Goal: Information Seeking & Learning: Learn about a topic

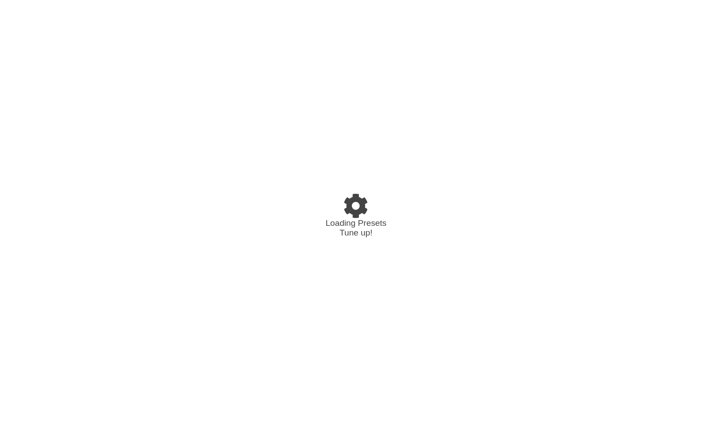
select select "/02VGM8YN"
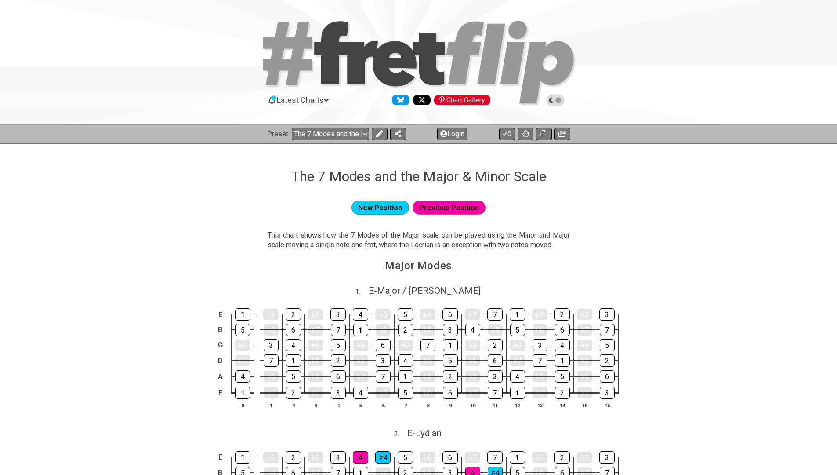
select select "/02VGM8YN"
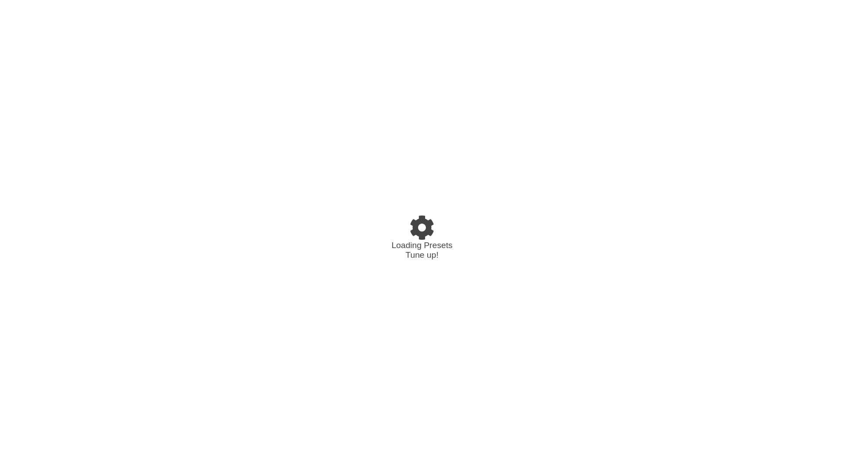
select select "/022512297046"
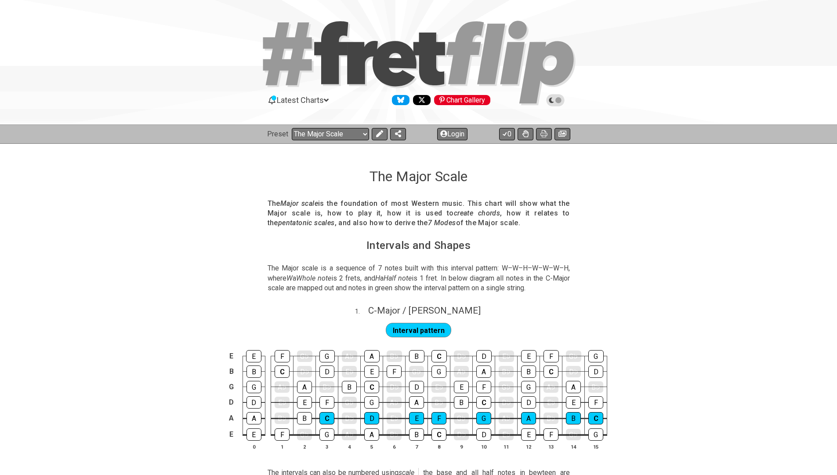
scroll to position [6, 0]
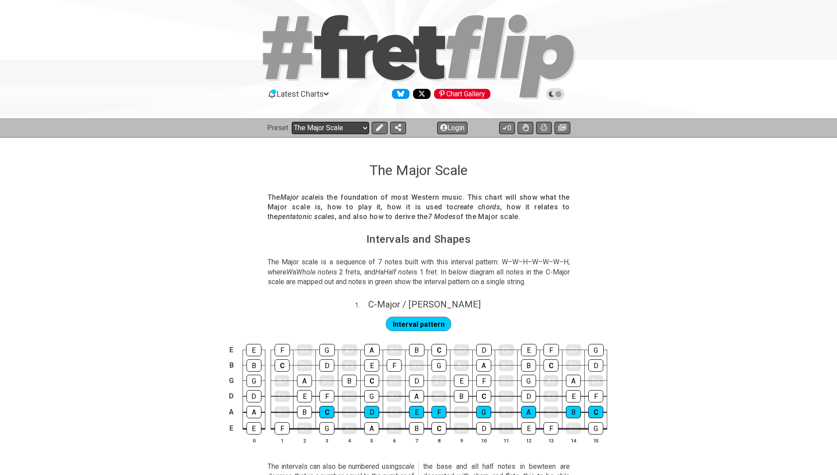
click at [324, 130] on select "Welcome to #fretflip! The Major Scale Custom Preset Minor Pentatonic Major Pent…" at bounding box center [330, 128] width 77 height 12
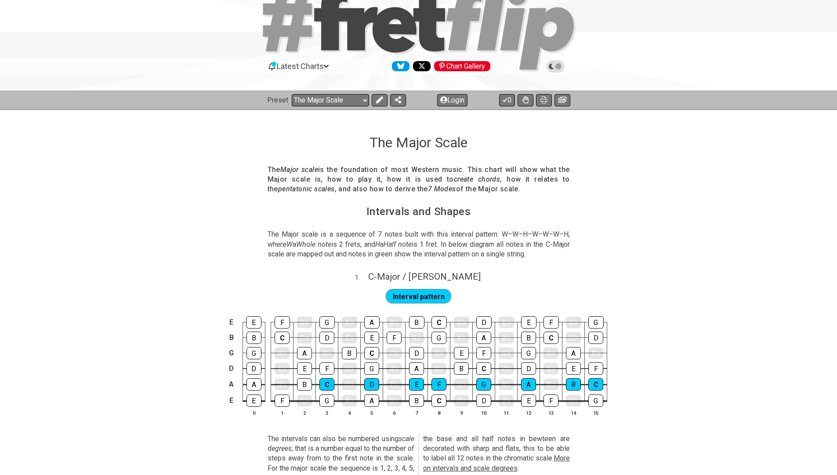
scroll to position [43, 0]
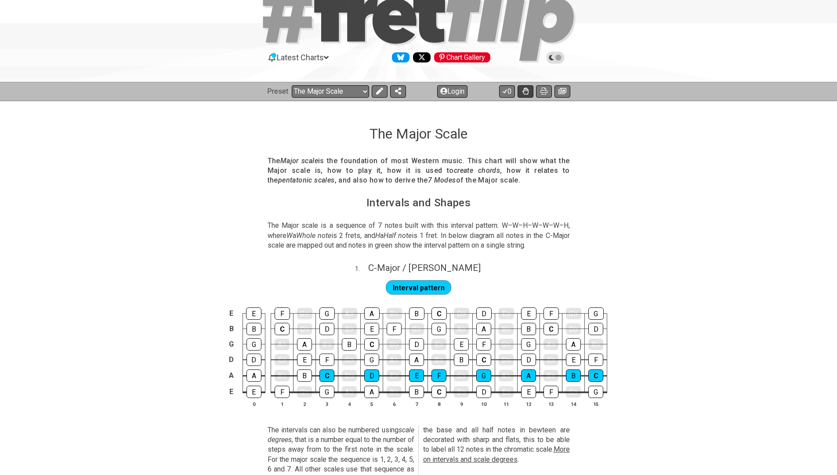
click at [527, 91] on icon at bounding box center [525, 90] width 6 height 7
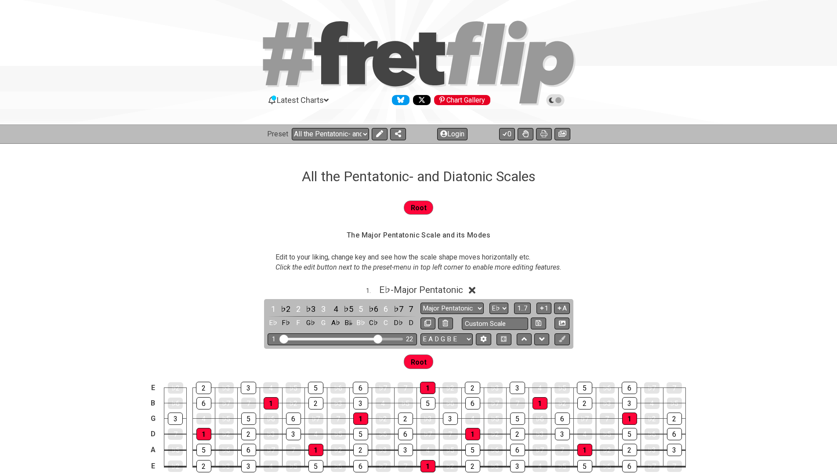
select select "/023927597434"
select select "Eb"
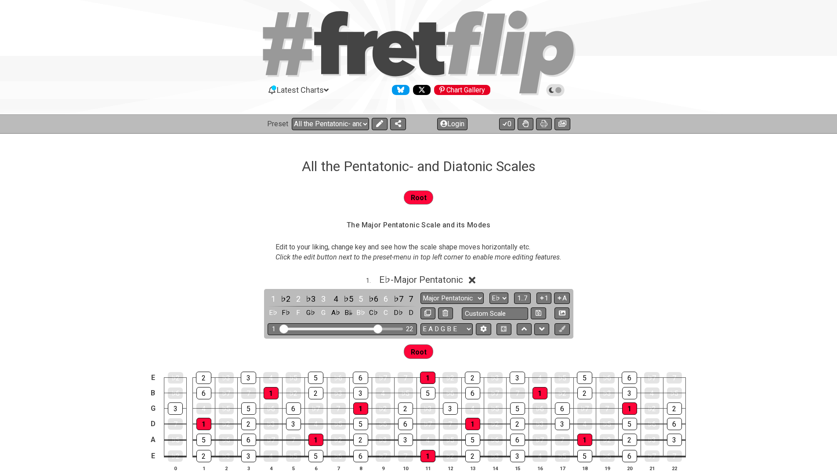
scroll to position [10, 0]
click at [328, 120] on select "Welcome to #fretflip! All the Pentatonic- and Diatonic Scales Custom Preset Min…" at bounding box center [330, 124] width 77 height 12
click at [523, 126] on icon at bounding box center [525, 123] width 6 height 7
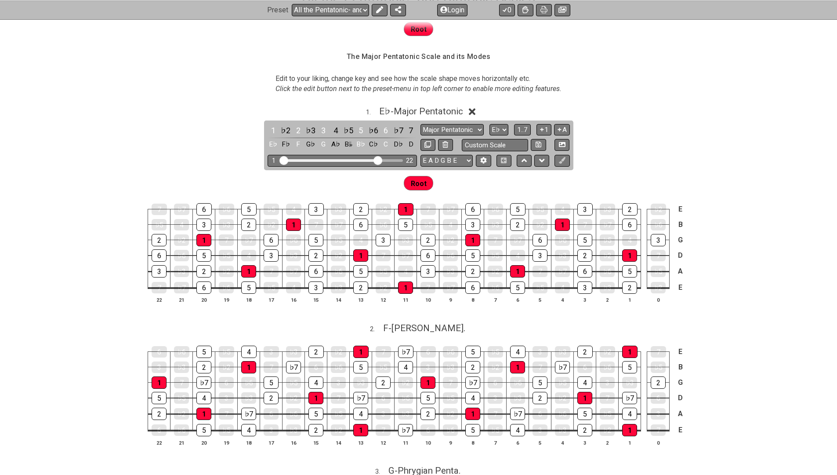
scroll to position [178, 0]
click at [394, 111] on span "E♭ - Major Pentatonic" at bounding box center [421, 111] width 84 height 11
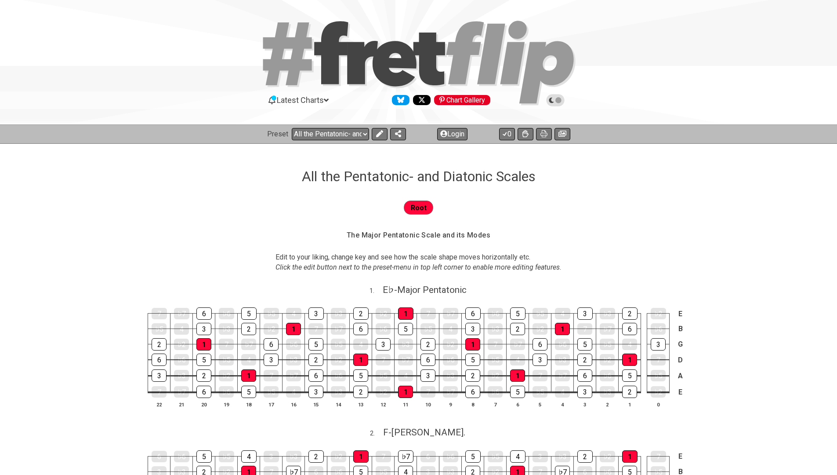
scroll to position [0, 0]
click at [395, 137] on button at bounding box center [398, 134] width 16 height 12
select select "/welcome"
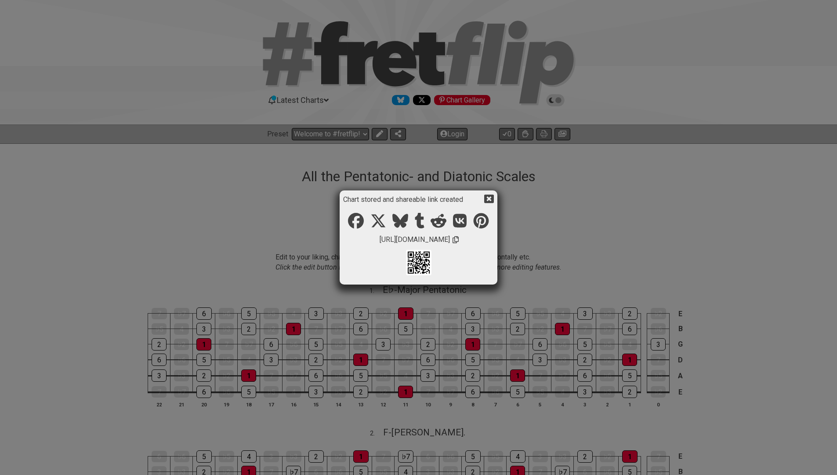
click at [459, 242] on icon at bounding box center [456, 239] width 6 height 7
click at [490, 199] on icon at bounding box center [488, 198] width 9 height 9
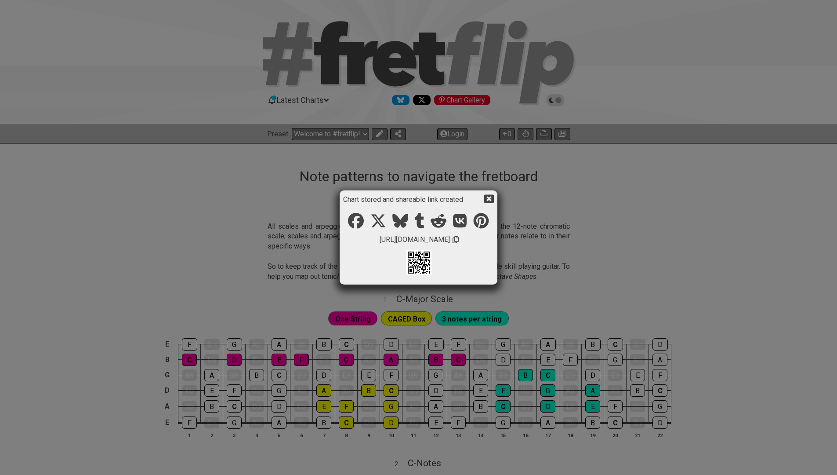
click at [491, 199] on icon at bounding box center [488, 199] width 9 height 8
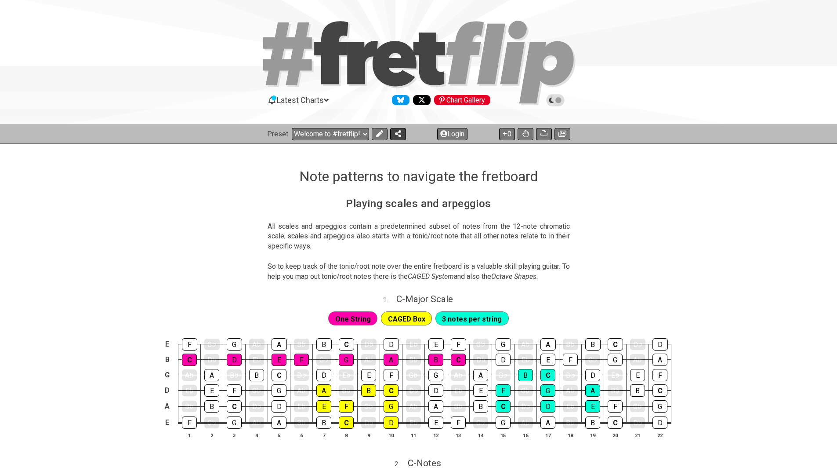
click at [402, 129] on button at bounding box center [398, 134] width 16 height 12
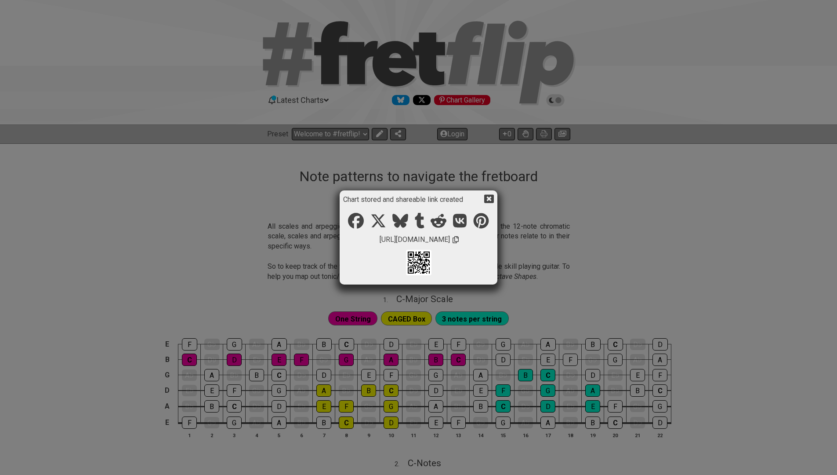
click at [450, 241] on span "https://fretflip.com/02979588207" at bounding box center [414, 239] width 73 height 11
click at [459, 238] on icon at bounding box center [456, 239] width 6 height 7
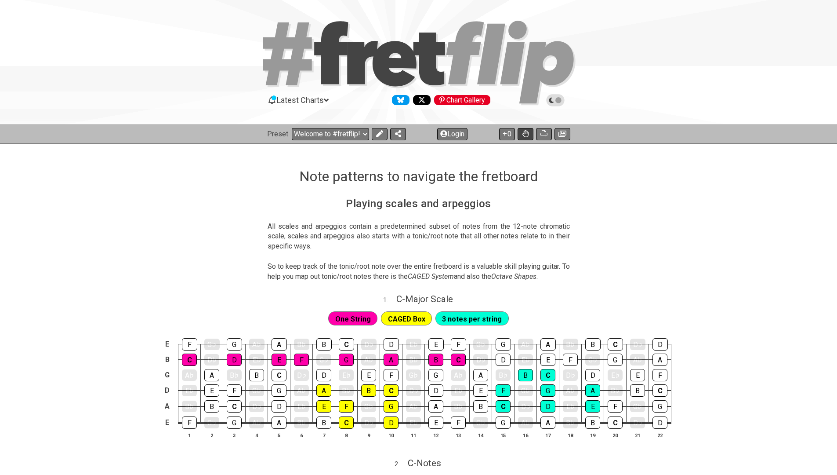
click at [525, 134] on icon at bounding box center [525, 133] width 6 height 7
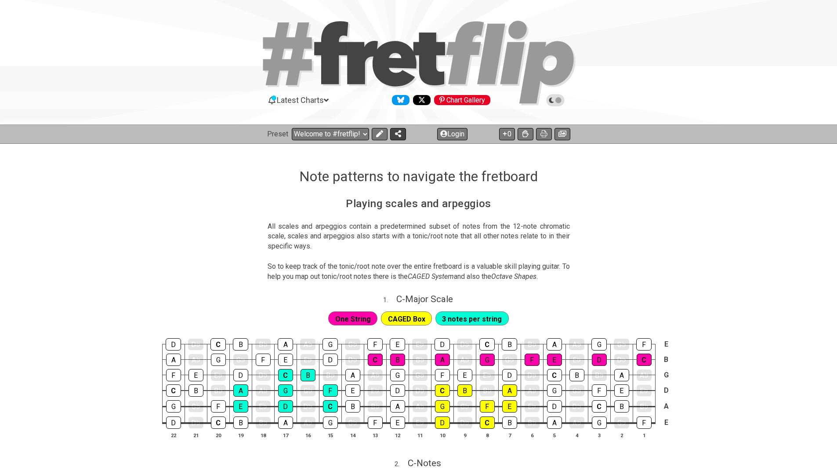
click at [401, 134] on button at bounding box center [398, 134] width 16 height 12
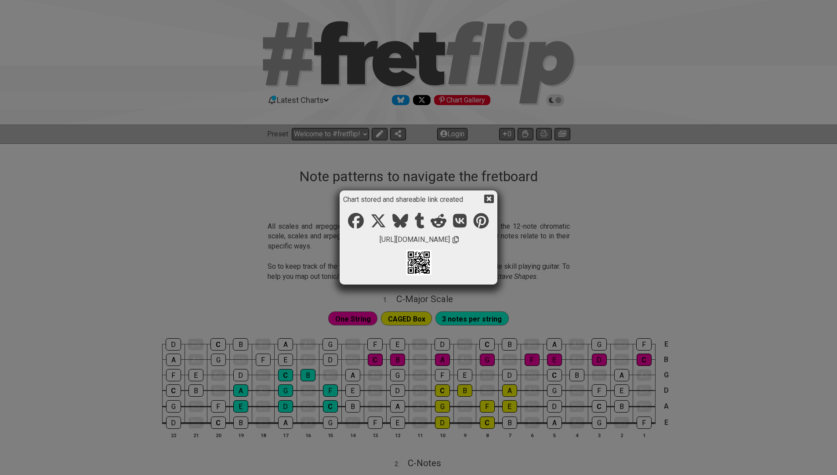
click at [459, 239] on icon at bounding box center [456, 239] width 6 height 7
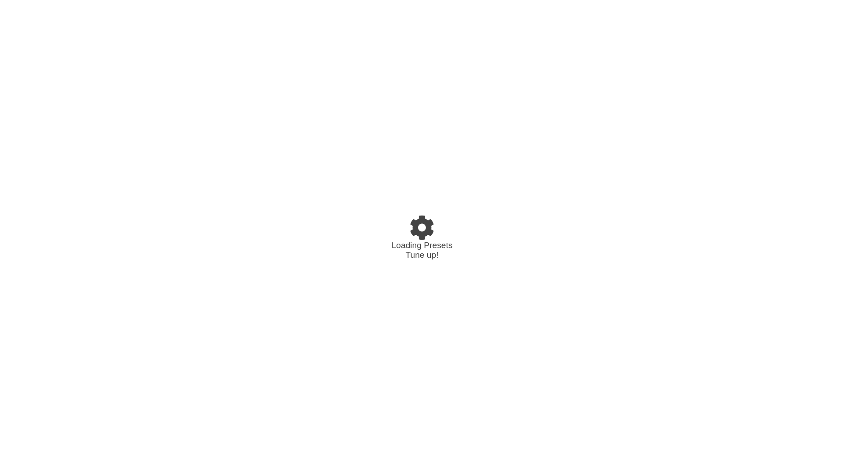
select select "/022283NPX"
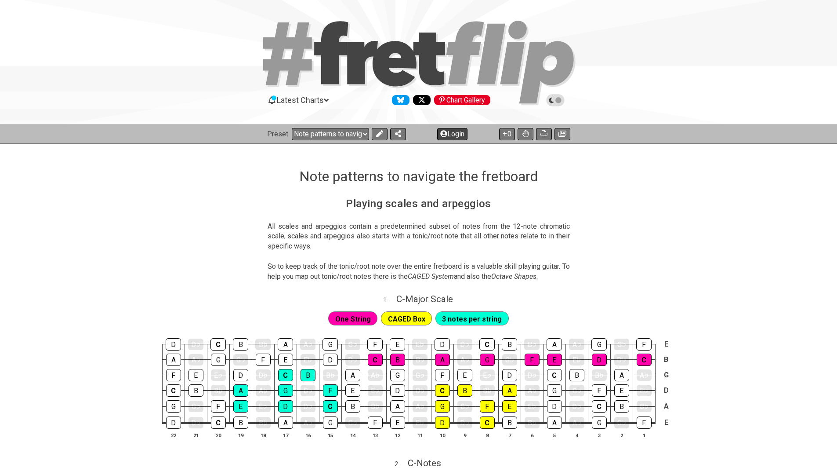
click at [448, 134] on button "Login" at bounding box center [452, 134] width 30 height 12
click at [522, 134] on icon at bounding box center [525, 133] width 6 height 7
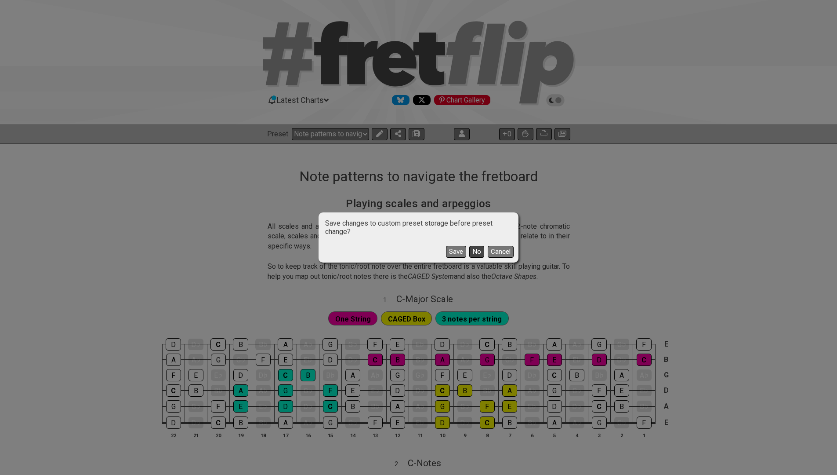
click at [479, 252] on button "No" at bounding box center [476, 252] width 15 height 12
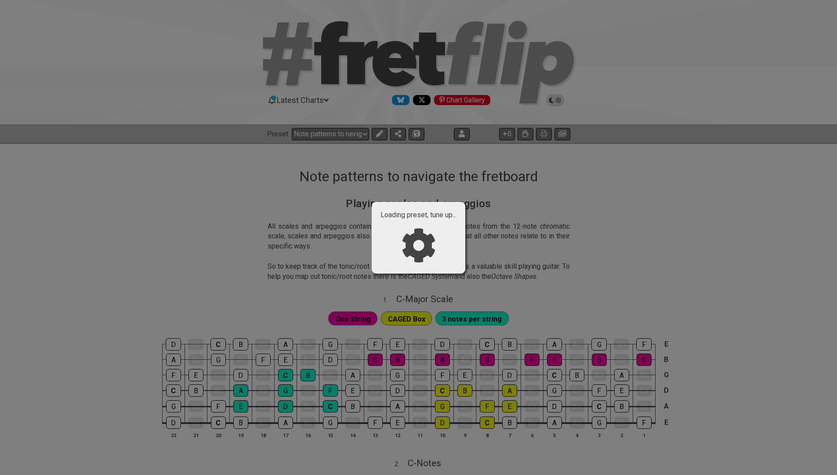
select select "/022WRN23W"
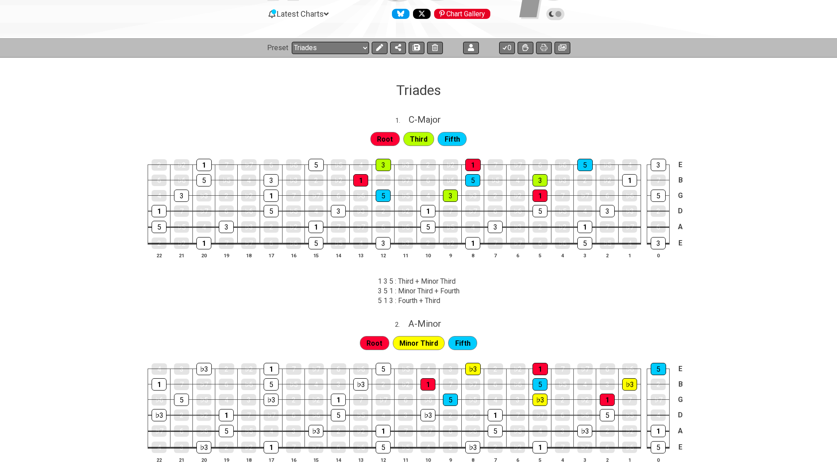
scroll to position [84, 0]
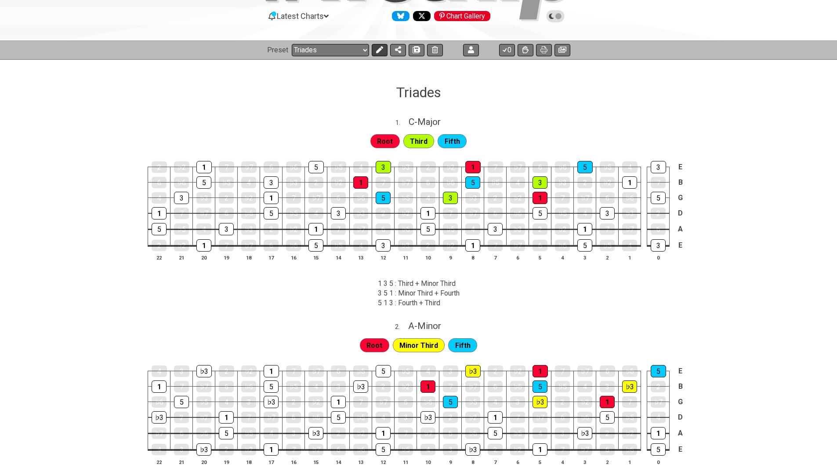
click at [379, 51] on icon at bounding box center [379, 49] width 7 height 7
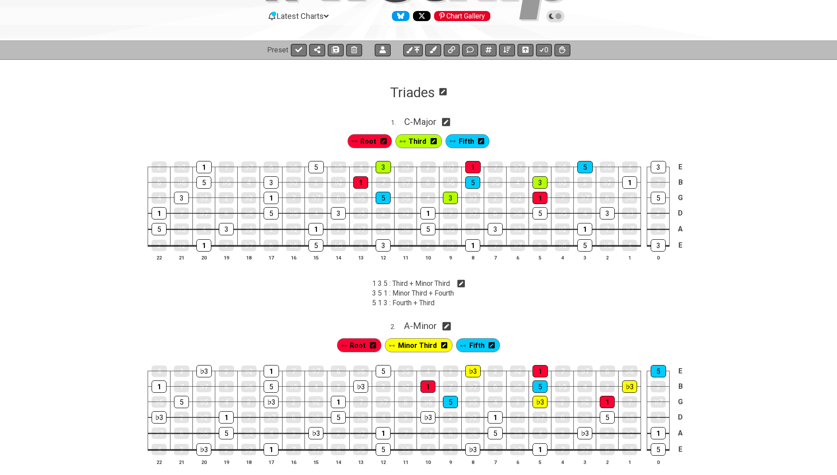
click at [382, 142] on icon at bounding box center [384, 141] width 6 height 6
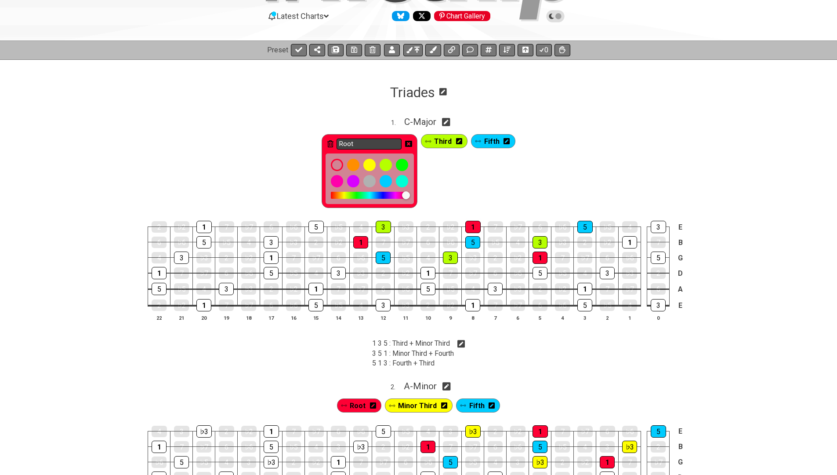
click at [376, 145] on input "Root" at bounding box center [369, 143] width 65 height 11
click at [459, 142] on icon at bounding box center [459, 141] width 6 height 6
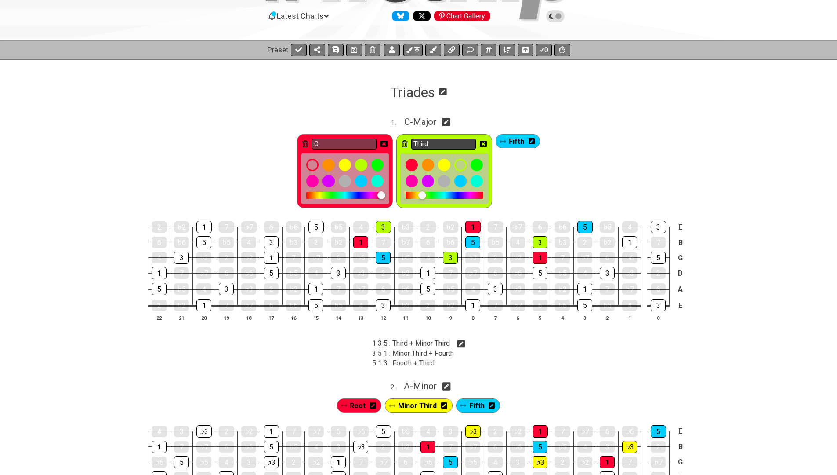
type input "C"
click at [446, 143] on input "Third" at bounding box center [443, 143] width 65 height 11
click at [514, 139] on span "Fifth" at bounding box center [516, 141] width 15 height 13
click at [532, 142] on icon at bounding box center [531, 141] width 6 height 6
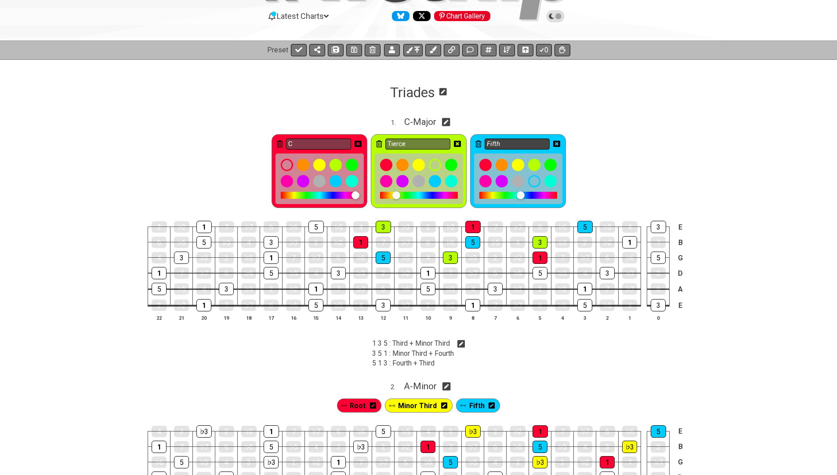
type input "Tierce"
click at [528, 142] on input "Fifth" at bounding box center [517, 143] width 65 height 11
type input "Quinte"
click at [556, 142] on icon at bounding box center [556, 143] width 7 height 7
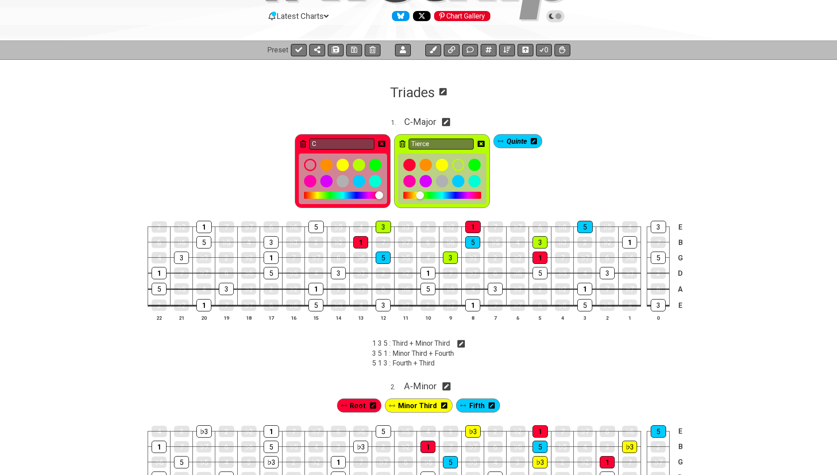
click at [483, 145] on icon at bounding box center [481, 144] width 7 height 6
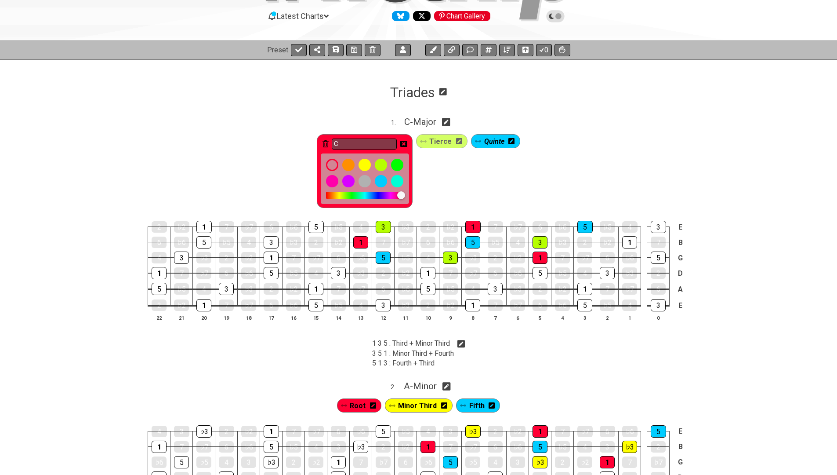
click at [406, 145] on icon at bounding box center [403, 144] width 7 height 6
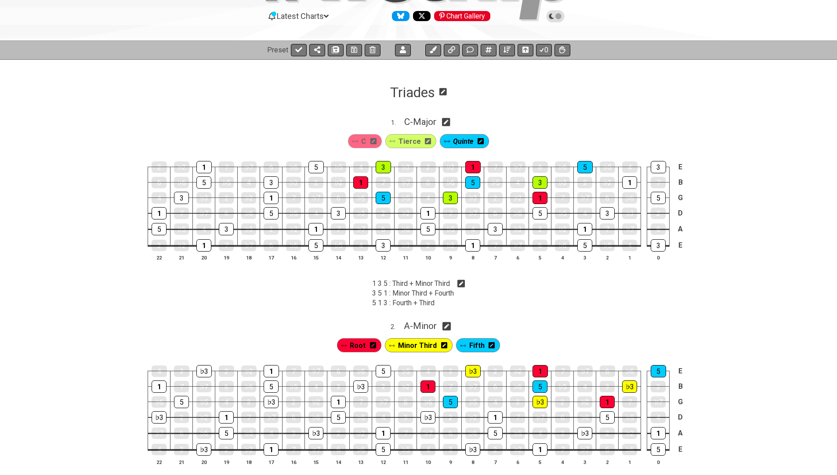
click at [297, 125] on div "1 . C - Major" at bounding box center [418, 119] width 837 height 17
select select "C"
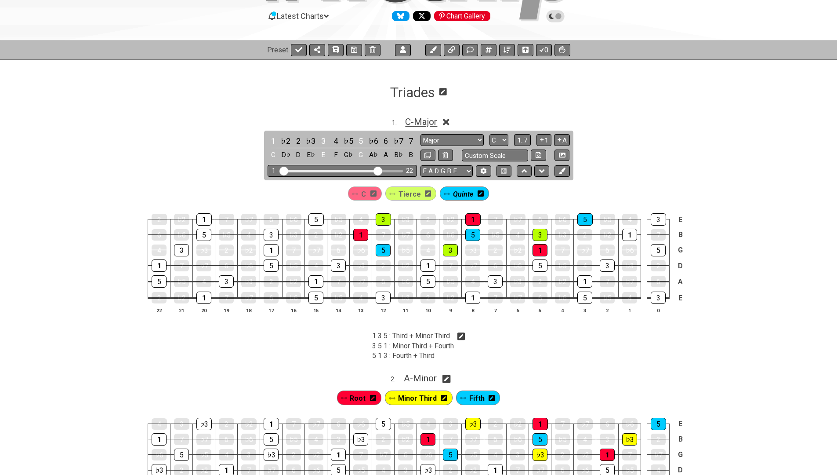
click at [416, 121] on span "C - Major" at bounding box center [421, 121] width 32 height 11
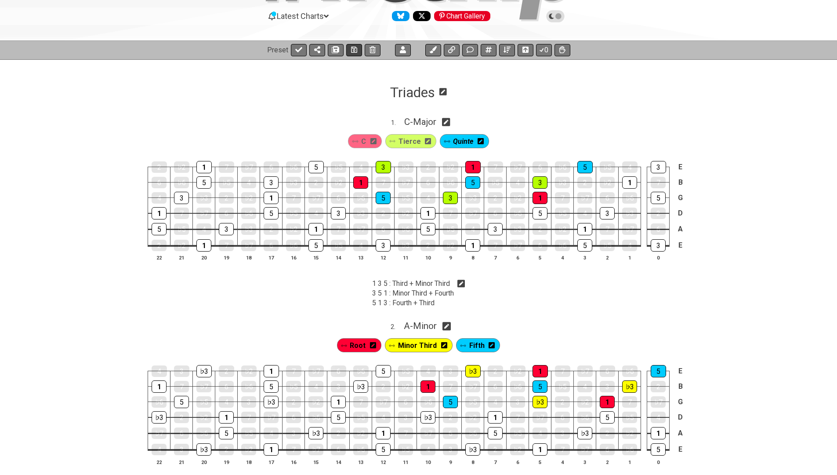
click at [354, 50] on icon at bounding box center [354, 50] width 6 height 6
click at [298, 50] on icon at bounding box center [298, 49] width 7 height 5
select select "/022WRN23W"
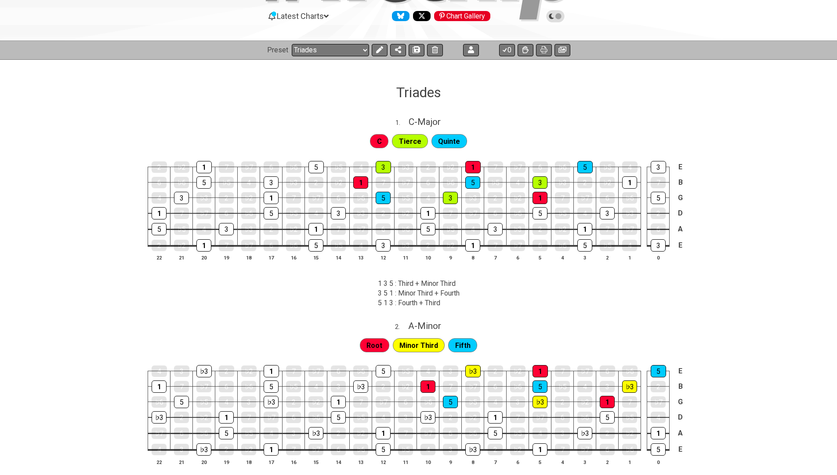
click at [380, 50] on icon at bounding box center [379, 49] width 7 height 7
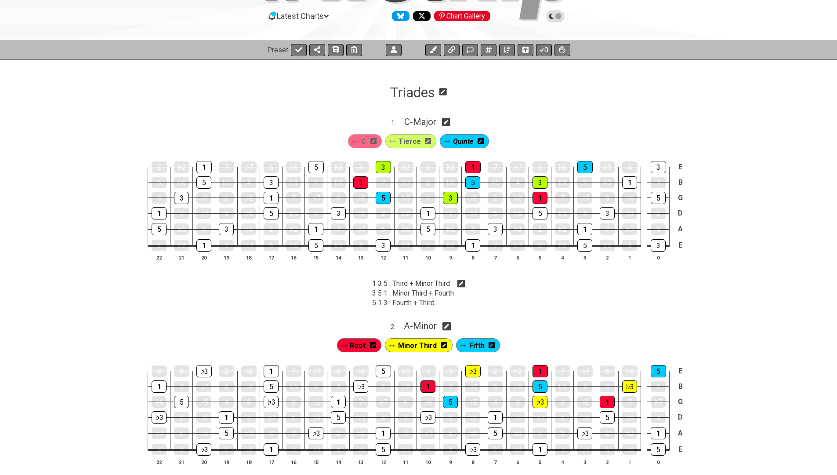
click at [376, 342] on icon at bounding box center [373, 345] width 6 height 6
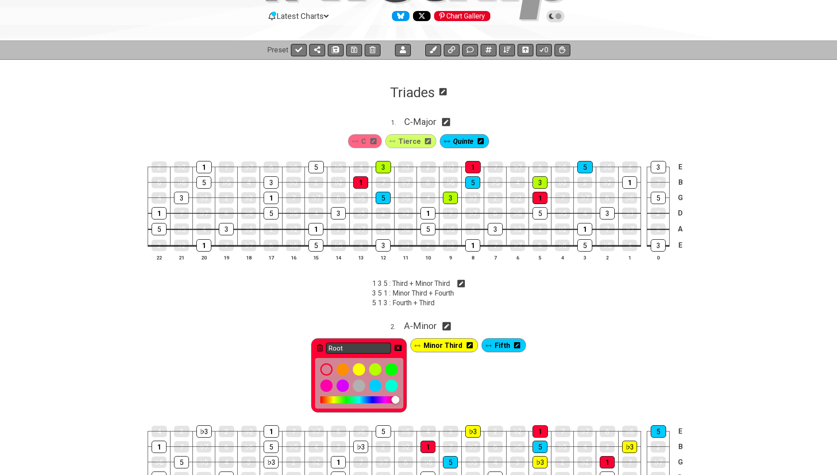
click at [366, 342] on input "Root" at bounding box center [358, 347] width 65 height 11
type input "A"
click at [399, 345] on icon at bounding box center [398, 347] width 7 height 7
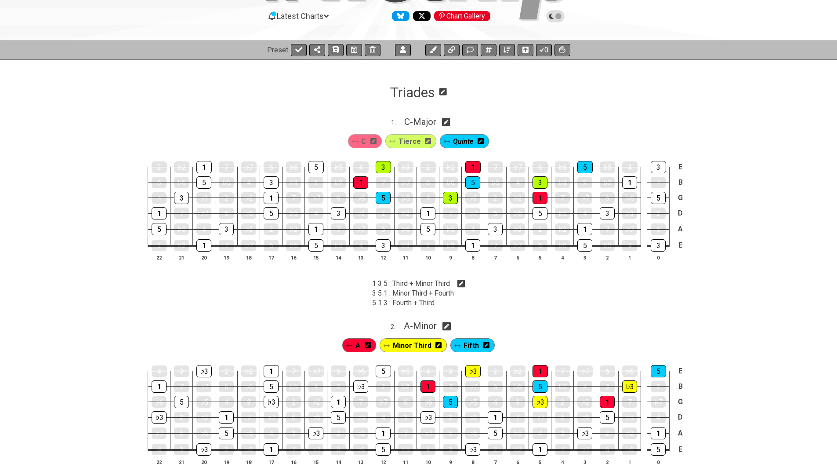
click at [438, 345] on icon at bounding box center [438, 345] width 6 height 13
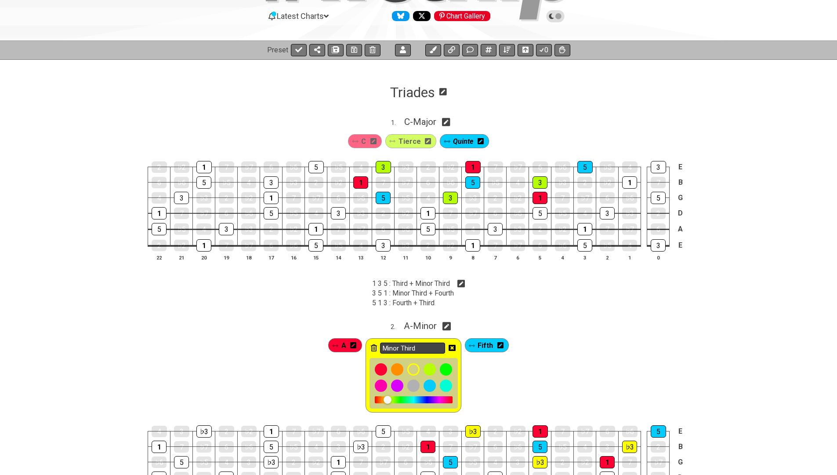
click at [434, 345] on input "Minor Third" at bounding box center [412, 347] width 65 height 11
click at [500, 343] on icon at bounding box center [500, 345] width 6 height 6
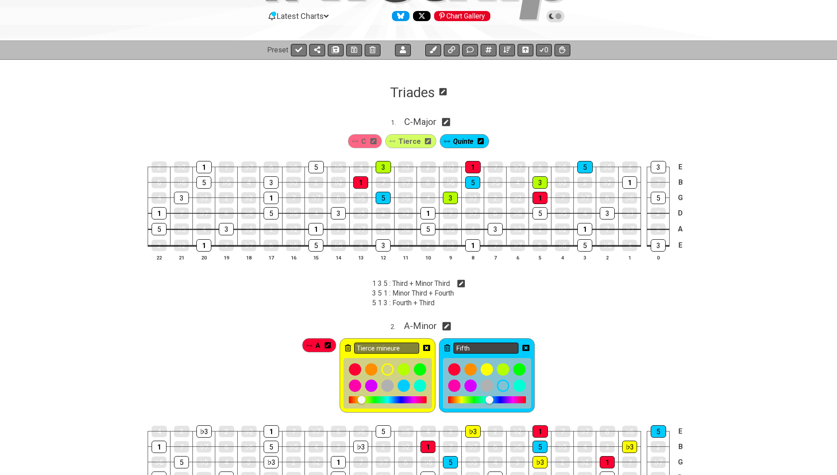
type input "Tierce mineure"
click at [505, 346] on input "Fifth" at bounding box center [485, 347] width 65 height 11
type input "Quinte"
click at [526, 344] on icon at bounding box center [525, 347] width 7 height 7
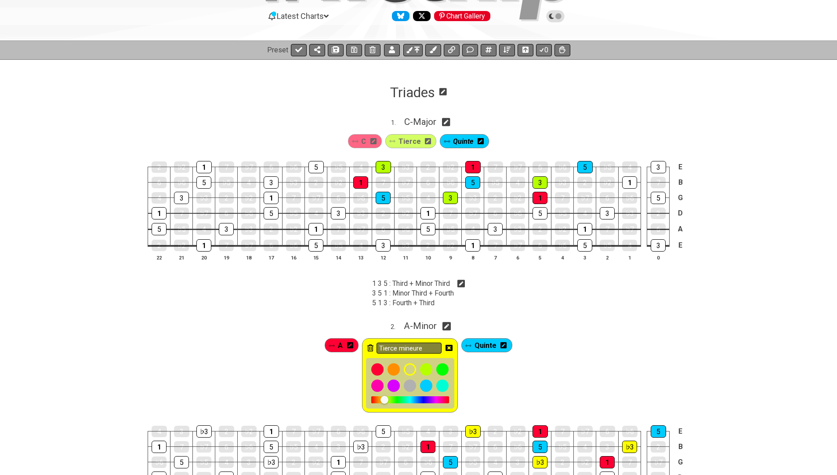
click at [450, 345] on icon at bounding box center [449, 347] width 7 height 7
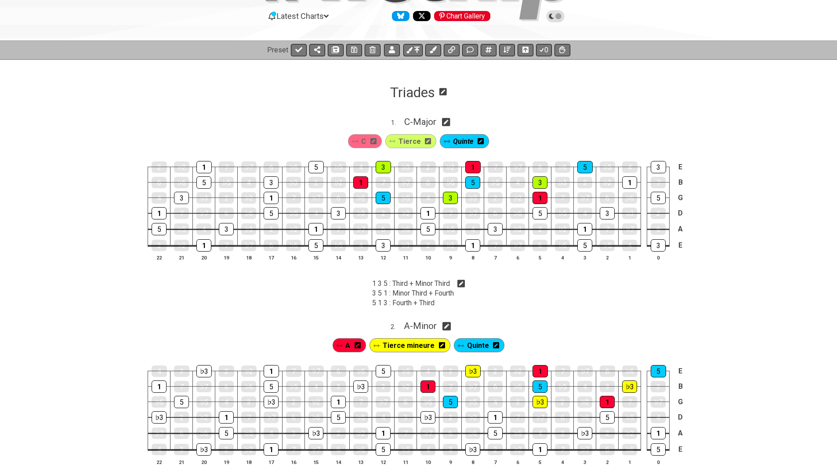
click at [461, 280] on icon at bounding box center [461, 283] width 8 height 8
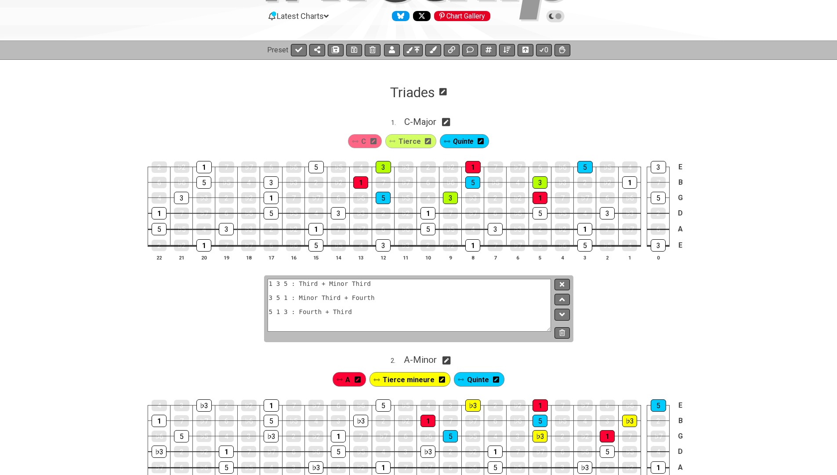
click at [440, 302] on textarea "1 3 5 : Third + Minor Third 3 5 1 : Minor Third + Fourth 5 1 3 : Fourth + Third" at bounding box center [410, 305] width 284 height 53
click at [431, 307] on textarea "1 3 5 : Third + Minor Third 3 5 1 : Minor Third + Fourth 5 1 3 : Fourth + Third" at bounding box center [410, 305] width 284 height 53
paste textarea "| __Effect__ | __Starting Note__ | __Target Note__ | |:-----------|:-----------…"
type textarea "1 3 5 : Third + Minor Third 3 5 1 : Minor Third + Fourth 5 1 3 : Fourth + Third…"
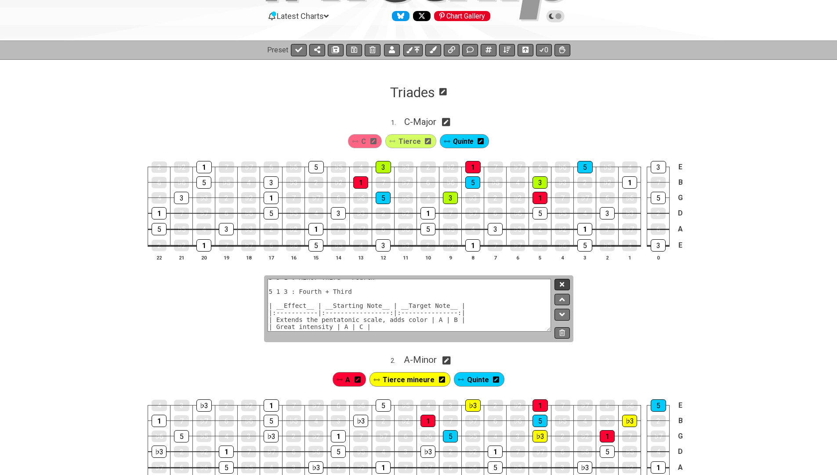
click at [564, 281] on icon at bounding box center [562, 284] width 4 height 7
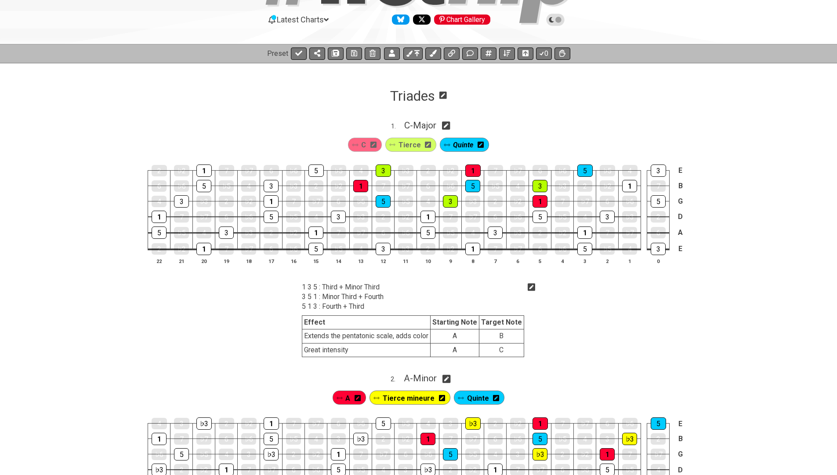
scroll to position [99, 0]
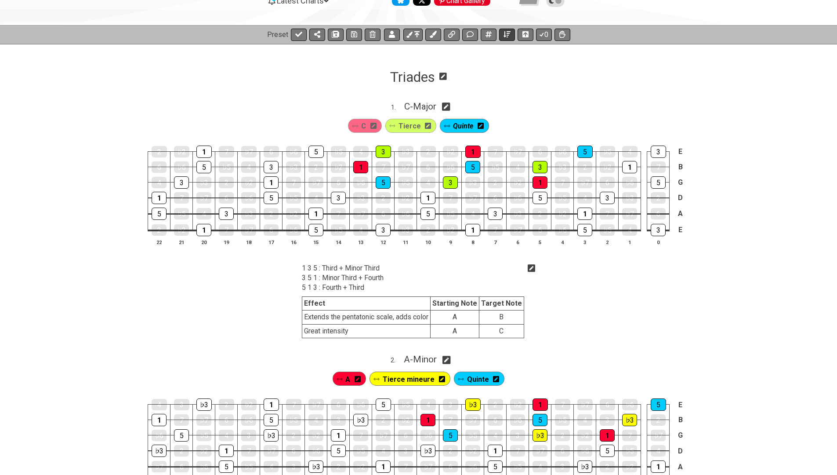
click at [511, 34] on button at bounding box center [507, 35] width 16 height 12
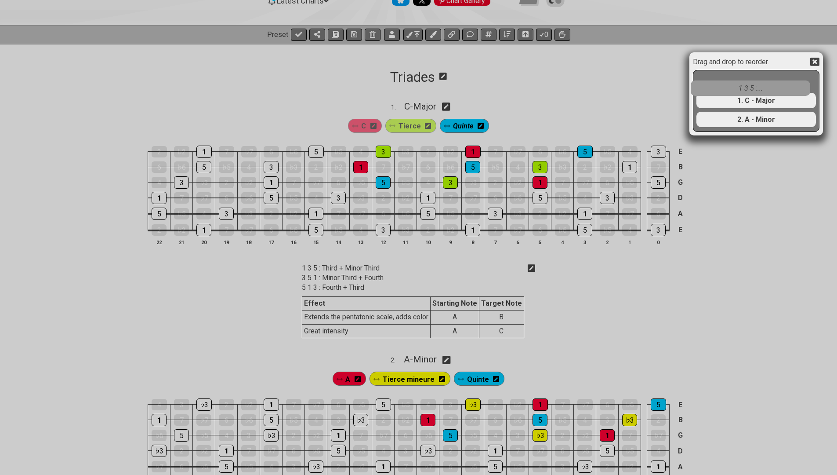
drag, startPoint x: 735, startPoint y: 100, endPoint x: 729, endPoint y: 85, distance: 15.8
click at [729, 85] on div "1. C - Major 1 3 5 :... 2. A - Minor" at bounding box center [756, 100] width 121 height 60
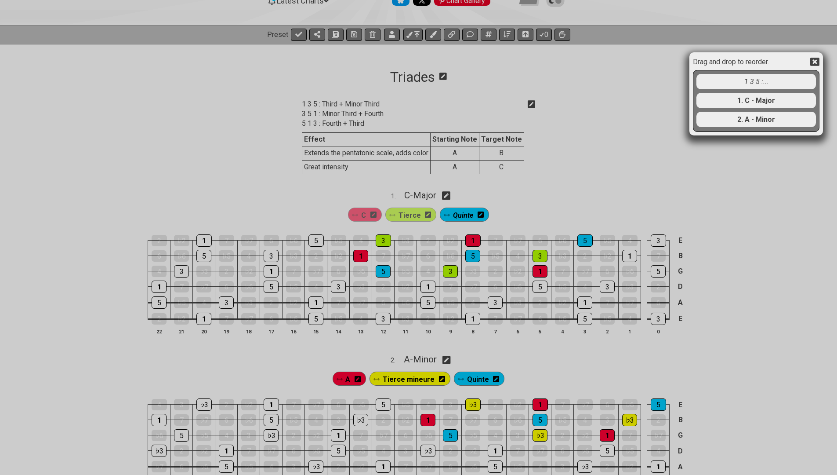
click at [813, 62] on icon at bounding box center [814, 61] width 9 height 9
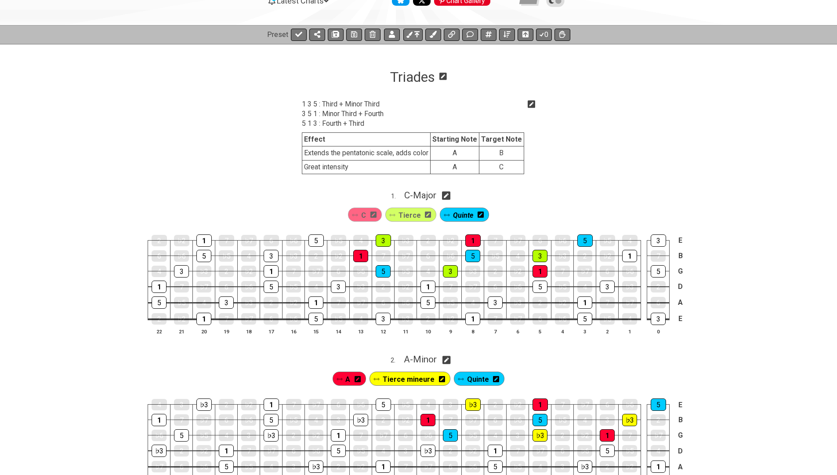
click at [531, 105] on icon at bounding box center [532, 104] width 8 height 8
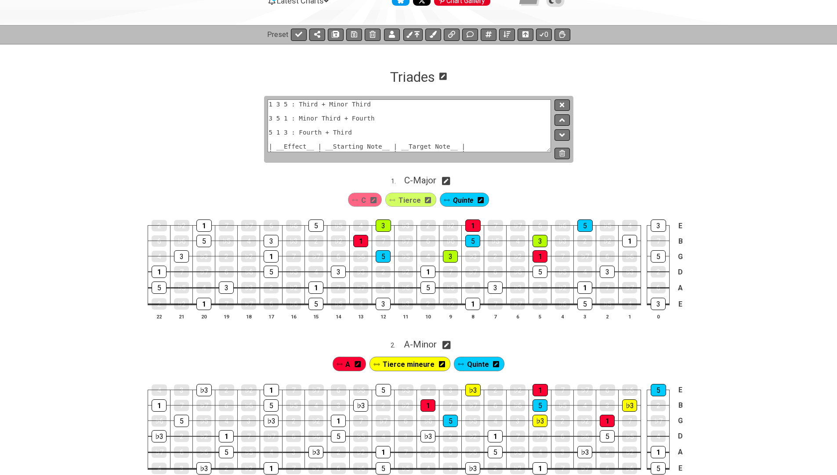
click at [394, 110] on textarea "1 3 5 : Third + Minor Third 3 5 1 : Minor Third + Fourth 5 1 3 : Fourth + Third…" at bounding box center [410, 125] width 284 height 53
click at [306, 126] on textarea "1 3 5 : Third + Minor Third 3 5 1 : Minor Third + Fourth 5 1 3 : Fourth + Third…" at bounding box center [410, 125] width 284 height 53
click at [299, 125] on textarea "1 3 5 : Third + Minor Third 3 5 1 : Minor Third + Fourth 5 1 3 : Fourth + Third…" at bounding box center [410, 125] width 284 height 53
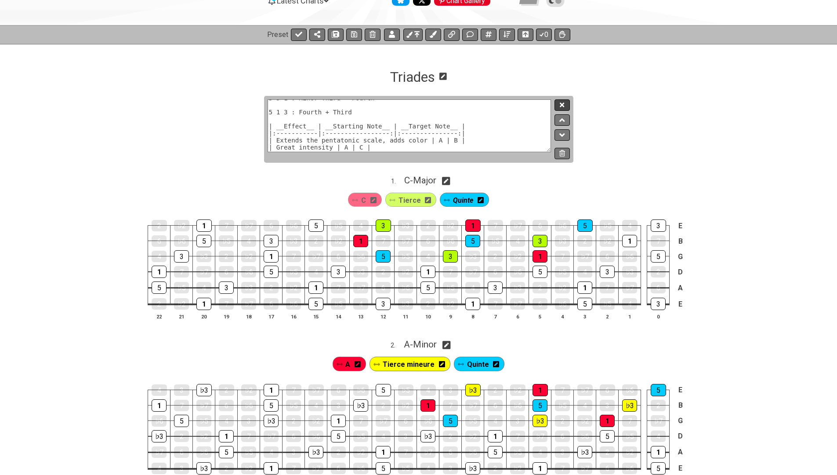
click at [566, 109] on button at bounding box center [562, 105] width 15 height 12
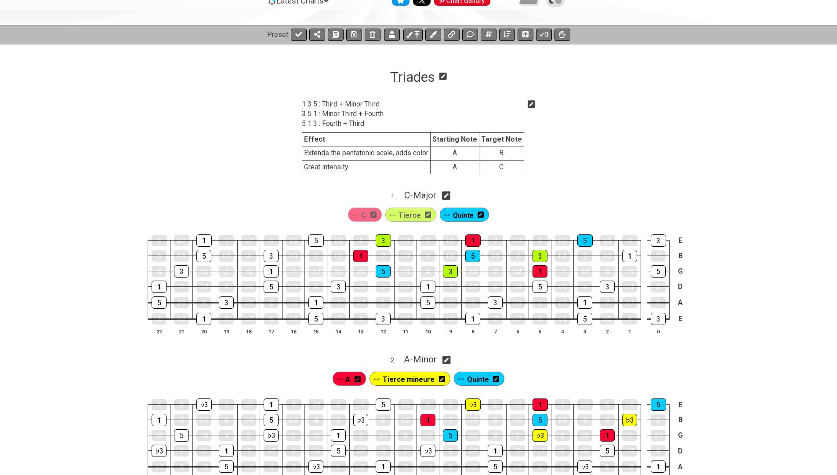
click at [530, 104] on icon at bounding box center [532, 104] width 8 height 9
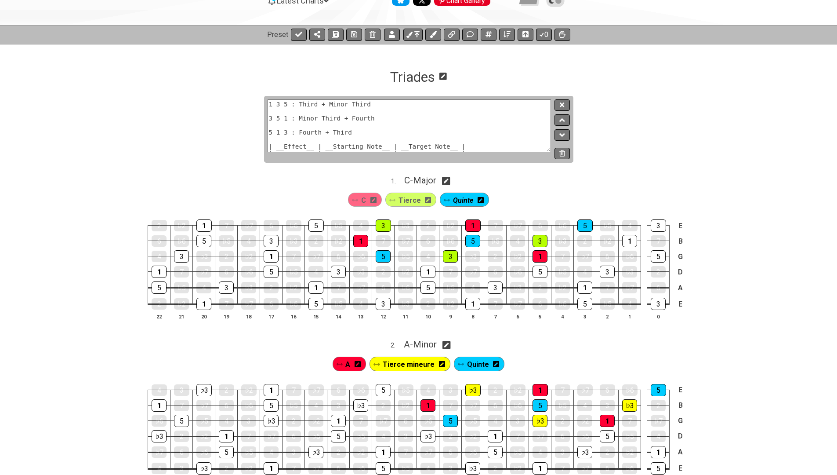
click at [328, 109] on textarea "1 3 5 : Third + Minor Third 3 5 1 : Minor Third + Fourth 5 1 3 : Fourth + Third…" at bounding box center [410, 125] width 284 height 53
click at [296, 148] on textarea "1 3 5 : Third + Minor Third 3 5 1 : Minor Third + Fourth 5 1 3 : Fourth + Third…" at bounding box center [410, 125] width 284 height 53
click at [193, 144] on section "1 3 5 : Third + Minor Third 3 5 1 : Minor Third + Fourth 5 1 3 : Fourth + Third…" at bounding box center [418, 133] width 837 height 74
click at [297, 116] on textarea "1 3 5 : Third + Minor Third 3 5 1 : Minor Third + Fourth 5 1 3 : Fourth + Third…" at bounding box center [410, 125] width 284 height 53
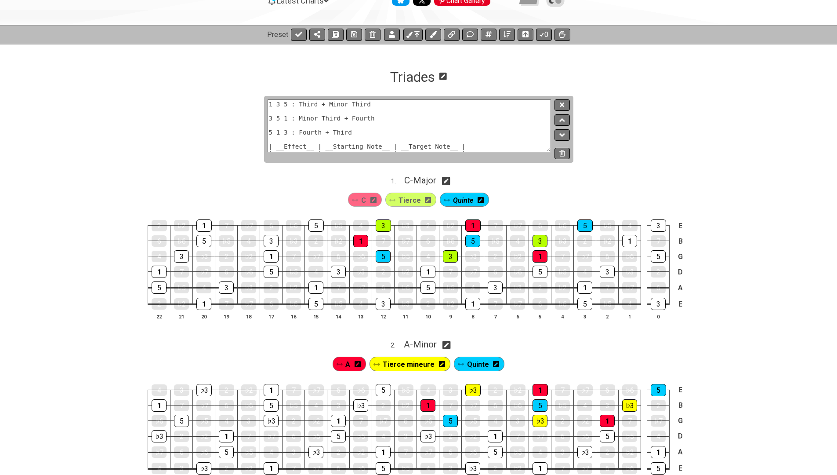
click at [298, 147] on textarea "1 3 5 : Third + Minor Third 3 5 1 : Minor Third + Fourth 5 1 3 : Fourth + Third…" at bounding box center [410, 125] width 284 height 53
paste textarea "Target Note__ || __"
paste textarea "|"
type textarea "1 3 5 : Third + Minor Third 3 5 1 : Minor Third + Fourth 5 1 3 : Fourth + Third…"
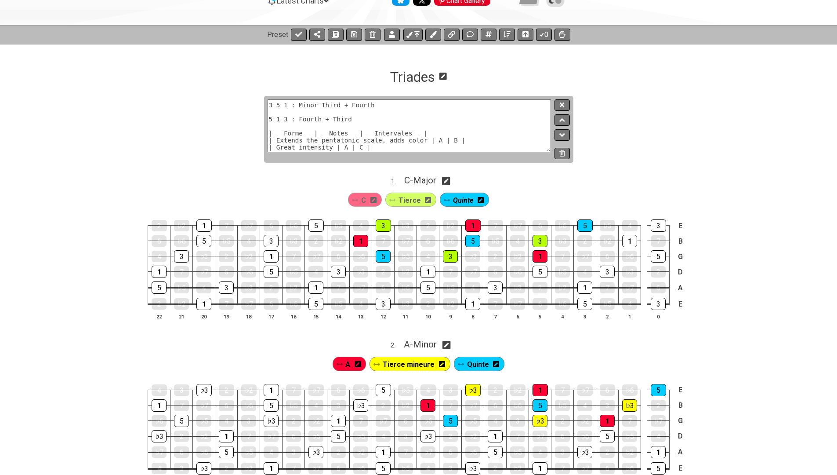
scroll to position [20, 0]
click at [563, 105] on icon at bounding box center [562, 104] width 4 height 4
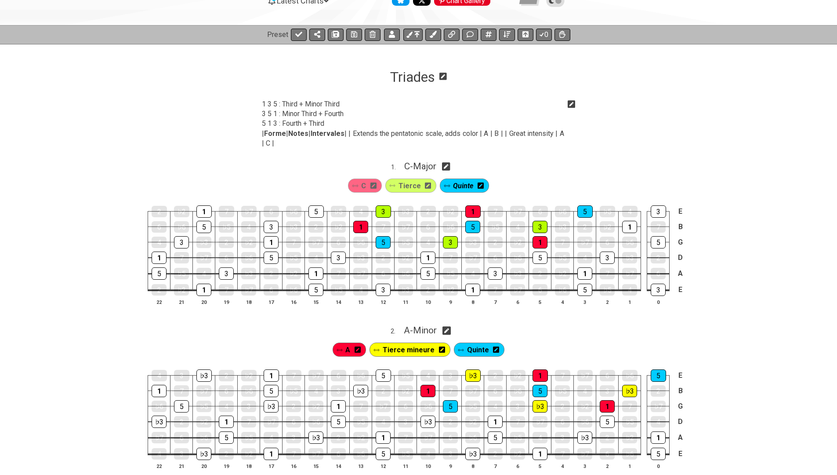
click at [569, 103] on icon at bounding box center [572, 104] width 8 height 8
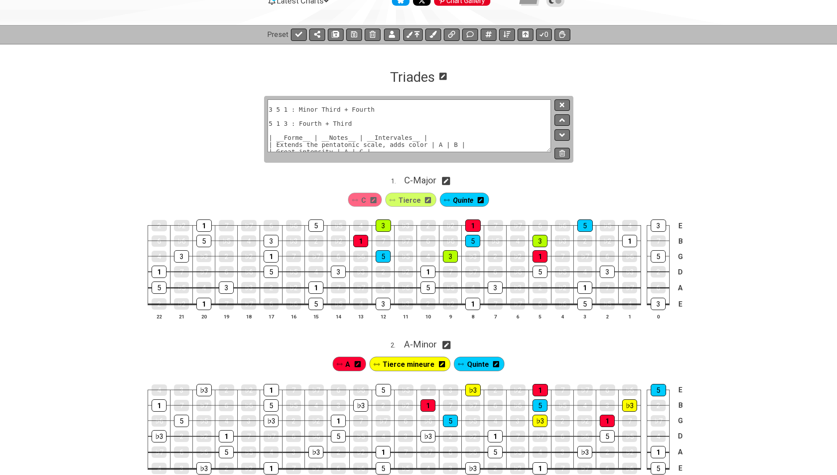
scroll to position [12, 0]
click at [455, 127] on textarea "1 3 5 : Third + Minor Third 3 5 1 : Minor Third + Fourth 5 1 3 : Fourth + Third…" at bounding box center [410, 125] width 284 height 53
paste textarea ":-----------|:-----------------:|:---------------:| |"
type textarea "1 3 5 : Third + Minor Third 3 5 1 : Minor Third + Fourth 5 1 3 : Fourth + Third…"
click at [561, 102] on icon at bounding box center [562, 105] width 4 height 7
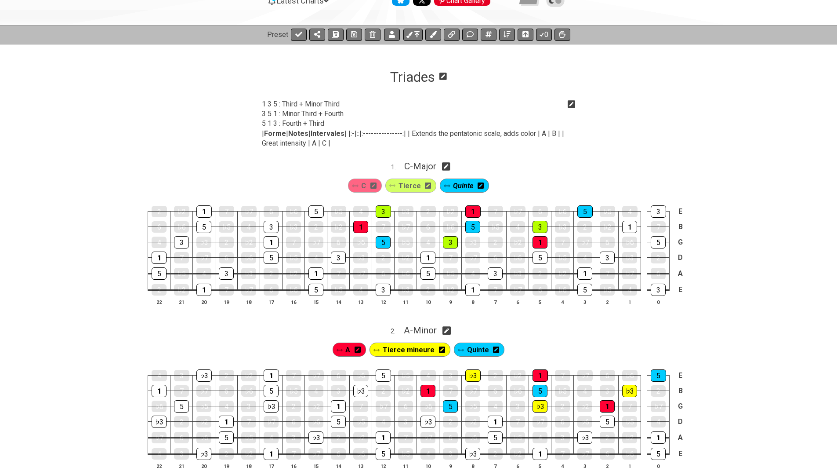
click at [570, 105] on icon at bounding box center [572, 104] width 8 height 9
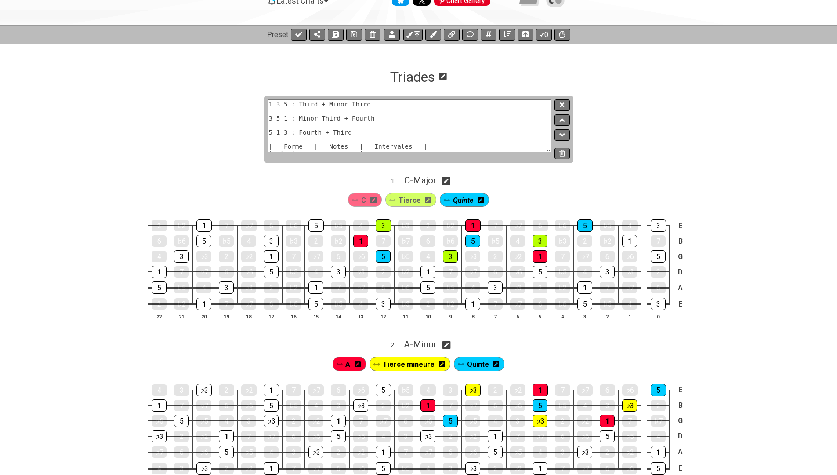
click at [475, 132] on textarea "1 3 5 : Third + Minor Third 3 5 1 : Minor Third + Fourth 5 1 3 : Fourth + Third…" at bounding box center [410, 125] width 284 height 53
click at [457, 138] on textarea "1 3 5 : Third + Minor Third 3 5 1 : Minor Third + Fourth 5 1 3 : Fourth + Third…" at bounding box center [410, 125] width 284 height 53
paste textarea "----------|:-----------------"
type textarea "1 3 5 : Third + Minor Third 3 5 1 : Minor Third + Fourth 5 1 3 : Fourth + Third…"
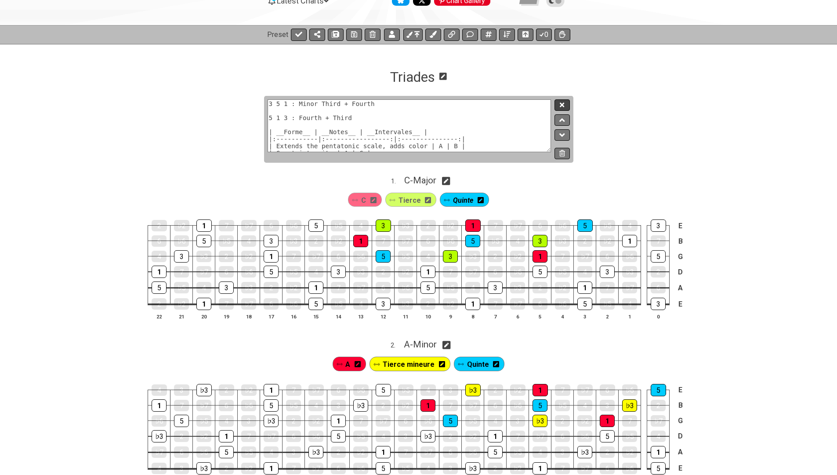
click at [563, 106] on icon at bounding box center [562, 105] width 4 height 7
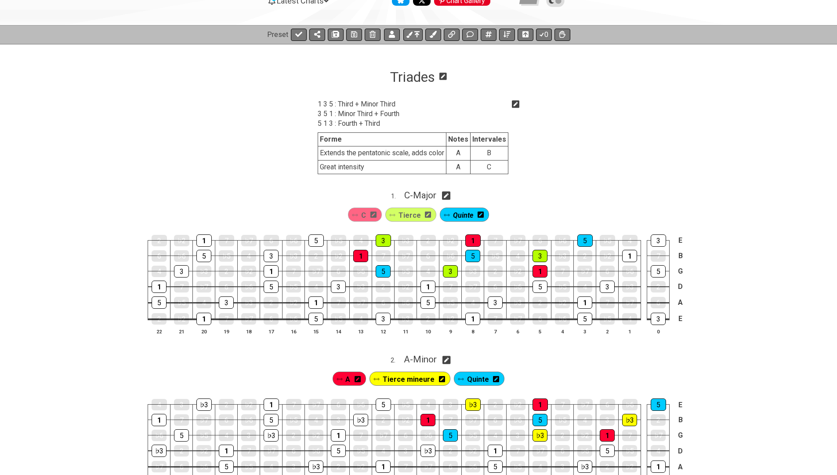
click at [512, 104] on icon at bounding box center [516, 104] width 8 height 8
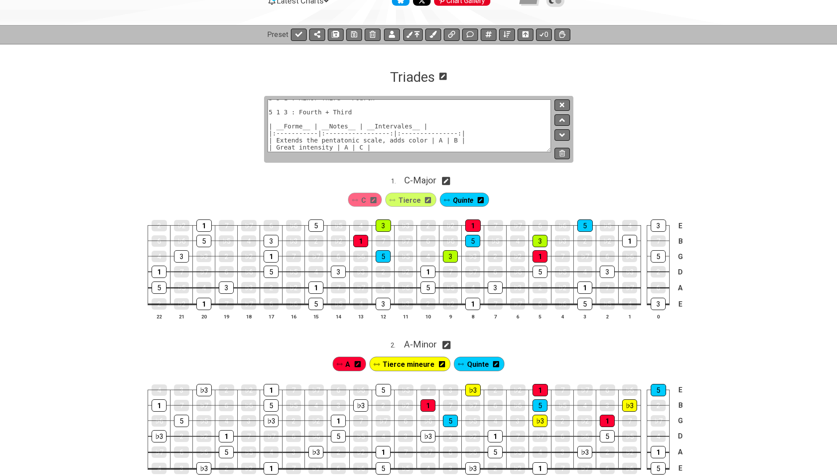
scroll to position [24, 0]
click at [390, 130] on textarea "1 3 5 : Third + Minor Third 3 5 1 : Minor Third + Fourth 5 1 3 : Fourth + Third…" at bounding box center [410, 125] width 284 height 53
type textarea "1 3 5 : Third + Minor Third 3 5 1 : Minor Third + Fourth 5 1 3 : Fourth + Third…"
click at [559, 104] on button at bounding box center [562, 105] width 15 height 12
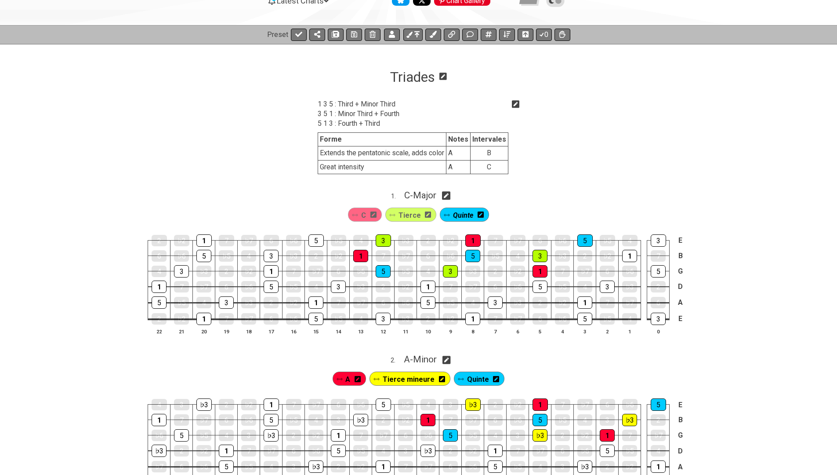
click at [513, 102] on icon at bounding box center [516, 104] width 8 height 8
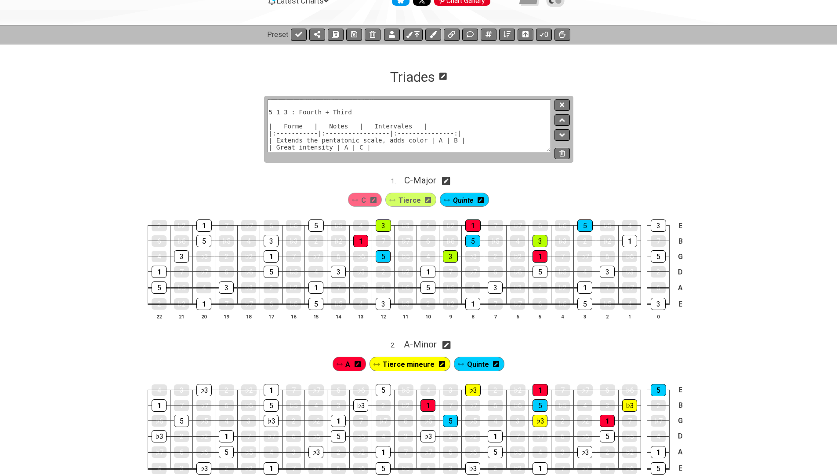
scroll to position [27, 0]
click at [315, 125] on textarea "1 3 5 : Third + Minor Third 3 5 1 : Minor Third + Fourth 5 1 3 : Fourth + Third…" at bounding box center [410, 125] width 284 height 53
paste textarea "|:-"
type textarea "1 3 5 : Third + Minor Third 3 5 1 : Minor Third + Fourth 5 1 3 : Fourth + Third…"
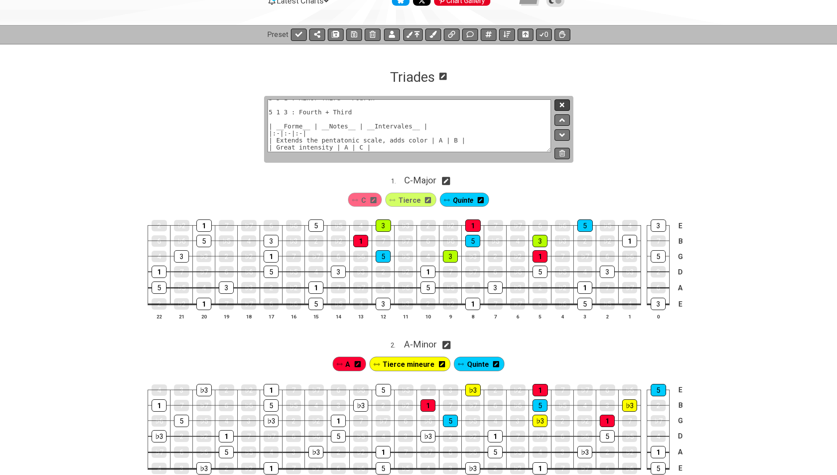
click at [564, 102] on icon at bounding box center [562, 104] width 4 height 4
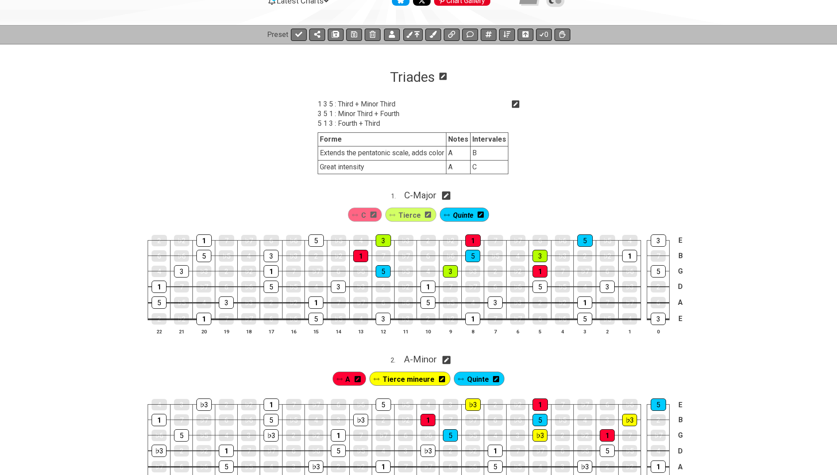
click at [517, 103] on icon at bounding box center [516, 104] width 8 height 8
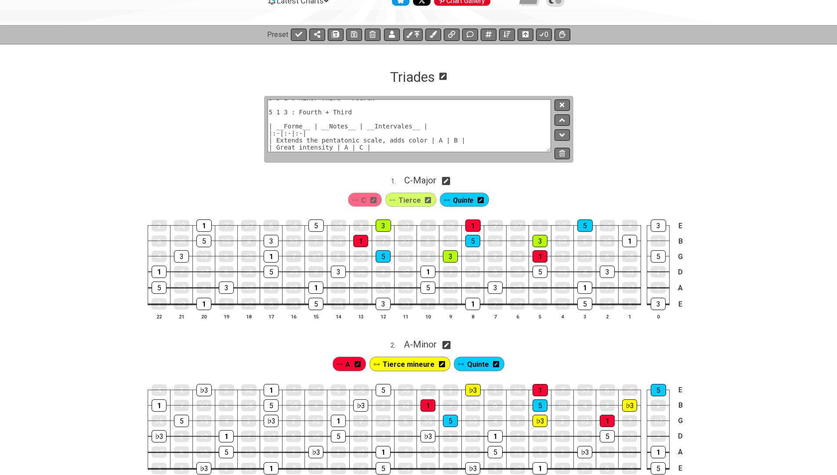
click at [285, 120] on textarea "1 3 5 : Third + Minor Third 3 5 1 : Minor Third + Fourth 5 1 3 : Fourth + Third…" at bounding box center [410, 125] width 284 height 53
paste textarea "| Etat fondamental | | |"
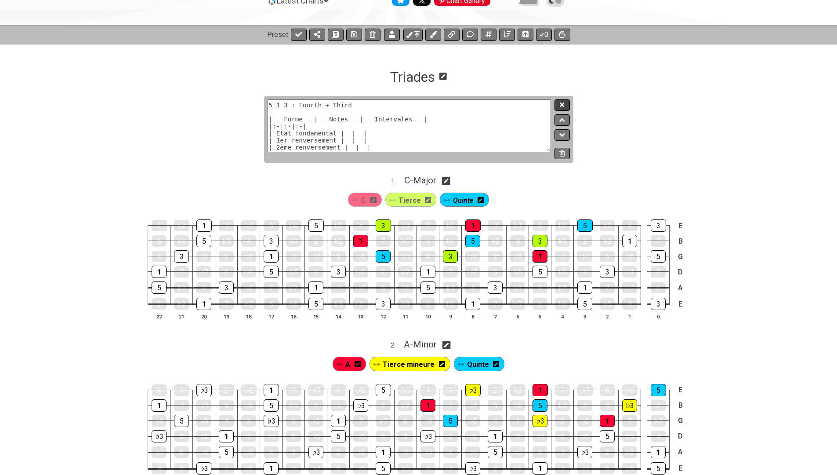
type textarea "1 3 5 : Third + Minor Third 3 5 1 : Minor Third + Fourth 5 1 3 : Fourth + Third…"
click at [563, 103] on icon at bounding box center [562, 104] width 4 height 4
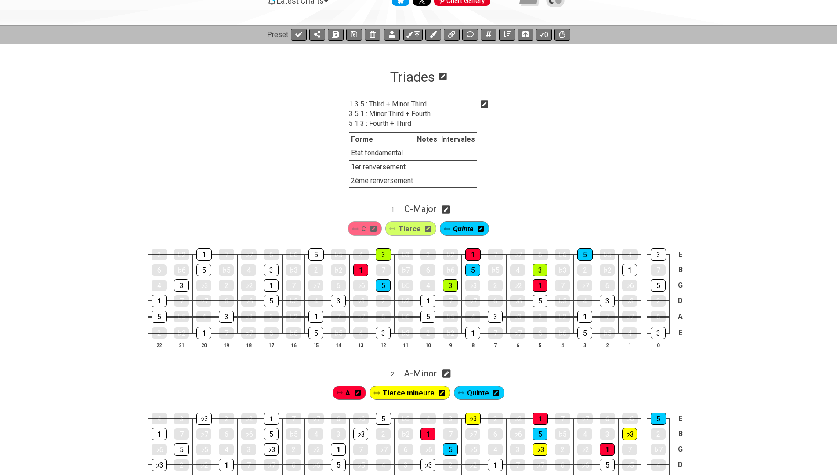
click at [486, 102] on icon at bounding box center [485, 104] width 8 height 8
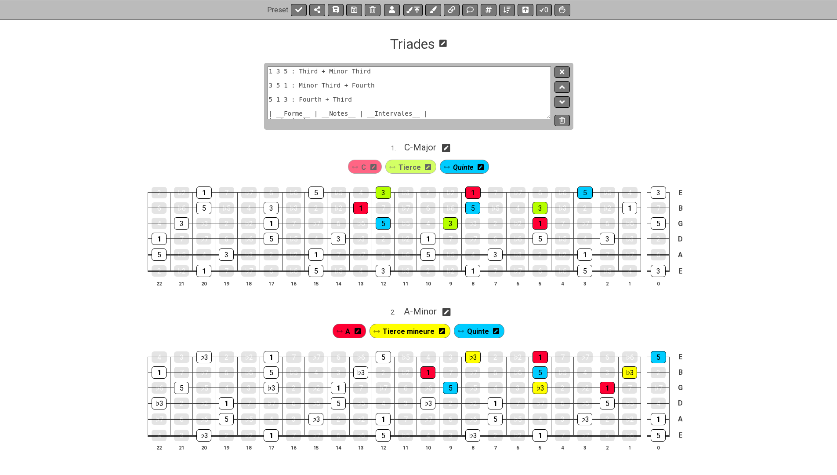
scroll to position [28, 0]
click at [346, 99] on textarea "1 3 5 : Third + Minor Third 3 5 1 : Minor Third + Fourth 5 1 3 : Fourth + Third…" at bounding box center [410, 92] width 284 height 53
type textarea "1 3 5 : Third + Minor Third 3 5 1 : Minor Third + Fourth 5 1 3 : Fourth + Third…"
click at [560, 74] on icon at bounding box center [562, 72] width 4 height 7
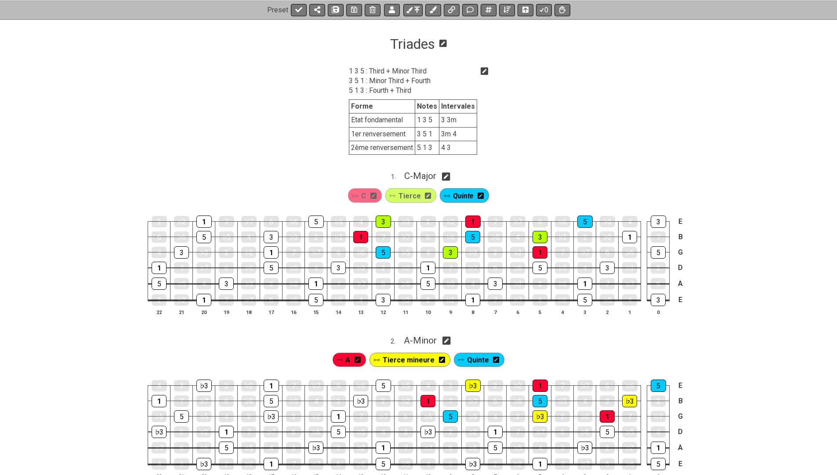
click at [483, 69] on icon at bounding box center [485, 71] width 8 height 8
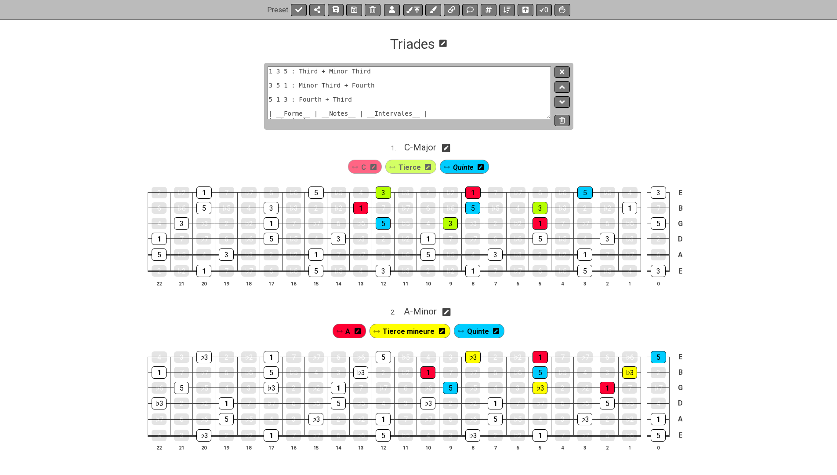
drag, startPoint x: 352, startPoint y: 98, endPoint x: 254, endPoint y: 68, distance: 102.9
click at [254, 68] on section "1 3 5 : Third + Minor Third 3 5 1 : Minor Third + Fourth 5 1 3 : Fourth + Third…" at bounding box center [418, 100] width 837 height 74
type textarea "| __Forme__ | __Notes__ | __Intervales__ | |:-|:-|:-| | Etat fondamental | 1 3 …"
click at [565, 73] on button at bounding box center [562, 72] width 15 height 12
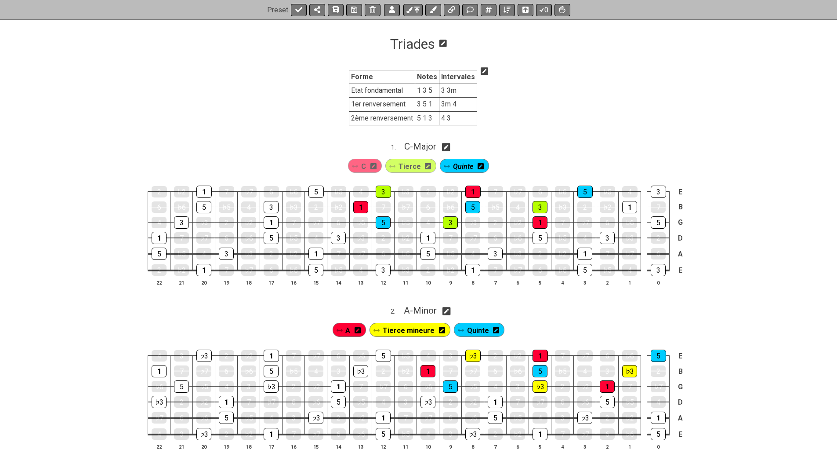
click at [482, 71] on icon at bounding box center [485, 71] width 8 height 9
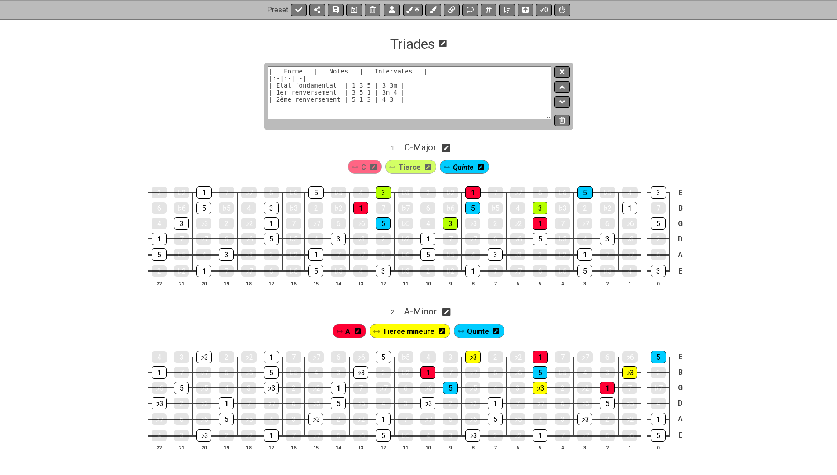
click at [387, 83] on textarea "| __Forme__ | __Notes__ | __Intervales__ | |:-|:-|:-| | Etat fondamental | 1 3 …" at bounding box center [410, 92] width 284 height 53
type textarea "| __Forme__ | __Notes__ | __Intervales__ | |:-|:-|:-| | Etat fondamental | 1 3 …"
click at [562, 74] on icon at bounding box center [562, 72] width 4 height 7
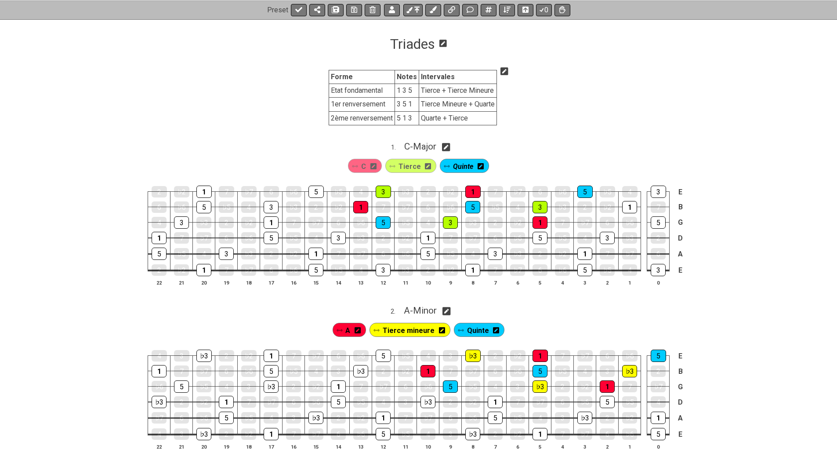
click at [502, 71] on icon at bounding box center [505, 71] width 8 height 8
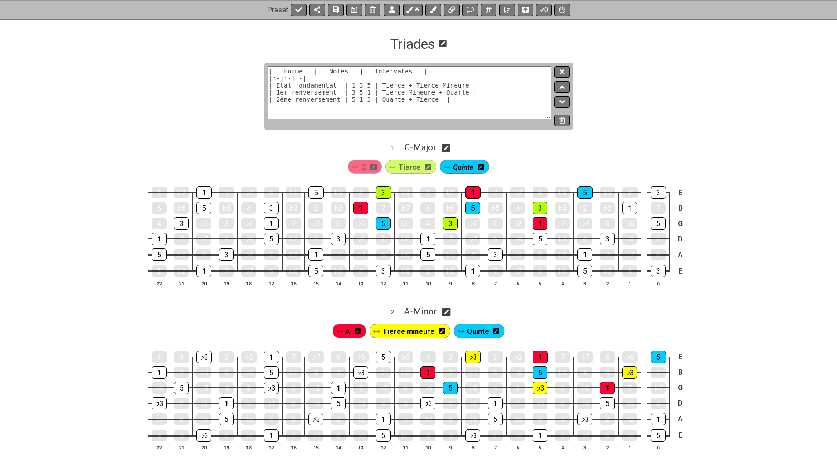
click at [497, 97] on textarea "| __Forme__ | __Notes__ | __Intervales__ | |:-|:-|:-| | Etat fondamental | 1 3 …" at bounding box center [410, 92] width 284 height 53
click at [472, 8] on icon at bounding box center [470, 9] width 7 height 7
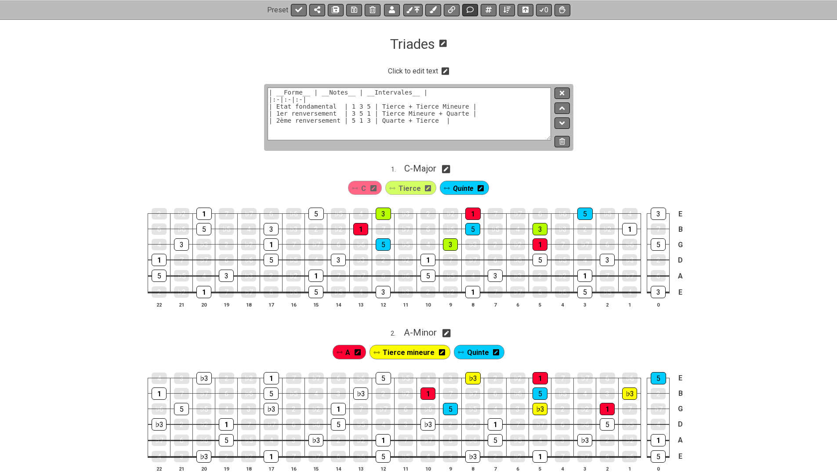
scroll to position [124, 0]
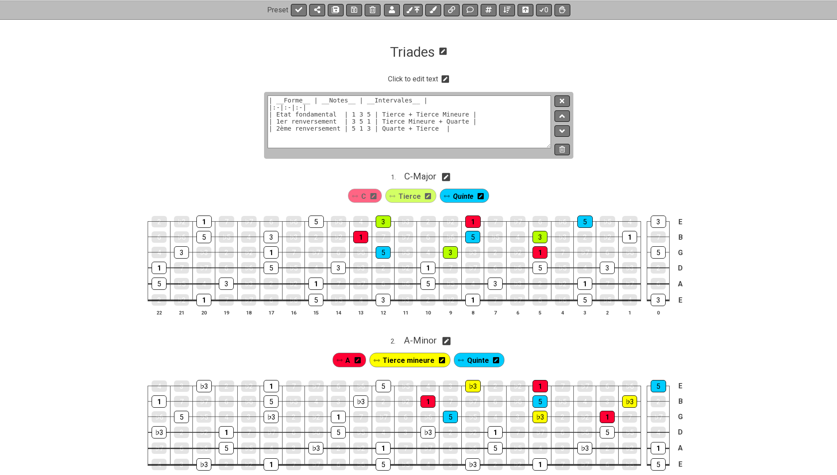
click at [444, 78] on icon at bounding box center [446, 79] width 8 height 8
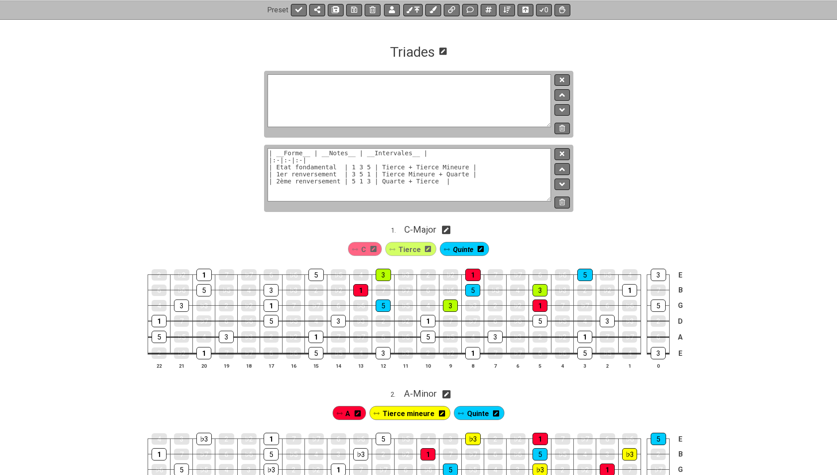
click at [439, 86] on textarea at bounding box center [410, 100] width 284 height 53
paste textarea "| __Forme__ | __Notes__ | __Intervales__ | |:-|:-|:-| | Etat fondamental | 1 3 …"
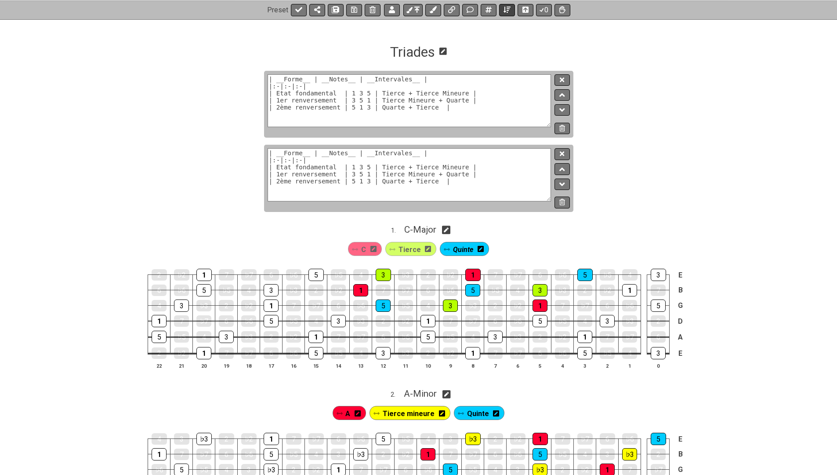
type textarea "| __Forme__ | __Notes__ | __Intervales__ | |:-|:-|:-| | Etat fondamental | 1 3 …"
click at [507, 10] on icon at bounding box center [507, 10] width 7 height 6
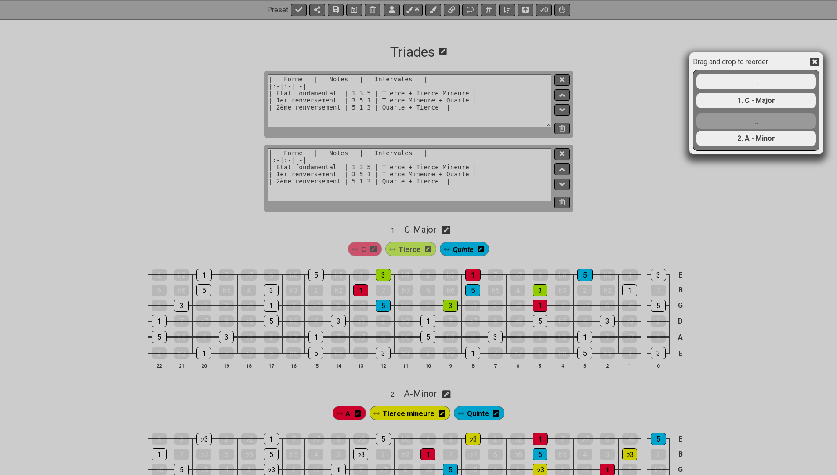
drag, startPoint x: 734, startPoint y: 99, endPoint x: 734, endPoint y: 123, distance: 23.7
click at [734, 123] on div "... ... 1. C - Major 2. A - Minor" at bounding box center [756, 109] width 121 height 79
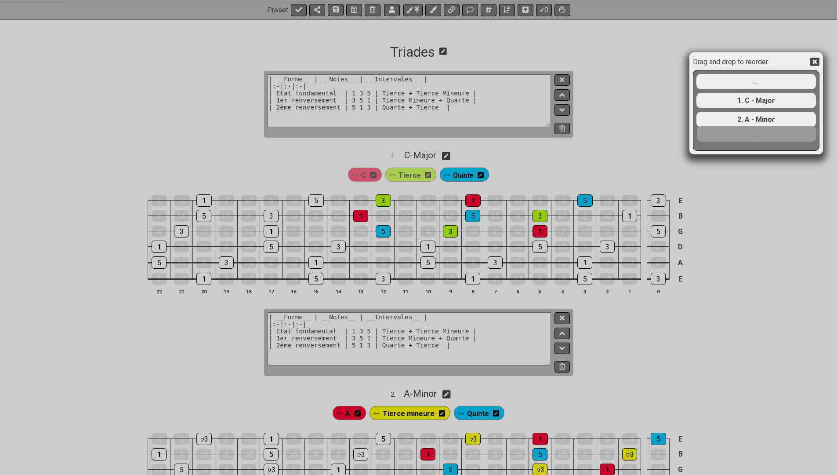
drag, startPoint x: 734, startPoint y: 123, endPoint x: 735, endPoint y: 146, distance: 23.3
click at [735, 146] on div "... 1. C - Major ... 2. A - Minor" at bounding box center [756, 109] width 121 height 79
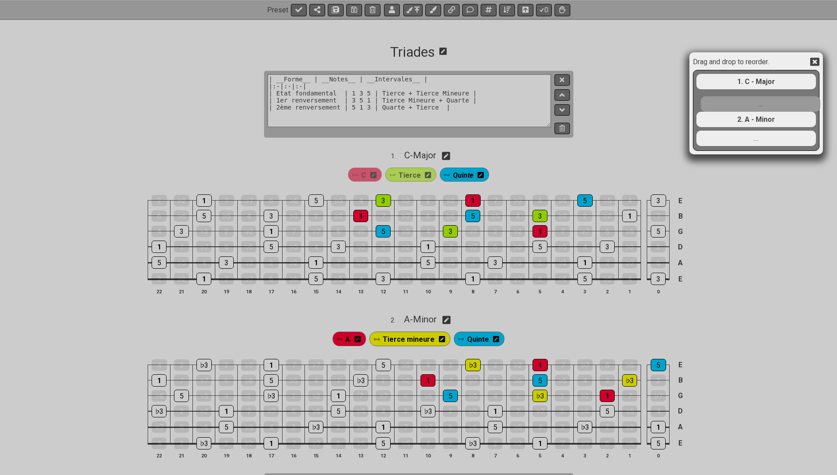
drag, startPoint x: 747, startPoint y: 83, endPoint x: 752, endPoint y: 115, distance: 31.6
click at [752, 115] on div "... 1. C - Major 2. A - Minor ..." at bounding box center [756, 109] width 121 height 79
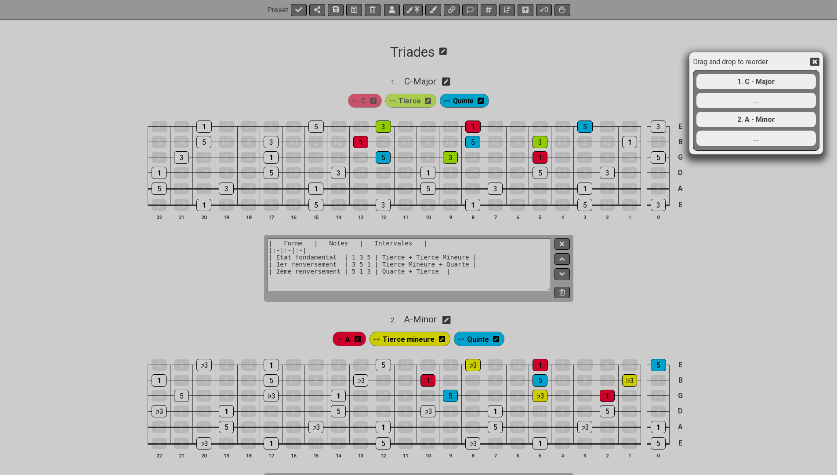
click at [816, 61] on icon at bounding box center [814, 61] width 9 height 9
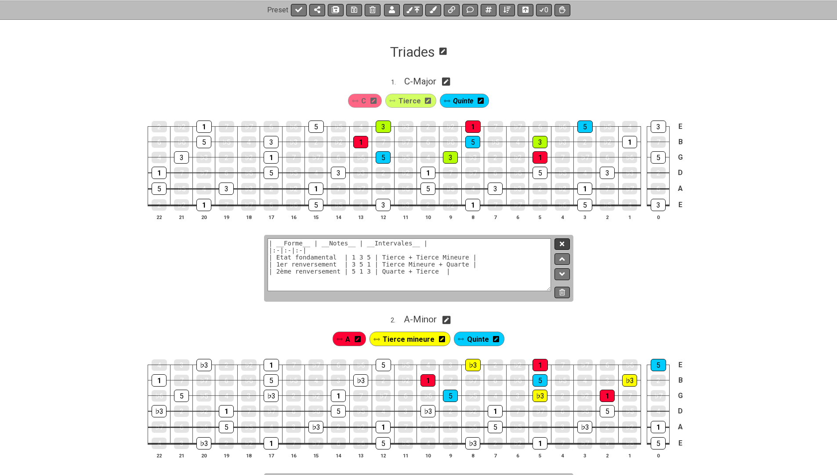
click at [567, 243] on button at bounding box center [562, 244] width 15 height 12
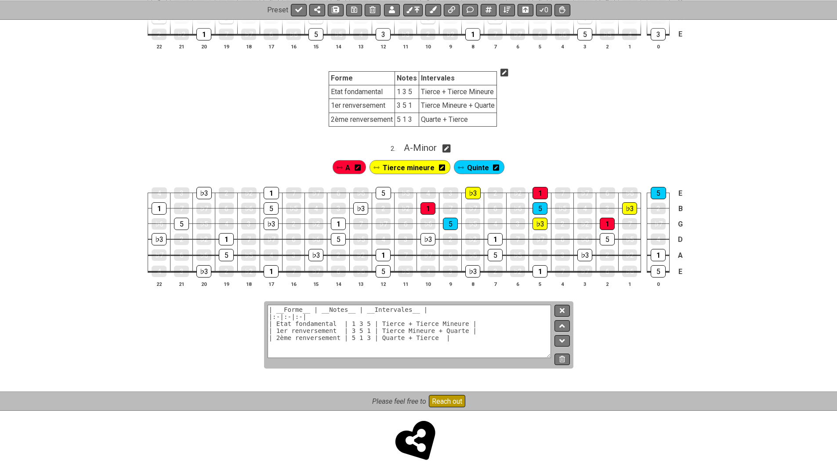
scroll to position [293, 0]
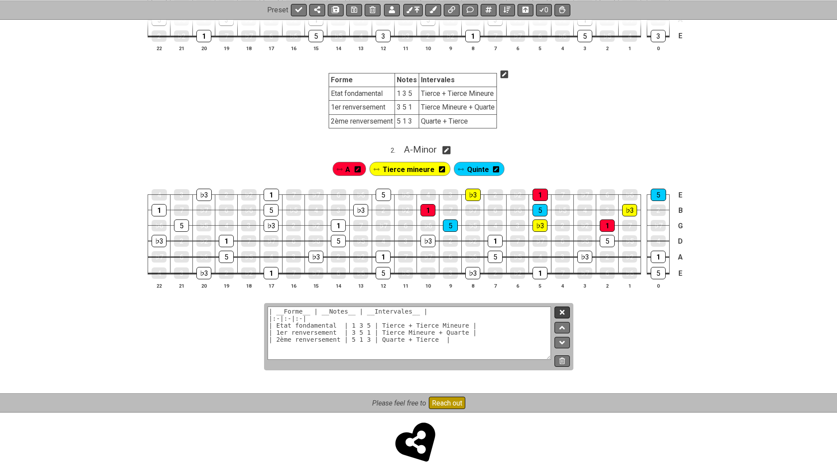
click at [564, 310] on icon at bounding box center [562, 312] width 4 height 4
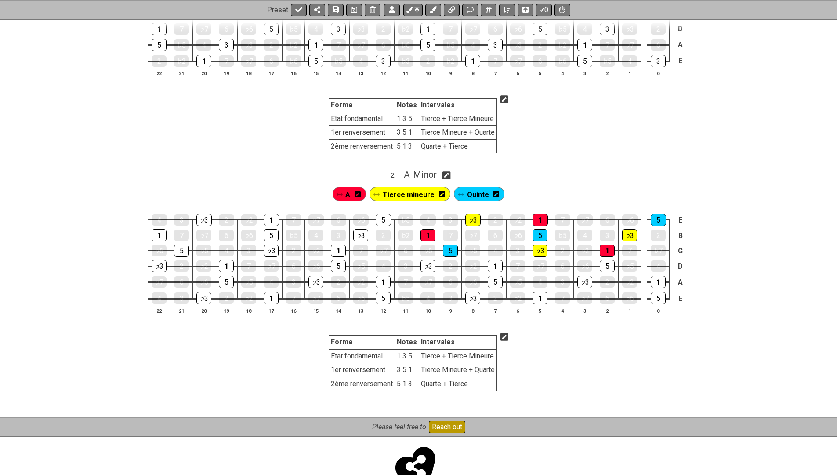
scroll to position [279, 0]
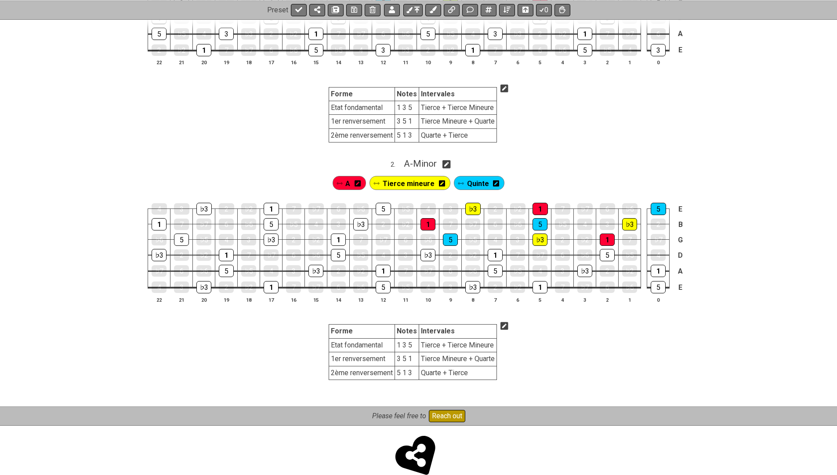
click at [504, 321] on icon at bounding box center [505, 325] width 8 height 9
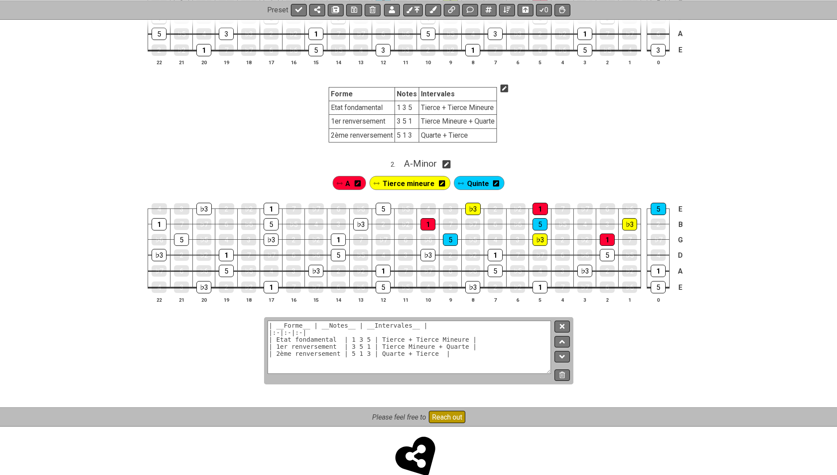
click at [361, 335] on textarea "| __Forme__ | __Notes__ | __Intervales__ | |:-|:-|:-| | Etat fondamental | 1 3 …" at bounding box center [410, 346] width 284 height 53
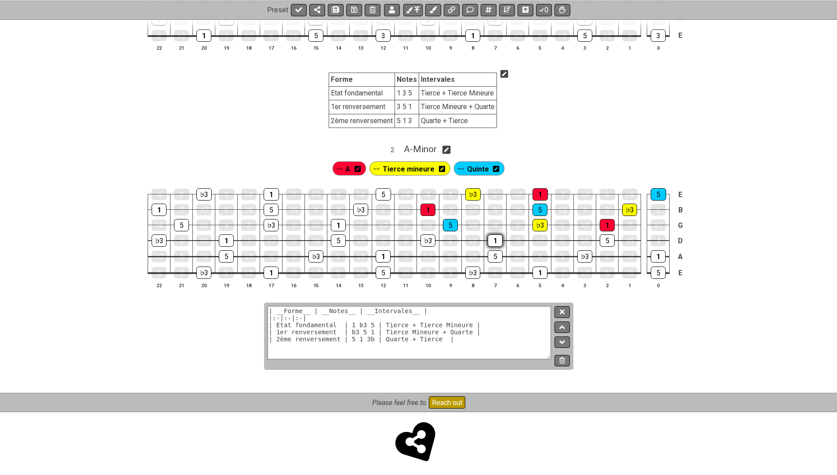
scroll to position [293, 0]
click at [451, 321] on textarea "| __Forme__ | __Notes__ | __Intervales__ | |:-|:-|:-| | Etat fondamental | 1 b3…" at bounding box center [410, 332] width 284 height 53
click at [408, 321] on textarea "| __Forme__ | __Notes__ | __Intervales__ | |:-|:-|:-| | Etat fondamental | 1 b3…" at bounding box center [410, 332] width 284 height 53
paste textarea "Mineure"
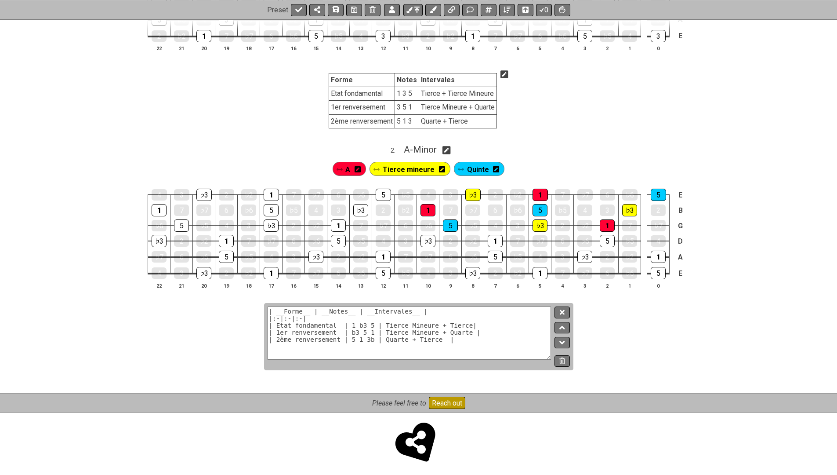
click at [420, 330] on textarea "| __Forme__ | __Notes__ | __Intervales__ | |:-|:-|:-| | Etat fondamental | 1 b3…" at bounding box center [410, 332] width 284 height 53
click at [439, 337] on textarea "| __Forme__ | __Notes__ | __Intervales__ | |:-|:-|:-| | Etat fondamental | 1 b3…" at bounding box center [410, 332] width 284 height 53
paste textarea "Mineure"
click at [419, 329] on textarea "| __Forme__ | __Notes__ | __Intervales__ | |:-|:-|:-| | Etat fondamental | 1 b3…" at bounding box center [410, 332] width 284 height 53
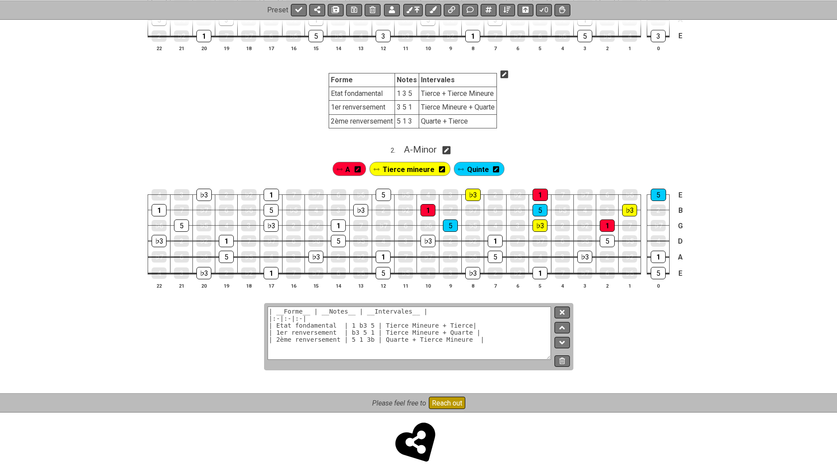
click at [419, 329] on textarea "| __Forme__ | __Notes__ | __Intervales__ | |:-|:-|:-| | Etat fondamental | 1 b3…" at bounding box center [410, 332] width 284 height 53
click at [438, 328] on textarea "| __Forme__ | __Notes__ | __Intervales__ | |:-|:-|:-| | Etat fondamental | 1 b3…" at bounding box center [410, 332] width 284 height 53
click at [472, 318] on textarea "| __Forme__ | __Notes__ | __Intervales__ | |:-|:-|:-| | Etat fondamental | 1 b3…" at bounding box center [410, 332] width 284 height 53
type textarea "| __Forme__ | __Notes__ | __Intervales__ | |:-|:-|:-| | Etat fondamental | 1 b3…"
click at [564, 310] on button at bounding box center [562, 312] width 15 height 12
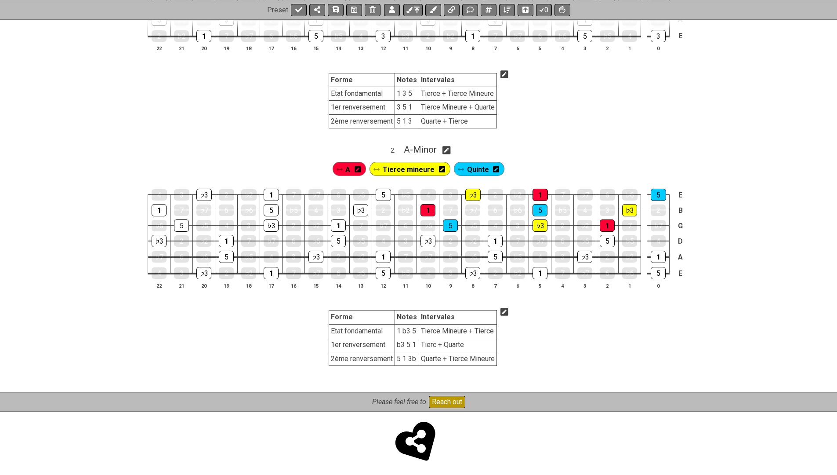
scroll to position [291, 0]
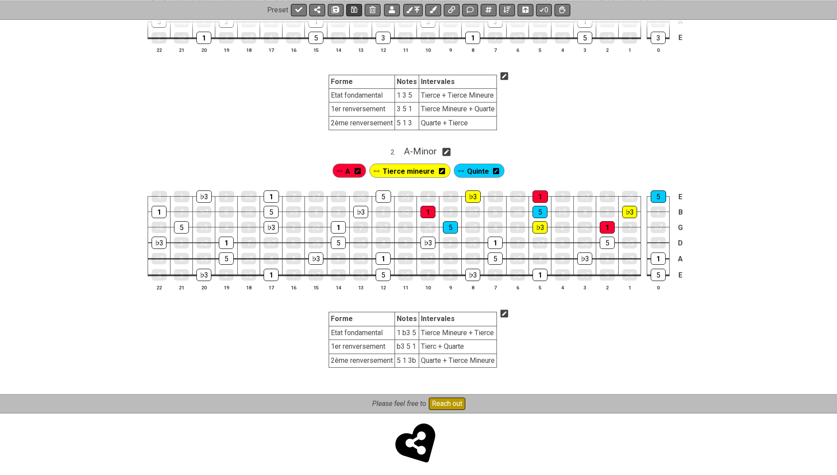
click at [353, 9] on icon at bounding box center [354, 10] width 6 height 6
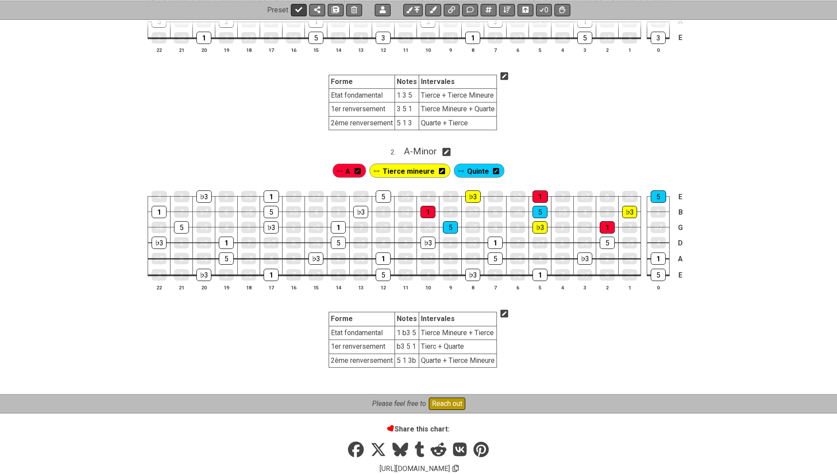
click at [295, 10] on icon at bounding box center [298, 9] width 7 height 7
select select "/022WRN23W"
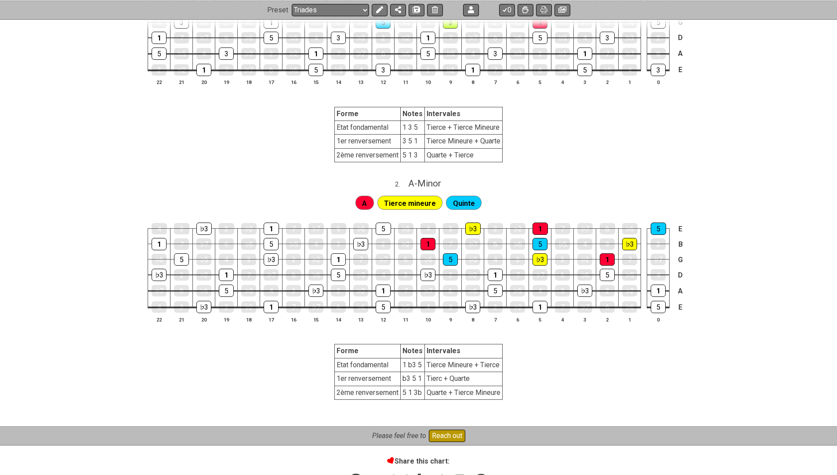
scroll to position [258, 0]
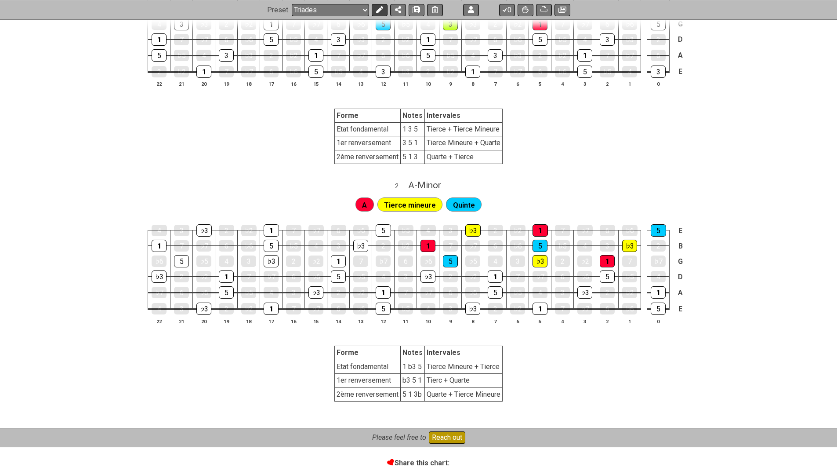
click at [379, 8] on icon at bounding box center [379, 9] width 7 height 7
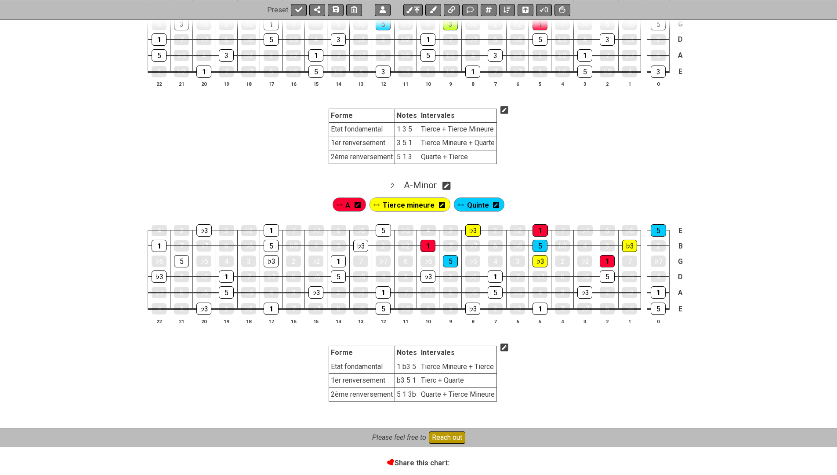
click at [506, 343] on icon at bounding box center [505, 347] width 8 height 8
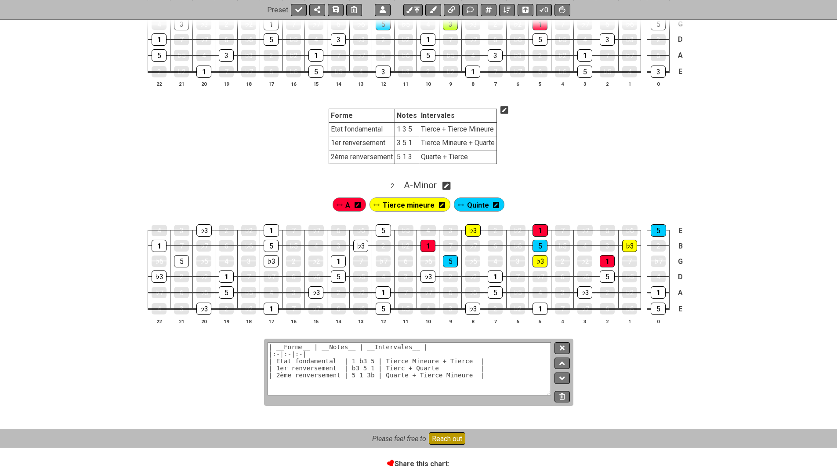
click at [407, 362] on textarea "| __Forme__ | __Notes__ | __Intervales__ | |:-|:-|:-| | Etat fondamental | 1 b3…" at bounding box center [410, 368] width 284 height 53
type textarea "| __Forme__ | __Notes__ | __Intervales__ | |:-|:-|:-| | Etat fondamental | 1 b3…"
click at [564, 345] on icon at bounding box center [562, 347] width 4 height 4
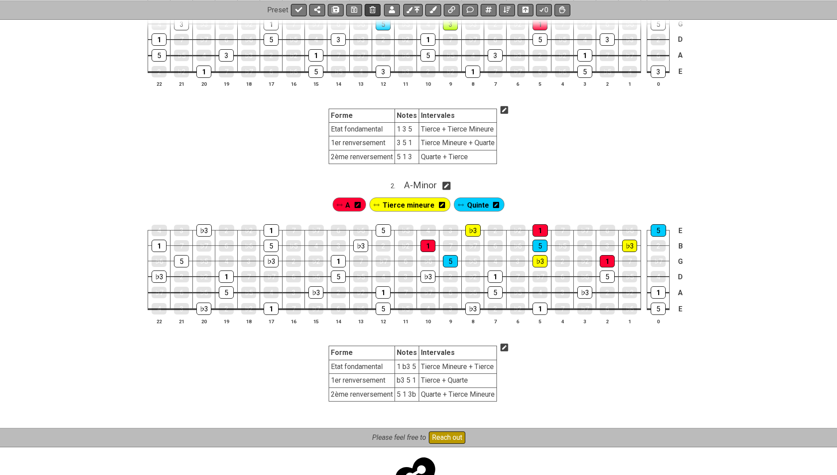
click at [352, 9] on icon at bounding box center [354, 10] width 6 height 6
click at [299, 11] on icon at bounding box center [298, 9] width 7 height 7
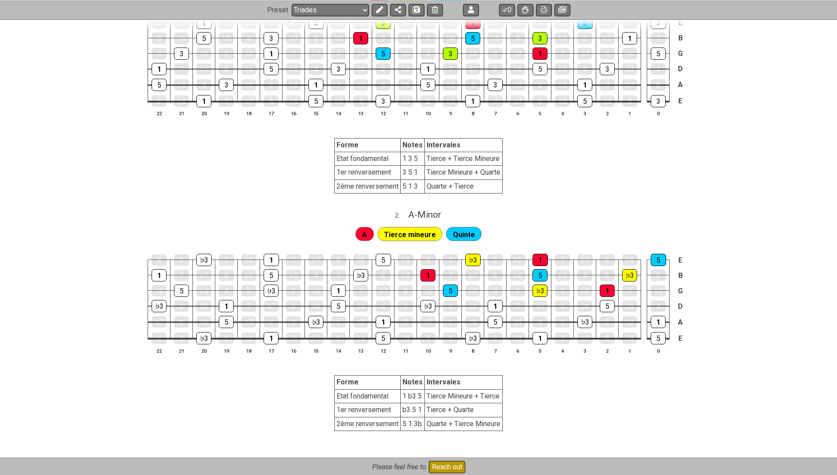
scroll to position [222, 0]
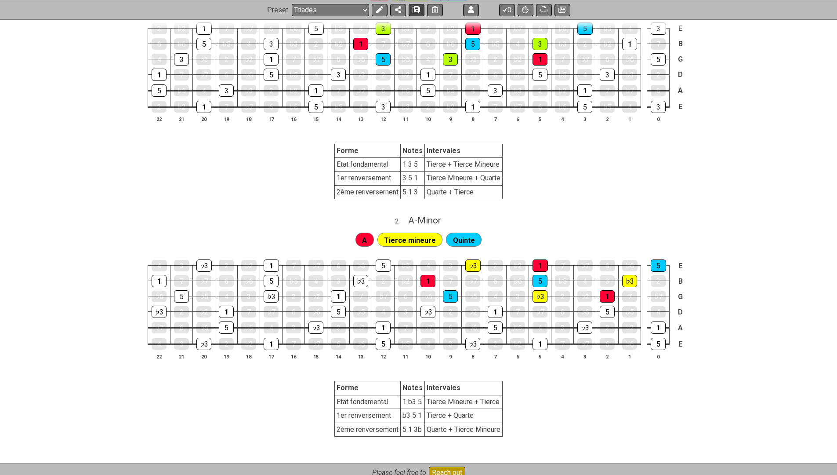
click at [417, 8] on icon at bounding box center [417, 9] width 6 height 7
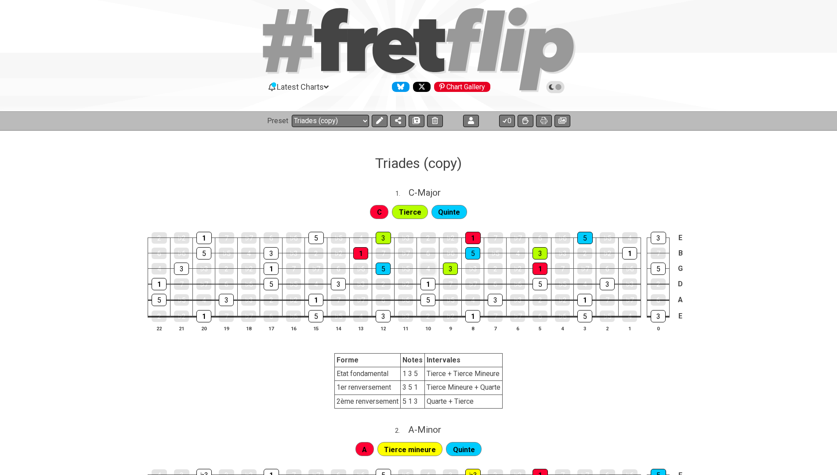
scroll to position [54, 0]
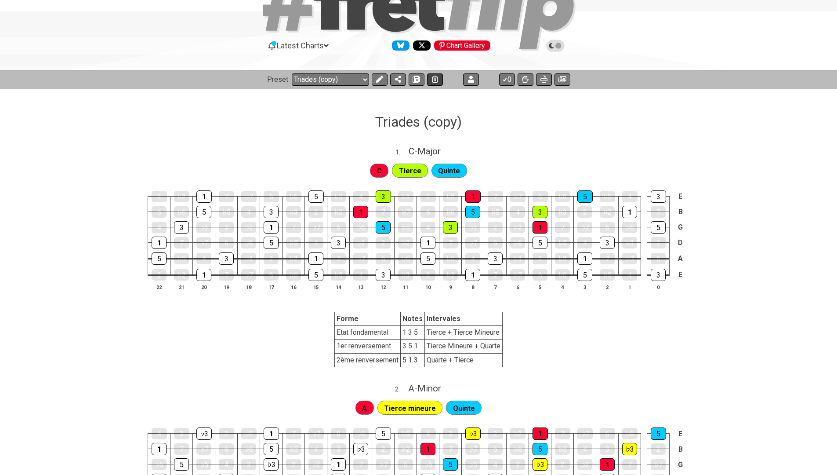
click at [435, 79] on icon at bounding box center [435, 79] width 6 height 7
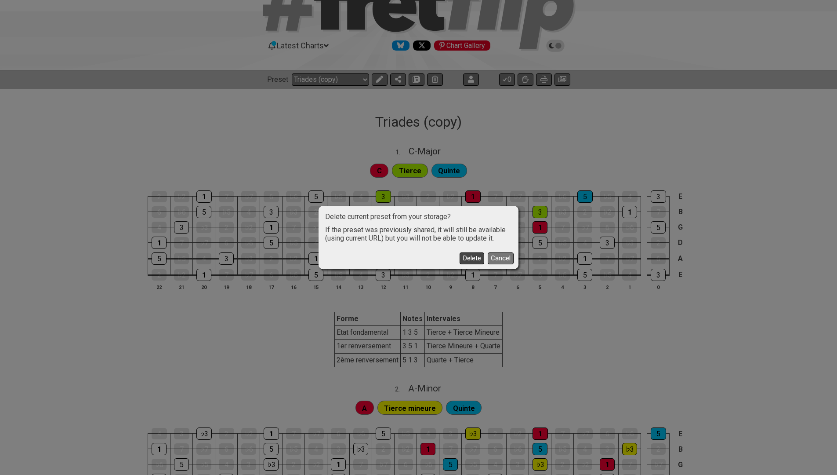
click at [467, 256] on button "Delete" at bounding box center [472, 258] width 25 height 12
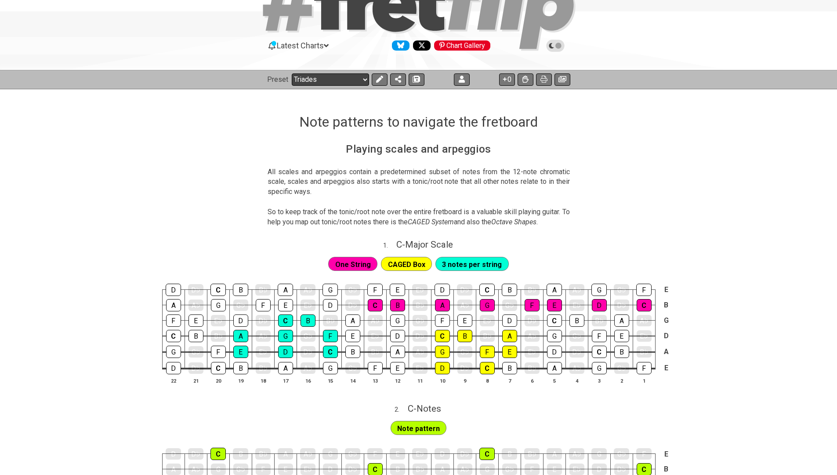
select select "/022WRN23W"
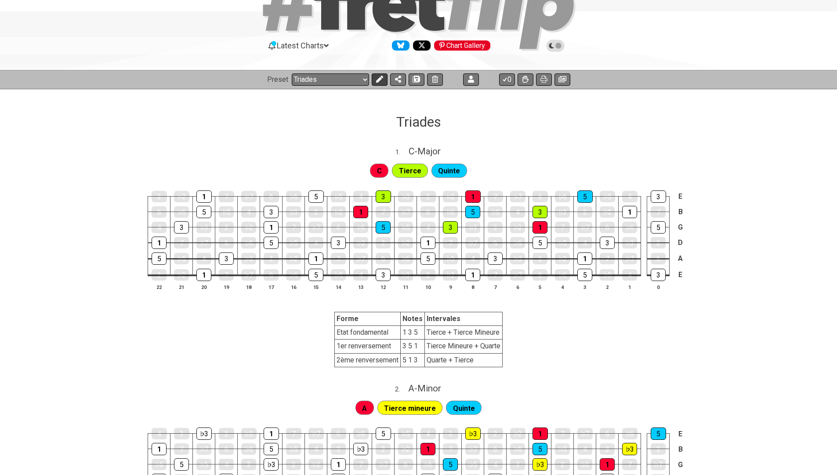
click at [378, 79] on icon at bounding box center [379, 79] width 7 height 7
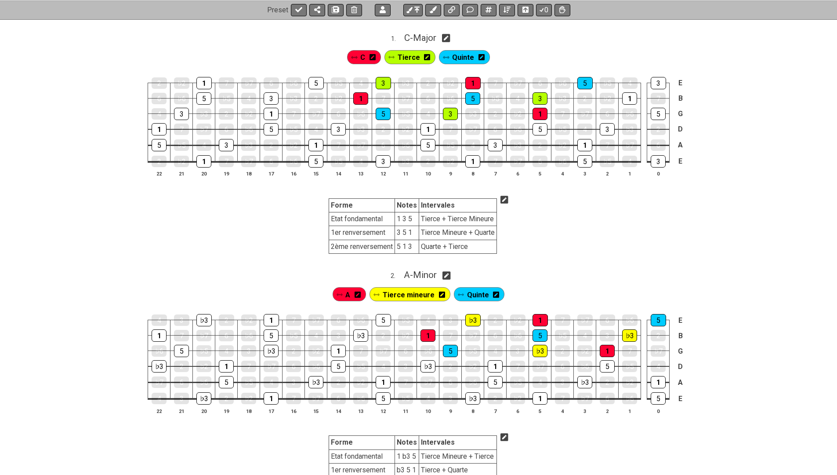
scroll to position [168, 0]
click at [448, 212] on td "Tierce + Tierce Mineure" at bounding box center [458, 219] width 78 height 14
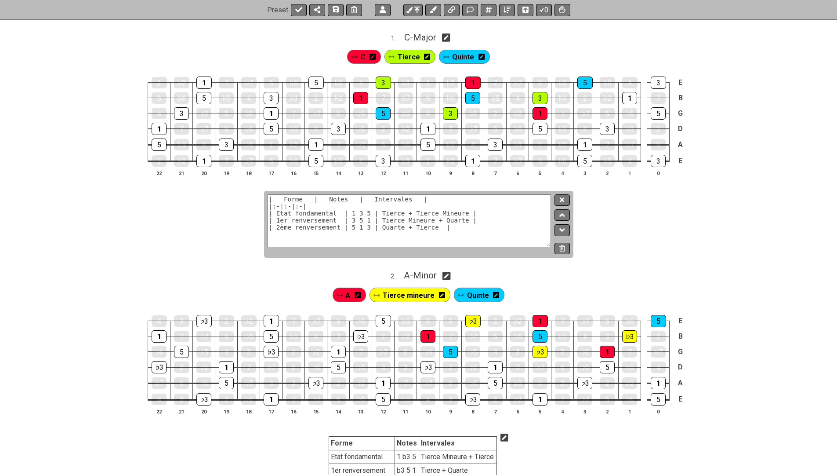
click at [405, 210] on textarea "| __Forme__ | __Notes__ | __Intervales__ | |:-|:-|:-| | Etat fondamental | 1 3 …" at bounding box center [410, 220] width 284 height 53
type textarea "| __Forme__ | __Notes__ | __Intervales__ | |:-|:-|:-| | Etat fondamental | 1 3 …"
click at [565, 197] on button at bounding box center [562, 200] width 15 height 12
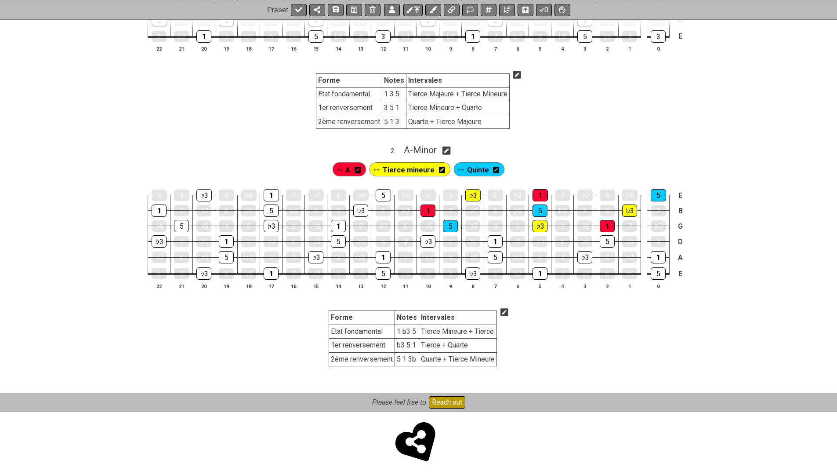
scroll to position [291, 0]
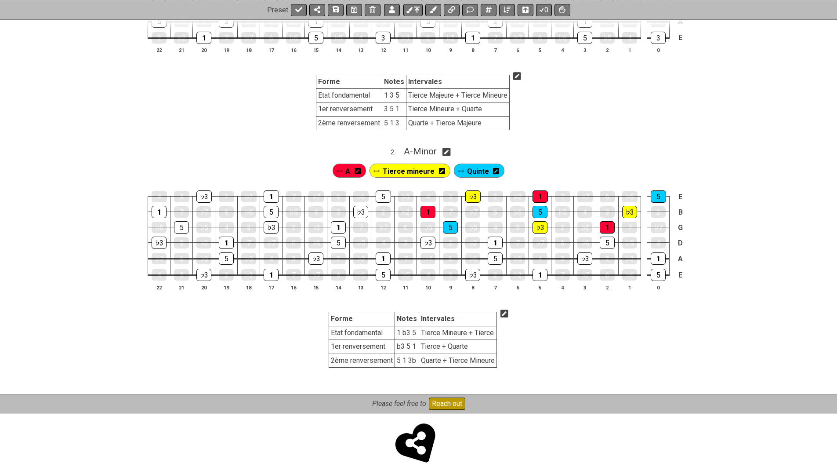
click at [503, 309] on icon at bounding box center [505, 313] width 8 height 8
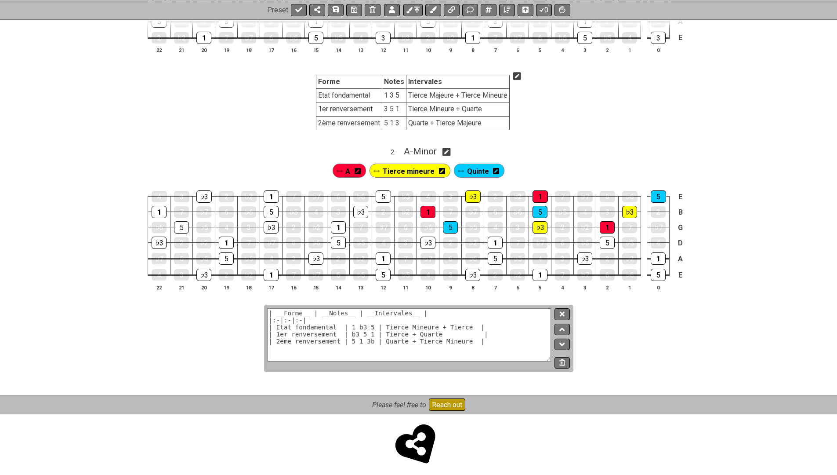
click at [474, 322] on textarea "| __Forme__ | __Notes__ | __Intervales__ | |:-|:-|:-| | Etat fondamental | 1 b3…" at bounding box center [410, 334] width 284 height 53
click at [406, 327] on textarea "| __Forme__ | __Notes__ | __Intervales__ | |:-|:-|:-| | Etat fondamental | 1 b3…" at bounding box center [410, 334] width 284 height 53
type textarea "| __Forme__ | __Notes__ | __Intervales__ | |:-|:-|:-| | Etat fondamental | 1 b3…"
click at [562, 312] on button at bounding box center [562, 314] width 15 height 12
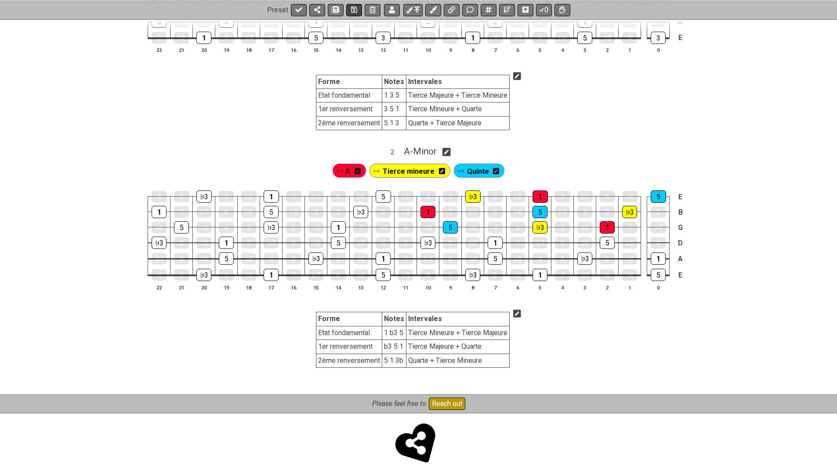
click at [354, 6] on icon at bounding box center [354, 9] width 6 height 7
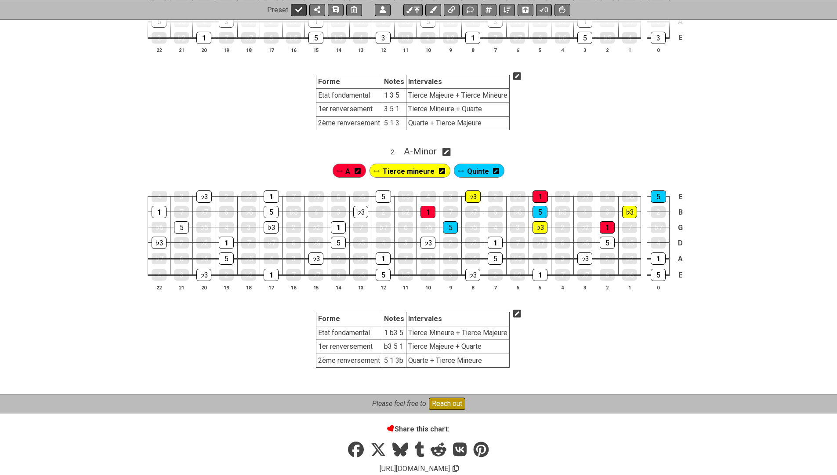
click at [300, 11] on icon at bounding box center [298, 9] width 7 height 7
select select "/022WRN23W"
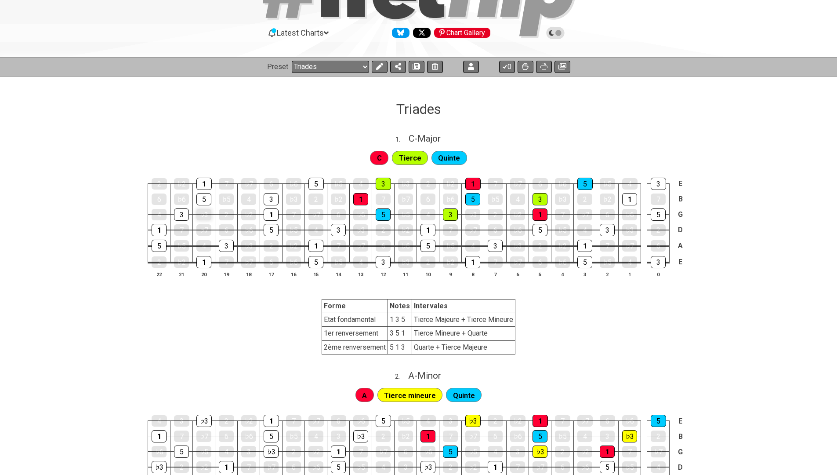
scroll to position [67, 0]
click at [378, 67] on icon at bounding box center [379, 66] width 7 height 7
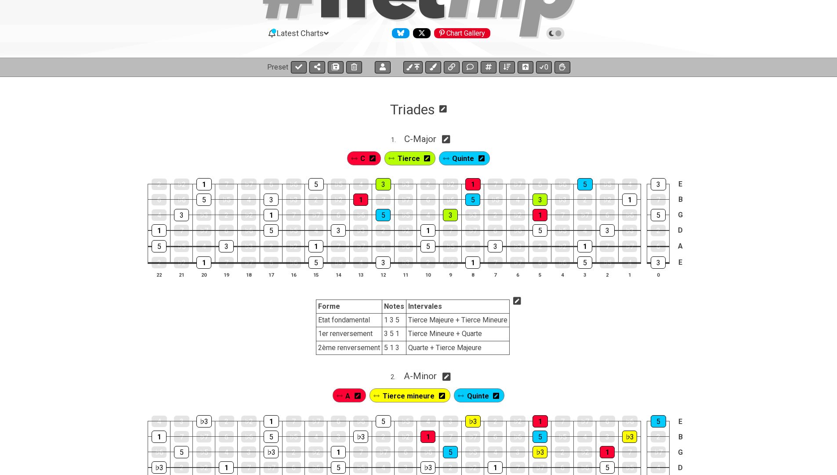
click at [424, 159] on icon at bounding box center [427, 158] width 6 height 6
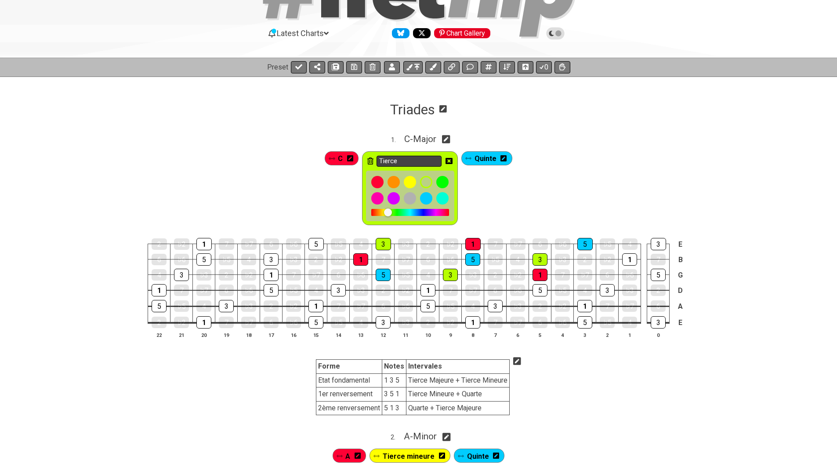
click at [432, 160] on input "Tierce" at bounding box center [409, 161] width 65 height 11
type input "Tierce Majeure"
click at [449, 158] on icon at bounding box center [449, 161] width 7 height 6
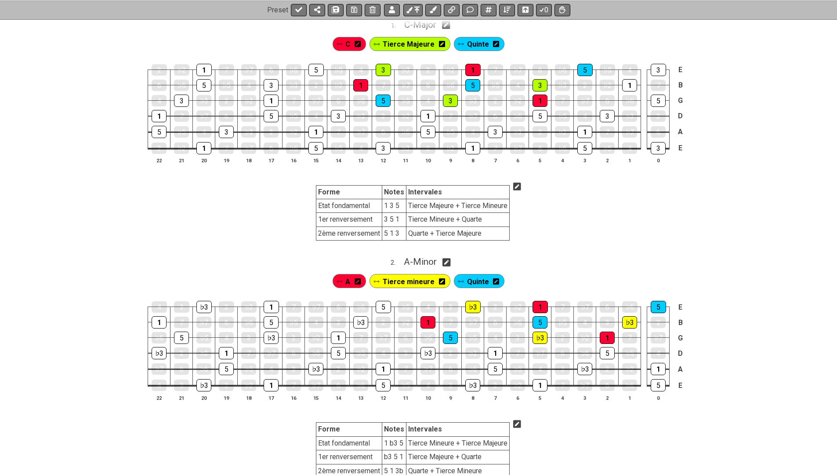
scroll to position [180, 0]
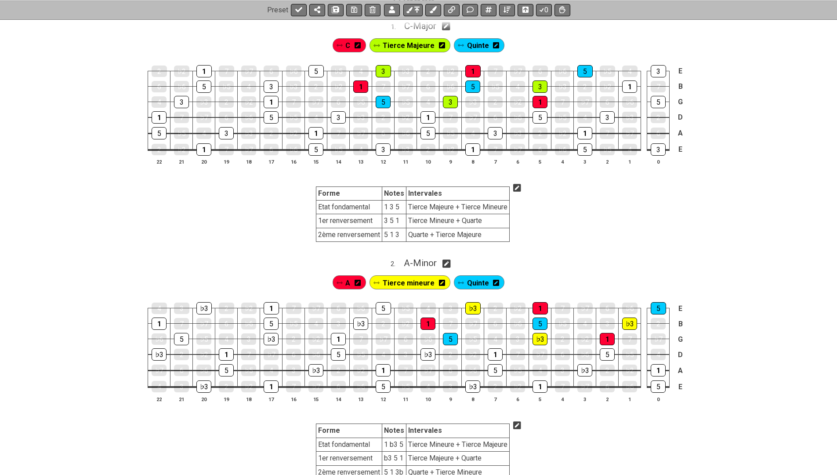
click at [440, 279] on icon at bounding box center [442, 282] width 6 height 7
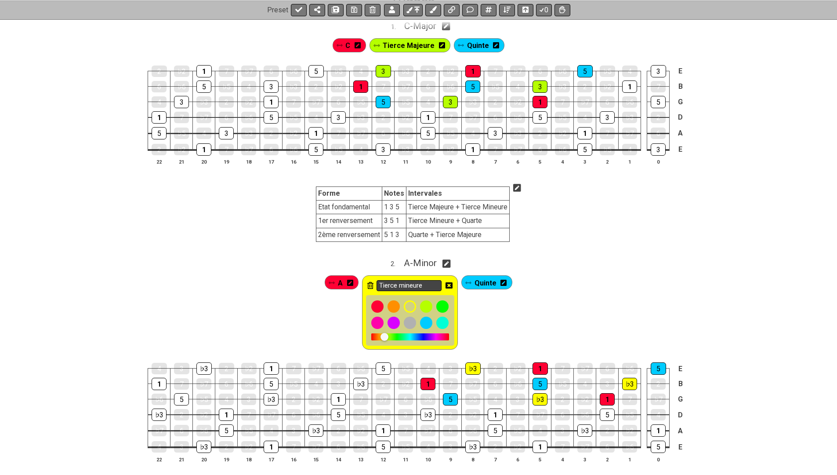
click at [405, 281] on input "Tierce mineure" at bounding box center [409, 285] width 65 height 11
type input "Tierce Mineure"
click at [448, 282] on icon at bounding box center [449, 285] width 7 height 6
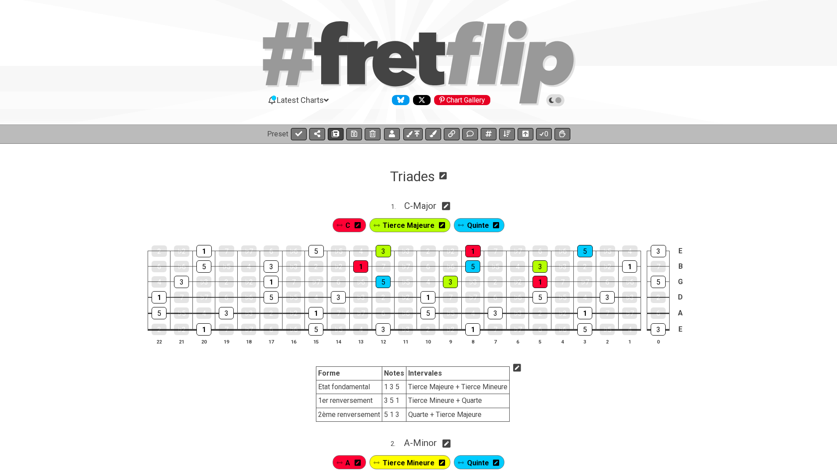
scroll to position [0, 0]
click at [353, 135] on icon at bounding box center [354, 134] width 6 height 6
click at [296, 135] on icon at bounding box center [298, 133] width 7 height 5
select select "/022WRN23W"
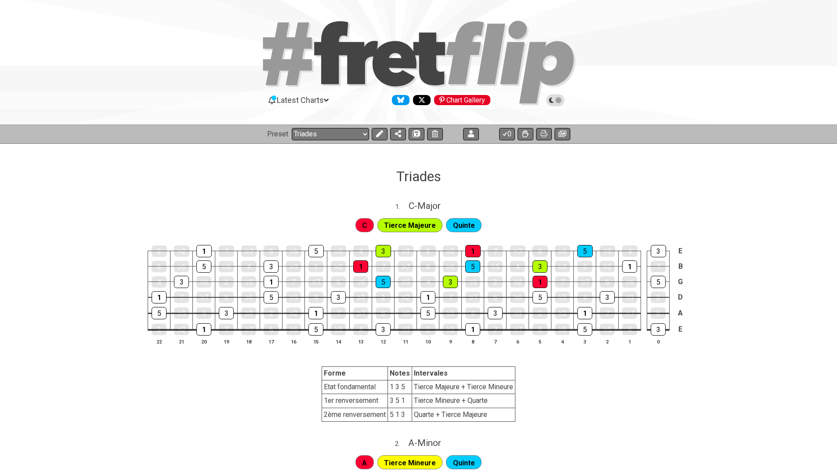
click at [423, 225] on span "Tierce Majeure" at bounding box center [410, 225] width 52 height 13
click at [429, 210] on span "C - Major" at bounding box center [425, 205] width 32 height 11
select select "C"
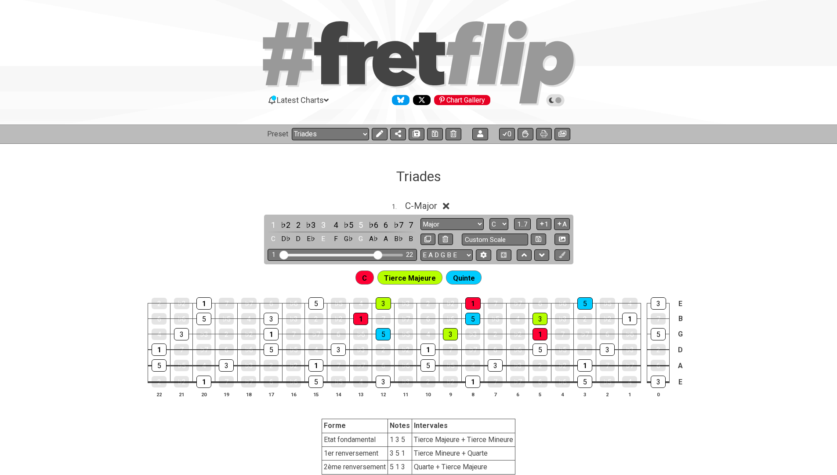
click at [450, 203] on icon at bounding box center [446, 206] width 7 height 7
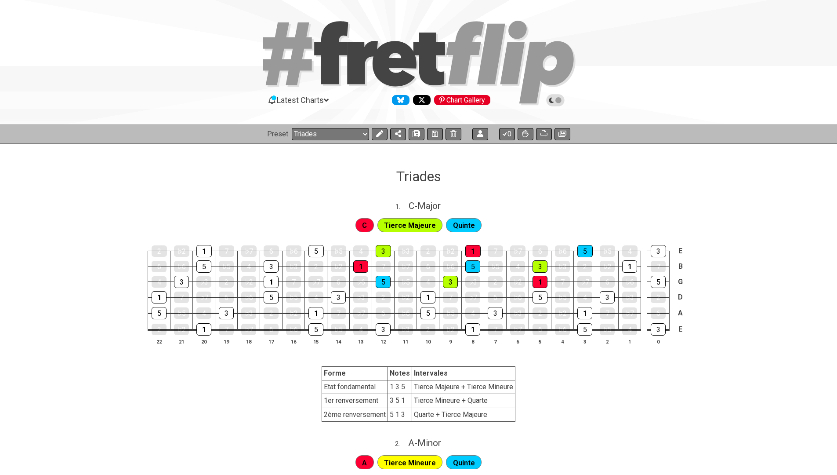
click at [432, 223] on span "Tierce Majeure" at bounding box center [410, 225] width 52 height 13
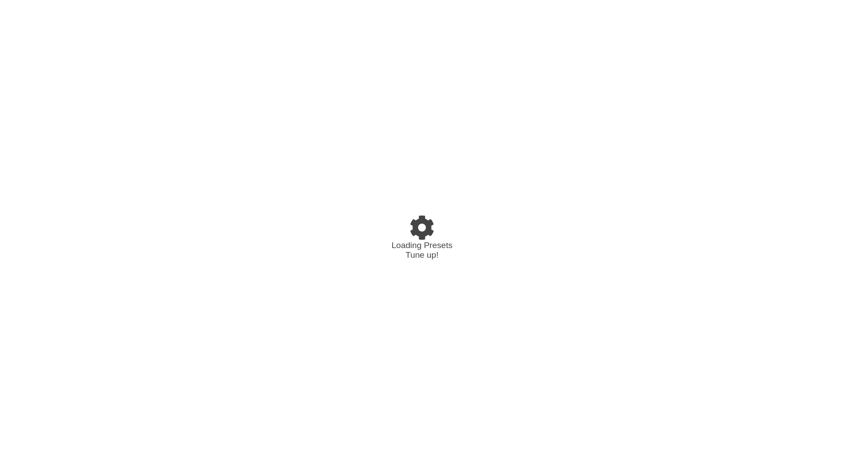
select select "/024XGJQ5L"
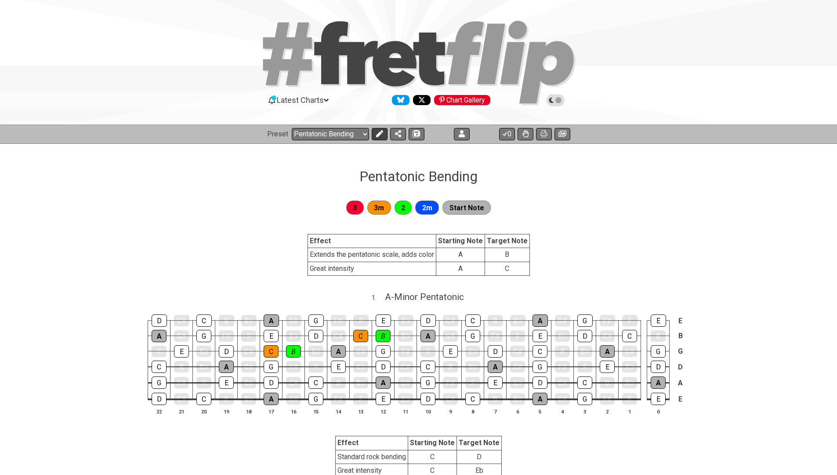
click at [379, 135] on icon at bounding box center [379, 133] width 7 height 7
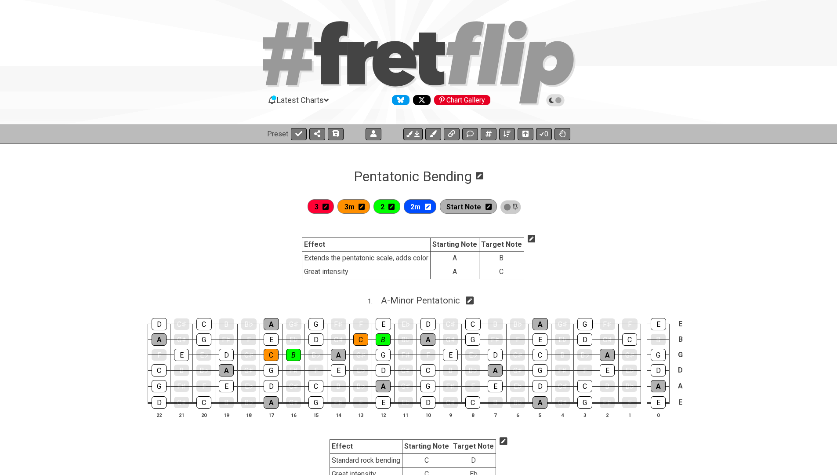
click at [532, 239] on icon at bounding box center [532, 239] width 8 height 8
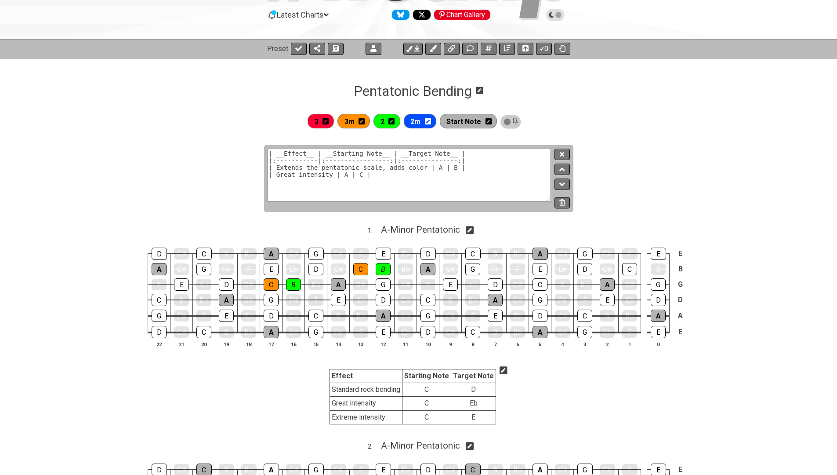
scroll to position [84, 0]
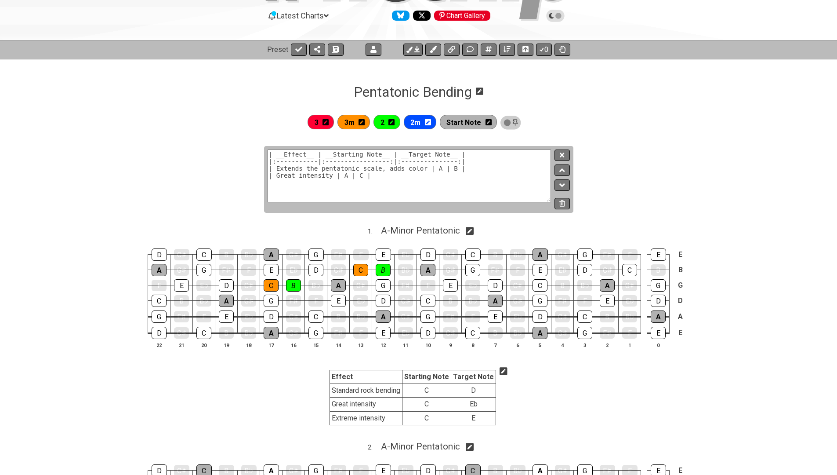
click at [405, 185] on textarea "| __Effect__ | __Starting Note__ | __Target Note__ | |:-----------|:-----------…" at bounding box center [410, 175] width 284 height 53
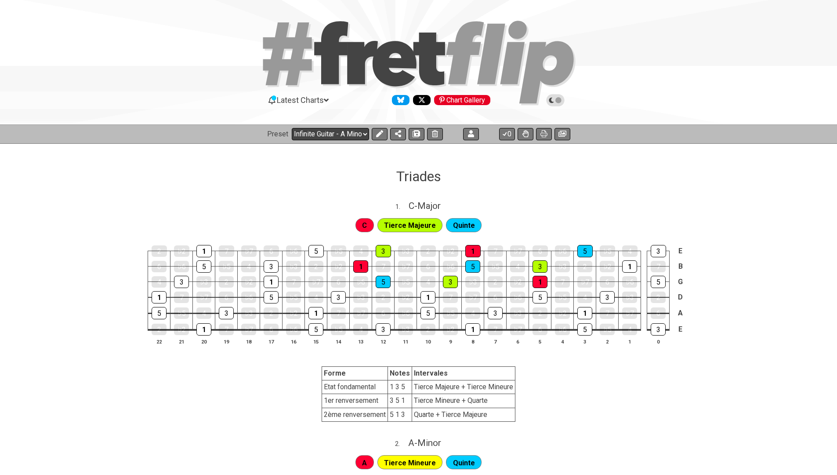
select select "/022WRN23W"
click at [381, 133] on icon at bounding box center [379, 133] width 7 height 7
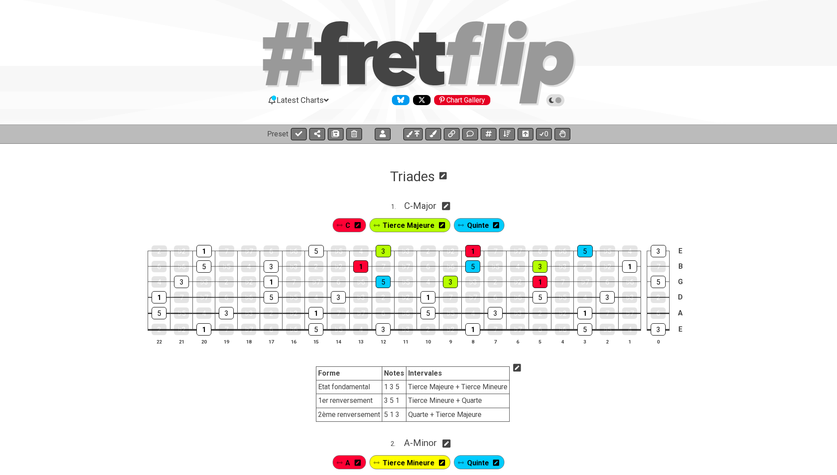
click at [324, 382] on td "Etat fondamental" at bounding box center [349, 387] width 66 height 14
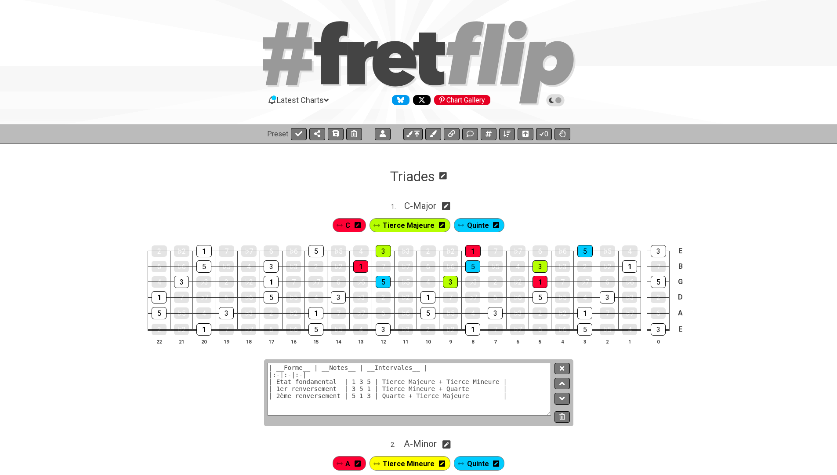
click at [284, 378] on textarea "| __Forme__ | __Notes__ | __Intervales__ | |:-|:-|:-| | Etat fondamental | 1 3 …" at bounding box center [410, 389] width 284 height 53
click at [120, 394] on section "| __Forme__ | __Notes__ | __Intervales__ | |:-|:-|:-| | Etat fondamental | 1 3 …" at bounding box center [418, 396] width 837 height 74
click at [562, 365] on icon at bounding box center [562, 368] width 4 height 7
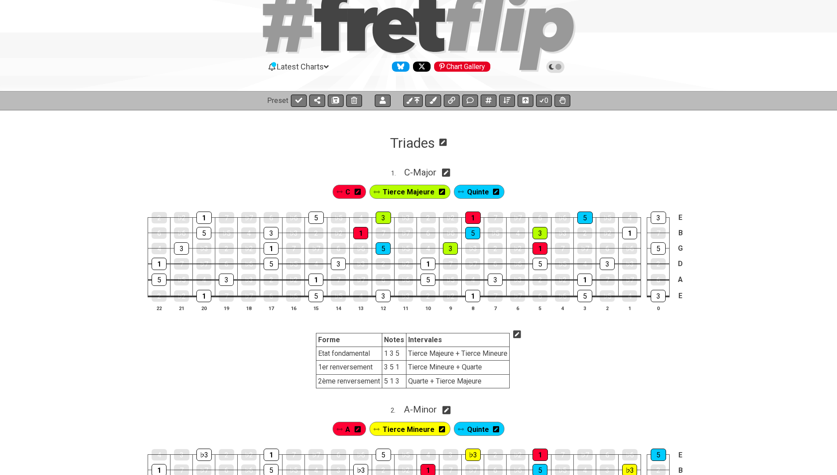
scroll to position [31, 0]
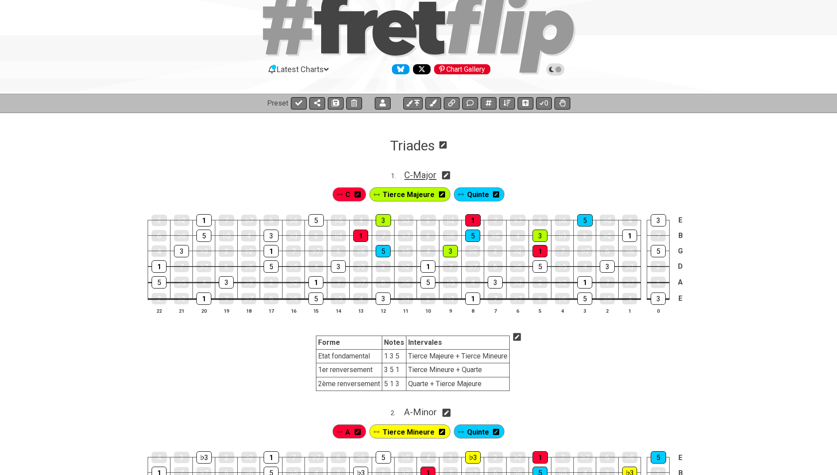
click at [421, 173] on span "C - Major" at bounding box center [420, 175] width 32 height 11
select select "C"
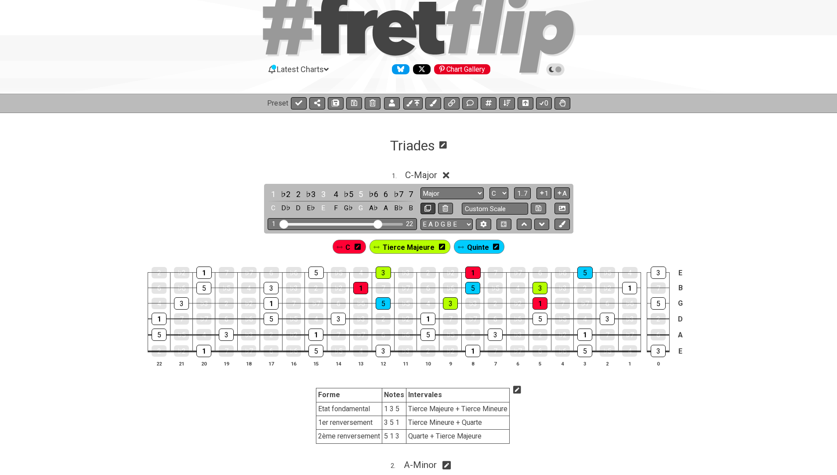
click at [424, 208] on icon at bounding box center [427, 208] width 7 height 7
select select "C"
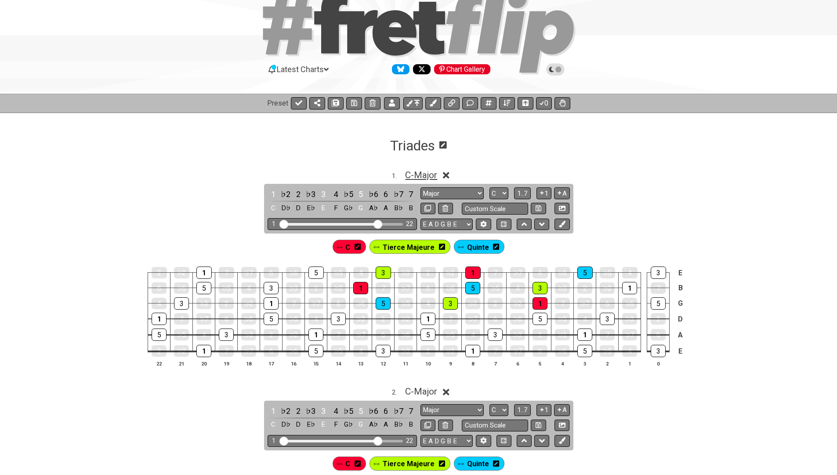
click at [431, 175] on span "C - Major" at bounding box center [421, 175] width 32 height 11
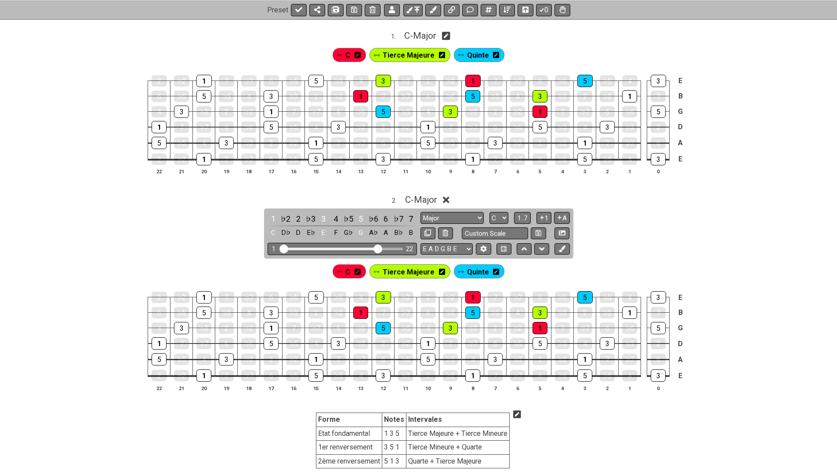
scroll to position [176, 0]
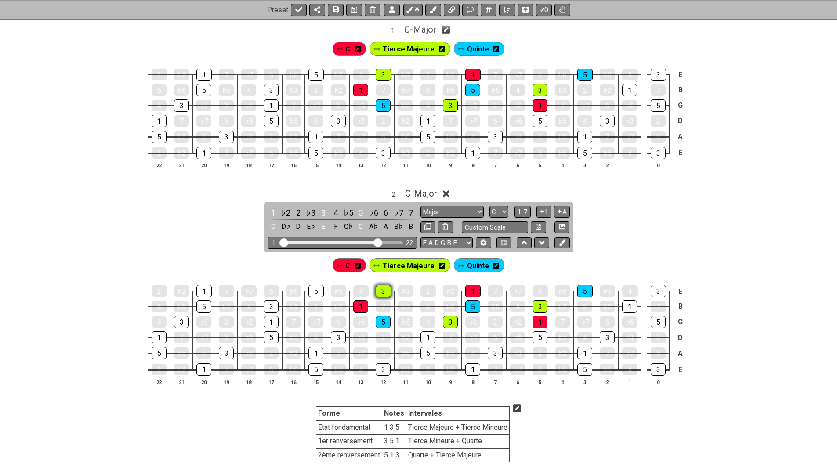
click at [382, 290] on div "3" at bounding box center [383, 291] width 15 height 12
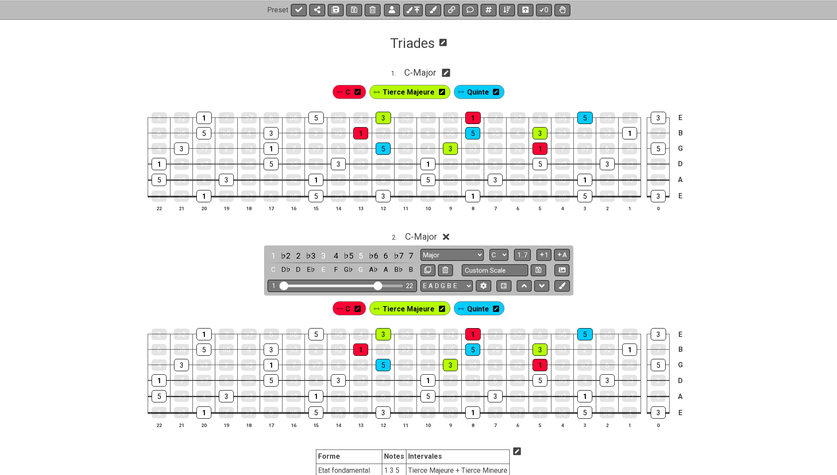
scroll to position [126, 0]
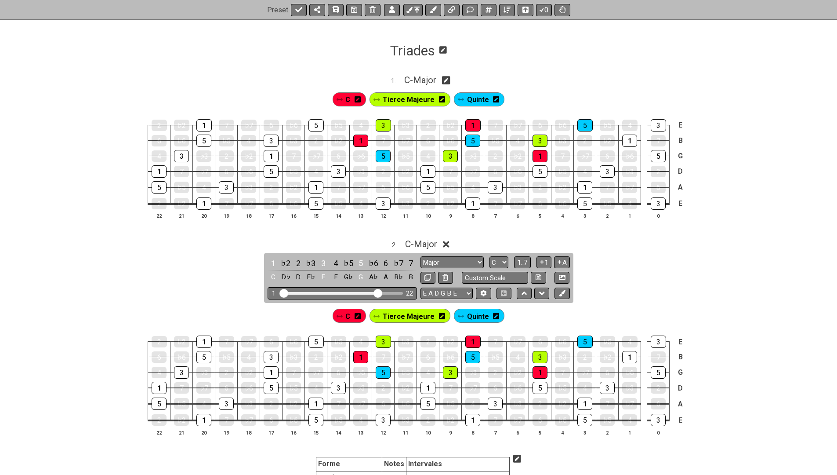
click at [471, 102] on span "Quinte" at bounding box center [478, 99] width 22 height 13
click at [344, 99] on icon at bounding box center [340, 99] width 6 height 3
click at [348, 101] on div "C" at bounding box center [351, 99] width 34 height 14
click at [468, 101] on span "Quinte" at bounding box center [478, 99] width 20 height 13
click at [347, 100] on div "C" at bounding box center [350, 99] width 34 height 14
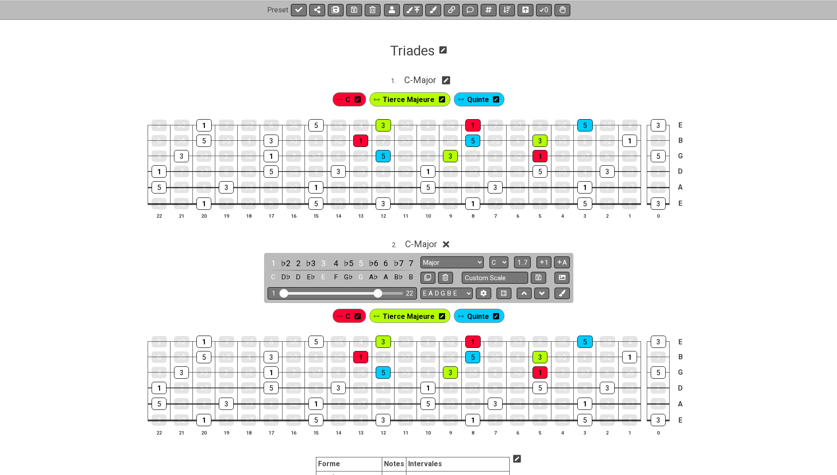
click at [350, 100] on span "C" at bounding box center [347, 99] width 5 height 13
click at [472, 123] on div "1" at bounding box center [472, 125] width 15 height 12
click at [428, 167] on div "1" at bounding box center [428, 171] width 15 height 12
click at [405, 98] on span "Tierce Majeure" at bounding box center [409, 99] width 52 height 13
click at [386, 123] on div "3" at bounding box center [383, 125] width 15 height 12
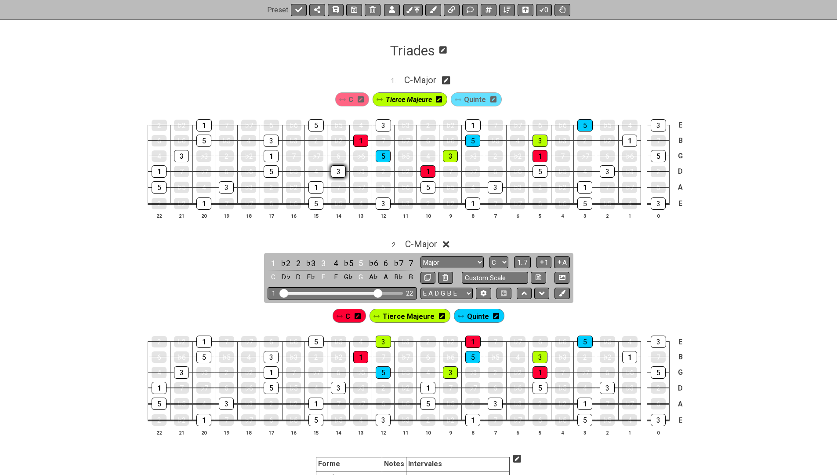
click at [336, 168] on div "3" at bounding box center [338, 171] width 15 height 12
click at [474, 99] on span "Quinte" at bounding box center [475, 99] width 22 height 13
click at [582, 122] on div "5" at bounding box center [584, 125] width 15 height 12
click at [543, 171] on div "5" at bounding box center [540, 171] width 15 height 12
click at [418, 79] on span "C - Major" at bounding box center [420, 80] width 32 height 11
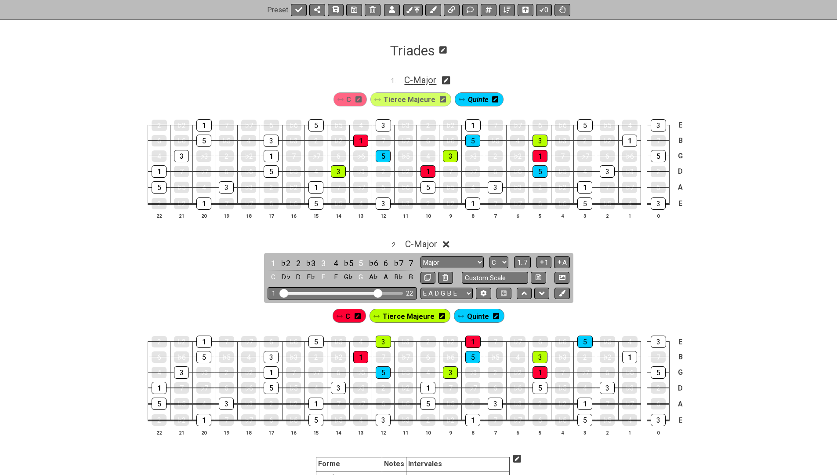
select select "C"
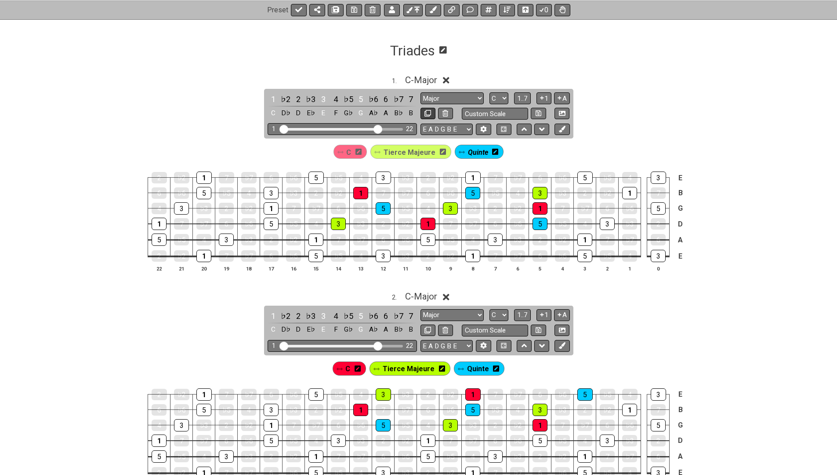
click at [426, 111] on icon at bounding box center [427, 113] width 7 height 7
select select "C"
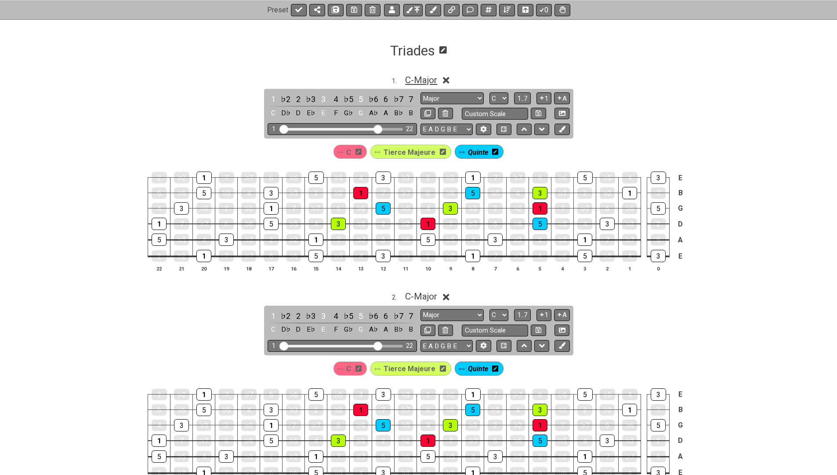
click at [422, 80] on span "C - Major" at bounding box center [421, 80] width 32 height 11
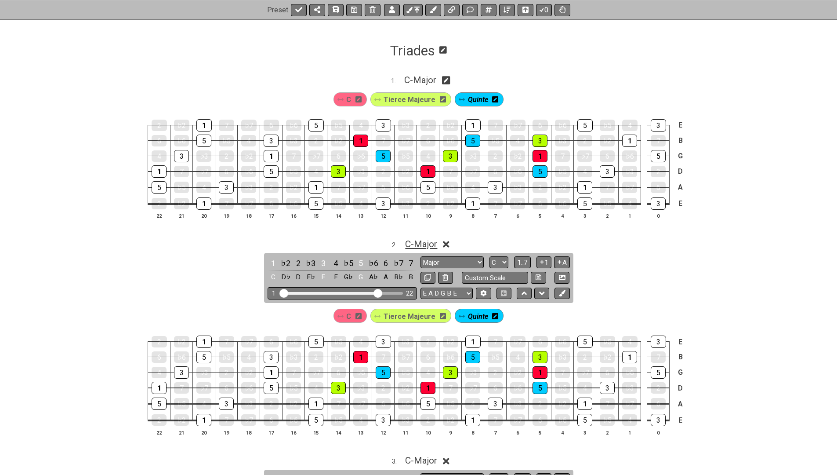
click at [414, 240] on span "C - Major" at bounding box center [421, 244] width 32 height 11
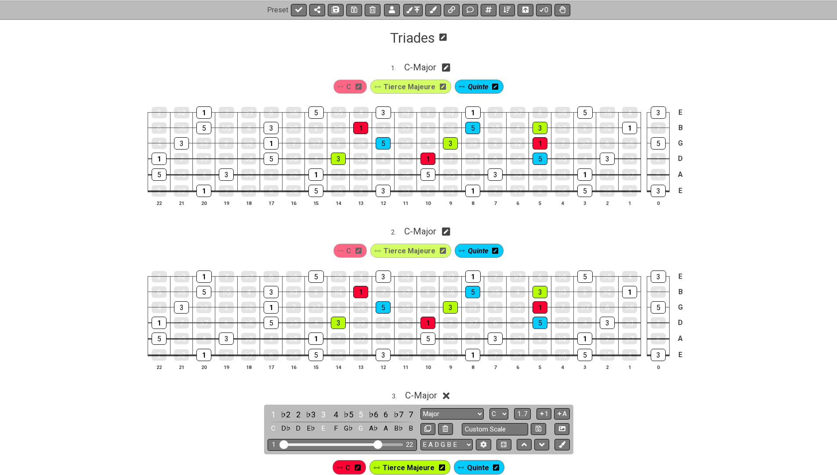
scroll to position [134, 0]
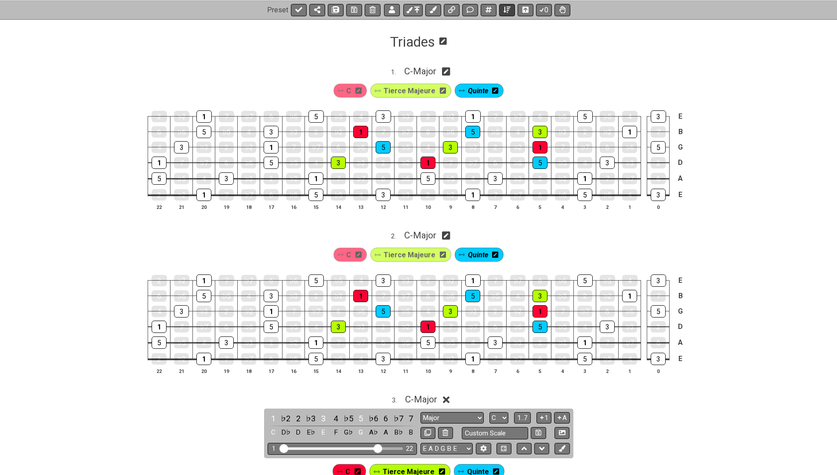
click at [507, 13] on button at bounding box center [507, 10] width 16 height 12
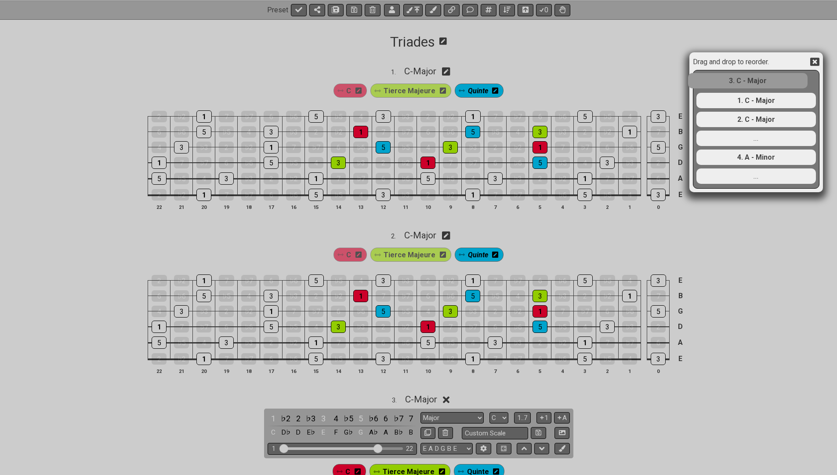
drag, startPoint x: 753, startPoint y: 119, endPoint x: 744, endPoint y: 78, distance: 41.9
click at [744, 78] on div "1. C - Major 2. C - Major 3. C - Major ... 4. A - Minor ..." at bounding box center [756, 128] width 121 height 117
select select "C"
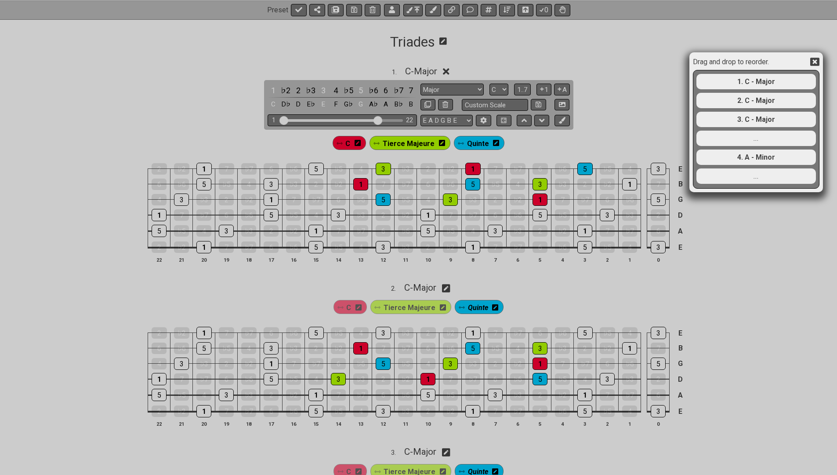
click at [815, 59] on icon at bounding box center [814, 62] width 9 height 8
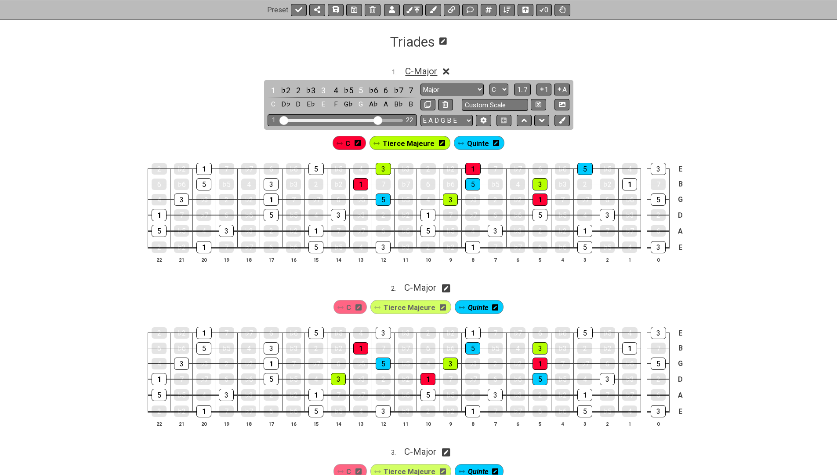
click at [428, 74] on span "C - Major" at bounding box center [421, 71] width 32 height 11
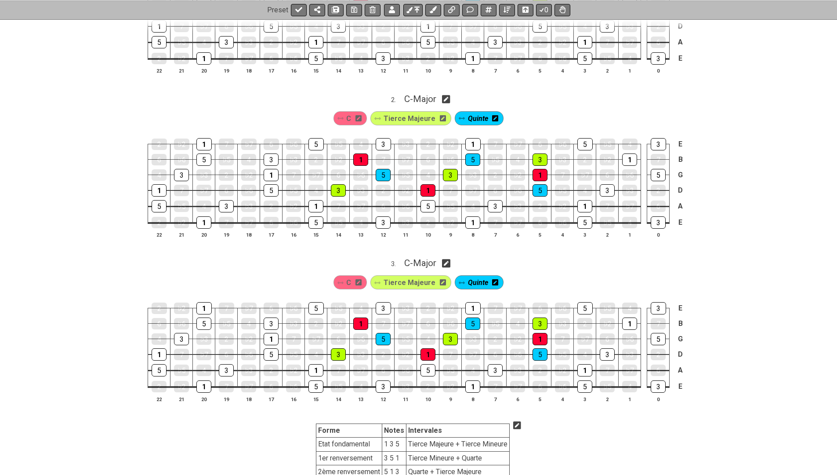
scroll to position [297, 0]
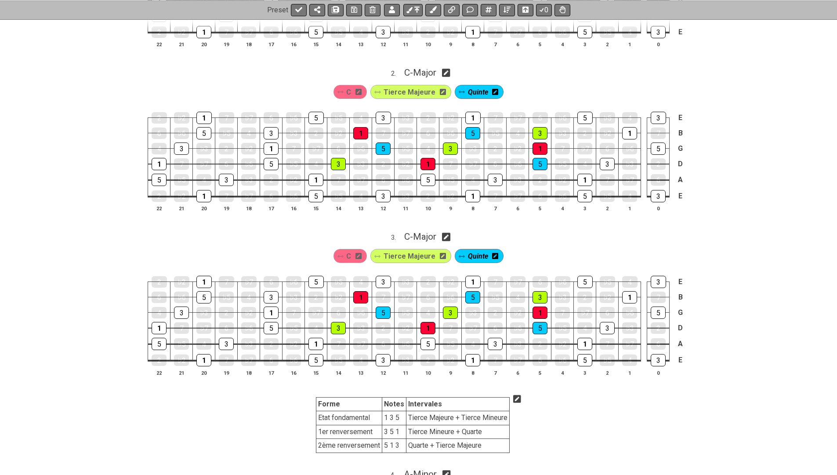
click at [351, 250] on span "C" at bounding box center [348, 256] width 5 height 13
click at [359, 291] on div "1" at bounding box center [360, 297] width 15 height 12
click at [312, 338] on div "1" at bounding box center [315, 343] width 15 height 12
click at [477, 250] on span "Quinte" at bounding box center [478, 256] width 22 height 13
click at [472, 291] on div "5" at bounding box center [472, 297] width 15 height 12
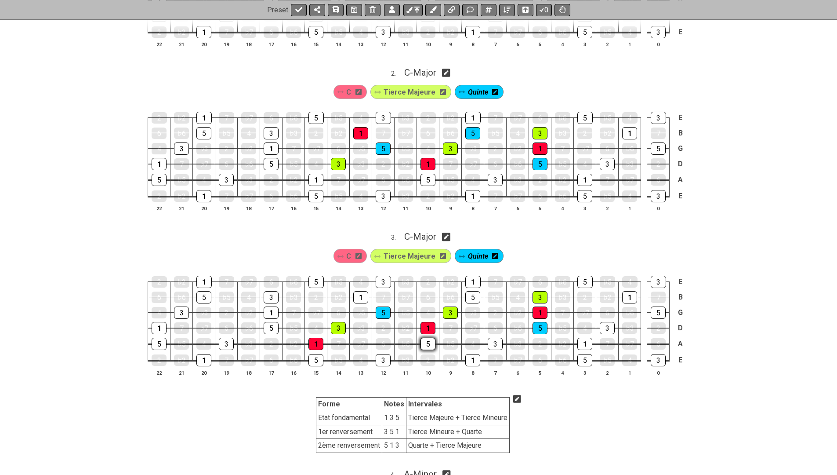
click at [424, 337] on div "5" at bounding box center [428, 343] width 15 height 12
click at [479, 254] on span "Quinte" at bounding box center [478, 256] width 20 height 13
click at [420, 252] on span "Tierce Majeure" at bounding box center [409, 256] width 52 height 13
click at [534, 291] on div "3" at bounding box center [540, 297] width 15 height 12
click at [499, 337] on div "3" at bounding box center [495, 343] width 15 height 12
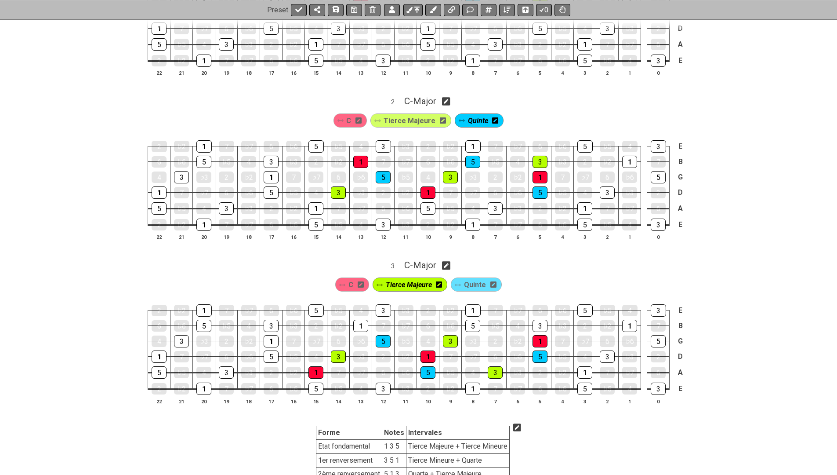
scroll to position [270, 0]
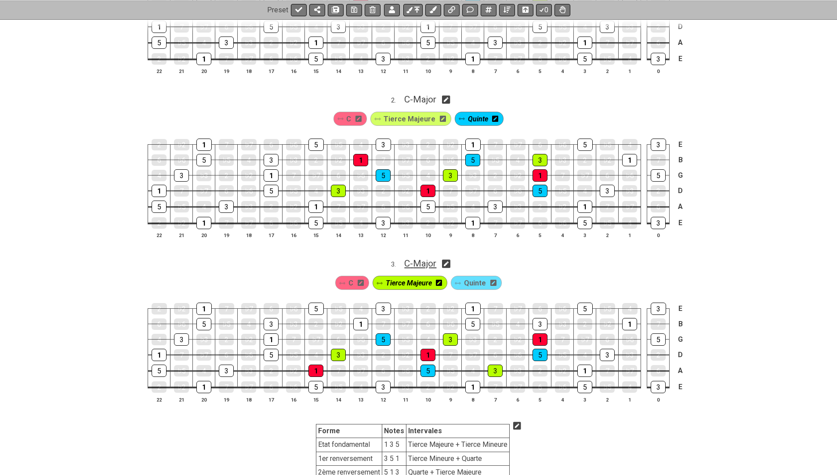
click at [416, 258] on span "C - Major" at bounding box center [420, 263] width 32 height 11
select select "C"
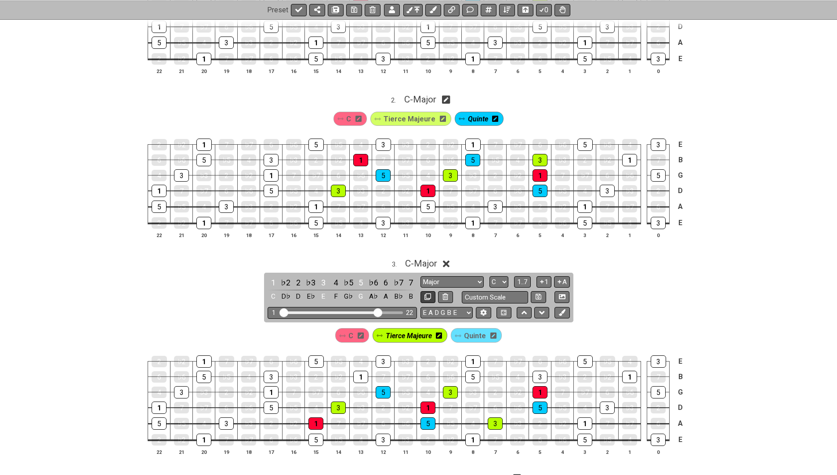
click at [421, 291] on button at bounding box center [428, 297] width 15 height 12
select select "C"
click at [422, 260] on span "C - Major" at bounding box center [421, 263] width 32 height 11
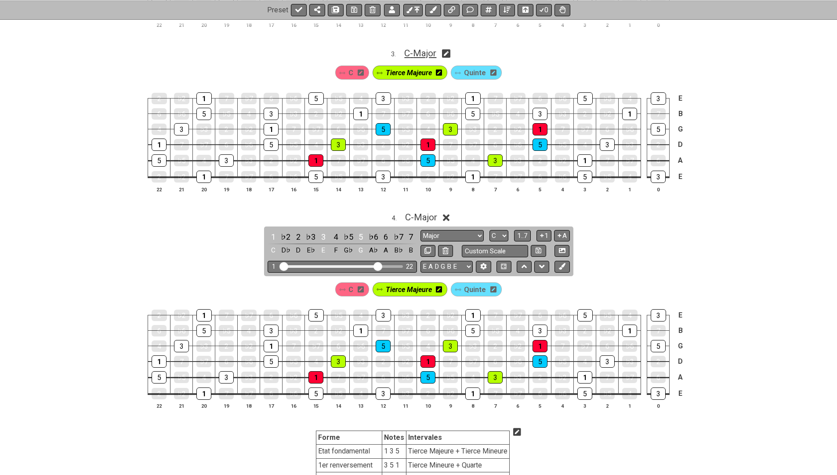
scroll to position [482, 0]
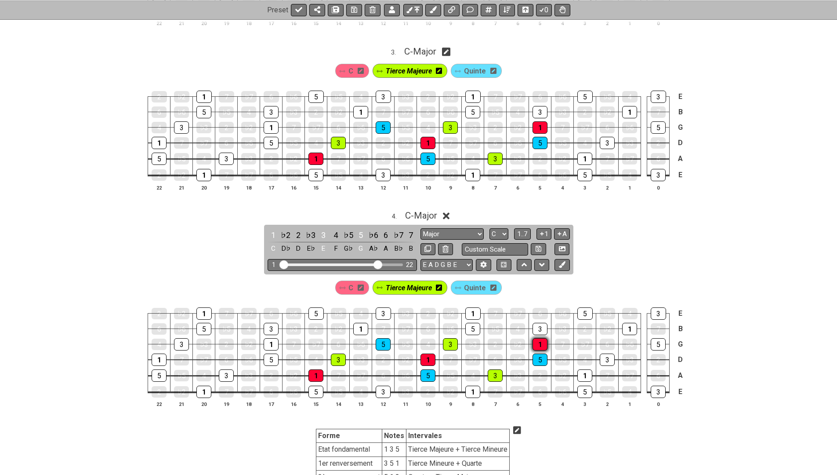
click at [540, 338] on div "1" at bounding box center [540, 344] width 15 height 12
click at [349, 281] on span "C" at bounding box center [350, 287] width 5 height 13
click at [468, 385] on div "1" at bounding box center [472, 391] width 15 height 12
click at [450, 338] on div "3" at bounding box center [450, 344] width 15 height 12
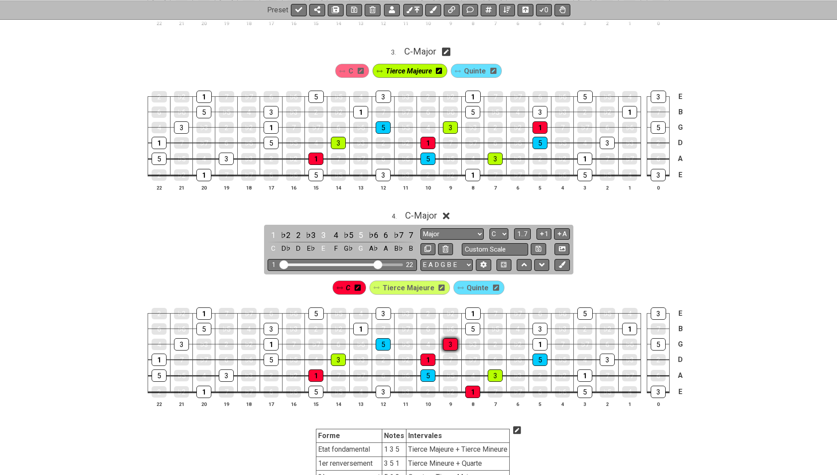
click at [450, 338] on div "3" at bounding box center [450, 344] width 15 height 12
click at [380, 338] on div "5" at bounding box center [383, 344] width 15 height 12
click at [472, 283] on span "Quinte" at bounding box center [478, 287] width 22 height 13
click at [316, 385] on div "5" at bounding box center [315, 391] width 15 height 12
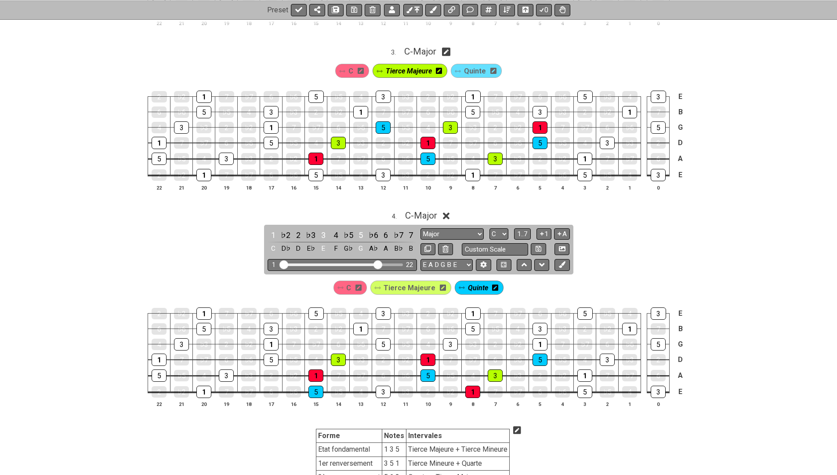
click at [403, 281] on span "Tierce Majeure" at bounding box center [410, 287] width 52 height 13
click at [385, 385] on div "3" at bounding box center [383, 391] width 15 height 12
click at [428, 210] on span "C - Major" at bounding box center [421, 215] width 32 height 11
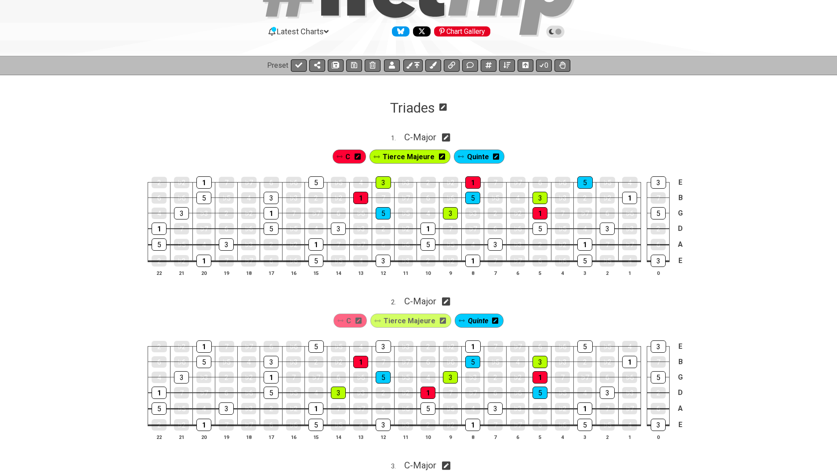
scroll to position [47, 0]
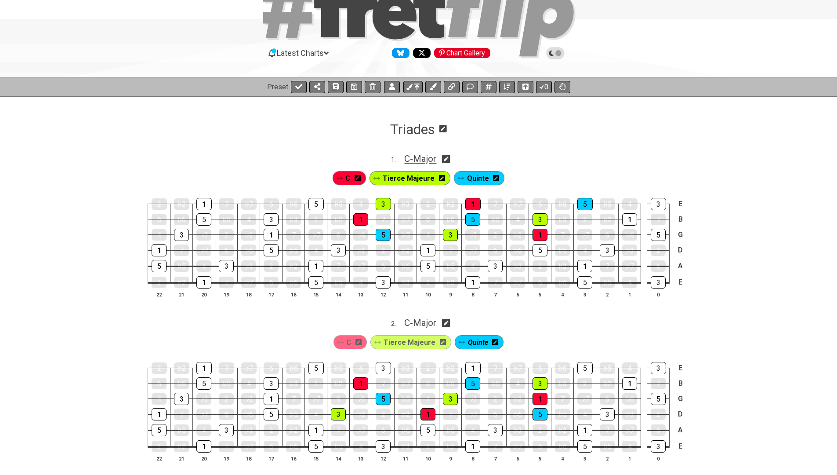
click at [420, 162] on span "C - Major" at bounding box center [420, 158] width 32 height 11
select select "C"
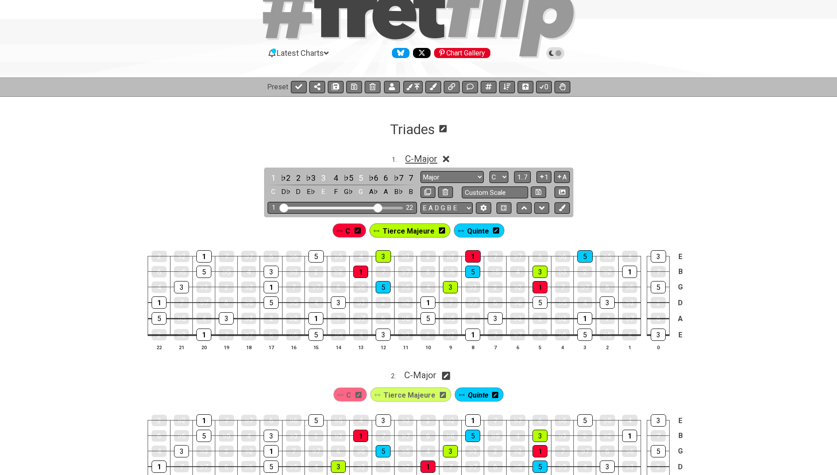
click at [423, 154] on span "C - Major" at bounding box center [421, 158] width 32 height 11
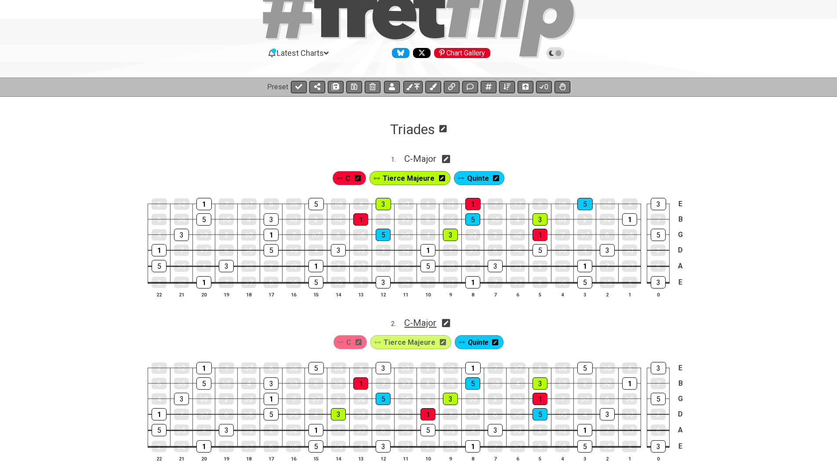
click at [413, 320] on span "C - Major" at bounding box center [420, 322] width 32 height 11
select select "C"
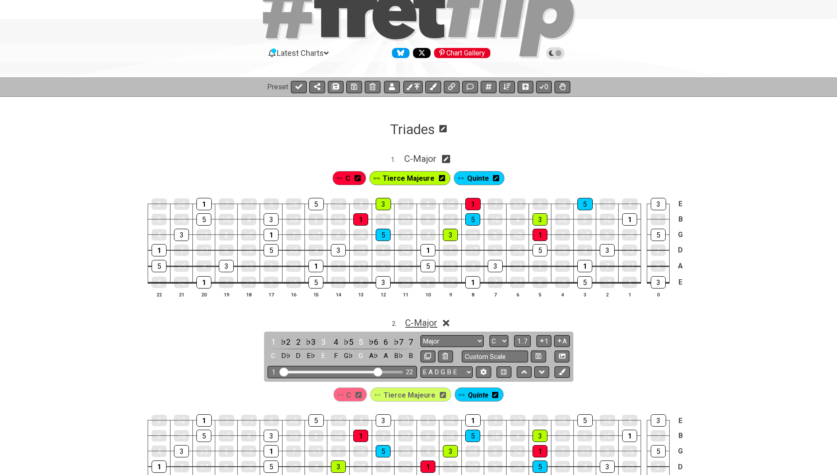
click at [413, 320] on span "C - Major" at bounding box center [421, 322] width 32 height 11
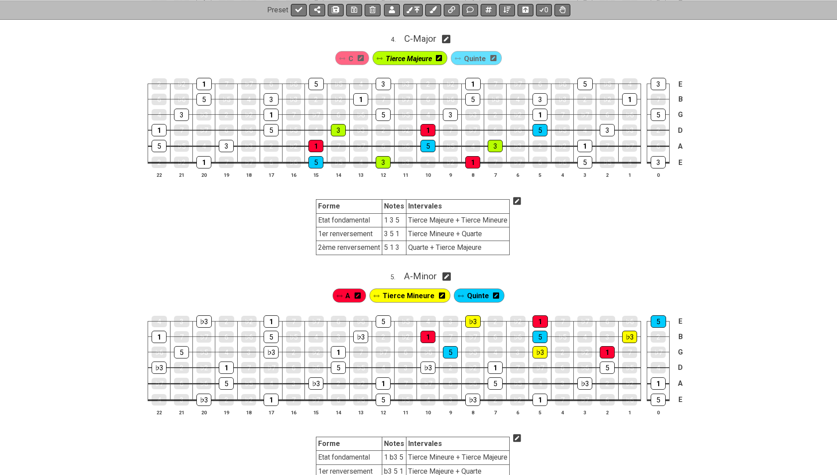
scroll to position [674, 0]
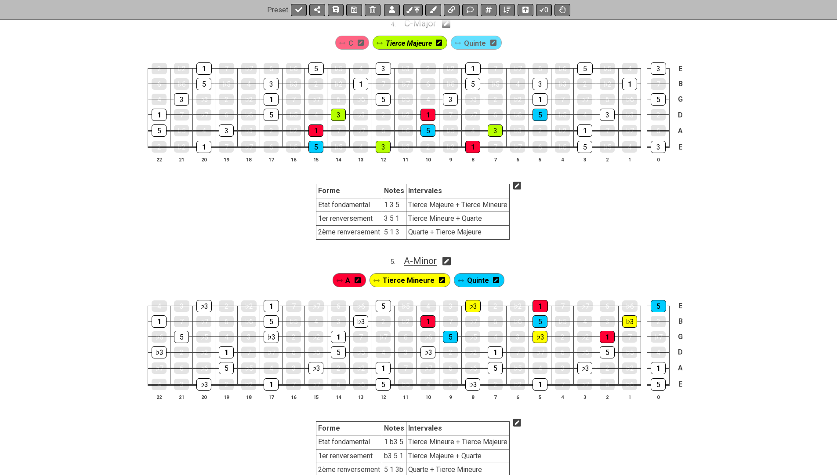
click at [421, 255] on span "A - Minor" at bounding box center [420, 260] width 33 height 11
select select "A"
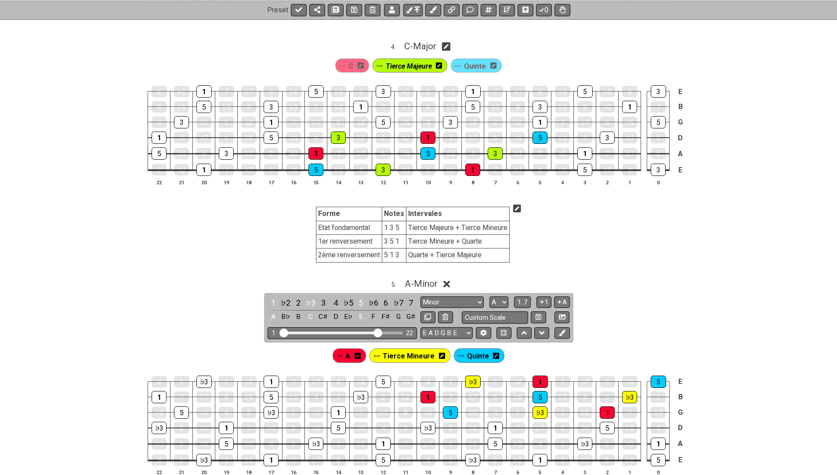
scroll to position [651, 0]
click at [507, 7] on icon at bounding box center [507, 9] width 7 height 7
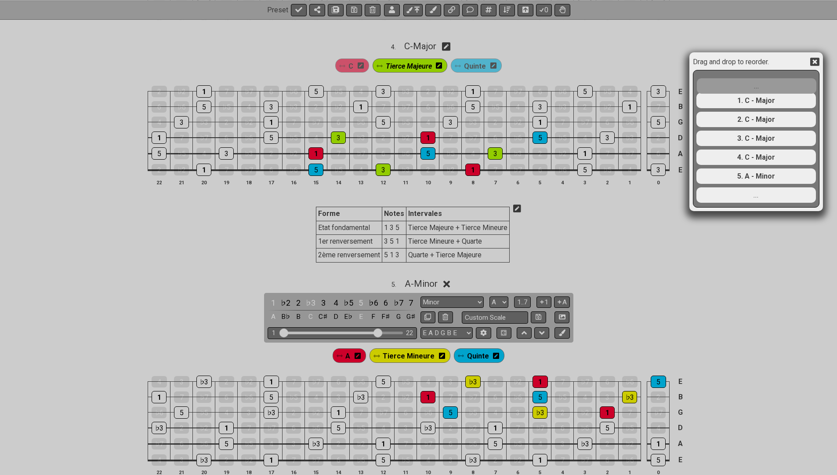
drag, startPoint x: 748, startPoint y: 160, endPoint x: 747, endPoint y: 82, distance: 77.8
click at [747, 81] on div "1. C - Major 2. C - Major 3. C - Major 4. C - Major ... 5. A - Minor ..." at bounding box center [756, 138] width 121 height 136
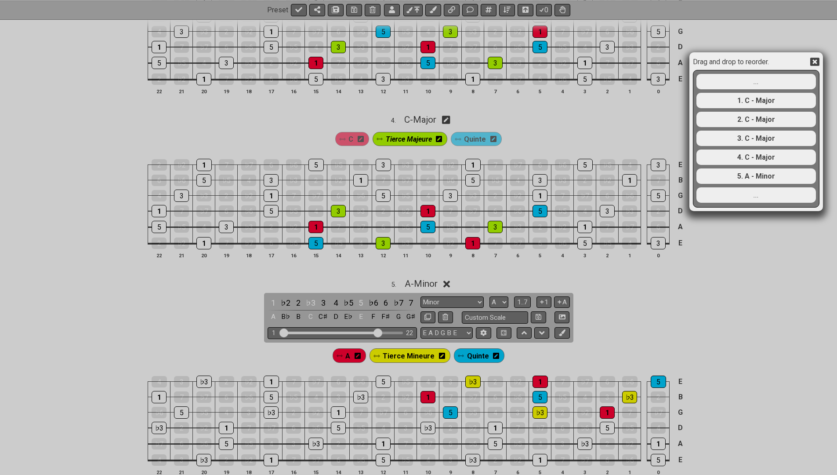
click at [813, 59] on icon at bounding box center [814, 62] width 9 height 8
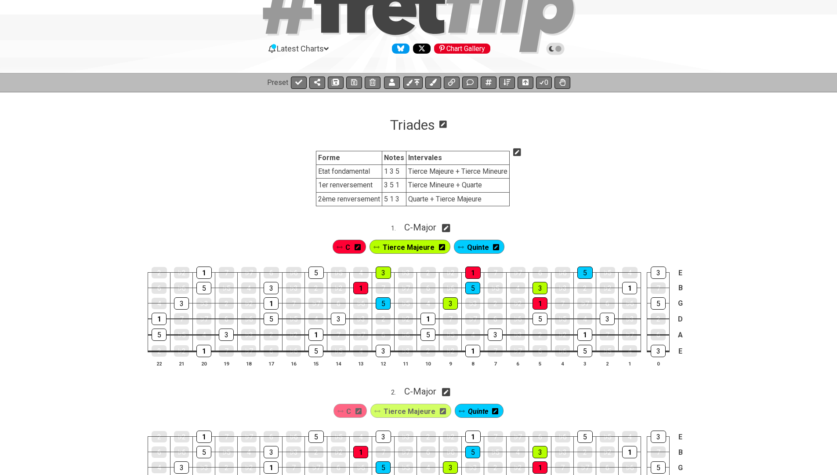
scroll to position [53, 0]
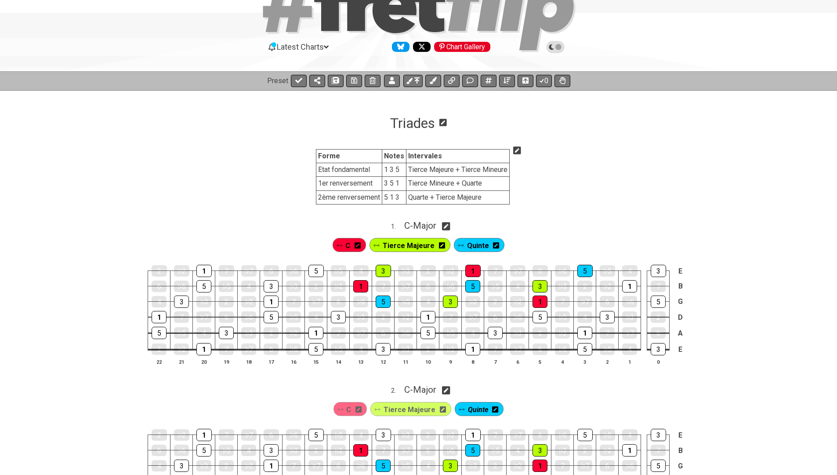
click at [519, 150] on icon at bounding box center [517, 150] width 8 height 8
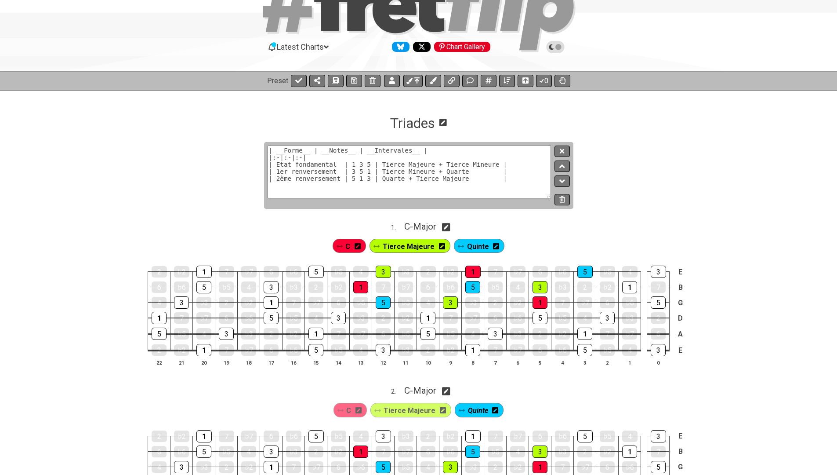
click at [361, 172] on textarea "| __Forme__ | __Notes__ | __Intervales__ | |:-|:-|:-| | Etat fondamental | 1 3 …" at bounding box center [410, 171] width 284 height 53
click at [308, 165] on textarea "| __Forme__ | __Notes__ | __Intervales__ | |:-|:-|:-| | Etat fondamental | 1 3 …" at bounding box center [410, 171] width 284 height 53
paste textarea "| __Forme__ |"
paste textarea ":-|"
click at [290, 160] on textarea "| __Accord__ || __Forme__ | __Notes__ | __Intervales__ | |:-|:-|:-|:-| | Etat f…" at bounding box center [410, 171] width 284 height 53
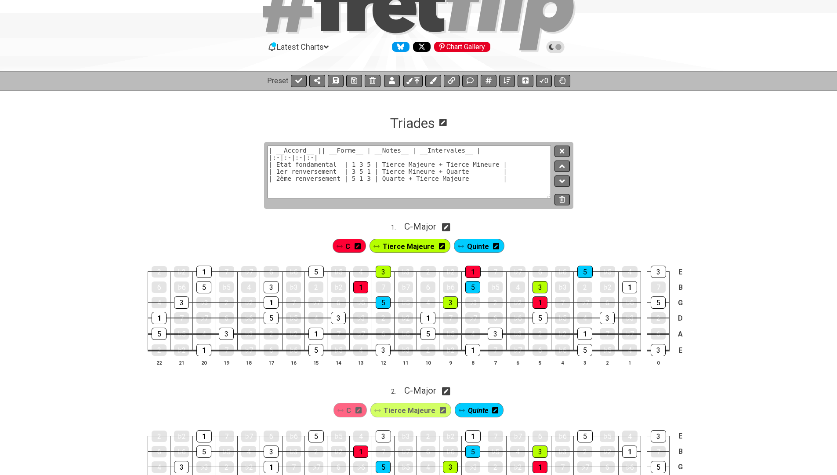
paste textarea "|"
type textarea "| __Accord__ || __Forme__ | __Notes__ | __Intervales__ | |:-|:-|:-|:-| | Majeur…"
click at [564, 150] on icon at bounding box center [562, 151] width 4 height 7
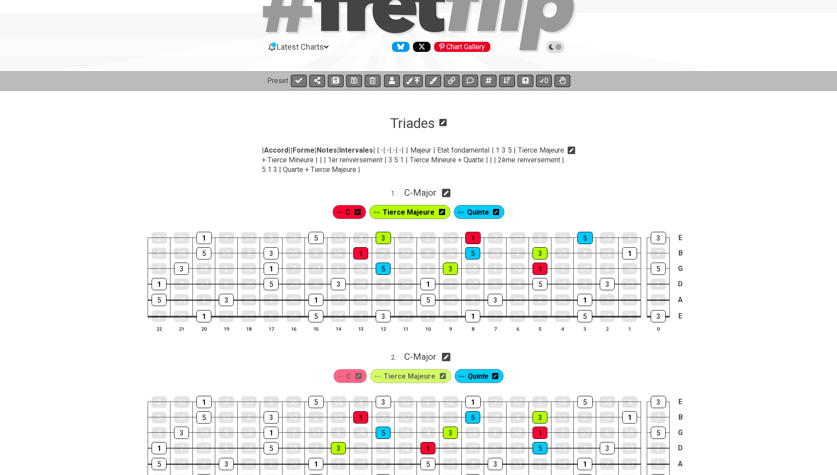
click at [570, 148] on icon at bounding box center [572, 150] width 8 height 8
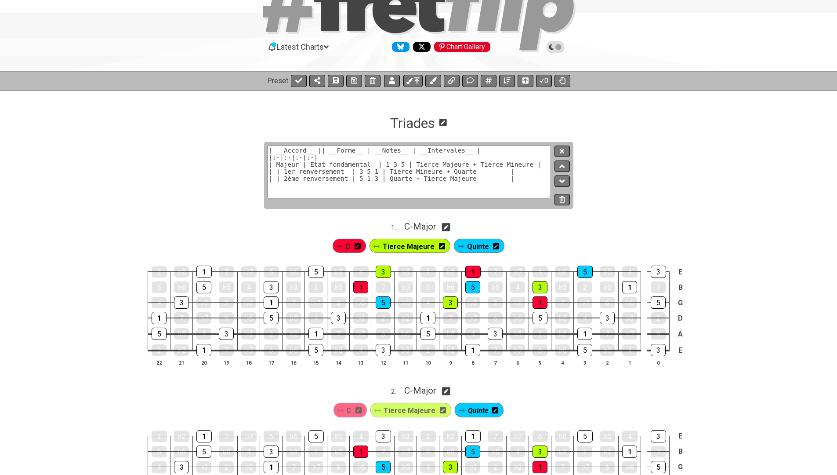
click at [282, 157] on textarea "| __Accord__ || __Forme__ | __Notes__ | __Intervales__ | |:-|:-|:-|:-| | Majeur…" at bounding box center [410, 171] width 284 height 53
type textarea "| __Accord__ | __Forme__ | __Notes__ | __Intervales__ | |:-|:-|:-|:-| | Majeur …"
click at [565, 152] on button at bounding box center [562, 151] width 15 height 12
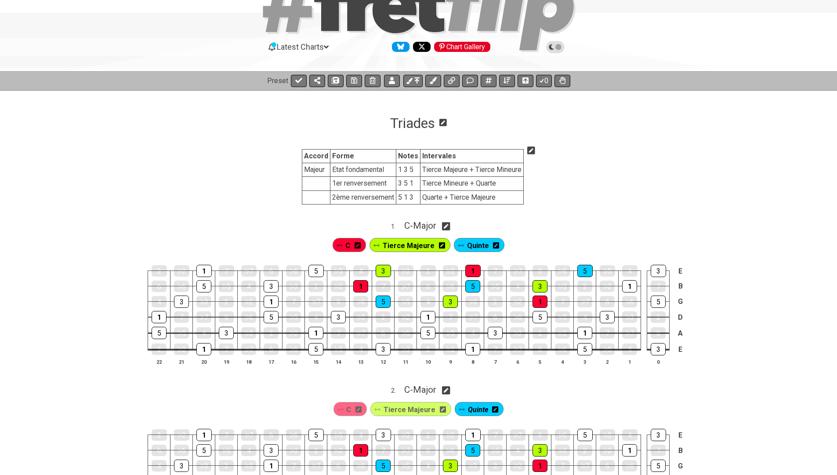
click at [532, 150] on icon at bounding box center [531, 150] width 8 height 8
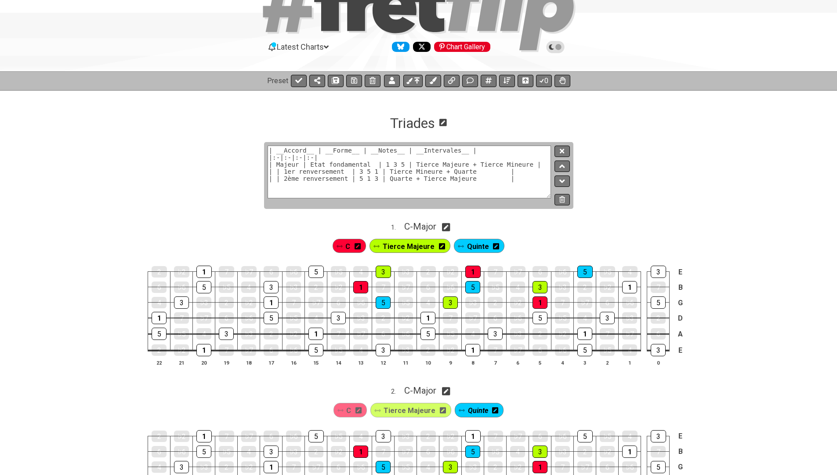
click at [291, 162] on textarea "| __Accord__ | __Forme__ | __Notes__ | __Intervales__ | |:-|:-|:-|:-| | Majeur …" at bounding box center [410, 171] width 284 height 53
paste textarea "Majeur"
type textarea "| __Accord__ | __Forme__ | __Notes__ | __Intervales__ | |:-|:-|:-|:-| | Majeur …"
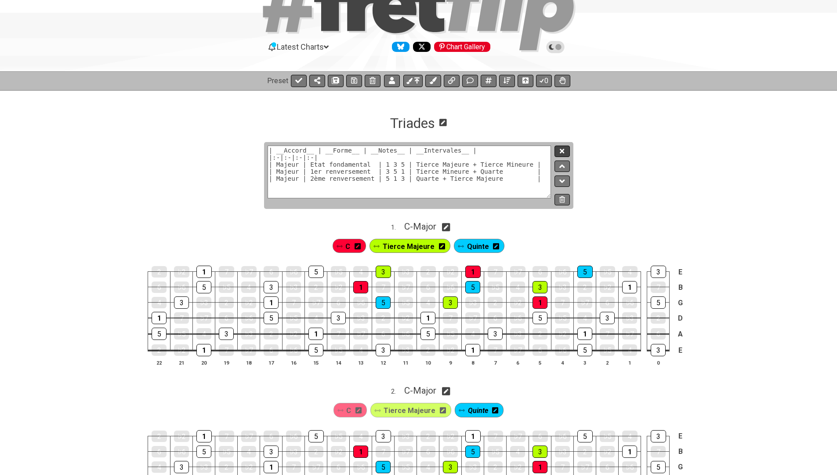
click at [563, 153] on icon at bounding box center [562, 151] width 4 height 7
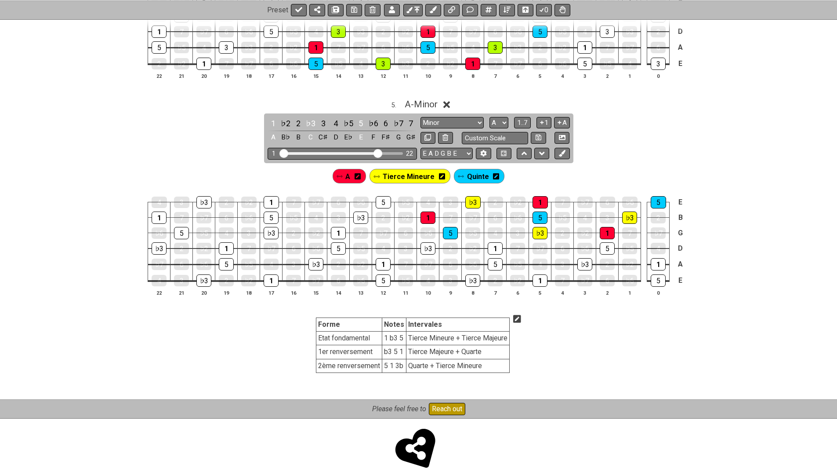
scroll to position [829, 0]
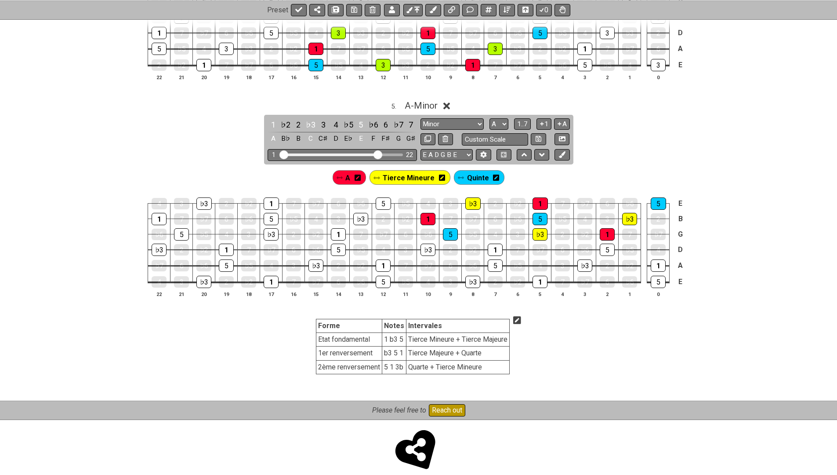
click at [516, 315] on icon at bounding box center [517, 320] width 8 height 11
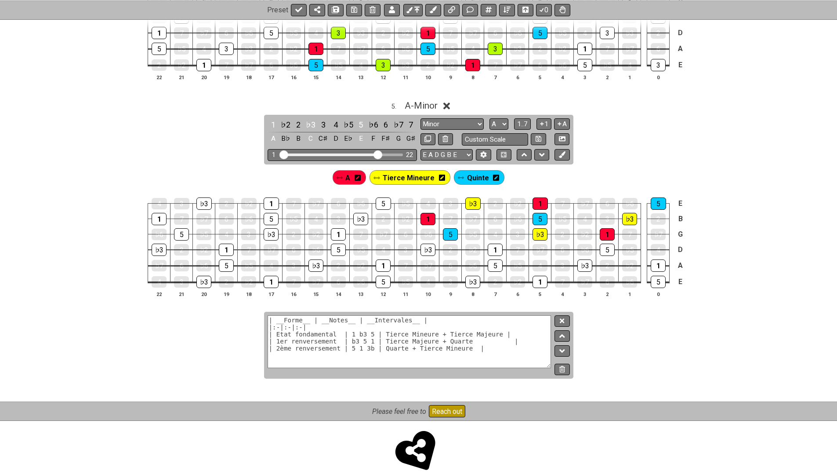
click at [482, 322] on textarea "| __Forme__ | __Notes__ | __Intervales__ | |:-|:-|:-| | Etat fondamental | 1 b3…" at bounding box center [410, 341] width 284 height 53
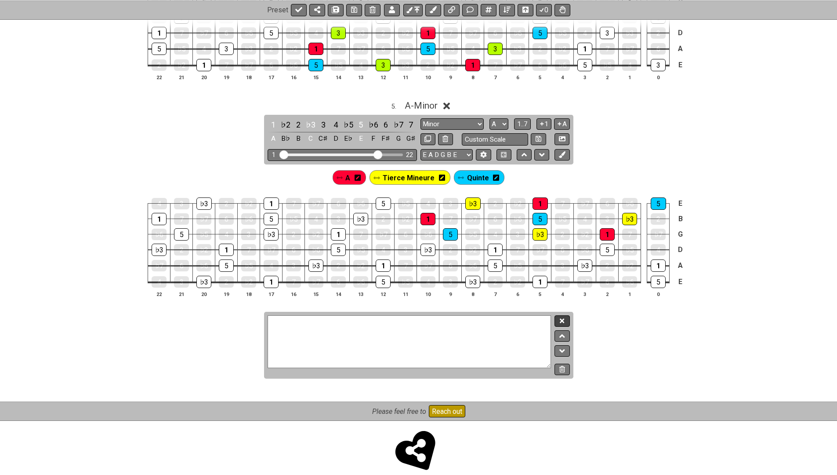
click at [566, 315] on button at bounding box center [562, 321] width 15 height 12
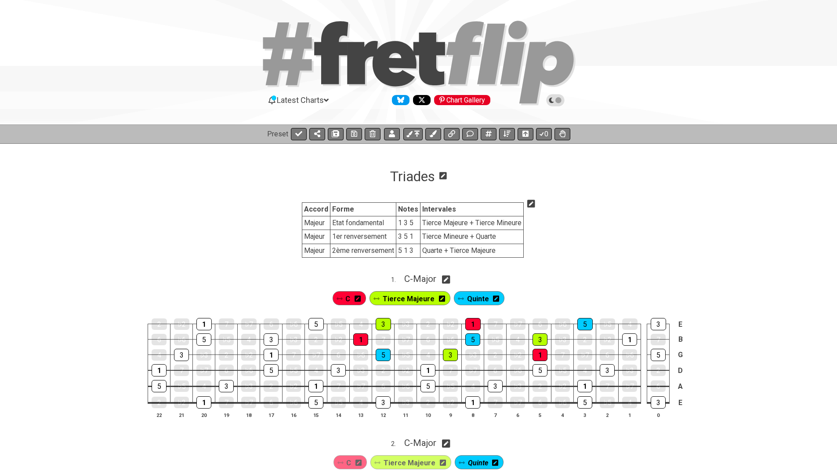
scroll to position [0, 0]
click at [530, 203] on icon at bounding box center [531, 203] width 8 height 9
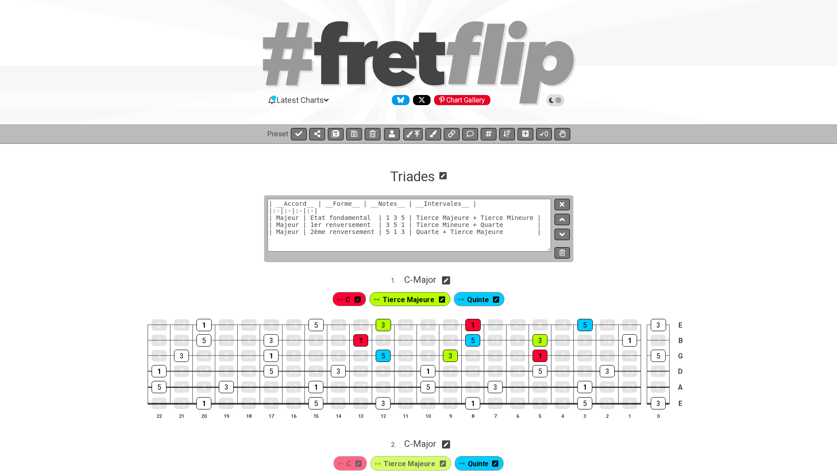
click at [370, 241] on textarea "| __Accord__ | __Forme__ | __Notes__ | __Intervales__ | |:-|:-|:-|:-| | Majeur …" at bounding box center [410, 225] width 284 height 53
paste textarea "| __Forme__ | __Notes__ | __Intervales__ | |:-|:-|:-| | Etat fondamental | 1 b3…"
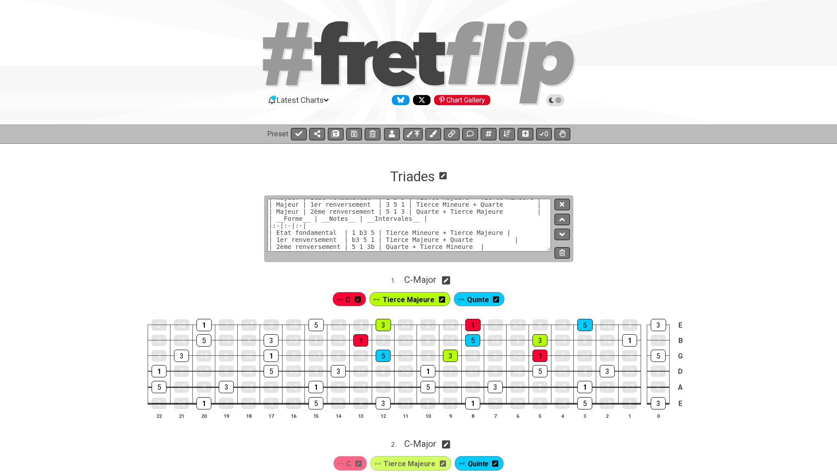
click at [299, 224] on textarea "| __Accord__ | __Forme__ | __Notes__ | __Intervales__ | |:-|:-|:-|:-| | Majeur …" at bounding box center [410, 225] width 284 height 53
paste textarea "| Majeur"
click at [537, 220] on textarea "| __Accord__ | __Forme__ | __Notes__ | __Intervales__ | |:-|:-|:-|:-| | Majeur …" at bounding box center [410, 225] width 284 height 53
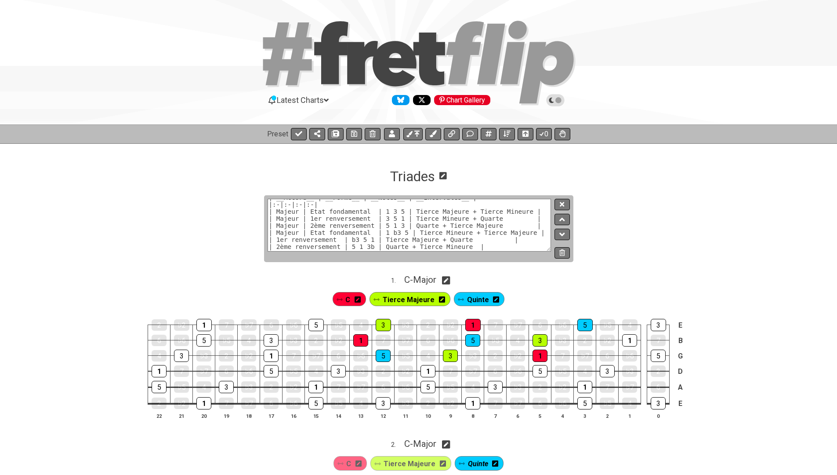
paste textarea "Majeur |"
paste textarea "|"
type textarea "| __Accord__ | __Forme__ | __Notes__ | __Intervales__ | |:-|:-|:-|:-| | Majeur …"
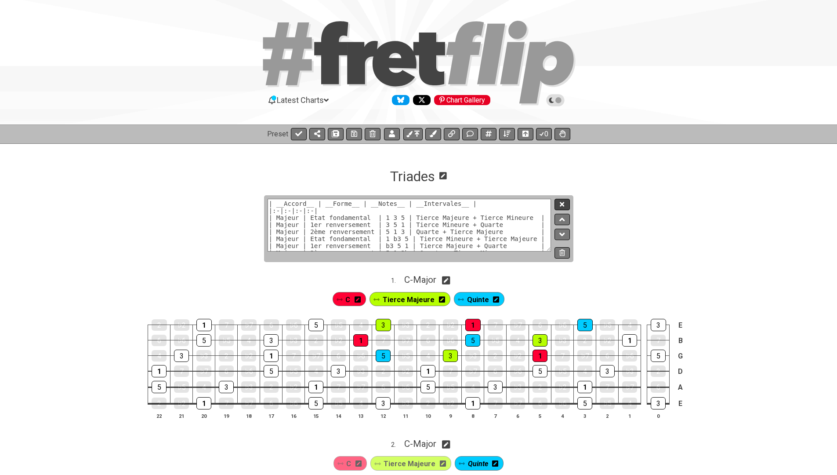
click at [560, 206] on icon at bounding box center [562, 204] width 4 height 7
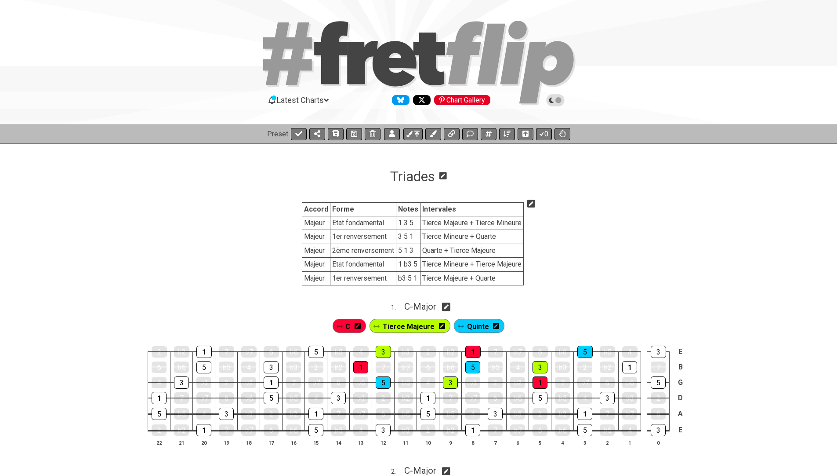
click at [533, 203] on icon at bounding box center [531, 204] width 8 height 8
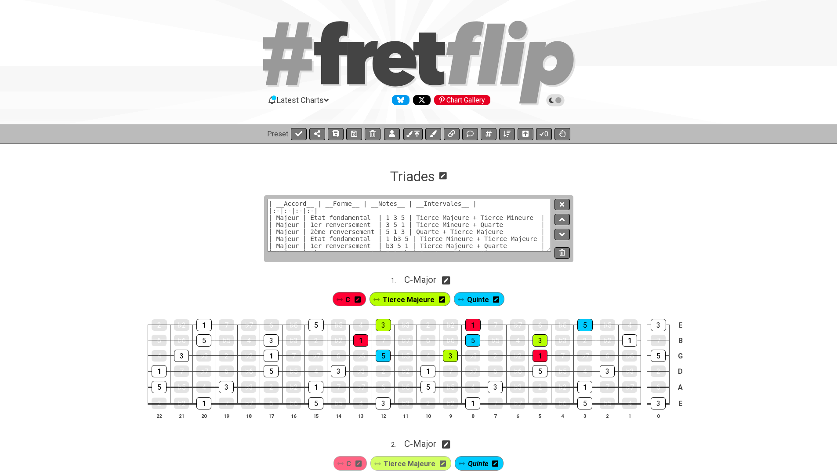
click at [299, 242] on textarea "| __Accord__ | __Forme__ | __Notes__ | __Intervales__ | |:-|:-|:-|:-| | Majeur …" at bounding box center [410, 225] width 284 height 53
click at [287, 221] on textarea "| __Accord__ | __Forme__ | __Notes__ | __Intervales__ | |:-|:-|:-|:-| | Majeur …" at bounding box center [410, 225] width 284 height 53
click at [284, 230] on textarea "| __Accord__ | __Forme__ | __Notes__ | __Intervales__ | |:-|:-|:-|:-| | Majeur …" at bounding box center [410, 225] width 284 height 53
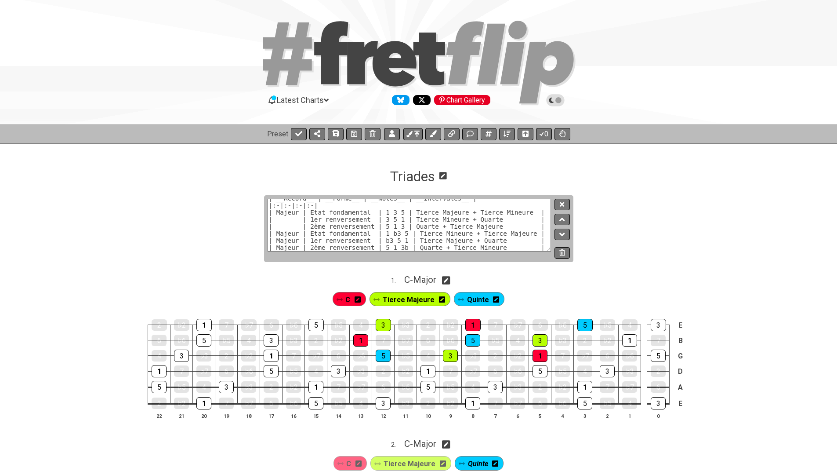
scroll to position [12, 0]
click at [282, 229] on textarea "| __Accord__ | __Forme__ | __Notes__ | __Intervales__ | |:-|:-|:-|:-| | Majeur …" at bounding box center [410, 225] width 284 height 53
type textarea "| __Accord__ | __Forme__ | __Notes__ | __Intervales__ | |:-|:-|:-|:-| | Majeur …"
click at [564, 202] on icon at bounding box center [562, 204] width 4 height 4
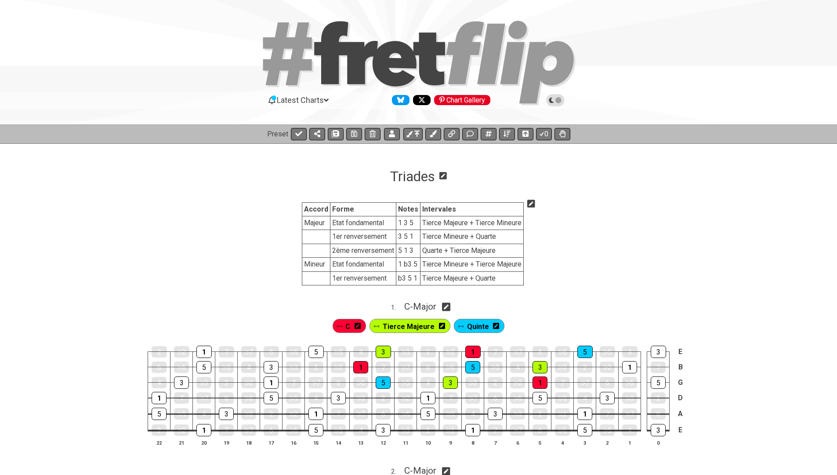
click at [530, 202] on icon at bounding box center [531, 204] width 8 height 8
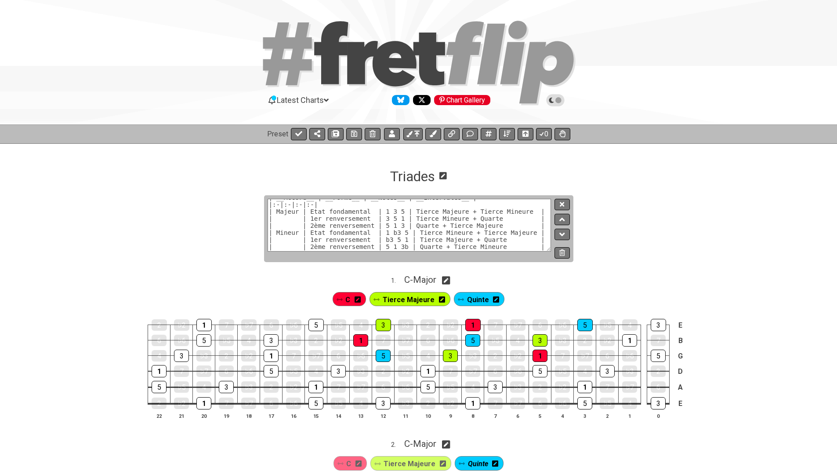
scroll to position [0, 0]
click at [424, 232] on textarea "| __Accord__ | __Forme__ | __Notes__ | __Intervales__ | |:-|:-|:-|:-| | Majeur …" at bounding box center [410, 225] width 284 height 53
click at [399, 223] on textarea "| __Accord__ | __Forme__ | __Notes__ | __Intervales__ | |:-|:-|:-|:-| | Majeur …" at bounding box center [410, 225] width 284 height 53
type textarea "| __Accord__ | __Forme__ | __Notes__ | __Intervales__ | |:-|:-|:-|:-| | Majeur …"
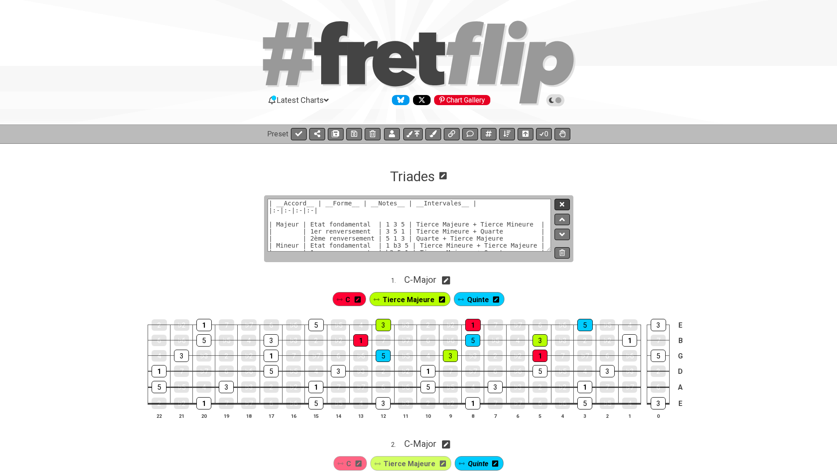
click at [566, 203] on button at bounding box center [562, 205] width 15 height 12
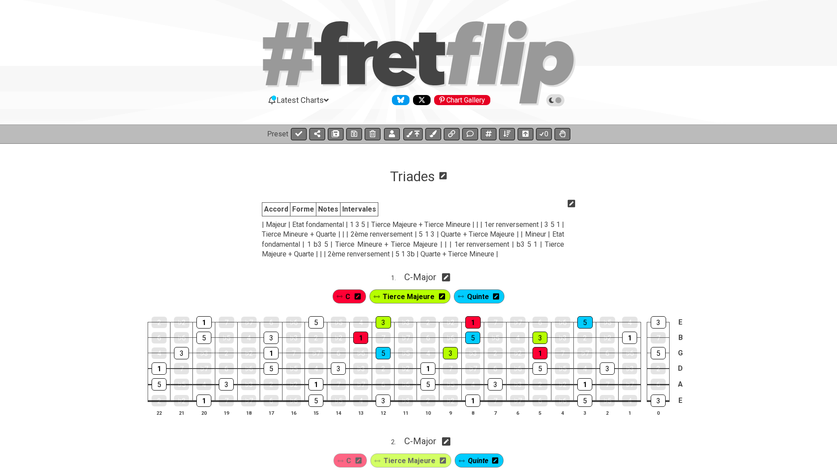
click at [570, 203] on icon at bounding box center [572, 204] width 8 height 8
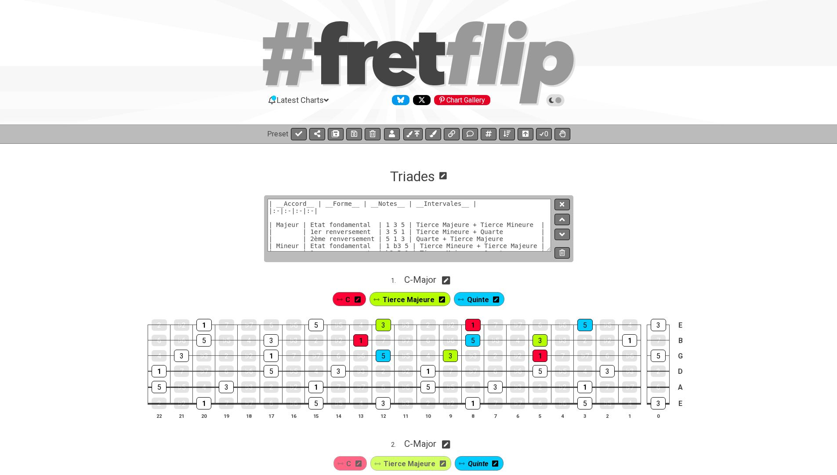
click at [409, 218] on textarea "| __Accord__ | __Forme__ | __Notes__ | __Intervales__ | |:-|:-|:-|:-| | Majeur …" at bounding box center [410, 225] width 284 height 53
click at [557, 262] on div "| __Accord__ | __Forme__ | __Notes__ | __Intervales__ | |:-|:-|:-|:-| | Majeur …" at bounding box center [418, 228] width 309 height 67
click at [395, 251] on textarea "| __Accord__ | __Forme__ | __Notes__ | __Intervales__ | |:-|:-|:-|:-| | Majeur …" at bounding box center [410, 225] width 284 height 53
click at [334, 251] on textarea "| __Accord__ | __Forme__ | __Notes__ | __Intervales__ | |:-|:-|:-|:-| | Majeur …" at bounding box center [410, 225] width 284 height 53
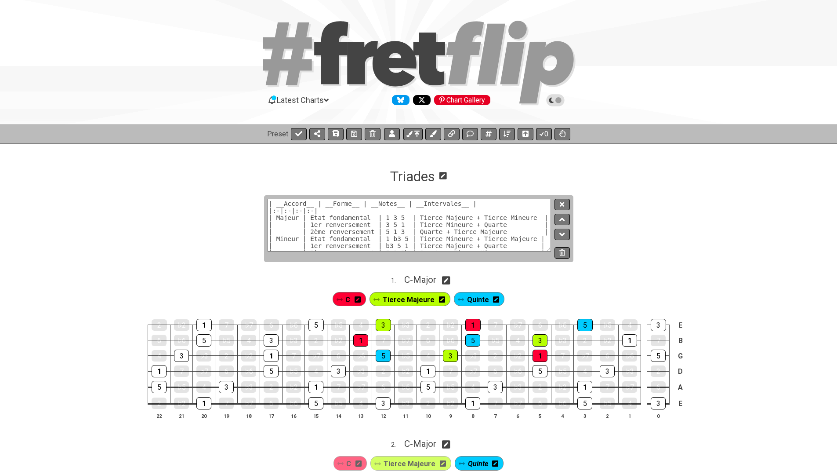
click at [532, 230] on textarea "| __Accord__ | __Forme__ | __Notes__ | __Intervales__ | |:-|:-|:-|:-| | Majeur …" at bounding box center [410, 225] width 284 height 53
click at [538, 219] on textarea "| __Accord__ | __Forme__ | __Notes__ | __Intervales__ | |:-|:-|:-|:-| | Majeur …" at bounding box center [410, 225] width 284 height 53
click at [539, 224] on textarea "| __Accord__ | __Forme__ | __Notes__ | __Intervales__ | |:-|:-|:-|:-| | Majeur …" at bounding box center [410, 225] width 284 height 53
type textarea "| __Accord__ | __Forme__ | __Notes__ | __Intervales__ | |:-|:-|:-|:-| | Majeur …"
click at [560, 208] on button at bounding box center [562, 205] width 15 height 12
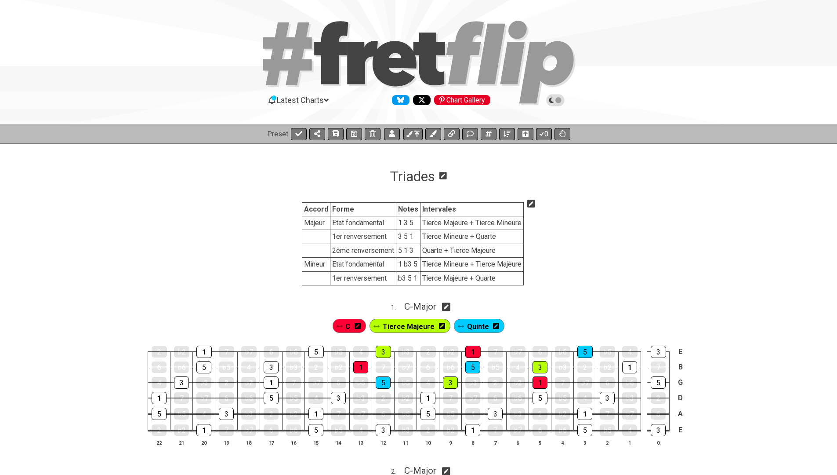
click at [531, 203] on icon at bounding box center [531, 203] width 8 height 9
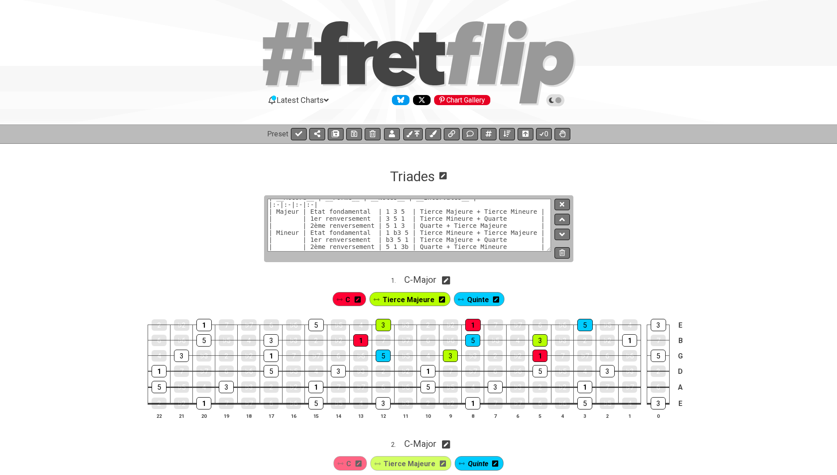
scroll to position [6, 0]
click at [534, 241] on textarea "| __Accord__ | __Forme__ | __Notes__ | __Intervales__ | |:-|:-|:-|:-| | Majeur …" at bounding box center [410, 225] width 284 height 53
click at [553, 262] on div "| __Accord__ | __Forme__ | __Notes__ | __Intervales__ | |:-|:-|:-|:-| | Majeur …" at bounding box center [418, 228] width 309 height 67
click at [399, 251] on textarea "| __Accord__ | __Forme__ | __Notes__ | __Intervales__ | |:-|:-|:-|:-| | Majeur …" at bounding box center [410, 225] width 284 height 53
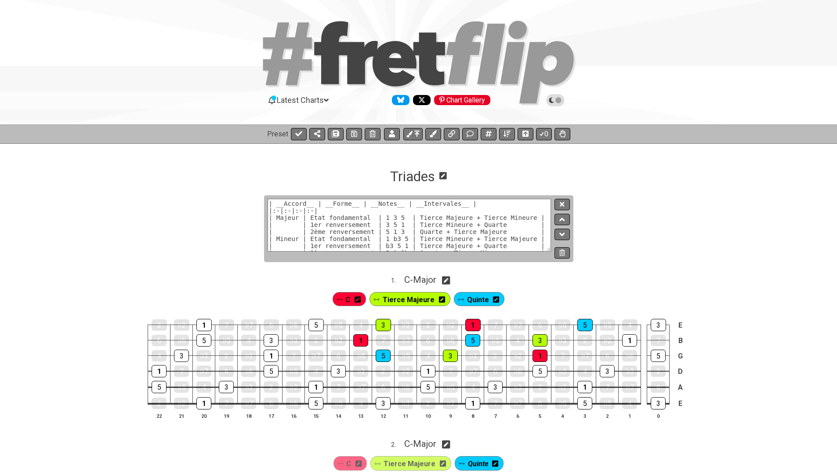
click at [286, 251] on textarea "| __Accord__ | __Forme__ | __Notes__ | __Intervales__ | |:-|:-|:-|:-| | Majeur …" at bounding box center [410, 225] width 284 height 53
paste textarea "1er renversement | b3 5 1 | Tierce Majeure + Quarte | | |"
type textarea "| __Accord__ | __Forme__ | __Notes__ | __Intervales__ | |:-|:-|:-|:-| | Majeur …"
click at [563, 205] on icon at bounding box center [562, 204] width 4 height 7
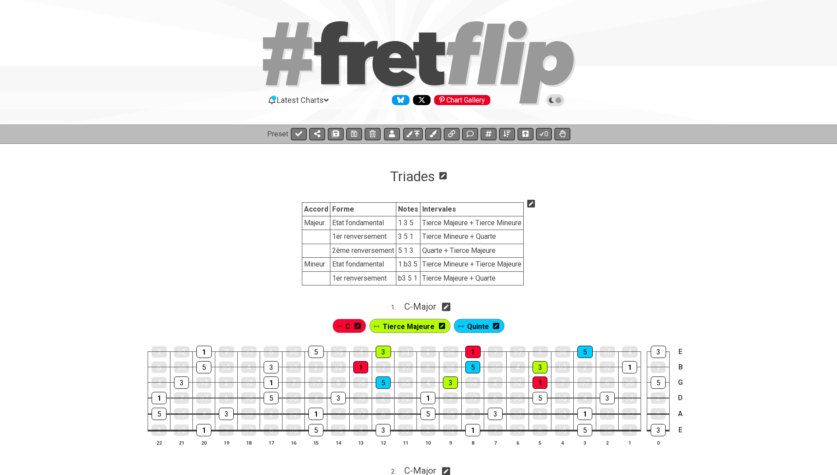
click at [531, 203] on icon at bounding box center [531, 203] width 8 height 9
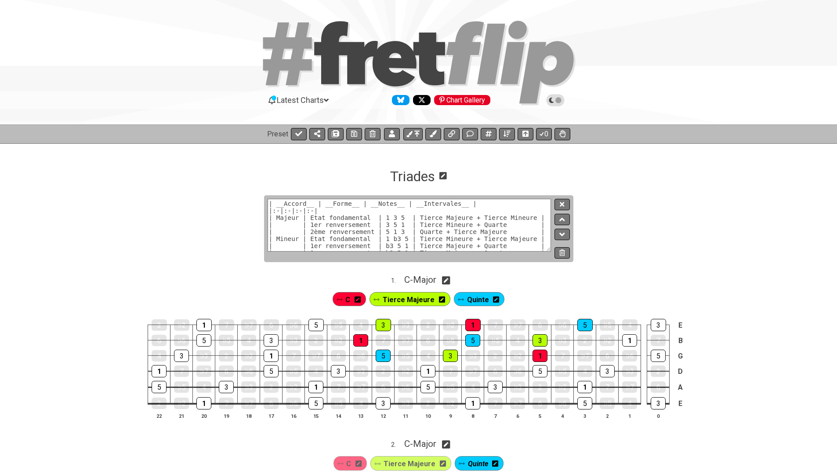
click at [302, 229] on textarea "| __Accord__ | __Forme__ | __Notes__ | __Intervales__ | |:-|:-|:-|:-| | Majeur …" at bounding box center [410, 225] width 284 height 53
click at [517, 239] on textarea "| __Accord__ | __Forme__ | __Notes__ | __Intervales__ | |:-|:-|:-|:-| | Majeur …" at bounding box center [410, 225] width 284 height 53
click at [542, 246] on textarea "| __Accord__ | __Forme__ | __Notes__ | __Intervales__ | |:-|:-|:-|:-| | Majeur …" at bounding box center [410, 225] width 284 height 53
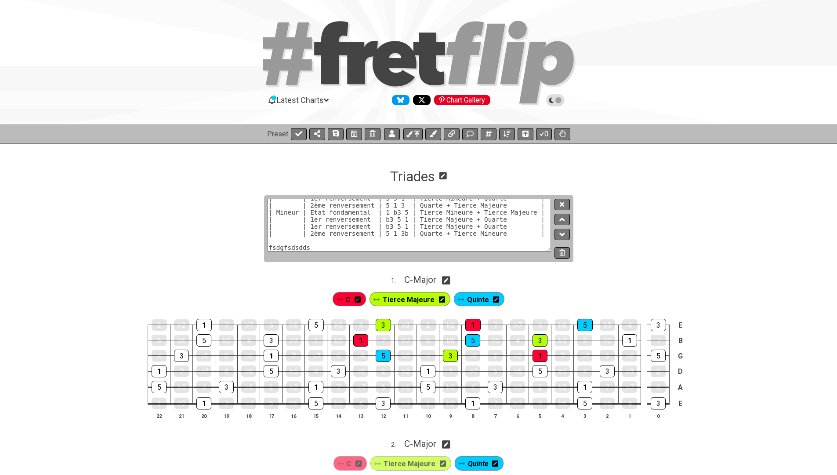
scroll to position [47, 0]
type textarea "| __Accord__ | __Forme__ | __Notes__ | __Intervales__ | |:-|:-|:-|:-| | Majeur …"
click at [558, 203] on button at bounding box center [562, 205] width 15 height 12
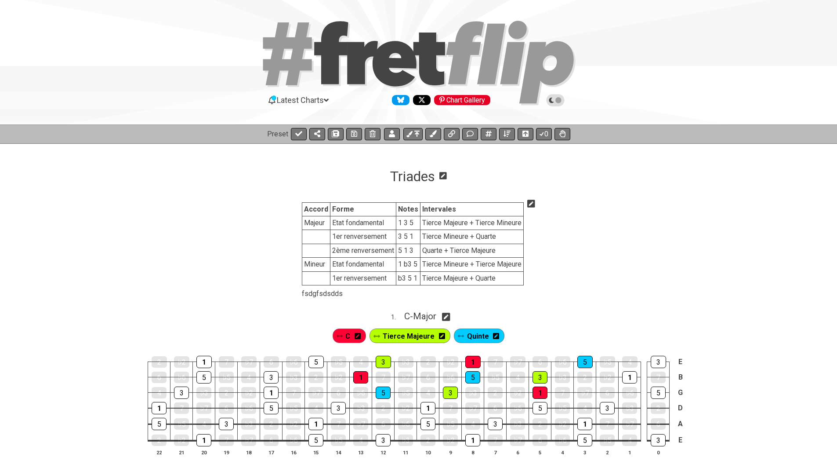
click at [530, 204] on icon at bounding box center [531, 203] width 8 height 9
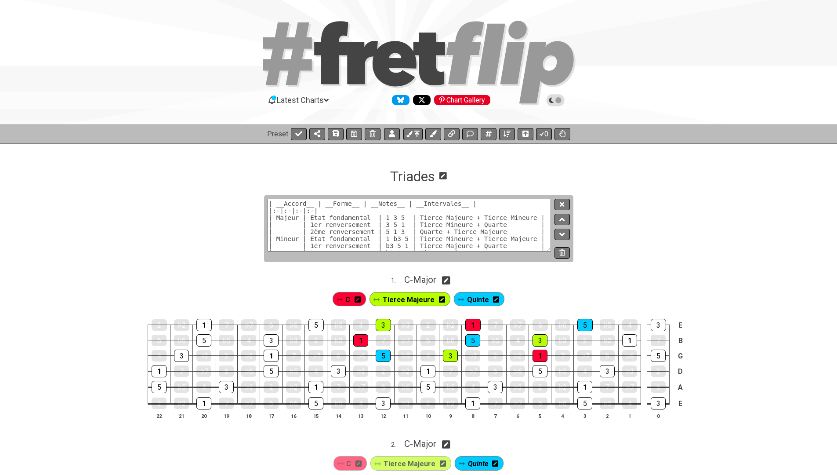
click at [370, 251] on div "| __Accord__ | __Forme__ | __Notes__ | __Intervales__ | |:-|:-|:-|:-| | Majeur …" at bounding box center [418, 228] width 309 height 67
click at [348, 233] on textarea "| __Accord__ | __Forme__ | __Notes__ | __Intervales__ | |:-|:-|:-|:-| | Majeur …" at bounding box center [410, 225] width 284 height 53
click at [302, 215] on textarea "| __Accord__ | __Forme__ | __Notes__ | __Intervales__ | |:-|:-|:-|:-| | Majeur …" at bounding box center [410, 225] width 284 height 53
paste textarea "ajeur | Etat fondamental | 1 3 5 | Tierce Majeure + Tierce Mineure | | | 1er re…"
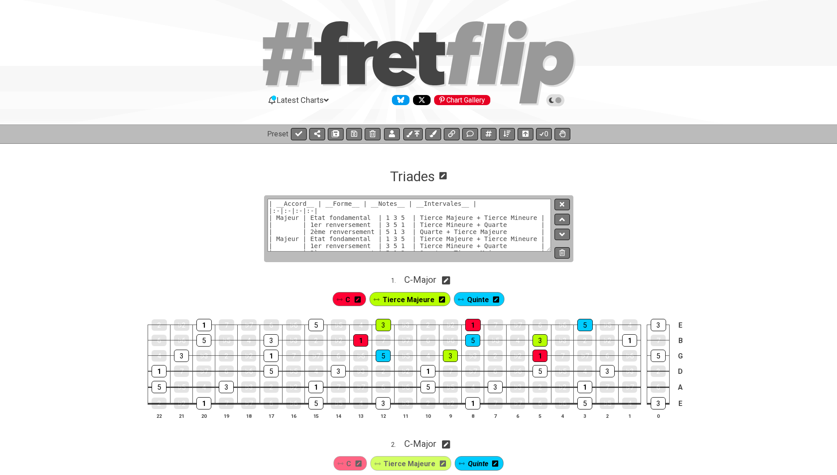
scroll to position [35, 0]
type textarea "| __Accord__ | __Forme__ | __Notes__ | __Intervales__ | |:-|:-|:-|:-| | Majeur …"
click at [562, 201] on icon at bounding box center [562, 204] width 4 height 7
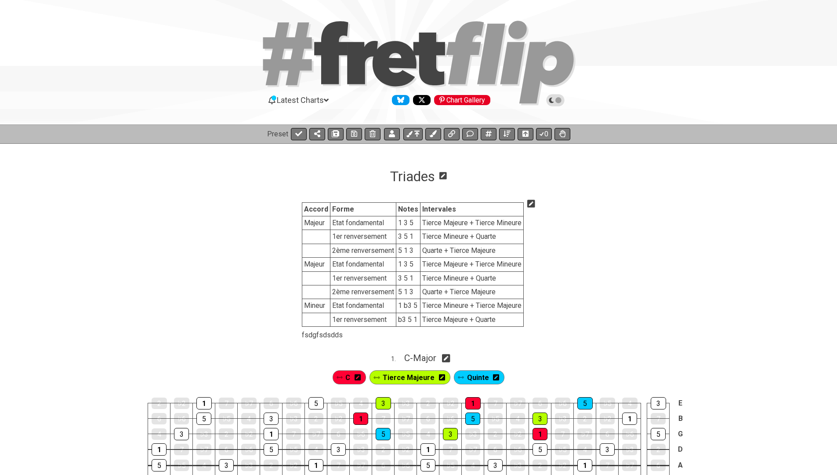
click at [529, 205] on icon at bounding box center [531, 203] width 8 height 9
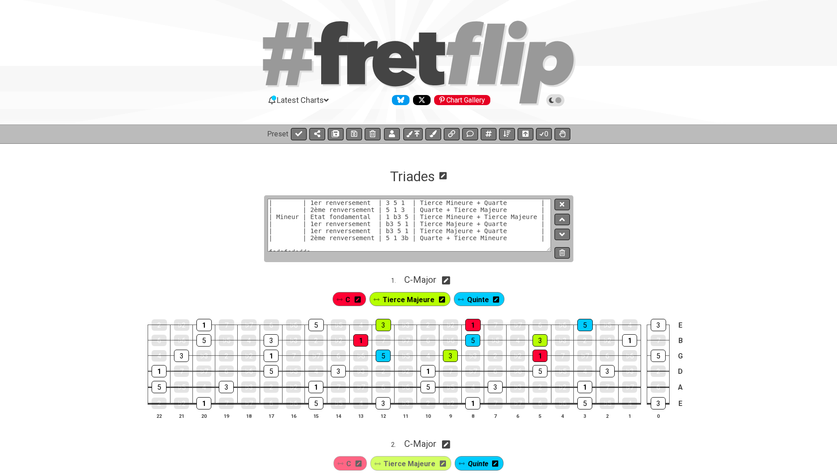
scroll to position [59, 0]
click at [337, 234] on textarea "| __Accord__ | __Forme__ | __Notes__ | __Intervales__ | |:-|:-|:-|:-| | Majeur …" at bounding box center [410, 225] width 284 height 53
drag, startPoint x: 270, startPoint y: 239, endPoint x: 310, endPoint y: 240, distance: 39.6
click at [309, 240] on textarea "| __Accord__ | __Forme__ | __Notes__ | __Intervales__ | |:-|:-|:-|:-| | Majeur …" at bounding box center [410, 225] width 284 height 53
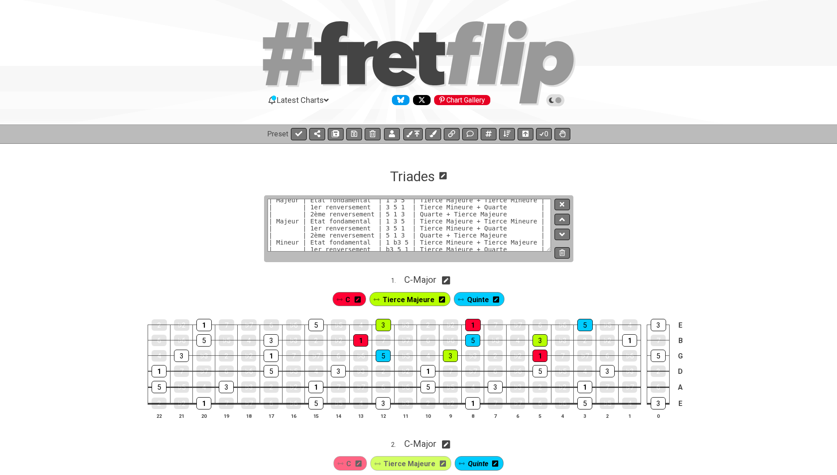
click at [294, 243] on textarea "| __Accord__ | __Forme__ | __Notes__ | __Intervales__ | |:-|:-|:-|:-| | Majeur …" at bounding box center [410, 225] width 284 height 53
click at [290, 221] on textarea "| __Accord__ | __Forme__ | __Notes__ | __Intervales__ | |:-|:-|:-|:-| | Majeur …" at bounding box center [410, 225] width 284 height 53
paste textarea "in"
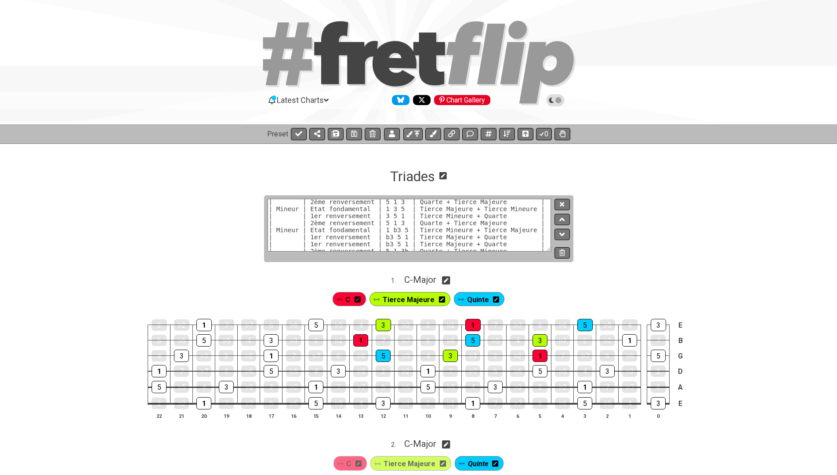
scroll to position [31, 0]
click at [395, 210] on textarea "| __Accord__ | __Forme__ | __Notes__ | __Intervales__ | |:-|:-|:-|:-| | Majeur …" at bounding box center [410, 225] width 284 height 53
type textarea "| __Accord__ | __Forme__ | __Notes__ | __Intervales__ | |:-|:-|:-|:-| | Majeur …"
click at [413, 212] on textarea "| __Accord__ | __Forme__ | __Notes__ | __Intervales__ | |:-|:-|:-|:-| | Majeur …" at bounding box center [410, 225] width 284 height 53
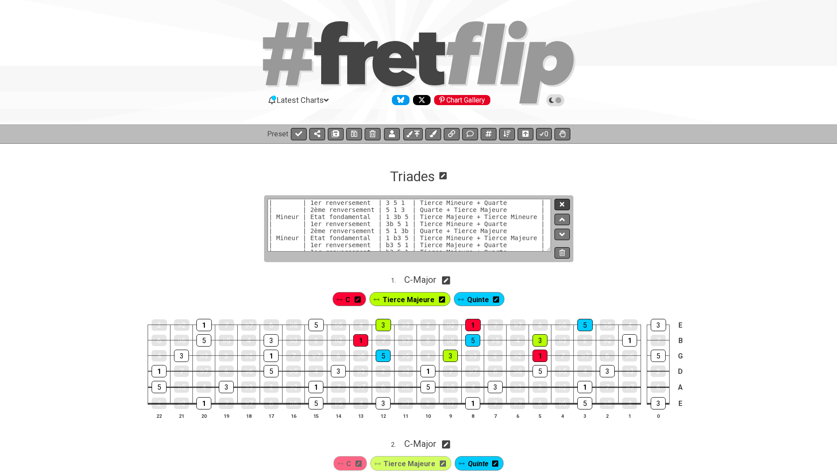
click at [561, 199] on button at bounding box center [562, 205] width 15 height 12
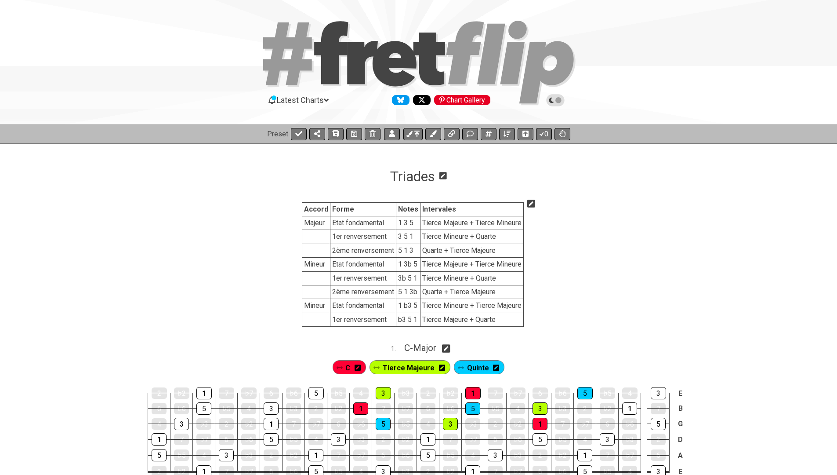
click at [533, 203] on icon at bounding box center [531, 204] width 8 height 8
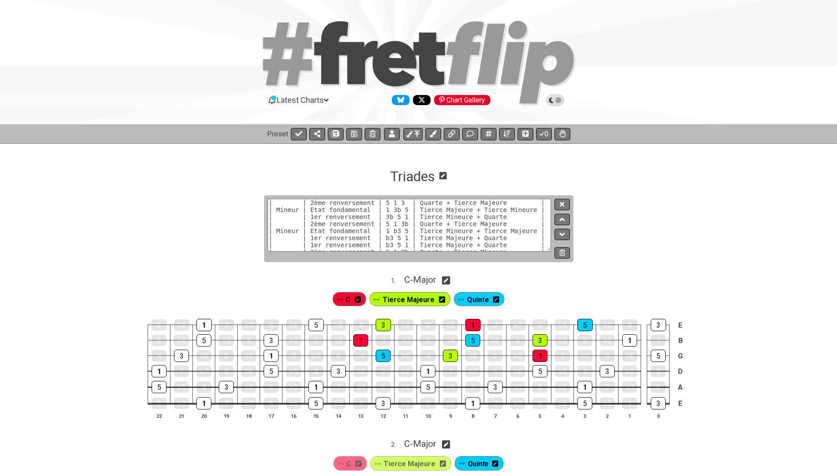
scroll to position [29, 0]
click at [333, 226] on textarea "| __Accord__ | __Forme__ | __Notes__ | __Intervales__ | |:-|:-|:-|:-| | Majeur …" at bounding box center [410, 225] width 284 height 53
click at [548, 251] on textarea "| __Accord__ | __Forme__ | __Notes__ | __Intervales__ | |:-|:-|:-|:-| | Majeur …" at bounding box center [410, 225] width 284 height 53
click at [422, 251] on textarea "| __Accord__ | __Forme__ | __Notes__ | __Intervales__ | |:-|:-|:-|:-| | Majeur …" at bounding box center [410, 225] width 284 height 53
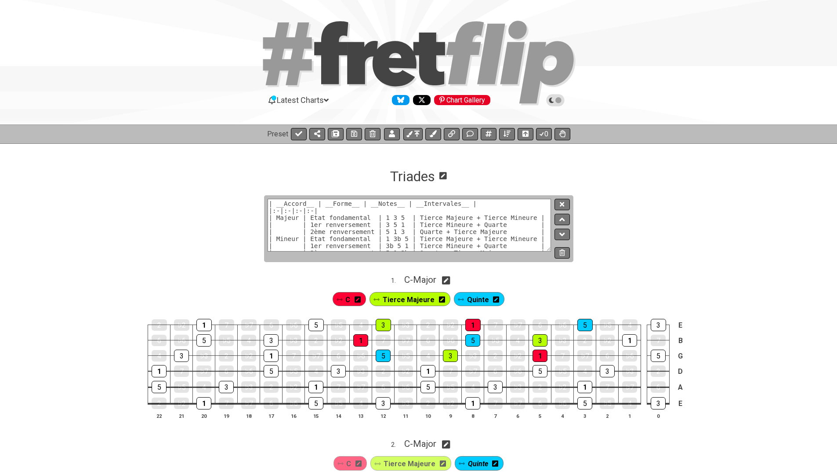
click at [451, 239] on textarea "| __Accord__ | __Forme__ | __Notes__ | __Intervales__ | |:-|:-|:-|:-| | Majeur …" at bounding box center [410, 225] width 284 height 53
click at [515, 236] on textarea "| __Accord__ | __Forme__ | __Notes__ | __Intervales__ | |:-|:-|:-|:-| | Majeur …" at bounding box center [410, 225] width 284 height 53
click at [451, 239] on textarea "| __Accord__ | __Forme__ | __Notes__ | __Intervales__ | |:-|:-|:-|:-| | Majeur …" at bounding box center [410, 225] width 284 height 53
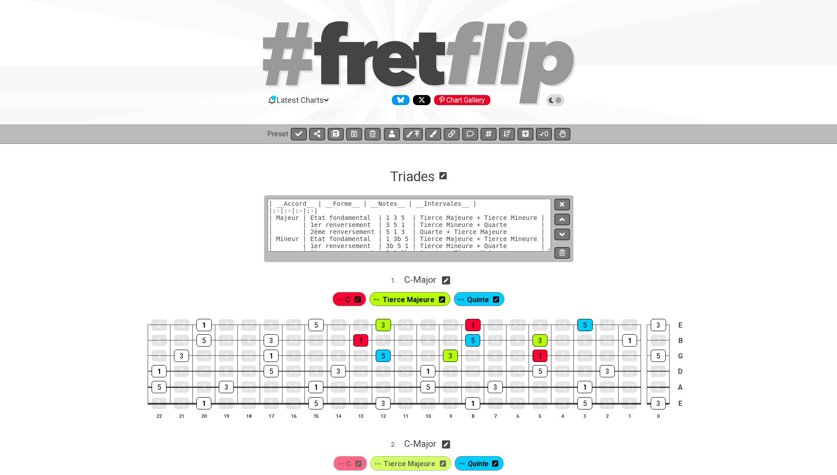
click at [451, 239] on textarea "| __Accord__ | __Forme__ | __Notes__ | __Intervales__ | |:-|:-|:-|:-| | Majeur …" at bounding box center [410, 225] width 284 height 53
paste textarea "in"
click at [483, 231] on textarea "| __Accord__ | __Forme__ | __Notes__ | __Intervales__ | |:-|:-|:-|:-| | Majeur …" at bounding box center [410, 225] width 284 height 53
click at [513, 239] on textarea "| __Accord__ | __Forme__ | __Notes__ | __Intervales__ | |:-|:-|:-|:-| | Majeur …" at bounding box center [410, 225] width 284 height 53
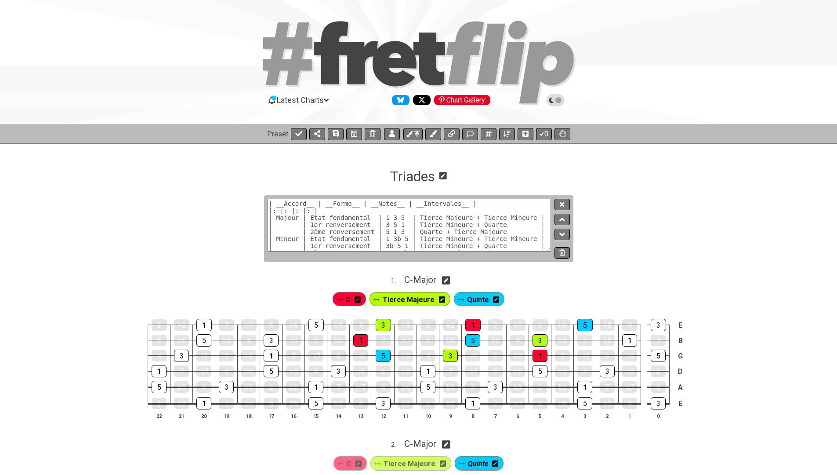
click at [513, 239] on textarea "| __Accord__ | __Forme__ | __Notes__ | __Intervales__ | |:-|:-|:-|:-| | Majeur …" at bounding box center [410, 225] width 284 height 53
paste textarea "aj"
click at [461, 247] on textarea "| __Accord__ | __Forme__ | __Notes__ | __Intervales__ | |:-|:-|:-|:-| | Majeur …" at bounding box center [410, 225] width 284 height 53
paste textarea "aj"
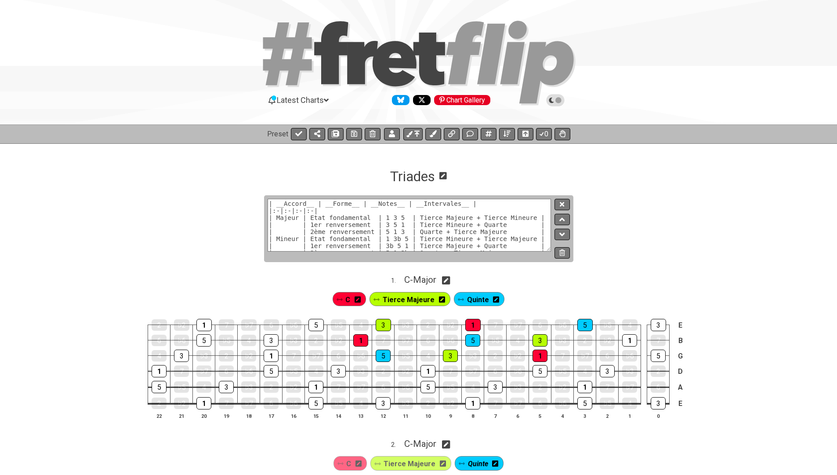
click at [458, 240] on textarea "| __Accord__ | __Forme__ | __Notes__ | __Intervales__ | |:-|:-|:-|:-| | Majeur …" at bounding box center [410, 225] width 284 height 53
click at [498, 251] on textarea "| __Accord__ | __Forme__ | __Notes__ | __Intervales__ | |:-|:-|:-|:-| | Majeur …" at bounding box center [410, 225] width 284 height 53
paste textarea "in"
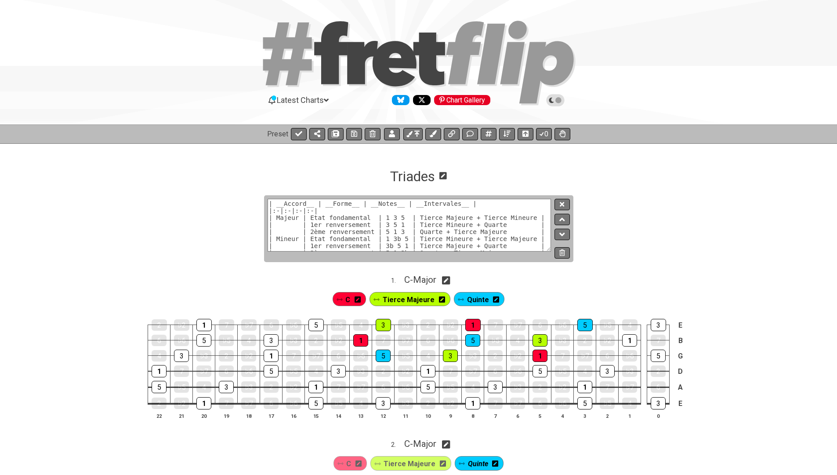
type textarea "| __Accord__ | __Forme__ | __Notes__ | __Intervales__ | |:-|:-|:-|:-| | Majeur …"
click at [562, 205] on icon at bounding box center [562, 204] width 4 height 4
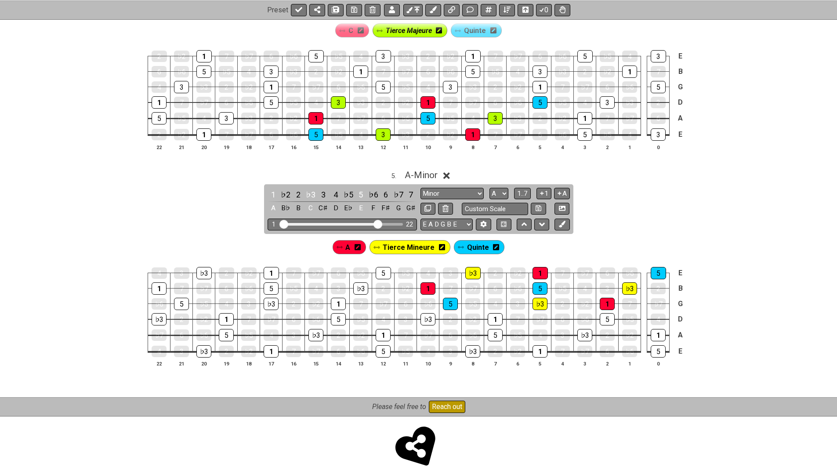
scroll to position [798, 0]
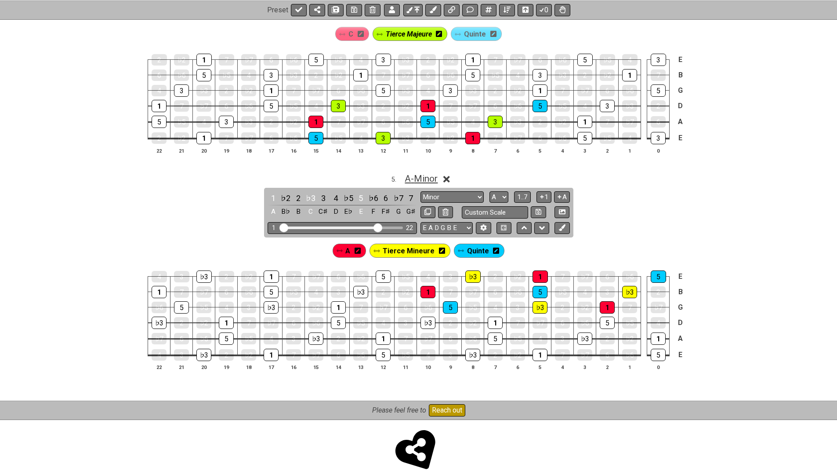
click at [423, 173] on span "A - Minor" at bounding box center [421, 178] width 33 height 11
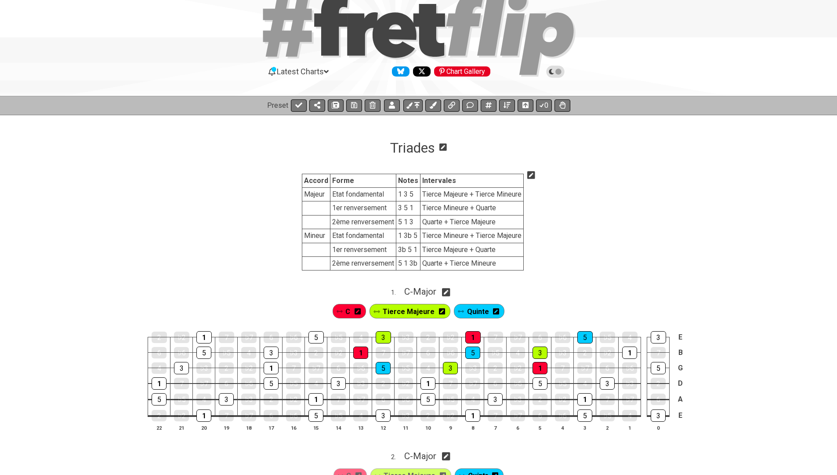
scroll to position [24, 0]
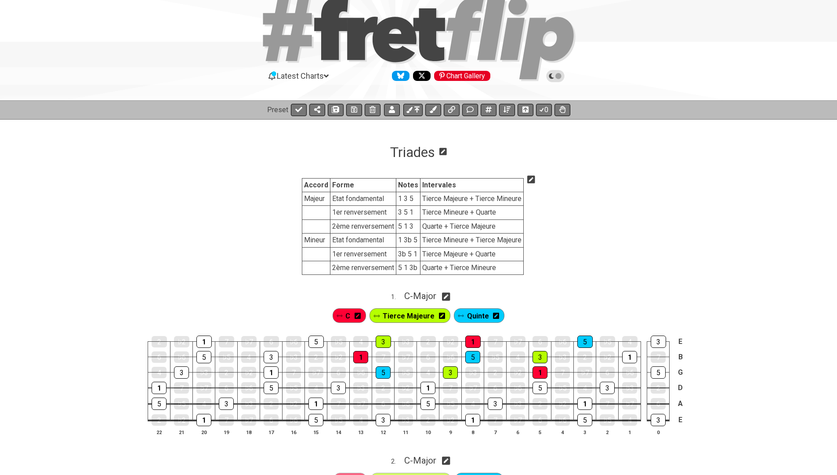
click at [533, 177] on icon at bounding box center [531, 179] width 8 height 8
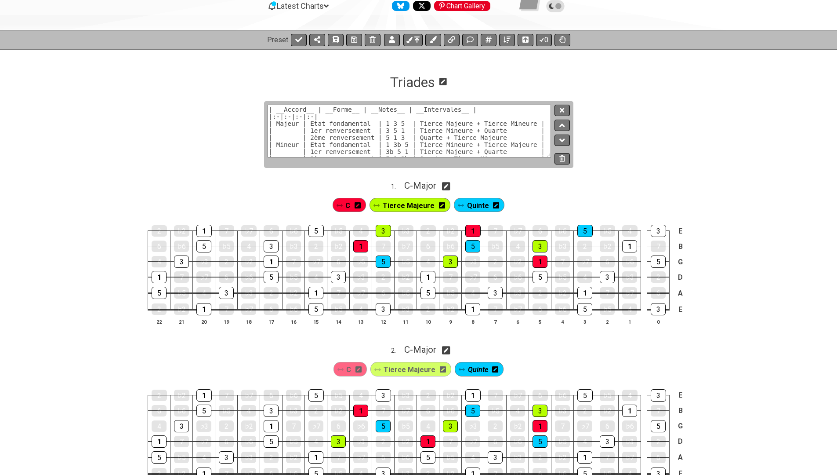
scroll to position [0, 0]
click at [416, 122] on textarea "| __Accord__ | __Forme__ | __Notes__ | __Intervales__ | |:-|:-|:-|:-| | Majeur …" at bounding box center [410, 131] width 284 height 53
click at [419, 135] on textarea "| __Accord__ | __Forme__ | __Notes__ | __Intervales__ | |:-|:-|:-|:-| | Majeur …" at bounding box center [410, 131] width 284 height 53
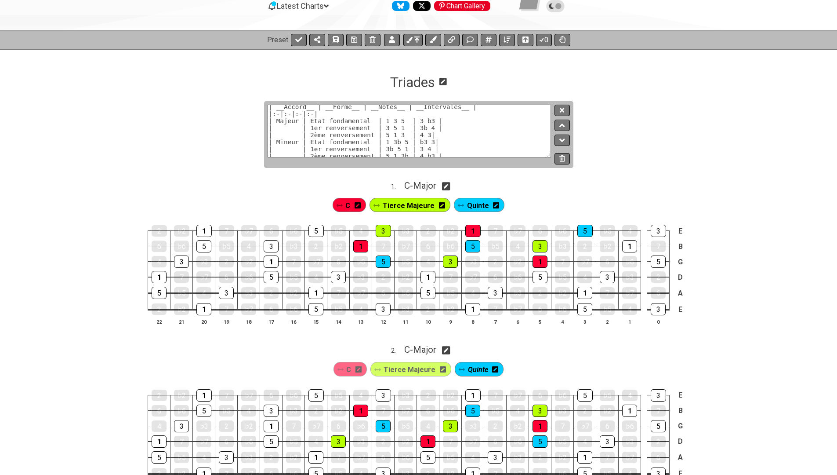
click at [439, 127] on textarea "| __Accord__ | __Forme__ | __Notes__ | __Intervales__ | |:-|:-|:-|:-| | Majeur …" at bounding box center [410, 131] width 284 height 53
click at [431, 131] on textarea "| __Accord__ | __Forme__ | __Notes__ | __Intervales__ | |:-|:-|:-|:-| | Majeur …" at bounding box center [410, 131] width 284 height 53
type textarea "| __Accord__ | __Forme__ | __Notes__ | __Intervales__ | |:-|:-|:-|:-| | Majeur …"
click at [562, 110] on icon at bounding box center [562, 110] width 4 height 7
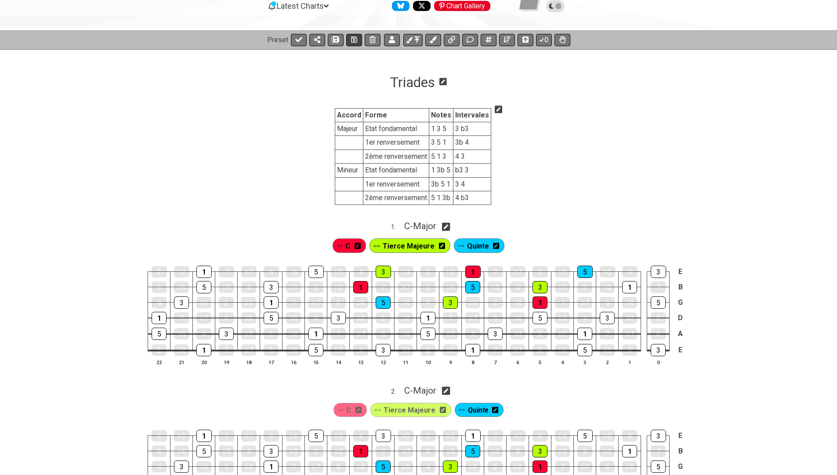
click at [351, 41] on icon at bounding box center [354, 39] width 6 height 6
click at [296, 42] on icon at bounding box center [298, 39] width 7 height 7
select select "/022WRN23W"
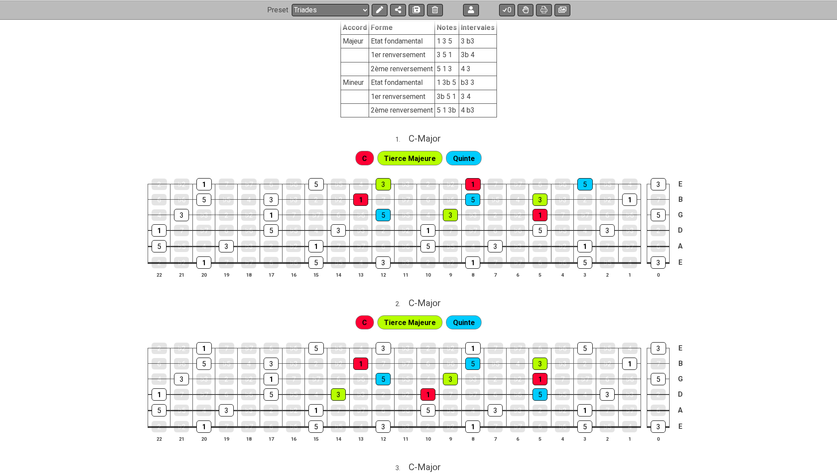
scroll to position [182, 0]
click at [377, 10] on icon at bounding box center [379, 9] width 7 height 7
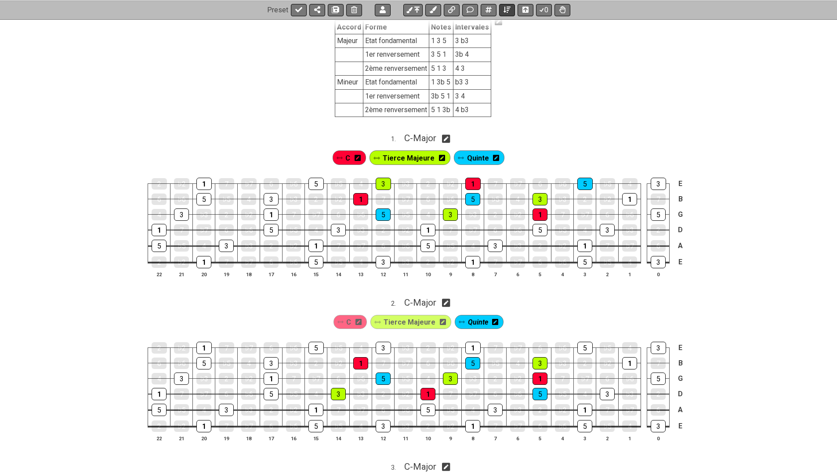
click at [503, 5] on button at bounding box center [507, 10] width 16 height 12
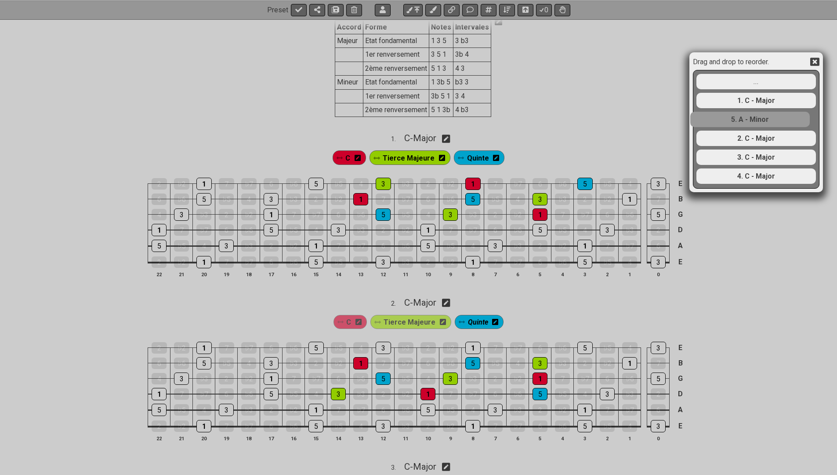
drag, startPoint x: 736, startPoint y: 176, endPoint x: 729, endPoint y: 116, distance: 60.6
click at [729, 116] on div "... 1. C - Major 2. C - Major 3. C - Major 4. C - Major 5. A - Minor" at bounding box center [756, 128] width 121 height 117
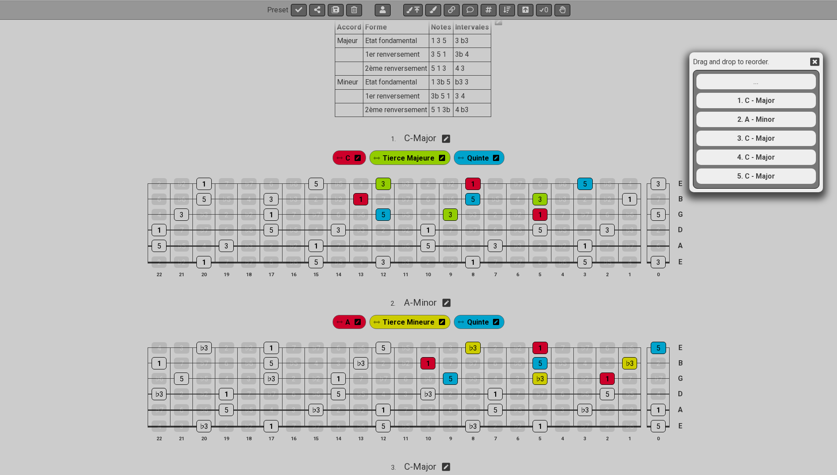
click at [816, 59] on icon at bounding box center [814, 62] width 9 height 8
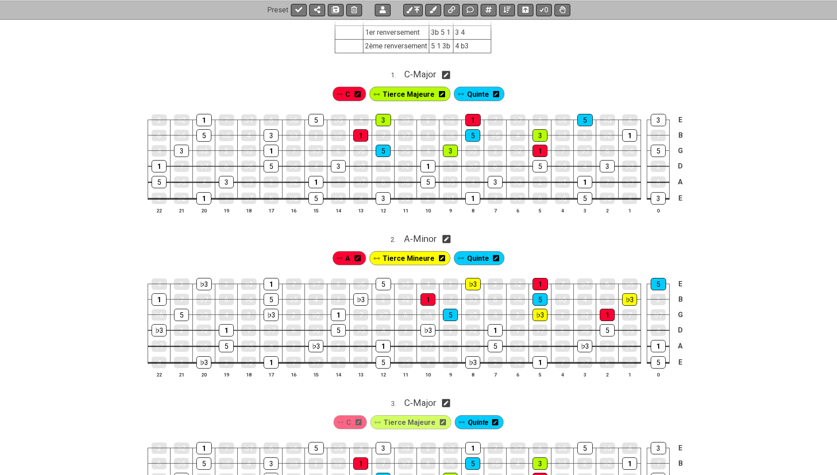
scroll to position [246, 0]
click at [417, 74] on span "C - Major" at bounding box center [420, 74] width 32 height 11
select select "C"
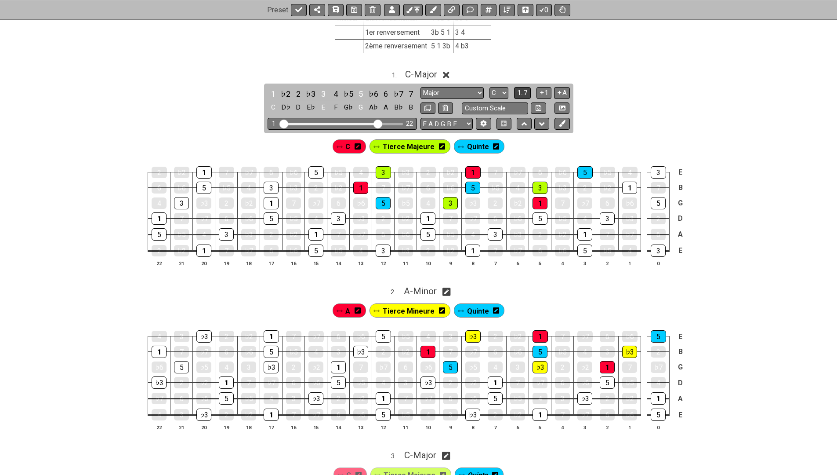
click at [522, 92] on span "1..7" at bounding box center [522, 93] width 11 height 8
click at [522, 92] on span "..." at bounding box center [523, 93] width 4 height 8
click at [429, 291] on span "A - Minor" at bounding box center [420, 291] width 33 height 11
select select "A"
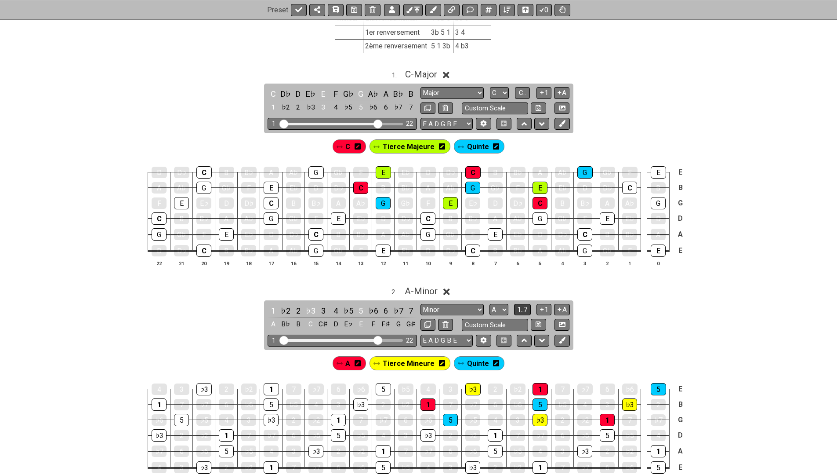
click at [519, 305] on span "1..7" at bounding box center [522, 309] width 11 height 8
click at [519, 304] on button "..." at bounding box center [522, 310] width 15 height 12
click at [416, 291] on span "A - Minor" at bounding box center [421, 291] width 33 height 11
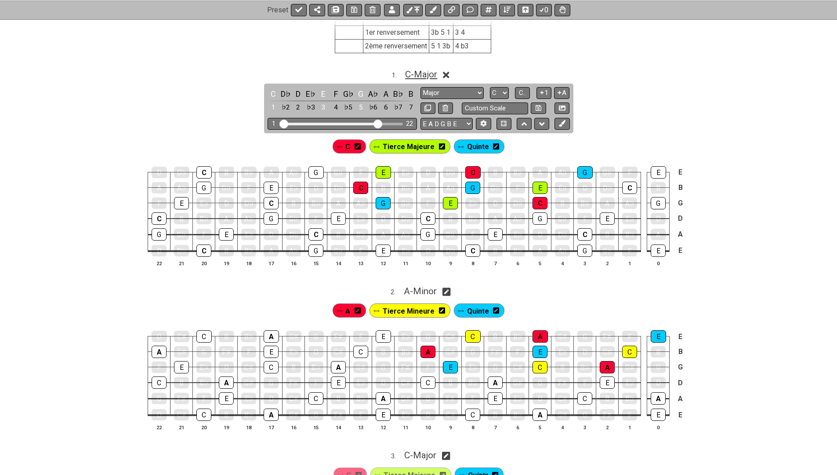
click at [414, 74] on span "C - Major" at bounding box center [421, 74] width 32 height 11
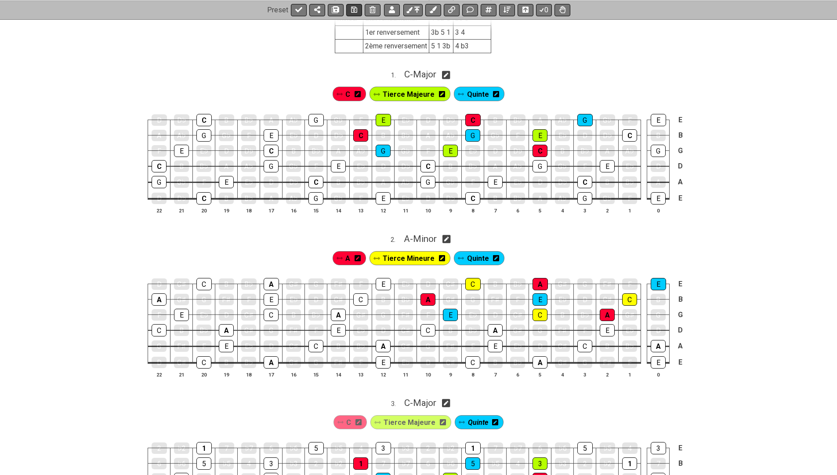
click at [353, 7] on icon at bounding box center [354, 9] width 6 height 7
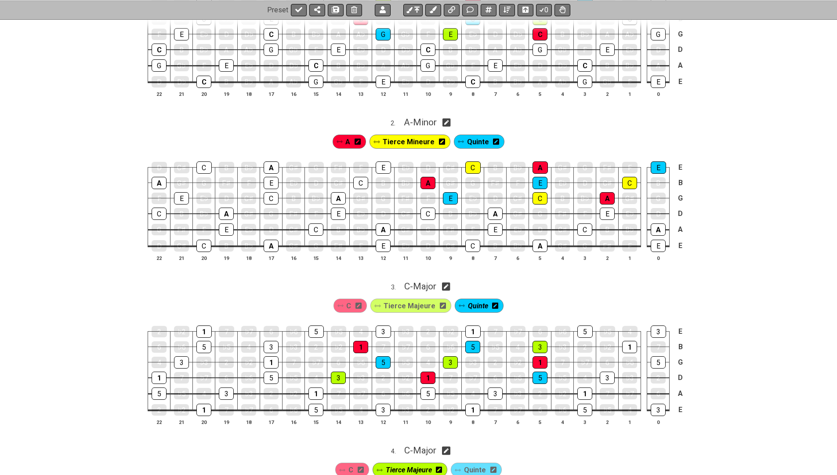
scroll to position [364, 0]
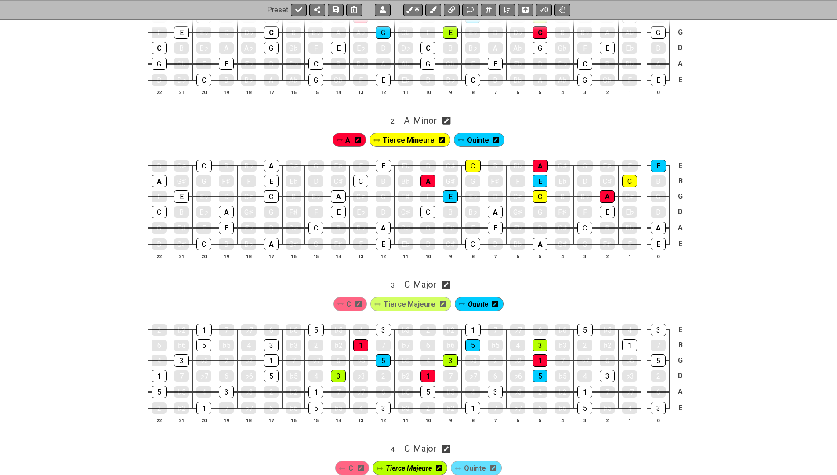
click at [416, 279] on span "C - Major" at bounding box center [420, 284] width 32 height 11
select select "C"
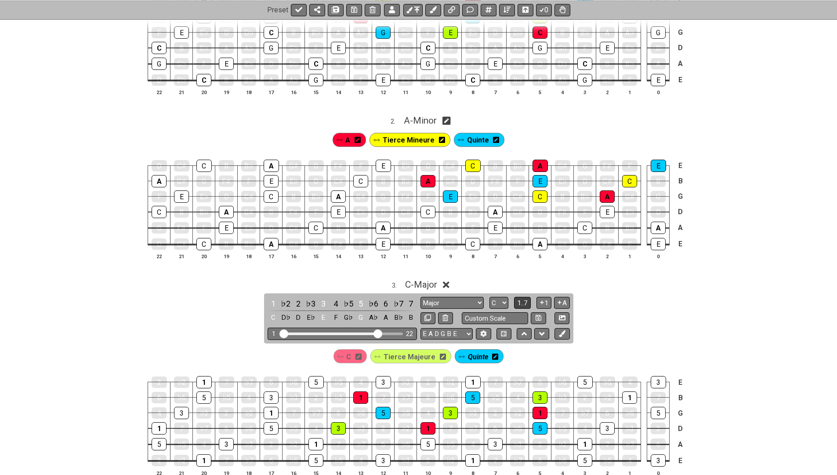
click at [515, 297] on button "1..7" at bounding box center [522, 303] width 17 height 12
click at [516, 297] on div "Major Root Minor Pentatonic Major Pentatonic Minor Blues Major Blues Major / Io…" at bounding box center [495, 303] width 149 height 12
click at [524, 299] on span "..." at bounding box center [523, 303] width 4 height 8
click at [431, 279] on span "C - Major" at bounding box center [421, 284] width 32 height 11
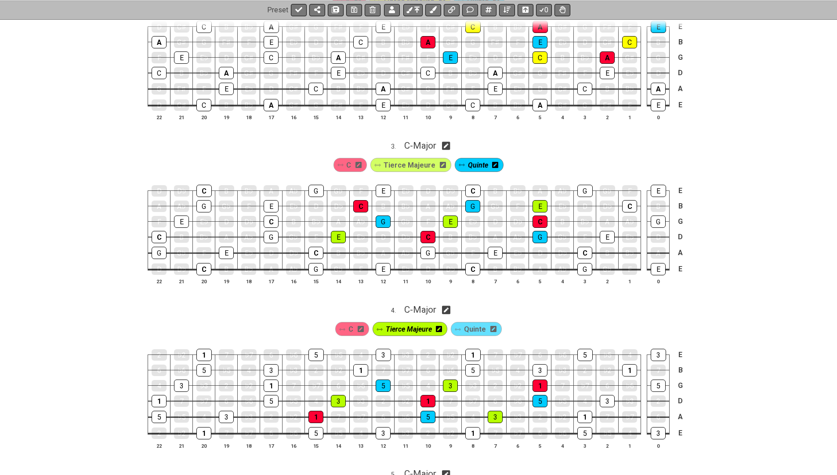
scroll to position [522, 0]
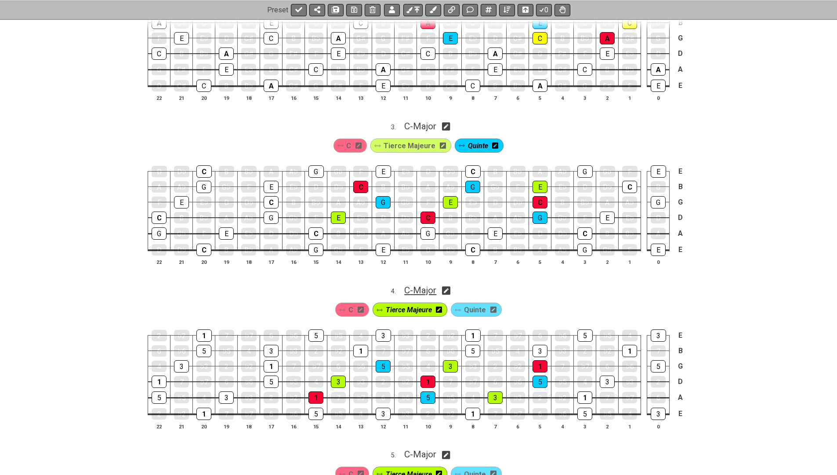
click at [419, 285] on span "C - Major" at bounding box center [420, 290] width 32 height 11
select select "C"
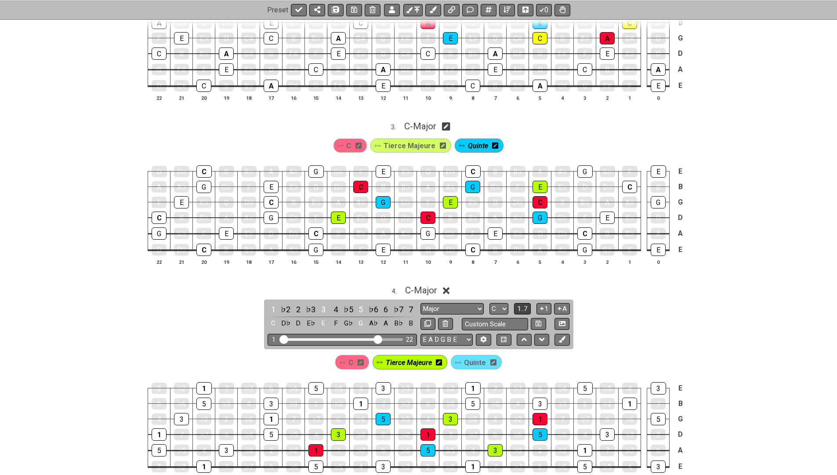
click at [523, 305] on span "1..7" at bounding box center [522, 309] width 11 height 8
click at [524, 305] on span "..." at bounding box center [523, 309] width 4 height 8
click at [421, 285] on span "C - Major" at bounding box center [421, 290] width 32 height 11
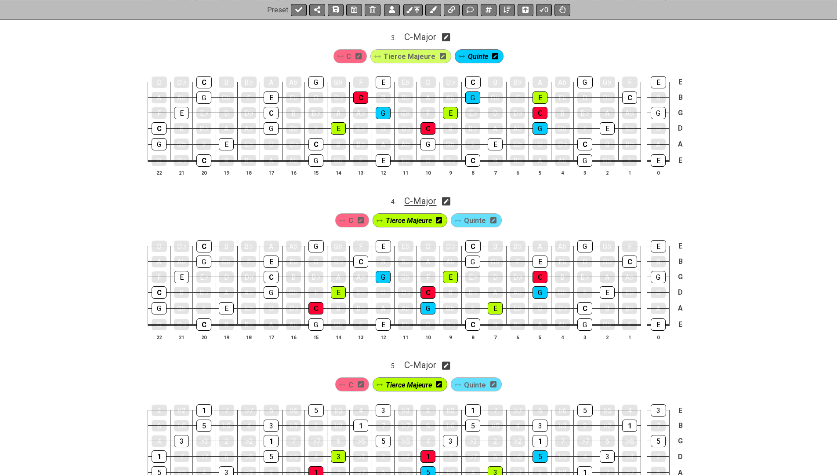
scroll to position [614, 0]
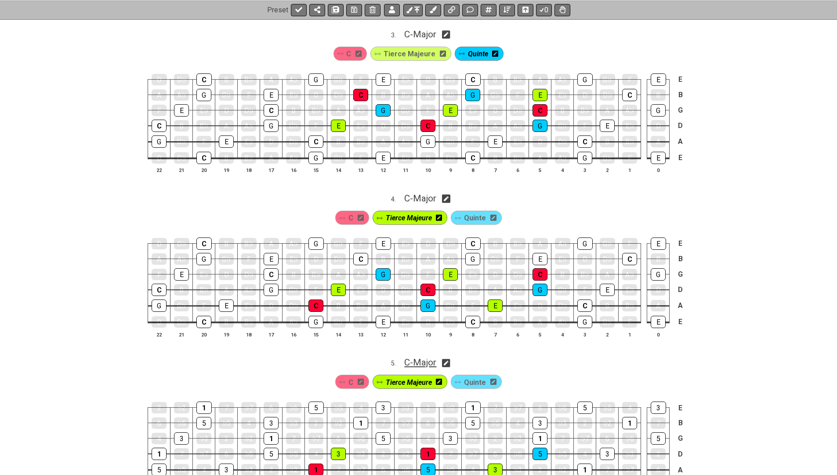
click at [426, 357] on span "C - Major" at bounding box center [420, 362] width 32 height 11
select select "C"
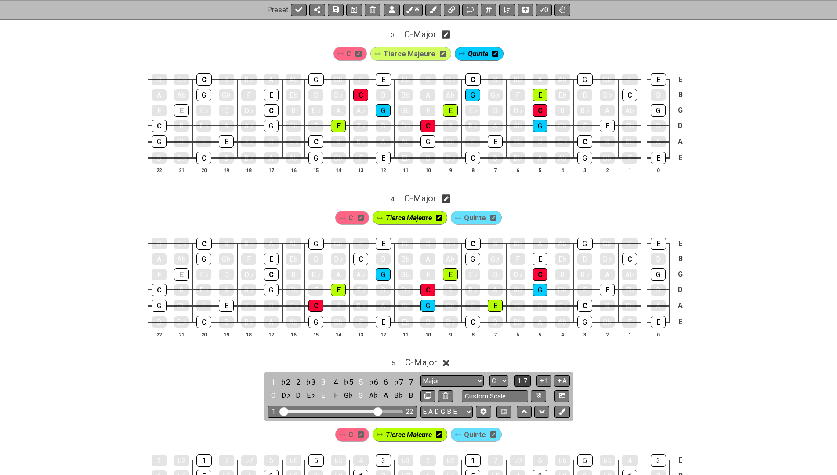
click at [521, 377] on span "1..7" at bounding box center [522, 381] width 11 height 8
click at [521, 377] on span "..." at bounding box center [523, 381] width 4 height 8
click at [432, 357] on span "C - Major" at bounding box center [421, 362] width 32 height 11
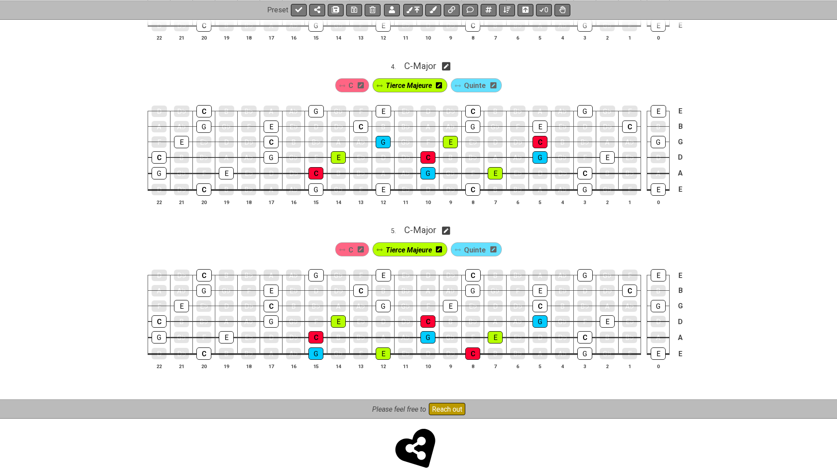
scroll to position [745, 0]
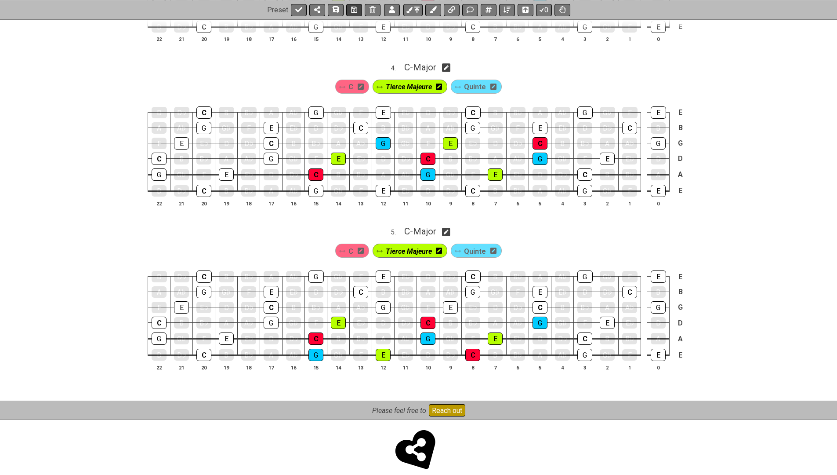
click at [352, 11] on icon at bounding box center [354, 9] width 6 height 7
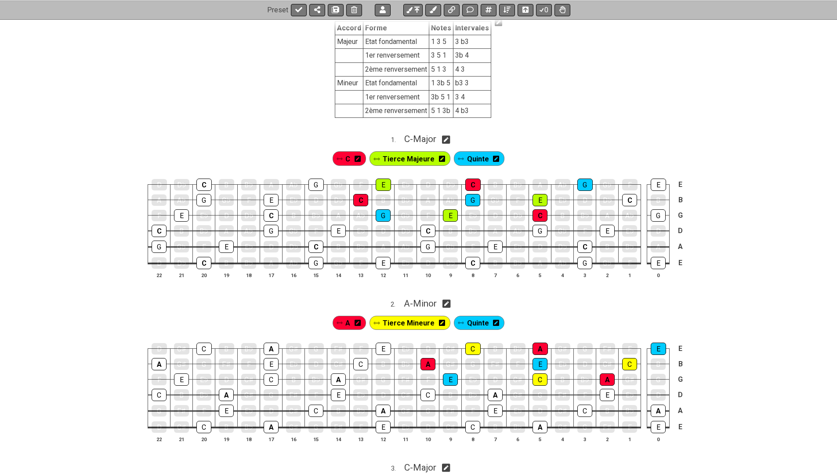
scroll to position [172, 0]
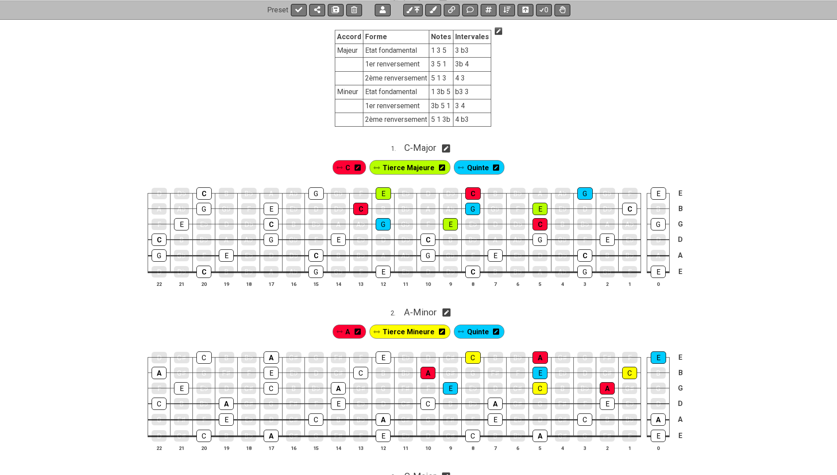
click at [360, 166] on icon at bounding box center [358, 167] width 6 height 7
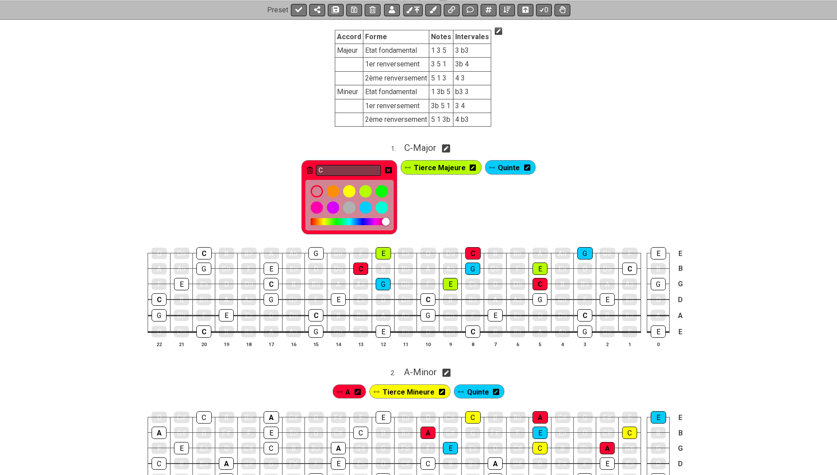
click at [360, 166] on input "C" at bounding box center [348, 170] width 65 height 11
click at [419, 168] on span "Tierce Majeure" at bounding box center [440, 167] width 52 height 13
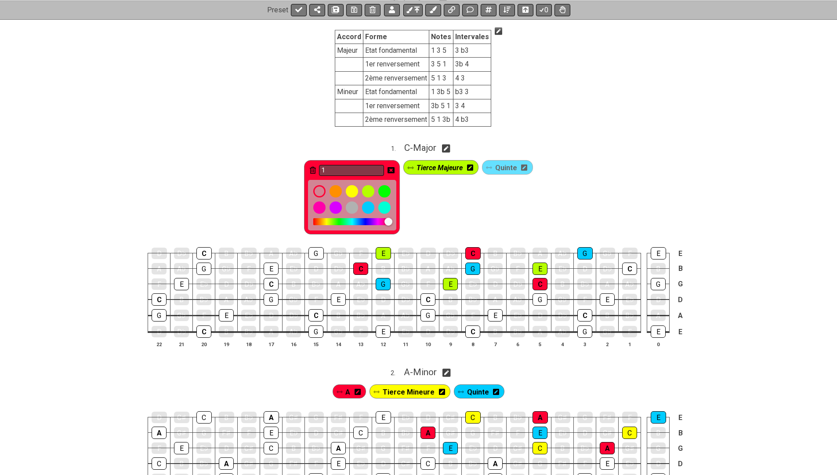
click at [473, 165] on icon at bounding box center [470, 167] width 6 height 6
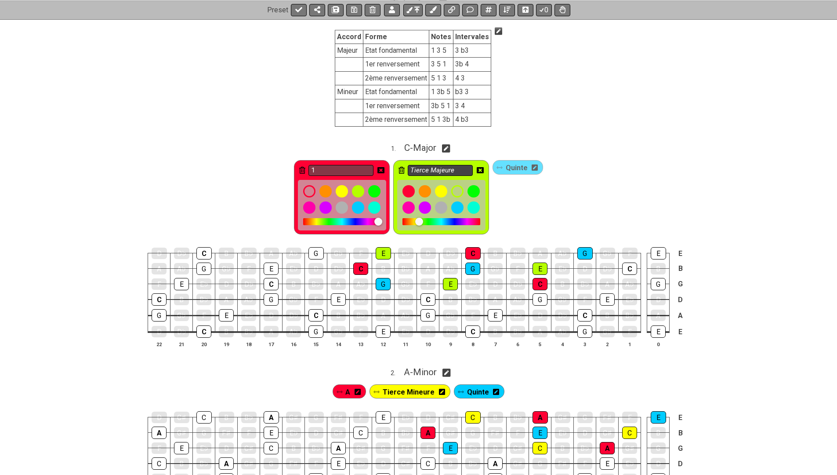
type input "1"
click at [459, 169] on input "Tierce Majeure" at bounding box center [440, 170] width 65 height 11
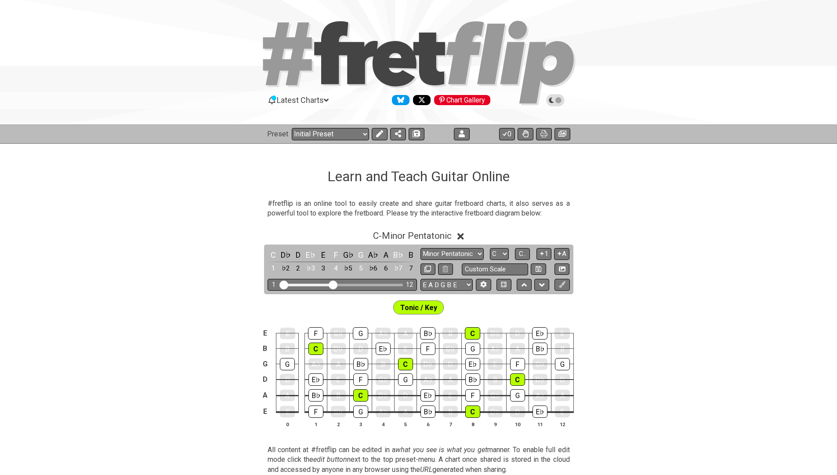
click at [439, 140] on div "Preset Welcome to #fretflip! Initial Preset Custom Preset Minor Pentatonic Majo…" at bounding box center [418, 133] width 837 height 19
click at [454, 132] on button at bounding box center [462, 134] width 16 height 12
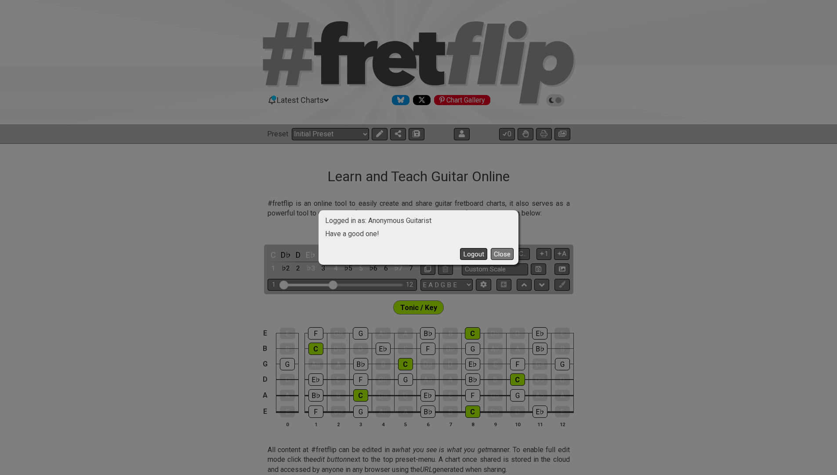
click at [469, 255] on button "Logout" at bounding box center [473, 254] width 27 height 12
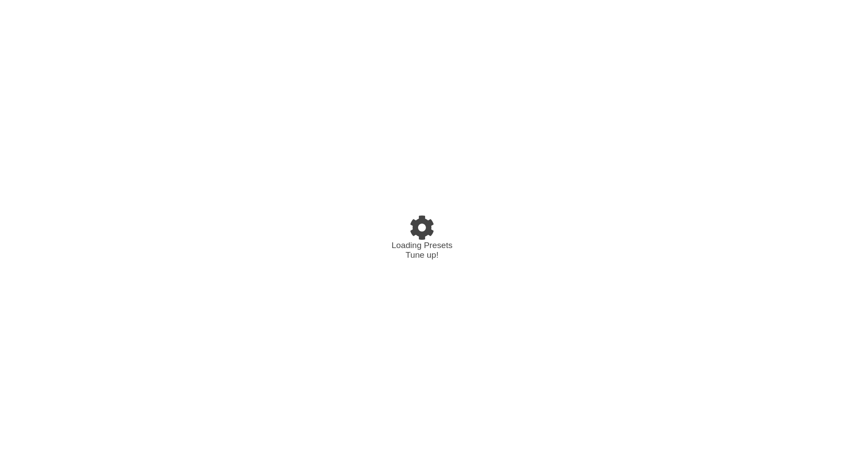
select select "C"
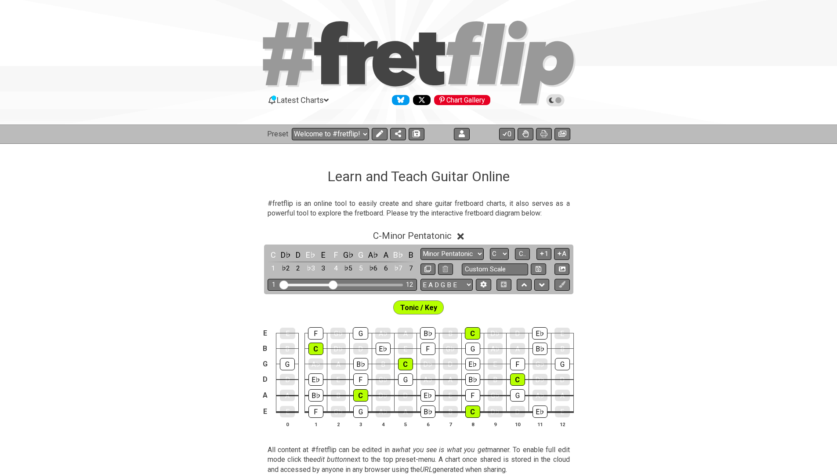
click at [342, 141] on div "Preset Welcome to #fretflip! Initial Preset Custom Preset Stretch Pentatonic Tr…" at bounding box center [418, 133] width 837 height 19
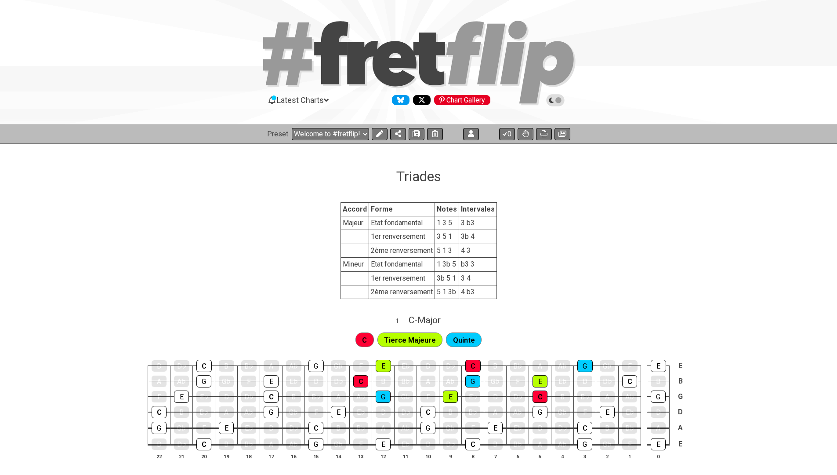
select select "/022WRN23W"
click at [376, 130] on icon at bounding box center [379, 133] width 7 height 7
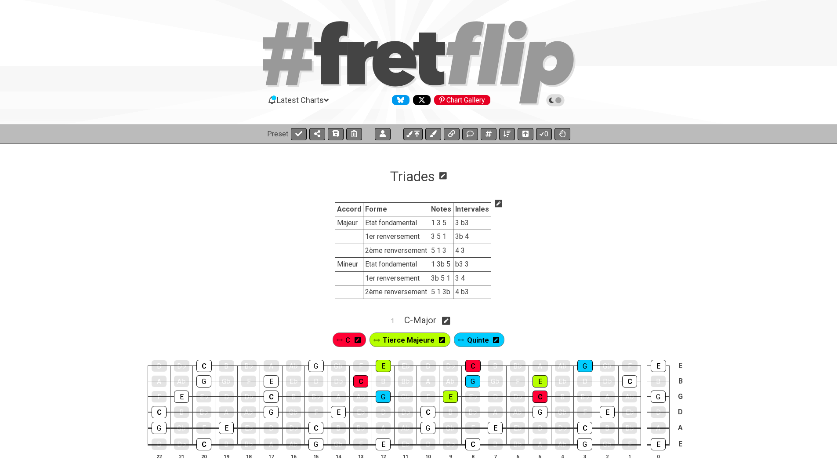
click at [359, 341] on icon at bounding box center [358, 340] width 6 height 6
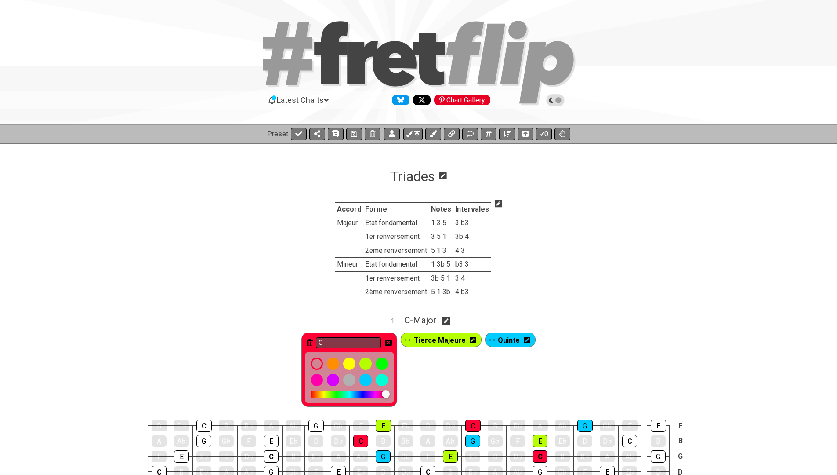
click at [359, 341] on input "C" at bounding box center [348, 342] width 65 height 11
click at [454, 339] on span "Tierce Majeure" at bounding box center [440, 340] width 52 height 13
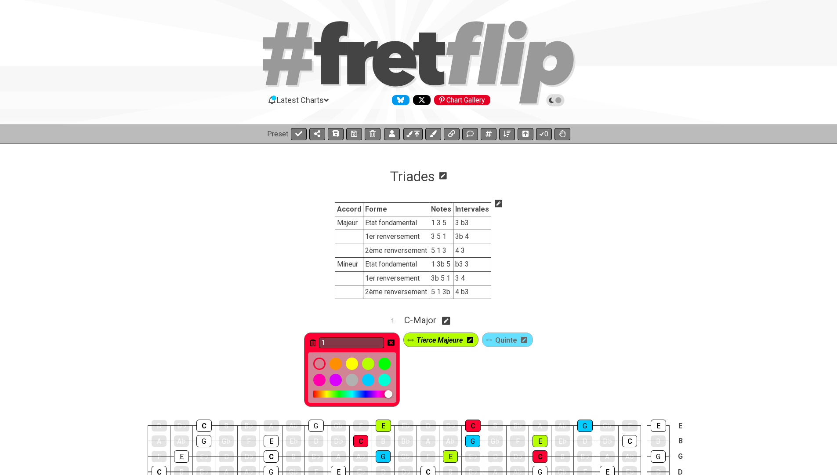
click at [468, 337] on icon at bounding box center [470, 340] width 6 height 6
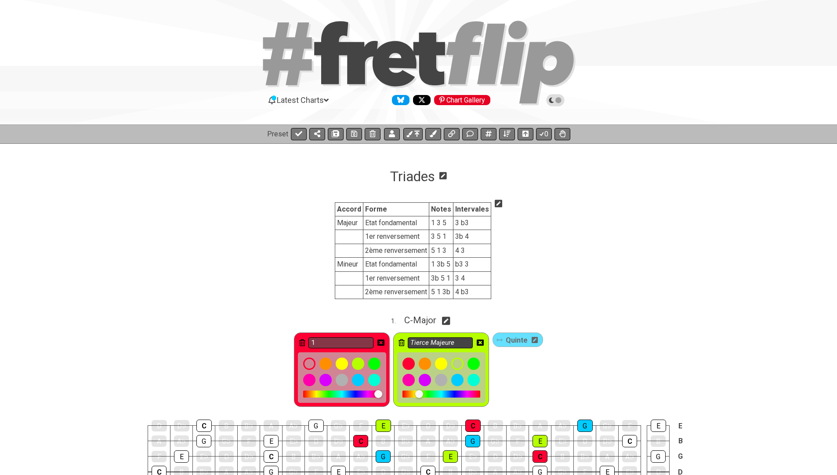
type input "1"
click at [456, 341] on input "Tierce Majeure" at bounding box center [440, 342] width 65 height 11
click at [535, 337] on icon at bounding box center [535, 339] width 6 height 7
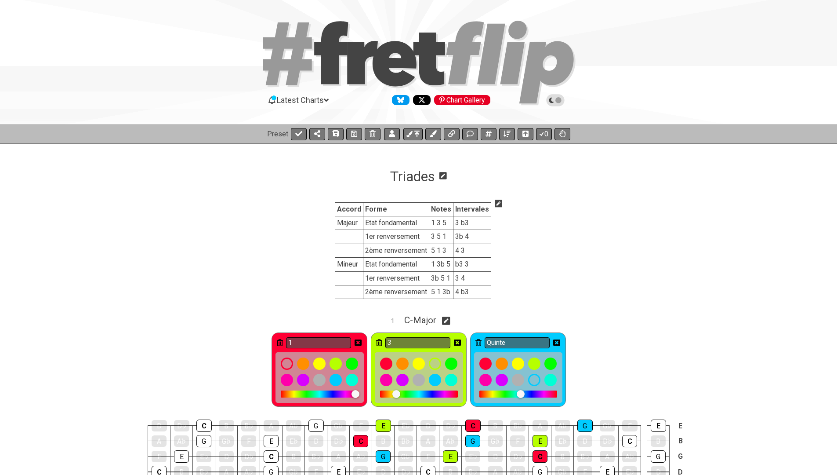
type input "3"
click at [535, 338] on input "Quinte" at bounding box center [517, 342] width 65 height 11
type input "5"
click at [556, 339] on icon at bounding box center [556, 342] width 7 height 7
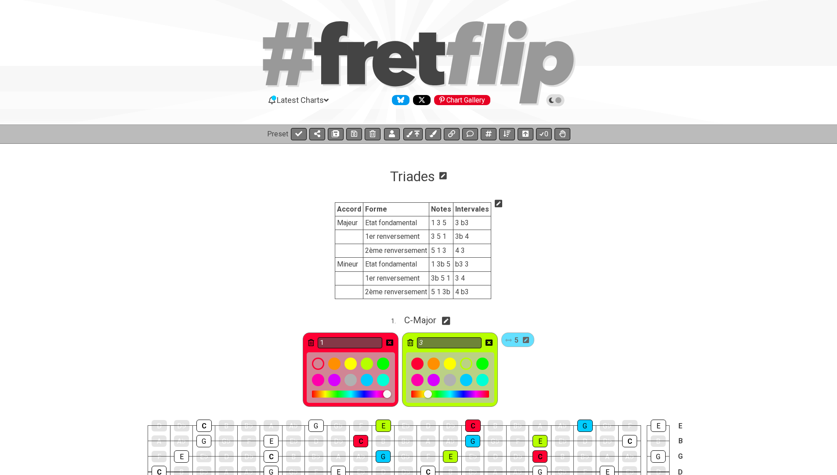
click at [490, 341] on icon at bounding box center [489, 342] width 7 height 7
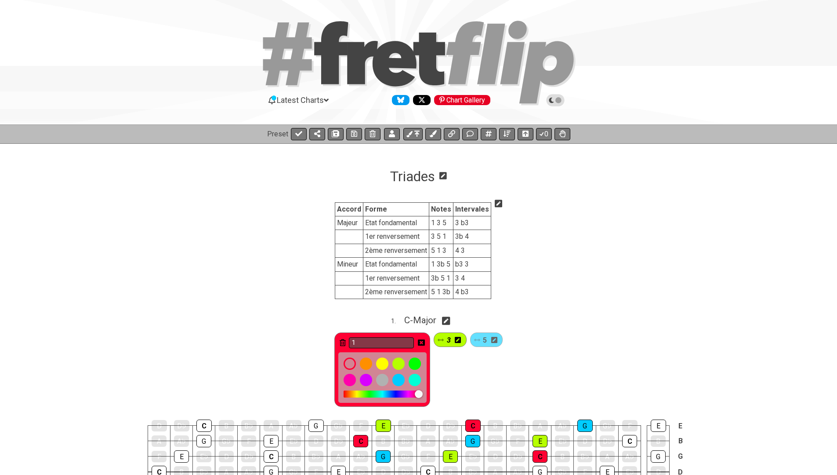
click at [424, 343] on icon at bounding box center [421, 342] width 7 height 6
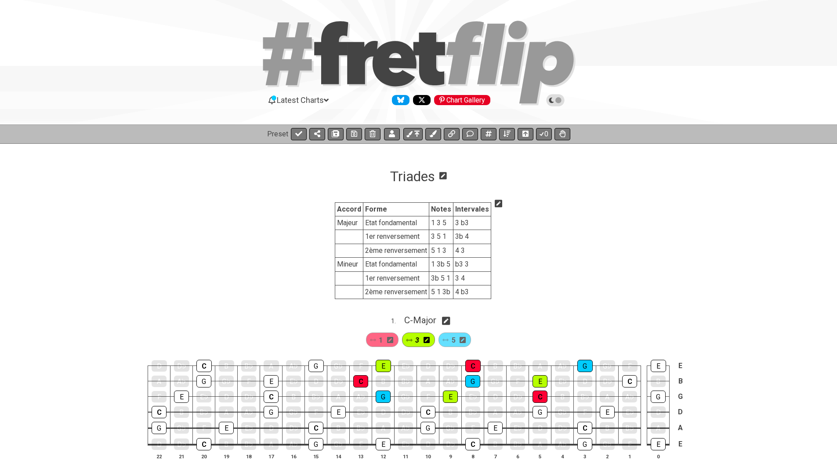
scroll to position [53, 0]
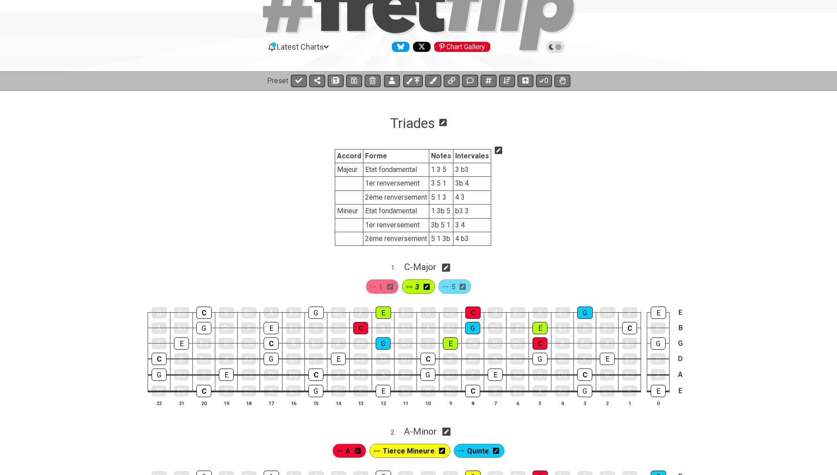
click at [325, 264] on div "1 . C - Major" at bounding box center [418, 264] width 837 height 17
select select "C"
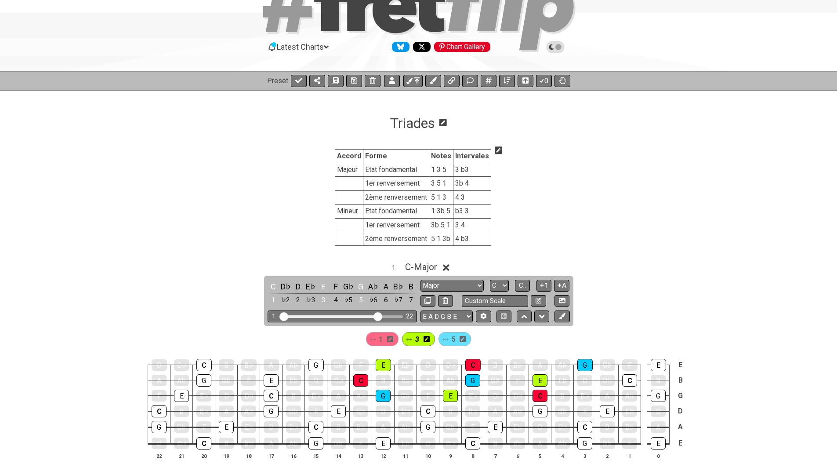
click at [325, 263] on div "1 . C - Major" at bounding box center [418, 264] width 837 height 17
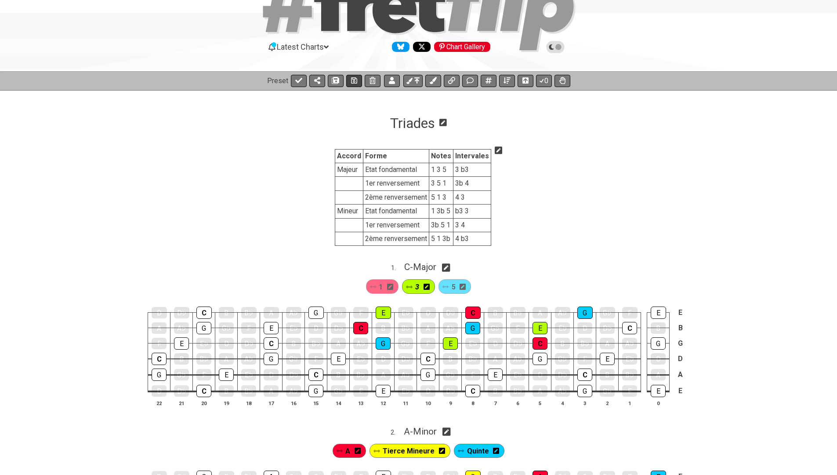
click at [348, 78] on button at bounding box center [354, 81] width 16 height 12
click at [295, 82] on icon at bounding box center [298, 80] width 7 height 7
select select "/022WRN23W"
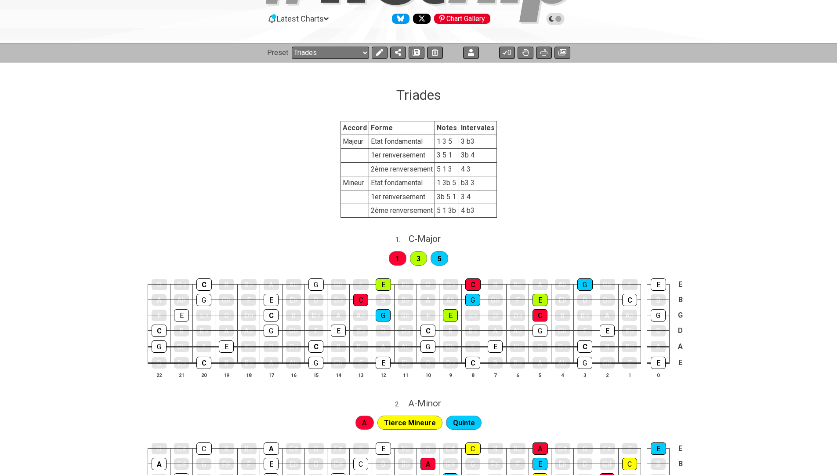
scroll to position [94, 0]
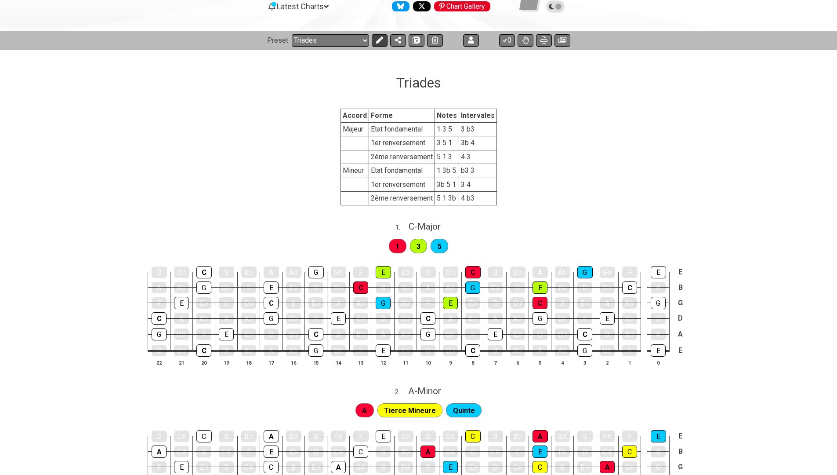
click at [377, 39] on icon at bounding box center [379, 39] width 7 height 7
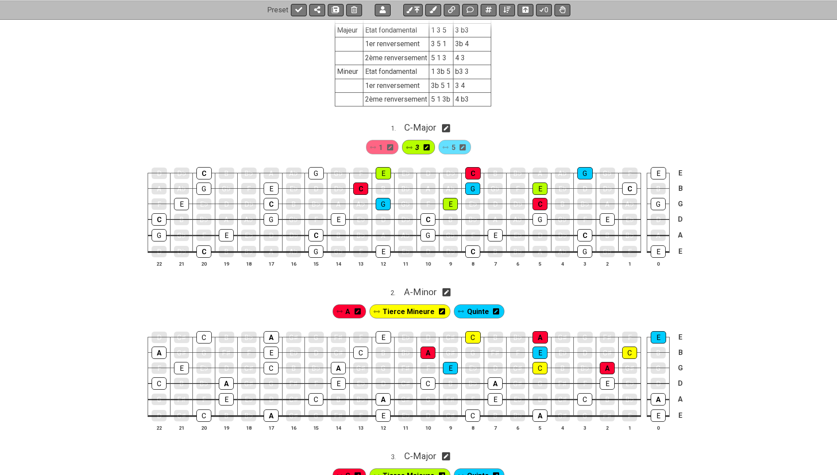
scroll to position [239, 0]
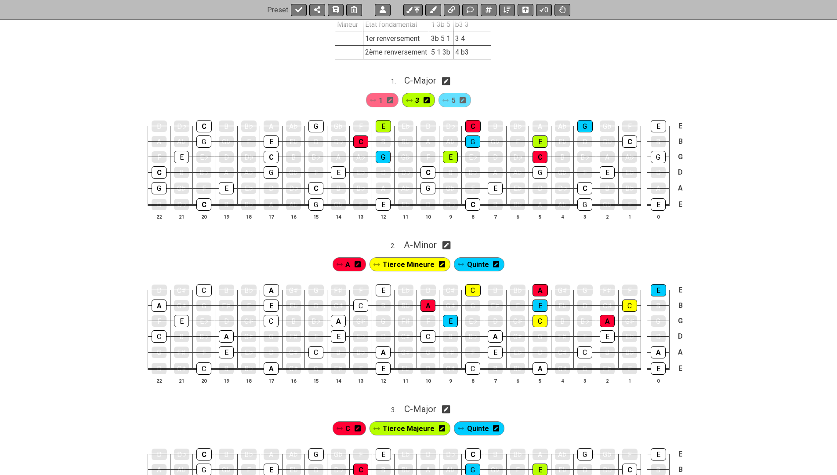
click at [361, 264] on icon at bounding box center [358, 264] width 6 height 13
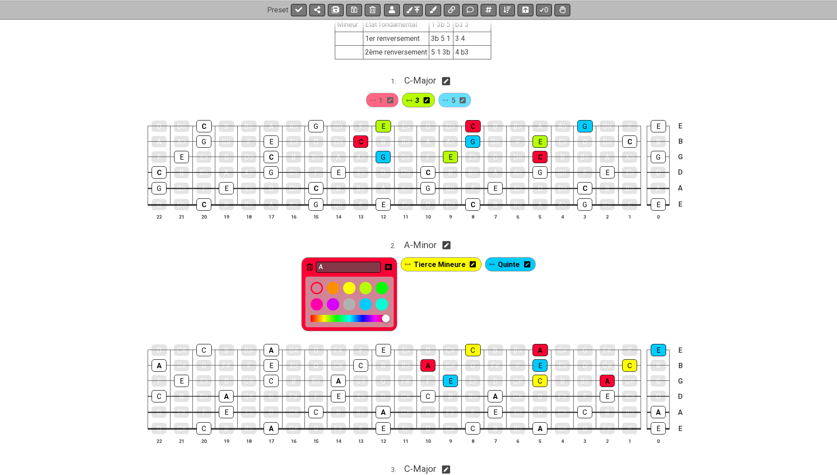
click at [362, 264] on input "A" at bounding box center [348, 266] width 65 height 11
click at [442, 262] on span "Tierce Mineure" at bounding box center [440, 264] width 52 height 13
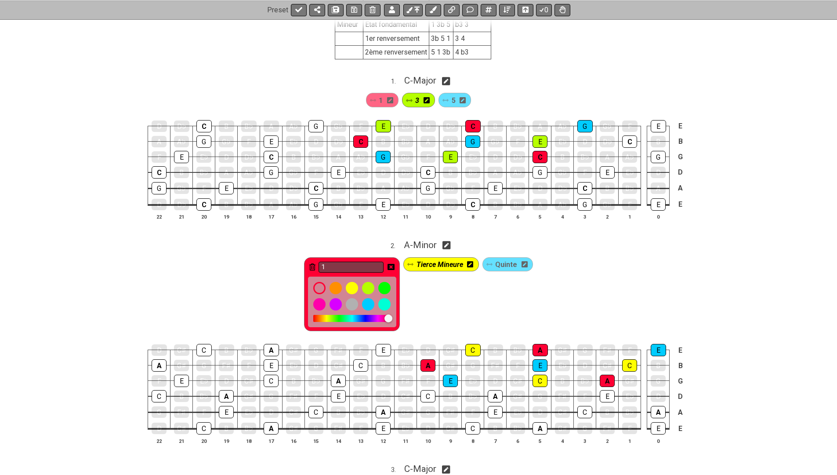
click at [469, 261] on icon at bounding box center [470, 264] width 6 height 6
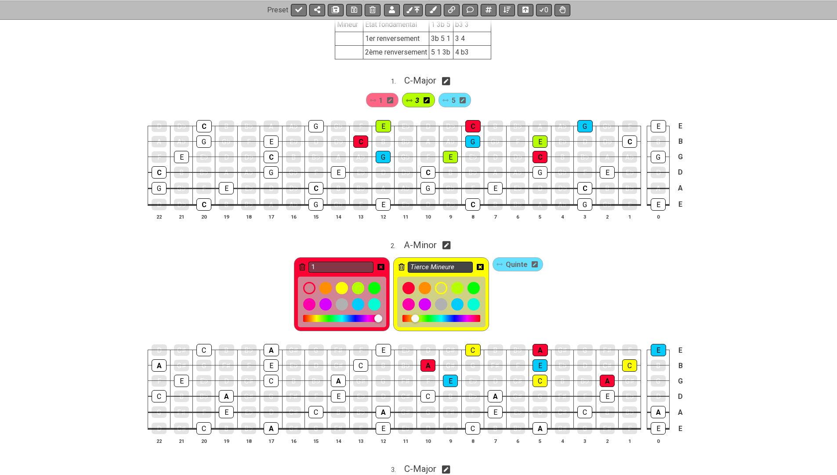
type input "1"
click at [464, 261] on input "Tierce Mineure" at bounding box center [440, 266] width 65 height 11
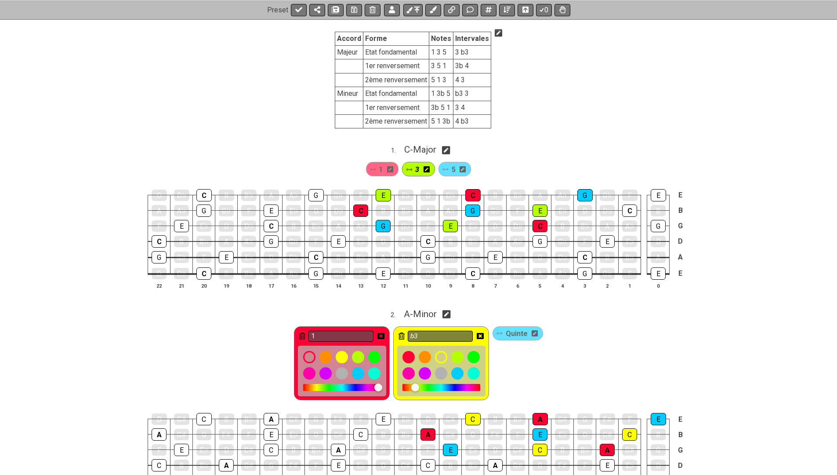
scroll to position [168, 0]
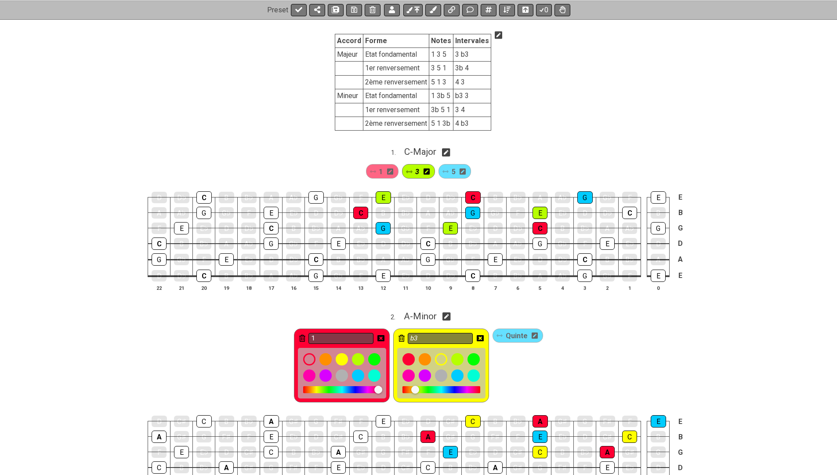
click at [533, 332] on icon at bounding box center [535, 335] width 6 height 6
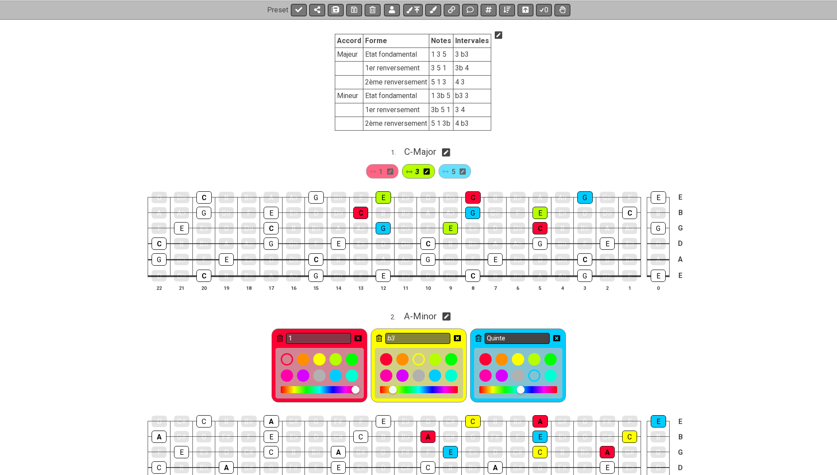
type input "b3"
click at [526, 334] on input "Quinte" at bounding box center [517, 338] width 65 height 11
click at [430, 174] on div "3" at bounding box center [418, 171] width 33 height 14
type input "5"
click at [315, 174] on div "1 3 5" at bounding box center [418, 169] width 837 height 22
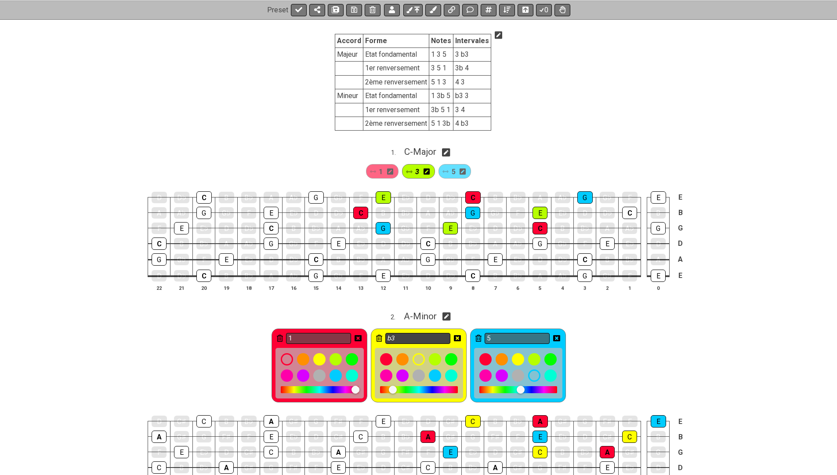
click at [424, 333] on input "b3" at bounding box center [417, 338] width 65 height 11
type input "b"
type input "3m"
click at [290, 141] on div "1 . C - Major" at bounding box center [418, 149] width 837 height 17
select select "C"
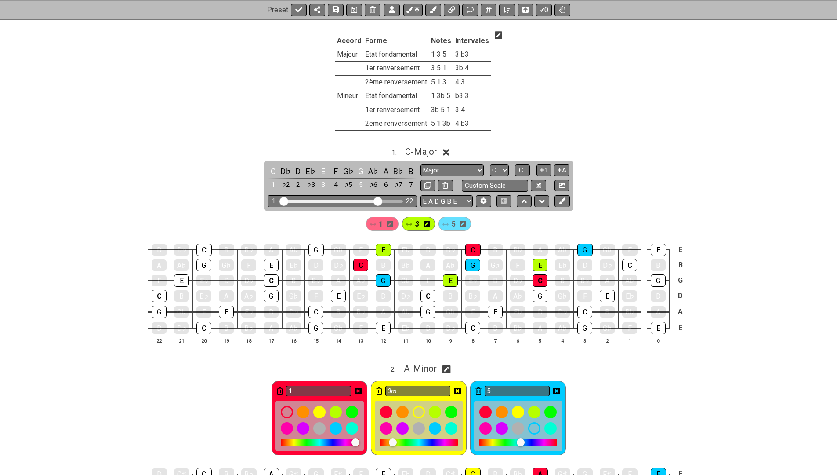
click at [496, 36] on icon at bounding box center [499, 35] width 8 height 9
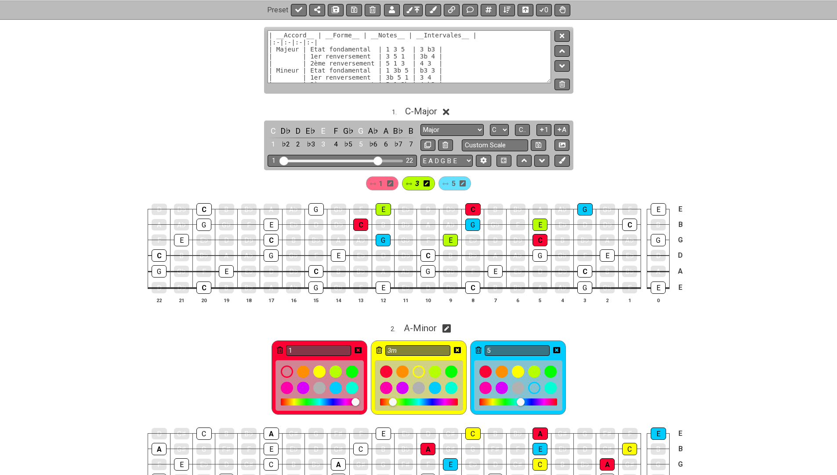
click at [398, 66] on textarea "| __Accord__ | __Forme__ | __Notes__ | __Intervales__ | |:-|:-|:-|:-| | Majeur …" at bounding box center [410, 56] width 284 height 53
click at [435, 50] on textarea "| __Accord__ | __Forme__ | __Notes__ | __Intervales__ | |:-|:-|:-|:-| | Majeur …" at bounding box center [410, 56] width 284 height 53
click at [424, 47] on textarea "| __Accord__ | __Forme__ | __Notes__ | __Intervales__ | |:-|:-|:-|:-| | Majeur …" at bounding box center [410, 56] width 284 height 53
type textarea "| __Accord__ | __Forme__ | __Notes__ | __Intervales__ | |:-|:-|:-|:-| | Majeur …"
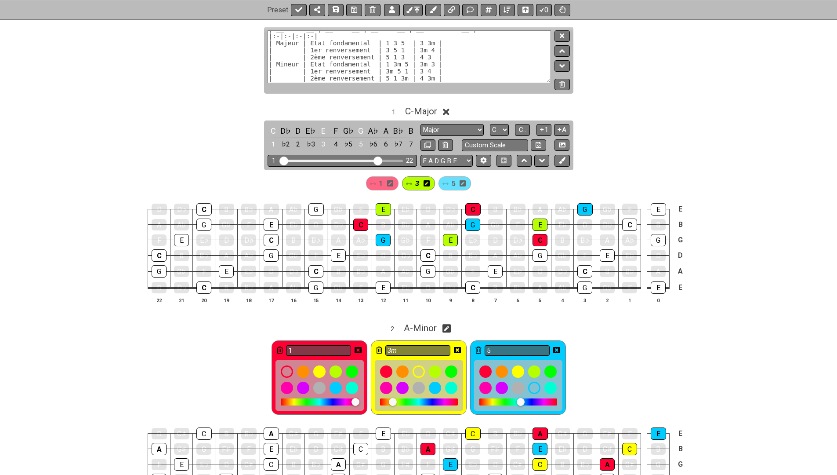
scroll to position [14, 0]
click at [562, 36] on icon at bounding box center [562, 35] width 4 height 4
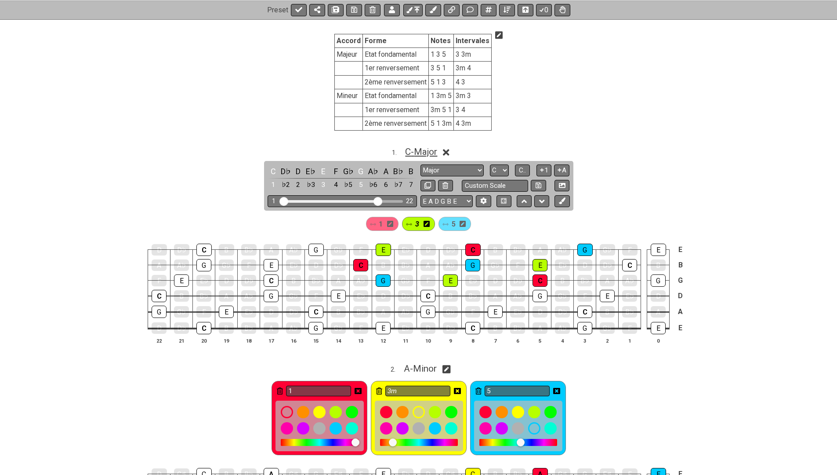
click at [414, 152] on span "C - Major" at bounding box center [421, 151] width 32 height 11
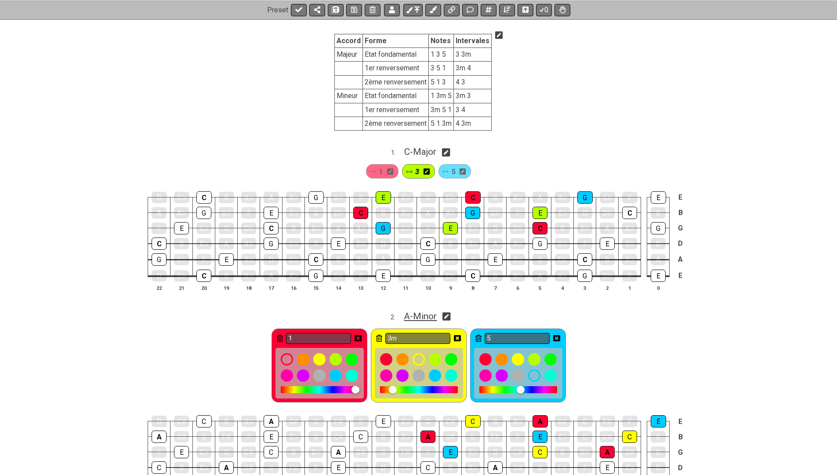
click at [432, 311] on span "A - Minor" at bounding box center [420, 316] width 33 height 11
select select "A"
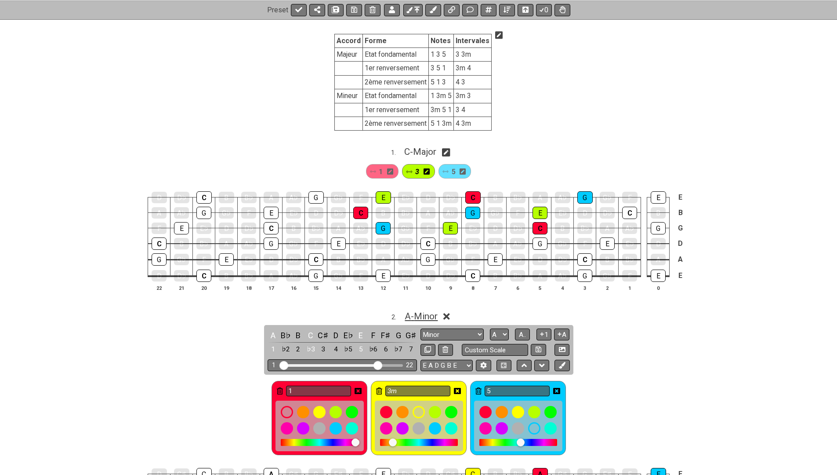
click at [431, 312] on span "A - Minor" at bounding box center [421, 316] width 33 height 11
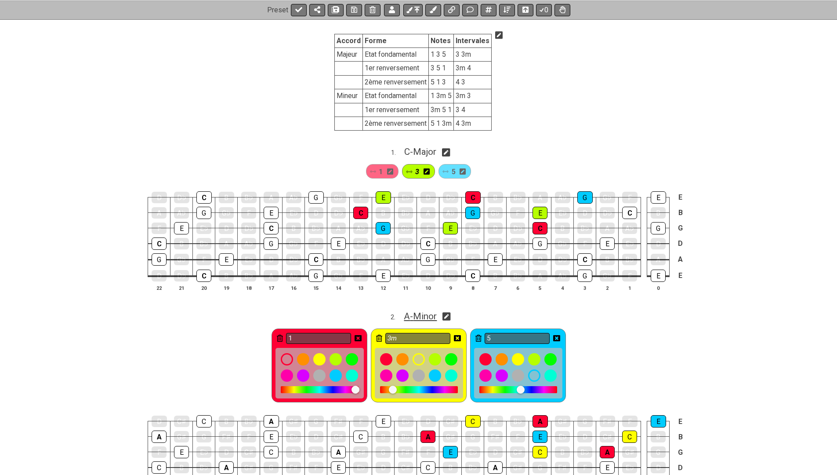
click at [429, 311] on span "A - Minor" at bounding box center [420, 316] width 33 height 11
select select "A"
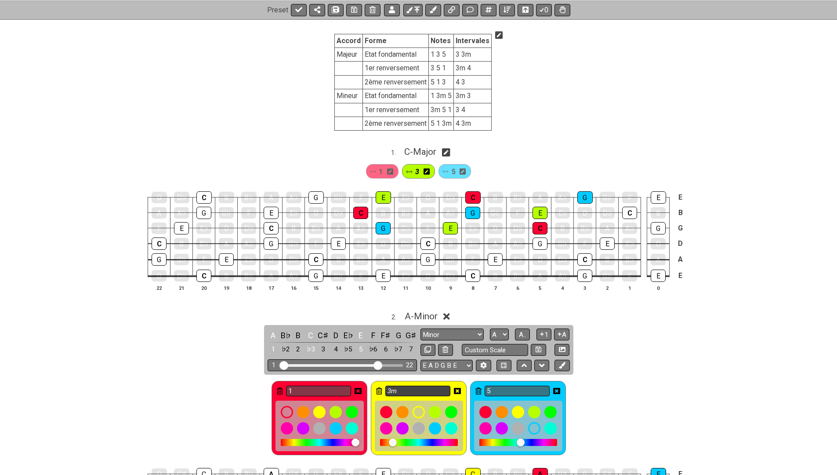
click at [359, 388] on icon at bounding box center [358, 391] width 7 height 6
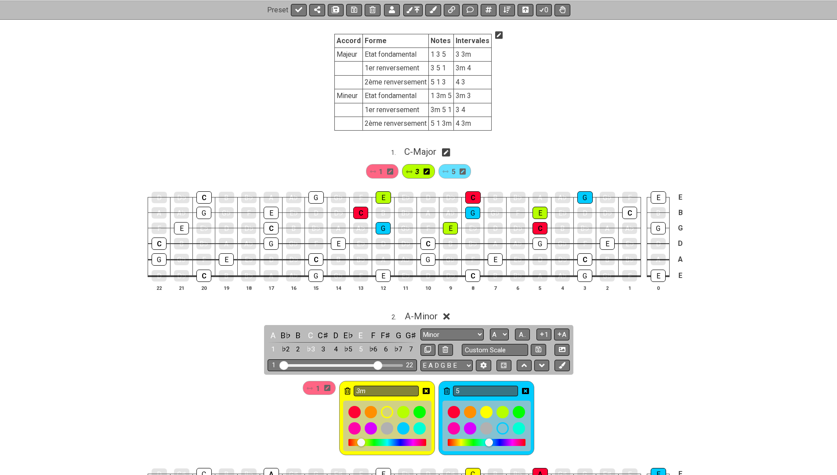
click at [427, 387] on icon at bounding box center [426, 390] width 7 height 7
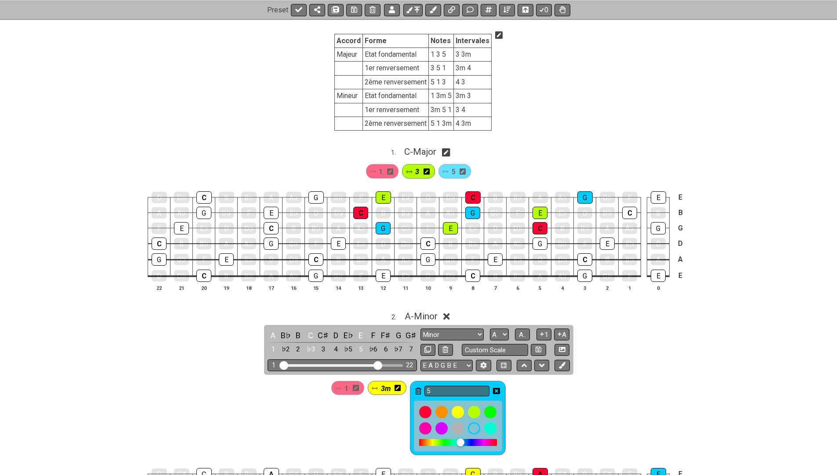
click at [496, 388] on icon at bounding box center [496, 391] width 7 height 6
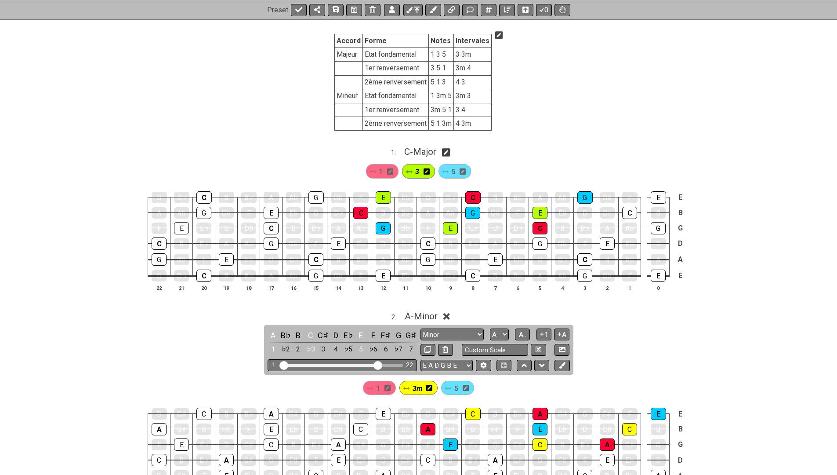
click at [448, 313] on icon at bounding box center [446, 316] width 7 height 7
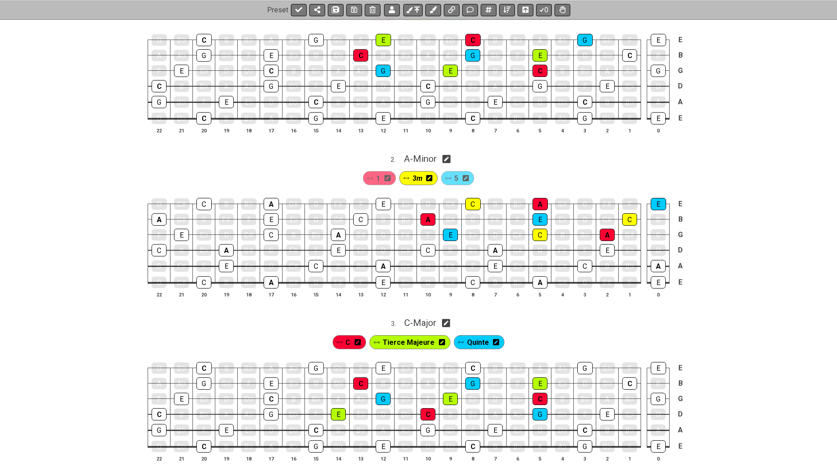
scroll to position [326, 0]
click at [360, 338] on icon at bounding box center [358, 341] width 6 height 7
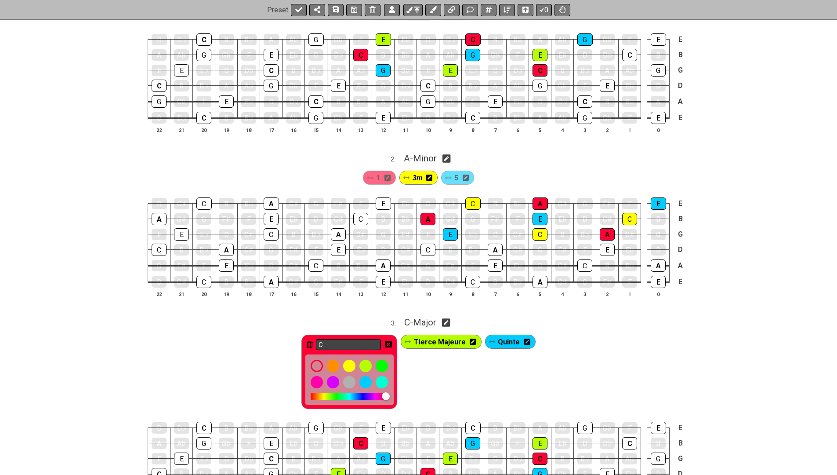
click at [359, 339] on input "C" at bounding box center [348, 344] width 65 height 11
type input "£"
type input "1"
click at [392, 341] on icon at bounding box center [388, 344] width 7 height 7
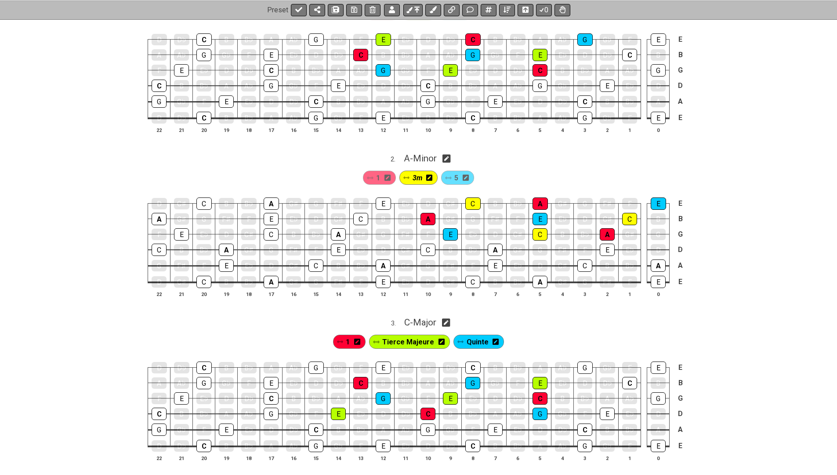
click at [441, 338] on icon at bounding box center [442, 341] width 6 height 7
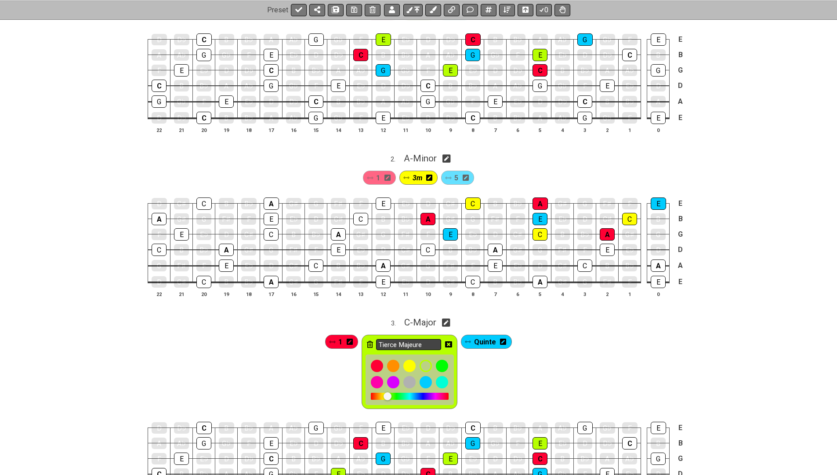
click at [428, 339] on input "Tierce Majeure" at bounding box center [408, 344] width 65 height 11
type input "3"
click at [449, 341] on icon at bounding box center [448, 344] width 7 height 7
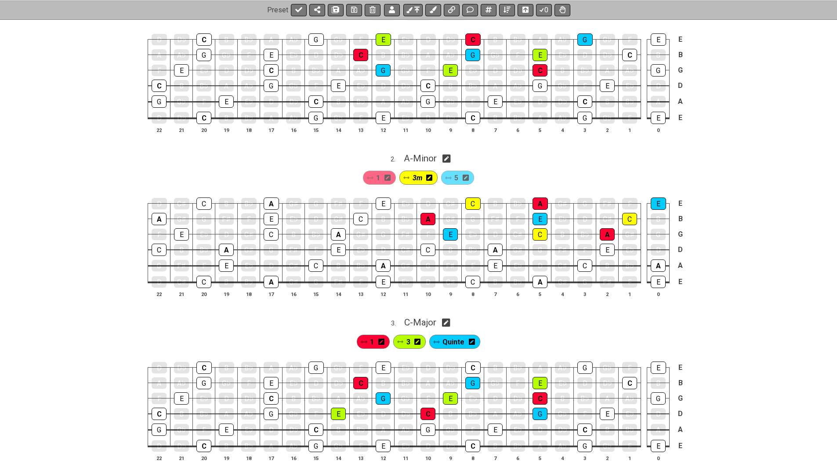
click at [470, 338] on icon at bounding box center [472, 341] width 6 height 6
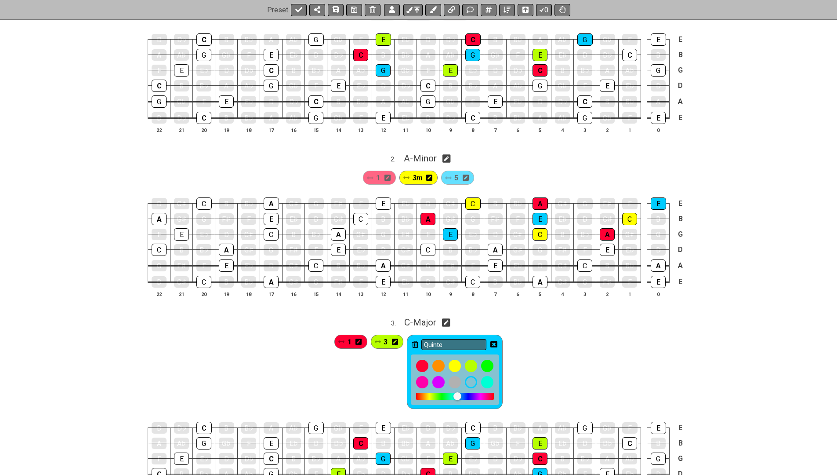
click at [470, 339] on input "Quinte" at bounding box center [453, 344] width 65 height 11
type input "5"
click at [492, 341] on icon at bounding box center [493, 344] width 7 height 6
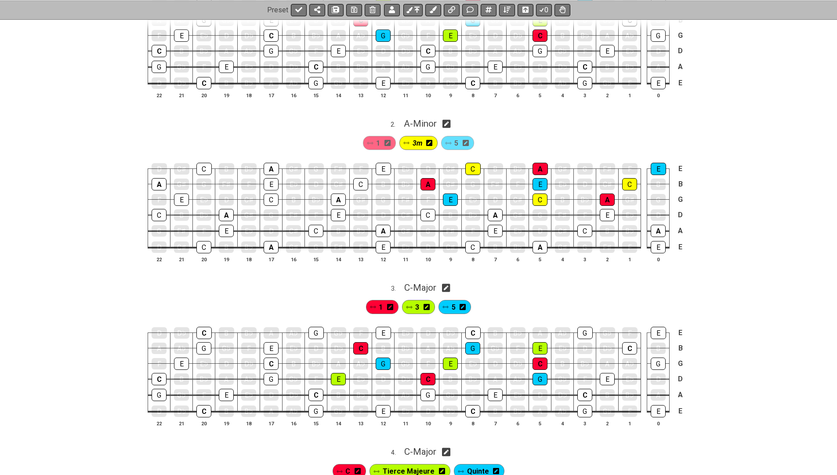
scroll to position [367, 0]
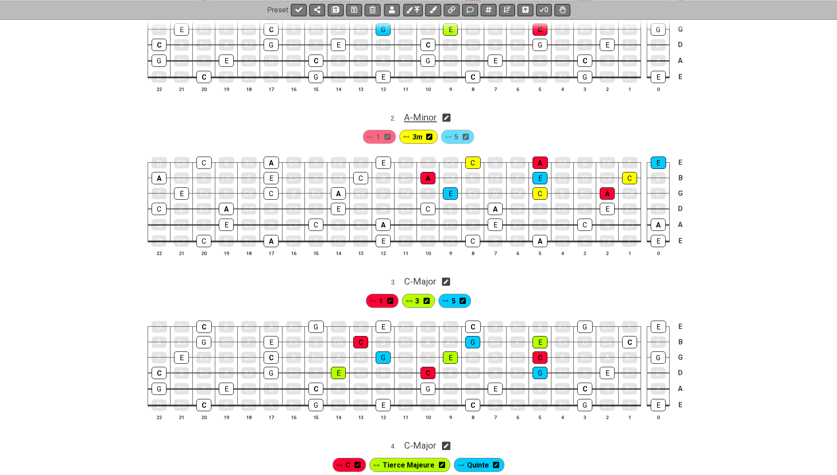
click at [423, 112] on span "A - Minor" at bounding box center [420, 117] width 33 height 11
select select "A"
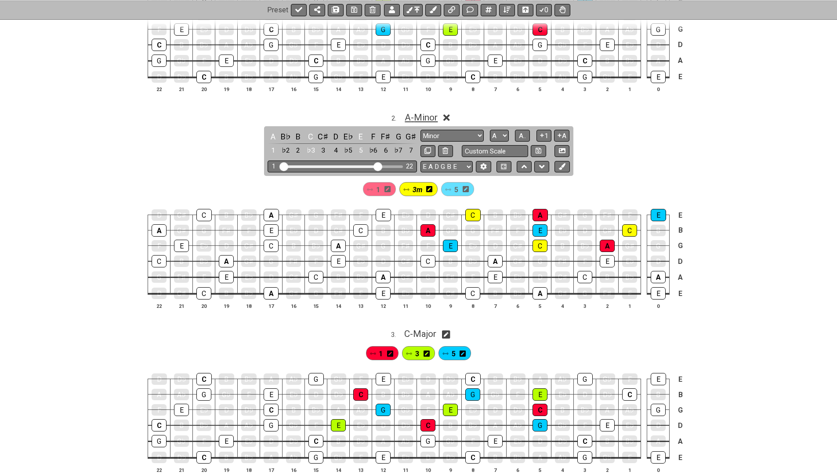
click at [422, 112] on span "A - Minor" at bounding box center [421, 117] width 33 height 11
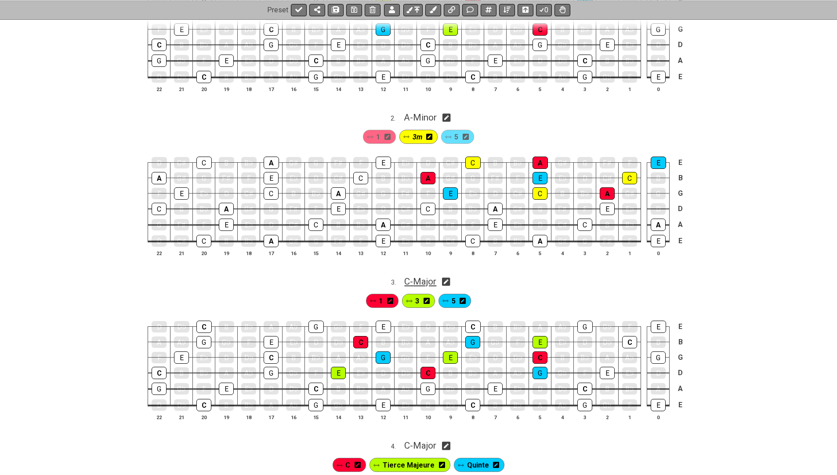
click at [415, 276] on span "C - Major" at bounding box center [420, 281] width 32 height 11
select select "C"
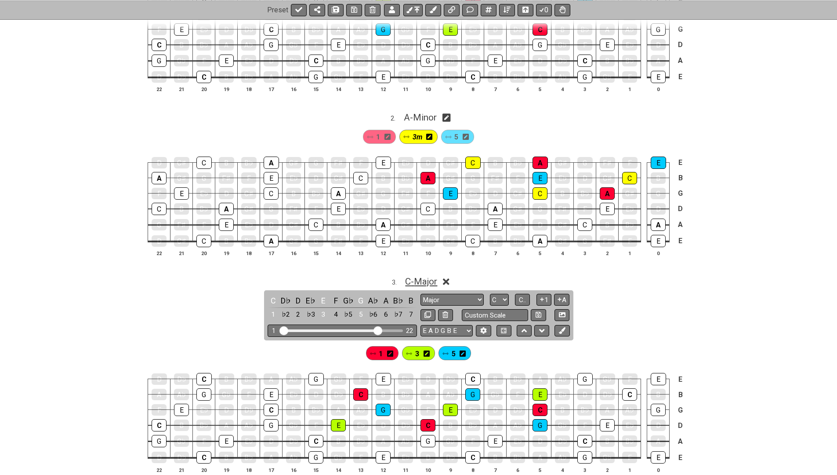
click at [415, 276] on span "C - Major" at bounding box center [421, 281] width 32 height 11
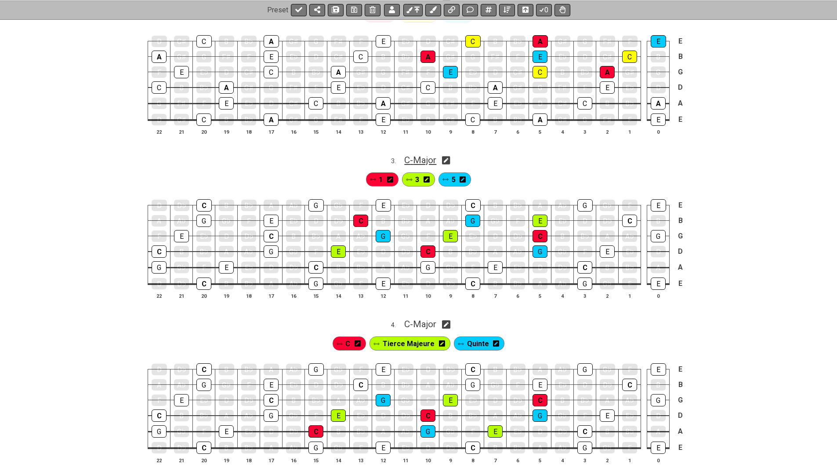
scroll to position [505, 0]
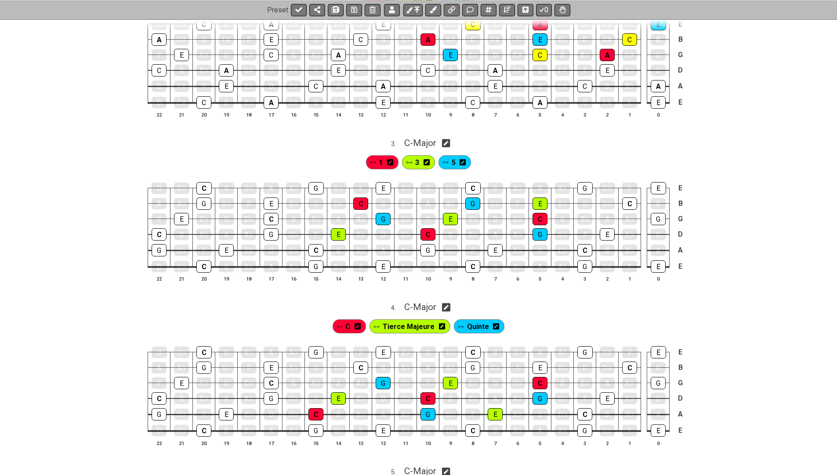
click at [450, 303] on icon at bounding box center [446, 307] width 8 height 8
select select "C"
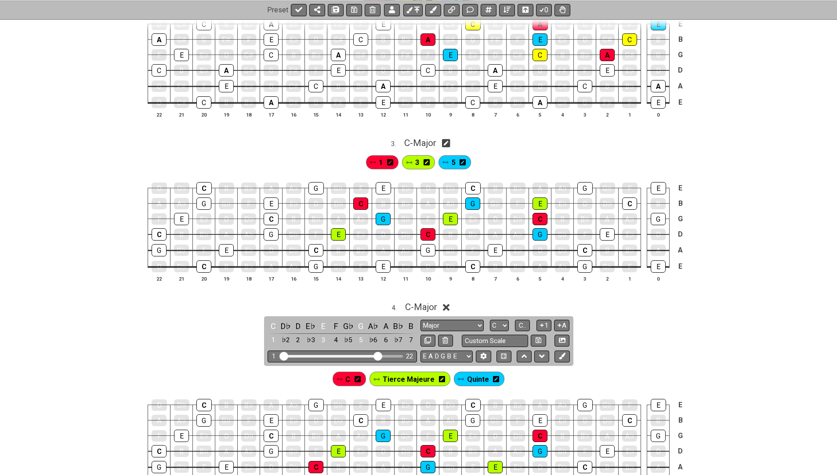
click at [358, 376] on icon at bounding box center [358, 379] width 6 height 6
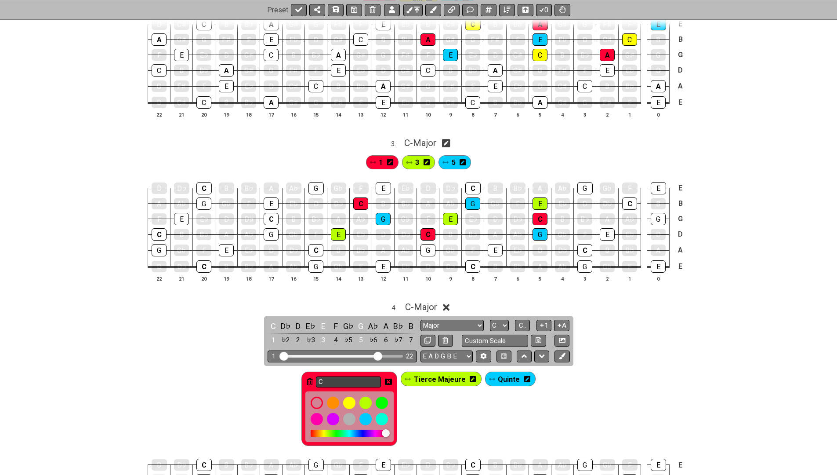
click at [356, 376] on input "C" at bounding box center [348, 381] width 65 height 11
type input "&"
type input "1"
click at [391, 378] on icon at bounding box center [388, 381] width 7 height 6
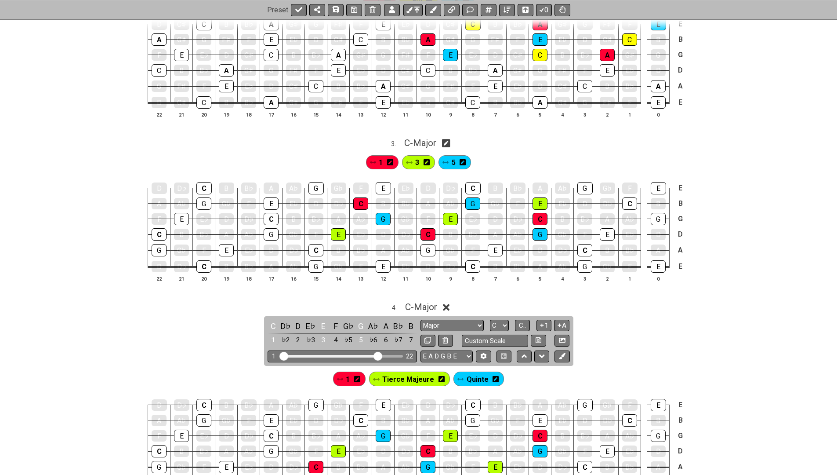
click at [439, 376] on icon at bounding box center [442, 379] width 6 height 6
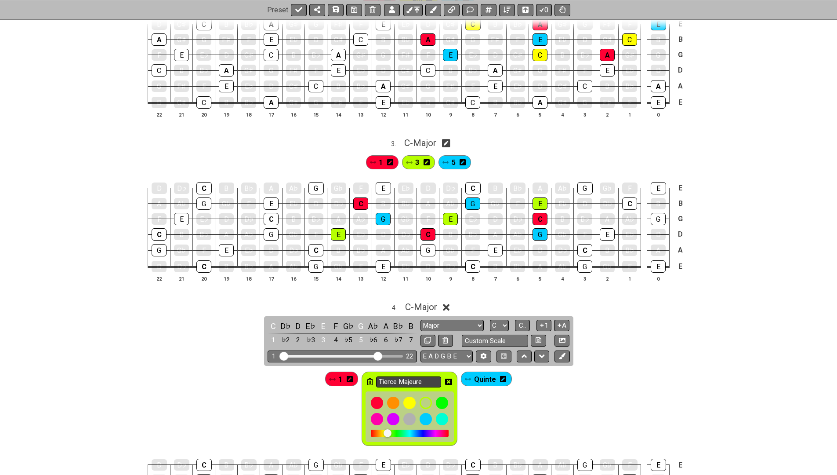
click at [427, 376] on input "Tierce Majeure" at bounding box center [408, 381] width 65 height 11
type input "3"
click at [450, 378] on icon at bounding box center [448, 381] width 7 height 6
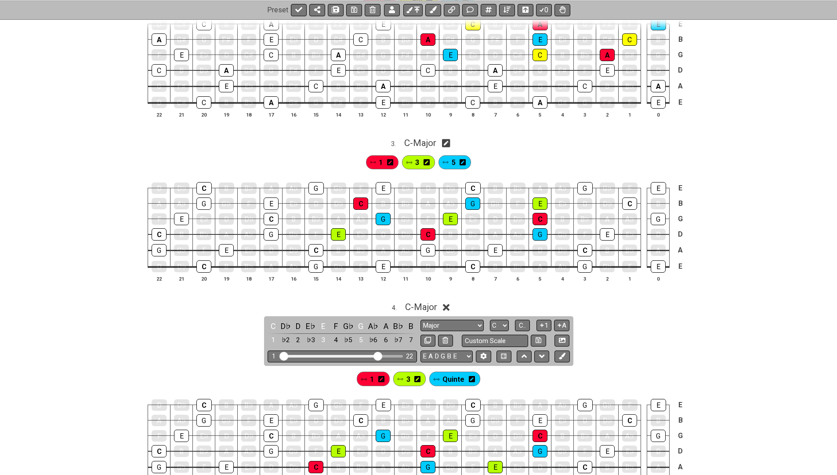
click at [472, 376] on icon at bounding box center [472, 379] width 6 height 6
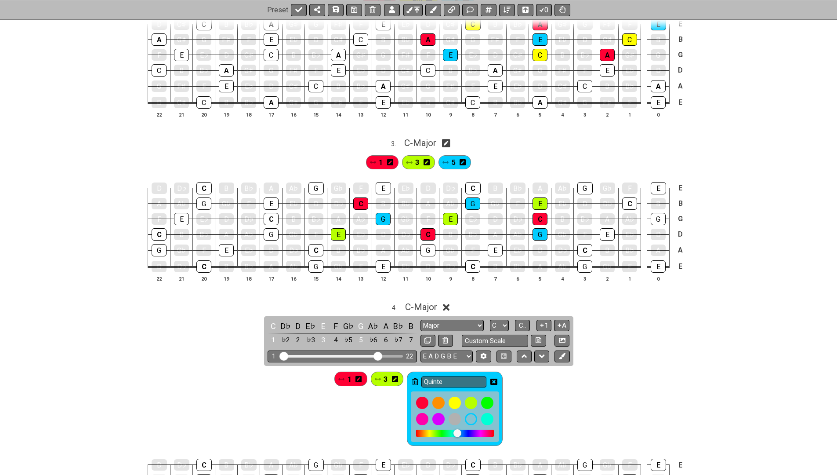
click at [472, 376] on input "Quinte" at bounding box center [453, 381] width 65 height 11
type input "5"
click at [492, 378] on icon at bounding box center [493, 381] width 7 height 6
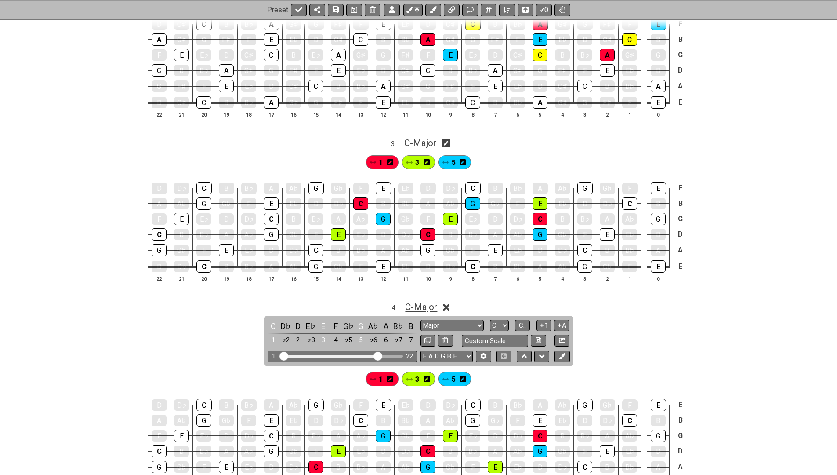
click at [419, 301] on span "C - Major" at bounding box center [421, 306] width 32 height 11
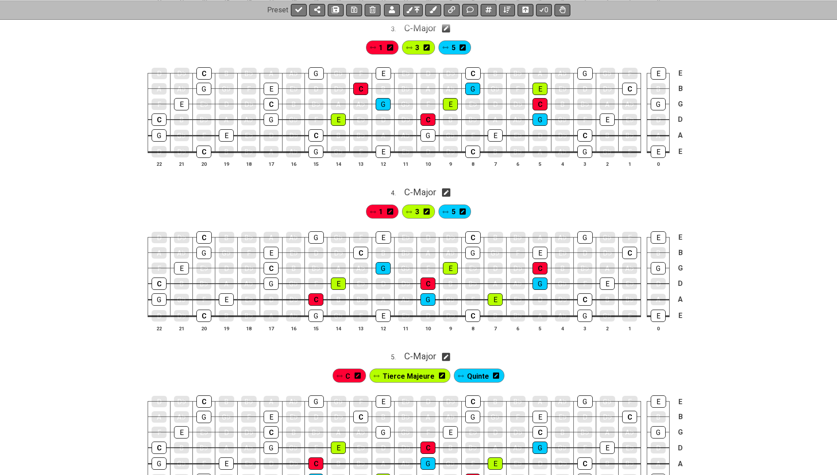
scroll to position [633, 0]
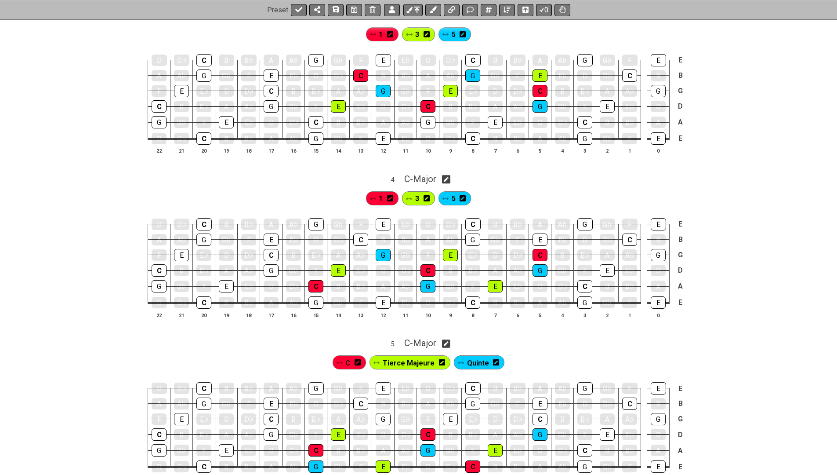
click at [361, 359] on icon at bounding box center [358, 362] width 6 height 6
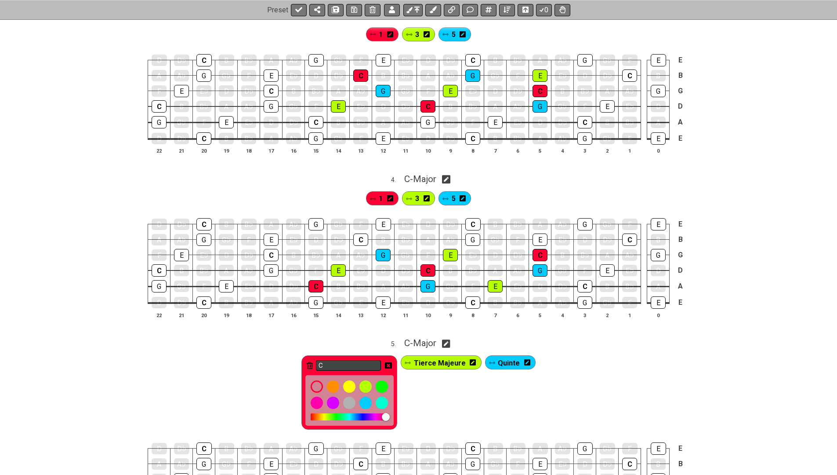
click at [354, 360] on input "C" at bounding box center [348, 365] width 65 height 11
type input "1"
click at [391, 362] on icon at bounding box center [388, 365] width 7 height 7
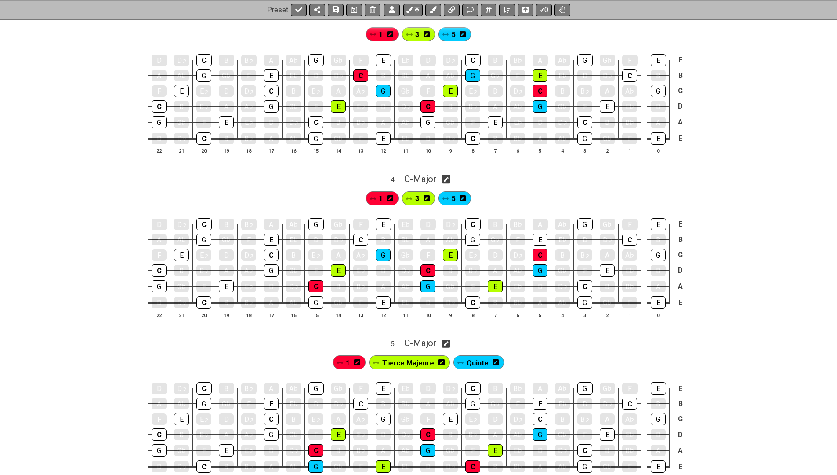
click at [442, 356] on icon at bounding box center [442, 362] width 6 height 13
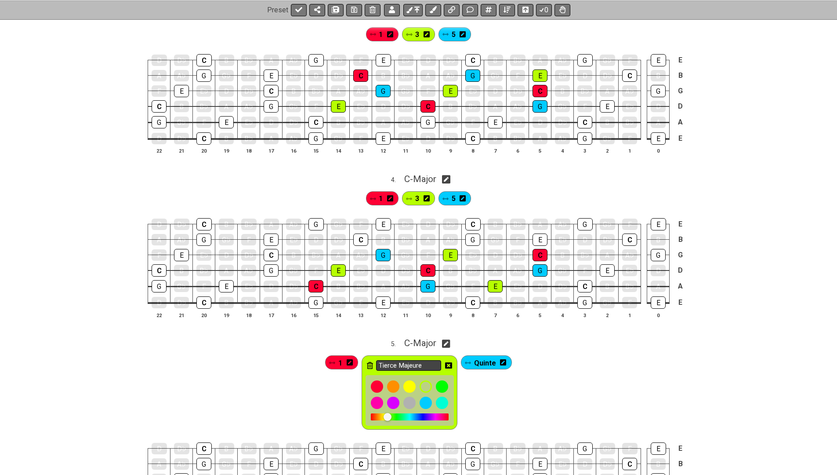
click at [436, 360] on input "Tierce Majeure" at bounding box center [408, 365] width 65 height 11
type input "3"
click at [449, 362] on icon at bounding box center [448, 365] width 7 height 6
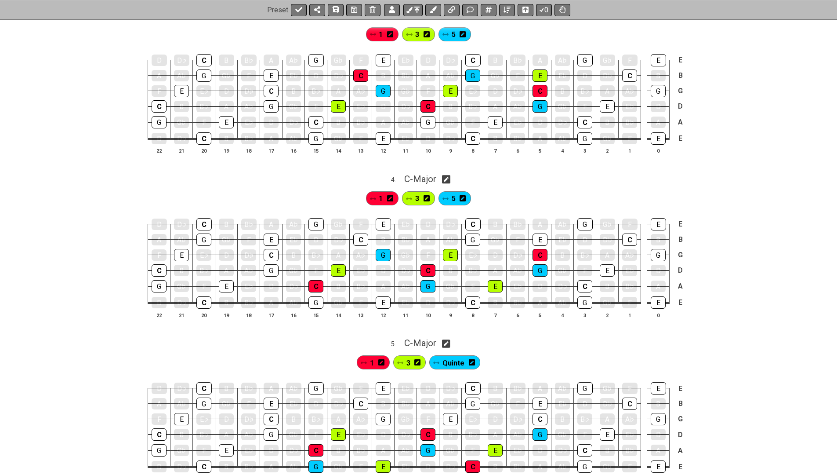
click at [476, 355] on div "Quinte" at bounding box center [454, 362] width 51 height 14
click at [475, 355] on div "Quinte" at bounding box center [454, 362] width 51 height 14
click at [471, 359] on icon at bounding box center [472, 362] width 6 height 6
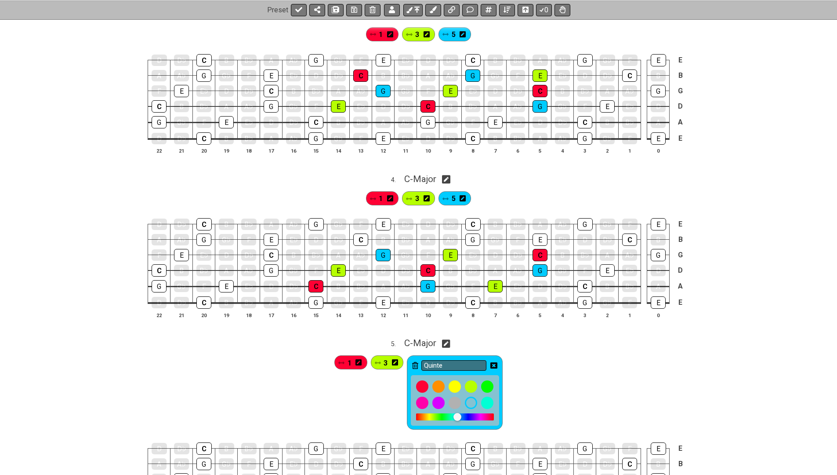
click at [471, 360] on input "Quinte" at bounding box center [453, 365] width 65 height 11
type input "5"
click at [498, 355] on div "5" at bounding box center [455, 392] width 96 height 74
click at [493, 362] on icon at bounding box center [493, 365] width 7 height 7
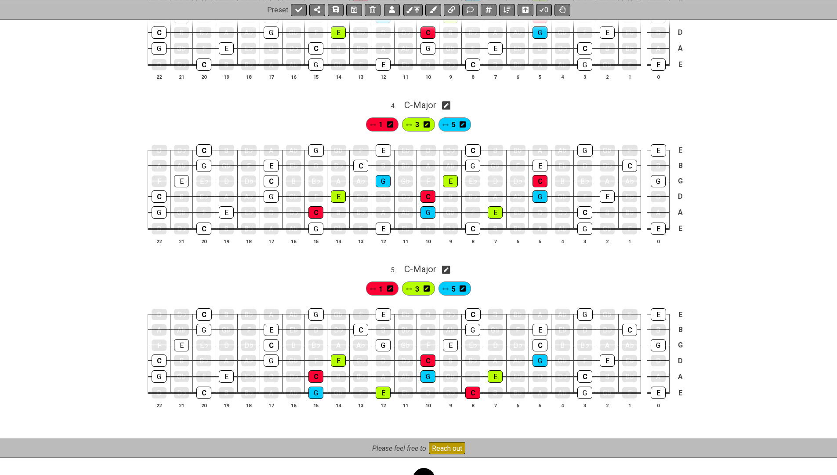
scroll to position [729, 0]
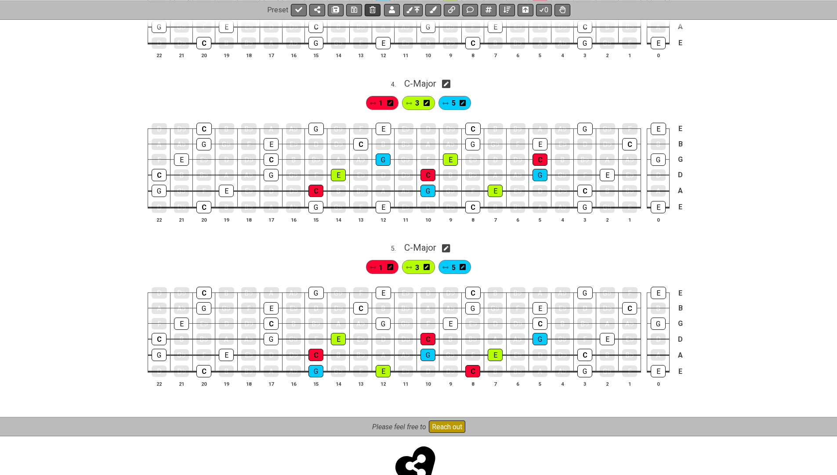
click at [353, 7] on icon at bounding box center [354, 9] width 6 height 7
click at [298, 7] on icon at bounding box center [298, 9] width 7 height 7
select select "/022WRN23W"
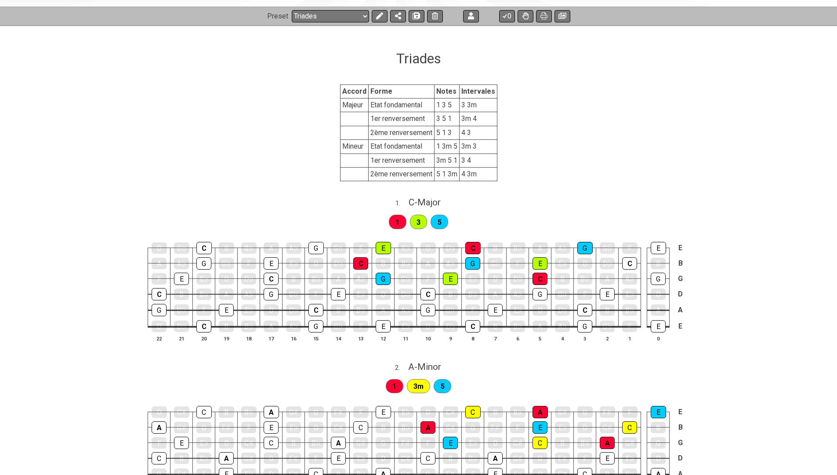
scroll to position [120, 0]
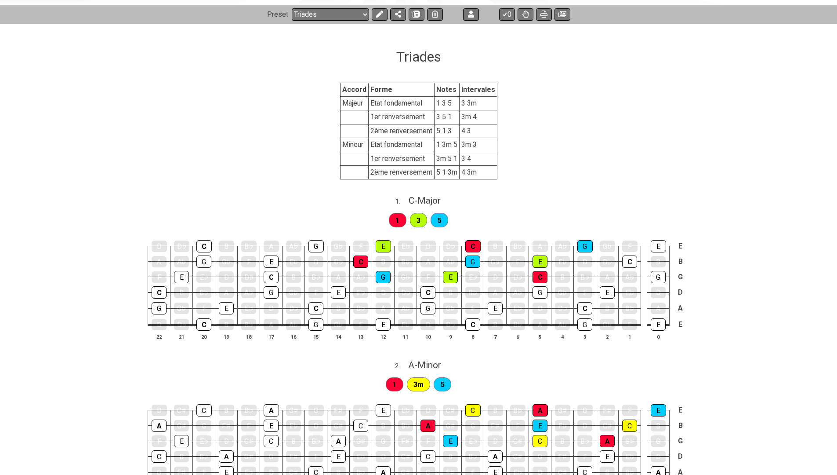
click at [387, 12] on div "Preset Welcome to #fretflip! Initial Preset Custom Preset Stretch Pentatonic Tr…" at bounding box center [355, 14] width 176 height 12
click at [378, 14] on icon at bounding box center [379, 14] width 7 height 7
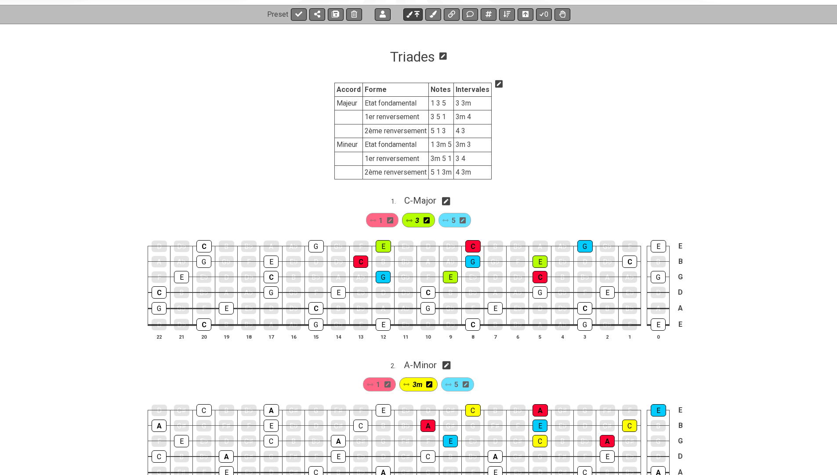
click at [415, 13] on icon at bounding box center [416, 14] width 5 height 7
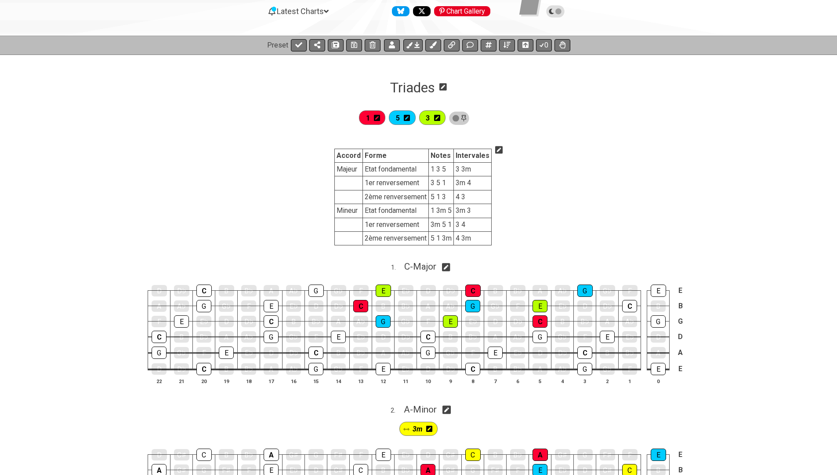
scroll to position [89, 0]
click at [445, 85] on icon at bounding box center [442, 86] width 7 height 7
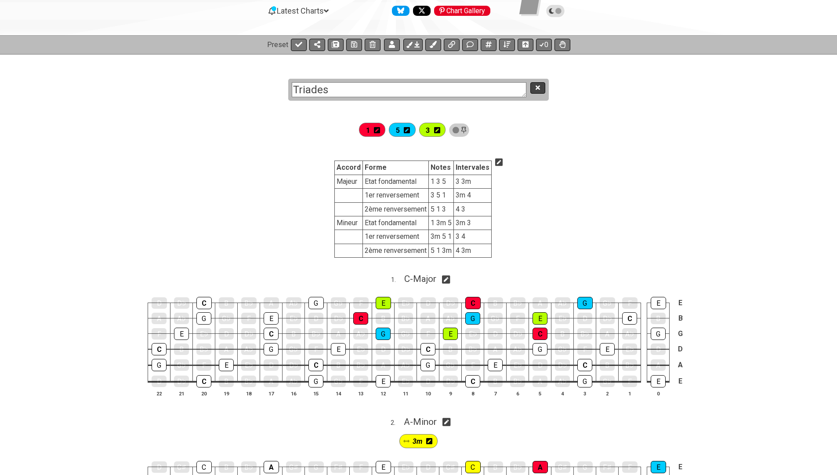
click at [540, 84] on icon at bounding box center [538, 87] width 4 height 7
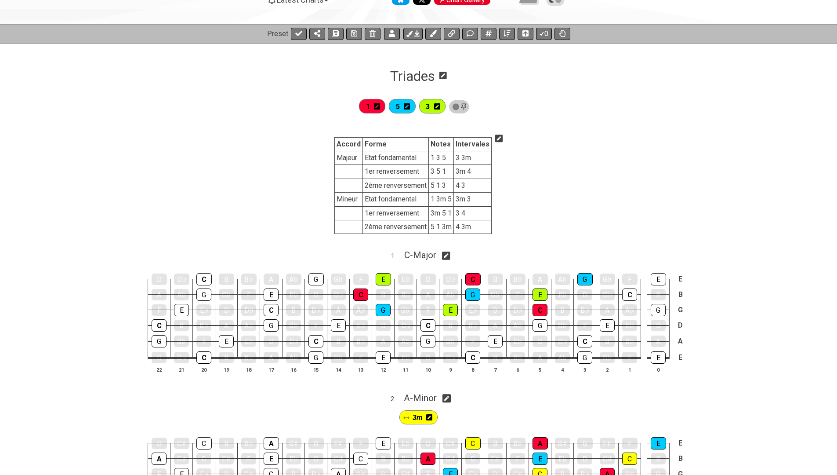
scroll to position [100, 0]
click at [417, 34] on icon at bounding box center [416, 34] width 5 height 6
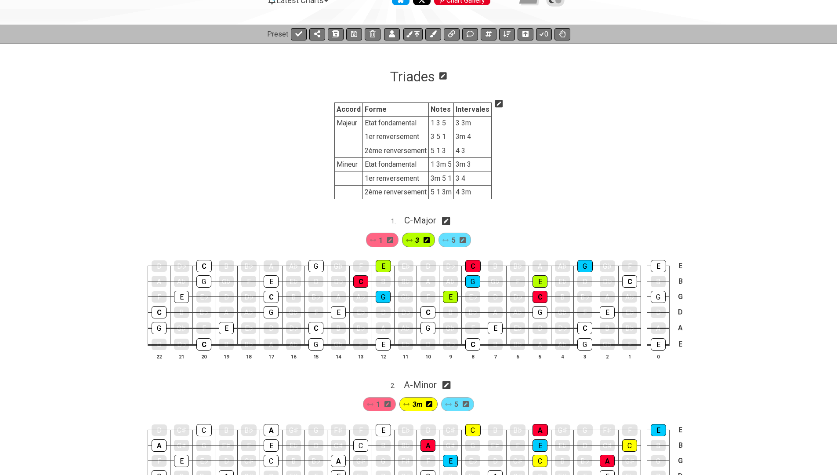
click at [285, 204] on section "Accord Forme Notes Intervales Majeur Etat fondamental 1 3 5 3 3m 1er renverseme…" at bounding box center [418, 152] width 837 height 115
click at [354, 31] on icon at bounding box center [354, 34] width 6 height 6
click at [285, 166] on section "Accord Forme Notes Intervales Majeur Etat fondamental 1 3 5 3 3m 1er renverseme…" at bounding box center [418, 152] width 837 height 115
click at [295, 26] on div "Preset 0" at bounding box center [418, 34] width 837 height 19
click at [297, 35] on icon at bounding box center [298, 33] width 7 height 5
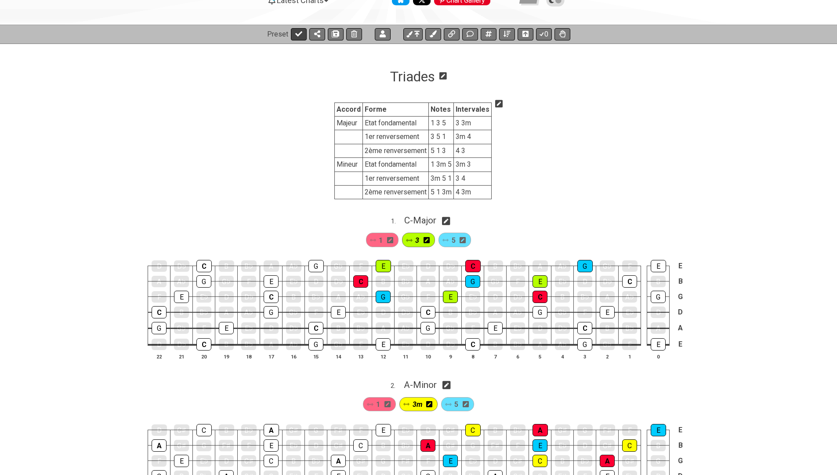
select select "/022WRN23W"
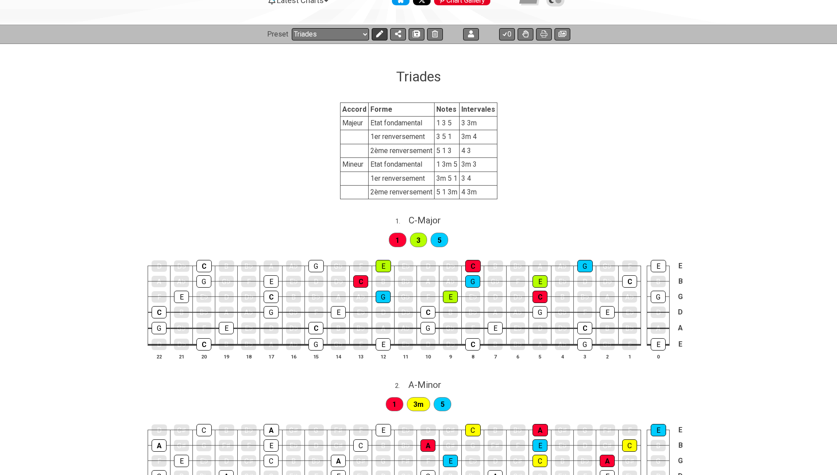
click at [378, 33] on icon at bounding box center [379, 33] width 7 height 7
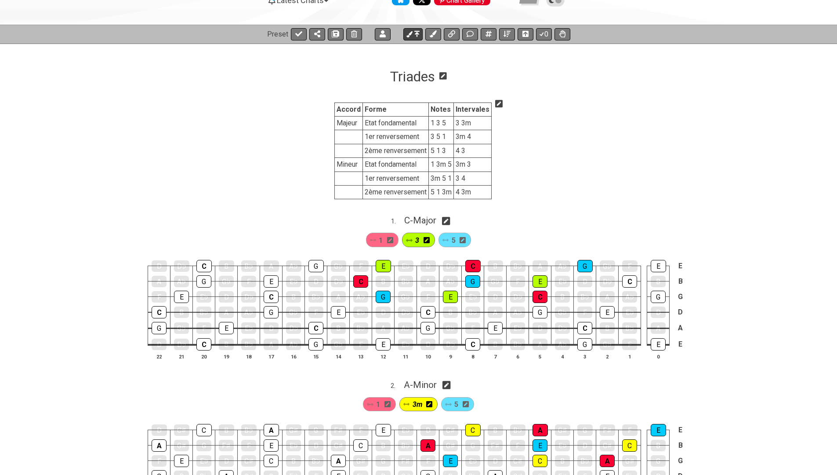
click at [417, 33] on icon at bounding box center [416, 34] width 5 height 6
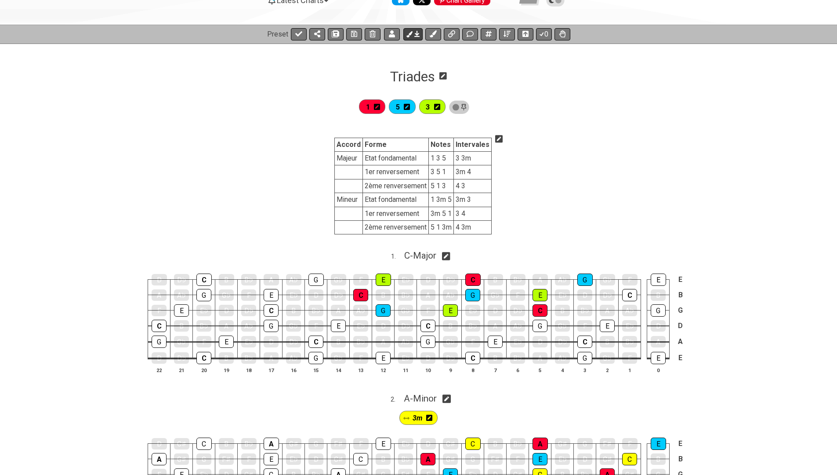
click at [415, 33] on icon at bounding box center [416, 33] width 5 height 7
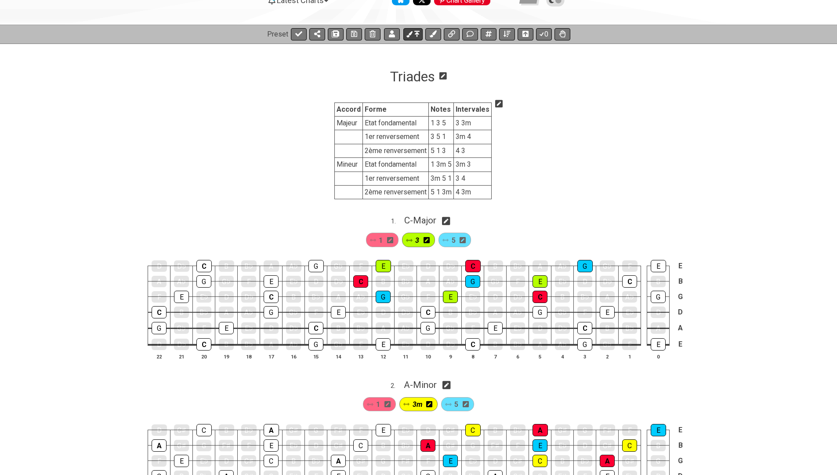
click at [415, 33] on icon at bounding box center [416, 33] width 5 height 7
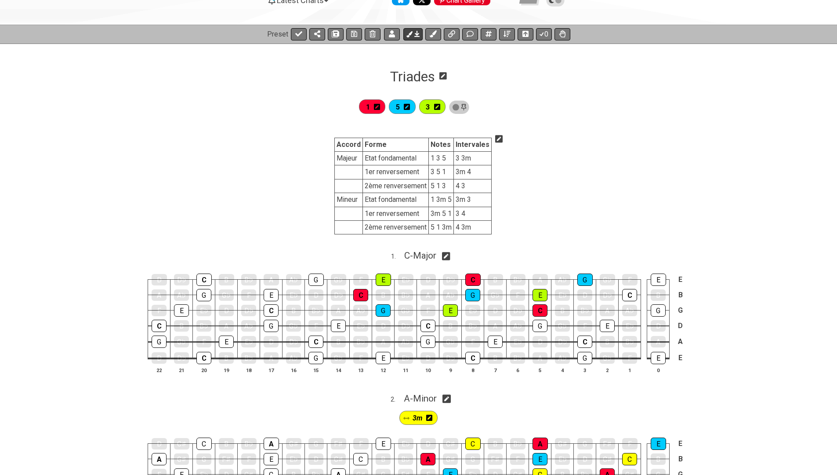
click at [412, 33] on button at bounding box center [412, 34] width 19 height 12
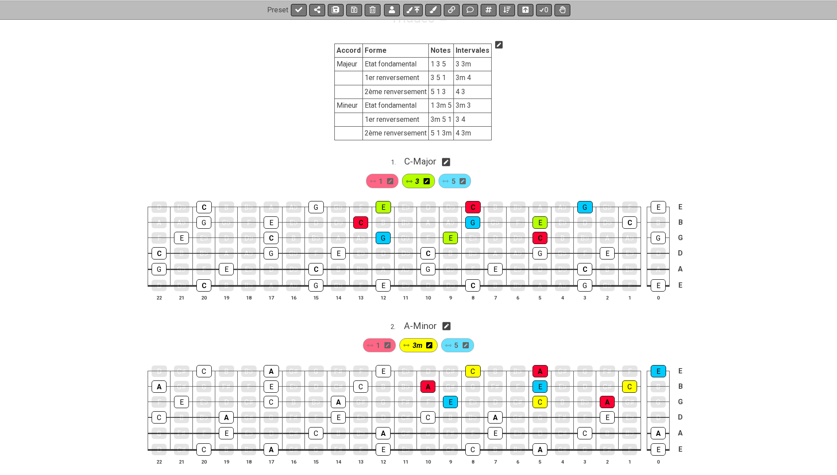
scroll to position [245, 0]
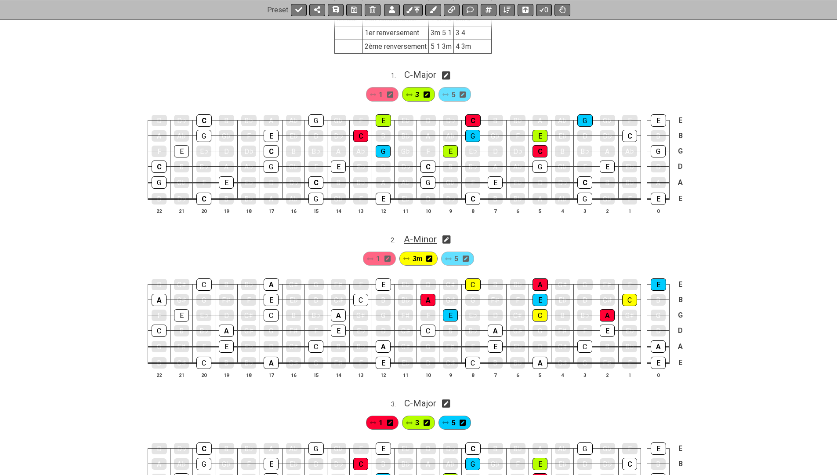
click at [415, 237] on span "A - Minor" at bounding box center [420, 239] width 33 height 11
select select "A"
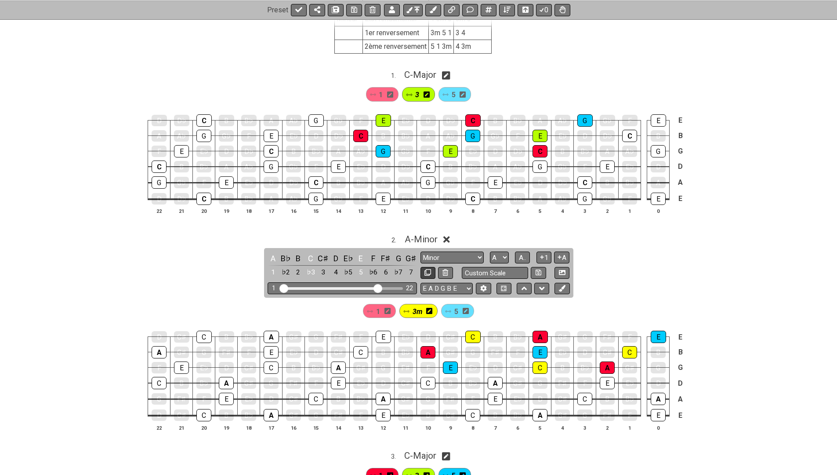
click at [424, 269] on icon at bounding box center [427, 272] width 7 height 7
select select "A"
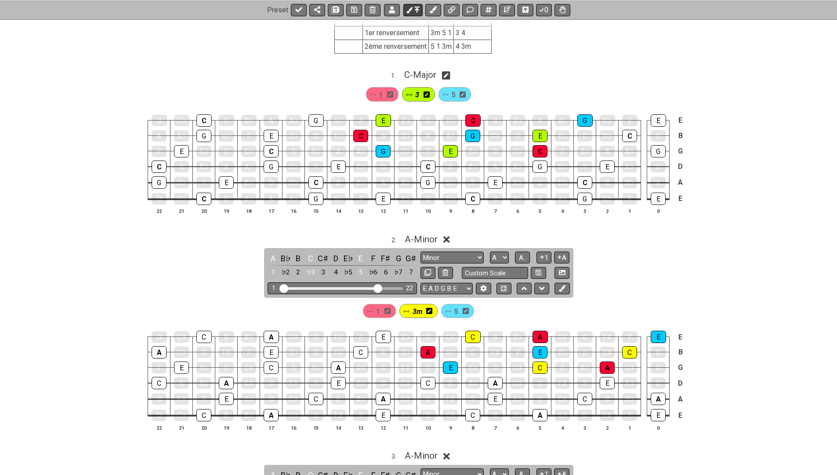
click at [414, 10] on icon at bounding box center [416, 9] width 5 height 7
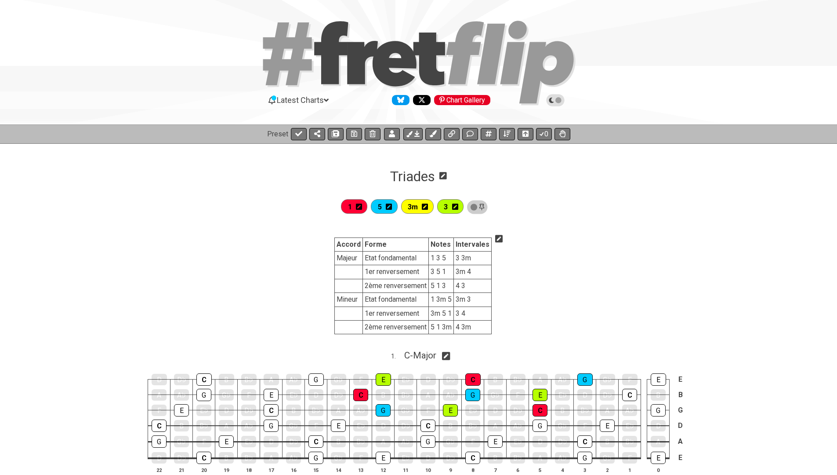
scroll to position [0, 0]
click at [418, 203] on span "3m" at bounding box center [413, 206] width 10 height 13
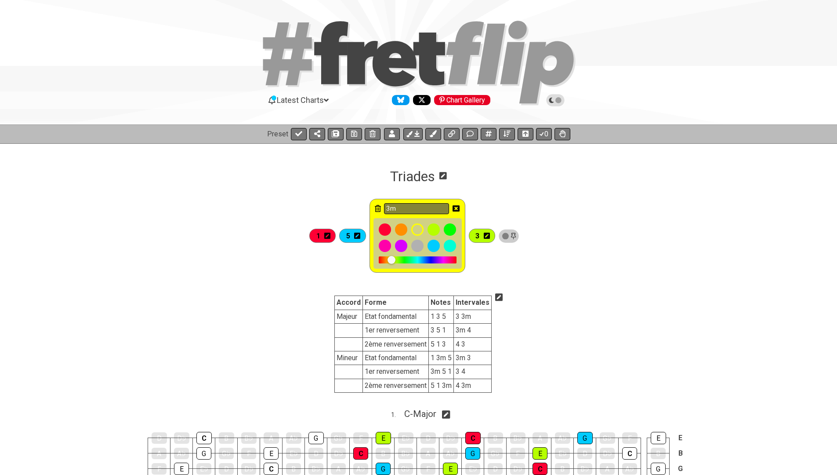
click at [318, 174] on section "Triades" at bounding box center [418, 163] width 837 height 41
click at [490, 235] on icon at bounding box center [487, 235] width 6 height 7
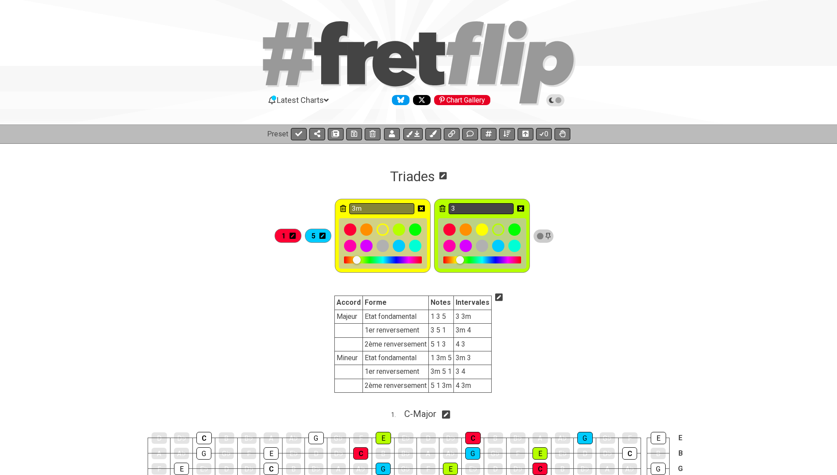
click at [476, 207] on input "3" at bounding box center [481, 208] width 65 height 11
click at [524, 207] on icon at bounding box center [520, 208] width 7 height 7
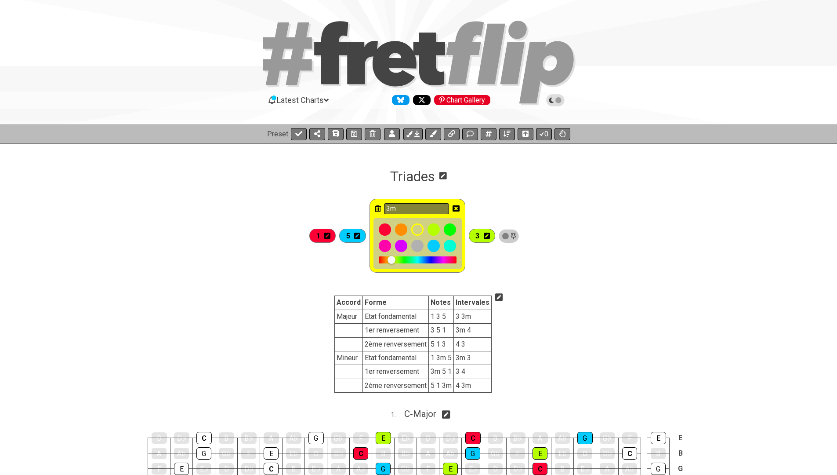
click at [458, 207] on icon at bounding box center [456, 208] width 7 height 6
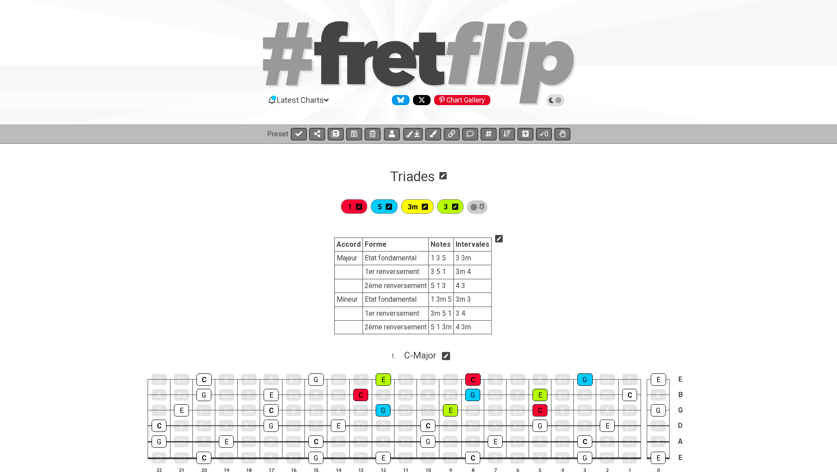
click at [276, 259] on section "Accord Forme Notes Intervales Majeur Etat fondamental 1 3 5 3 3m 1er renverseme…" at bounding box center [418, 287] width 837 height 115
click at [409, 131] on icon at bounding box center [409, 134] width 6 height 6
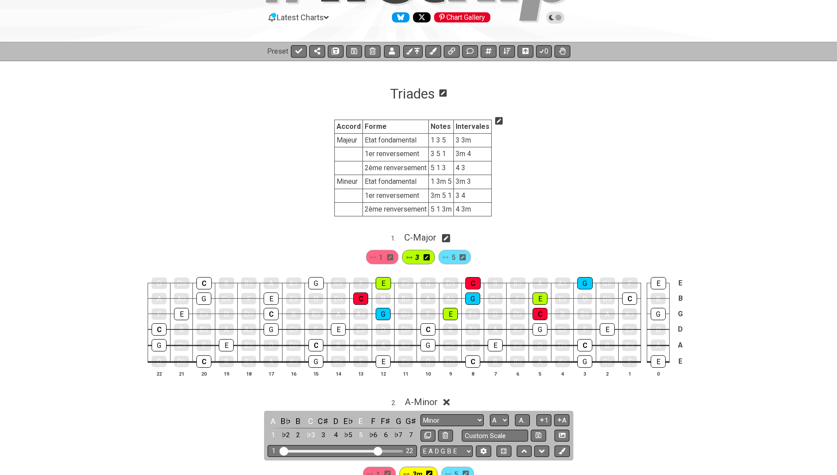
scroll to position [85, 0]
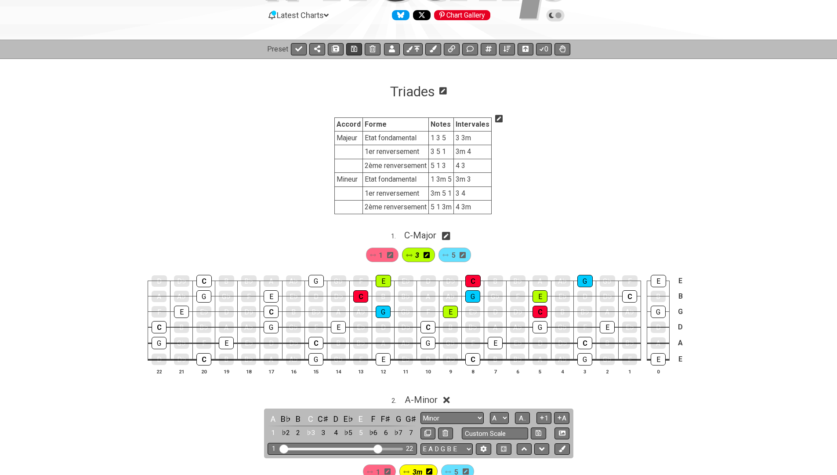
click at [352, 44] on button at bounding box center [354, 49] width 16 height 12
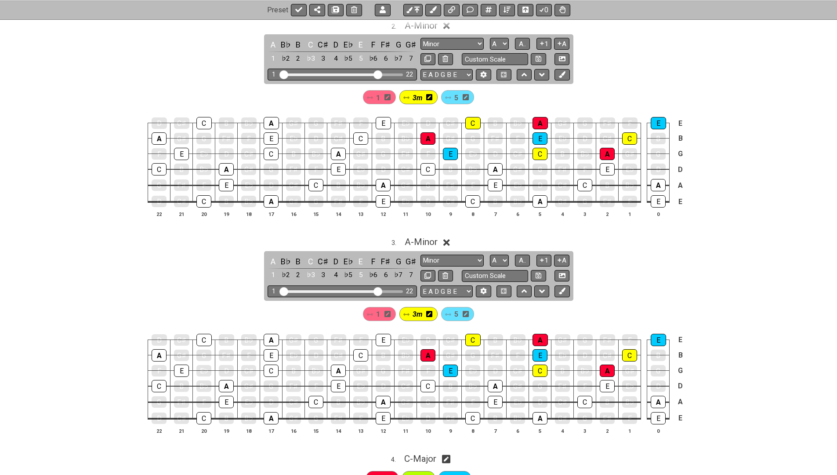
scroll to position [459, 0]
click at [425, 272] on icon at bounding box center [427, 275] width 7 height 7
select select "A"
click at [425, 272] on icon at bounding box center [427, 275] width 7 height 7
select select "A"
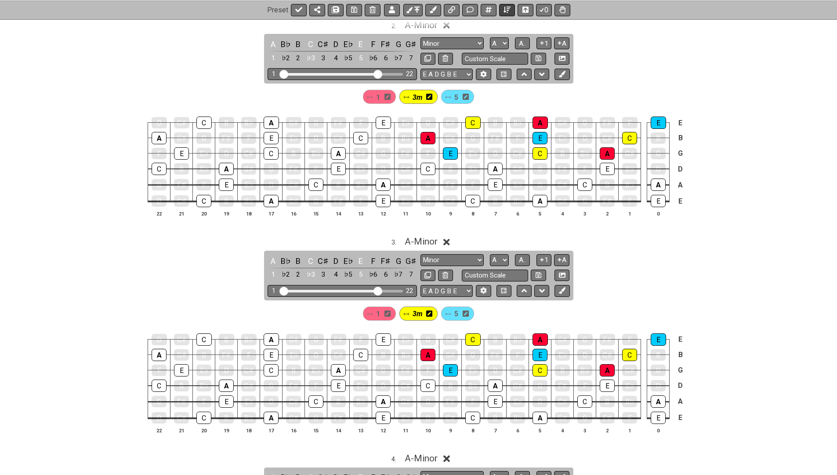
click at [504, 9] on icon at bounding box center [507, 9] width 7 height 7
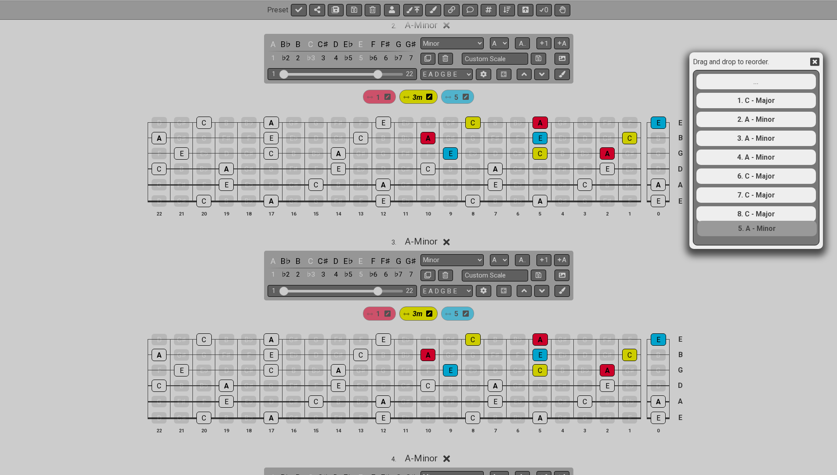
drag, startPoint x: 756, startPoint y: 178, endPoint x: 757, endPoint y: 241, distance: 63.7
click at [757, 242] on div "... 1. C - Major 2. A - Minor 3. A - Minor 4. A - Minor 5. A - Minor 6. C - Maj…" at bounding box center [756, 157] width 121 height 174
select select "A"
click at [752, 152] on div "4. A - Minor" at bounding box center [757, 156] width 120 height 15
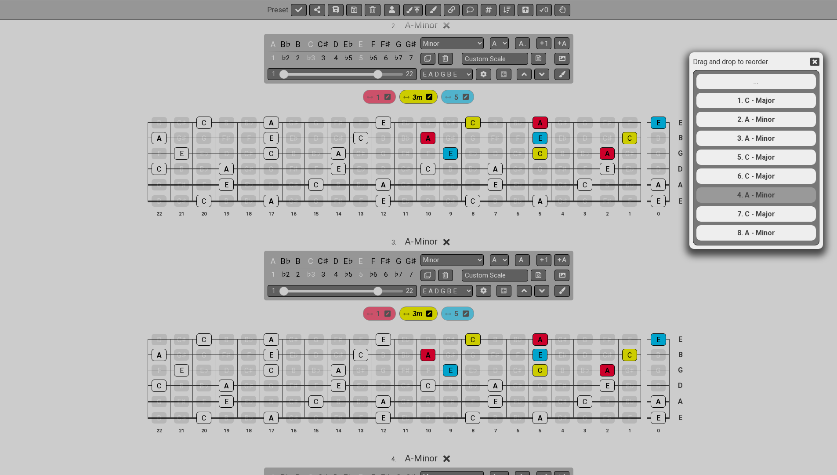
drag, startPoint x: 752, startPoint y: 161, endPoint x: 752, endPoint y: 209, distance: 47.5
click at [752, 209] on div "... 1. C - Major 2. A - Minor 3. A - Minor 4. A - Minor 5. C - Major 6. C - Maj…" at bounding box center [756, 157] width 121 height 174
select select "A"
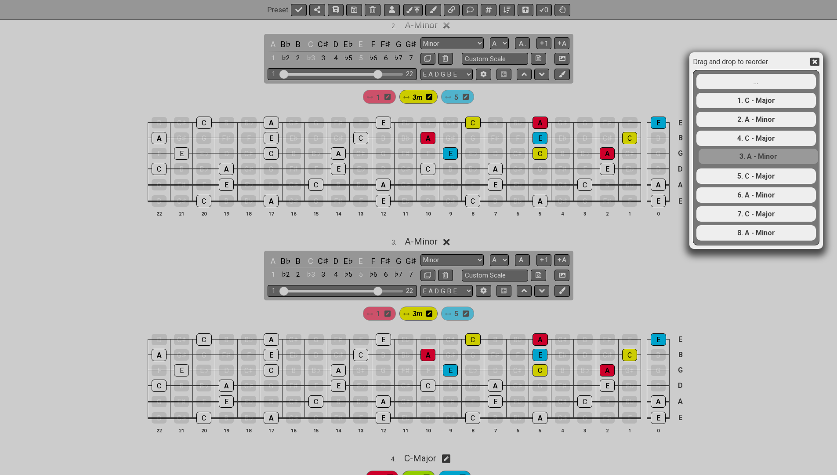
drag, startPoint x: 746, startPoint y: 141, endPoint x: 748, endPoint y: 162, distance: 20.3
click at [748, 162] on div "... 1. C - Major 2. A - Minor 3. A - Minor 4. C - Major 5. C - Major 6. A - Min…" at bounding box center [756, 157] width 121 height 174
select select "A"
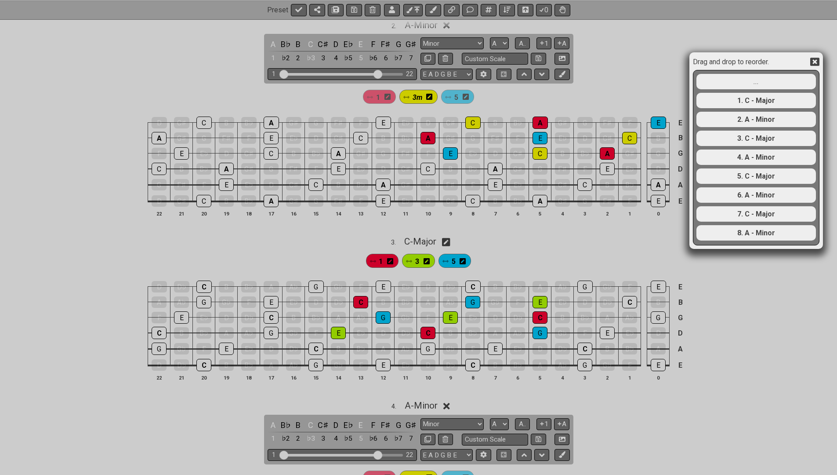
click at [814, 63] on icon at bounding box center [814, 61] width 9 height 9
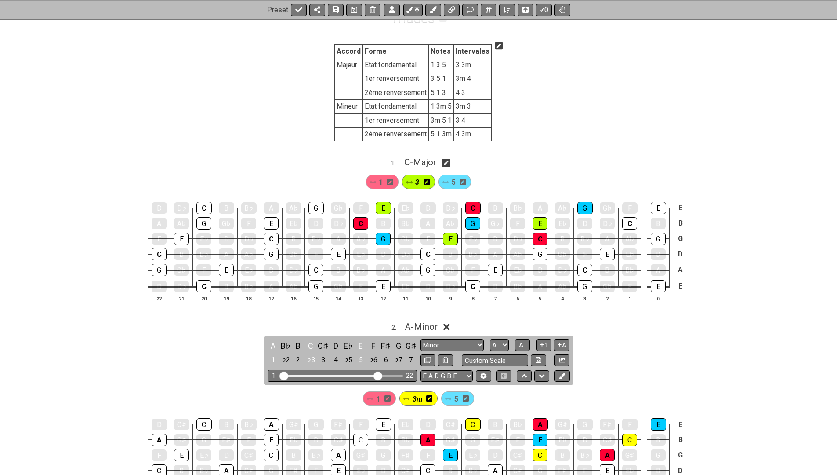
scroll to position [163, 0]
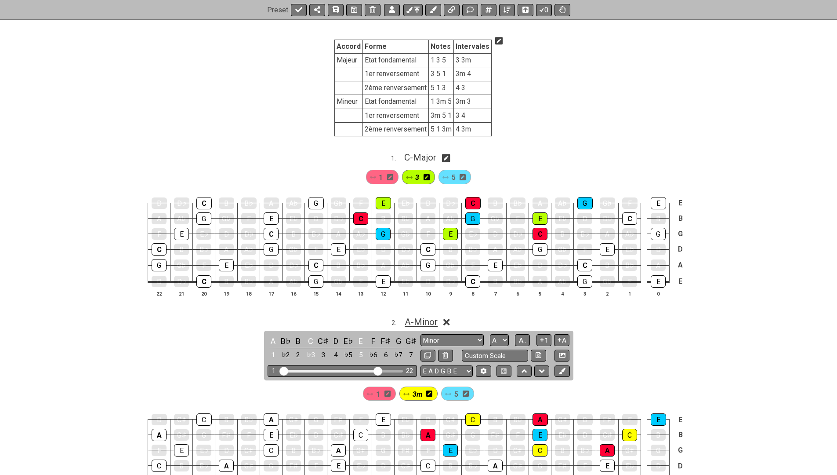
click at [410, 317] on span "A - Minor" at bounding box center [421, 321] width 33 height 11
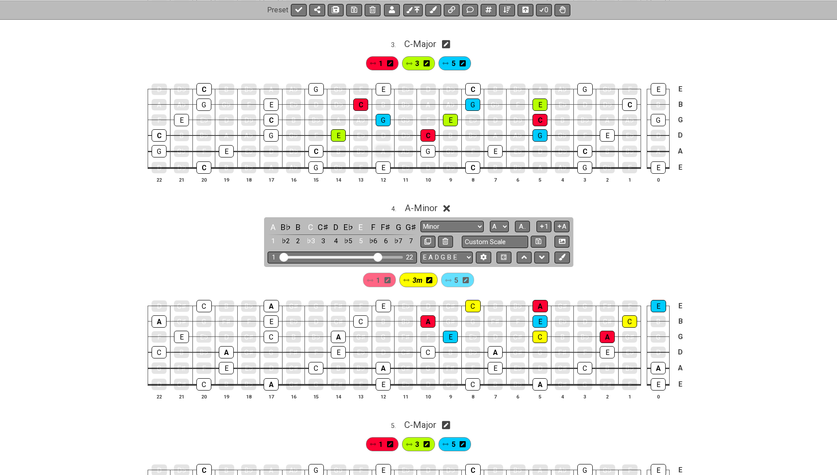
scroll to position [605, 0]
click at [473, 299] on div "C" at bounding box center [472, 305] width 15 height 12
click at [538, 299] on div "A" at bounding box center [540, 305] width 15 height 12
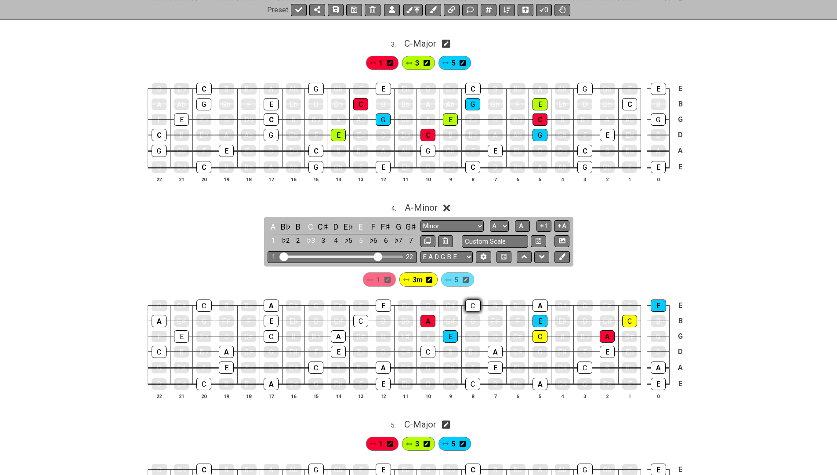
click at [473, 299] on div "C" at bounding box center [472, 305] width 15 height 12
click at [657, 299] on div "E" at bounding box center [658, 305] width 15 height 12
click at [377, 274] on span "1" at bounding box center [378, 279] width 4 height 13
click at [497, 345] on div "A" at bounding box center [495, 351] width 15 height 12
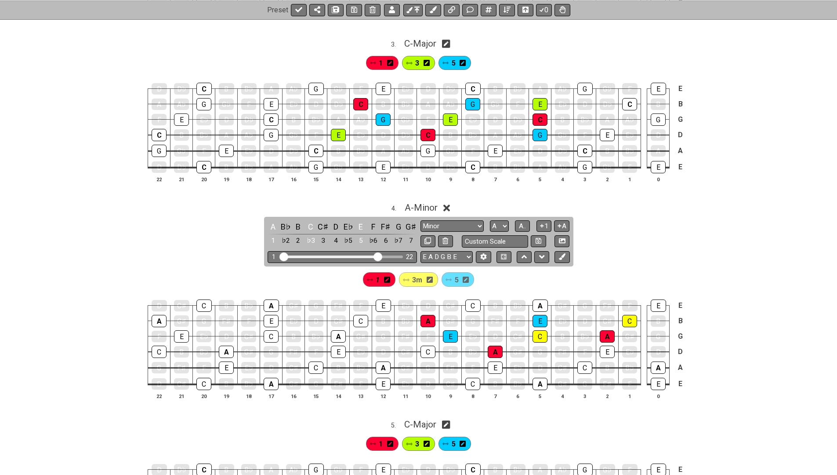
click at [414, 273] on span "3m" at bounding box center [417, 279] width 10 height 13
click at [424, 345] on div "C" at bounding box center [428, 351] width 15 height 12
click at [452, 272] on div "5" at bounding box center [457, 279] width 33 height 14
click at [605, 345] on div "E" at bounding box center [607, 351] width 15 height 12
click at [426, 202] on span "A - Minor" at bounding box center [421, 207] width 33 height 11
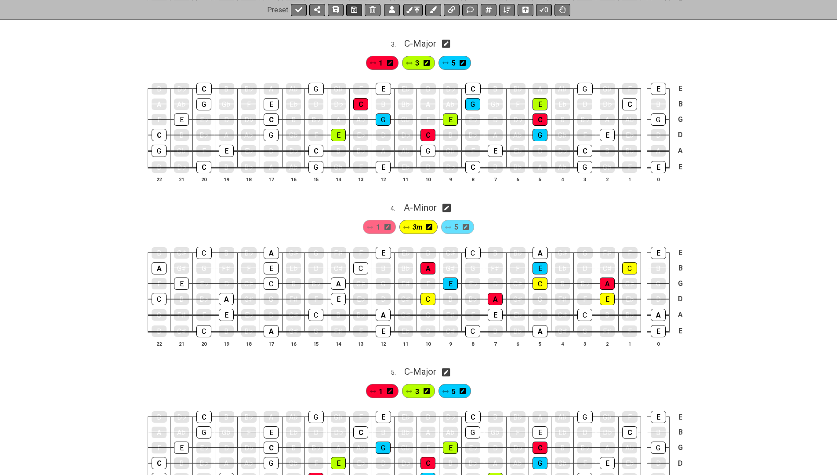
click at [352, 11] on icon at bounding box center [354, 9] width 6 height 7
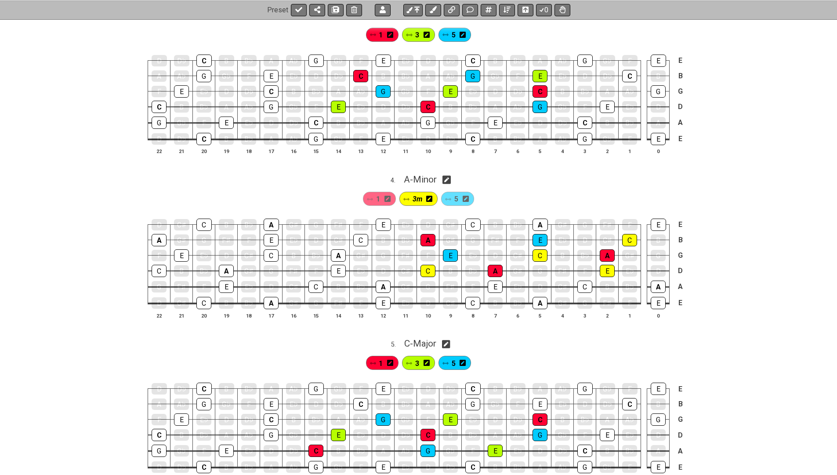
scroll to position [635, 0]
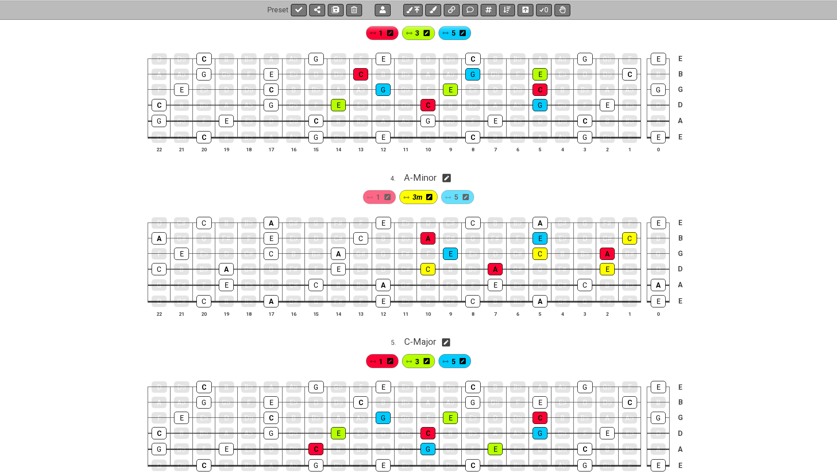
click at [454, 190] on div "5" at bounding box center [457, 197] width 33 height 14
click at [608, 263] on div "E" at bounding box center [607, 269] width 15 height 12
click at [454, 190] on div "5" at bounding box center [457, 197] width 33 height 14
click at [456, 191] on span "5" at bounding box center [456, 197] width 4 height 13
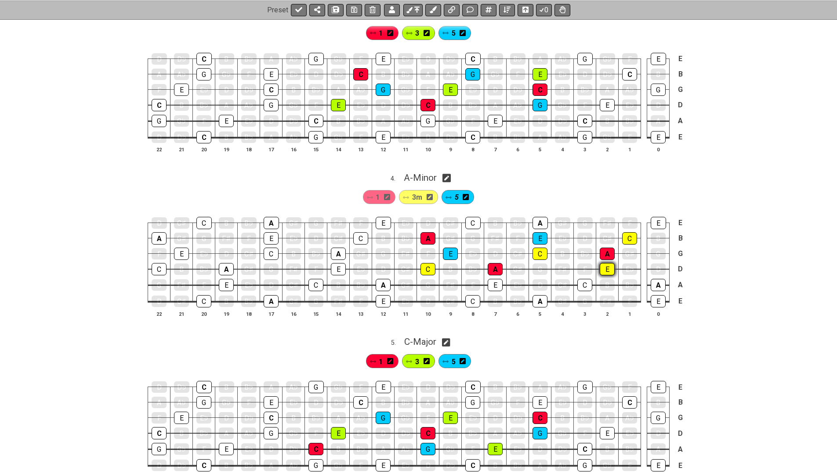
click at [605, 263] on div "E" at bounding box center [607, 269] width 15 height 12
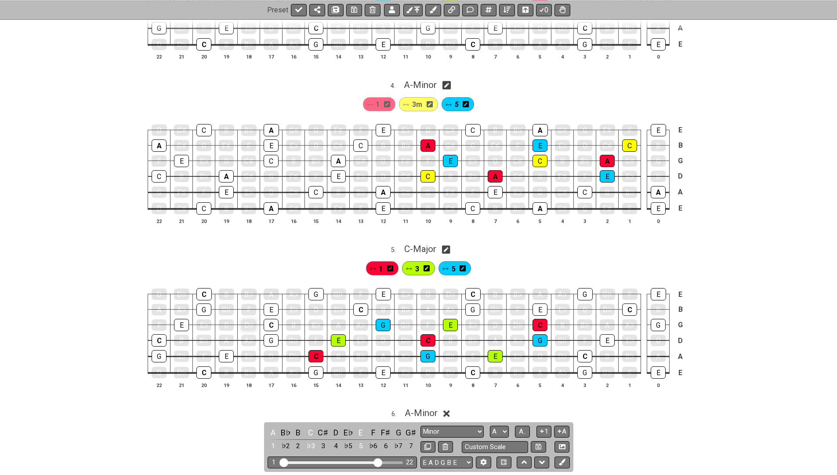
scroll to position [681, 0]
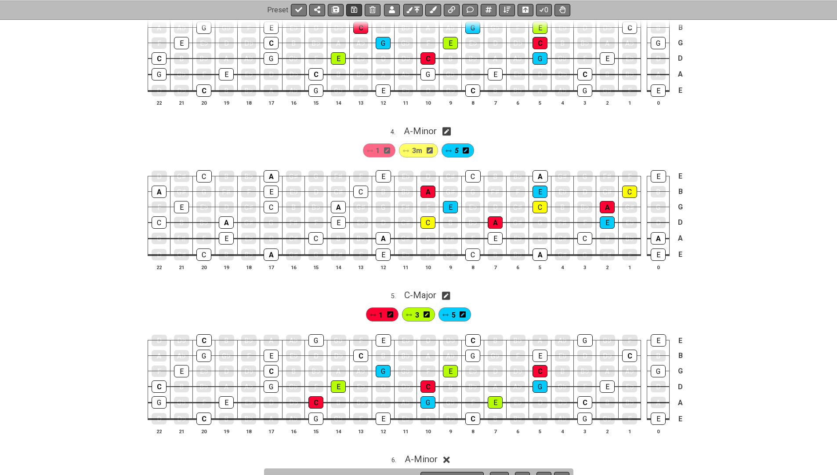
click at [353, 11] on icon at bounding box center [354, 9] width 6 height 7
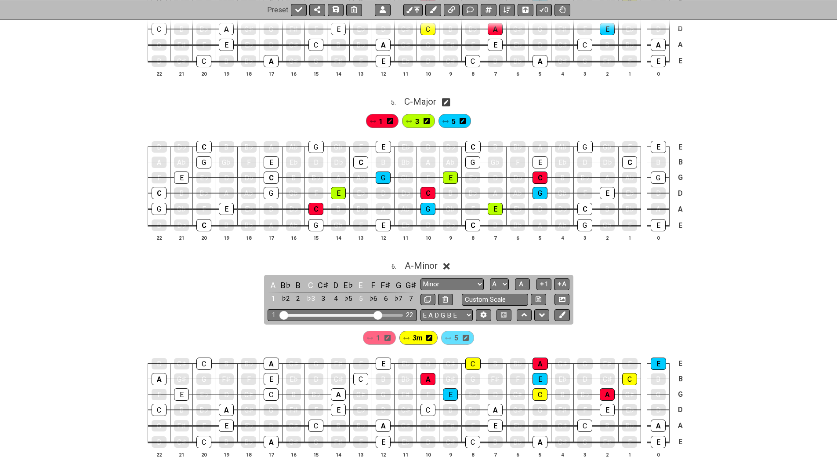
scroll to position [937, 0]
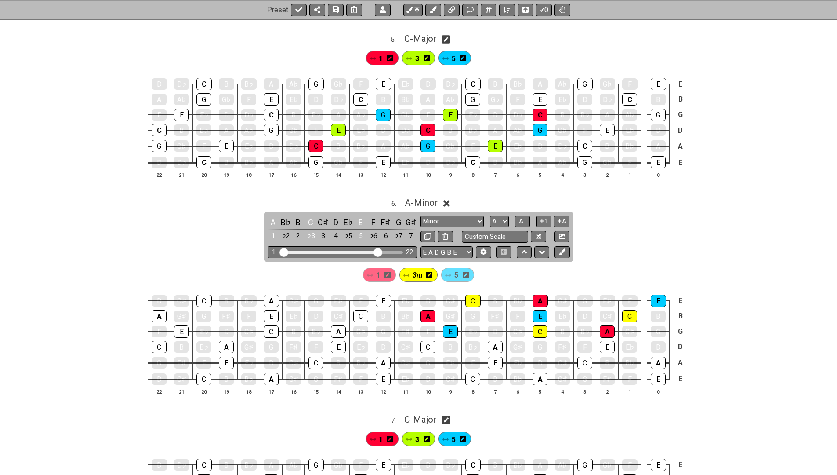
click at [450, 200] on icon at bounding box center [446, 203] width 7 height 7
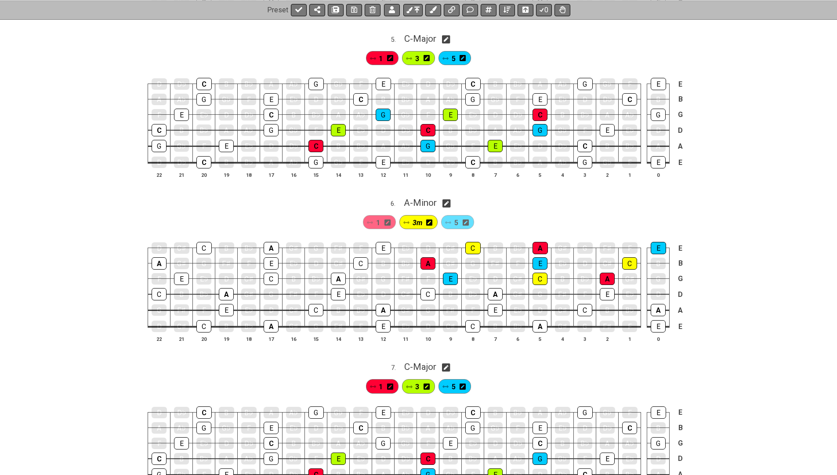
click at [450, 199] on icon at bounding box center [447, 203] width 8 height 9
select select "A"
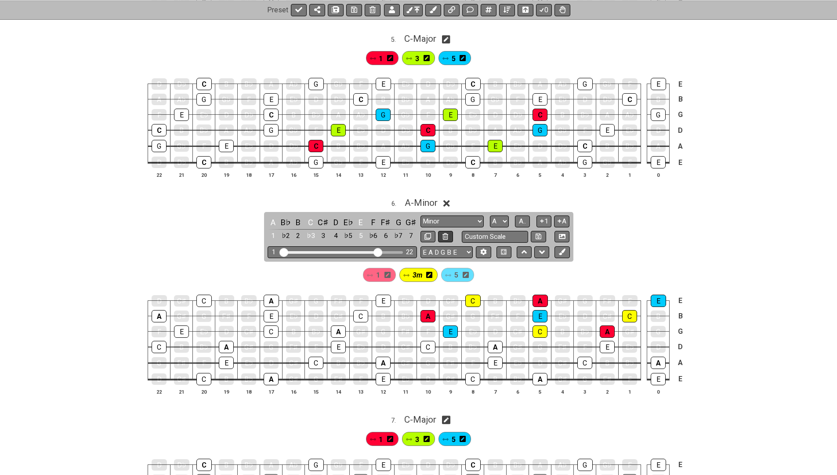
click at [446, 233] on icon at bounding box center [446, 236] width 6 height 7
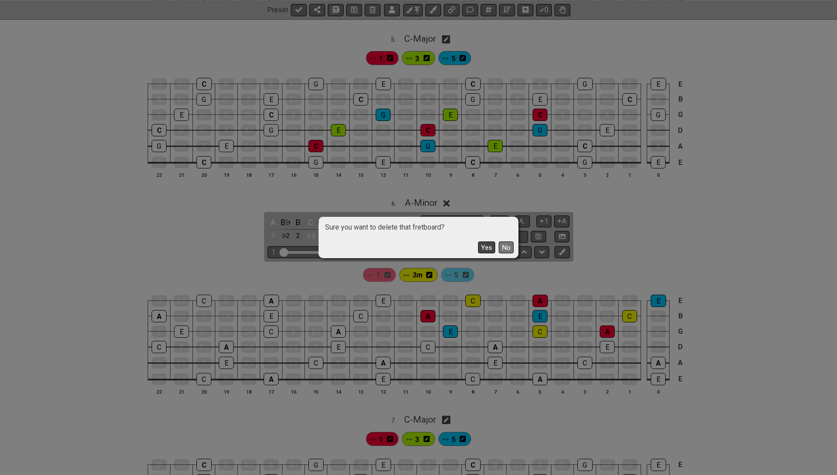
click at [482, 246] on button "Yes" at bounding box center [486, 247] width 17 height 12
select select "A"
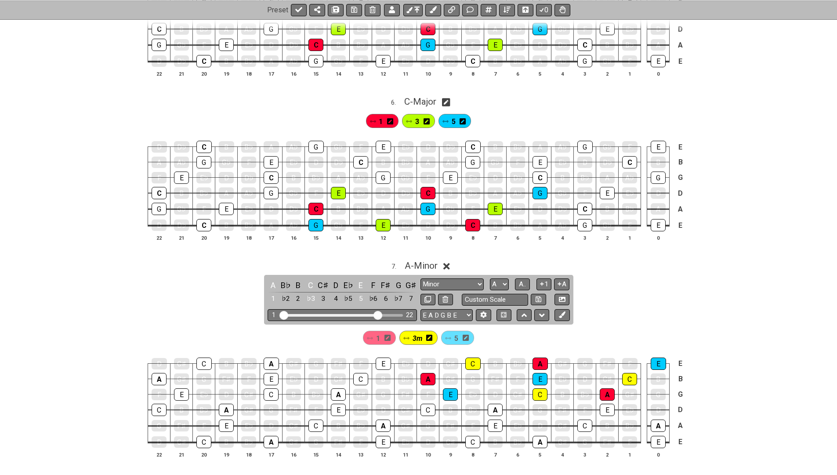
scroll to position [1097, 0]
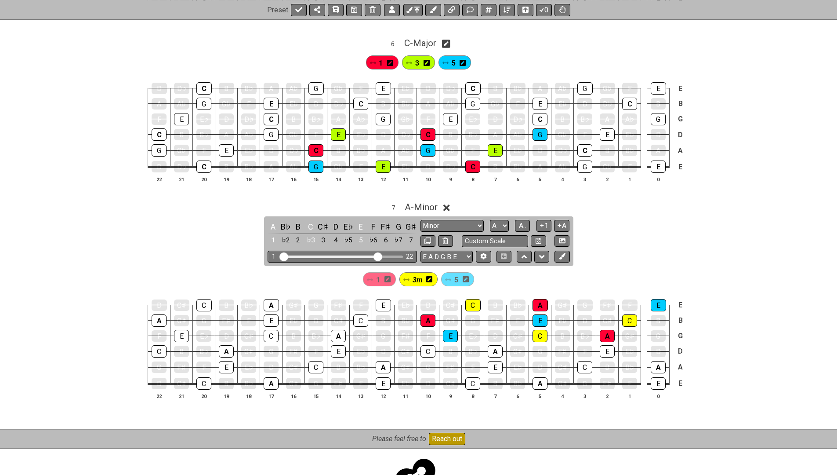
click at [450, 204] on icon at bounding box center [446, 207] width 7 height 7
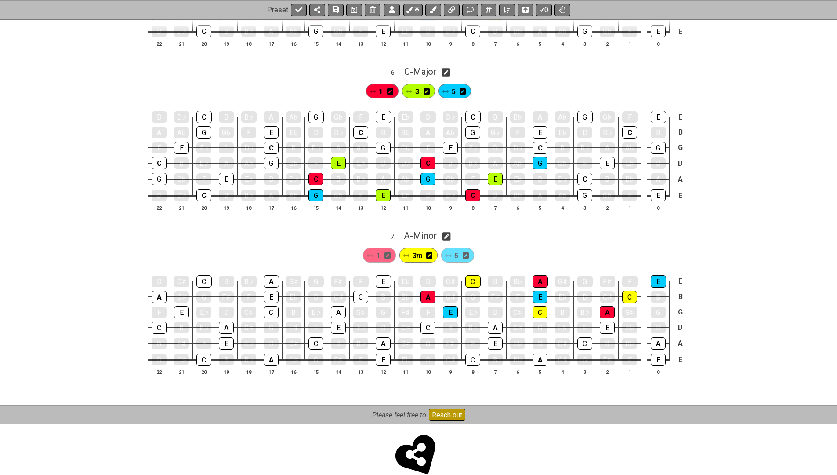
click at [450, 232] on icon at bounding box center [447, 236] width 8 height 8
select select "A"
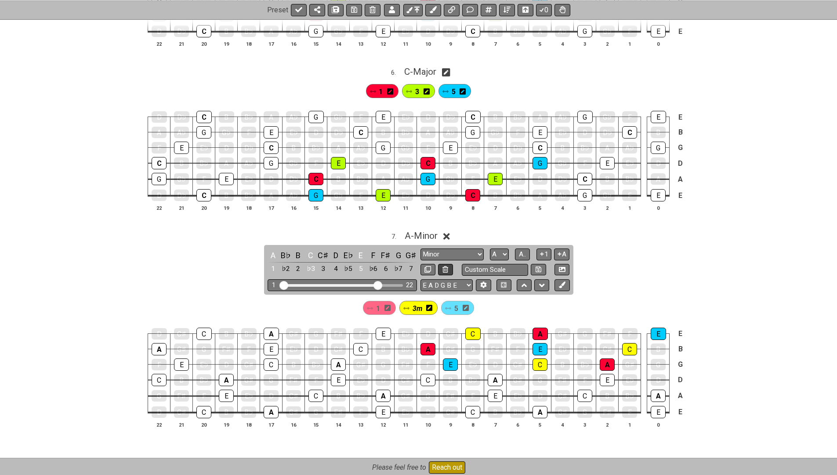
click at [446, 266] on icon at bounding box center [446, 269] width 6 height 7
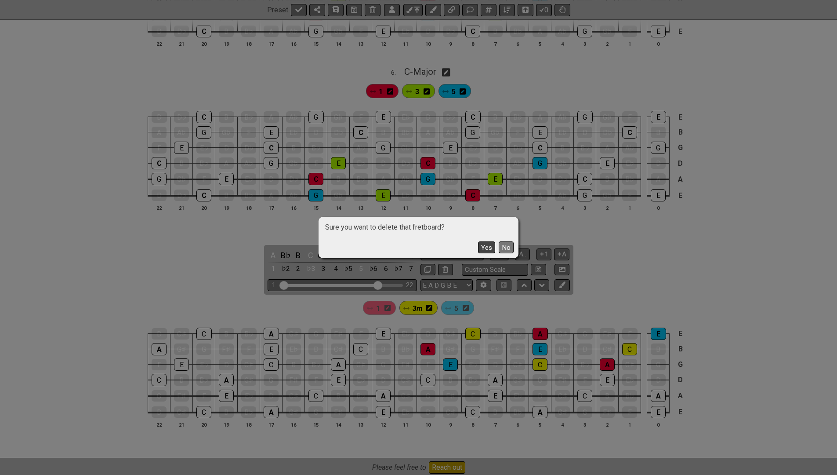
click at [490, 248] on button "Yes" at bounding box center [486, 247] width 17 height 12
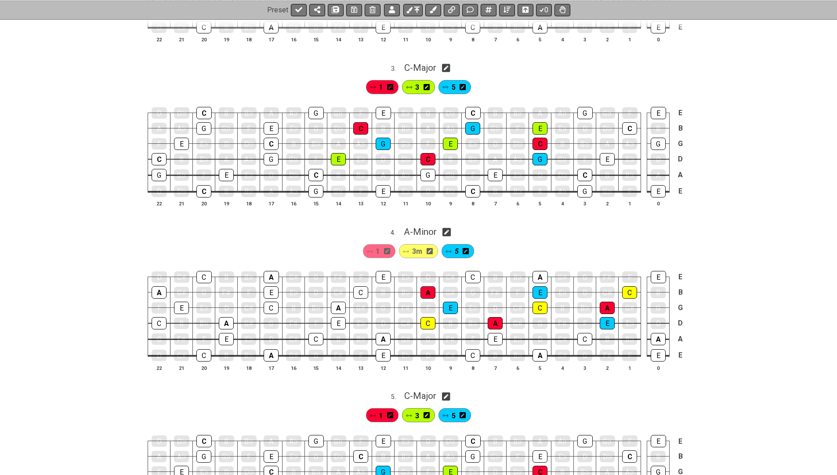
scroll to position [590, 0]
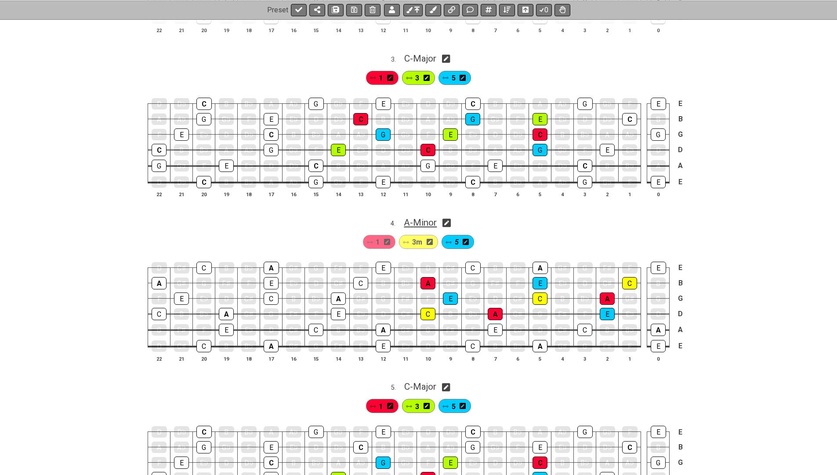
click at [430, 218] on span "A - Minor" at bounding box center [420, 222] width 33 height 11
select select "A"
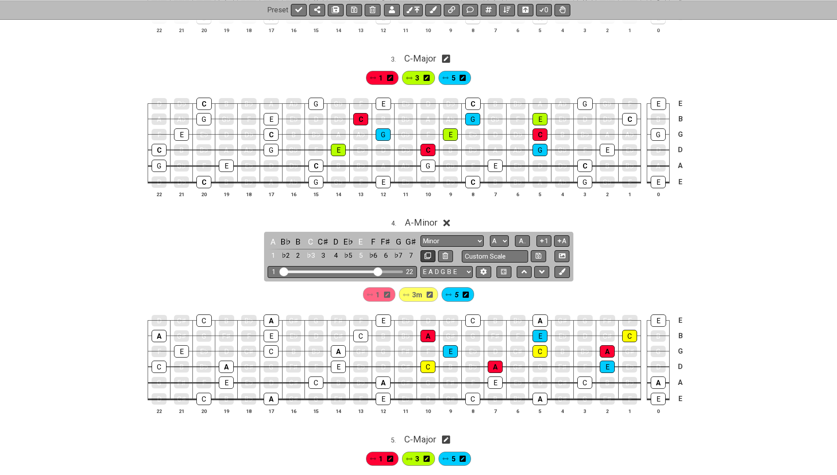
click at [429, 252] on icon at bounding box center [427, 255] width 7 height 7
select select "A"
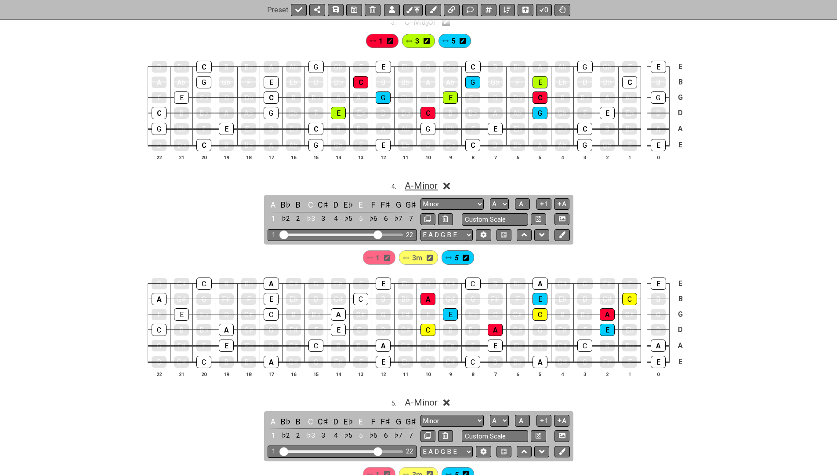
scroll to position [629, 0]
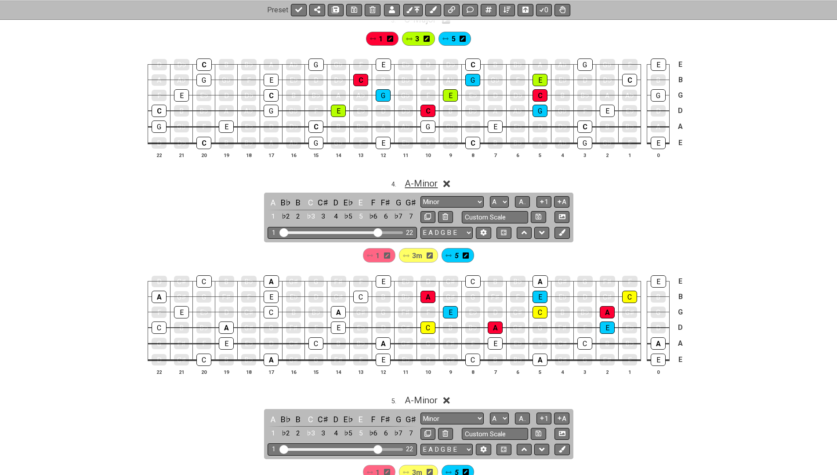
click at [431, 178] on span "A - Minor" at bounding box center [421, 183] width 33 height 11
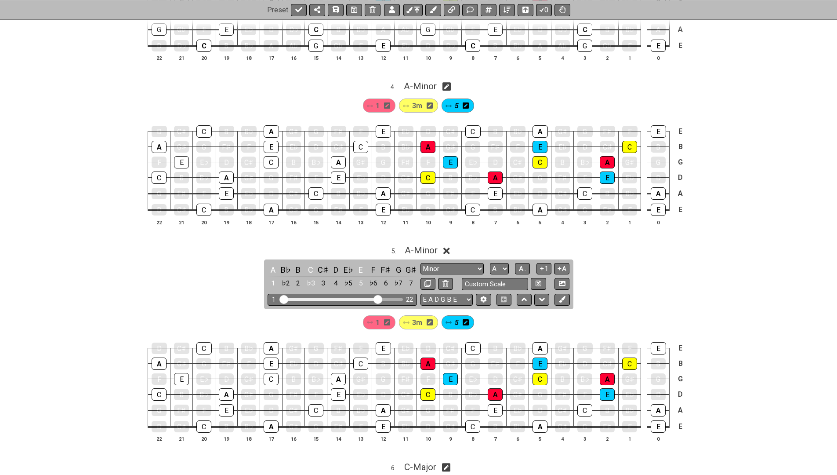
scroll to position [730, 0]
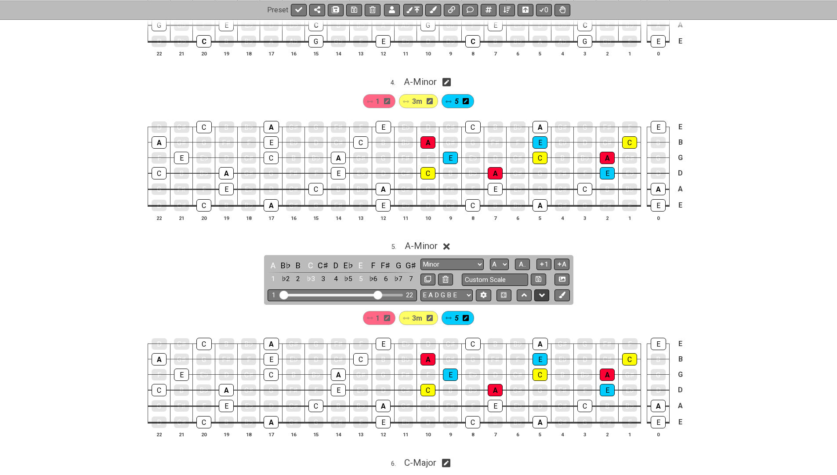
click at [541, 290] on icon at bounding box center [542, 294] width 6 height 9
select select "A"
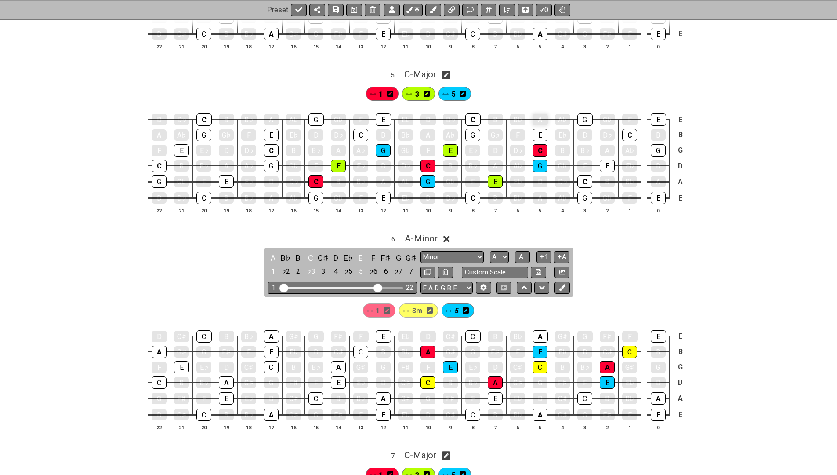
scroll to position [928, 0]
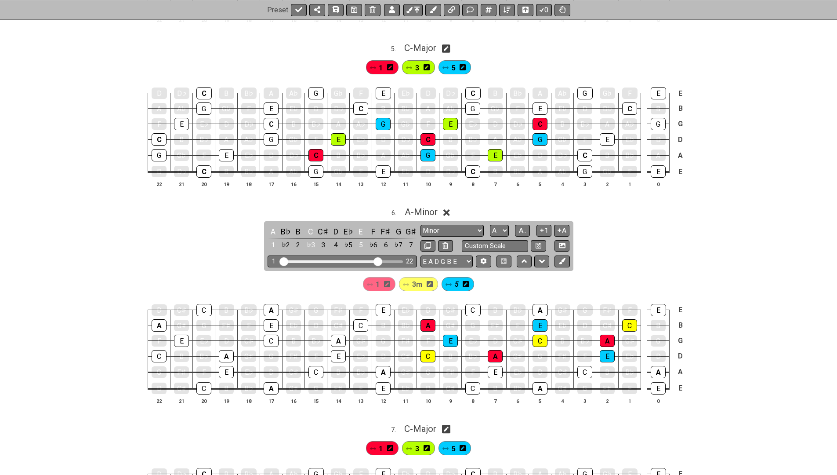
click at [382, 277] on div "1" at bounding box center [379, 284] width 33 height 14
click at [377, 278] on span "1" at bounding box center [378, 284] width 4 height 13
click at [381, 366] on div "A" at bounding box center [383, 372] width 15 height 12
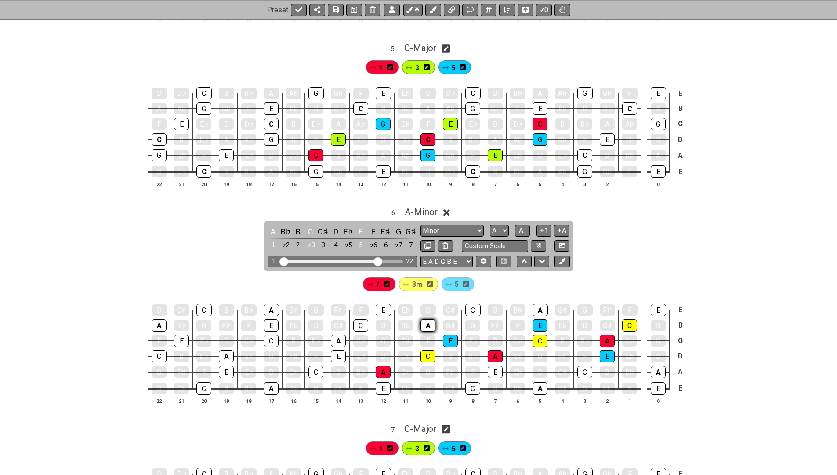
click at [426, 319] on div "A" at bounding box center [428, 325] width 15 height 12
click at [456, 278] on span "5" at bounding box center [457, 284] width 4 height 13
click at [540, 319] on div "E" at bounding box center [540, 325] width 15 height 12
click at [497, 366] on div "E" at bounding box center [495, 372] width 15 height 12
click at [419, 278] on span "3m" at bounding box center [417, 284] width 10 height 13
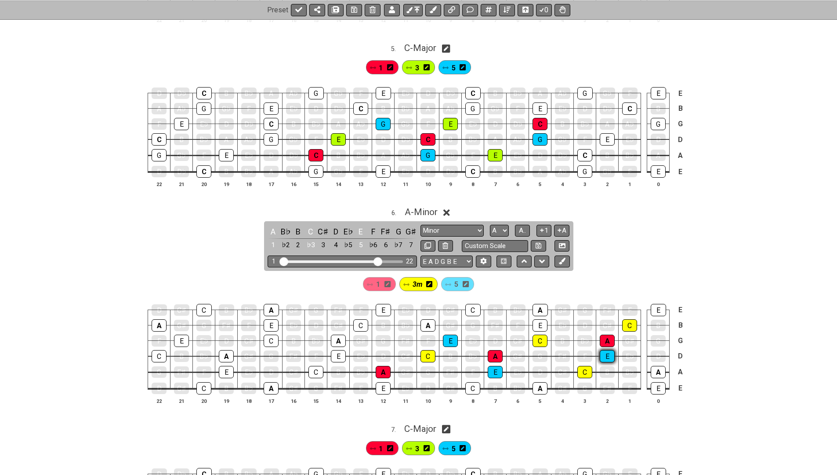
drag, startPoint x: 584, startPoint y: 356, endPoint x: 600, endPoint y: 343, distance: 20.3
click at [584, 366] on div "C" at bounding box center [584, 372] width 15 height 12
click at [628, 319] on div "C" at bounding box center [629, 325] width 15 height 12
click at [432, 207] on span "A - Minor" at bounding box center [421, 212] width 33 height 11
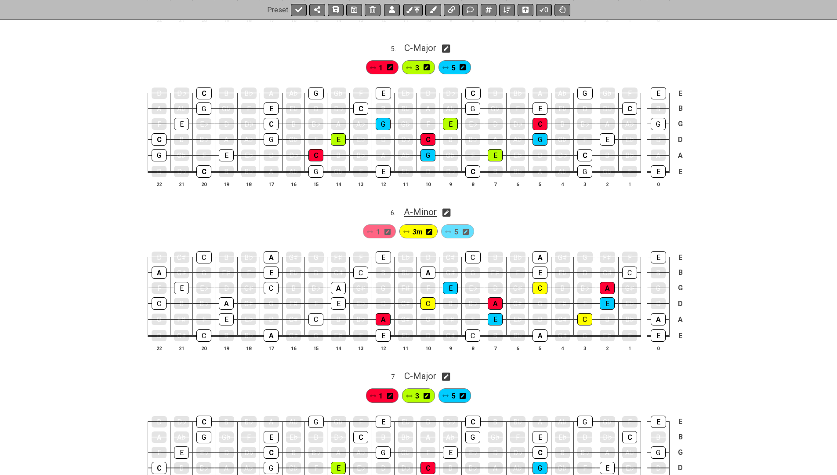
click at [436, 207] on span "A - Minor" at bounding box center [420, 212] width 33 height 11
select select "A"
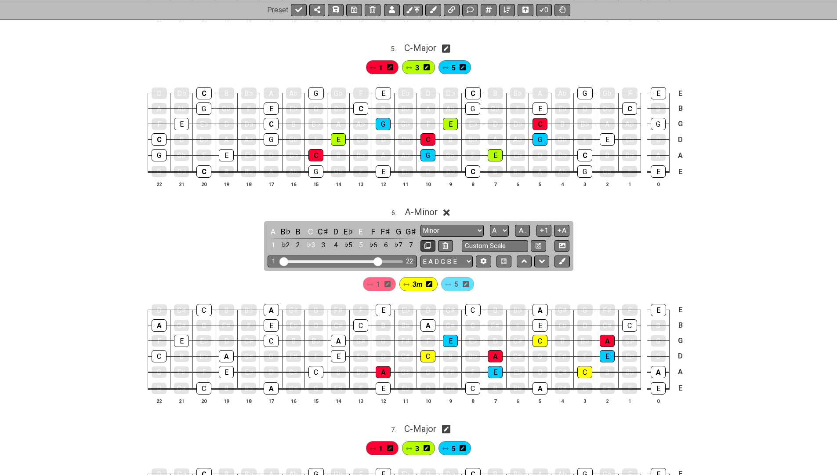
click at [430, 242] on icon at bounding box center [427, 245] width 7 height 7
select select "A"
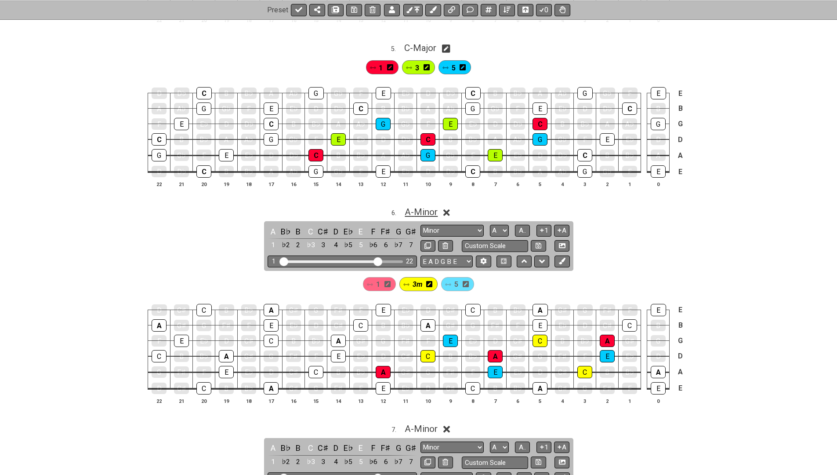
click at [427, 207] on span "A - Minor" at bounding box center [421, 212] width 33 height 11
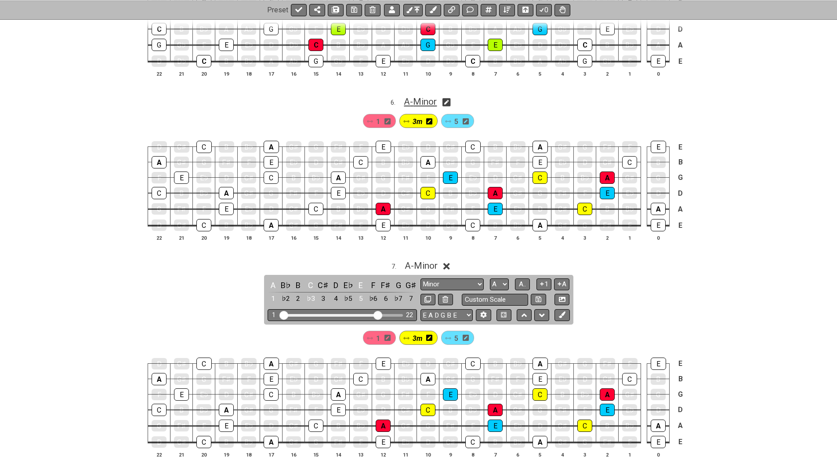
scroll to position [1040, 0]
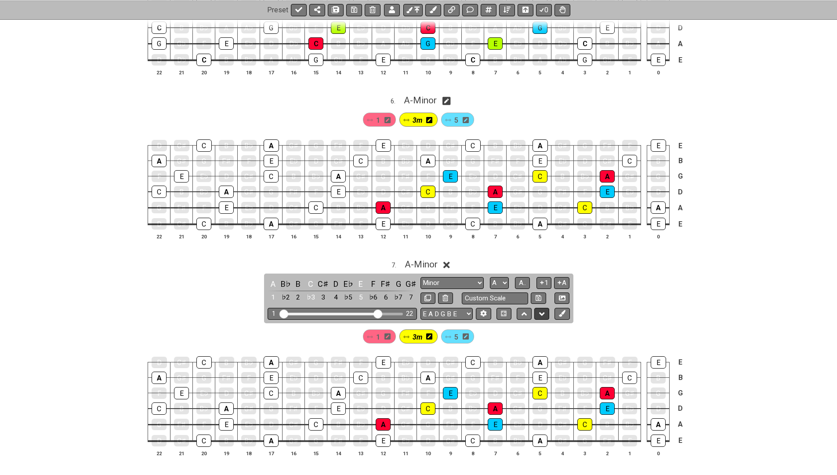
click at [535, 308] on button at bounding box center [541, 314] width 15 height 12
select select "A"
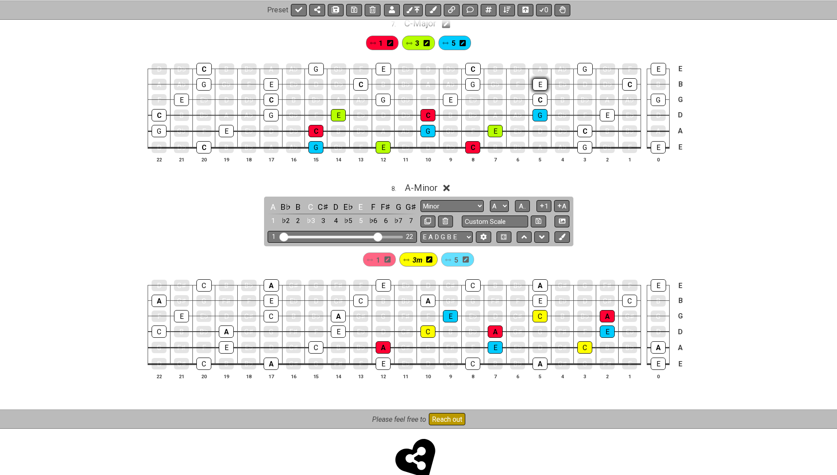
scroll to position [1281, 0]
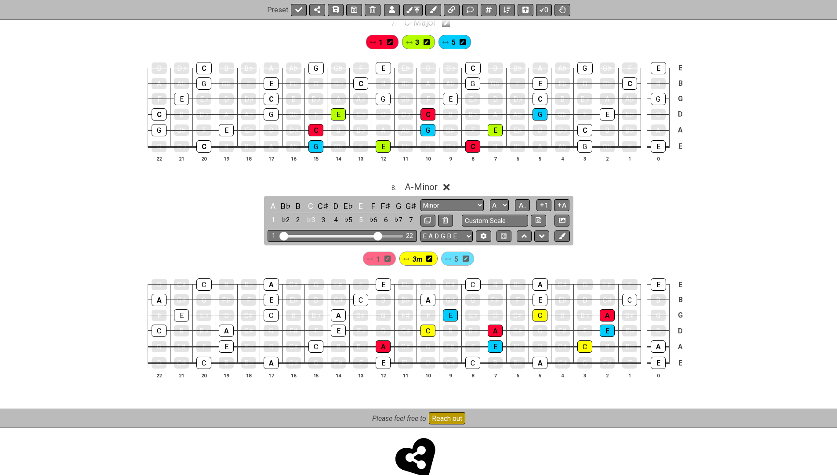
click at [457, 253] on span "5" at bounding box center [456, 259] width 4 height 13
click at [446, 309] on div "E" at bounding box center [450, 315] width 15 height 12
click at [383, 356] on div "E" at bounding box center [383, 362] width 15 height 12
click at [417, 253] on span "3m" at bounding box center [417, 259] width 10 height 13
click at [541, 309] on div "C" at bounding box center [540, 315] width 15 height 12
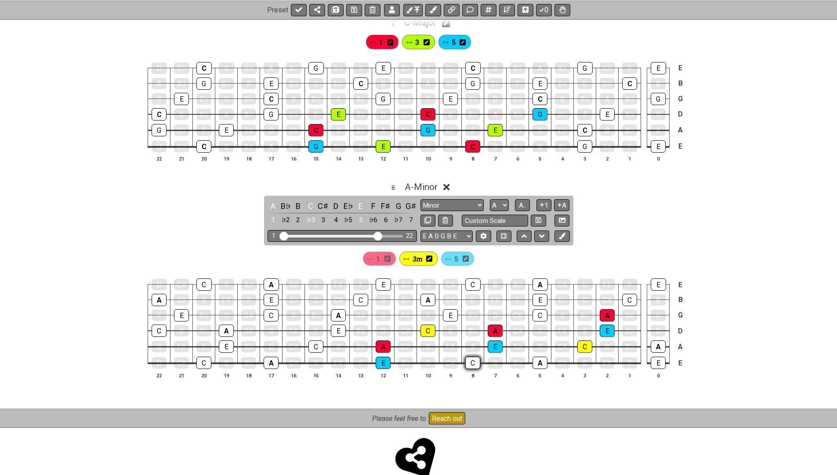
click at [474, 356] on div "C" at bounding box center [472, 362] width 15 height 12
click at [378, 253] on span "1" at bounding box center [378, 259] width 4 height 13
click at [603, 309] on div "A" at bounding box center [607, 315] width 15 height 12
click at [544, 356] on div "A" at bounding box center [540, 362] width 15 height 12
click at [434, 181] on span "A - Minor" at bounding box center [421, 186] width 33 height 11
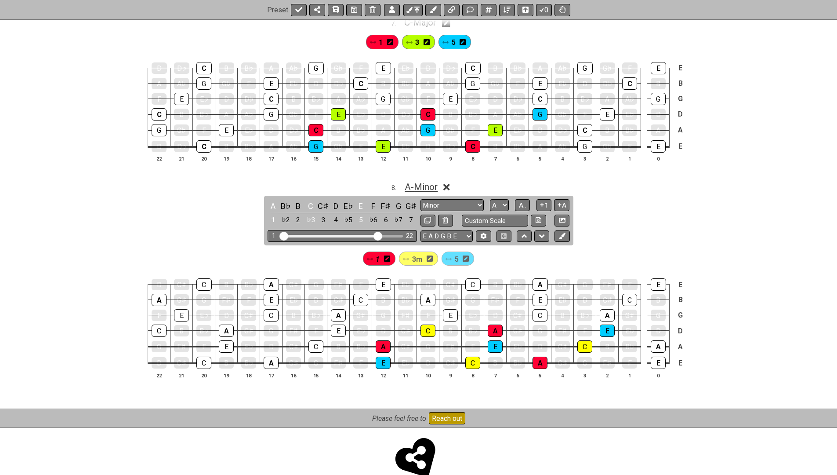
scroll to position [1230, 0]
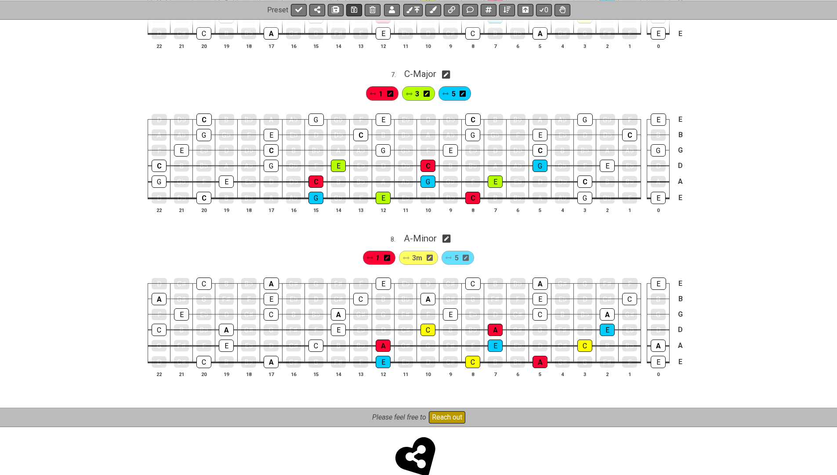
click at [353, 11] on icon at bounding box center [354, 9] width 6 height 7
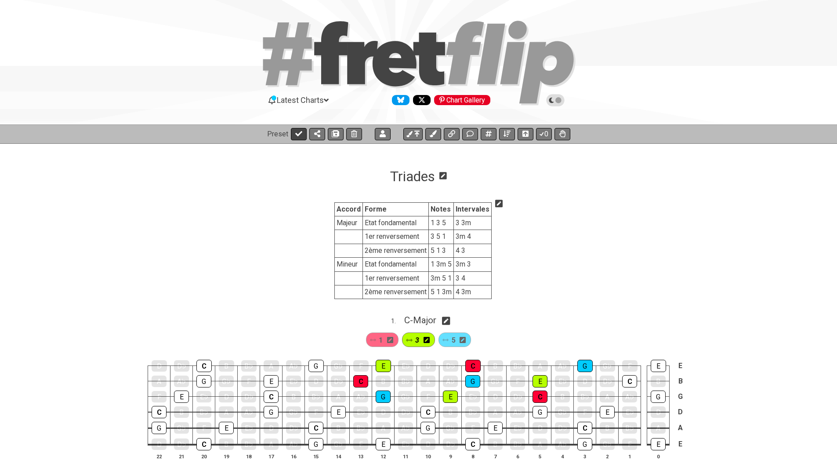
click at [298, 133] on icon at bounding box center [298, 133] width 7 height 5
select select "/022WRN23W"
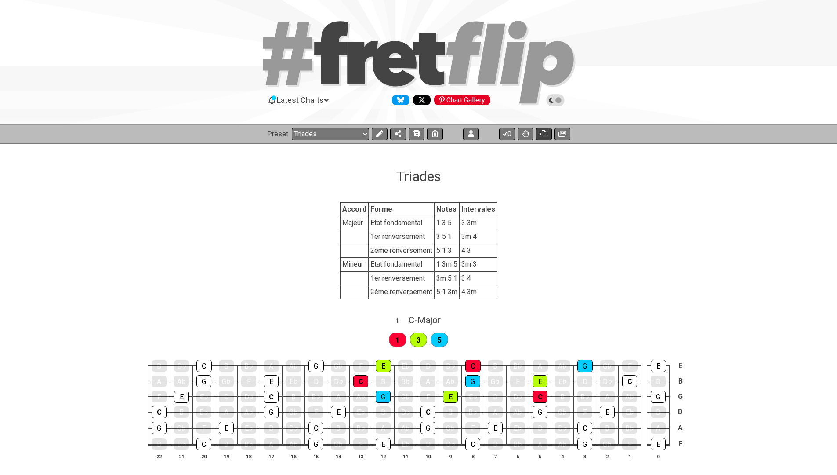
click at [544, 134] on icon at bounding box center [544, 133] width 7 height 7
click at [562, 134] on icon at bounding box center [563, 133] width 8 height 7
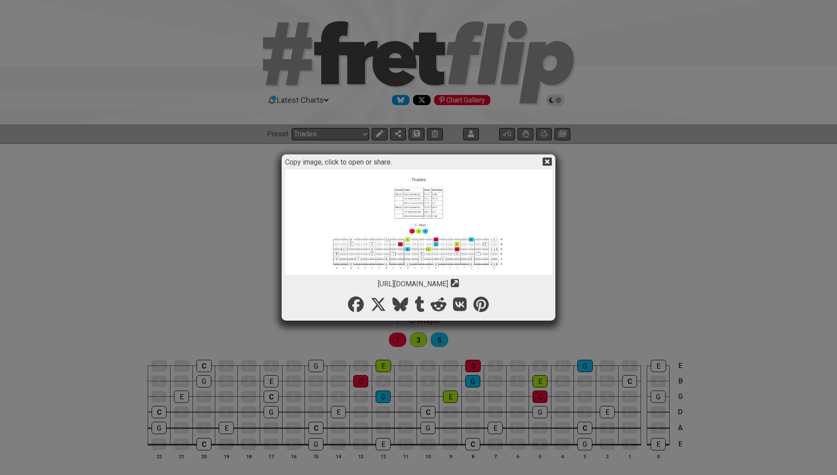
click at [423, 235] on img at bounding box center [418, 405] width 267 height 472
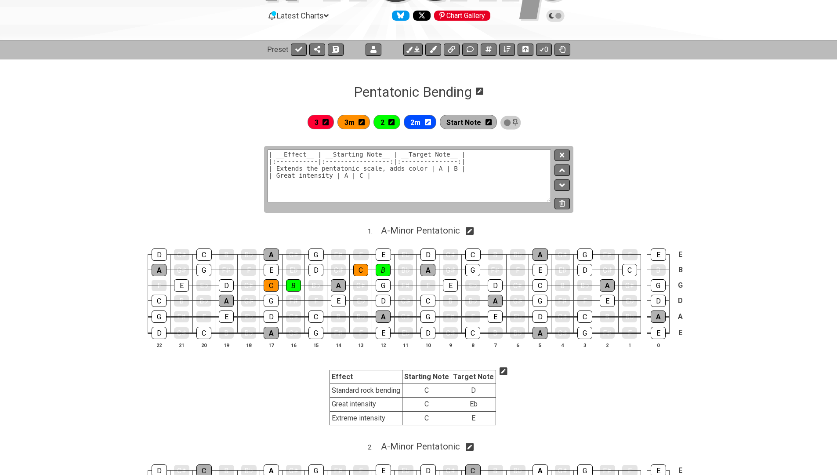
scroll to position [84, 0]
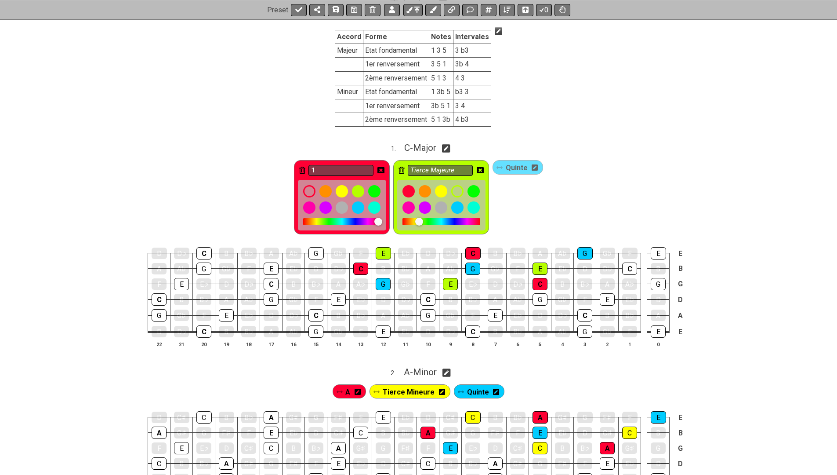
scroll to position [77, 0]
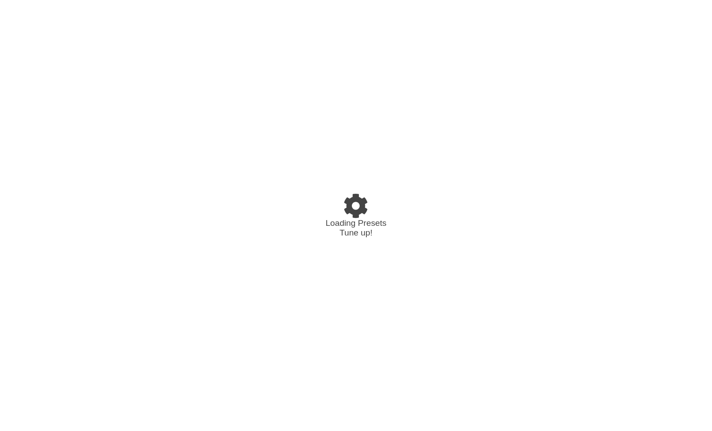
select select "/024H5T7JZ"
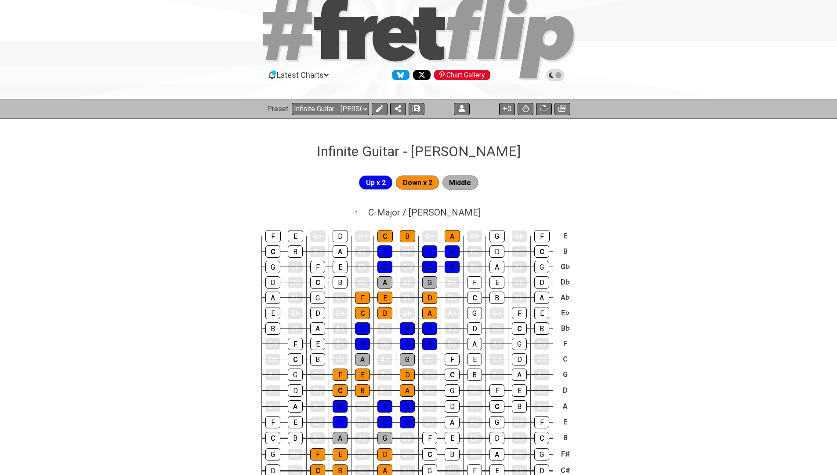
scroll to position [28, 0]
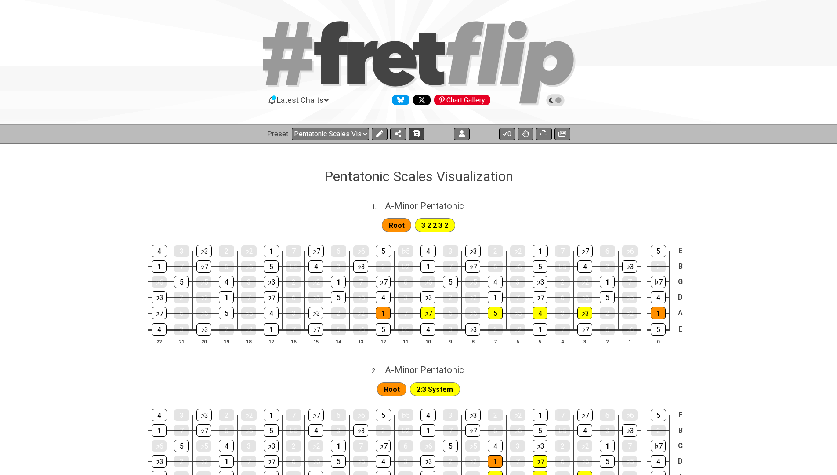
click at [413, 137] on button at bounding box center [417, 134] width 16 height 12
select select "/022GXGEFG"
click at [378, 135] on icon at bounding box center [379, 133] width 7 height 7
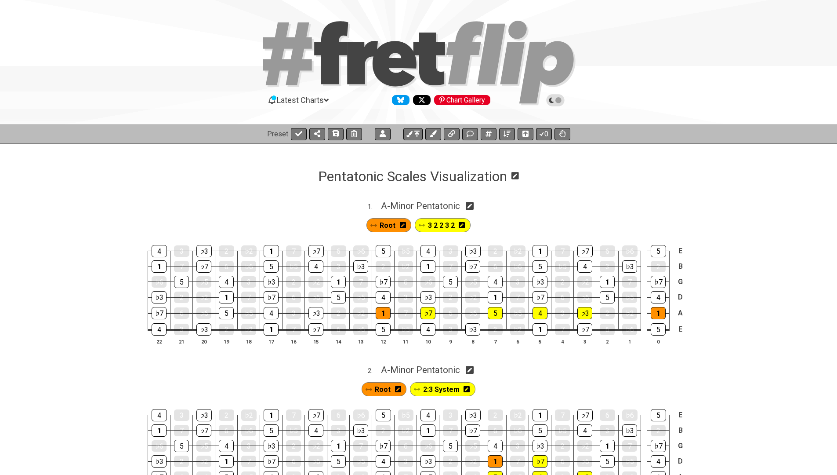
click at [355, 173] on h1 "Pentatonic Scales Visualization" at bounding box center [412, 176] width 189 height 17
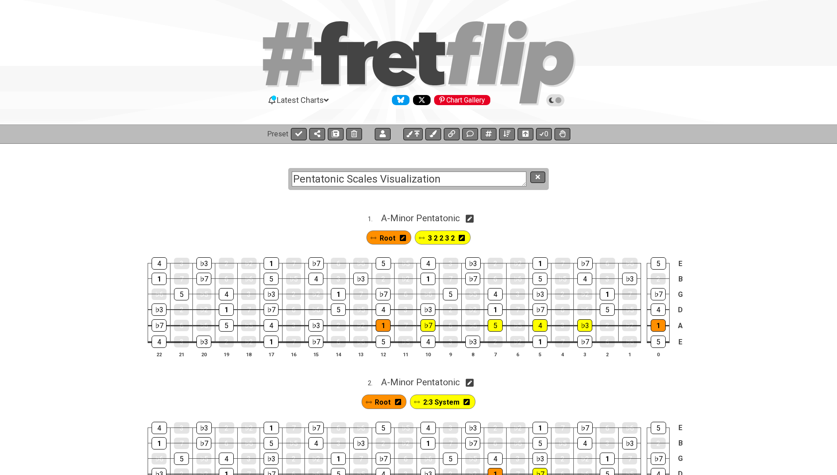
click at [355, 173] on textarea "Pentatonic Scales Visualization" at bounding box center [409, 178] width 235 height 15
click at [325, 182] on textarea "Pentatonic Scales Visualization" at bounding box center [409, 178] width 235 height 15
type textarea "Major Scales Visualization"
click at [539, 180] on button at bounding box center [537, 177] width 15 height 12
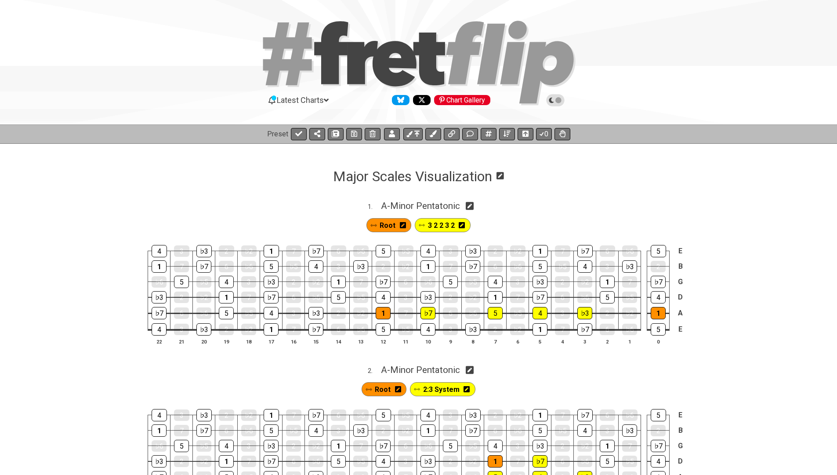
click at [504, 176] on icon at bounding box center [500, 175] width 7 height 8
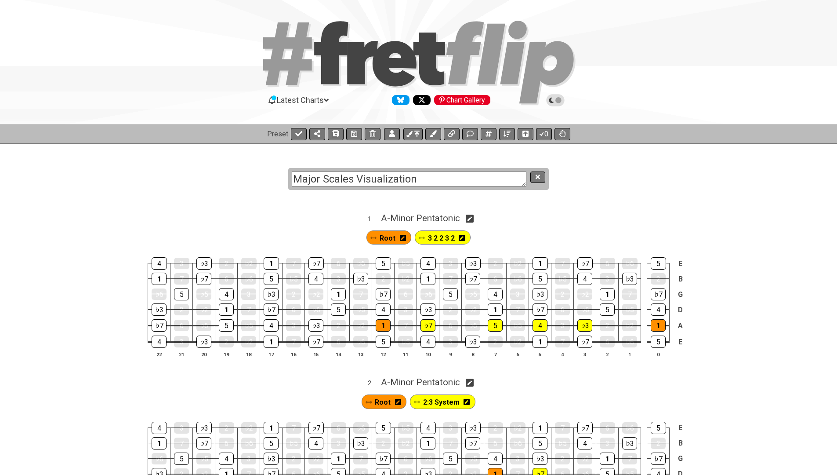
click at [324, 176] on textarea "Major Scales Visualization" at bounding box center [409, 178] width 235 height 15
type textarea "Major & Minor Scales Visualization"
click at [366, 178] on textarea "Major & Minor Scales Visualization" at bounding box center [409, 178] width 235 height 15
click at [537, 178] on icon at bounding box center [538, 177] width 4 height 7
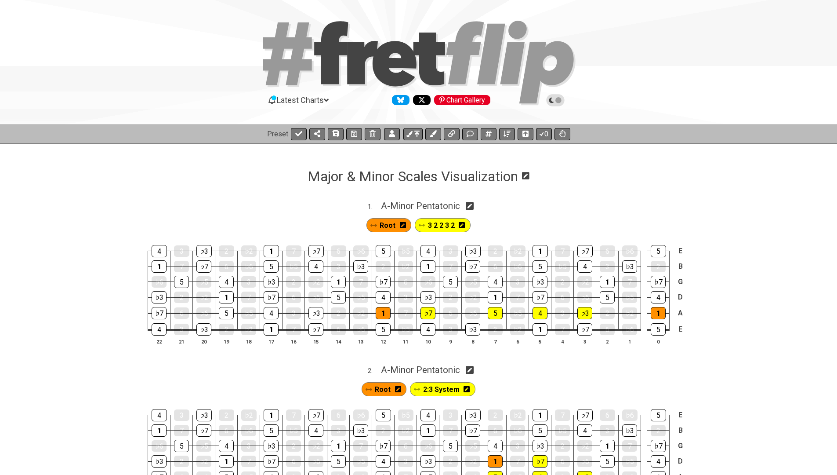
click at [472, 206] on icon at bounding box center [470, 205] width 8 height 9
select select "A"
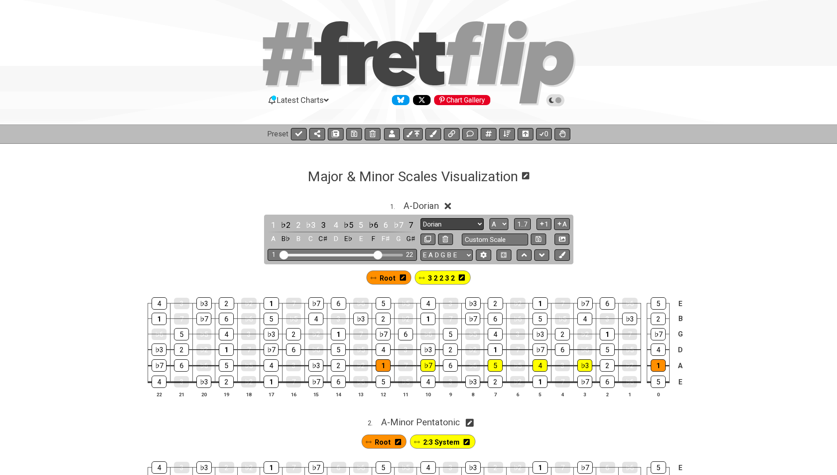
select select "Minor / Aeolian"
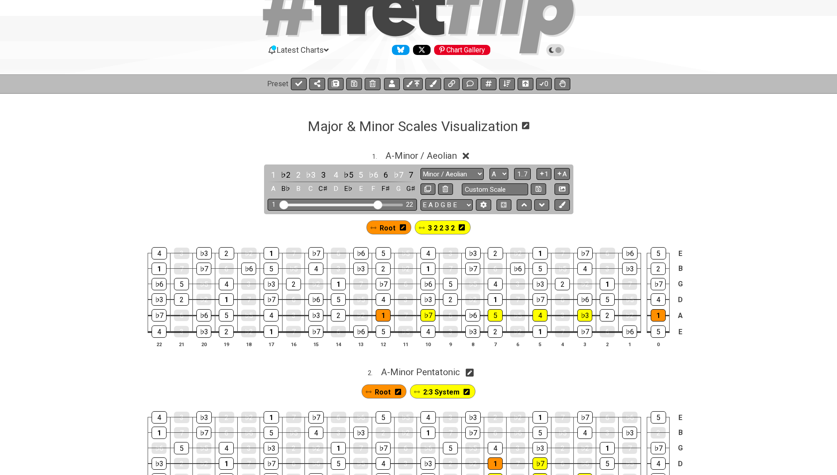
scroll to position [64, 0]
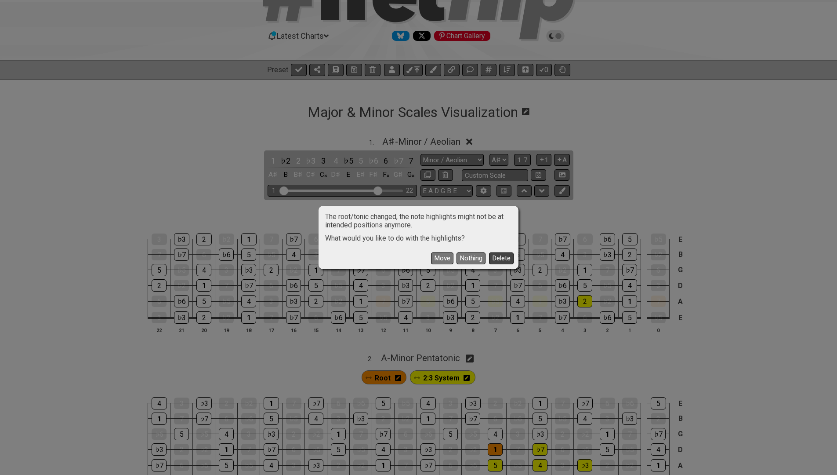
click at [493, 257] on button "Delete" at bounding box center [501, 258] width 25 height 12
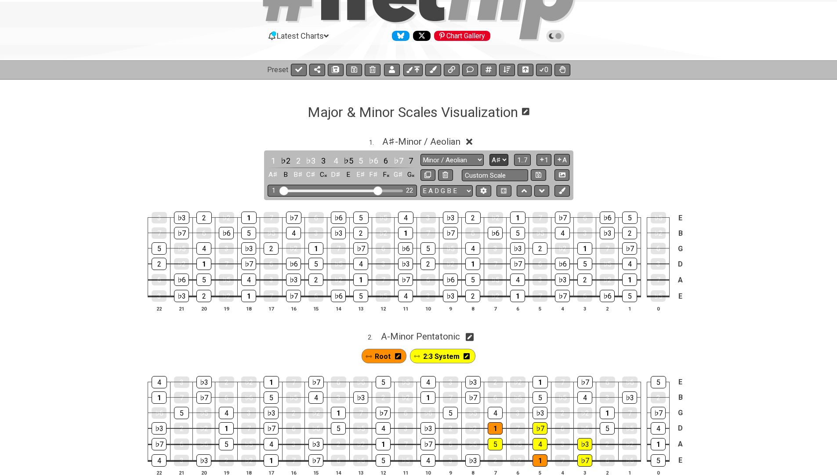
select select "A"
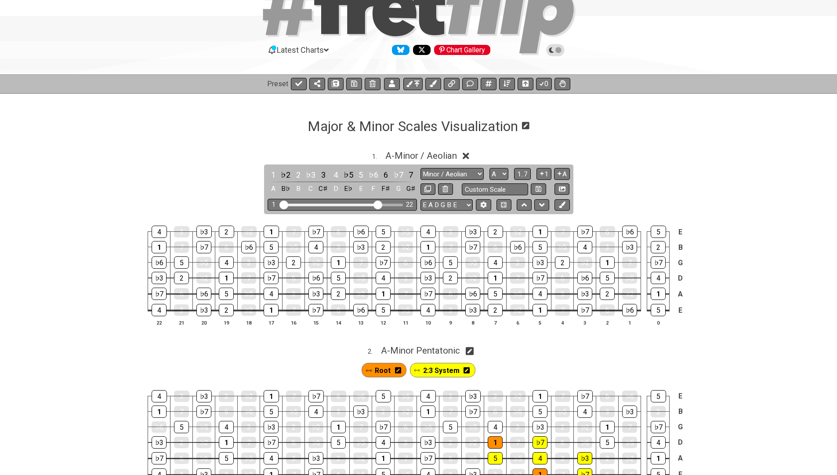
scroll to position [51, 0]
click at [535, 309] on div "1" at bounding box center [540, 309] width 15 height 12
click at [301, 81] on icon at bounding box center [298, 82] width 7 height 5
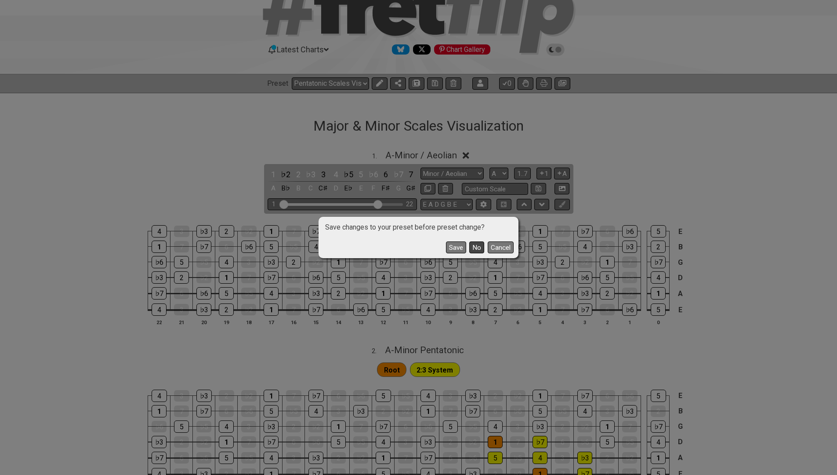
click at [478, 247] on button "No" at bounding box center [476, 247] width 15 height 12
select select "/minor-pentatonic"
select select "C"
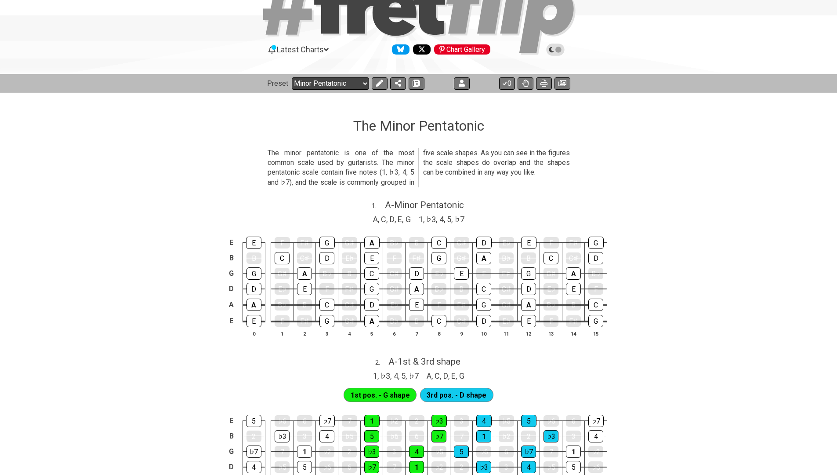
select select "/022GXGEFG"
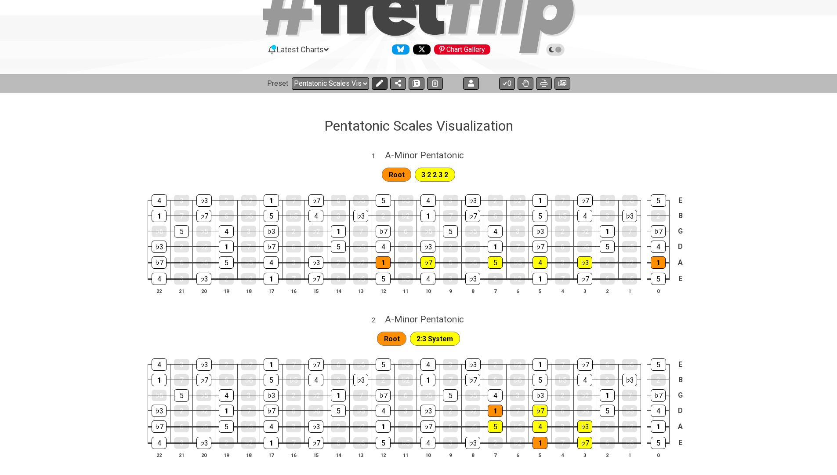
click at [382, 80] on icon at bounding box center [379, 83] width 7 height 7
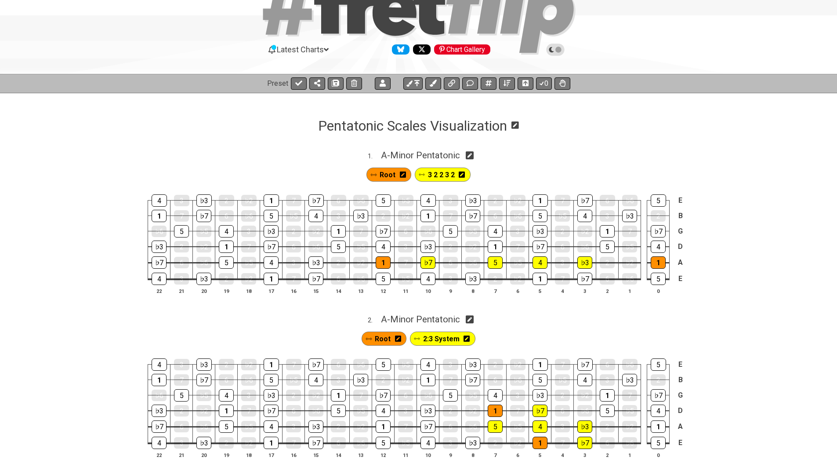
click at [516, 128] on icon at bounding box center [515, 124] width 7 height 7
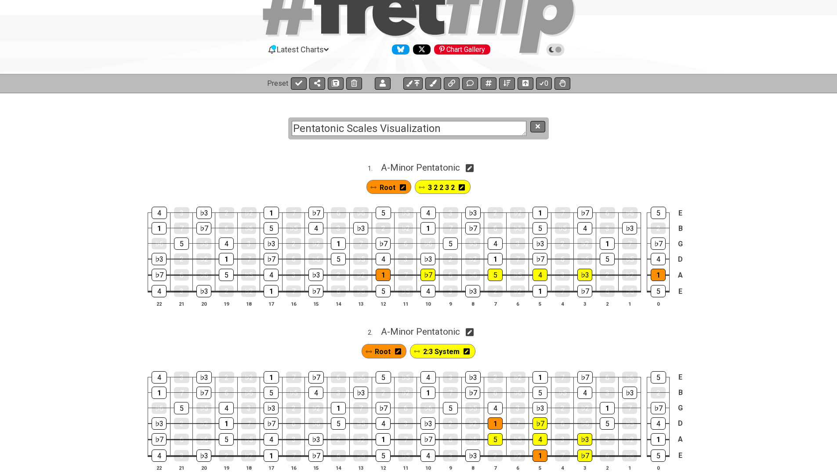
click at [325, 127] on textarea "Pentatonic Scales Visualization" at bounding box center [409, 128] width 235 height 15
type textarea "Major/Minor Scales Visualization"
click at [540, 127] on icon at bounding box center [538, 126] width 4 height 4
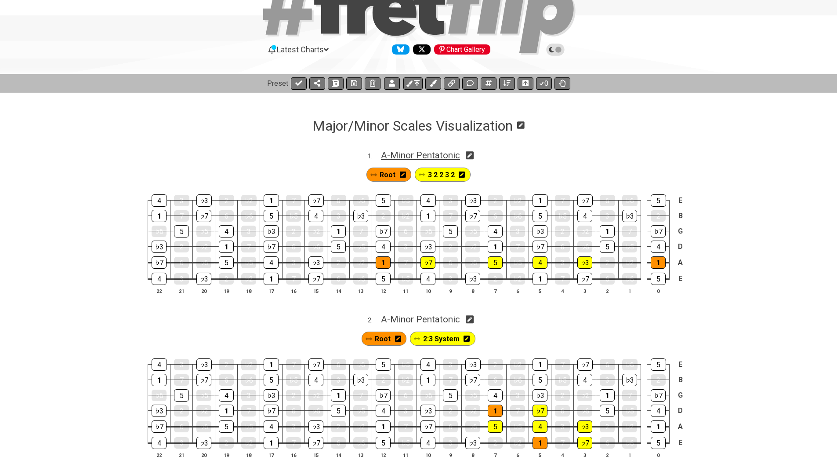
click at [441, 155] on span "A - Minor Pentatonic" at bounding box center [420, 155] width 79 height 11
select select "A"
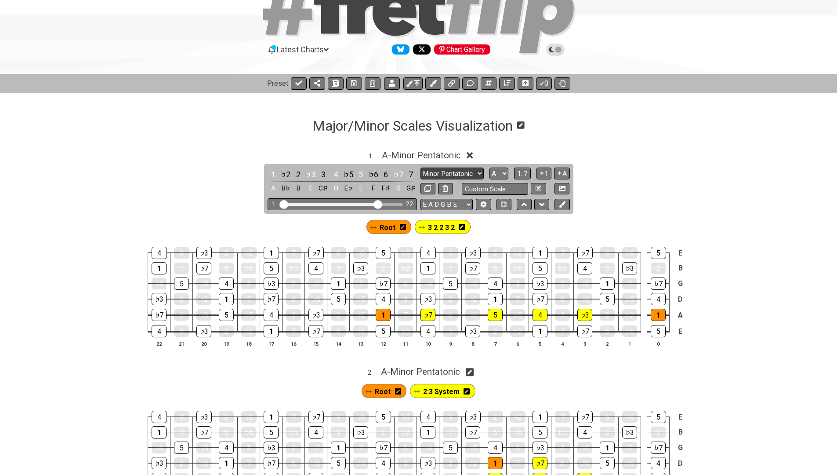
select select "Minor / Aeolian"
click at [468, 156] on icon at bounding box center [466, 155] width 7 height 7
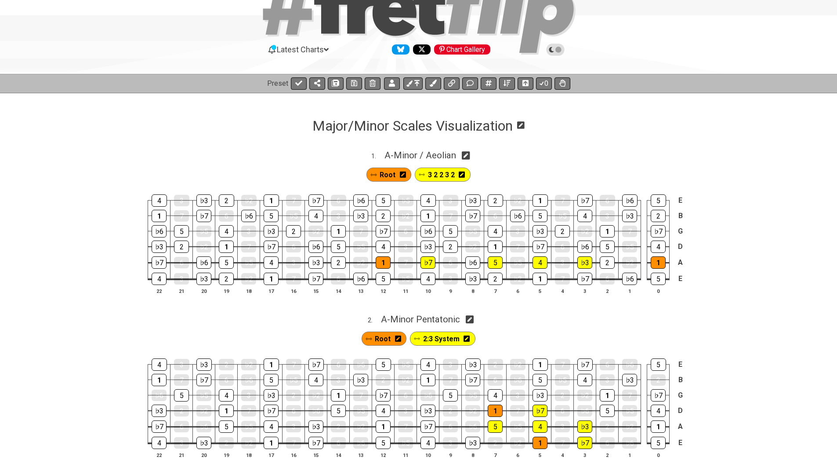
click at [464, 173] on icon at bounding box center [462, 174] width 6 height 6
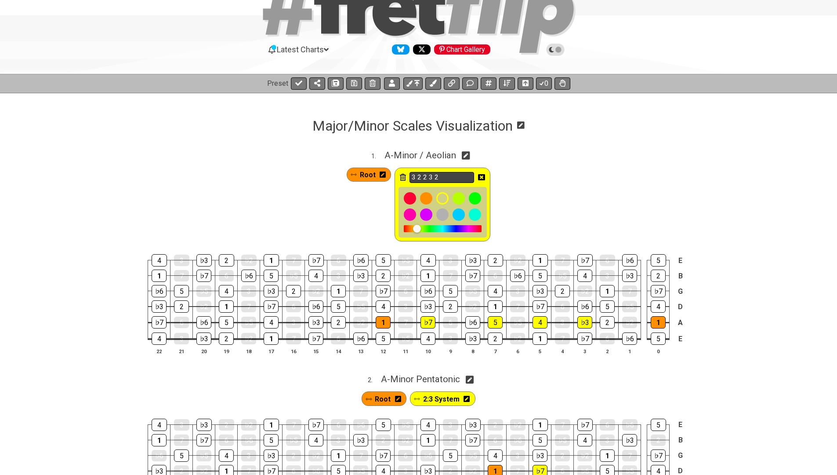
click at [455, 174] on input "3 2 2 3 2" at bounding box center [442, 177] width 65 height 11
type input "3"
type input "W H W H WW"
click at [482, 176] on icon at bounding box center [481, 177] width 7 height 7
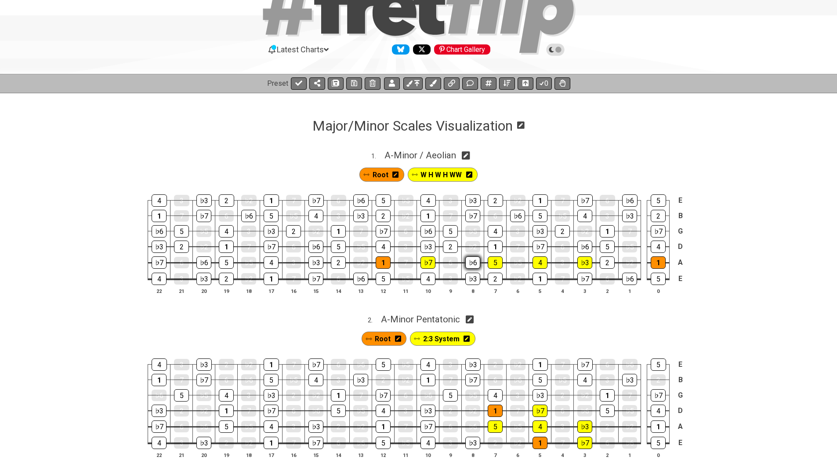
click at [473, 263] on div "♭6" at bounding box center [472, 262] width 15 height 12
click at [473, 263] on div "♭6" at bounding box center [472, 262] width 15 height 11
click at [454, 173] on span "W H W H WW" at bounding box center [441, 174] width 41 height 13
click at [473, 260] on div "♭6" at bounding box center [472, 262] width 15 height 12
click at [606, 265] on div "2" at bounding box center [607, 262] width 15 height 12
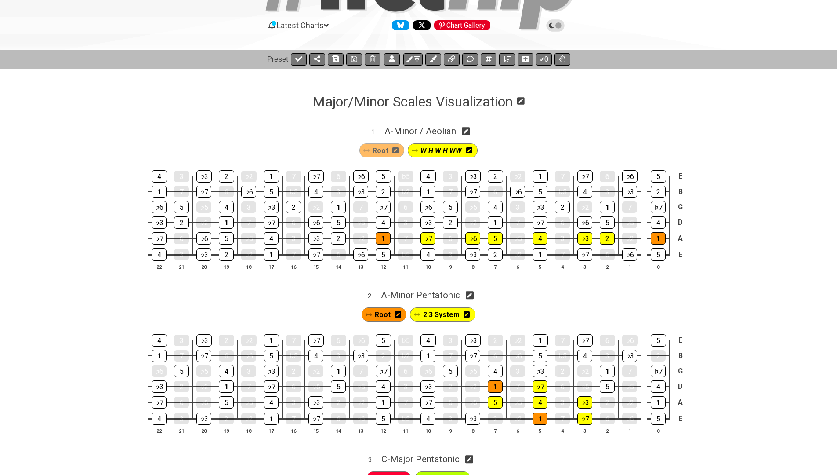
scroll to position [75, 0]
click at [420, 291] on span "A - Minor Pentatonic" at bounding box center [420, 294] width 79 height 11
select select "A"
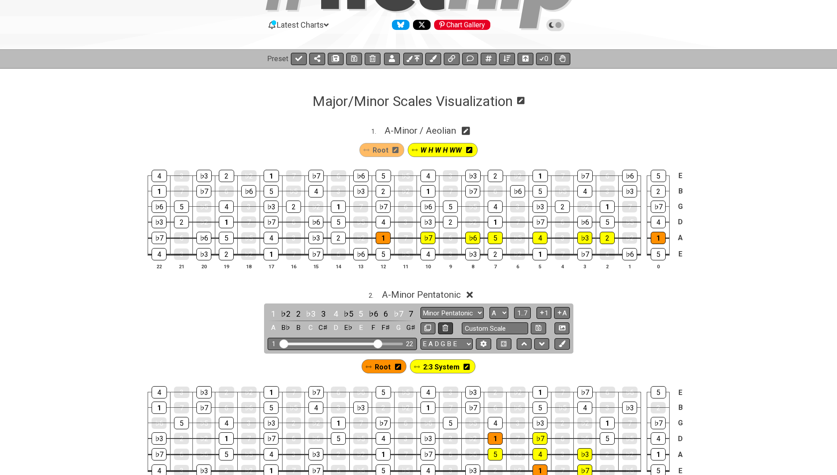
click at [444, 324] on icon at bounding box center [446, 327] width 6 height 7
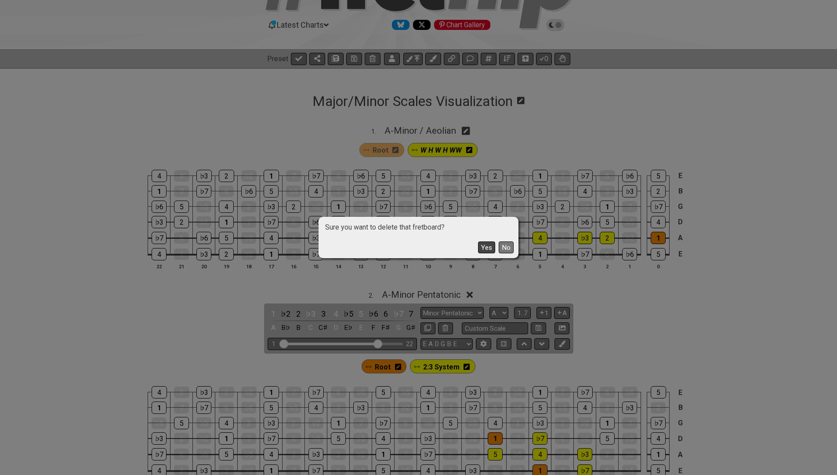
click at [483, 251] on button "Yes" at bounding box center [486, 247] width 17 height 12
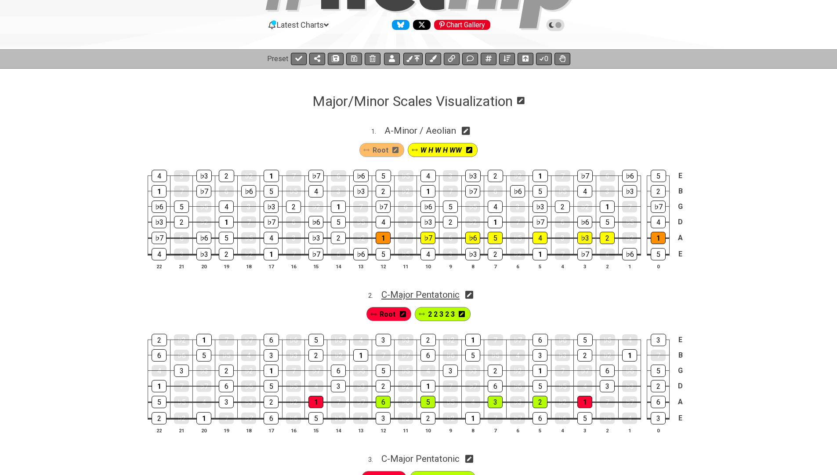
click at [446, 291] on span "C - Major Pentatonic" at bounding box center [420, 294] width 78 height 11
select select "C"
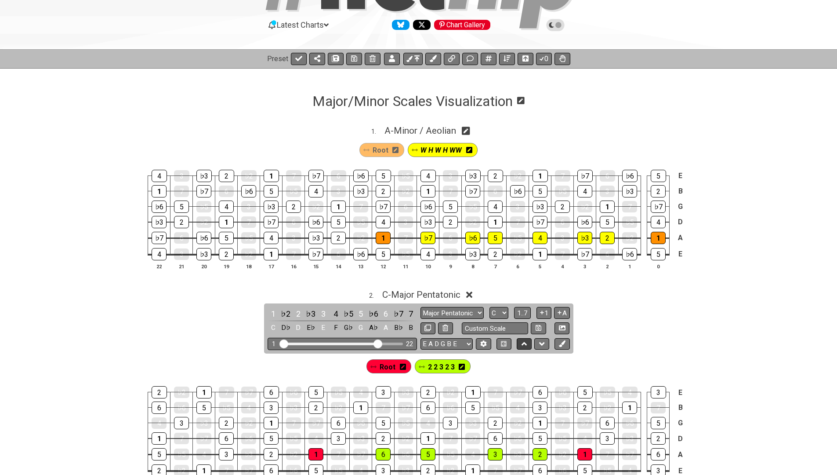
click at [521, 338] on button at bounding box center [524, 344] width 15 height 12
select select "C"
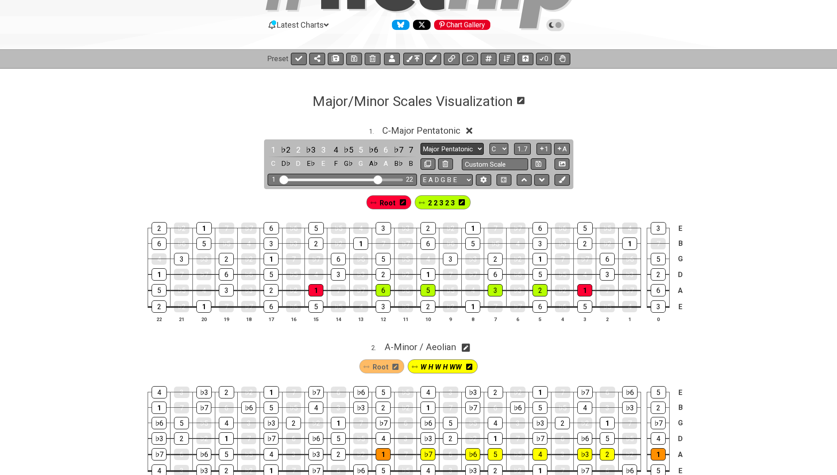
select select "Major / Ionian"
click at [462, 201] on icon at bounding box center [462, 202] width 6 height 6
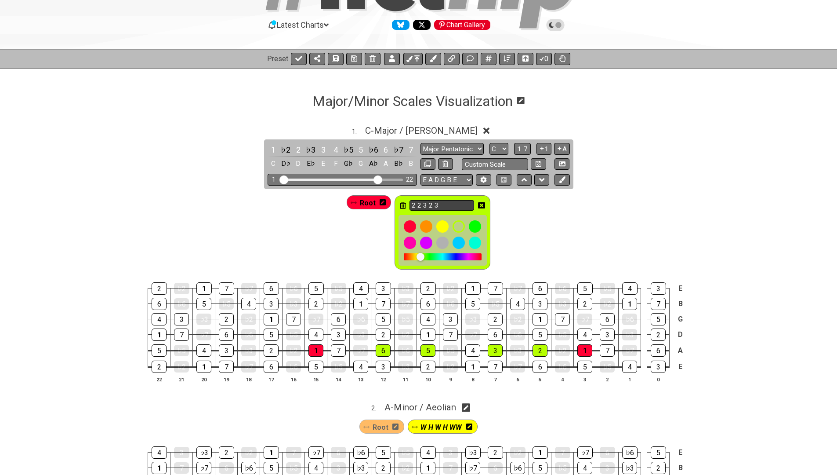
click at [435, 204] on input "2 2 3 2 3" at bounding box center [442, 205] width 65 height 11
type input "WW H WWW H"
click at [481, 205] on icon at bounding box center [481, 205] width 7 height 7
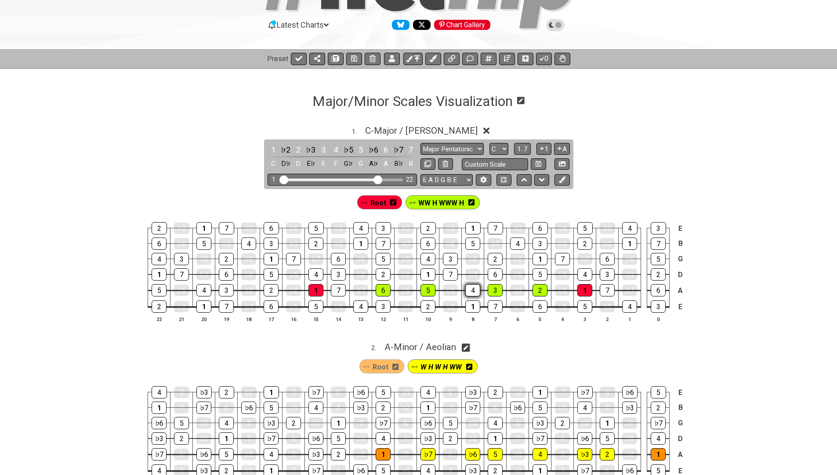
click at [475, 287] on div "4" at bounding box center [472, 290] width 15 height 12
click at [447, 203] on span "WW H WWW H" at bounding box center [441, 202] width 46 height 13
click at [469, 288] on div "4" at bounding box center [472, 290] width 15 height 12
click at [337, 290] on div "7" at bounding box center [338, 290] width 15 height 12
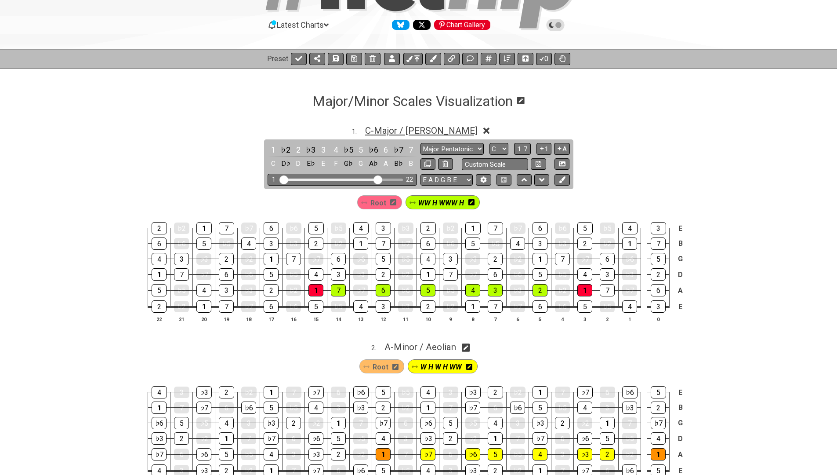
click at [424, 129] on span "C - Major / Ionian" at bounding box center [421, 130] width 112 height 11
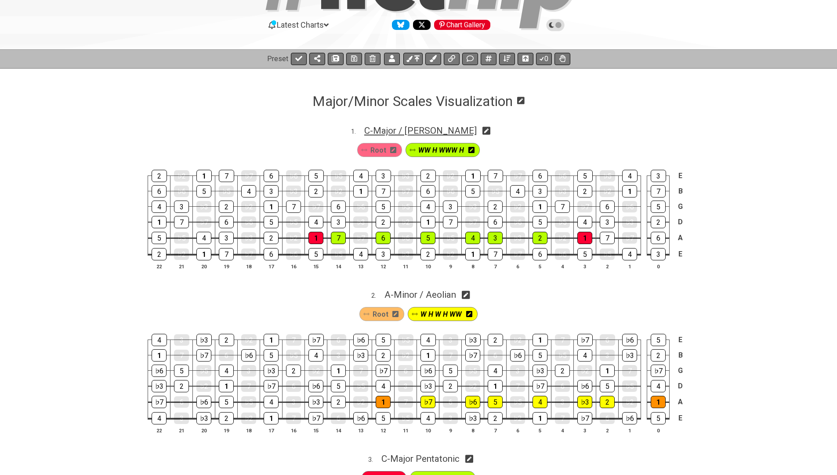
click at [434, 129] on span "C - Major / Ionian" at bounding box center [420, 130] width 112 height 11
select select "Major / Ionian"
select select "C"
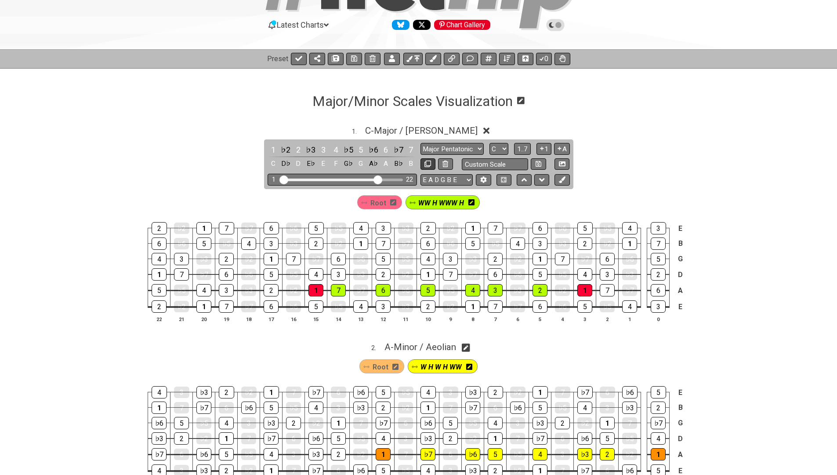
click at [428, 162] on icon at bounding box center [427, 163] width 7 height 7
select select "Major / Ionian"
select select "C"
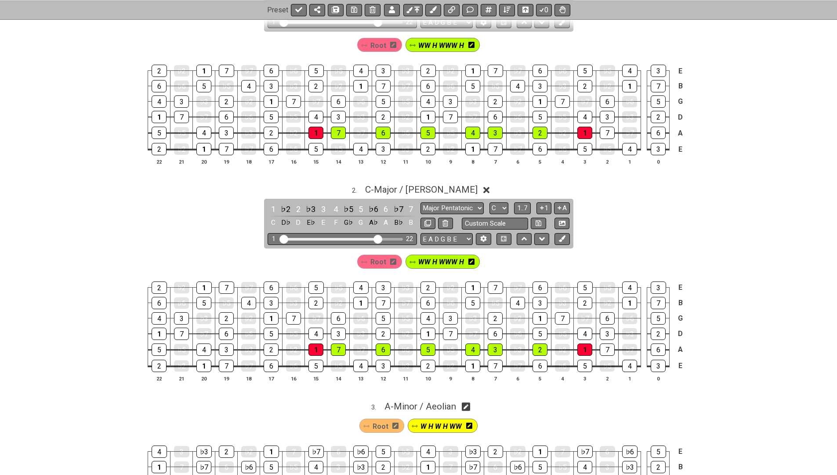
scroll to position [234, 0]
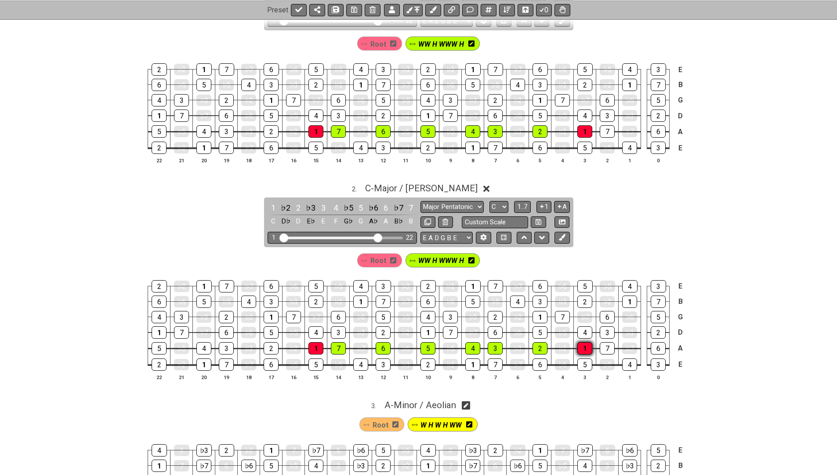
click at [584, 347] on div "1" at bounding box center [584, 348] width 15 height 12
click at [540, 344] on div "2" at bounding box center [540, 348] width 15 height 12
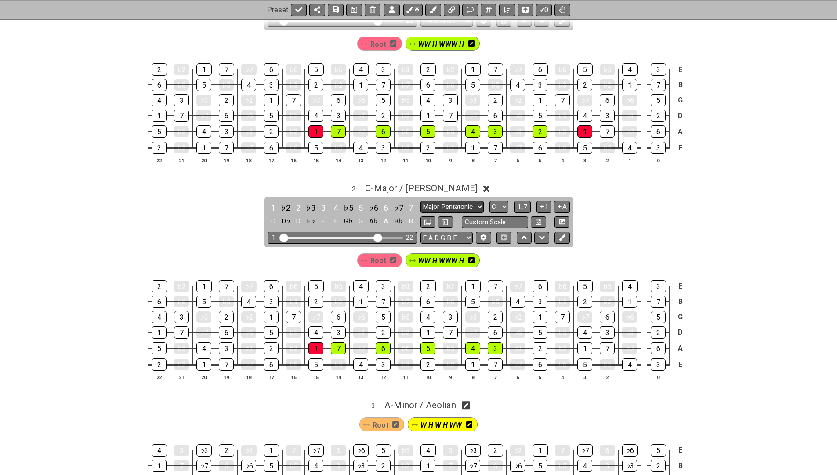
select select "Root"
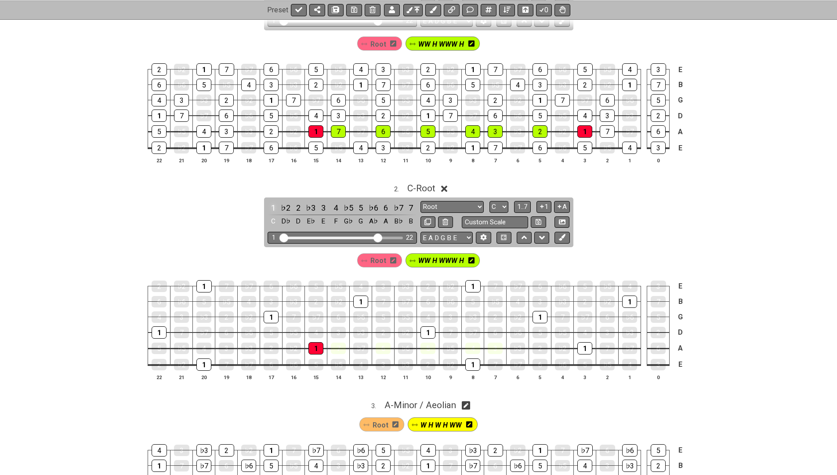
click at [272, 205] on div "1" at bounding box center [273, 208] width 11 height 12
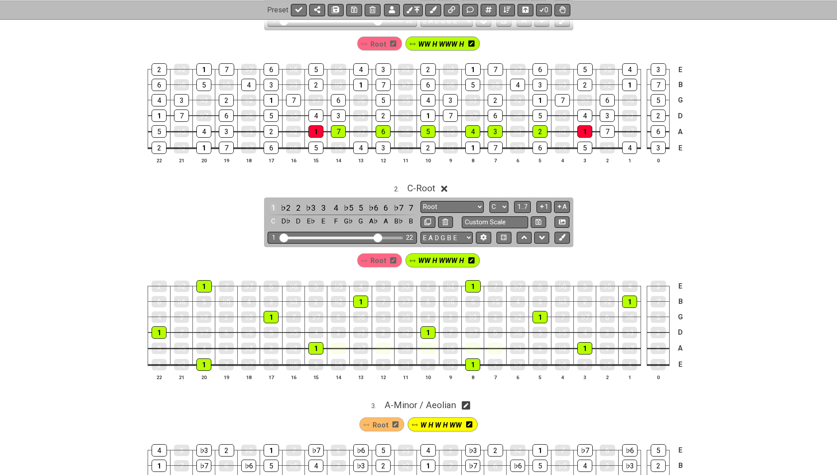
click at [272, 205] on div "1" at bounding box center [273, 208] width 11 height 12
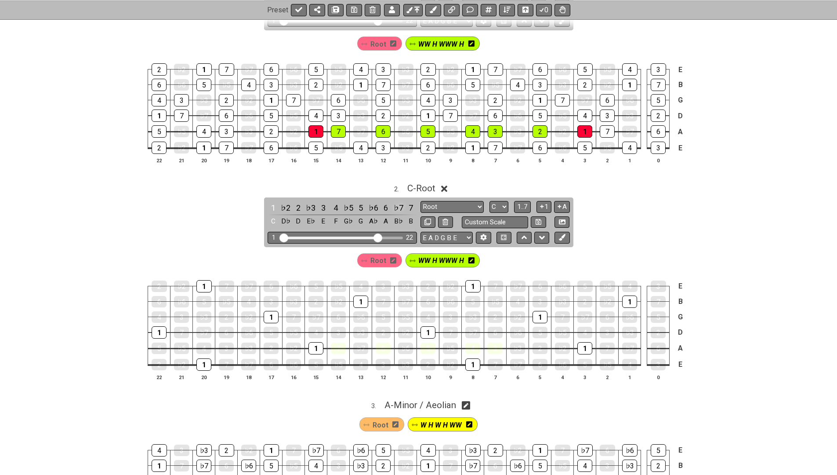
click at [395, 203] on div "♭7" at bounding box center [398, 208] width 11 height 12
click at [405, 203] on div "7" at bounding box center [410, 208] width 11 height 12
click at [409, 204] on div "7" at bounding box center [410, 208] width 11 height 12
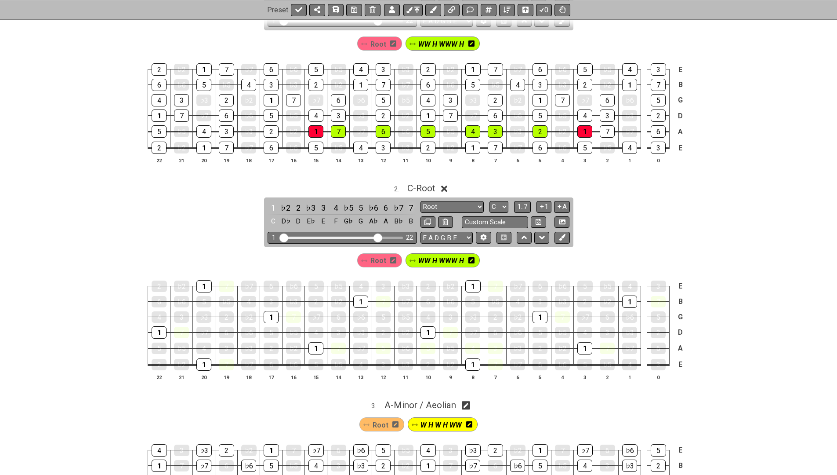
click at [409, 204] on div "7" at bounding box center [410, 208] width 11 height 12
click at [271, 206] on div "1" at bounding box center [273, 208] width 11 height 12
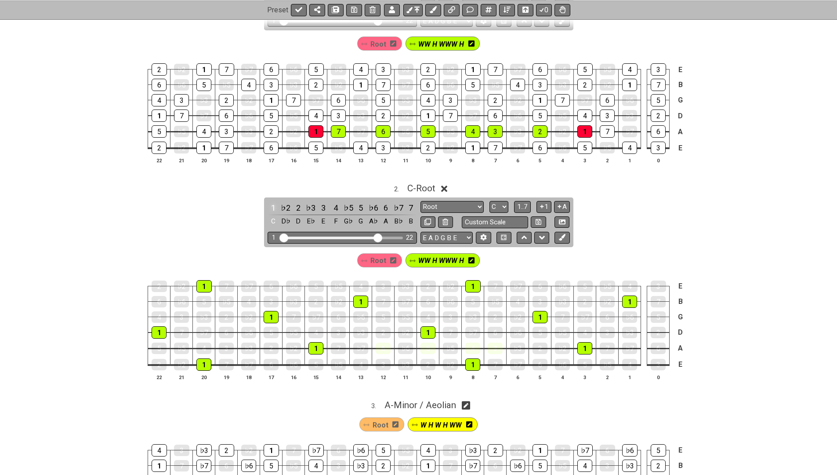
click at [271, 206] on div "1" at bounding box center [273, 208] width 11 height 12
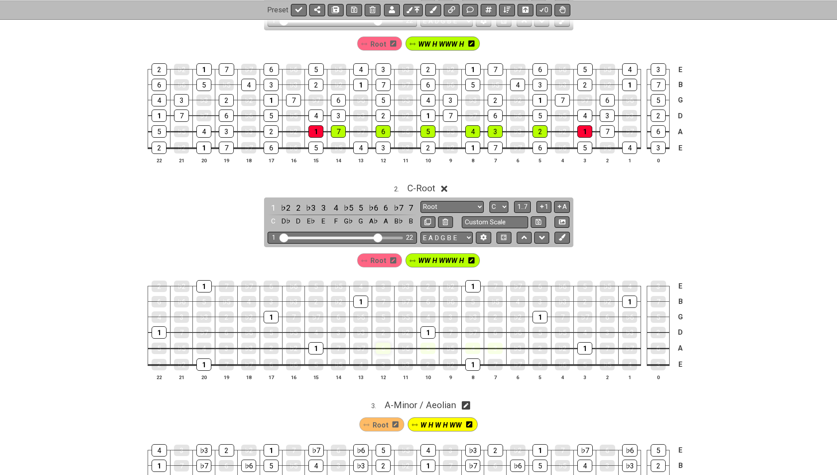
click at [384, 344] on div "6" at bounding box center [383, 347] width 15 height 11
click at [381, 207] on div "6" at bounding box center [385, 208] width 11 height 12
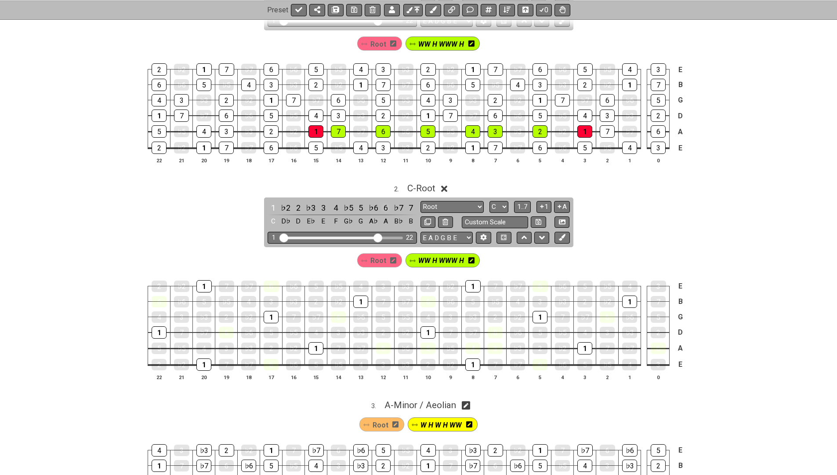
click at [381, 207] on div "6" at bounding box center [385, 208] width 11 height 12
click at [372, 205] on div "♭6" at bounding box center [373, 208] width 11 height 12
click at [393, 204] on div "♭7" at bounding box center [398, 208] width 11 height 12
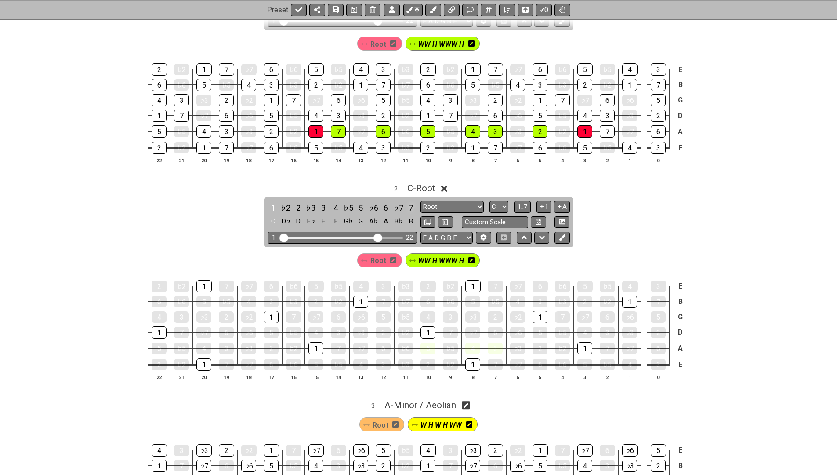
click at [405, 204] on div "7" at bounding box center [410, 208] width 11 height 12
click at [355, 205] on div "5" at bounding box center [360, 208] width 11 height 12
click at [346, 204] on div "♭5" at bounding box center [348, 208] width 11 height 12
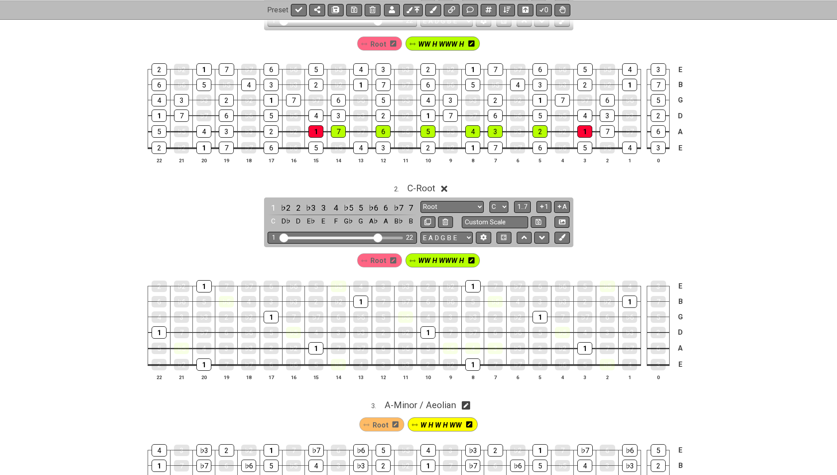
click at [346, 204] on div "♭5" at bounding box center [348, 208] width 11 height 12
click at [334, 203] on div "4" at bounding box center [335, 208] width 11 height 12
click at [321, 204] on div "3" at bounding box center [323, 208] width 11 height 12
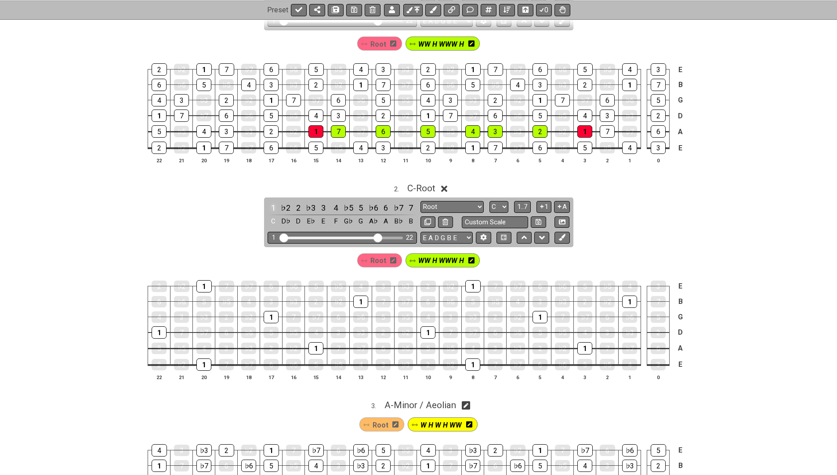
click at [274, 204] on div "1" at bounding box center [273, 208] width 11 height 12
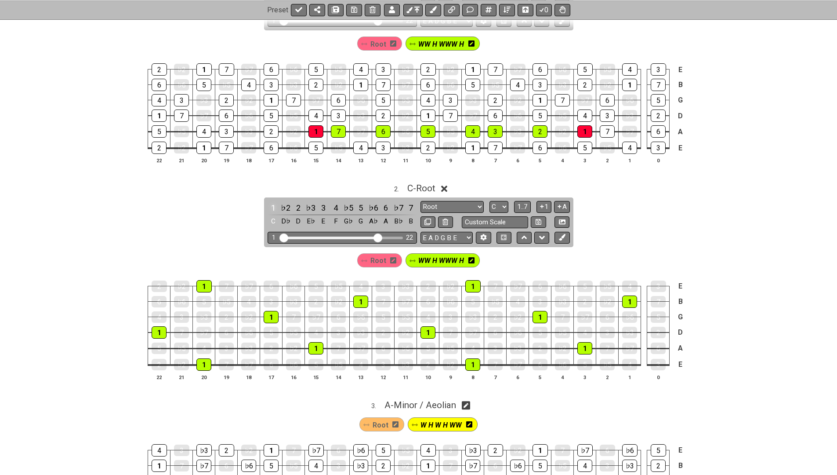
click at [274, 204] on div "1" at bounding box center [273, 208] width 11 height 12
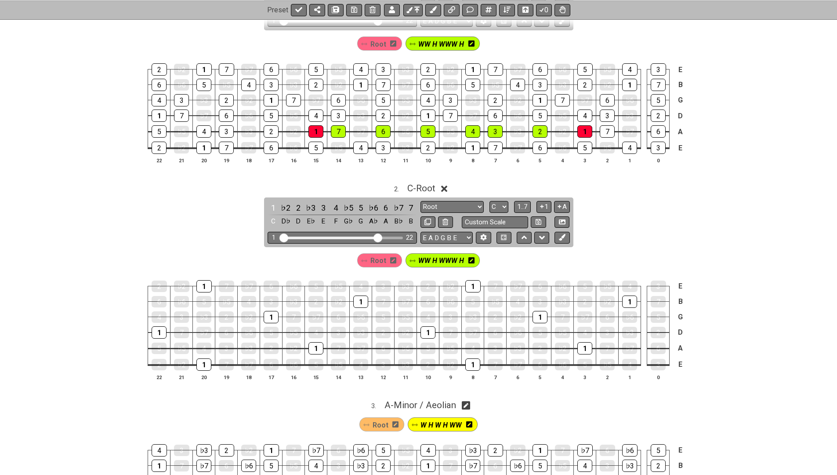
click at [429, 256] on span "WW H WWW H" at bounding box center [441, 260] width 46 height 13
click at [270, 202] on div "1" at bounding box center [273, 208] width 11 height 12
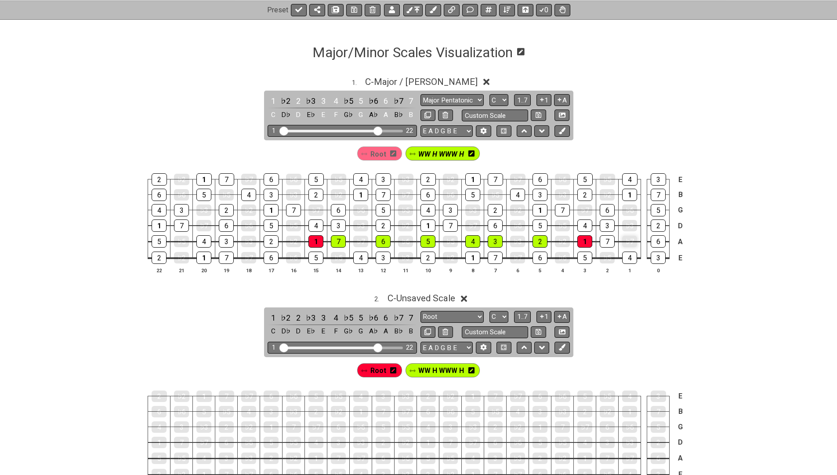
scroll to position [124, 0]
click at [271, 100] on div "1" at bounding box center [273, 101] width 11 height 12
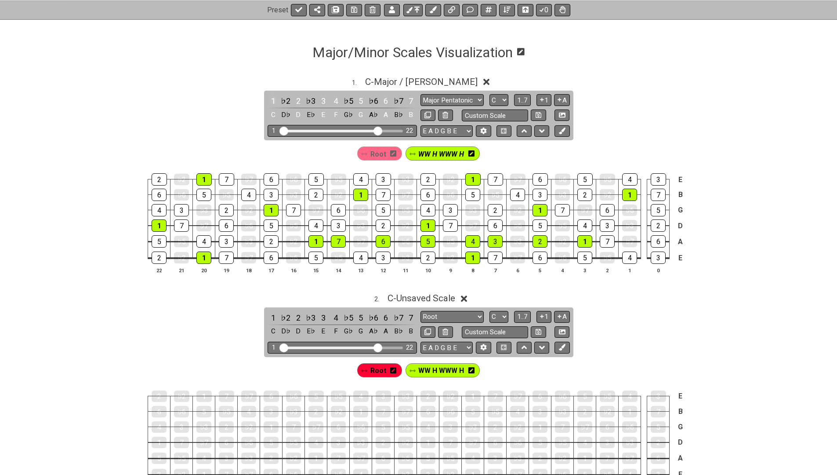
click at [271, 100] on div "1" at bounding box center [273, 101] width 11 height 12
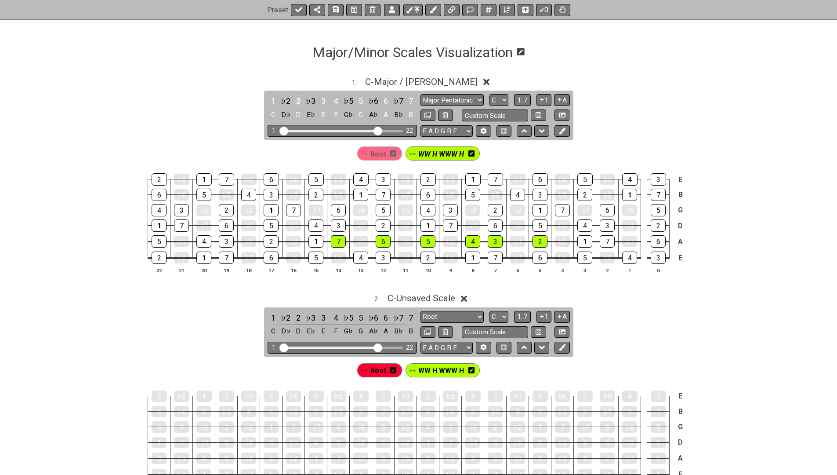
click at [295, 99] on div "2" at bounding box center [298, 101] width 11 height 12
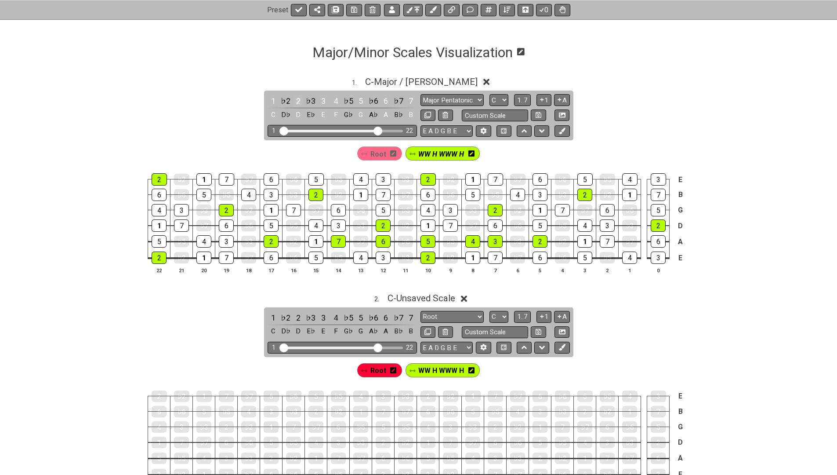
click at [295, 99] on div "2" at bounding box center [298, 101] width 11 height 12
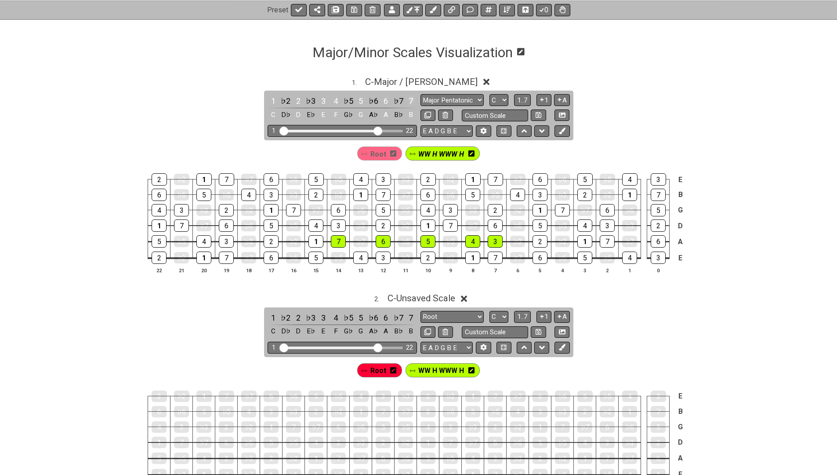
click at [405, 98] on div "7" at bounding box center [410, 101] width 11 height 12
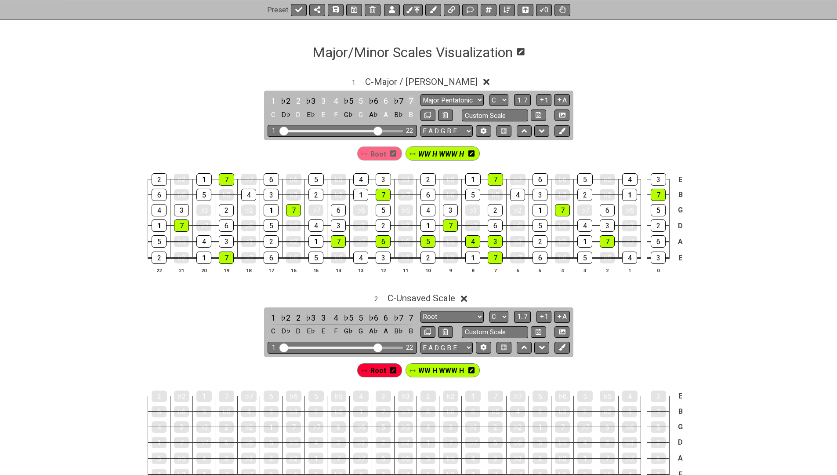
click at [405, 98] on div "7" at bounding box center [410, 101] width 11 height 12
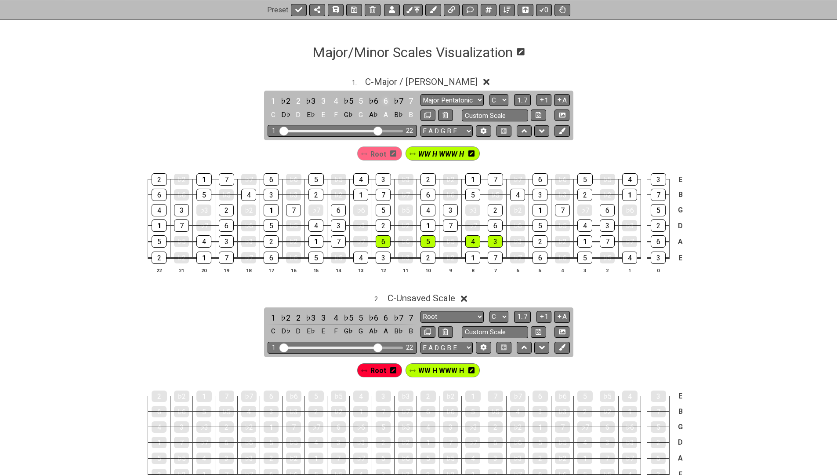
click at [382, 102] on div "6" at bounding box center [385, 101] width 11 height 12
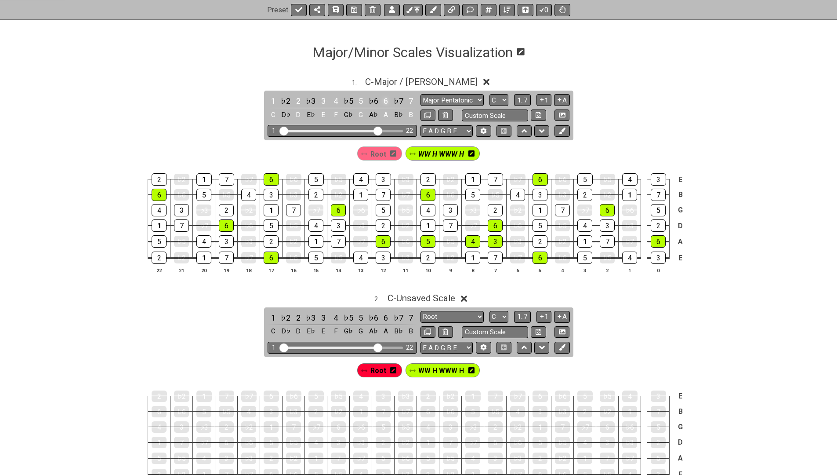
click at [382, 102] on div "6" at bounding box center [385, 101] width 11 height 12
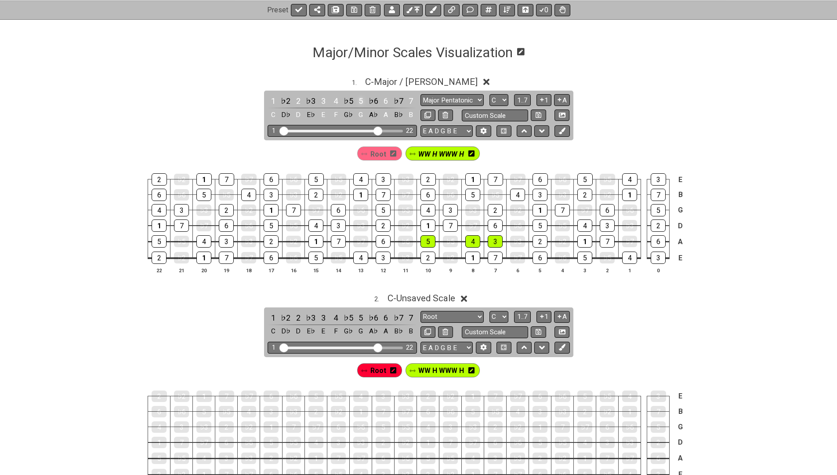
click at [361, 102] on div "5" at bounding box center [360, 101] width 11 height 12
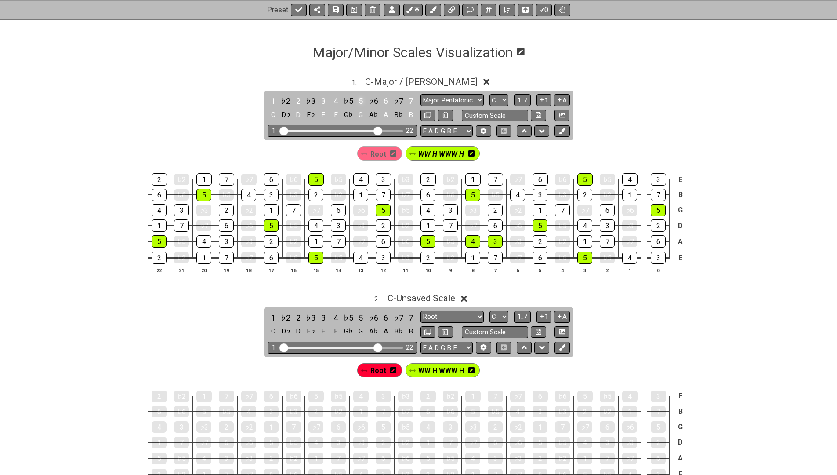
click at [360, 102] on div "5" at bounding box center [360, 101] width 11 height 12
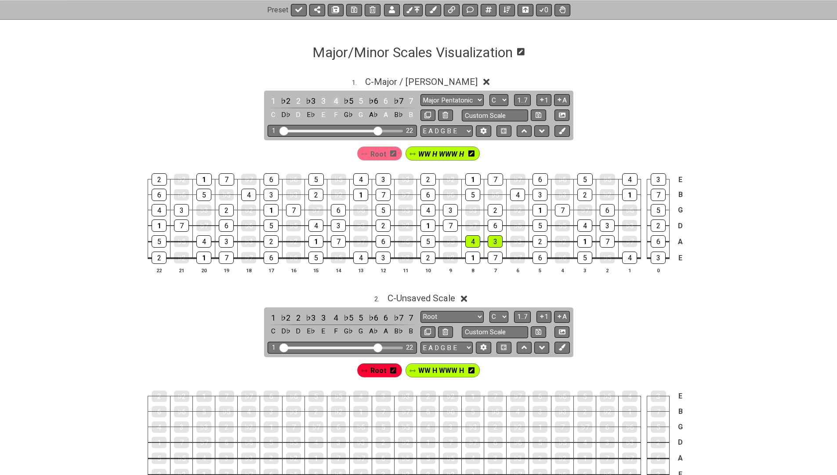
click at [330, 102] on div "4" at bounding box center [335, 101] width 11 height 12
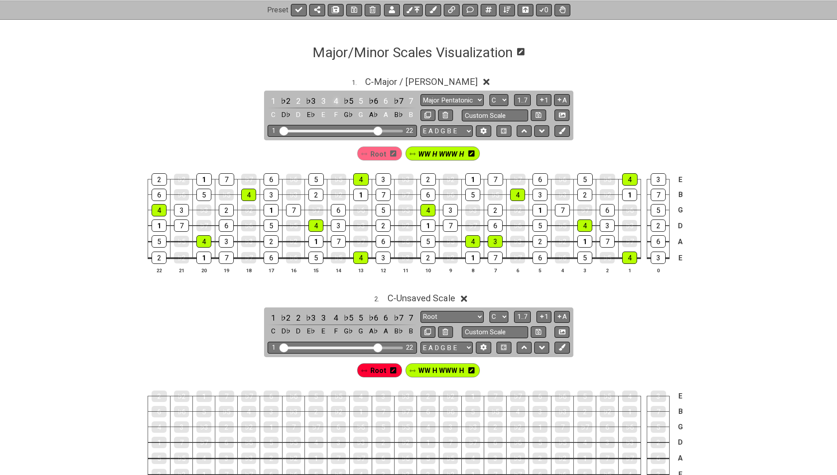
click at [330, 102] on div "4" at bounding box center [335, 101] width 11 height 12
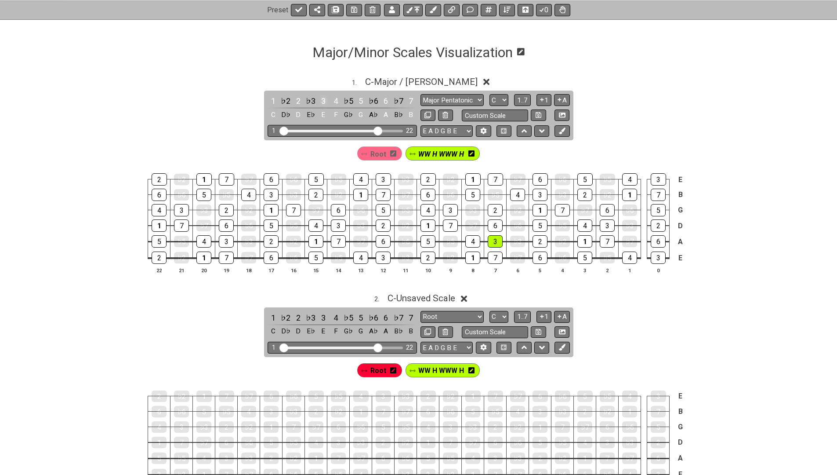
click at [323, 100] on div "3" at bounding box center [323, 101] width 11 height 12
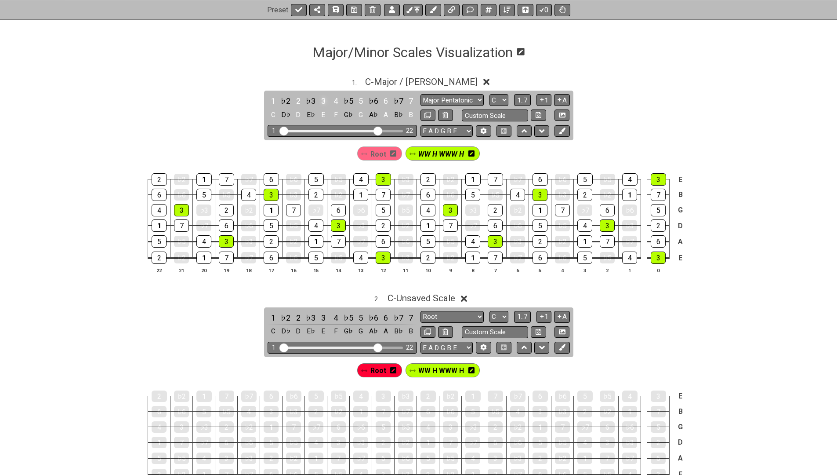
click at [323, 100] on div "3" at bounding box center [323, 101] width 11 height 12
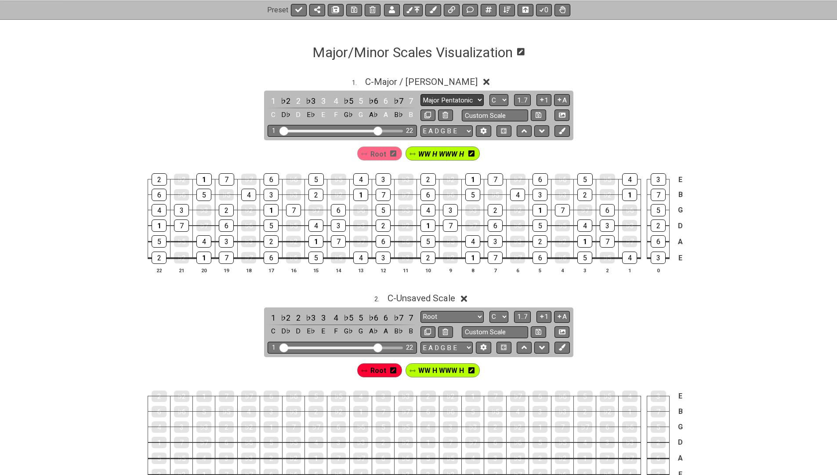
select select "Root"
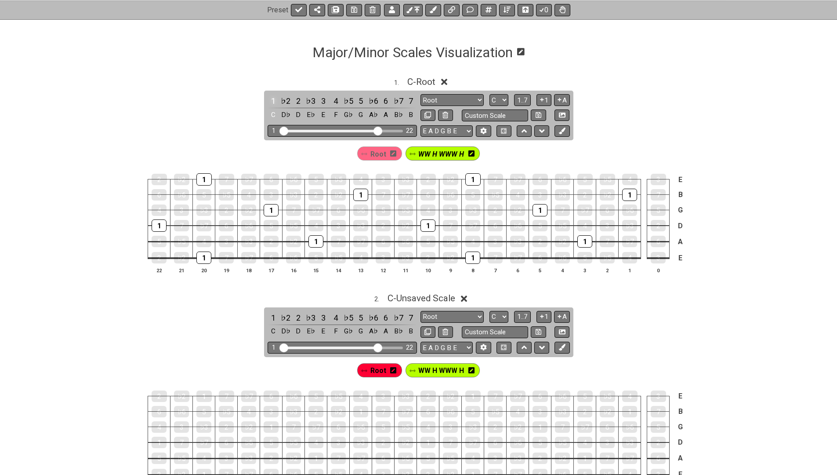
click at [271, 99] on div "1" at bounding box center [273, 101] width 11 height 12
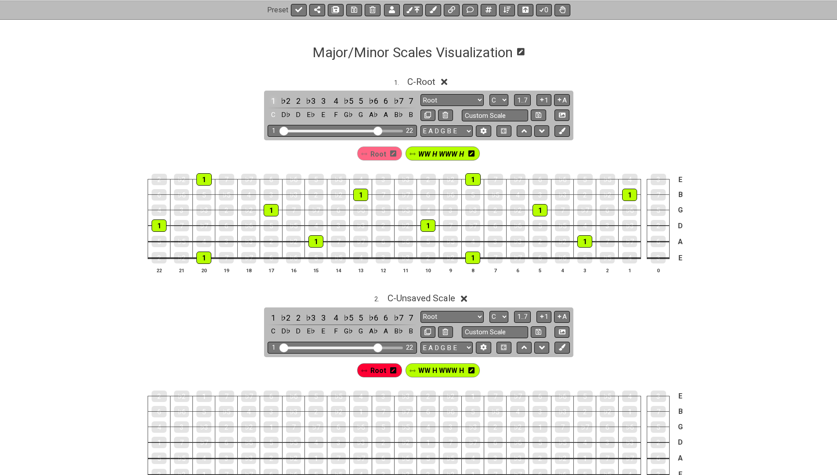
click at [271, 99] on div "1" at bounding box center [273, 101] width 11 height 12
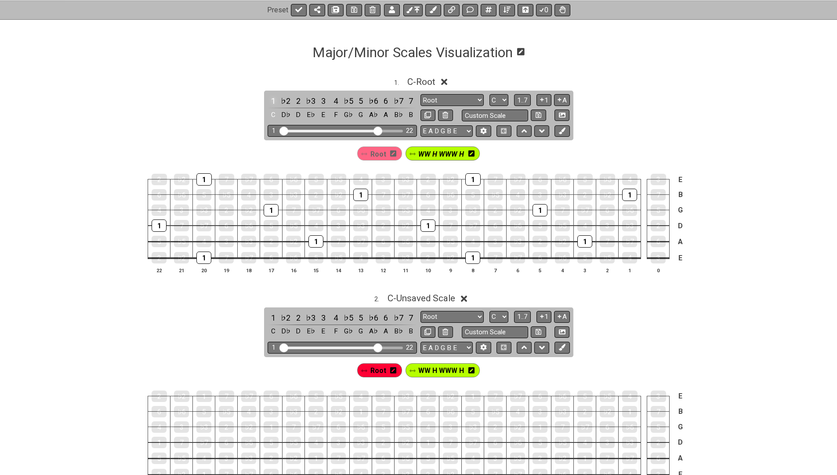
click at [271, 99] on div "1" at bounding box center [273, 101] width 11 height 12
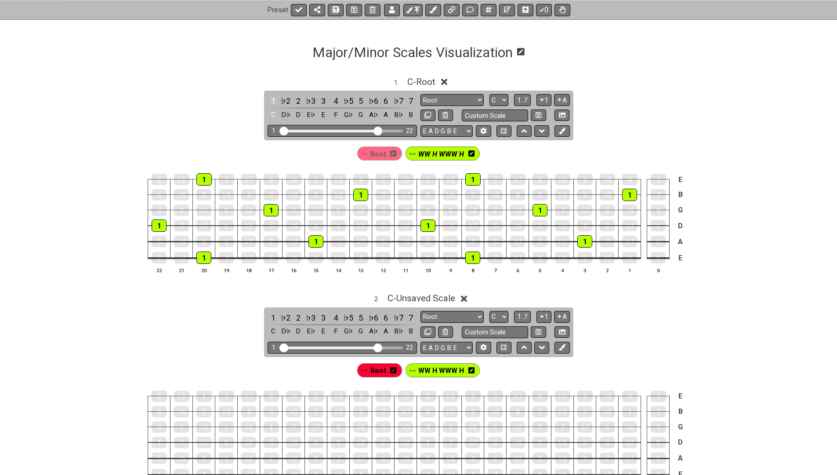
click at [271, 99] on div "1" at bounding box center [273, 101] width 11 height 12
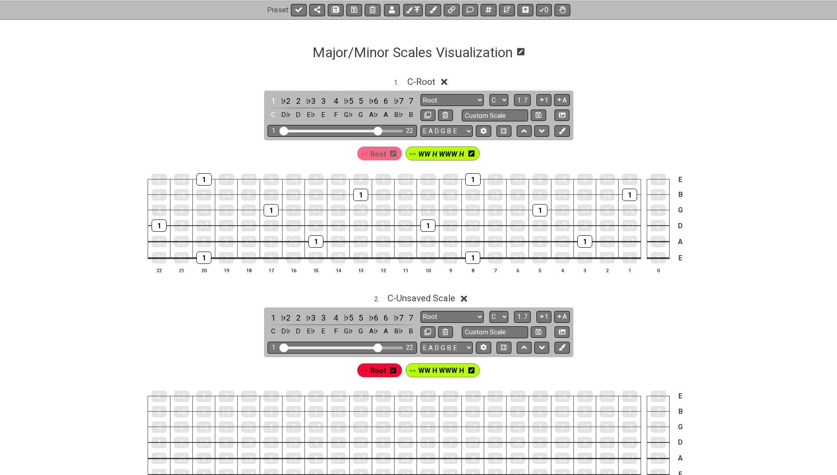
click at [428, 155] on span "WW H WWW H" at bounding box center [441, 154] width 46 height 13
click at [272, 102] on div "1" at bounding box center [273, 101] width 11 height 12
click at [585, 239] on div "1" at bounding box center [584, 241] width 15 height 11
click at [540, 242] on div "2" at bounding box center [540, 241] width 15 height 12
click at [517, 240] on div "♭3" at bounding box center [517, 241] width 15 height 12
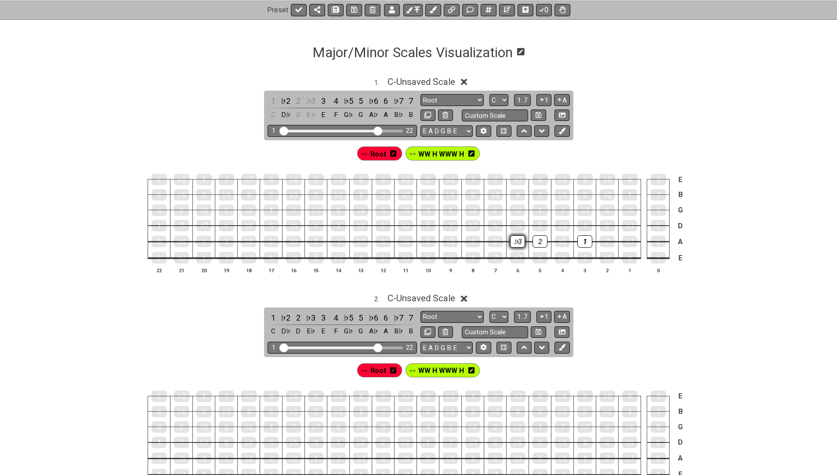
click at [517, 240] on div "♭3" at bounding box center [517, 241] width 15 height 12
click at [492, 238] on div "3" at bounding box center [495, 241] width 15 height 11
click at [450, 241] on div "♭5" at bounding box center [450, 241] width 15 height 11
click at [474, 245] on div "4" at bounding box center [472, 241] width 15 height 11
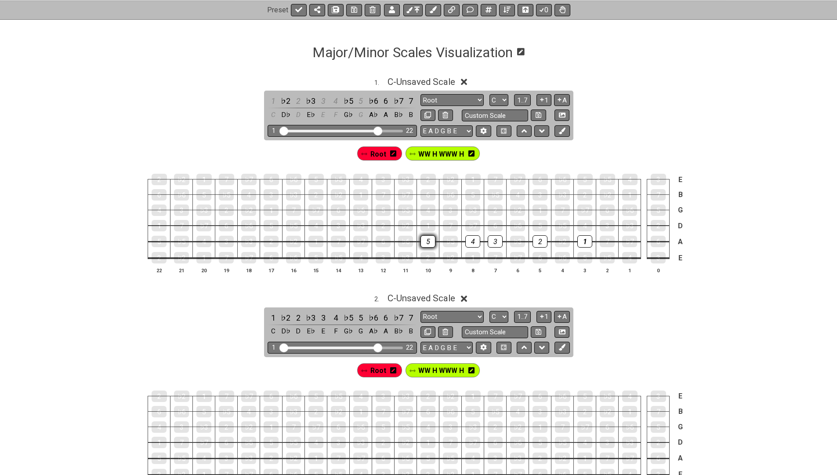
click at [427, 243] on div "5" at bounding box center [428, 241] width 15 height 12
click at [379, 240] on div "6" at bounding box center [383, 241] width 15 height 12
click at [338, 243] on div "7" at bounding box center [338, 241] width 15 height 11
click at [312, 241] on div "1" at bounding box center [315, 241] width 15 height 12
click at [473, 153] on icon at bounding box center [471, 153] width 6 height 6
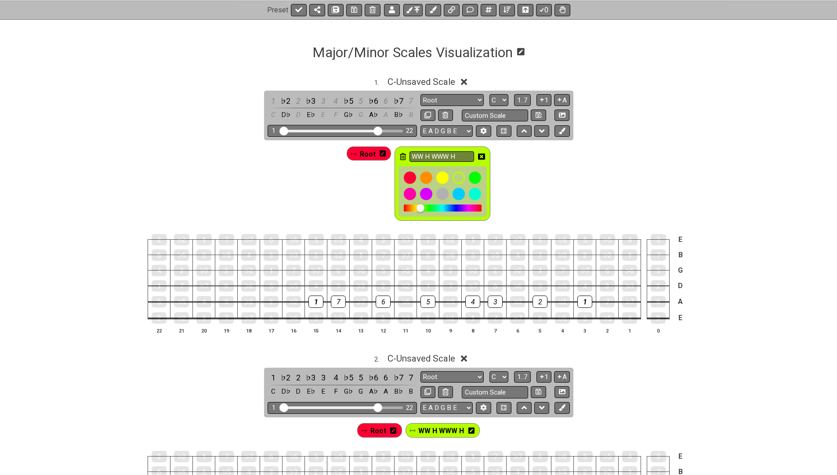
click at [479, 155] on icon at bounding box center [481, 156] width 7 height 6
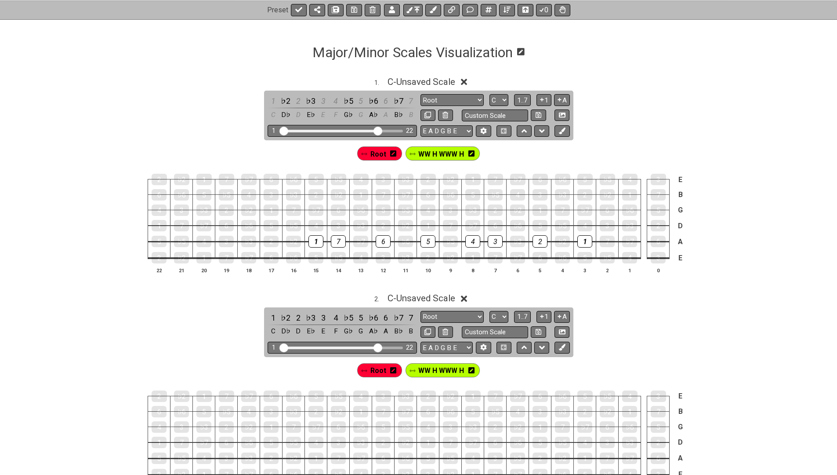
click at [470, 154] on icon at bounding box center [471, 153] width 6 height 7
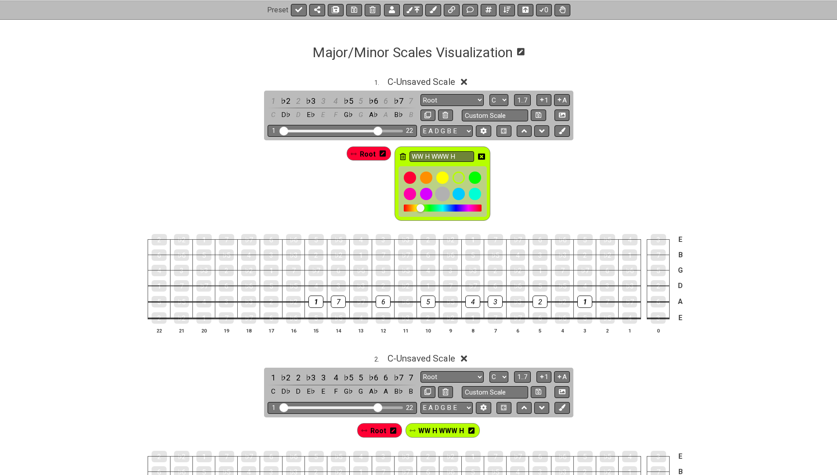
click at [441, 193] on div at bounding box center [442, 193] width 15 height 15
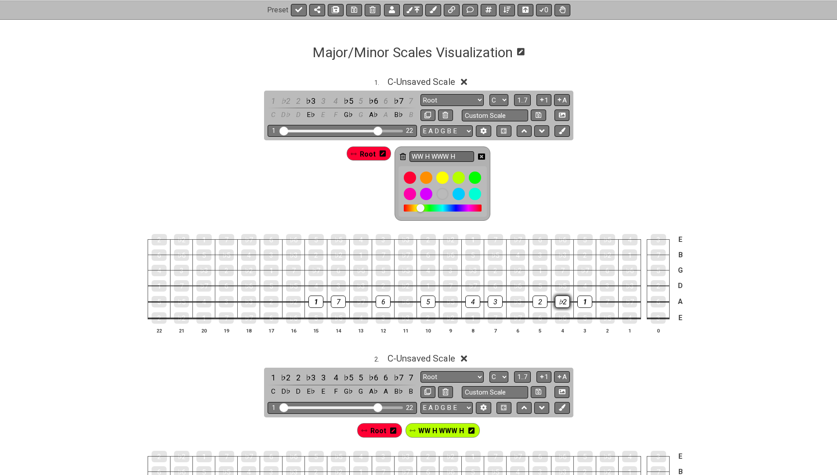
click at [561, 298] on div "♭2" at bounding box center [562, 301] width 15 height 12
click at [443, 192] on div at bounding box center [442, 193] width 15 height 15
click at [558, 301] on div "♭2" at bounding box center [562, 301] width 15 height 12
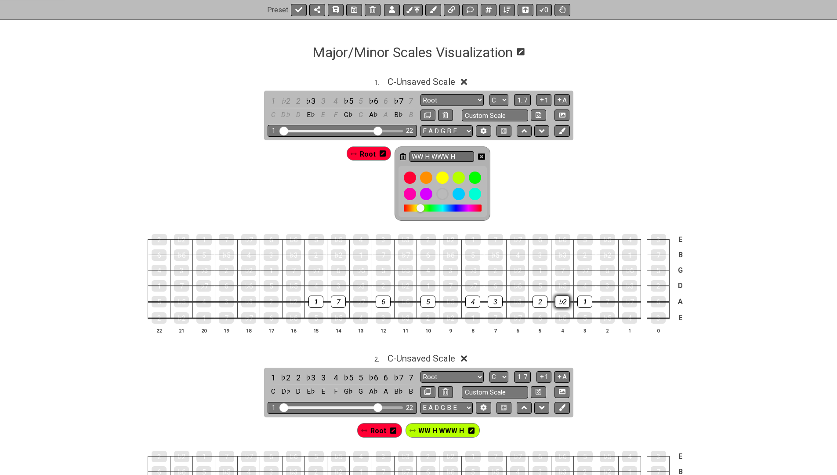
click at [559, 301] on div "♭2" at bounding box center [562, 301] width 15 height 12
click at [443, 194] on div at bounding box center [442, 193] width 15 height 15
click at [486, 154] on div "WW H WWW H" at bounding box center [443, 183] width 96 height 74
click at [480, 155] on icon at bounding box center [481, 156] width 7 height 7
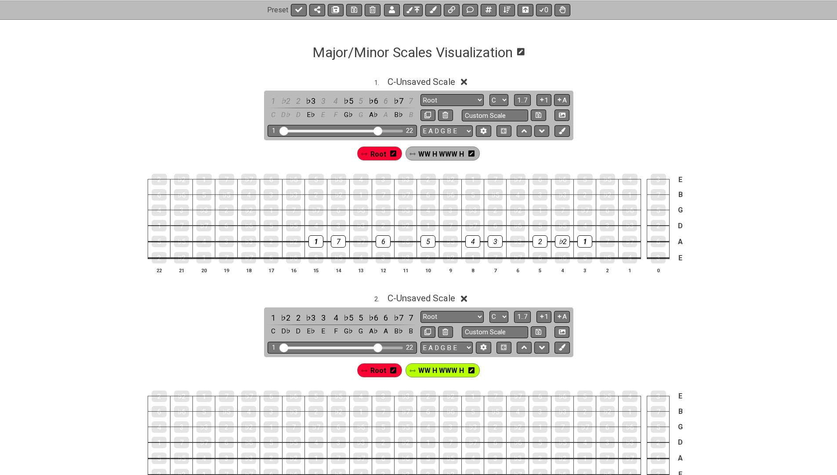
click at [449, 152] on span "WW H WWW H" at bounding box center [441, 154] width 46 height 13
click at [559, 238] on div "♭2" at bounding box center [562, 241] width 15 height 12
click at [510, 240] on div "♭3" at bounding box center [517, 241] width 15 height 11
click at [515, 238] on div "♭3" at bounding box center [517, 241] width 15 height 11
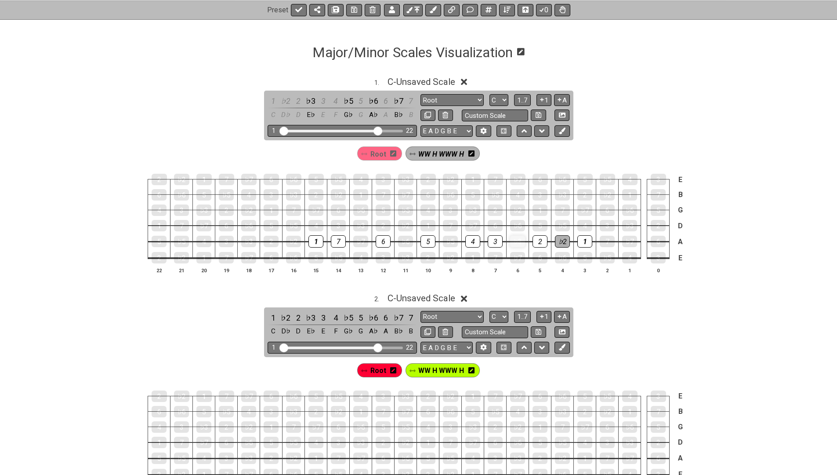
click at [515, 238] on div "♭3" at bounding box center [517, 241] width 15 height 11
click at [429, 150] on span "WW H WWW H" at bounding box center [441, 154] width 46 height 13
click at [520, 241] on div "♭3" at bounding box center [517, 241] width 15 height 11
click at [453, 238] on div "♭5" at bounding box center [450, 241] width 15 height 11
click at [406, 240] on div "♭6" at bounding box center [405, 241] width 15 height 11
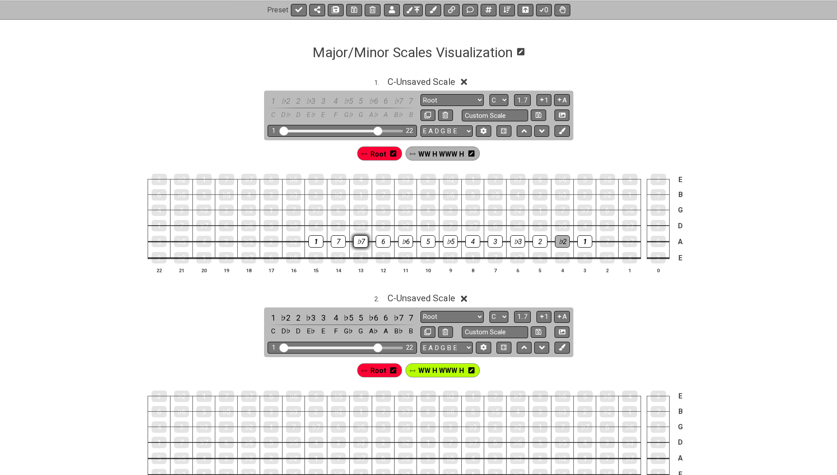
click at [360, 239] on div "♭7" at bounding box center [360, 241] width 15 height 12
click at [425, 155] on span "WW H WWW H" at bounding box center [441, 154] width 46 height 13
click at [366, 241] on div "♭7" at bounding box center [360, 241] width 15 height 12
click at [405, 240] on div "♭6" at bounding box center [405, 241] width 15 height 12
click at [446, 241] on div "♭5" at bounding box center [450, 241] width 15 height 12
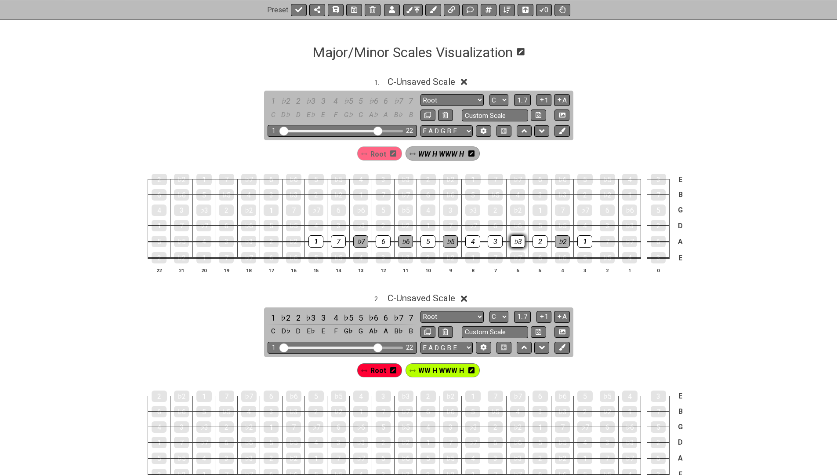
click at [517, 239] on div "♭3" at bounding box center [517, 241] width 15 height 12
click at [472, 117] on input "text" at bounding box center [495, 115] width 67 height 12
type input "Piano Keyboard"
click at [537, 116] on icon at bounding box center [539, 115] width 6 height 6
select select "Piano Keyboard"
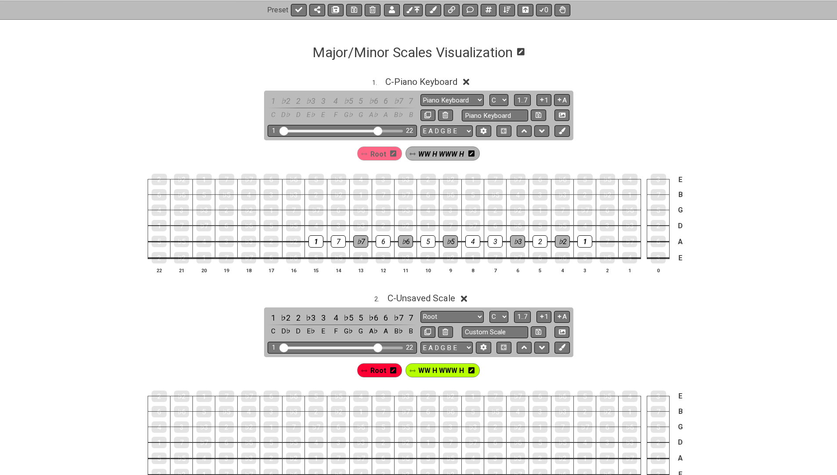
click at [469, 156] on icon at bounding box center [471, 153] width 6 height 6
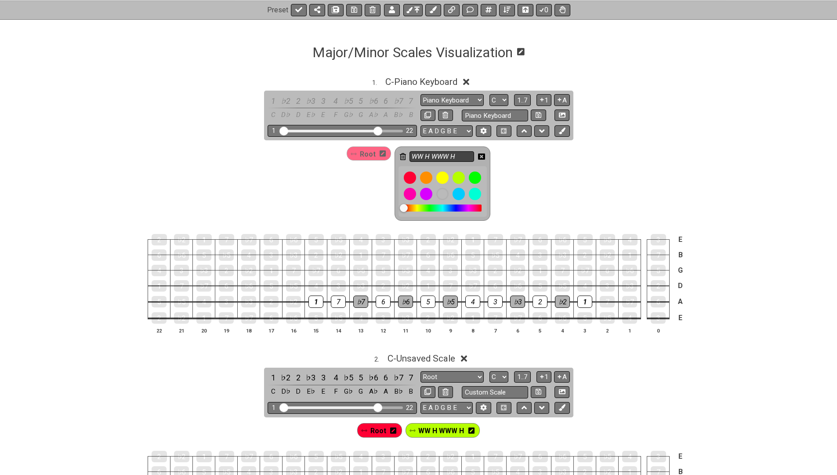
click at [463, 156] on input "WW H WWW H" at bounding box center [442, 156] width 65 height 11
click at [482, 155] on icon at bounding box center [481, 156] width 7 height 7
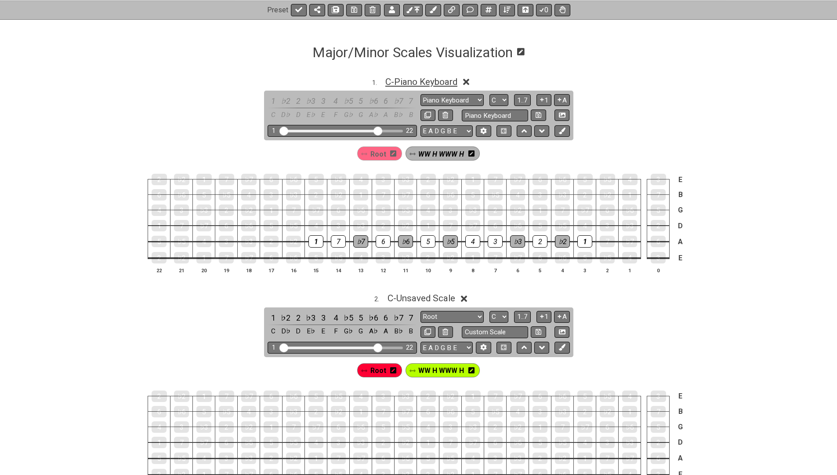
click at [439, 82] on span "C - Piano Keyboard" at bounding box center [421, 81] width 72 height 11
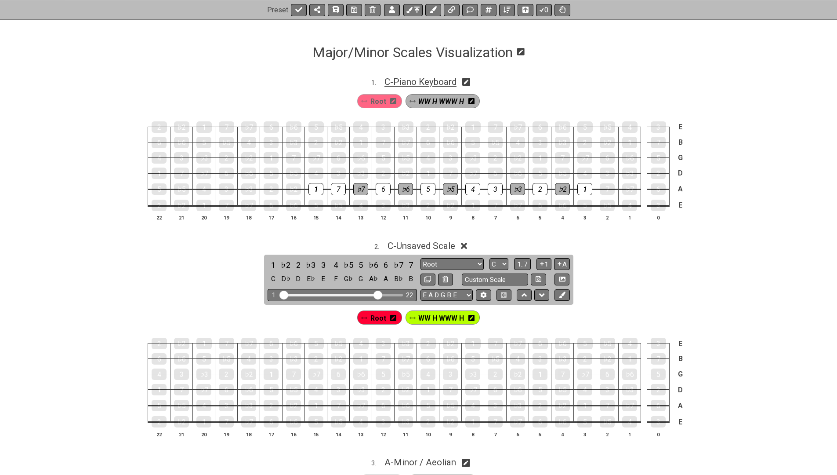
click at [431, 84] on span "C - Piano Keyboard" at bounding box center [421, 81] width 72 height 11
select select "Piano Keyboard"
select select "C"
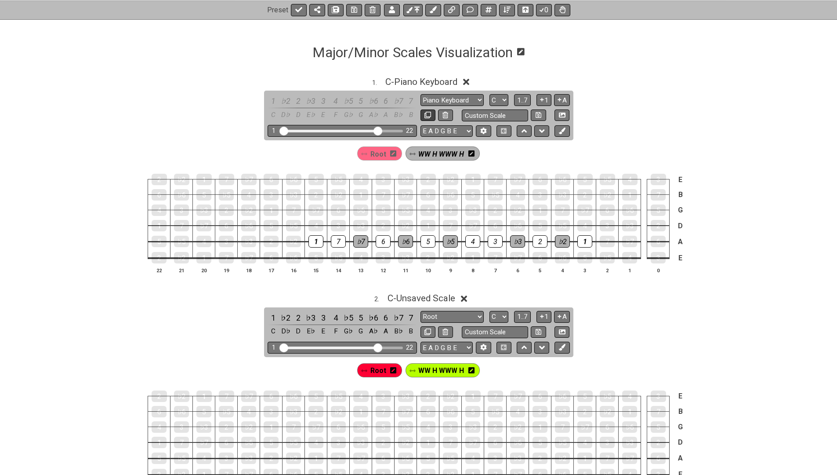
click at [425, 114] on icon at bounding box center [427, 115] width 7 height 7
select select "Piano Keyboard"
select select "Root"
select select "C"
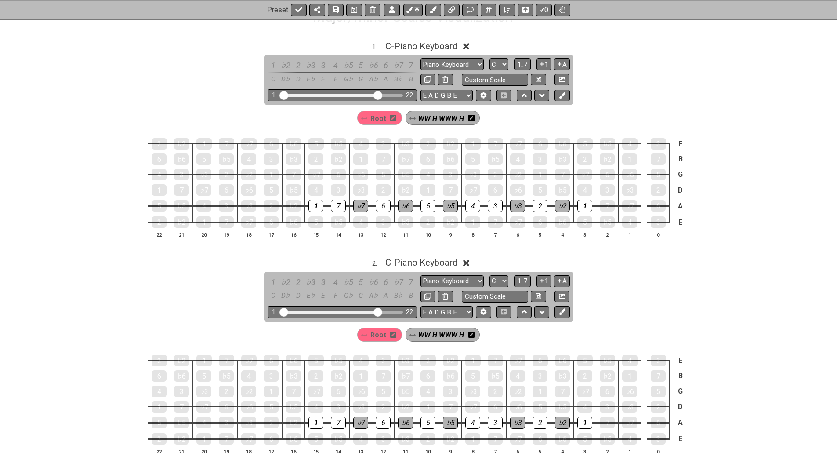
scroll to position [168, 0]
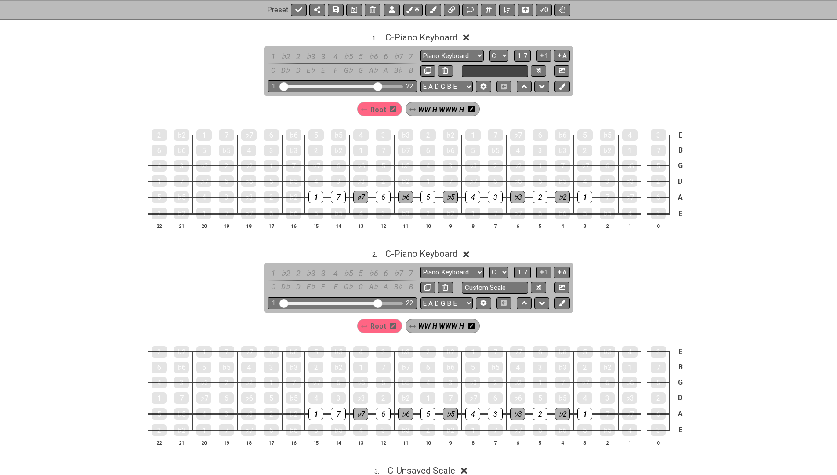
click at [476, 67] on input "text" at bounding box center [495, 71] width 67 height 12
type input "Reversed"
click at [470, 36] on icon at bounding box center [466, 37] width 7 height 7
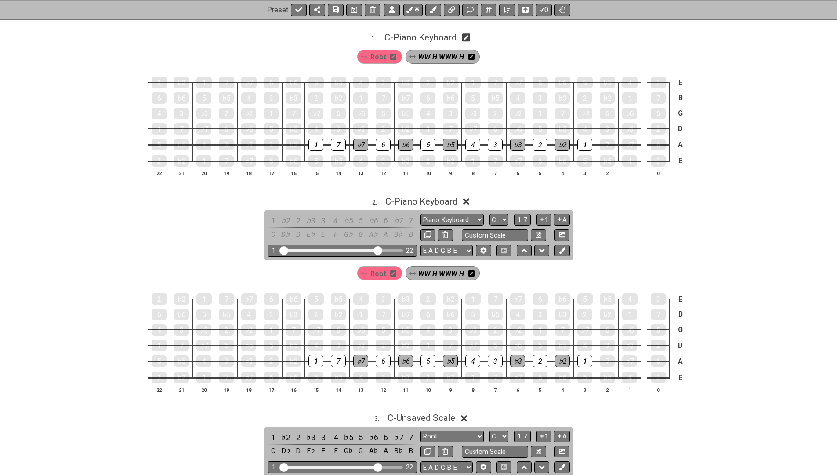
click at [471, 57] on icon at bounding box center [471, 57] width 6 height 6
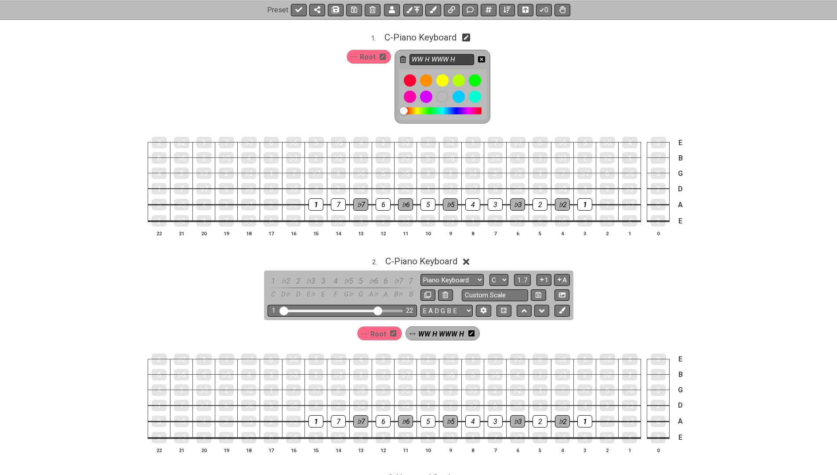
click at [465, 58] on input "WW H WWW H" at bounding box center [442, 59] width 65 height 11
type input "Black Keys"
click at [480, 56] on icon at bounding box center [481, 59] width 7 height 7
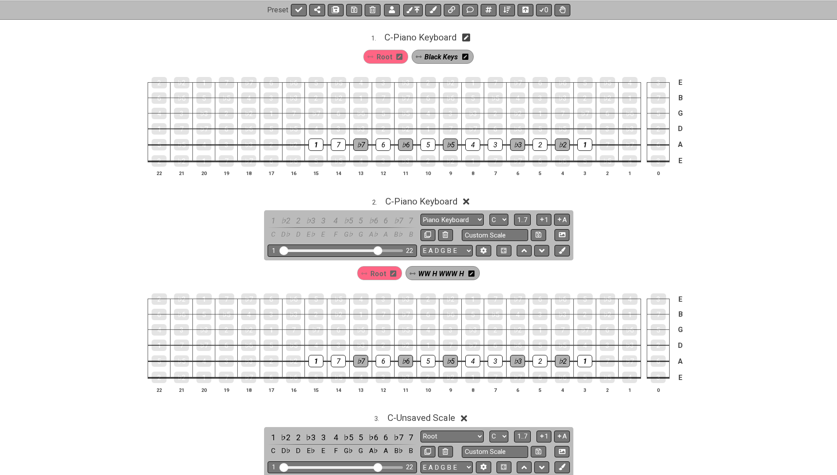
click at [401, 60] on icon at bounding box center [399, 57] width 6 height 13
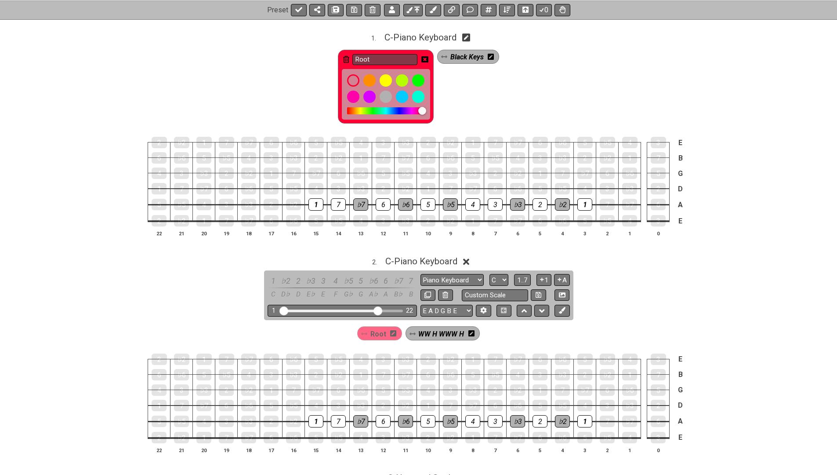
click at [343, 60] on icon at bounding box center [346, 59] width 6 height 7
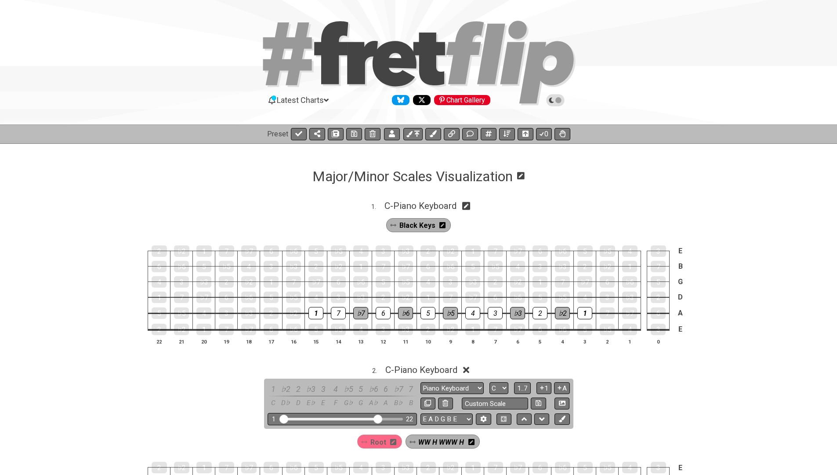
scroll to position [0, 0]
click at [470, 207] on icon at bounding box center [466, 206] width 8 height 8
select select "Piano Keyboard"
select select "C"
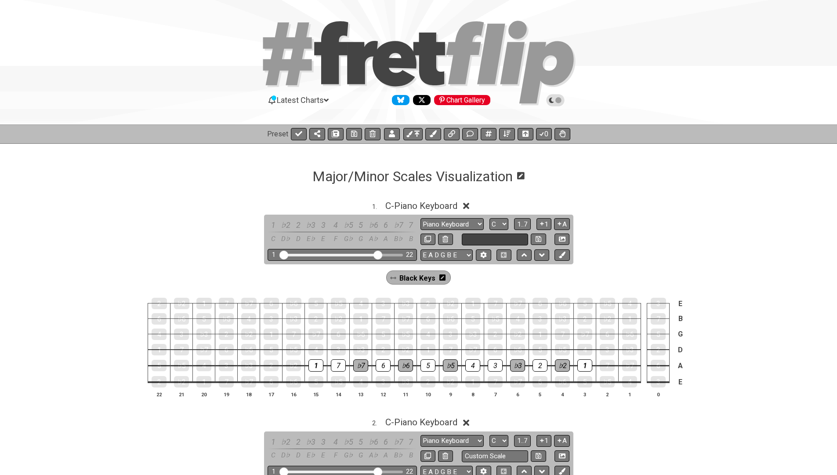
click at [477, 240] on input "text" at bounding box center [495, 239] width 67 height 12
type input "Reversed Piano Keybo"
click at [533, 235] on button at bounding box center [538, 239] width 15 height 12
select select "Reversed Piano Keybo"
click at [493, 238] on input "Reversed Piano Keybo" at bounding box center [495, 239] width 67 height 12
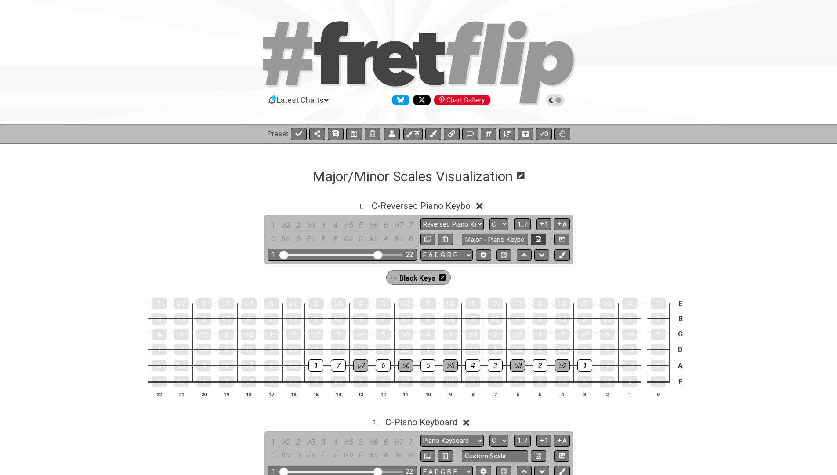
type input "Major - Piano Keybo"
click at [537, 236] on icon at bounding box center [539, 239] width 6 height 7
select select "Major - Piano Keybo"
click at [507, 240] on input "Major - Piano Keybo" at bounding box center [495, 239] width 67 height 12
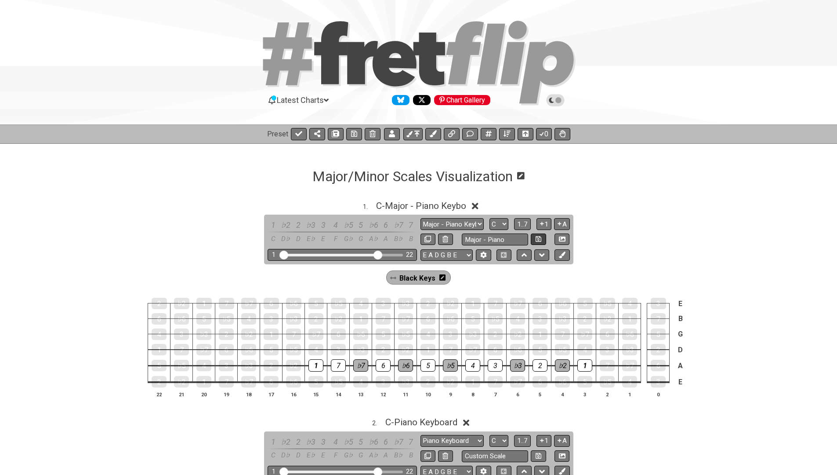
type input "Major - Piano"
click at [537, 240] on icon at bounding box center [539, 239] width 6 height 6
select select "Major - Piano"
click at [420, 203] on span "C - Major - Piano" at bounding box center [421, 205] width 63 height 11
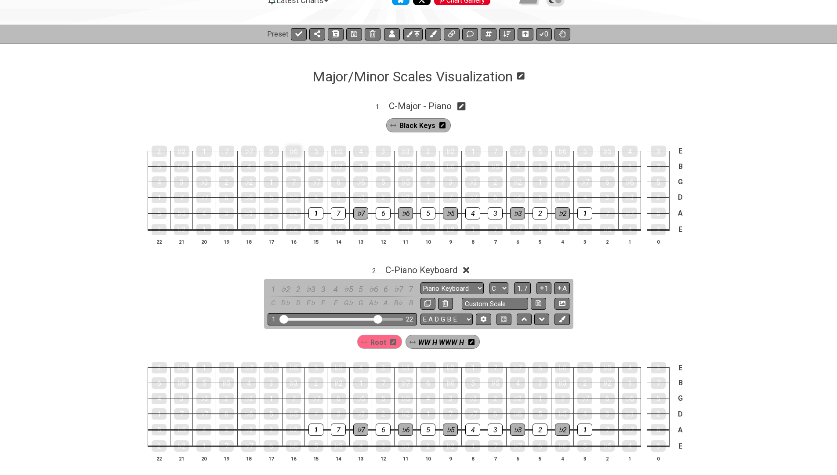
scroll to position [100, 0]
click at [428, 108] on span "C - Major - Piano" at bounding box center [420, 106] width 63 height 11
select select "Major - Piano"
select select "C"
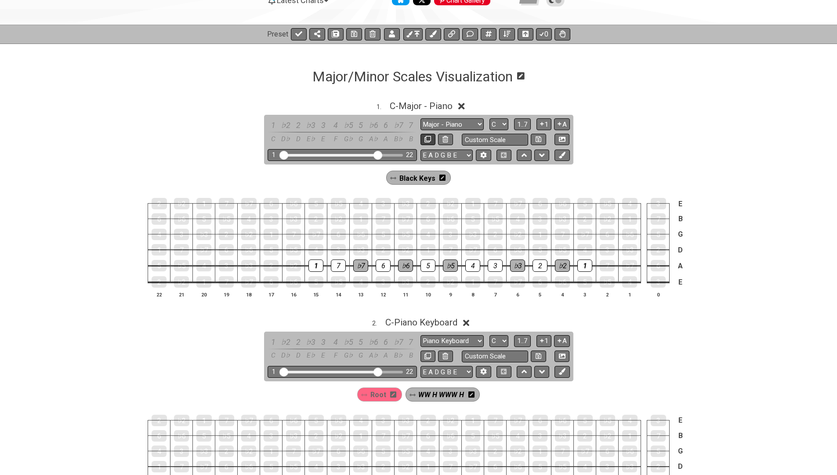
click at [425, 140] on icon at bounding box center [427, 139] width 7 height 7
select select "Major - Piano"
select select "Piano Keyboard"
select select "Root"
select select "C"
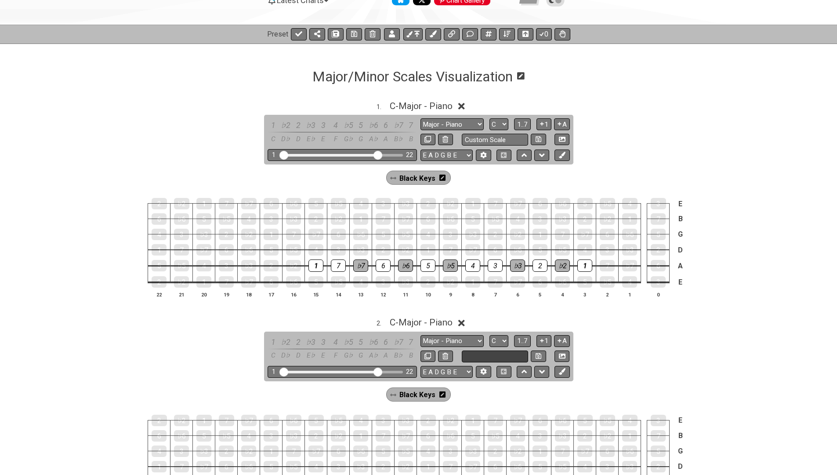
click at [467, 351] on input "text" at bounding box center [495, 356] width 67 height 12
type input "3 plus 4"
click at [539, 353] on icon at bounding box center [539, 355] width 6 height 7
select select "3 plus 4"
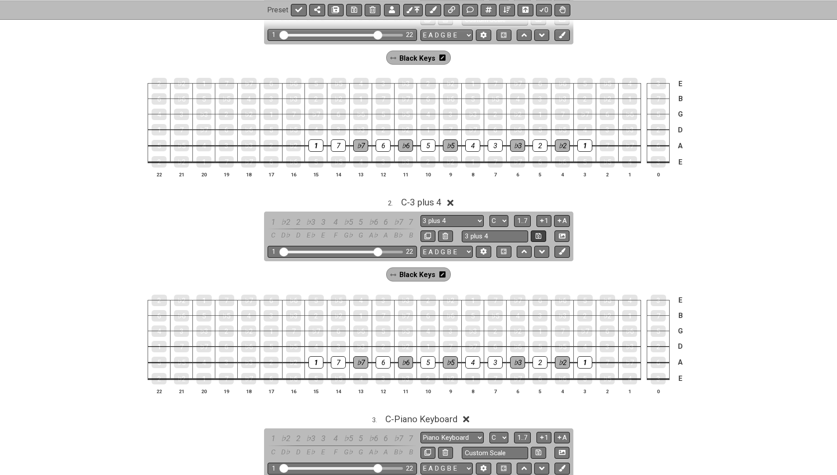
scroll to position [220, 0]
click at [442, 271] on icon at bounding box center [442, 273] width 6 height 7
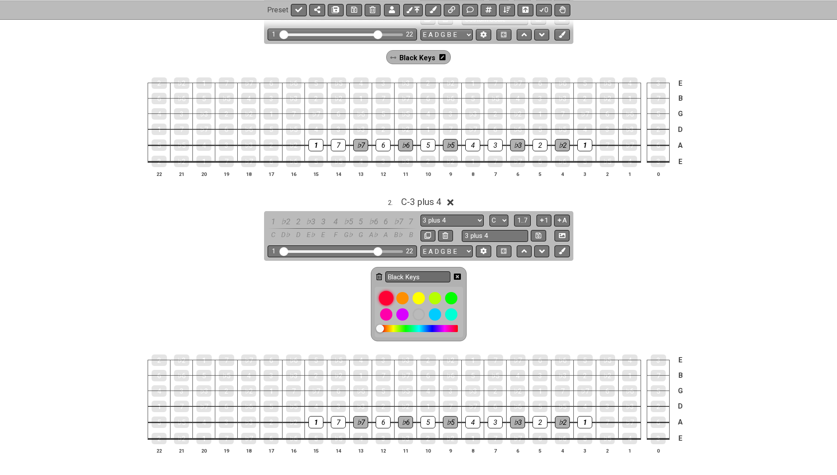
click at [387, 294] on div at bounding box center [386, 297] width 15 height 15
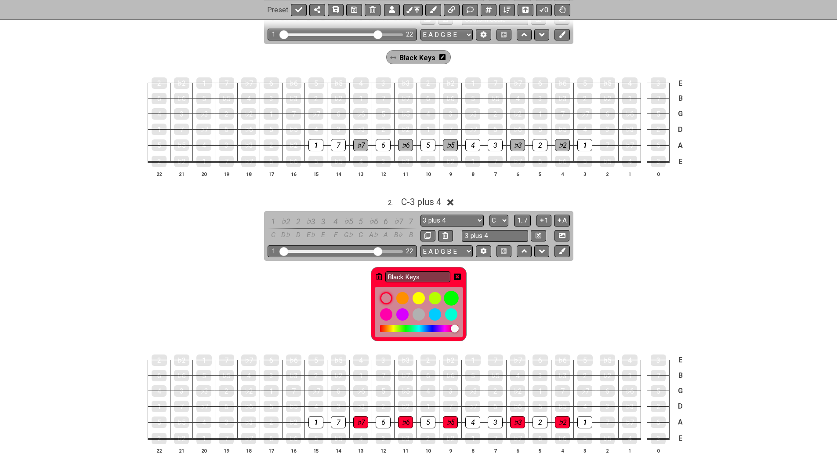
click at [451, 296] on div at bounding box center [451, 297] width 15 height 15
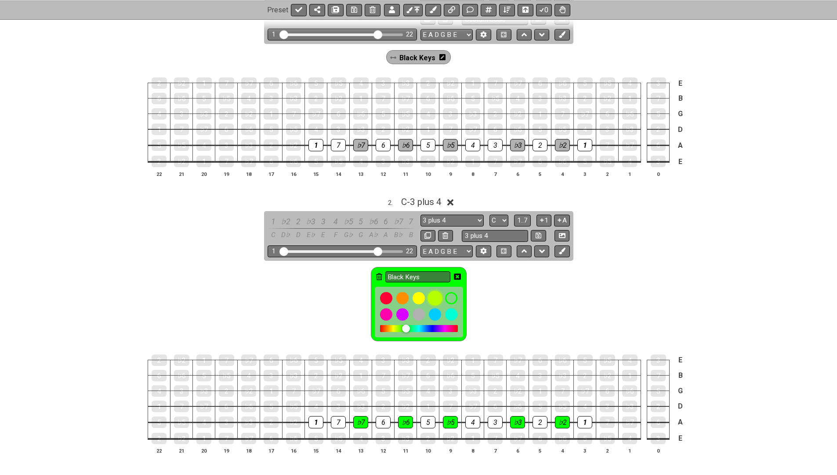
click at [442, 294] on div at bounding box center [435, 297] width 15 height 15
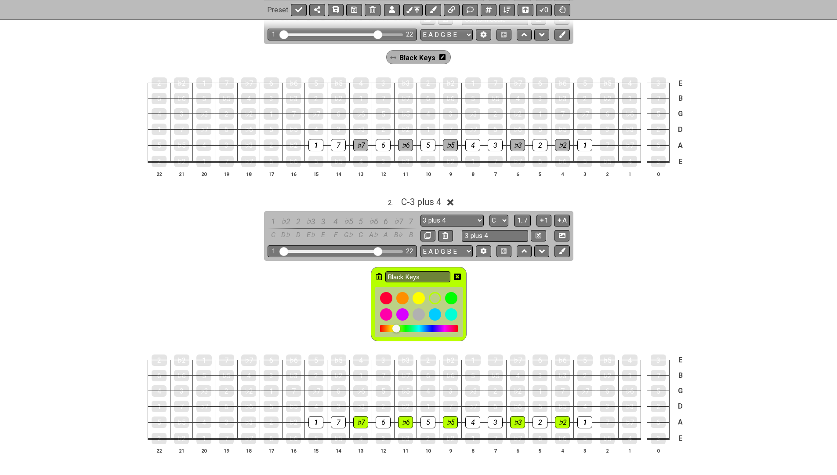
click at [458, 273] on icon at bounding box center [457, 276] width 7 height 6
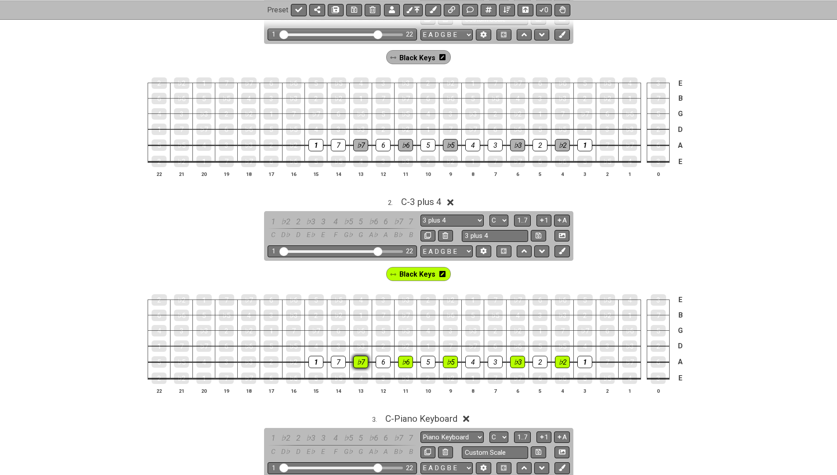
click at [360, 363] on div "♭7" at bounding box center [360, 362] width 15 height 12
click at [360, 362] on div "♭7" at bounding box center [360, 361] width 15 height 11
click at [428, 276] on span "Black Keys" at bounding box center [417, 274] width 36 height 13
click at [366, 358] on div "♭7" at bounding box center [360, 362] width 15 height 12
click at [407, 359] on div "♭6" at bounding box center [405, 362] width 15 height 12
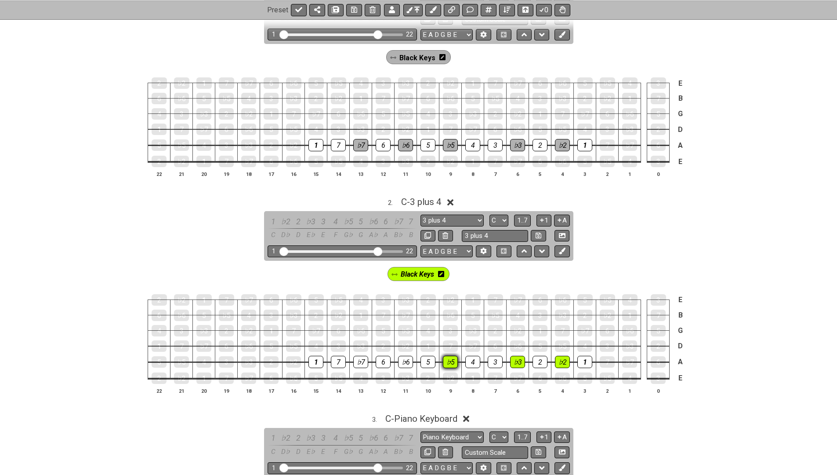
click at [450, 358] on div "♭5" at bounding box center [450, 362] width 15 height 12
click at [514, 356] on div "♭3" at bounding box center [517, 362] width 15 height 12
click at [566, 357] on div "♭2" at bounding box center [562, 362] width 15 height 12
click at [580, 359] on div "1" at bounding box center [584, 362] width 15 height 12
click at [542, 357] on div "2" at bounding box center [540, 362] width 15 height 12
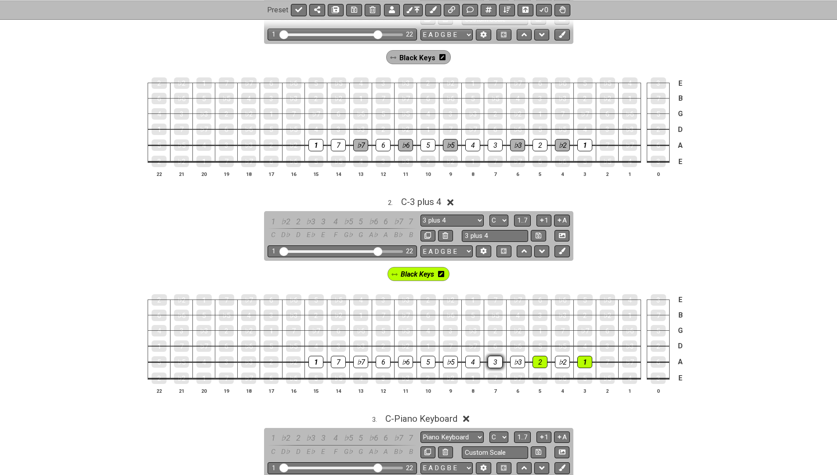
click at [498, 357] on div "3" at bounding box center [495, 362] width 15 height 12
click at [561, 250] on icon at bounding box center [562, 250] width 7 height 7
click at [472, 358] on div "4" at bounding box center [472, 362] width 15 height 12
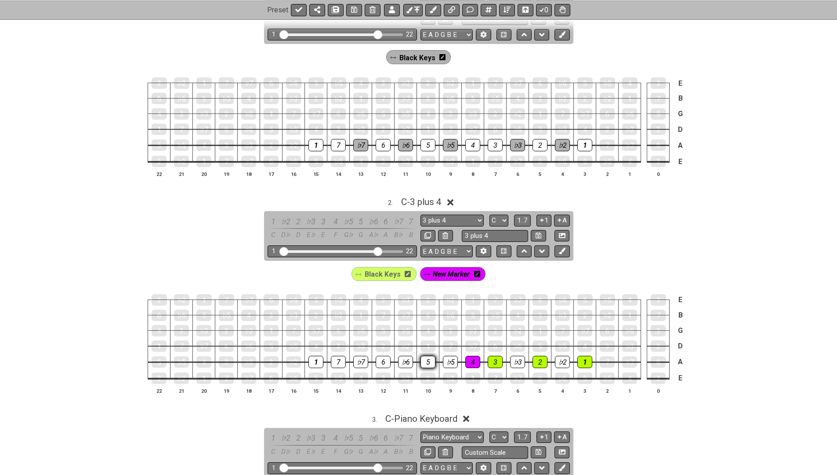
click at [428, 360] on div "5" at bounding box center [428, 362] width 15 height 12
click at [379, 360] on div "6" at bounding box center [383, 362] width 15 height 12
click at [332, 360] on div "7" at bounding box center [338, 362] width 15 height 12
click at [406, 274] on icon at bounding box center [408, 273] width 6 height 7
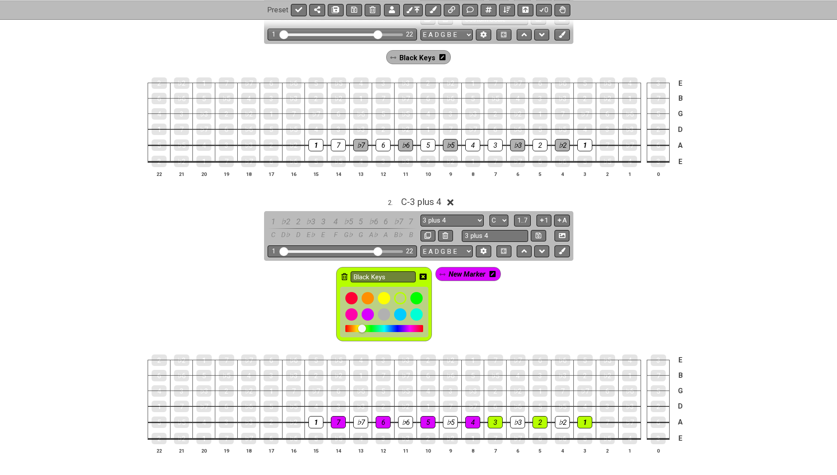
click at [406, 274] on input "Black Keys" at bounding box center [383, 276] width 65 height 11
type input "B"
click at [451, 272] on span "New Marker" at bounding box center [467, 274] width 37 height 13
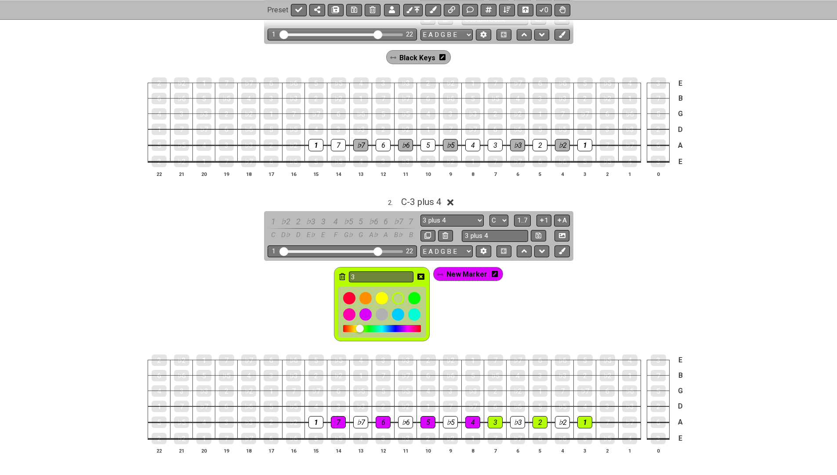
click at [451, 272] on span "New Marker" at bounding box center [466, 274] width 41 height 13
click at [491, 271] on icon at bounding box center [493, 274] width 6 height 6
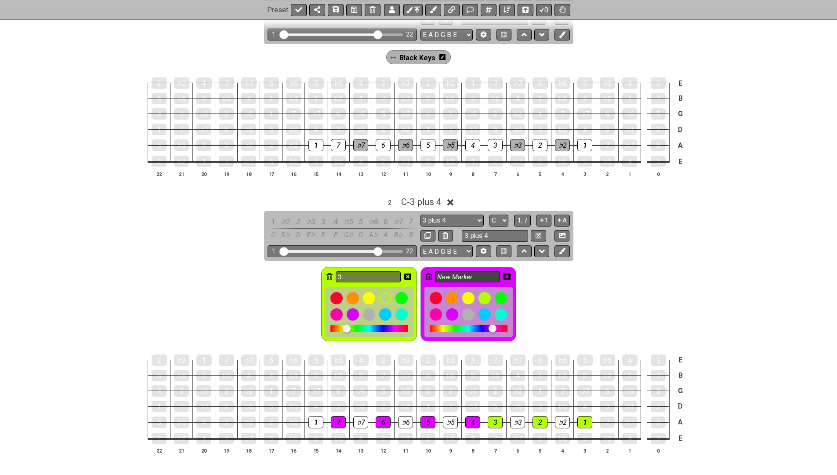
type input "3"
click at [478, 276] on input "New Marker" at bounding box center [467, 276] width 65 height 11
type input "N"
type input "4"
click at [505, 273] on icon at bounding box center [507, 276] width 7 height 6
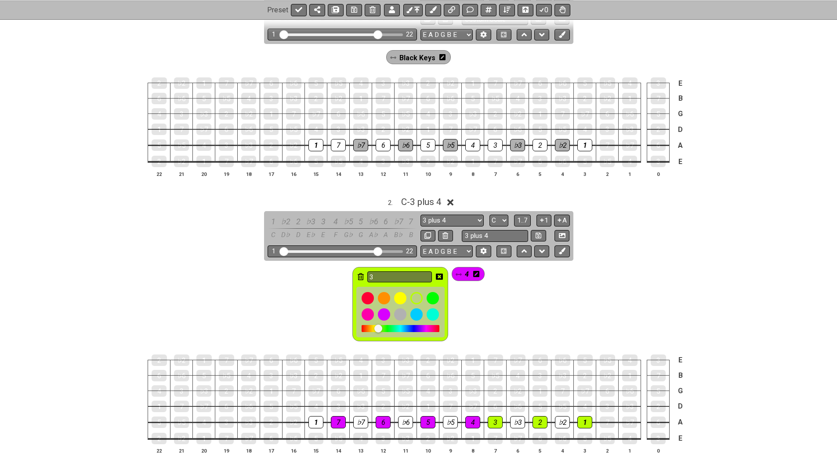
click at [439, 273] on icon at bounding box center [439, 276] width 7 height 7
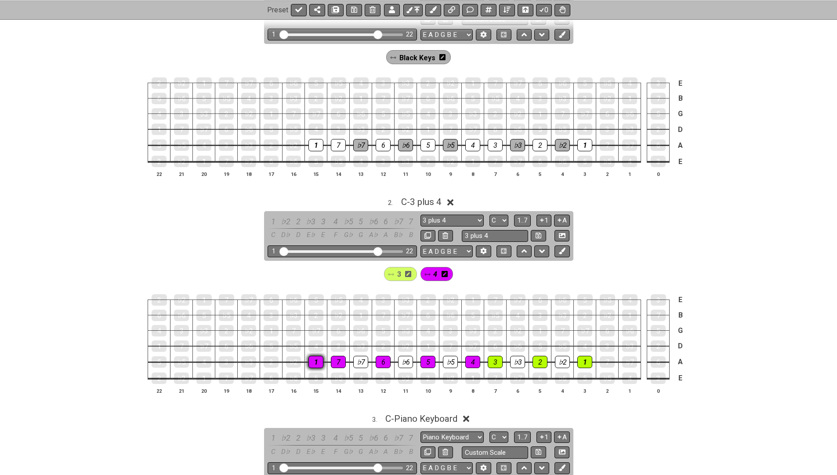
click at [316, 357] on div "1" at bounding box center [315, 362] width 15 height 12
click at [403, 272] on div "3" at bounding box center [400, 274] width 33 height 14
click at [317, 356] on div "1" at bounding box center [315, 362] width 15 height 12
click at [313, 359] on div "1" at bounding box center [315, 362] width 15 height 12
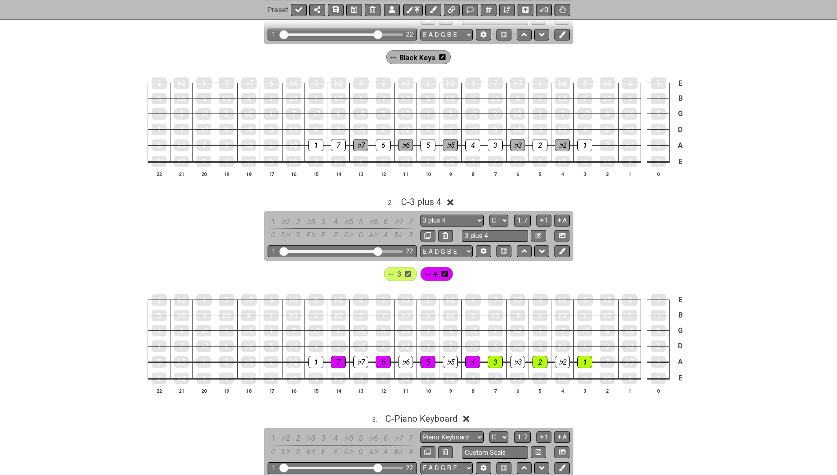
click at [394, 273] on icon at bounding box center [391, 274] width 6 height 3
click at [401, 272] on span "3" at bounding box center [399, 274] width 4 height 13
click at [312, 358] on div "1" at bounding box center [315, 362] width 15 height 12
click at [400, 272] on span "3" at bounding box center [399, 274] width 4 height 13
click at [273, 360] on div "2" at bounding box center [271, 362] width 15 height 12
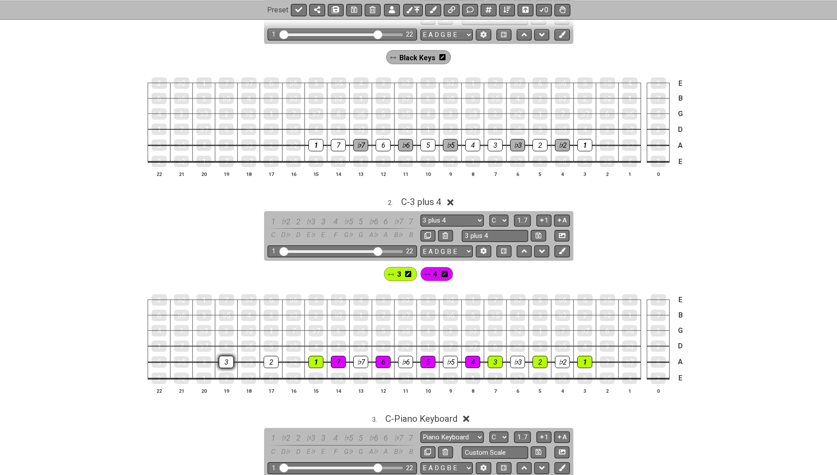
click at [222, 359] on div "3" at bounding box center [226, 362] width 15 height 12
click at [203, 361] on div "4" at bounding box center [203, 361] width 15 height 11
click at [160, 358] on div "5" at bounding box center [159, 361] width 15 height 11
click at [399, 272] on span "3" at bounding box center [399, 274] width 4 height 13
click at [274, 356] on div "2" at bounding box center [271, 362] width 15 height 12
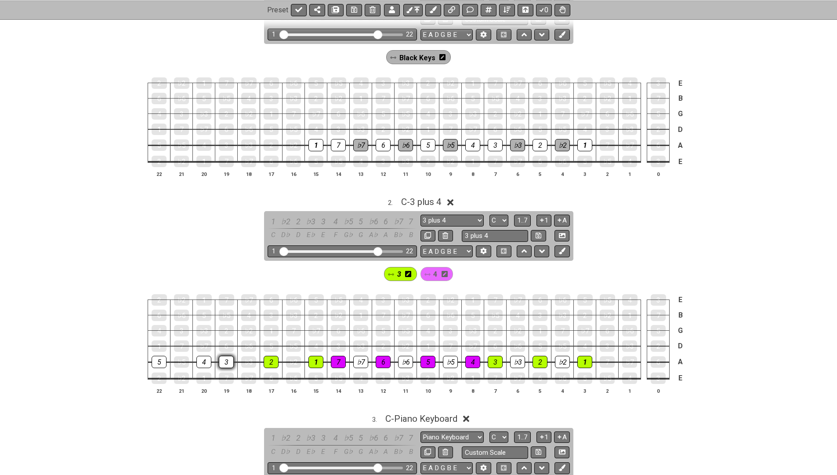
click at [228, 359] on div "3" at bounding box center [226, 362] width 15 height 12
click at [434, 272] on span "4" at bounding box center [435, 274] width 4 height 13
click at [206, 356] on div "4" at bounding box center [203, 362] width 15 height 12
click at [154, 358] on div "5" at bounding box center [159, 362] width 15 height 12
click at [453, 198] on icon at bounding box center [450, 202] width 7 height 9
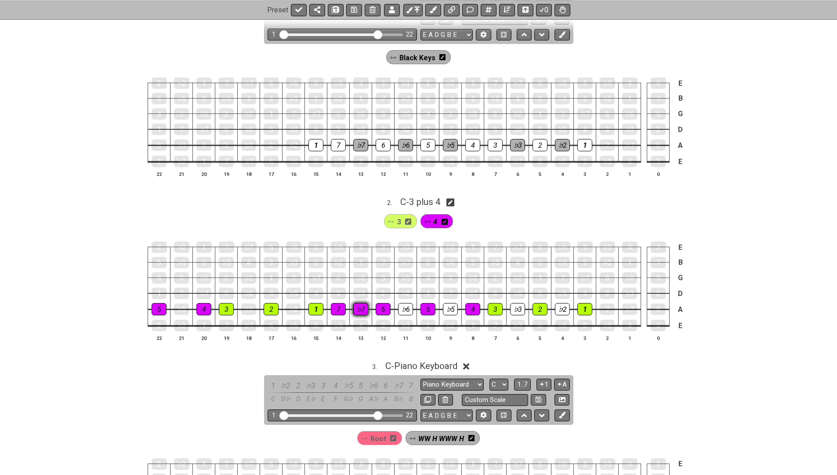
click at [364, 305] on div "♭7" at bounding box center [360, 309] width 15 height 12
click at [363, 305] on div "♭7" at bounding box center [360, 309] width 15 height 12
click at [436, 219] on span "4" at bounding box center [435, 221] width 4 height 13
click at [357, 308] on div "♭7" at bounding box center [360, 308] width 15 height 11
click at [412, 307] on div "♭6" at bounding box center [405, 309] width 15 height 12
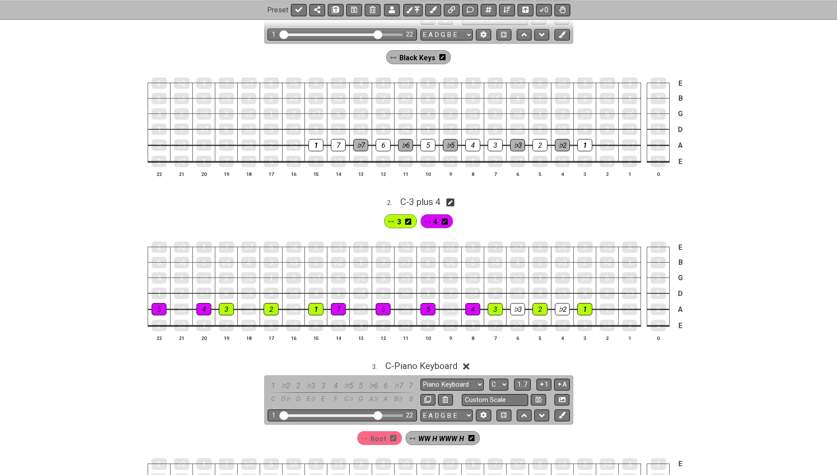
click at [453, 308] on div "♭5" at bounding box center [450, 308] width 15 height 11
click at [518, 305] on div "♭3" at bounding box center [517, 309] width 15 height 12
click at [568, 305] on div "♭2" at bounding box center [562, 309] width 15 height 12
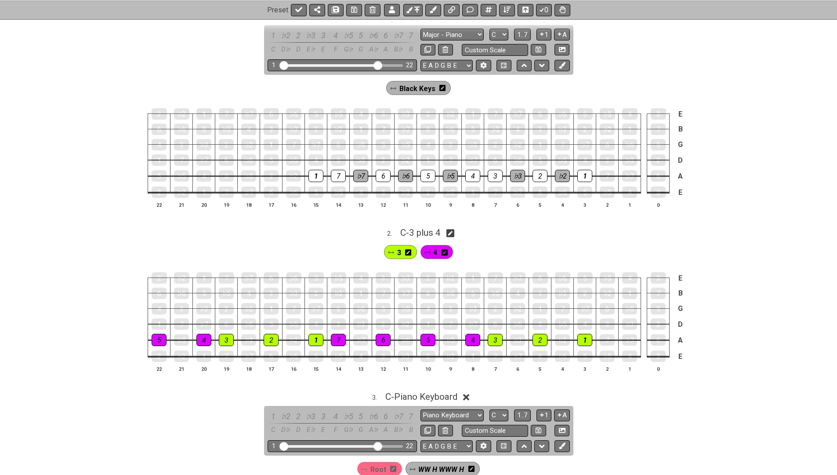
scroll to position [186, 0]
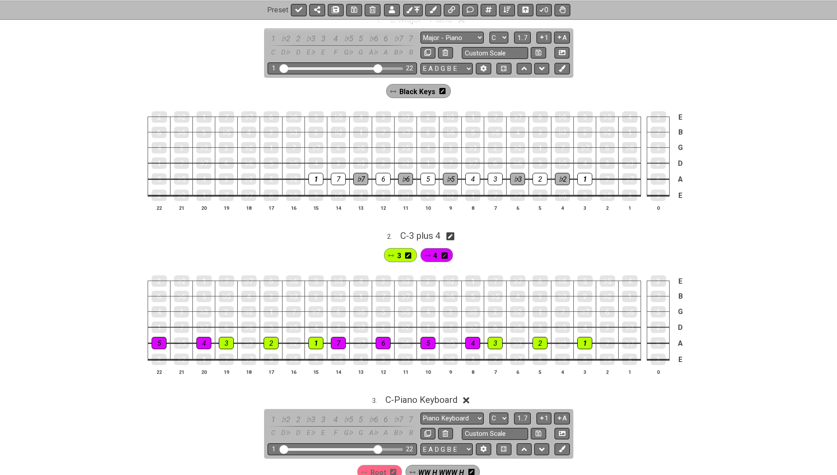
click at [452, 233] on icon at bounding box center [450, 236] width 8 height 8
select select "3 plus 4"
select select "C"
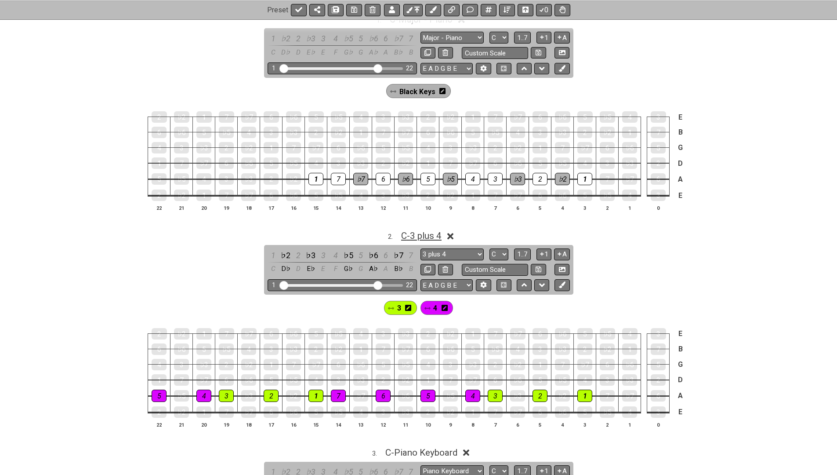
click at [429, 231] on span "C - 3 plus 4" at bounding box center [421, 235] width 40 height 11
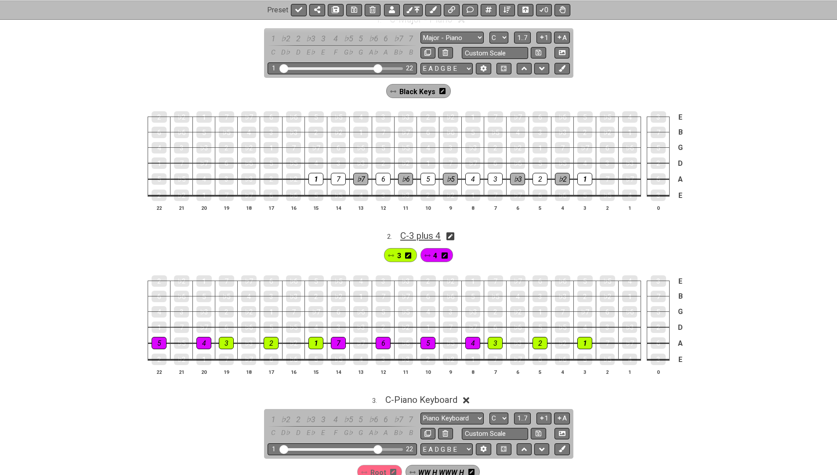
click at [429, 231] on span "C - 3 plus 4" at bounding box center [420, 235] width 40 height 11
select select "3 plus 4"
select select "C"
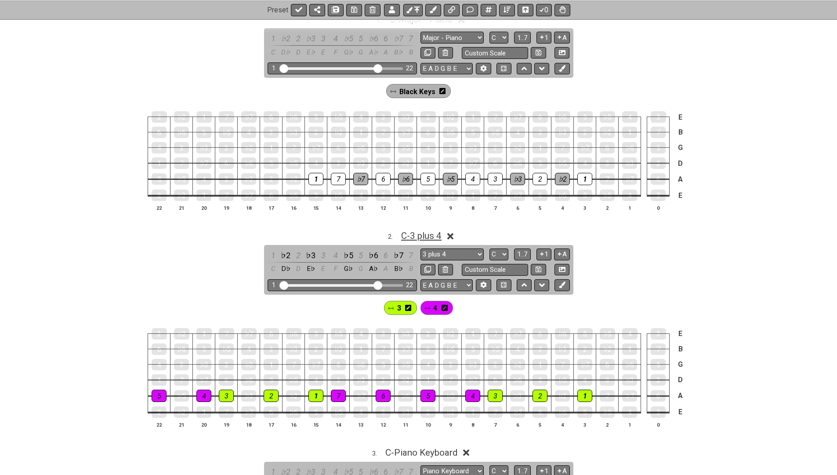
click at [429, 231] on span "C - 3 plus 4" at bounding box center [421, 235] width 40 height 11
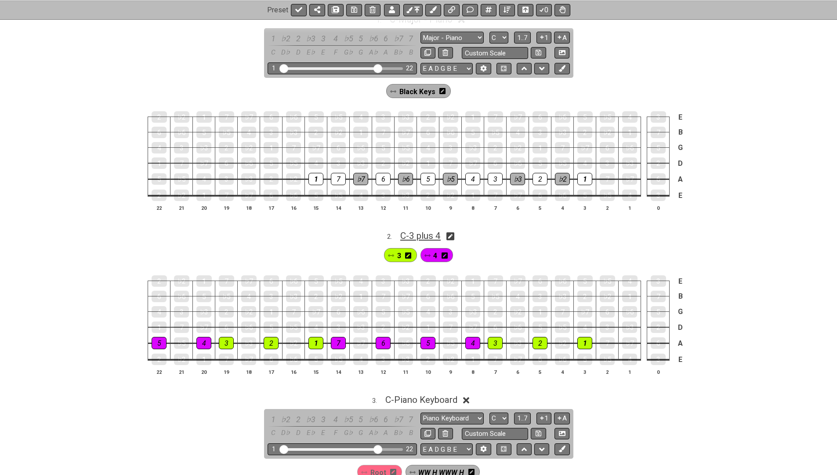
click at [436, 236] on span "C - 3 plus 4" at bounding box center [420, 235] width 40 height 11
select select "3 plus 4"
select select "C"
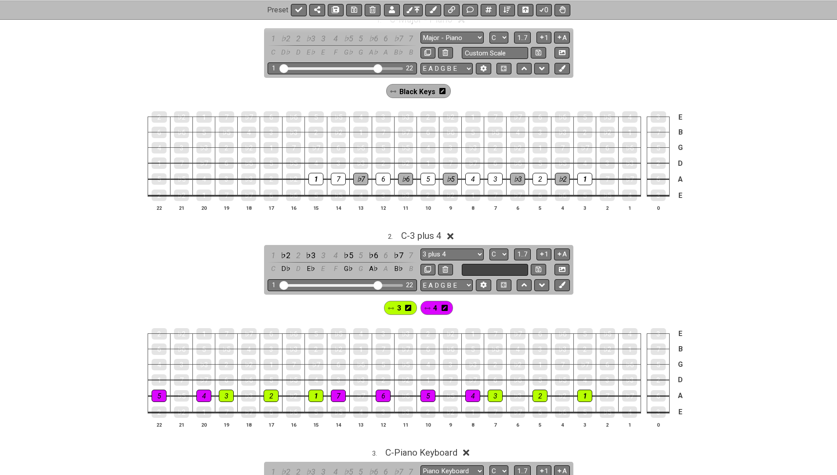
click at [481, 270] on input "text" at bounding box center [495, 270] width 67 height 12
type input "T"
type input "Trois plus quatre"
click at [533, 267] on button at bounding box center [538, 270] width 15 height 12
select select "Trois plus quatre"
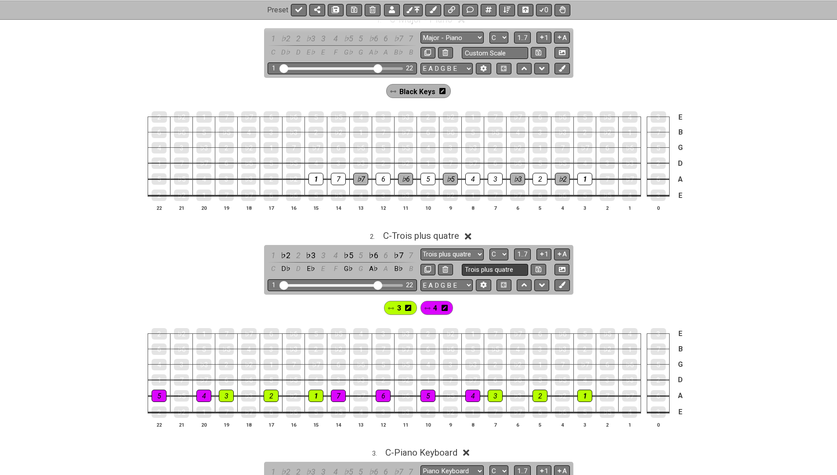
click at [492, 265] on input "Trois plus quatre" at bounding box center [495, 270] width 67 height 12
type input "Trois plus Quatre"
click at [539, 266] on icon at bounding box center [539, 269] width 6 height 7
select select "Trois plus Quatre"
click at [452, 236] on span "C - Trois plus Quatre" at bounding box center [421, 235] width 77 height 11
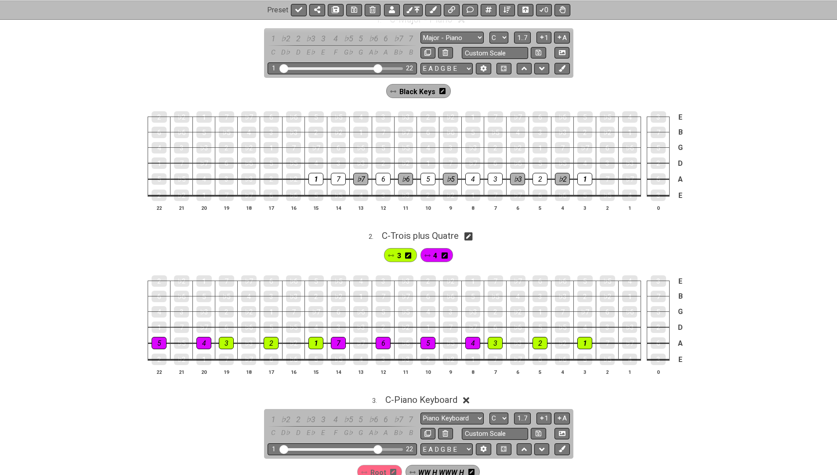
click at [441, 92] on icon at bounding box center [442, 90] width 6 height 7
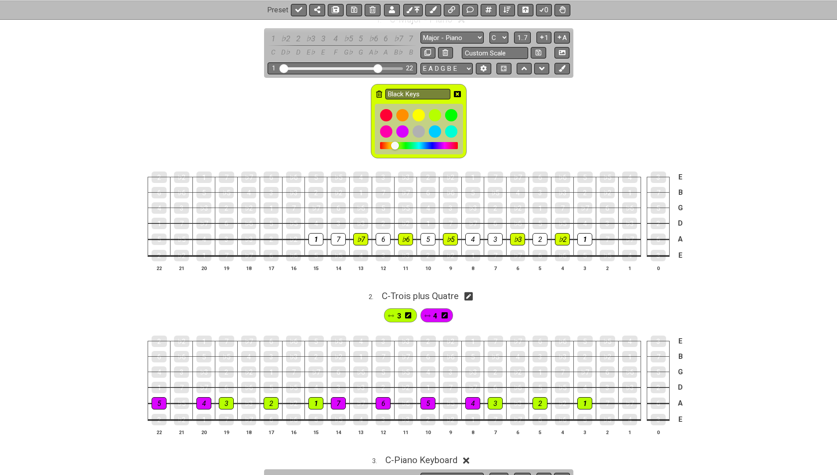
drag, startPoint x: 426, startPoint y: 142, endPoint x: 401, endPoint y: 144, distance: 25.1
click at [401, 144] on div at bounding box center [419, 145] width 78 height 7
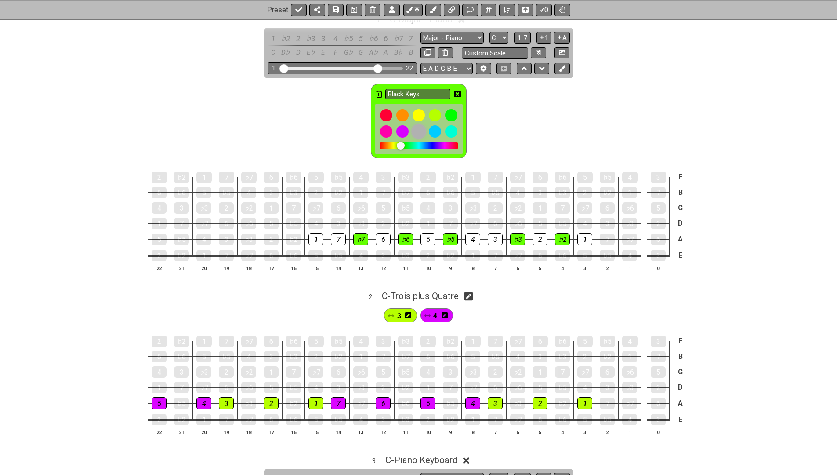
click at [421, 131] on div at bounding box center [418, 131] width 15 height 15
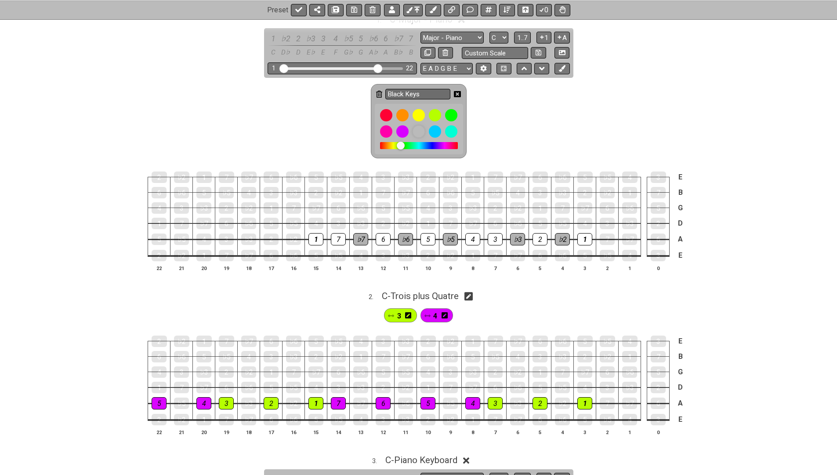
click at [421, 131] on div at bounding box center [418, 131] width 15 height 15
click at [432, 143] on div at bounding box center [419, 145] width 78 height 7
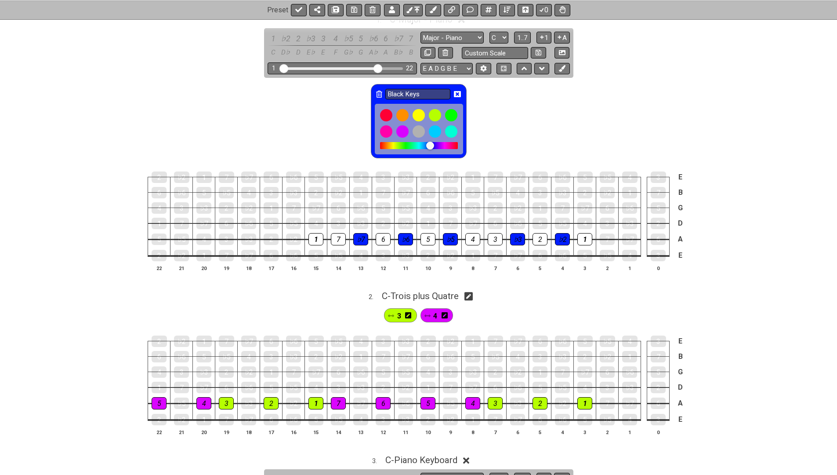
drag, startPoint x: 435, startPoint y: 145, endPoint x: 430, endPoint y: 148, distance: 5.4
click at [430, 148] on div at bounding box center [430, 145] width 8 height 8
click at [418, 132] on div at bounding box center [418, 131] width 15 height 15
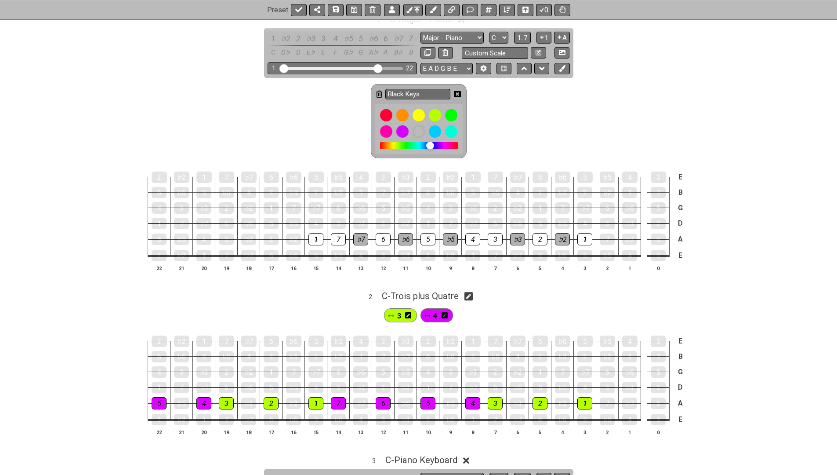
click at [460, 93] on icon at bounding box center [457, 94] width 7 height 6
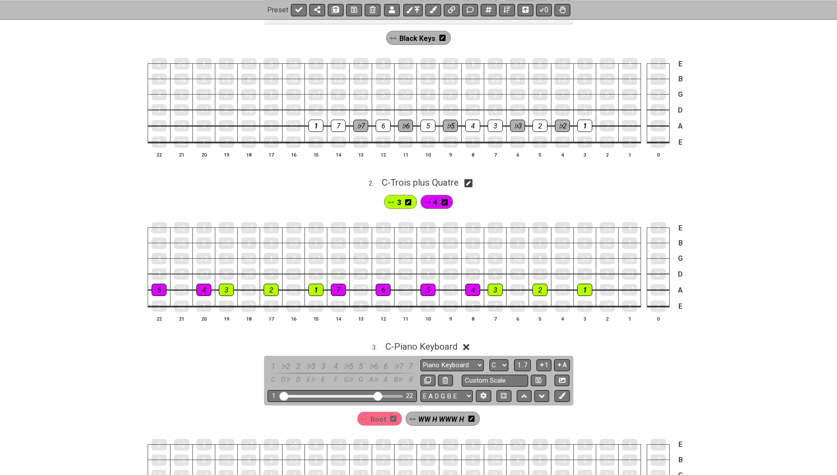
scroll to position [240, 0]
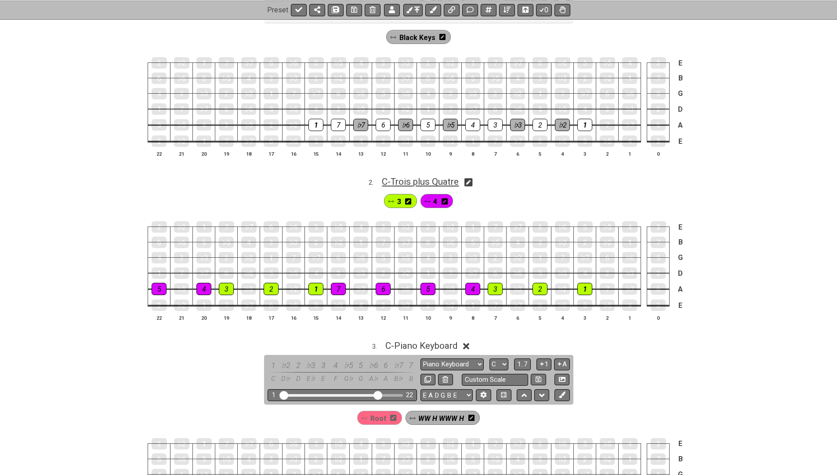
click at [412, 181] on span "C - Trois plus Quatre" at bounding box center [420, 181] width 77 height 11
select select "Trois plus Quatre"
select select "C"
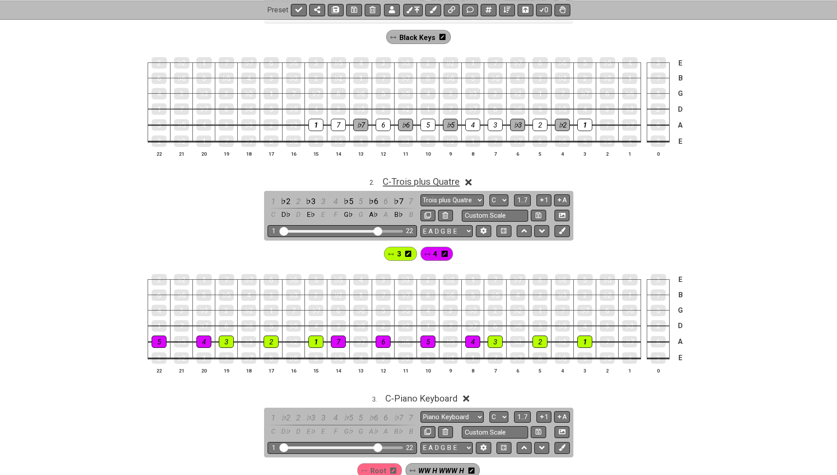
click at [451, 179] on span "C - Trois plus Quatre" at bounding box center [421, 181] width 77 height 11
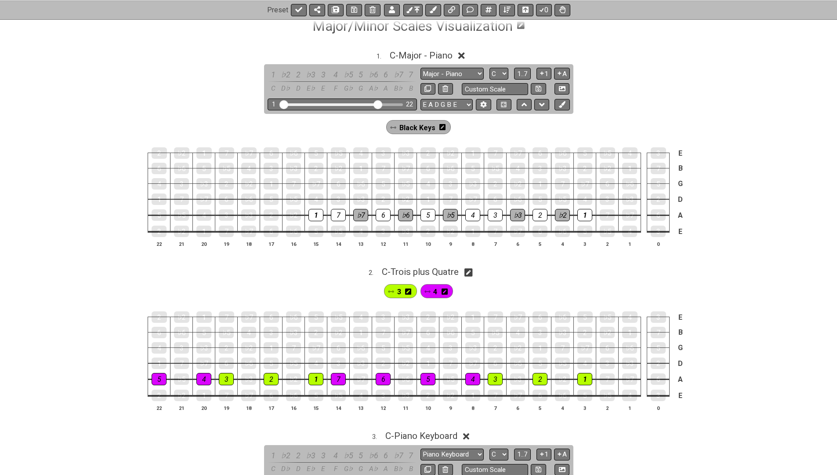
scroll to position [147, 0]
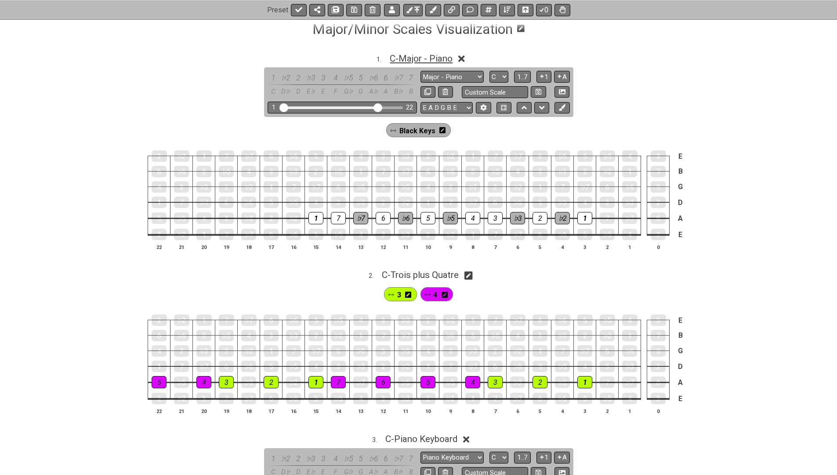
click at [437, 59] on span "C - Major - Piano" at bounding box center [421, 58] width 63 height 11
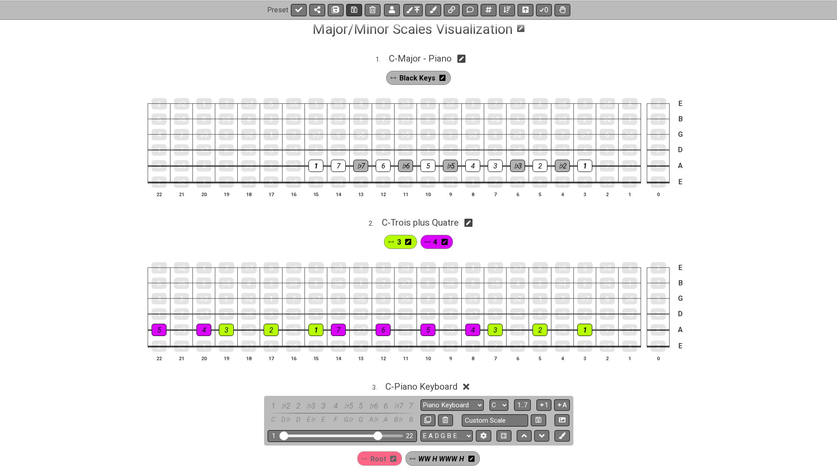
click at [352, 15] on button at bounding box center [354, 10] width 16 height 12
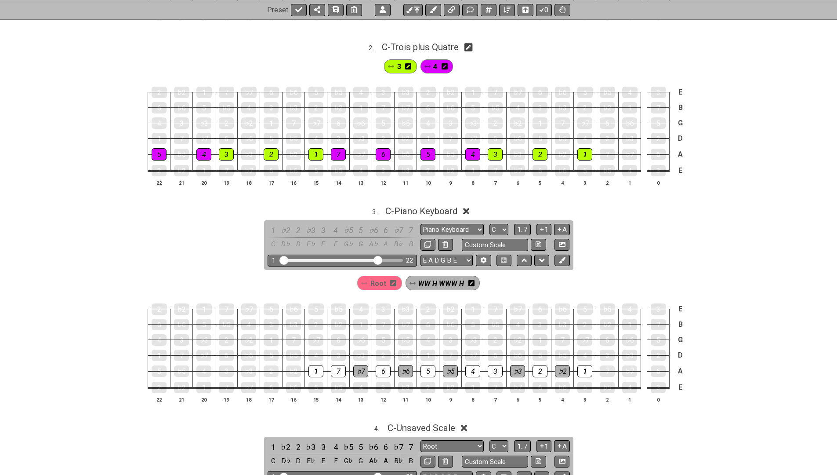
scroll to position [323, 0]
click at [524, 255] on icon at bounding box center [525, 259] width 6 height 9
select select "Piano Keyboard"
select select "C"
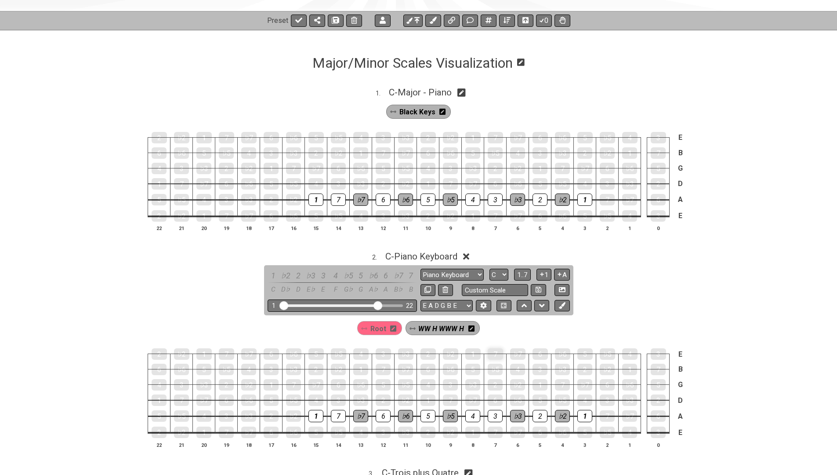
scroll to position [113, 0]
click at [522, 302] on icon at bounding box center [525, 305] width 6 height 9
select select "Piano Keyboard"
select select "C"
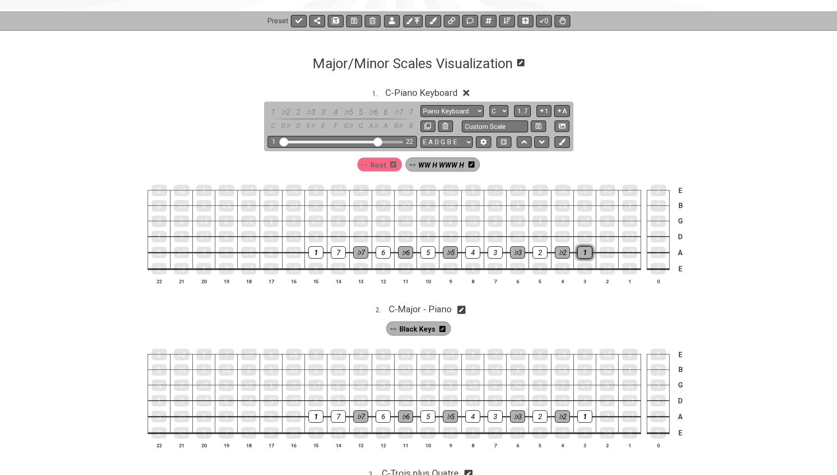
click at [587, 254] on div "1" at bounding box center [584, 252] width 15 height 12
click at [385, 159] on span "Root" at bounding box center [378, 165] width 16 height 13
click at [581, 251] on div "1" at bounding box center [584, 252] width 15 height 12
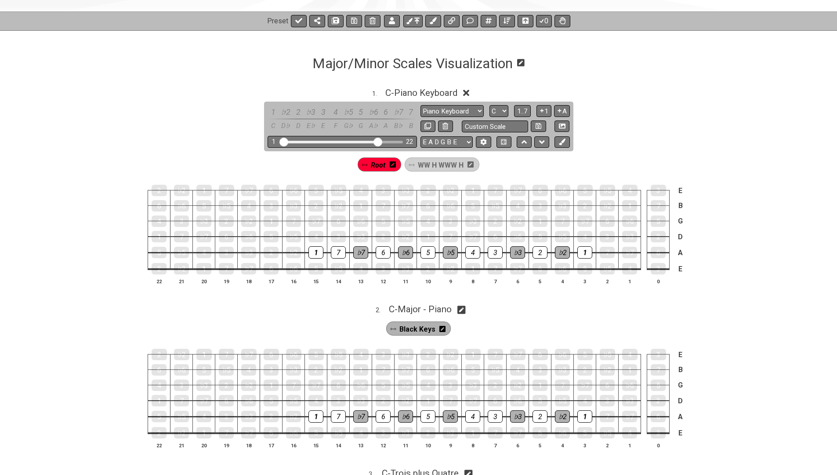
click at [391, 164] on icon at bounding box center [393, 164] width 6 height 7
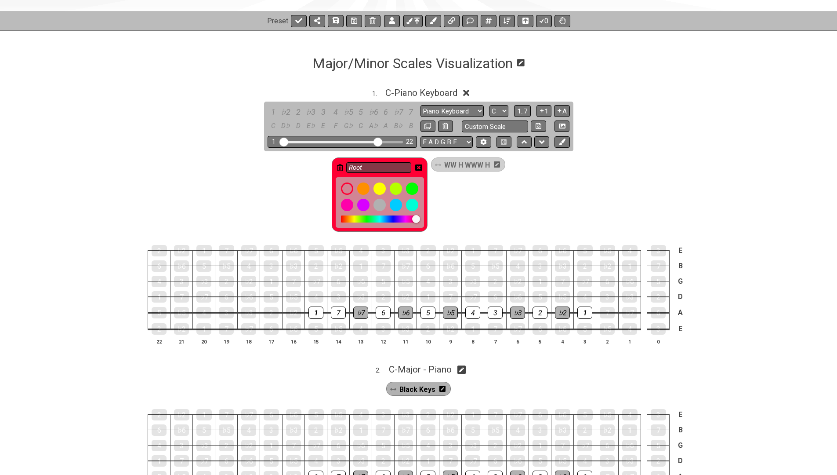
click at [340, 167] on icon at bounding box center [340, 167] width 6 height 7
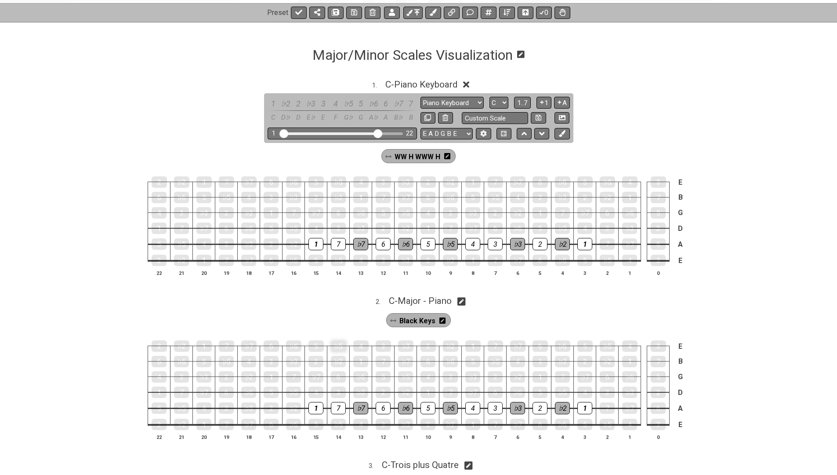
scroll to position [110, 0]
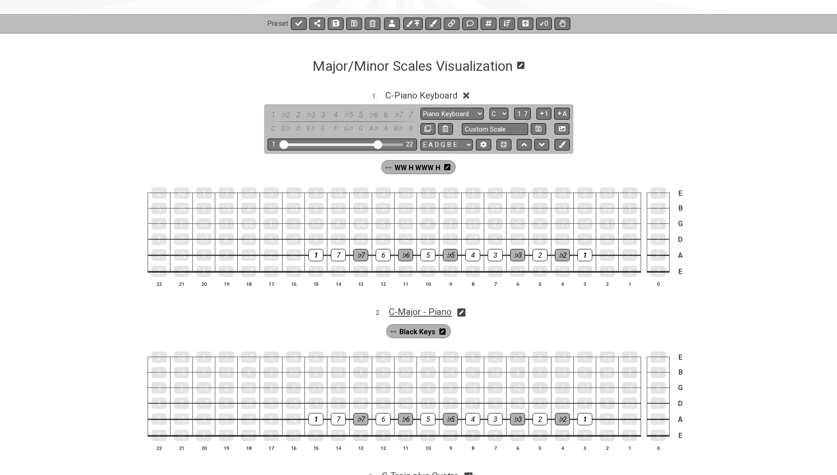
click at [430, 307] on span "C - Major - Piano" at bounding box center [420, 311] width 63 height 11
select select "Major - Piano"
select select "C"
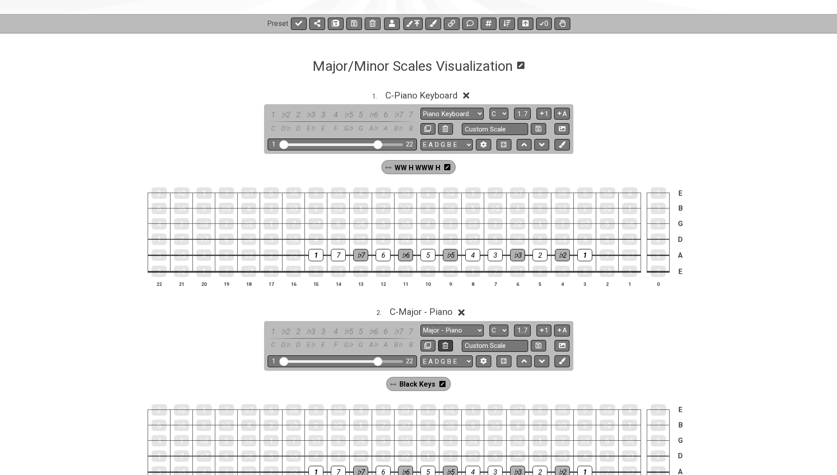
click at [443, 342] on icon at bounding box center [446, 345] width 6 height 7
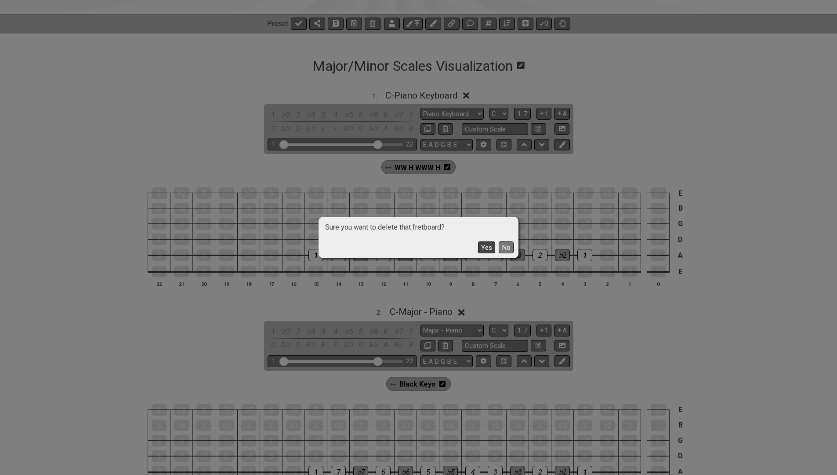
click at [490, 245] on button "Yes" at bounding box center [486, 247] width 17 height 12
select select "Root"
select select "C"
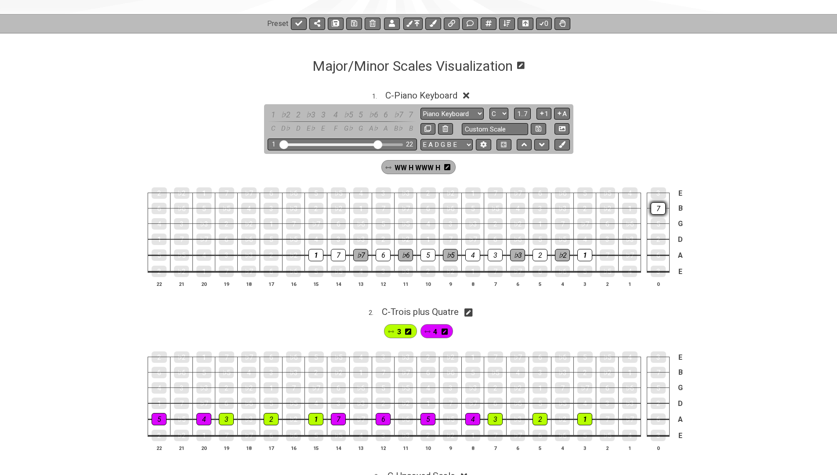
click at [659, 208] on div "7" at bounding box center [658, 208] width 15 height 12
click at [659, 208] on div "7" at bounding box center [658, 208] width 15 height 11
click at [632, 206] on div "1" at bounding box center [629, 208] width 15 height 12
click at [354, 23] on icon at bounding box center [354, 23] width 6 height 7
click at [299, 23] on icon at bounding box center [298, 23] width 7 height 5
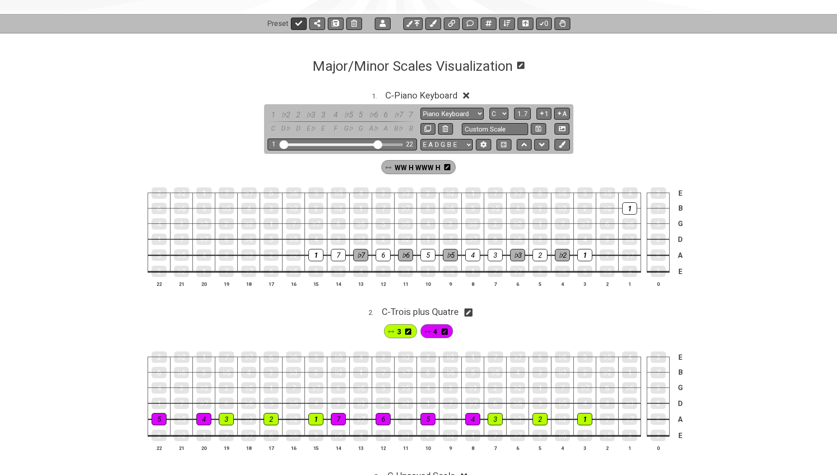
select select "/022GXGEFG"
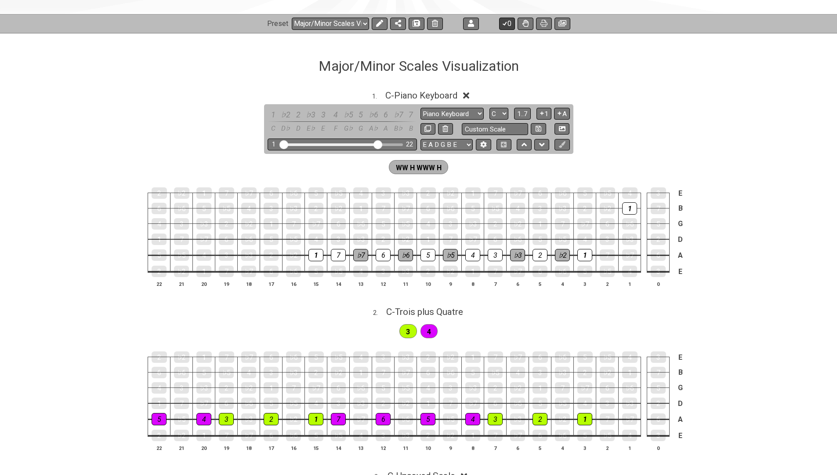
click at [510, 22] on button "0" at bounding box center [507, 24] width 16 height 12
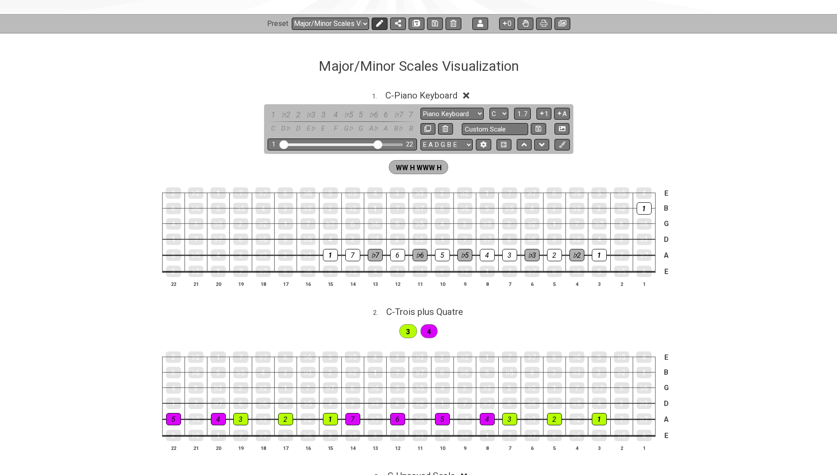
click at [376, 25] on icon at bounding box center [379, 23] width 7 height 7
click at [413, 92] on span "C - Piano Keyboard" at bounding box center [421, 95] width 72 height 11
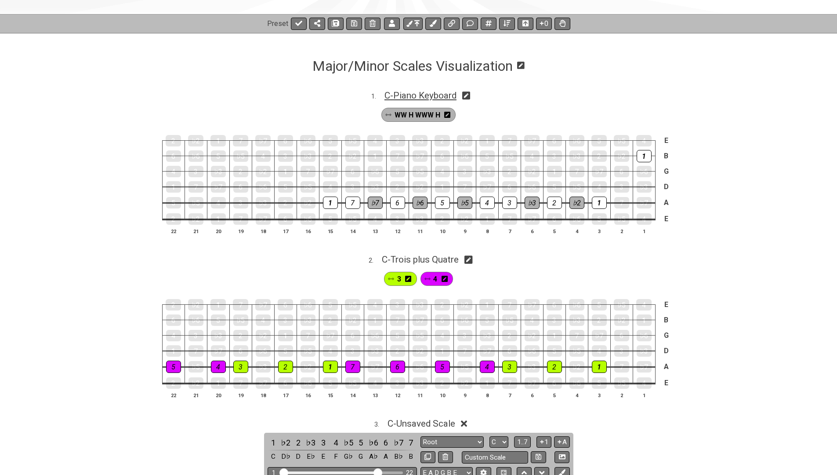
click at [450, 95] on span "C - Piano Keyboard" at bounding box center [421, 95] width 72 height 11
select select "Piano Keyboard"
select select "C"
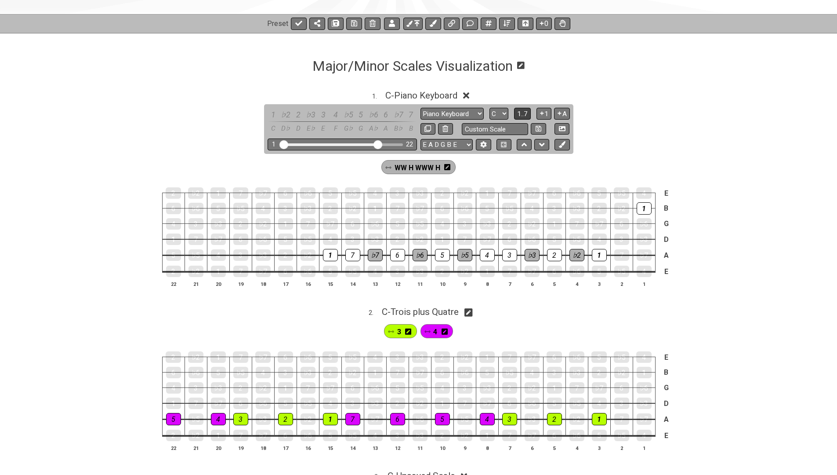
click at [519, 111] on span "1..7" at bounding box center [522, 114] width 11 height 8
click at [519, 111] on button "..." at bounding box center [522, 114] width 15 height 12
click at [419, 95] on span "C - Piano Keyboard" at bounding box center [421, 95] width 72 height 11
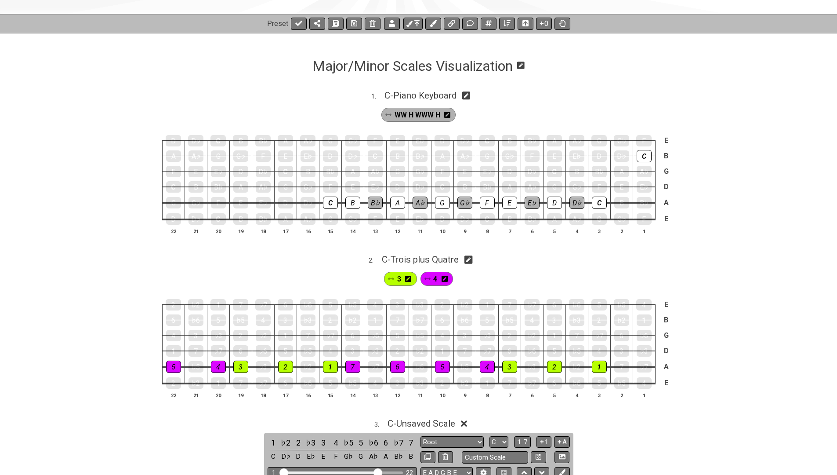
click at [445, 113] on icon at bounding box center [447, 115] width 6 height 6
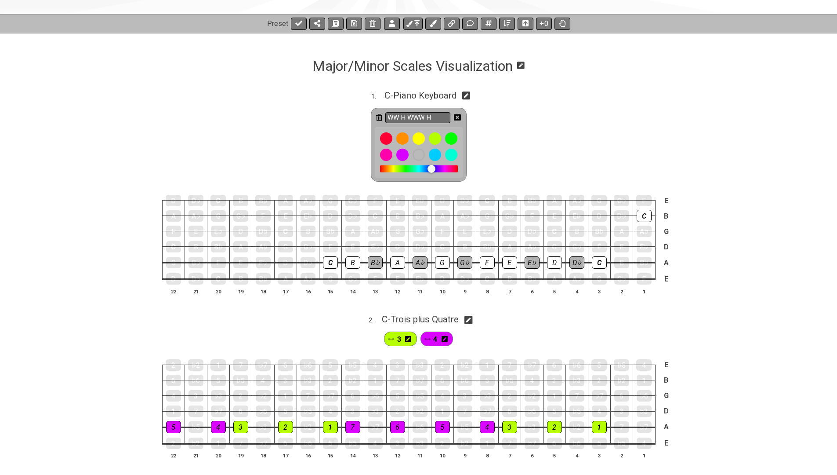
click at [432, 167] on div at bounding box center [419, 168] width 78 height 7
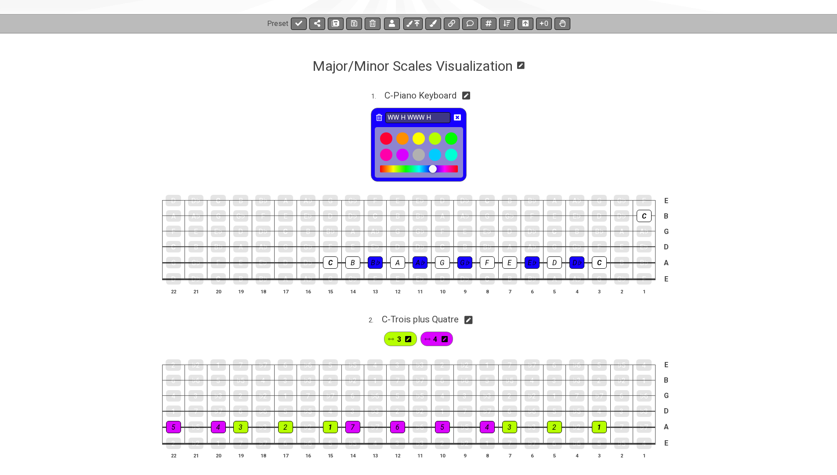
click at [434, 169] on div at bounding box center [433, 169] width 8 height 8
click at [463, 94] on div "1 . C - Piano Keyboard" at bounding box center [418, 93] width 837 height 17
select select "Piano Keyboard"
select select "C"
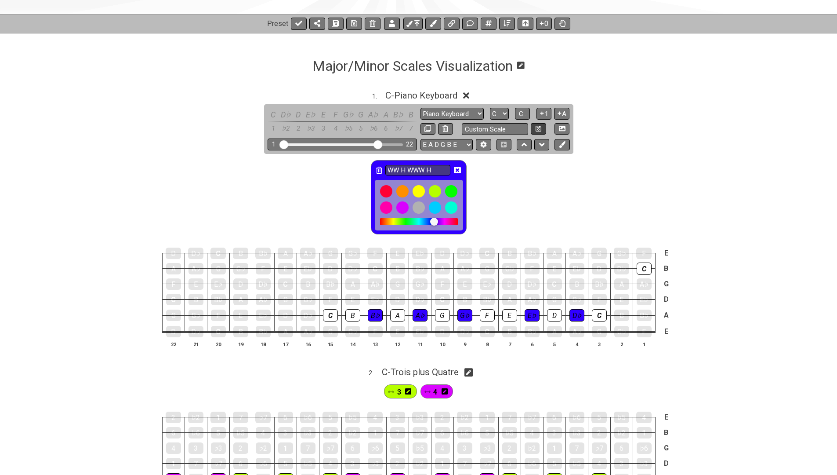
click at [541, 126] on button at bounding box center [538, 129] width 15 height 12
select select "Custom Scale"
click at [519, 131] on input "text" at bounding box center [495, 129] width 67 height 12
type input "Piano Keyboard"
click at [537, 127] on icon at bounding box center [539, 129] width 6 height 6
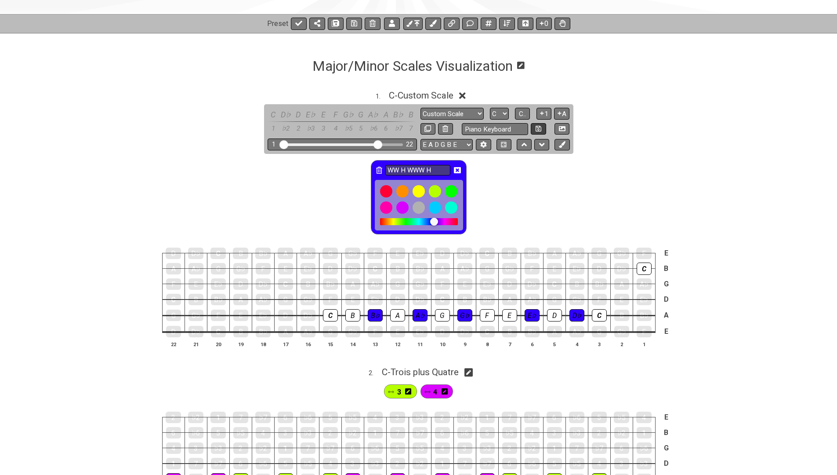
select select "Piano Keyboard"
click at [456, 169] on icon at bounding box center [457, 170] width 7 height 6
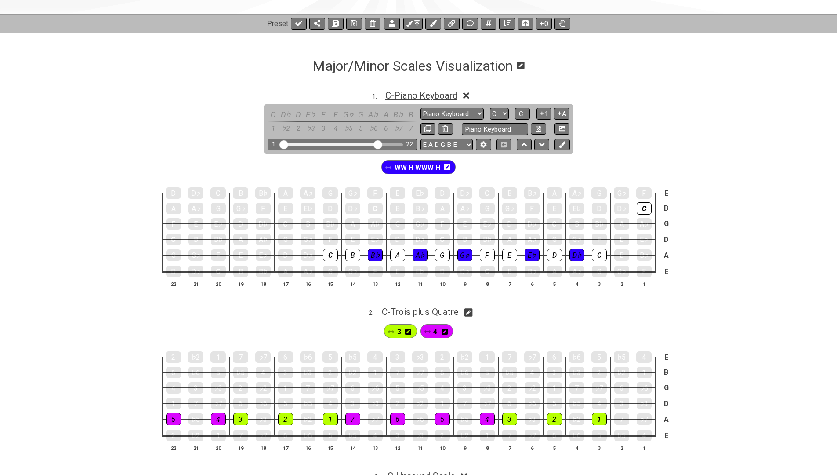
click at [402, 94] on span "C - Piano Keyboard" at bounding box center [421, 95] width 72 height 11
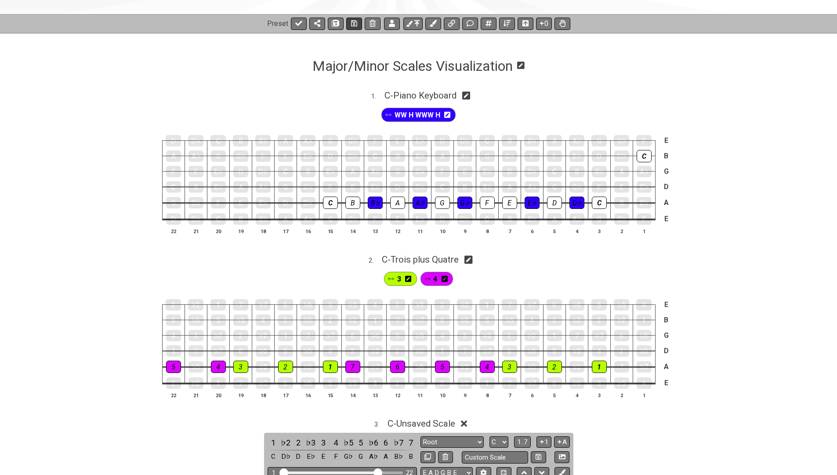
click at [353, 25] on icon at bounding box center [354, 23] width 6 height 6
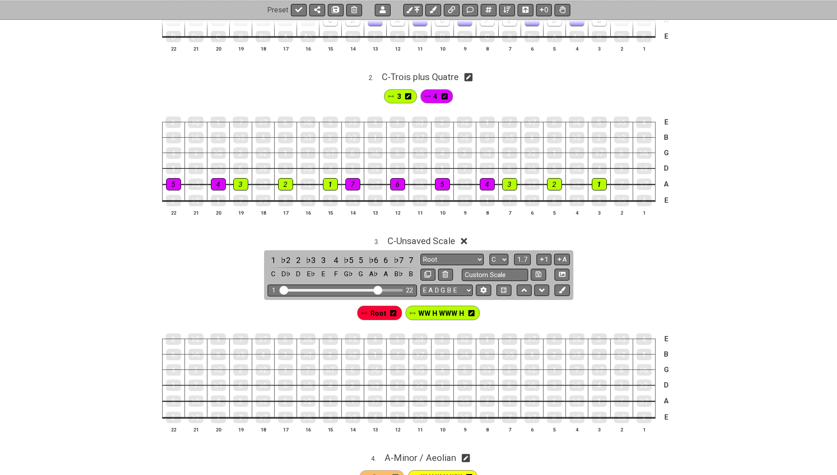
scroll to position [290, 0]
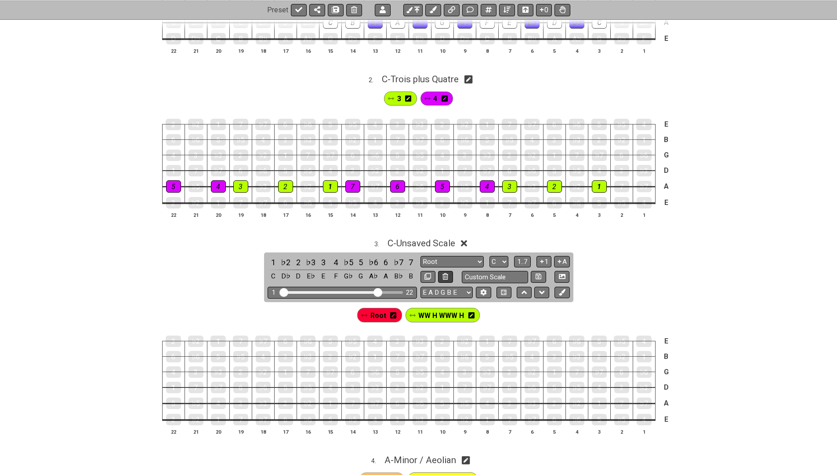
click at [443, 273] on icon at bounding box center [446, 276] width 6 height 7
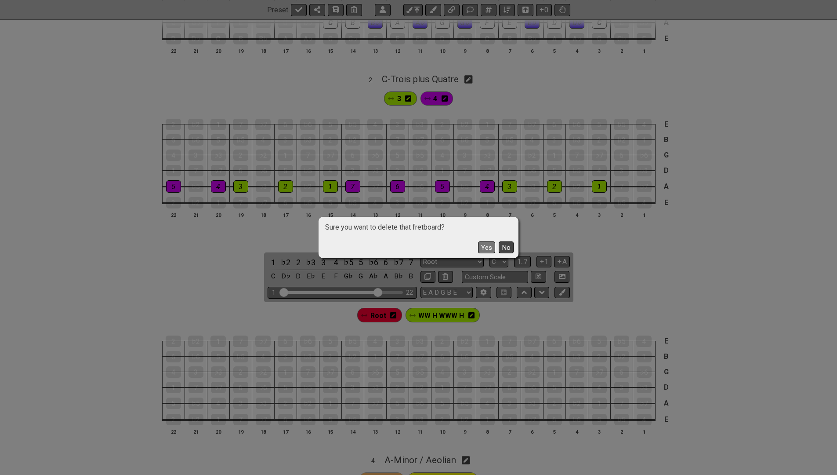
click at [501, 245] on button "No" at bounding box center [506, 247] width 15 height 12
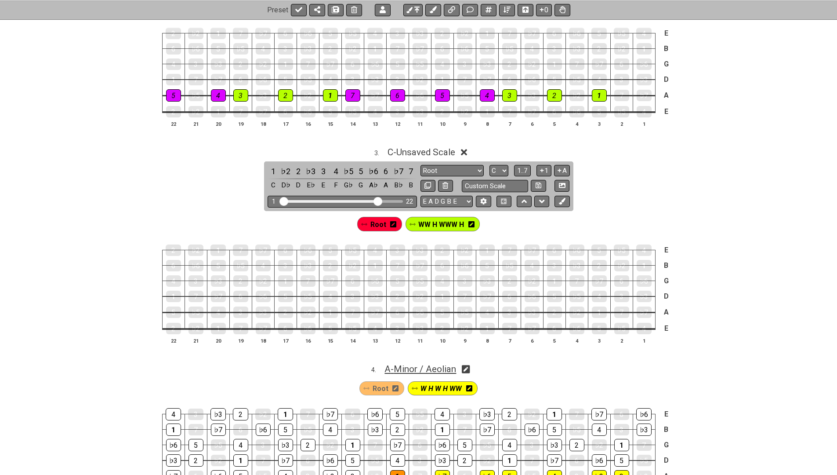
scroll to position [383, 0]
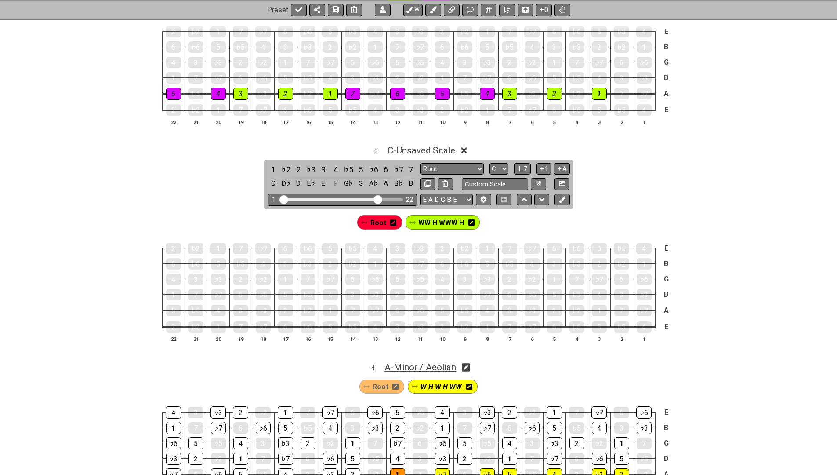
click at [435, 363] on span "A - Minor / Aeolian" at bounding box center [421, 367] width 72 height 11
select select "Minor / Aeolian"
select select "A"
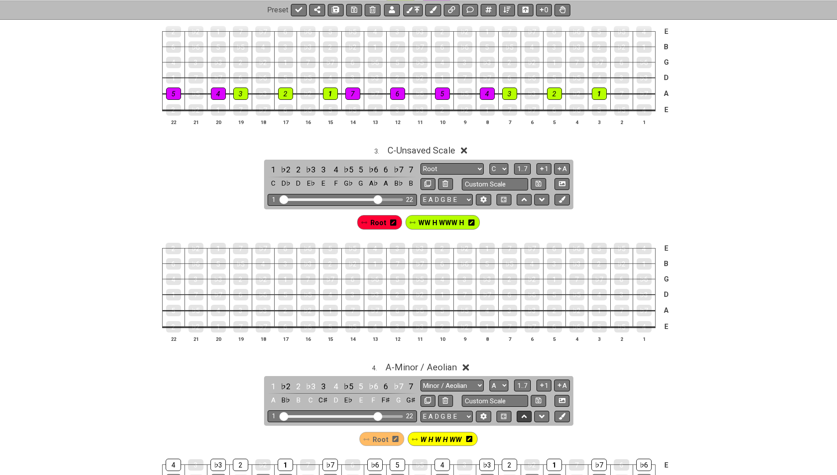
click at [526, 414] on icon at bounding box center [525, 416] width 6 height 4
select select "A"
select select "C"
select select "Minor / Aeolian"
select select "Root"
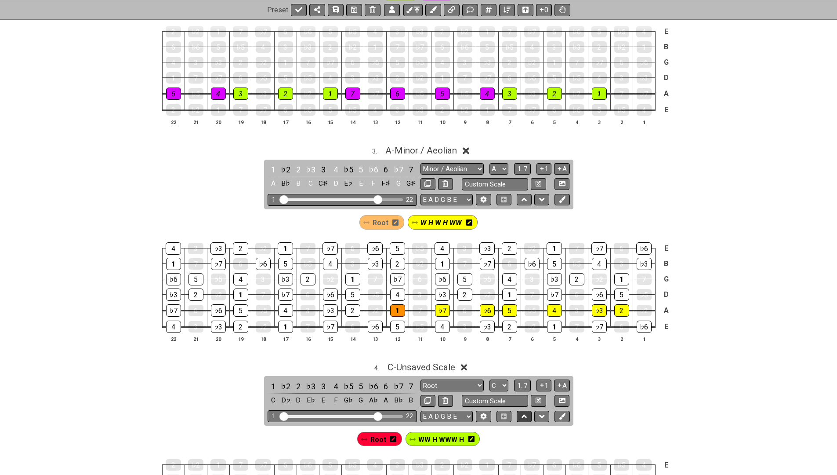
click at [526, 414] on icon at bounding box center [525, 416] width 6 height 4
select select "C"
select select "A"
select select "Root"
select select "Minor / Aeolian"
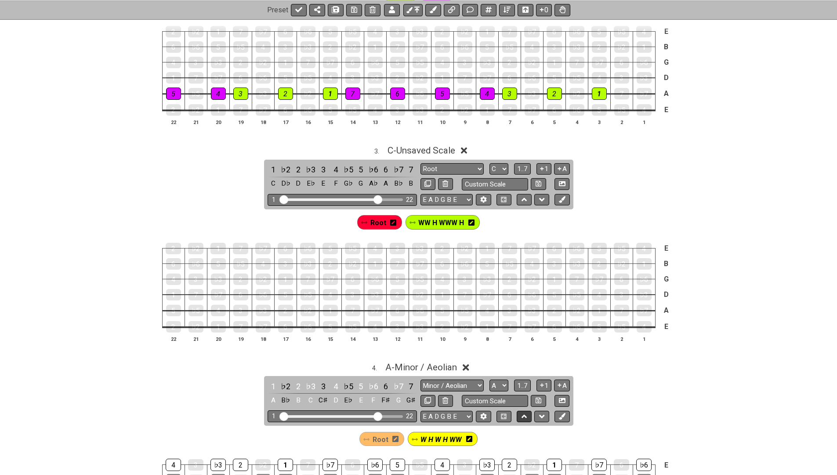
click at [525, 414] on icon at bounding box center [525, 416] width 6 height 4
select select "A"
select select "C"
select select "Minor / Aeolian"
select select "Root"
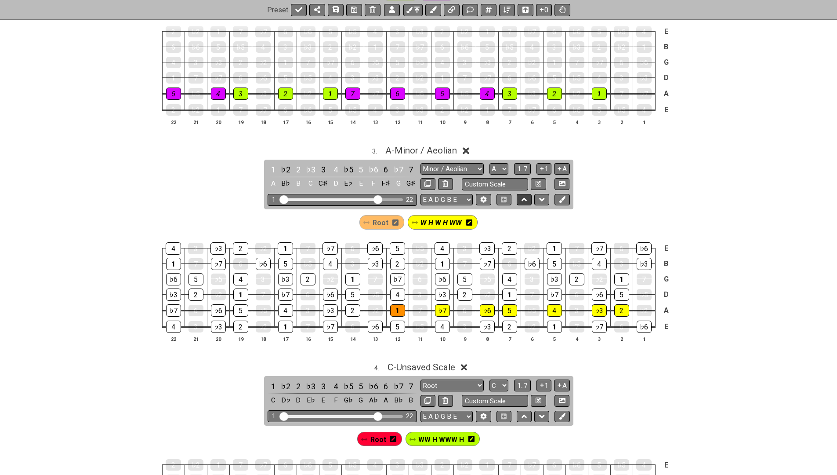
click at [524, 195] on icon at bounding box center [525, 199] width 6 height 9
select select "Minor / Aeolian"
select select "A"
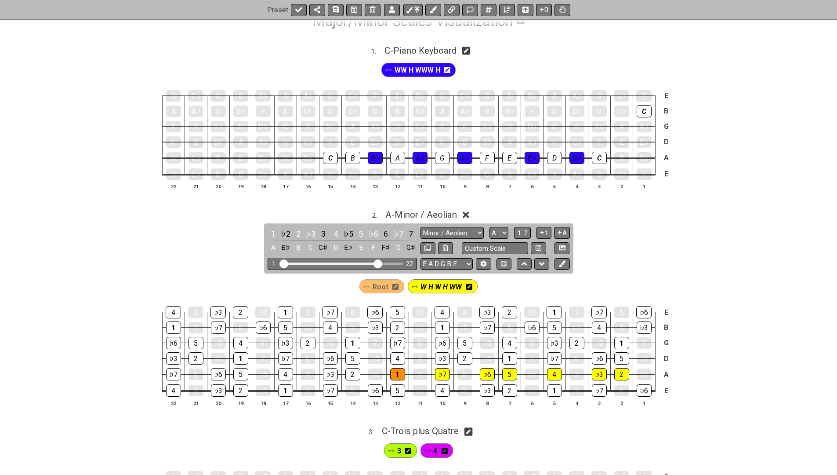
scroll to position [154, 0]
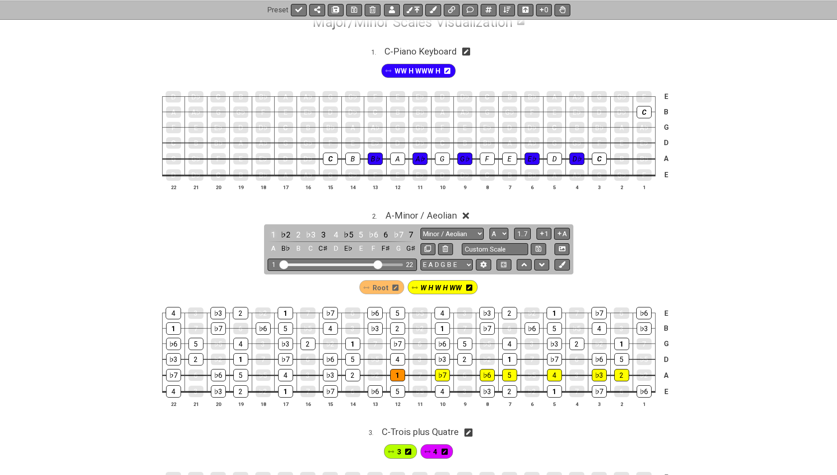
click at [270, 229] on div "1" at bounding box center [273, 235] width 11 height 12
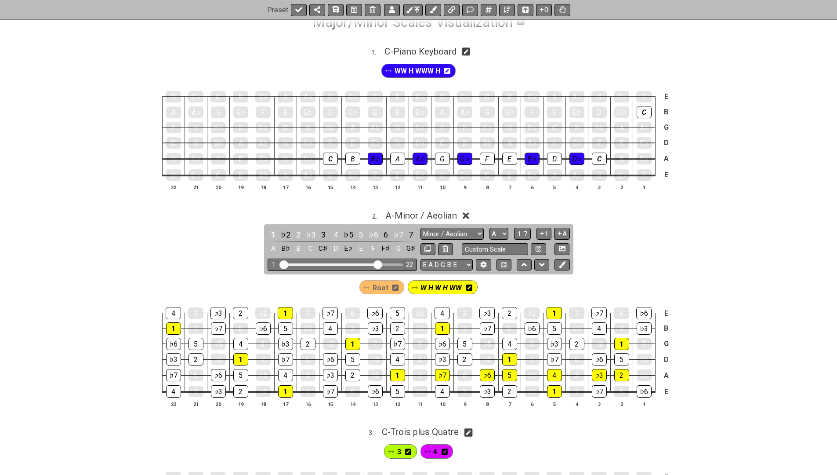
click at [270, 229] on div "1" at bounding box center [273, 235] width 11 height 12
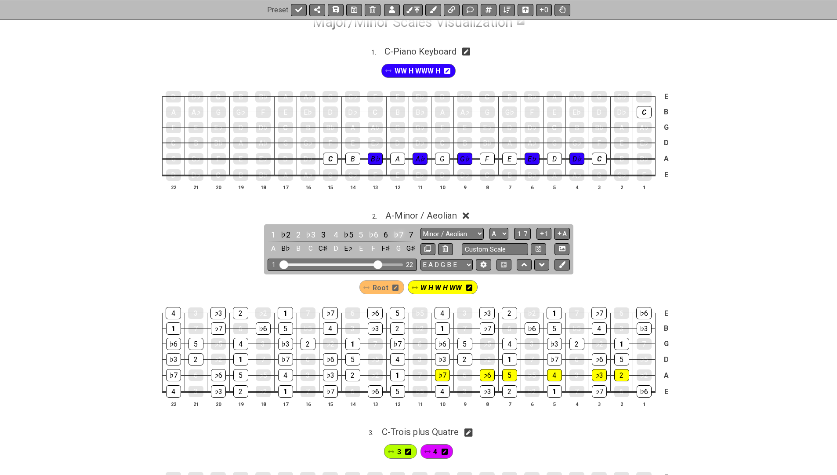
click at [394, 233] on div "♭7" at bounding box center [398, 235] width 11 height 12
click at [370, 231] on div "♭6" at bounding box center [373, 235] width 11 height 12
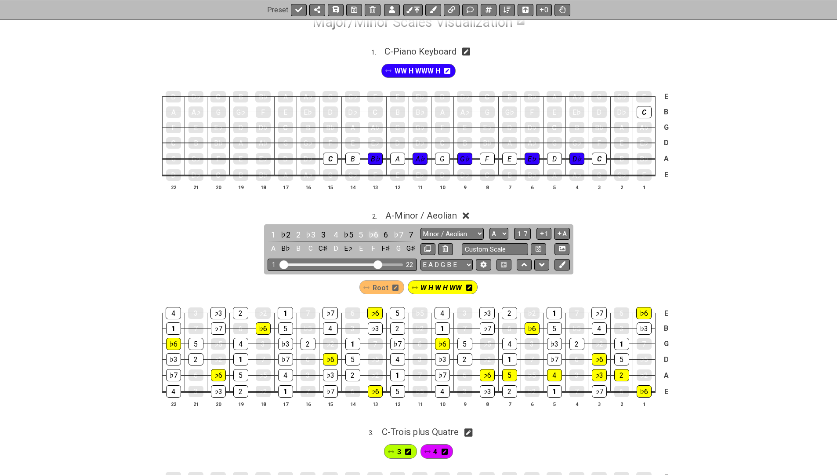
click at [370, 231] on div "♭6" at bounding box center [373, 235] width 11 height 12
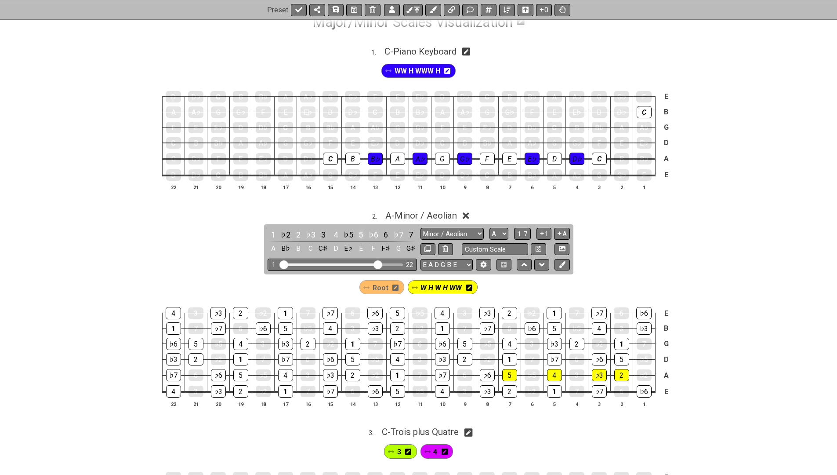
click at [358, 231] on div "5" at bounding box center [360, 235] width 11 height 12
click at [332, 230] on div "4" at bounding box center [335, 235] width 11 height 12
click at [603, 371] on div "♭3" at bounding box center [599, 375] width 15 height 12
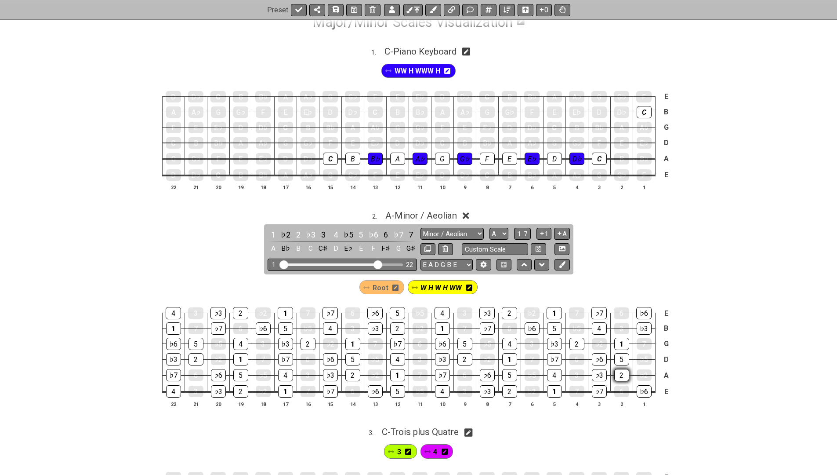
click at [616, 372] on div "2" at bounding box center [621, 375] width 15 height 12
click at [431, 283] on span "W H W H WW" at bounding box center [441, 287] width 41 height 13
click at [272, 230] on div "1" at bounding box center [273, 235] width 11 height 12
select select "Root"
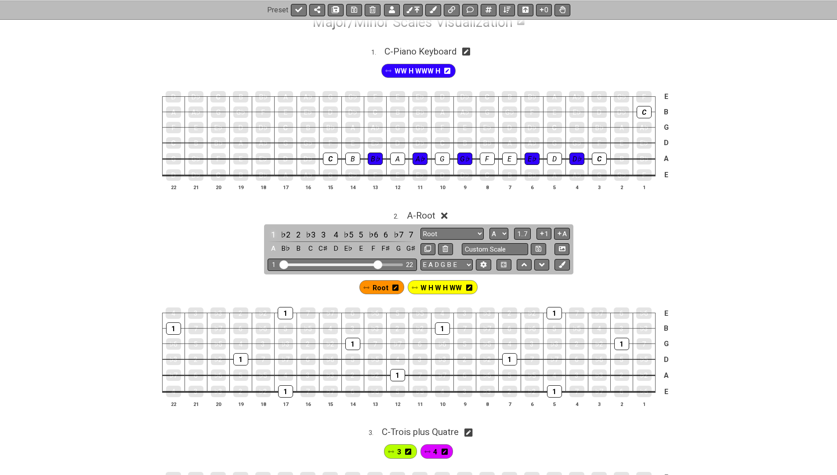
click at [270, 232] on div "1" at bounding box center [273, 235] width 11 height 12
click at [622, 371] on div "2" at bounding box center [621, 374] width 15 height 11
click at [599, 372] on div "♭3" at bounding box center [599, 375] width 15 height 12
click at [599, 372] on div "♭3" at bounding box center [599, 374] width 15 height 11
click at [620, 369] on div "2" at bounding box center [621, 374] width 15 height 11
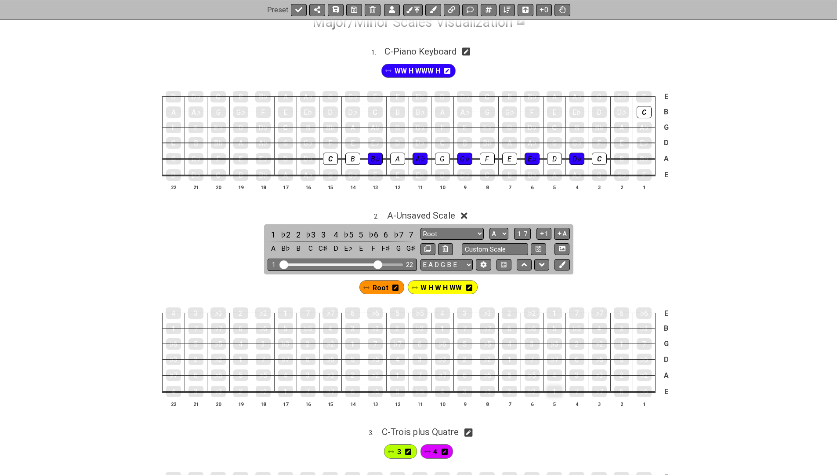
click at [553, 390] on div "1" at bounding box center [554, 390] width 15 height 11
click at [508, 389] on div "2" at bounding box center [509, 390] width 15 height 11
click at [483, 386] on div "♭3" at bounding box center [487, 391] width 15 height 12
click at [437, 385] on div "4" at bounding box center [442, 390] width 15 height 11
click at [399, 388] on div "5" at bounding box center [397, 390] width 15 height 11
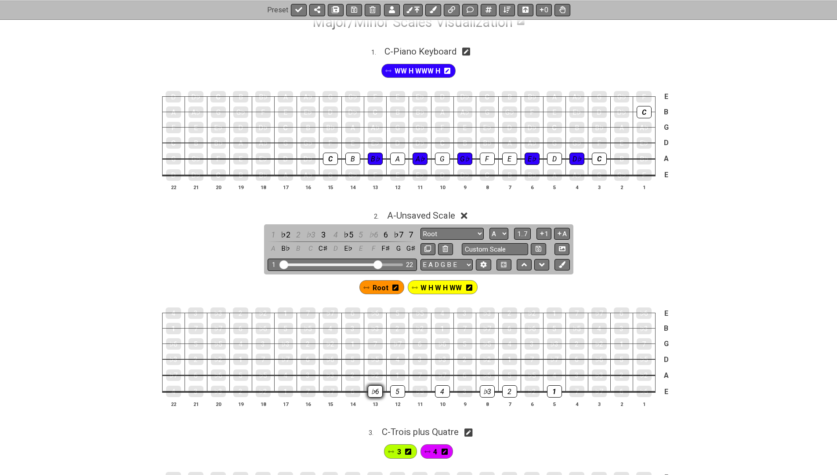
click at [373, 390] on div "♭6" at bounding box center [375, 391] width 15 height 12
click at [327, 389] on div "♭7" at bounding box center [330, 391] width 15 height 12
click at [283, 386] on div "1" at bounding box center [285, 390] width 15 height 11
click at [522, 232] on span "1..7" at bounding box center [522, 234] width 11 height 8
click at [522, 232] on span "..." at bounding box center [523, 234] width 4 height 8
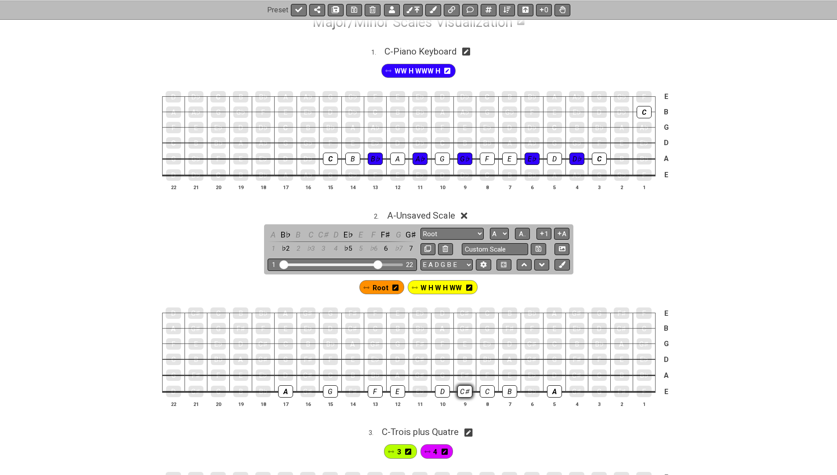
click at [464, 389] on div "C♯" at bounding box center [464, 391] width 15 height 12
click at [420, 388] on div "E♭" at bounding box center [420, 390] width 15 height 11
click at [395, 284] on icon at bounding box center [395, 287] width 6 height 7
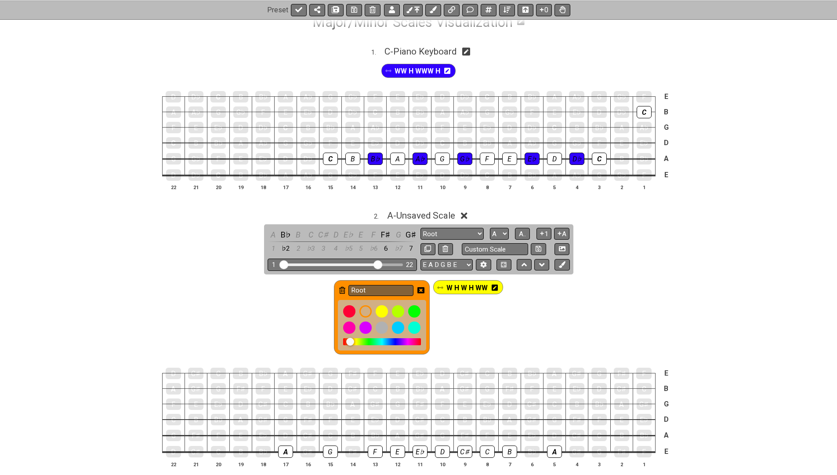
click at [341, 288] on icon at bounding box center [342, 290] width 6 height 7
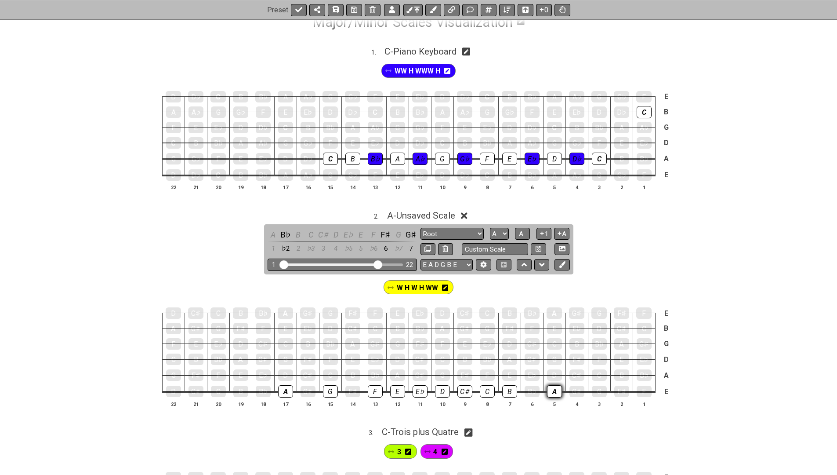
click at [555, 387] on div "A" at bounding box center [554, 391] width 15 height 12
click at [464, 248] on input "text" at bounding box center [495, 249] width 67 height 12
type input "Piano"
click at [540, 248] on icon at bounding box center [539, 249] width 6 height 6
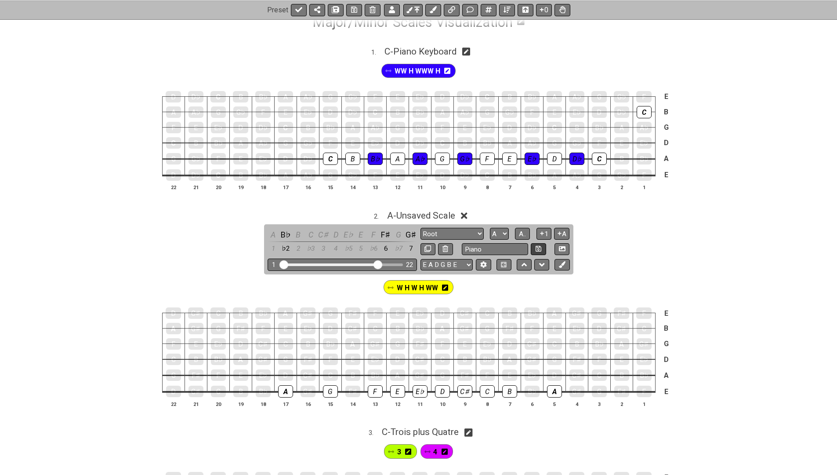
select select "Piano"
click at [471, 47] on icon at bounding box center [466, 51] width 8 height 9
select select "Piano Keyboard"
select select "C"
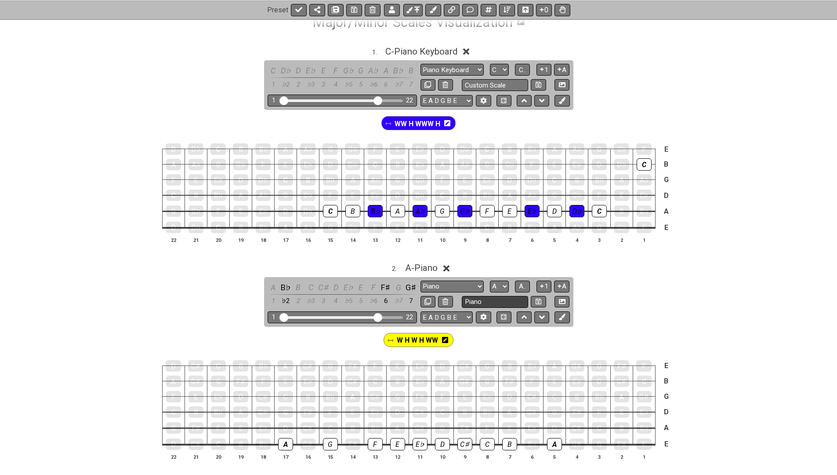
click at [493, 301] on input "Piano" at bounding box center [495, 302] width 67 height 12
type input "Piano Keyboard"
click at [533, 296] on button at bounding box center [538, 302] width 15 height 12
select select "Piano Keyboard"
click at [422, 50] on span "C - Piano Keyboard" at bounding box center [421, 51] width 72 height 11
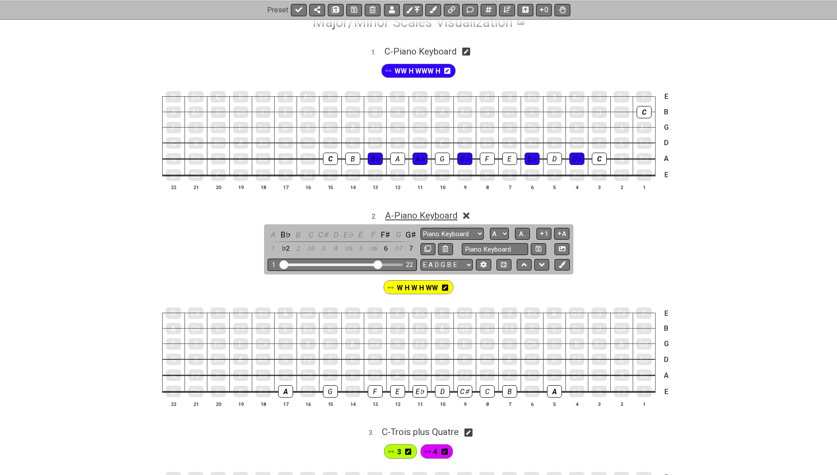
click at [422, 214] on span "A - Piano Keyboard" at bounding box center [421, 215] width 73 height 11
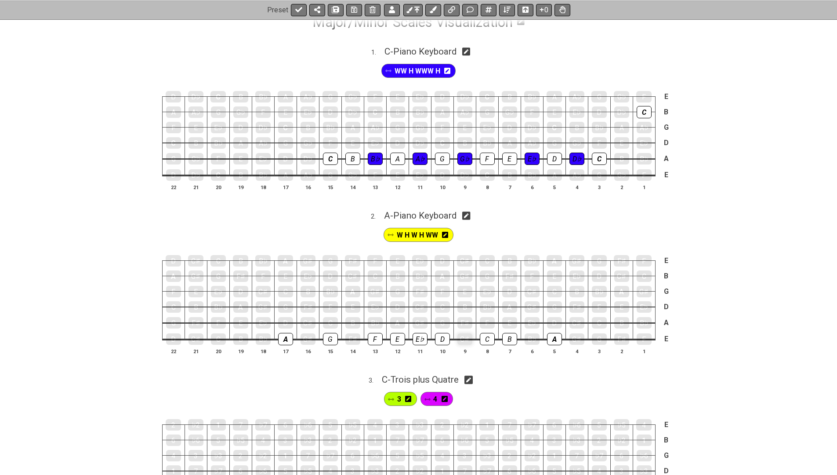
click at [465, 336] on div "C♯" at bounding box center [464, 338] width 15 height 11
click at [465, 336] on div "C♯" at bounding box center [464, 339] width 15 height 12
click at [445, 232] on icon at bounding box center [445, 235] width 6 height 6
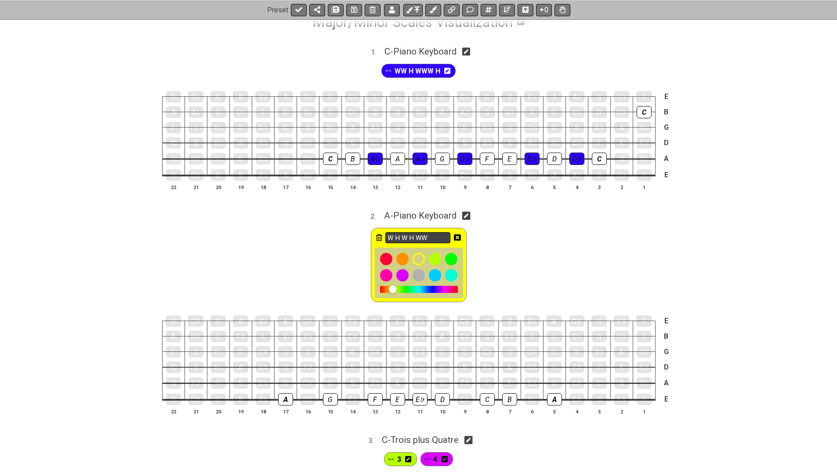
click at [407, 232] on input "W H W H WW" at bounding box center [417, 237] width 65 height 11
type input "W H WW H WW"
click at [458, 234] on icon at bounding box center [457, 237] width 7 height 7
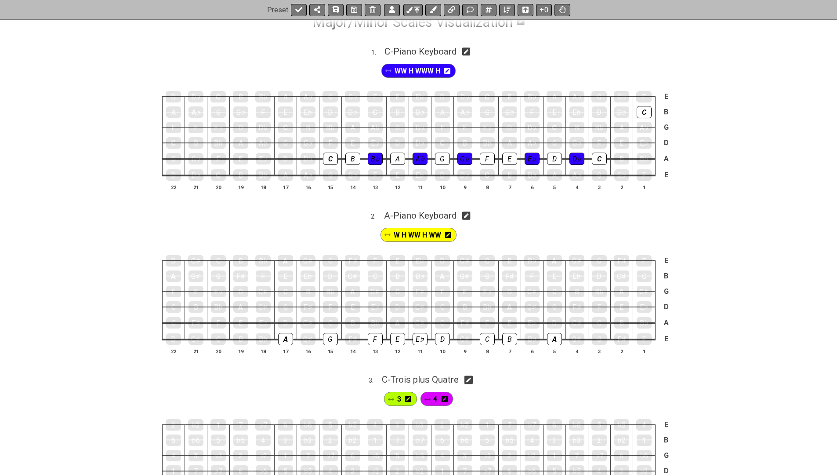
click at [447, 232] on icon at bounding box center [448, 235] width 6 height 6
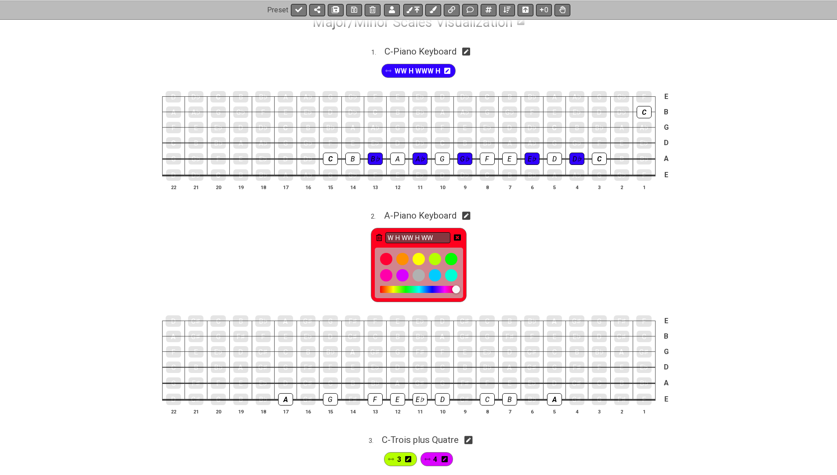
drag, startPoint x: 431, startPoint y: 285, endPoint x: 456, endPoint y: 288, distance: 25.6
click at [456, 288] on div at bounding box center [419, 289] width 78 height 7
click at [417, 255] on div at bounding box center [418, 258] width 15 height 15
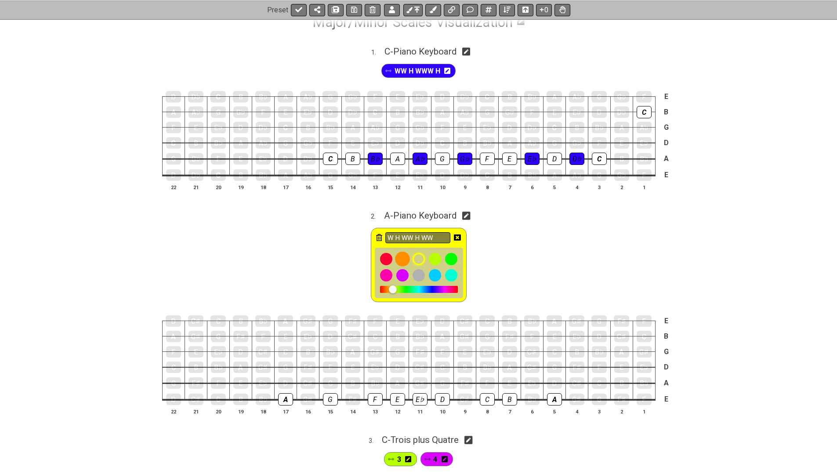
click at [404, 255] on div at bounding box center [402, 258] width 15 height 15
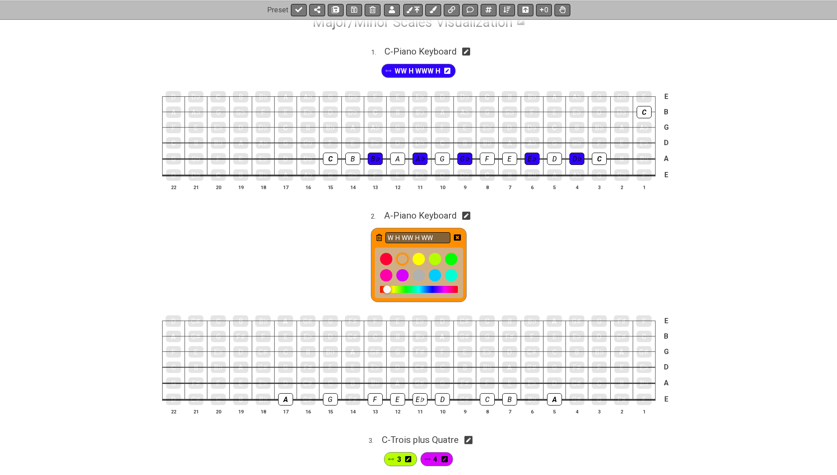
click at [468, 215] on icon at bounding box center [466, 215] width 8 height 9
select select "Piano Keyboard"
select select "A"
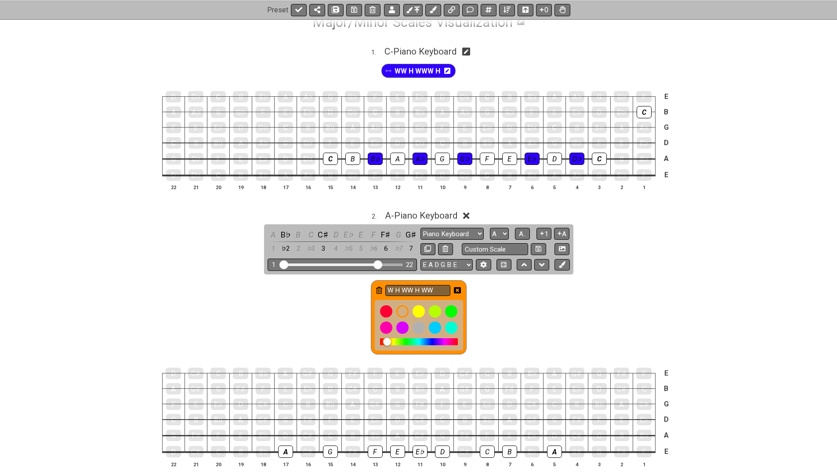
click at [457, 289] on icon at bounding box center [457, 290] width 7 height 6
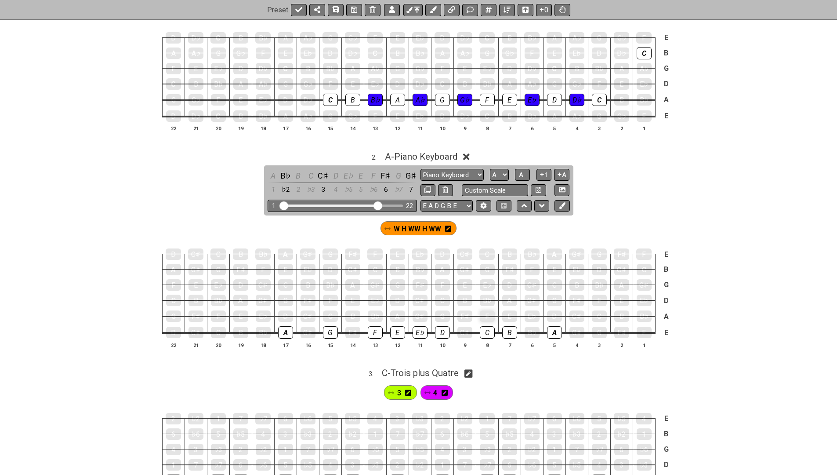
scroll to position [215, 0]
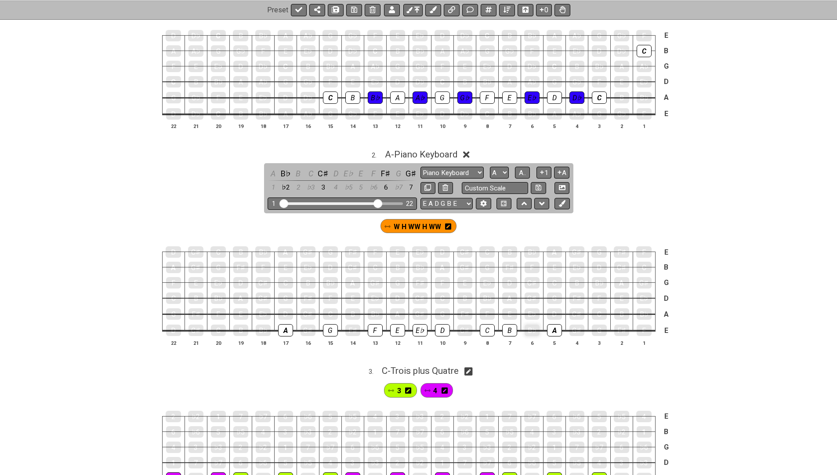
click at [533, 330] on div "B♭" at bounding box center [532, 329] width 15 height 11
click at [533, 330] on div "B♭" at bounding box center [532, 330] width 15 height 12
click at [463, 329] on div "C♯" at bounding box center [464, 329] width 15 height 11
click at [354, 330] on div "F♯" at bounding box center [352, 330] width 15 height 12
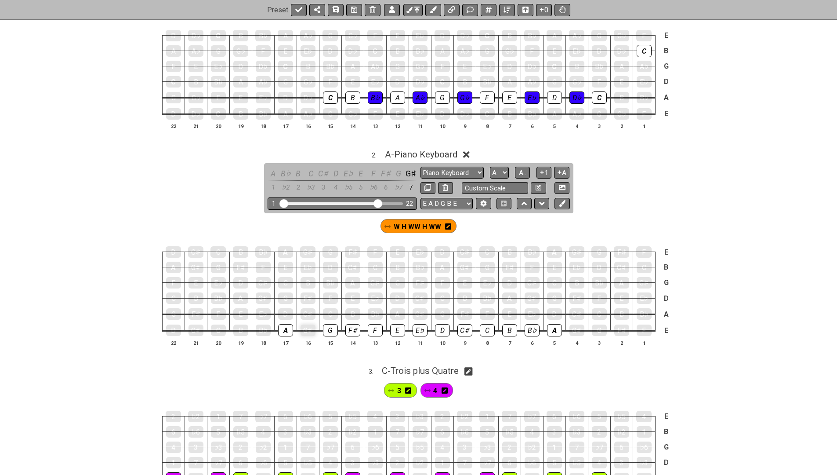
click at [308, 328] on div "G♯" at bounding box center [308, 329] width 15 height 11
click at [406, 223] on span "W H WW H WW" at bounding box center [417, 226] width 47 height 13
click at [535, 324] on div "B♭" at bounding box center [532, 330] width 15 height 12
click at [464, 329] on div "C♯" at bounding box center [464, 330] width 15 height 12
click at [419, 330] on div "E♭" at bounding box center [420, 330] width 15 height 12
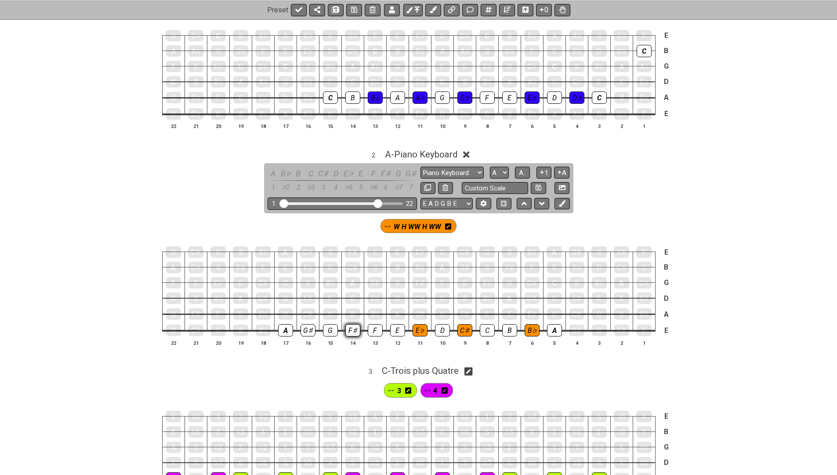
click at [348, 327] on div "F♯" at bounding box center [352, 330] width 15 height 12
click at [307, 329] on div "G♯" at bounding box center [308, 330] width 15 height 12
click at [448, 223] on icon at bounding box center [448, 226] width 6 height 7
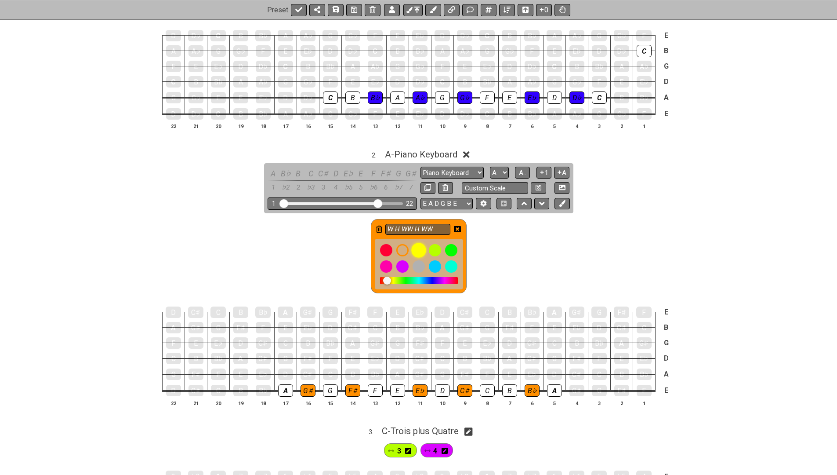
click at [422, 247] on div at bounding box center [418, 250] width 15 height 15
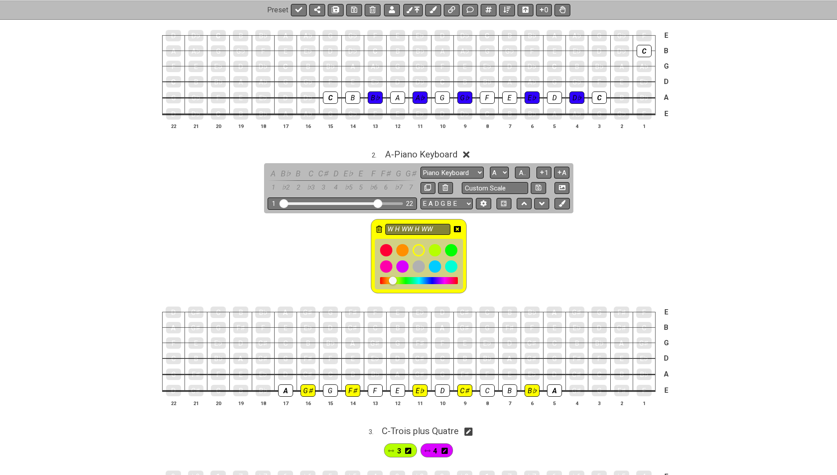
click at [458, 226] on icon at bounding box center [457, 229] width 7 height 6
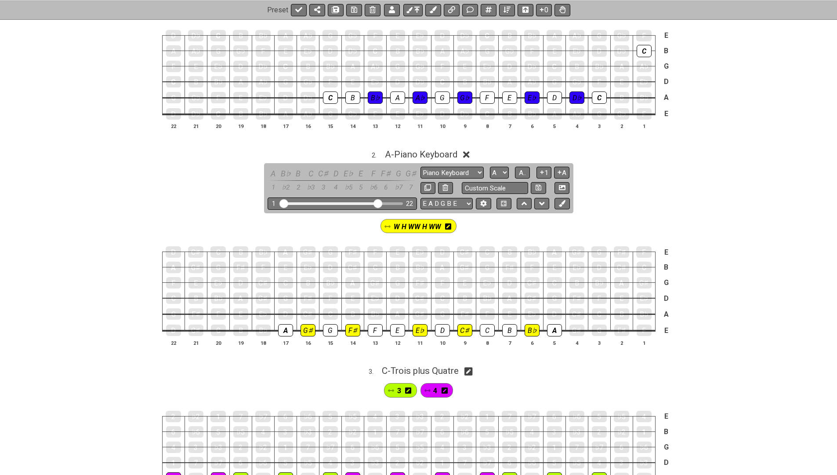
click at [446, 224] on icon at bounding box center [448, 226] width 6 height 6
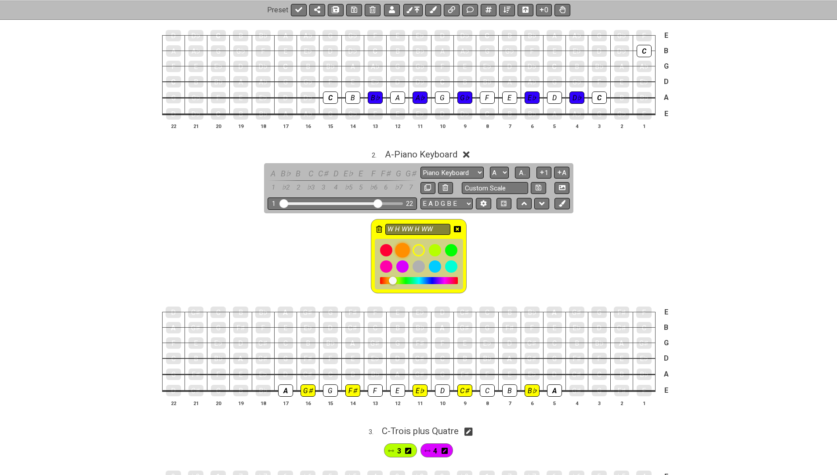
click at [406, 246] on div at bounding box center [402, 250] width 15 height 15
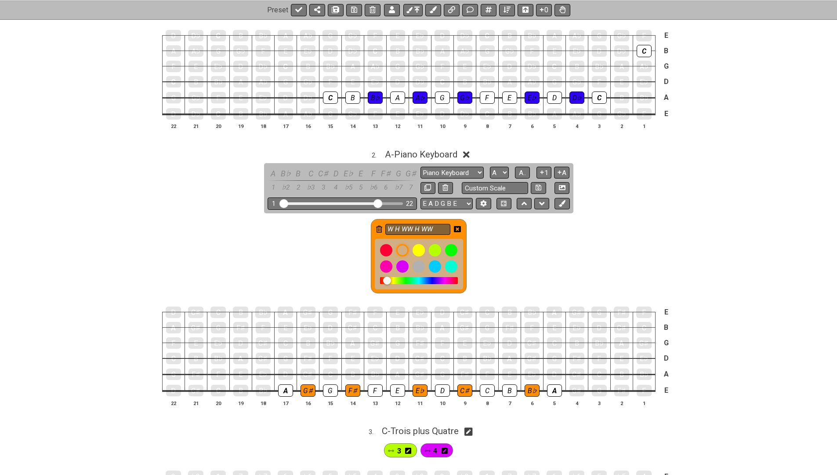
click at [456, 226] on icon at bounding box center [457, 229] width 7 height 6
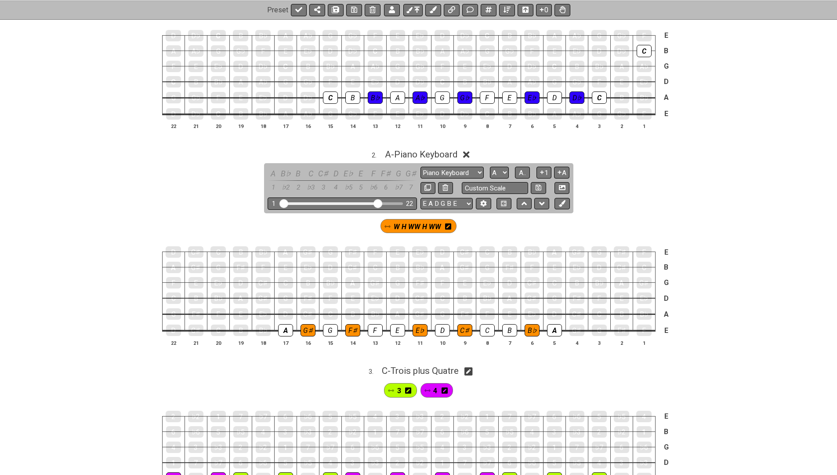
click at [448, 224] on icon at bounding box center [448, 226] width 6 height 6
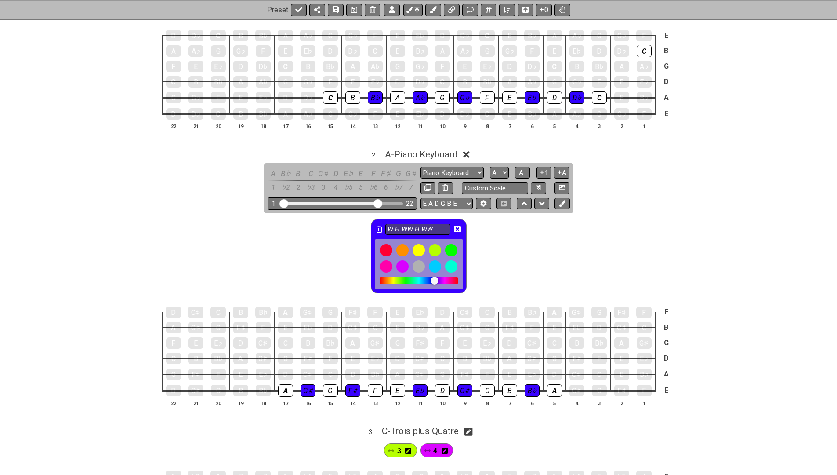
drag, startPoint x: 431, startPoint y: 275, endPoint x: 435, endPoint y: 281, distance: 6.9
click at [435, 281] on div at bounding box center [419, 280] width 78 height 7
click at [458, 227] on icon at bounding box center [457, 228] width 7 height 7
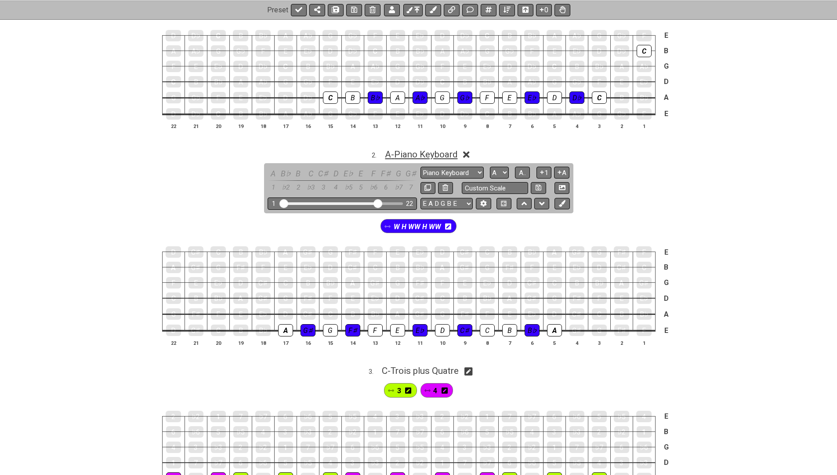
click at [422, 149] on span "A - Piano Keyboard" at bounding box center [421, 154] width 73 height 11
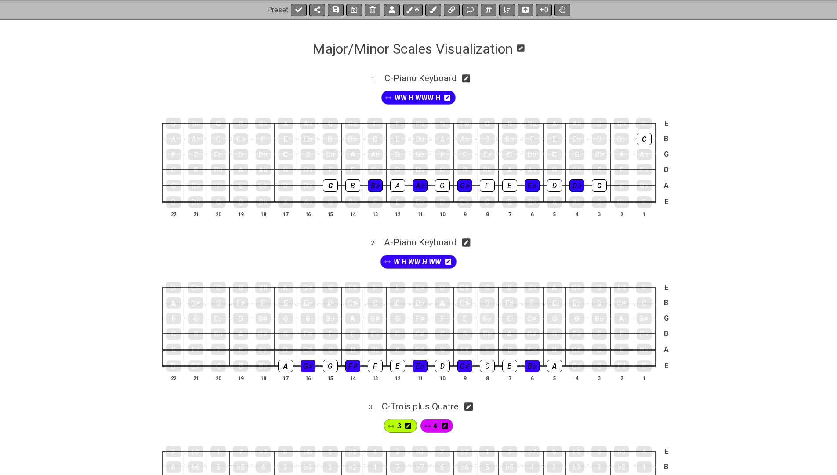
scroll to position [122, 0]
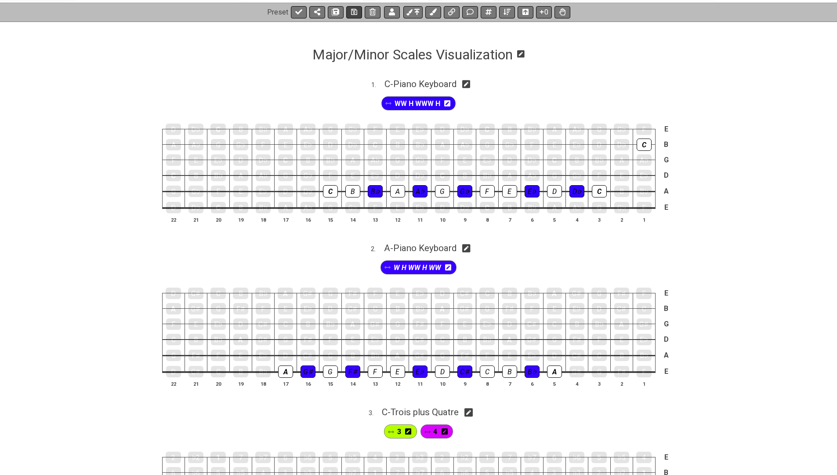
click at [353, 9] on icon at bounding box center [354, 12] width 6 height 6
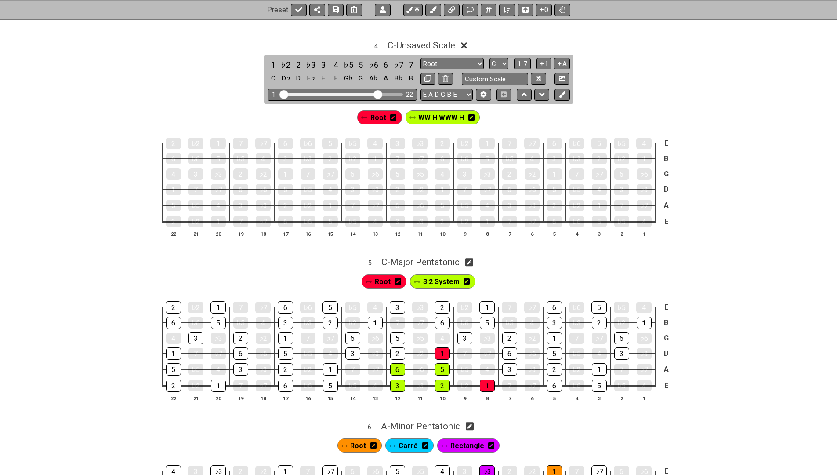
scroll to position [652, 0]
click at [473, 258] on icon at bounding box center [469, 262] width 8 height 9
select select "C"
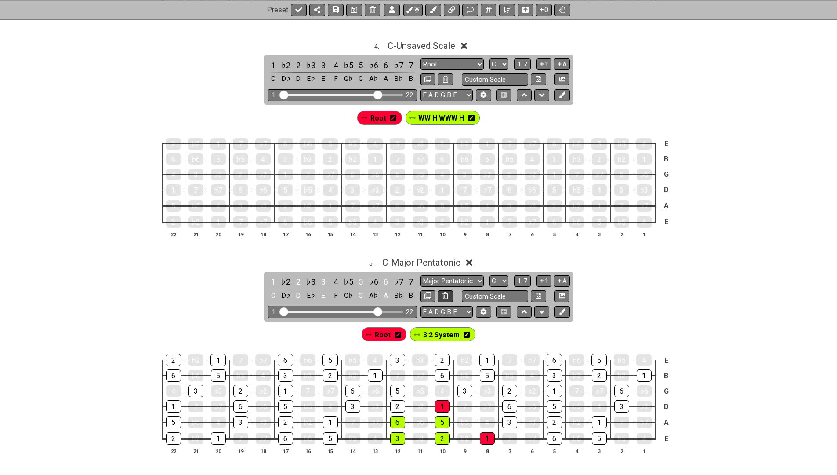
click at [443, 292] on icon at bounding box center [446, 295] width 6 height 7
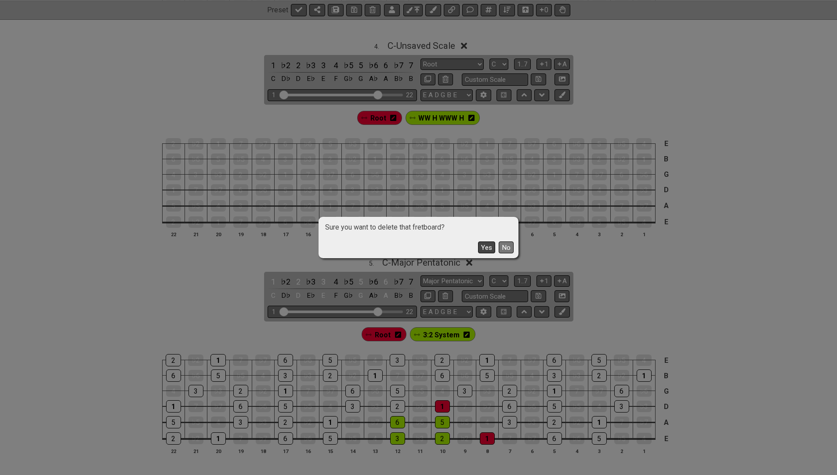
click at [485, 248] on button "Yes" at bounding box center [486, 247] width 17 height 12
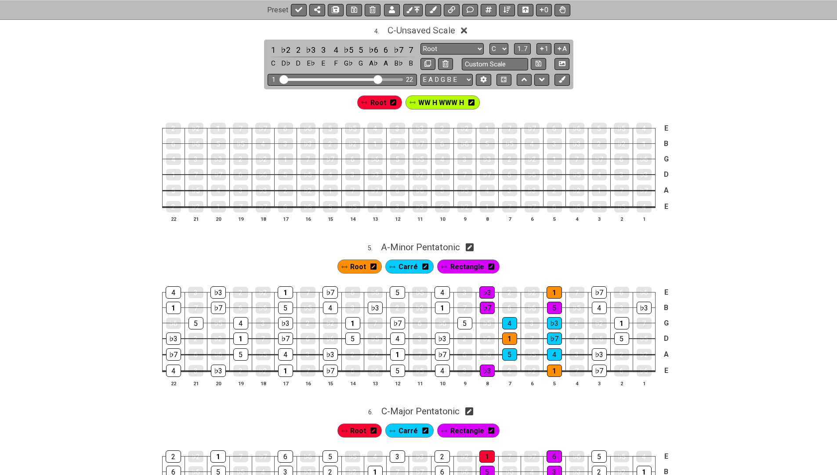
scroll to position [668, 0]
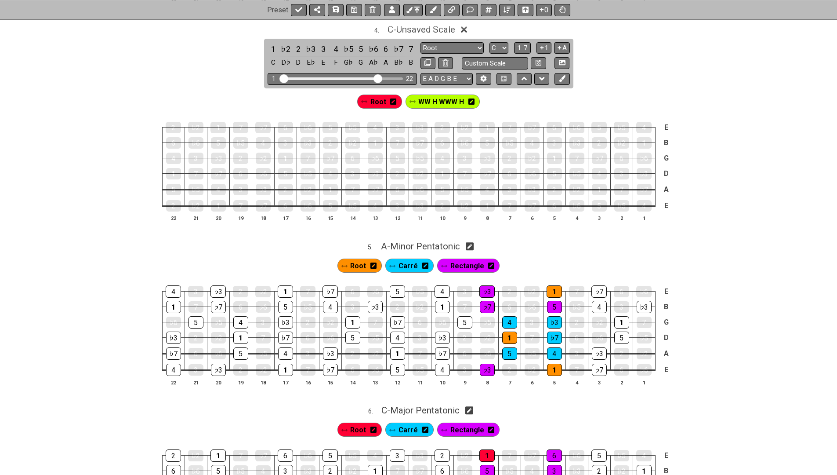
click at [472, 243] on icon at bounding box center [470, 247] width 8 height 8
select select "A"
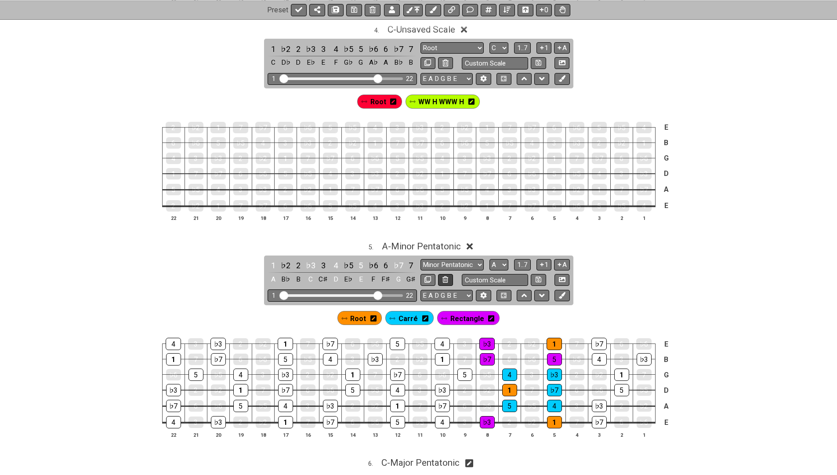
click at [443, 276] on icon at bounding box center [446, 279] width 6 height 7
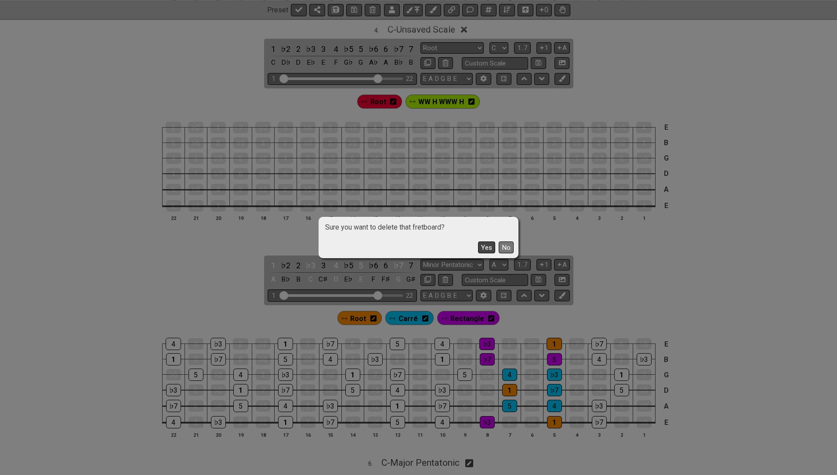
click at [490, 247] on button "Yes" at bounding box center [486, 247] width 17 height 12
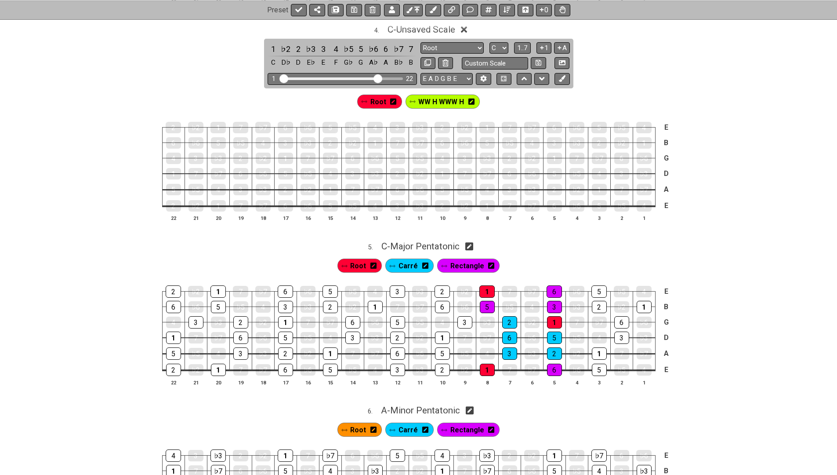
click at [472, 242] on icon at bounding box center [469, 246] width 8 height 9
select select "C"
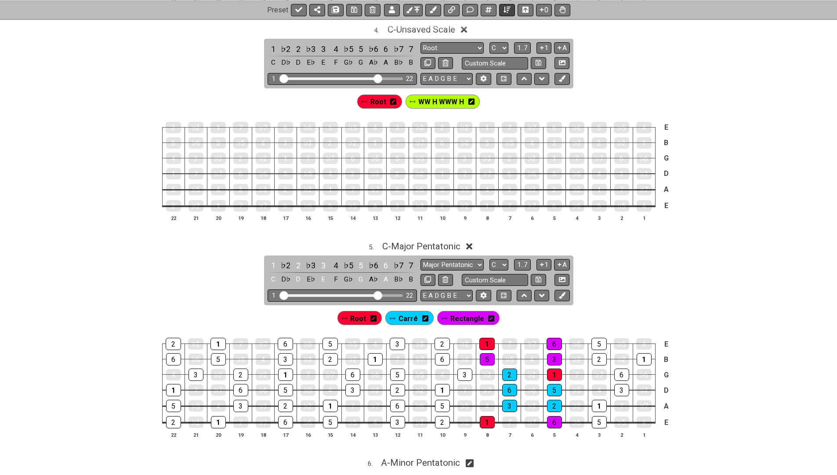
click at [508, 11] on icon at bounding box center [507, 9] width 7 height 7
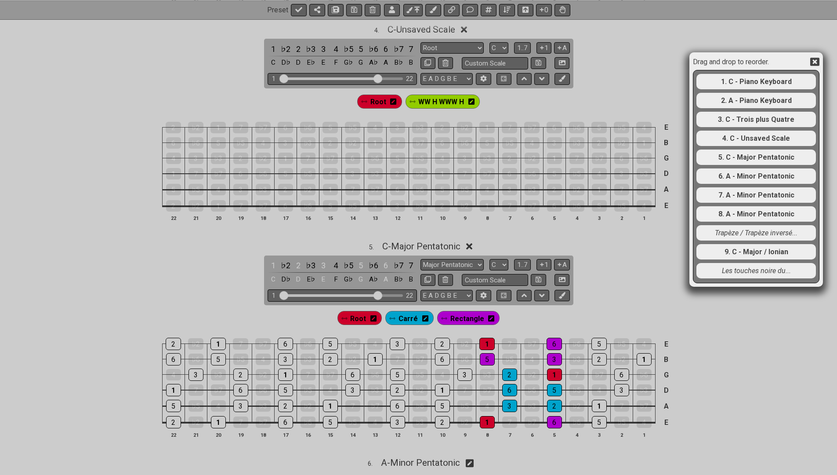
click at [764, 275] on div "Les touches noire du..." at bounding box center [757, 270] width 120 height 15
click at [469, 239] on div "Drag and drop to reorder. 1. C - Piano Keyboard 2. A - Piano Keyboard 3. C - Tr…" at bounding box center [418, 237] width 837 height 475
click at [473, 238] on div "Drag and drop to reorder. 1. C - Piano Keyboard 2. A - Piano Keyboard 3. C - Tr…" at bounding box center [418, 237] width 837 height 475
click at [822, 58] on div "Drag and drop to reorder. 1. C - Piano Keyboard 2. A - Piano Keyboard 3. C - Tr…" at bounding box center [756, 169] width 134 height 234
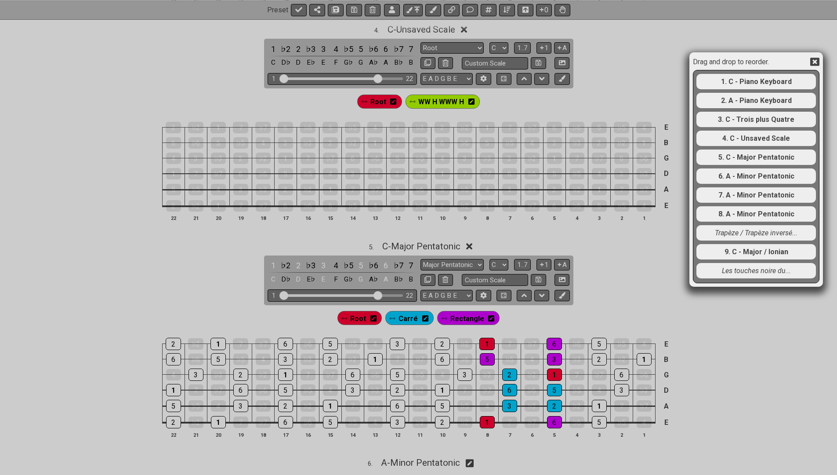
click at [821, 58] on div "Drag and drop to reorder. 1. C - Piano Keyboard 2. A - Piano Keyboard 3. C - Tr…" at bounding box center [756, 169] width 134 height 234
click at [817, 62] on icon at bounding box center [814, 62] width 9 height 8
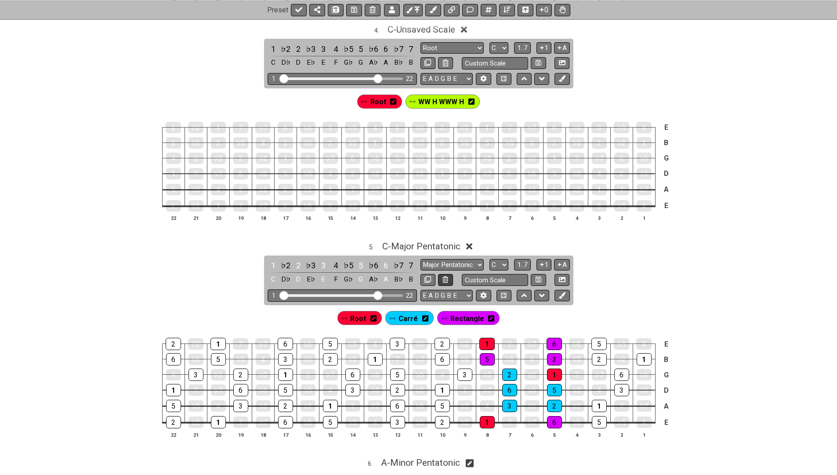
click at [449, 274] on button at bounding box center [445, 280] width 15 height 12
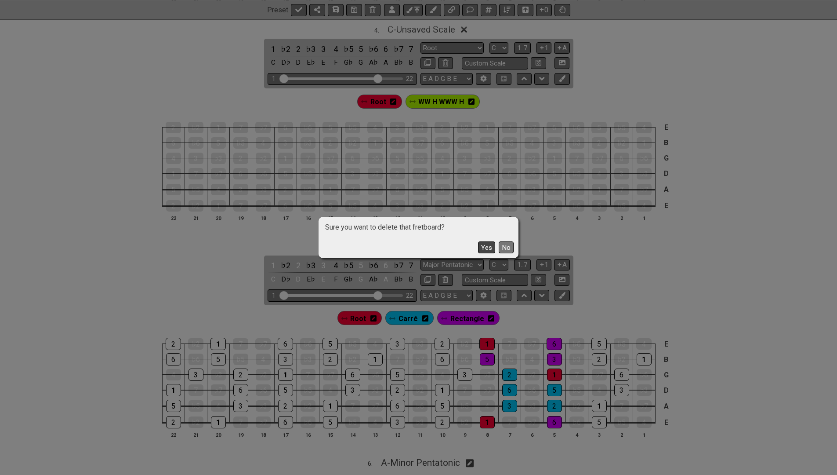
click at [492, 248] on button "Yes" at bounding box center [486, 247] width 17 height 12
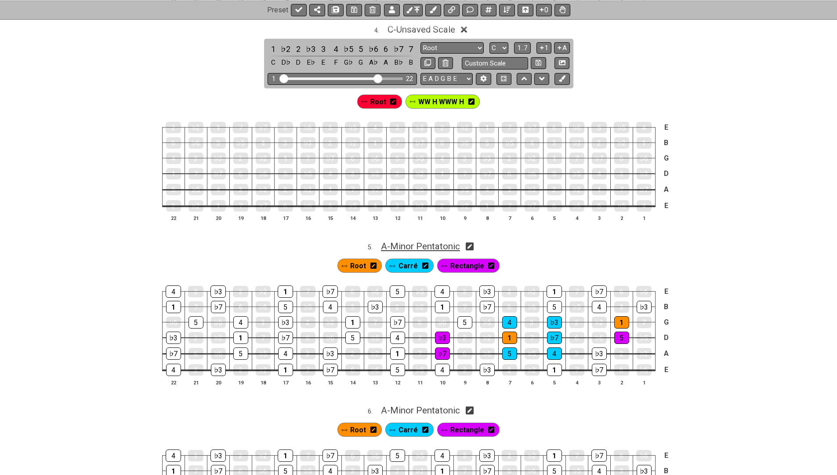
click at [441, 242] on span "A - Minor Pentatonic" at bounding box center [420, 246] width 79 height 11
select select "A"
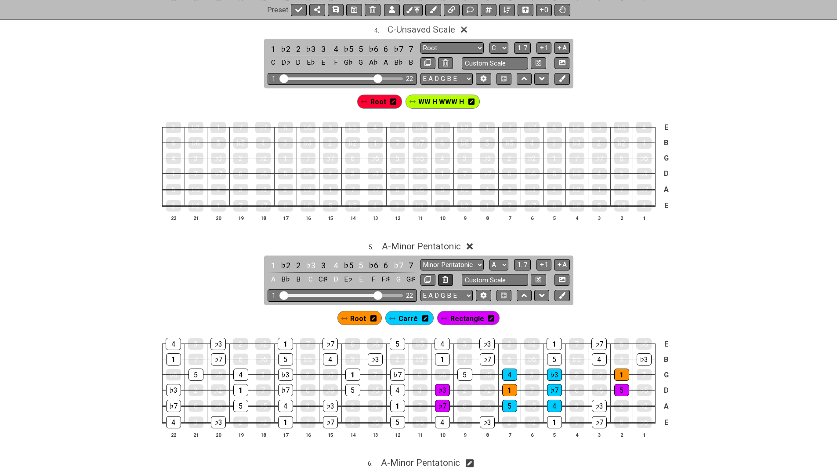
click at [444, 276] on icon at bounding box center [446, 279] width 6 height 7
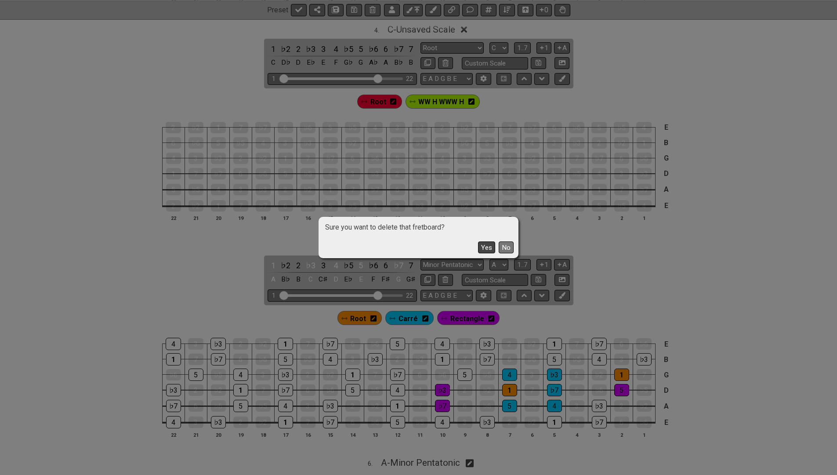
click at [486, 246] on button "Yes" at bounding box center [486, 247] width 17 height 12
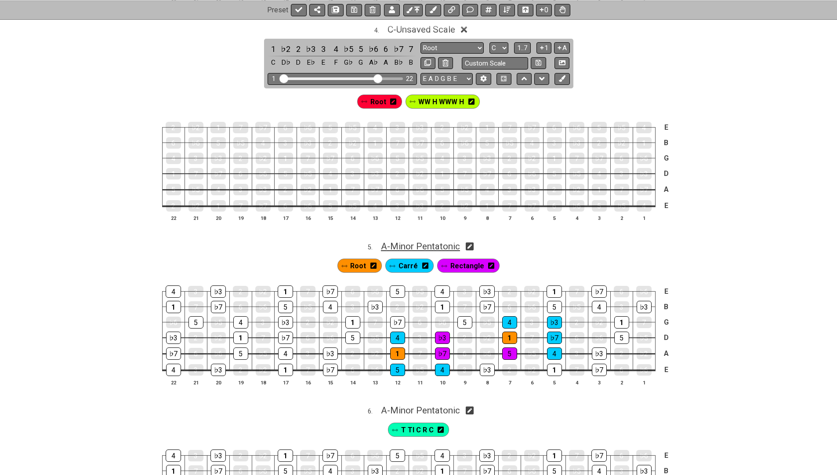
click at [439, 241] on span "A - Minor Pentatonic" at bounding box center [420, 246] width 79 height 11
select select "A"
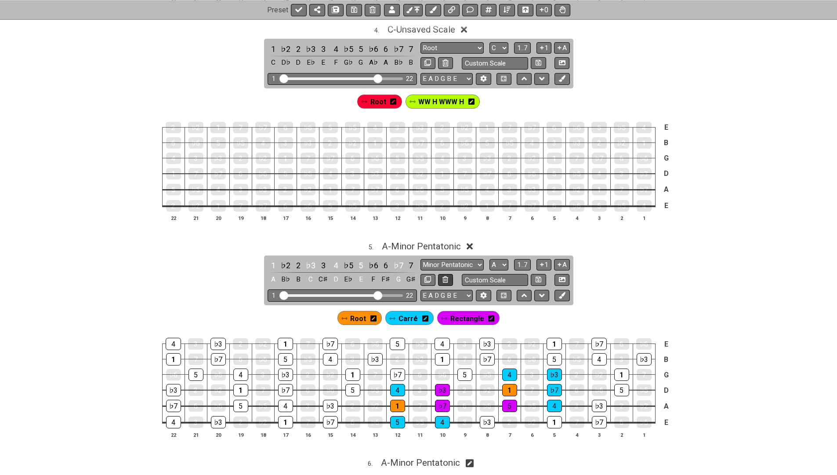
click at [448, 274] on button at bounding box center [445, 280] width 15 height 12
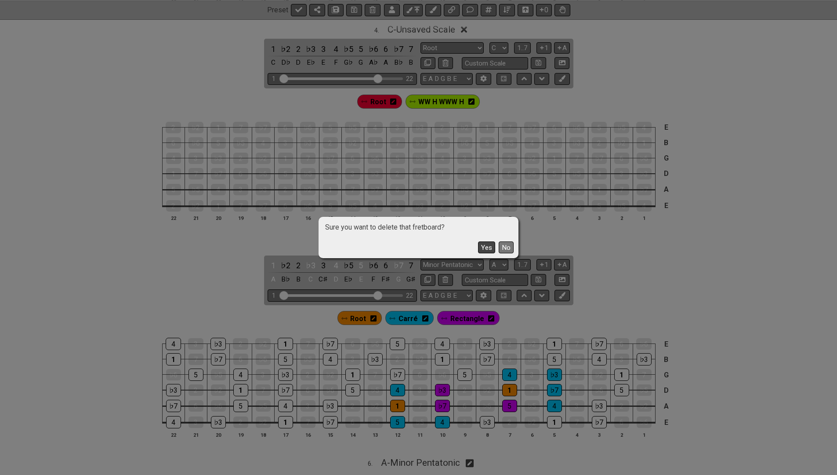
click at [482, 249] on button "Yes" at bounding box center [486, 247] width 17 height 12
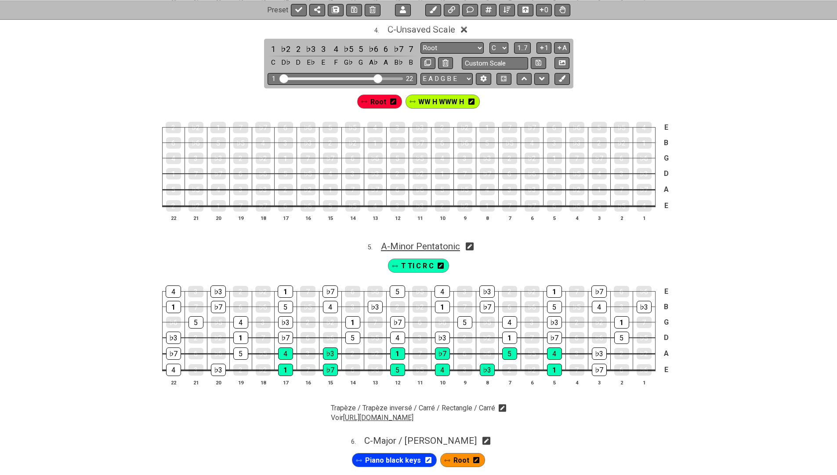
click at [433, 241] on span "A - Minor Pentatonic" at bounding box center [420, 246] width 79 height 11
select select "A"
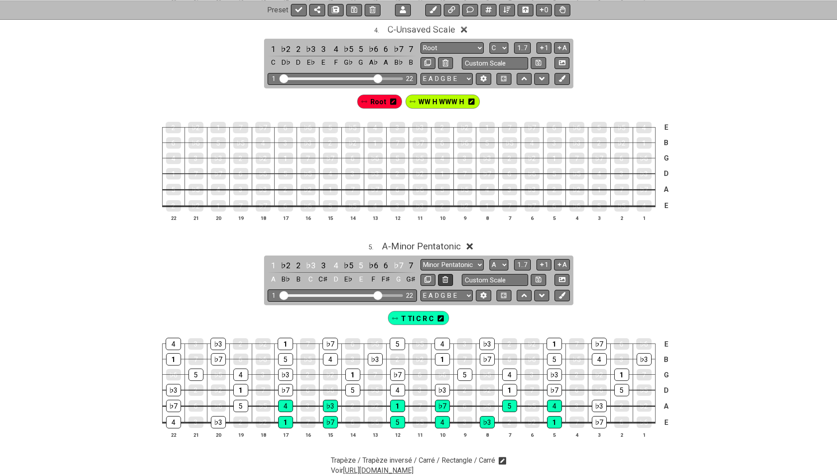
click at [443, 276] on icon at bounding box center [446, 279] width 6 height 7
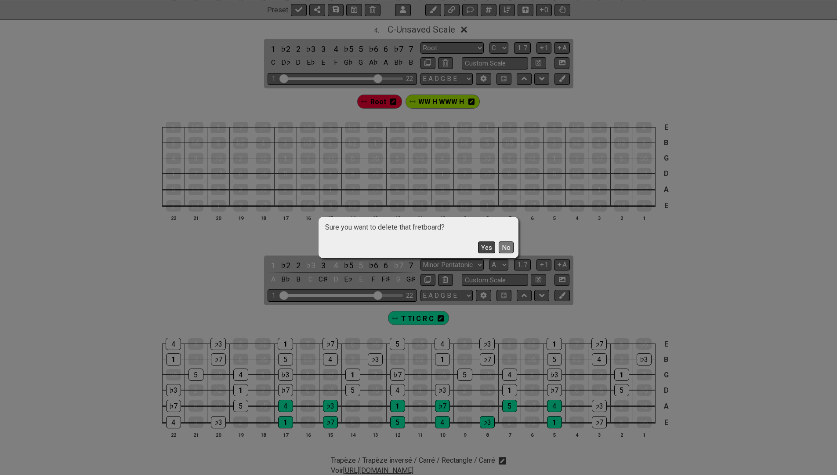
click at [489, 246] on button "Yes" at bounding box center [486, 247] width 17 height 12
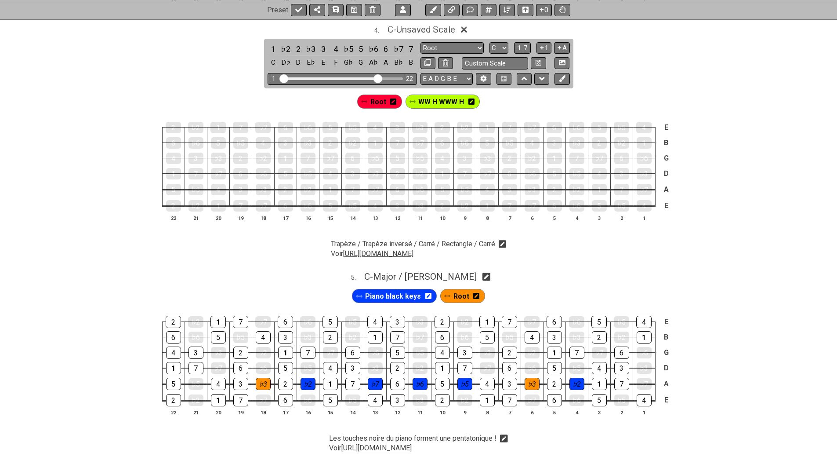
click at [507, 240] on icon at bounding box center [503, 244] width 8 height 8
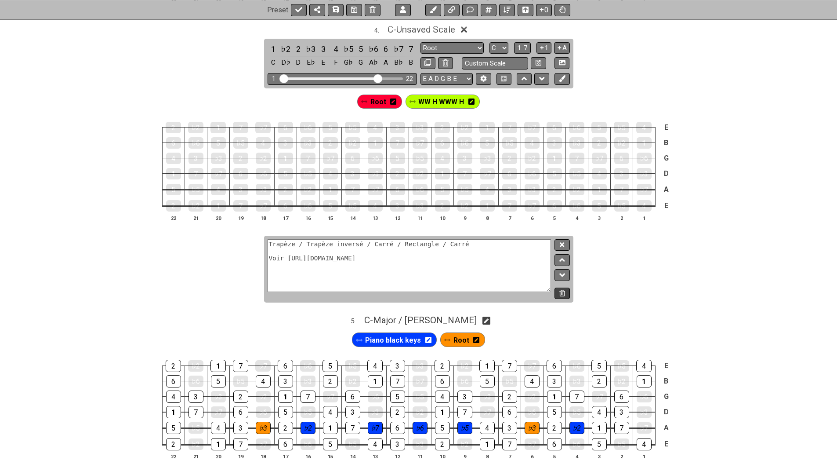
click at [562, 290] on icon at bounding box center [562, 293] width 6 height 7
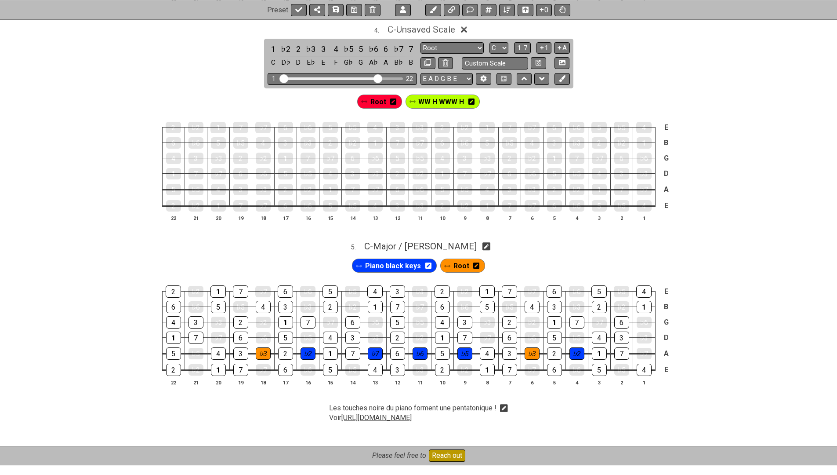
click at [482, 243] on icon at bounding box center [486, 247] width 8 height 8
select select "C"
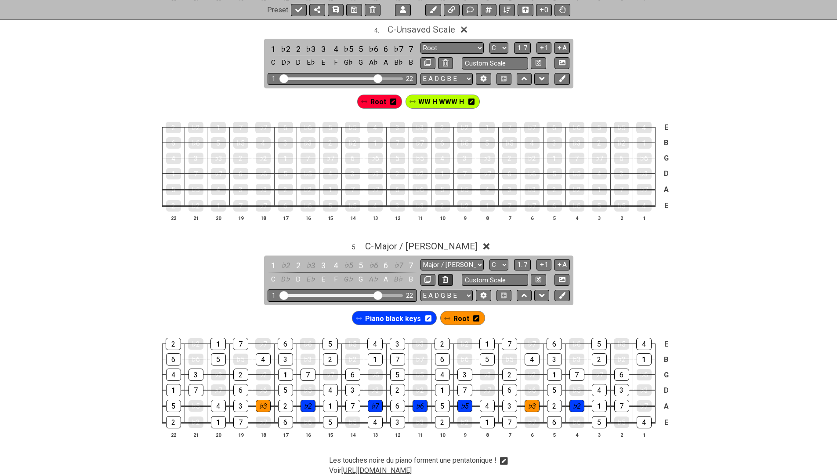
click at [443, 276] on icon at bounding box center [446, 279] width 6 height 7
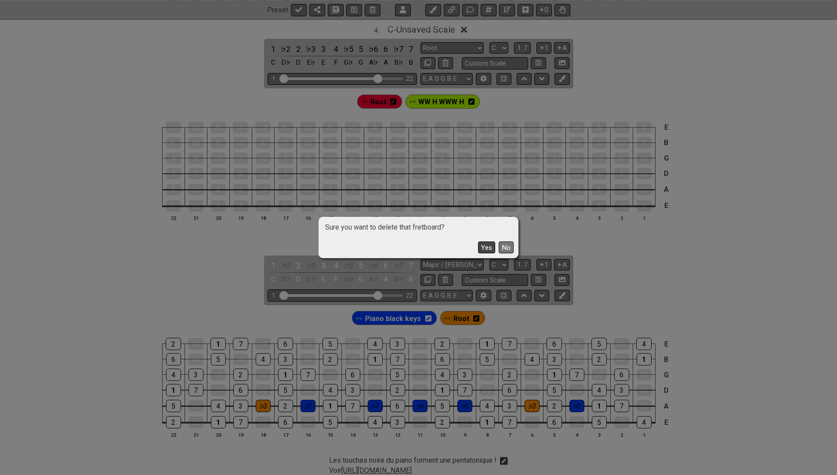
click at [485, 248] on button "Yes" at bounding box center [486, 247] width 17 height 12
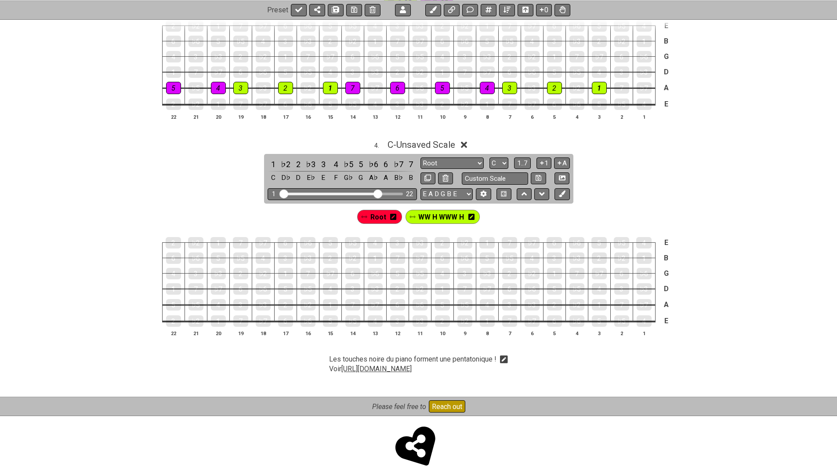
scroll to position [552, 0]
click at [508, 356] on icon at bounding box center [504, 360] width 8 height 8
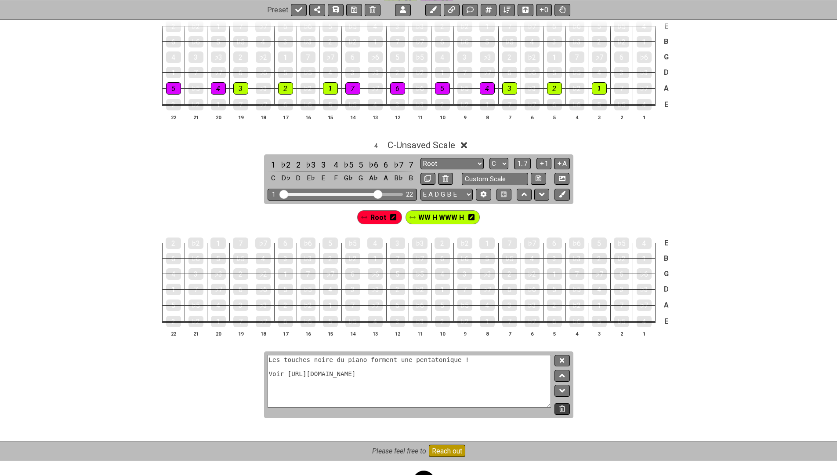
click at [559, 405] on icon at bounding box center [562, 408] width 6 height 7
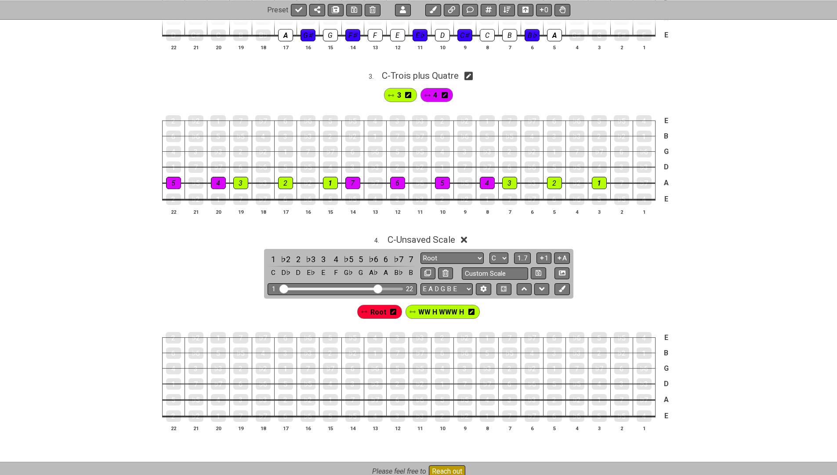
scroll to position [460, 0]
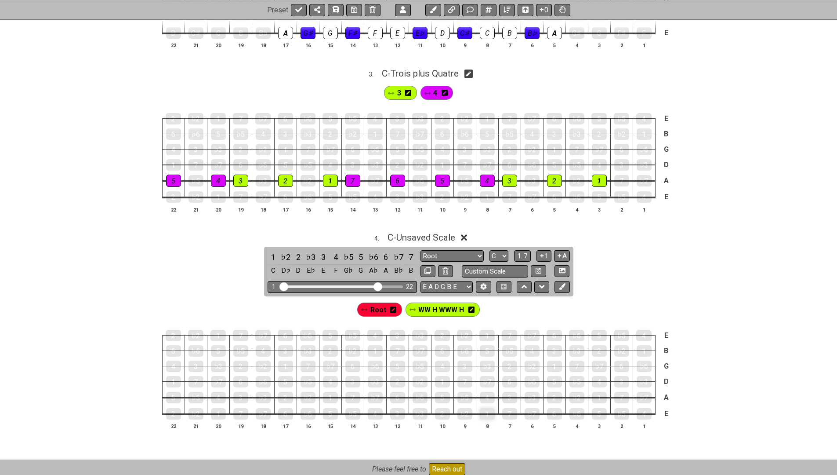
click at [487, 408] on div "1" at bounding box center [487, 413] width 15 height 11
select select "Major / Ionian"
click at [442, 407] on div "2" at bounding box center [442, 413] width 15 height 12
click at [297, 251] on div "2" at bounding box center [298, 257] width 11 height 12
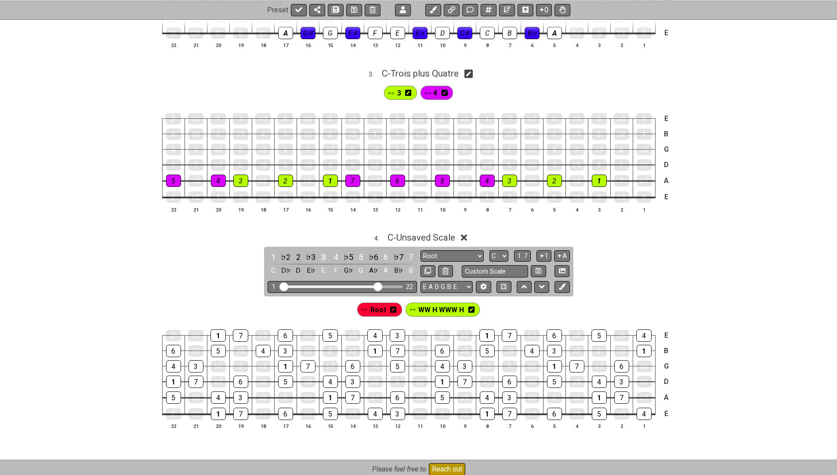
click at [328, 251] on div "3" at bounding box center [323, 257] width 11 height 12
click at [339, 251] on div "4" at bounding box center [335, 257] width 11 height 12
click at [357, 251] on div "5" at bounding box center [360, 257] width 11 height 12
click at [381, 251] on div "6" at bounding box center [385, 257] width 11 height 12
click at [409, 251] on div "7" at bounding box center [410, 257] width 11 height 12
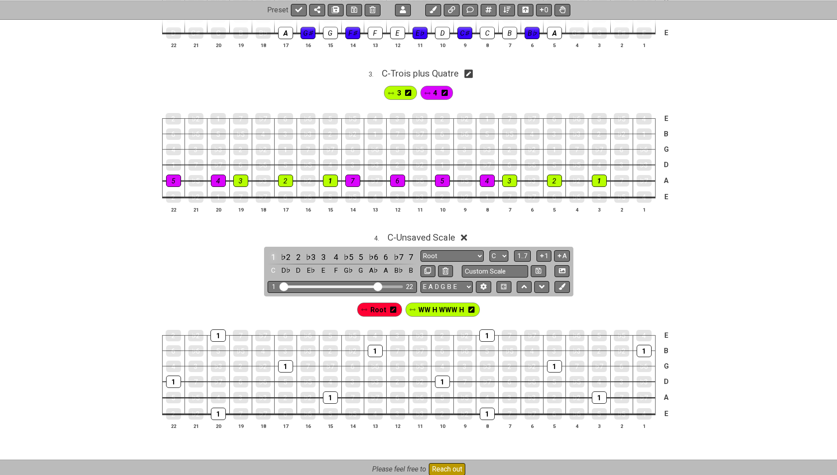
click at [276, 251] on div "1" at bounding box center [273, 257] width 11 height 12
click at [493, 408] on div "1" at bounding box center [487, 413] width 15 height 11
click at [441, 408] on div "2" at bounding box center [442, 413] width 15 height 11
click at [510, 391] on div "3" at bounding box center [509, 397] width 15 height 12
click at [494, 392] on div "4" at bounding box center [487, 397] width 15 height 11
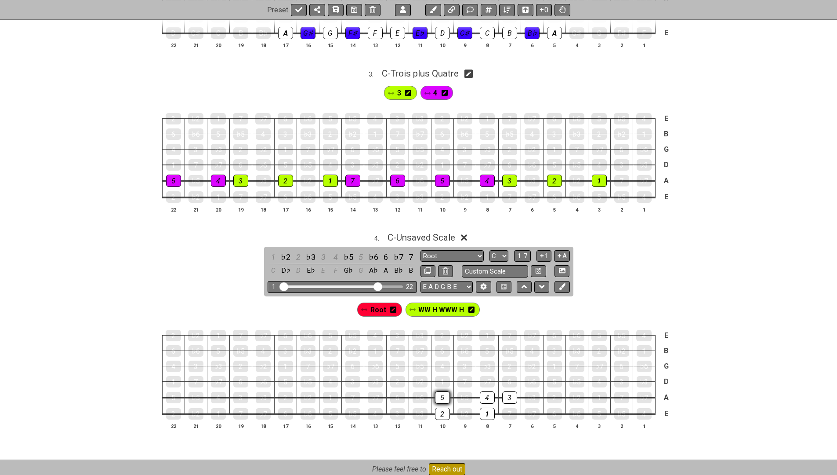
click at [443, 391] on div "5" at bounding box center [442, 397] width 15 height 12
click at [509, 376] on div "6" at bounding box center [509, 381] width 15 height 11
click at [483, 376] on div "♭7" at bounding box center [487, 381] width 15 height 11
click at [439, 375] on div "1" at bounding box center [442, 381] width 15 height 12
click at [487, 376] on div "♭7" at bounding box center [487, 381] width 15 height 11
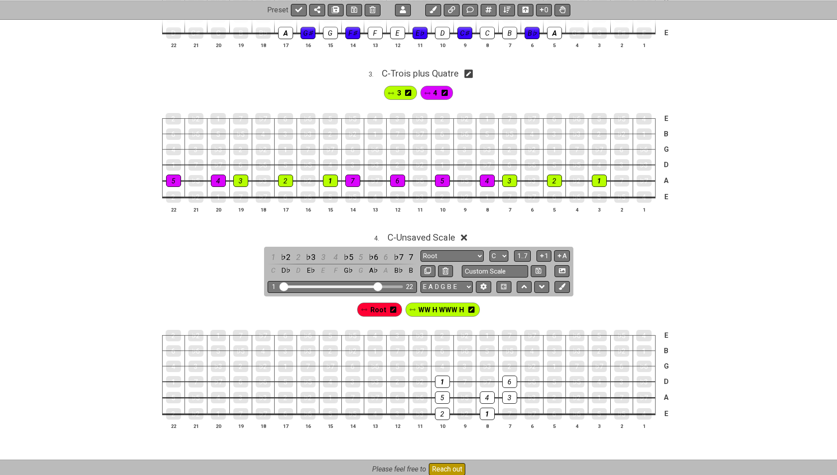
click at [454, 372] on td "7" at bounding box center [464, 374] width 22 height 16
click at [464, 375] on div "7" at bounding box center [464, 381] width 15 height 12
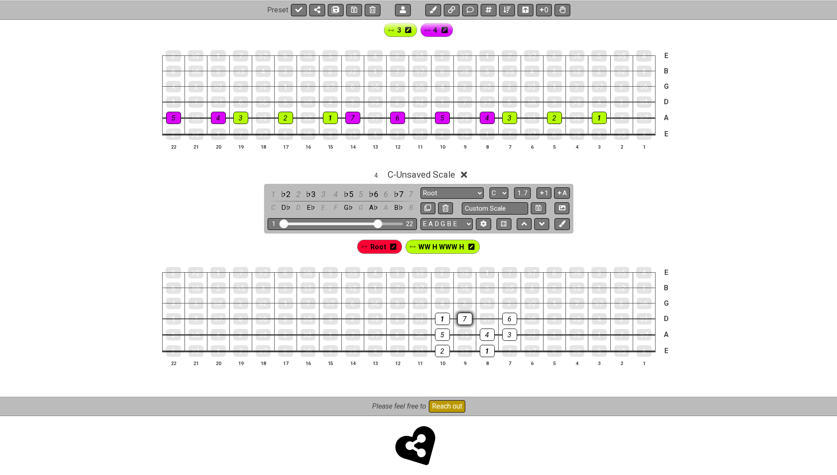
scroll to position [522, 0]
click at [385, 242] on span "Root" at bounding box center [378, 247] width 16 height 13
click at [483, 345] on div "1" at bounding box center [487, 351] width 15 height 12
click at [428, 241] on span "WW H WWW H" at bounding box center [441, 247] width 46 height 13
click at [439, 345] on div "2" at bounding box center [442, 351] width 15 height 12
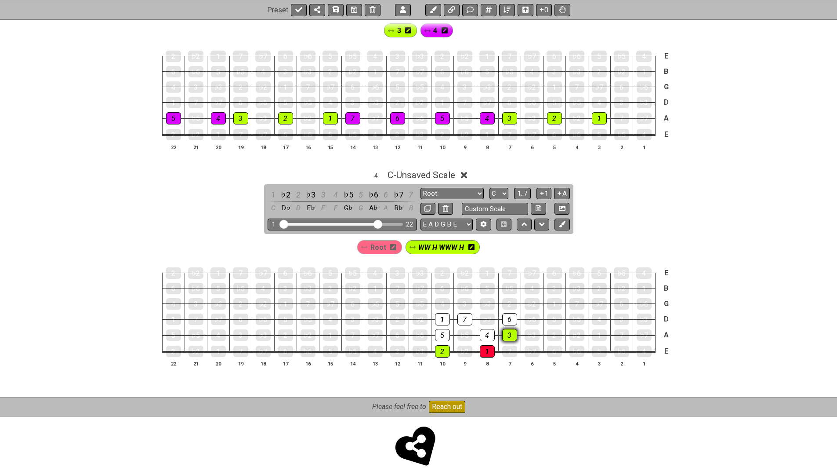
click at [506, 329] on div "3" at bounding box center [509, 335] width 15 height 12
click at [492, 329] on div "4" at bounding box center [487, 335] width 15 height 12
click at [445, 329] on div "5" at bounding box center [442, 335] width 15 height 12
click at [504, 313] on div "6" at bounding box center [509, 319] width 15 height 12
click at [464, 313] on div "7" at bounding box center [464, 319] width 15 height 12
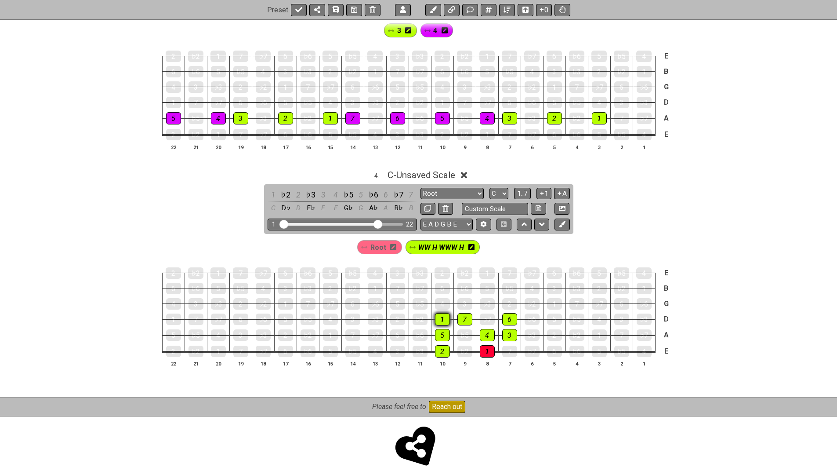
click at [445, 313] on div "1" at bounding box center [442, 319] width 15 height 12
click at [440, 313] on div "1" at bounding box center [442, 319] width 15 height 12
click at [385, 241] on span "Root" at bounding box center [378, 247] width 16 height 13
click at [437, 313] on div "1" at bounding box center [442, 319] width 15 height 12
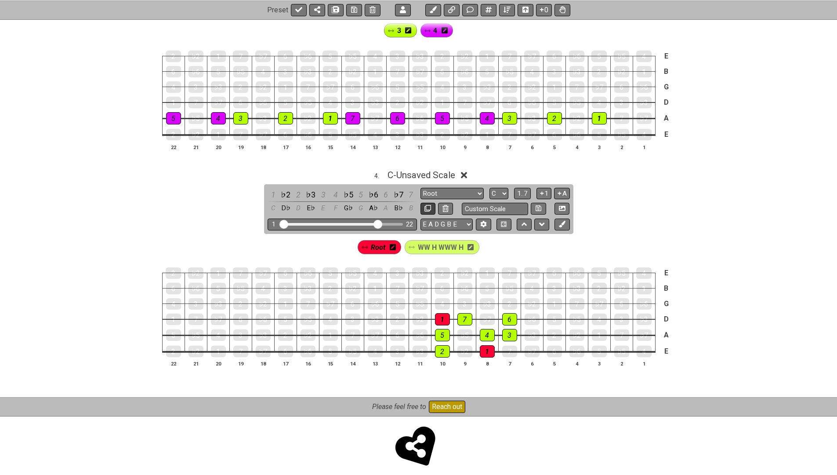
click at [428, 203] on button at bounding box center [428, 209] width 15 height 12
select select "Major / Ionian"
select select "C"
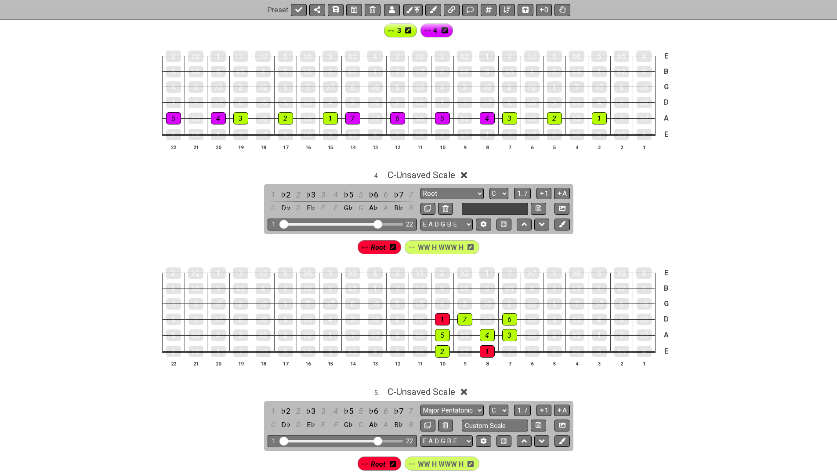
click at [476, 203] on input "text" at bounding box center [495, 209] width 67 height 12
click at [498, 203] on input "MAjor / Ionaian" at bounding box center [495, 209] width 67 height 12
click at [470, 203] on input "MAjor / Ionaian" at bounding box center [495, 209] width 67 height 12
click at [490, 203] on input "Major / Ionaian" at bounding box center [495, 209] width 67 height 12
click at [497, 203] on input "Major / Ionaian" at bounding box center [495, 209] width 67 height 12
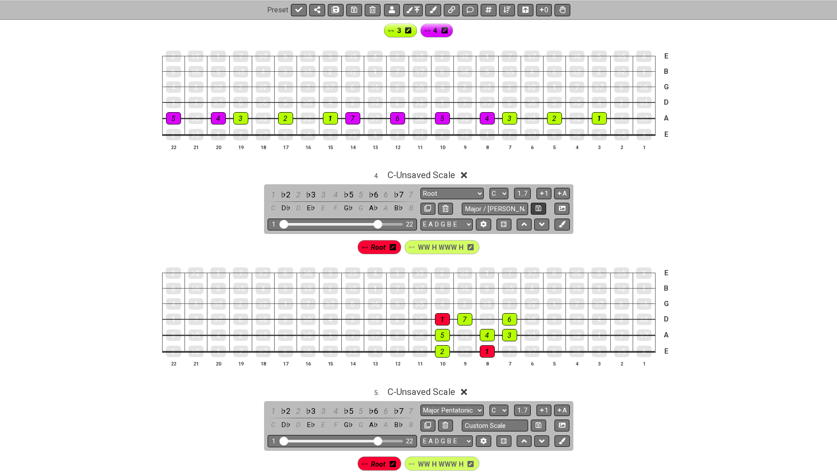
type input "Major / Ionian"
click at [536, 205] on icon at bounding box center [539, 208] width 6 height 6
click at [429, 203] on button at bounding box center [428, 209] width 15 height 12
select select "Major / Ionian"
select select "C"
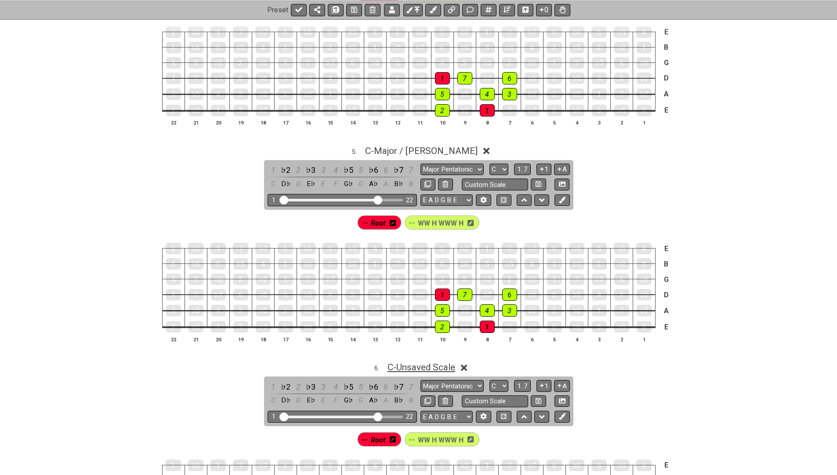
scroll to position [788, 0]
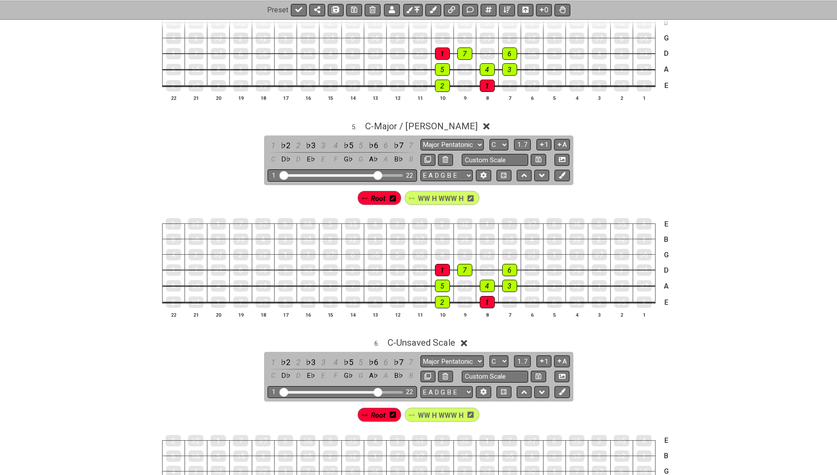
click at [466, 338] on icon at bounding box center [464, 342] width 7 height 9
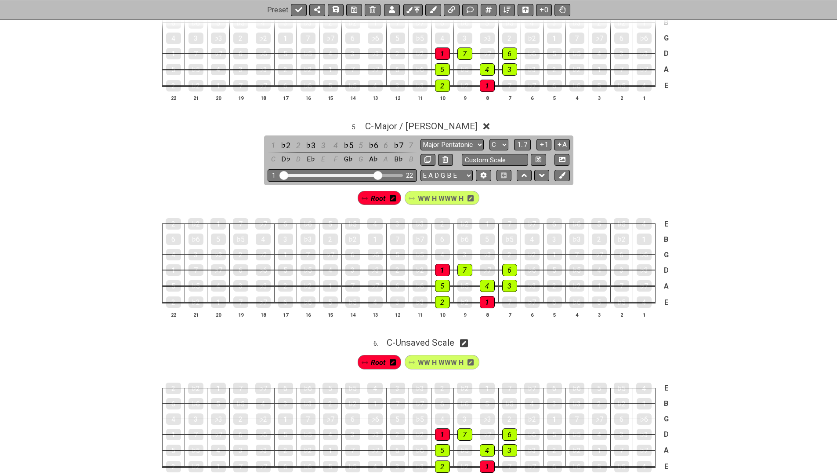
click at [468, 339] on icon at bounding box center [464, 343] width 8 height 8
select select "Major / Ionian"
select select "C"
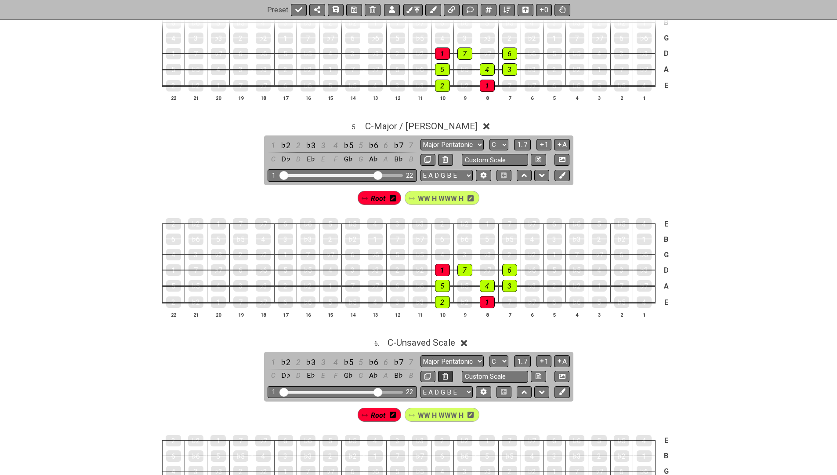
click at [445, 373] on icon at bounding box center [446, 376] width 6 height 7
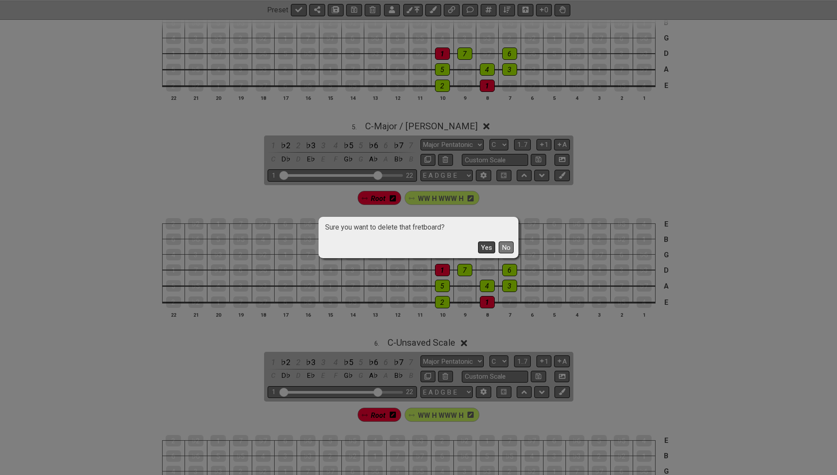
click at [484, 246] on button "Yes" at bounding box center [486, 247] width 17 height 12
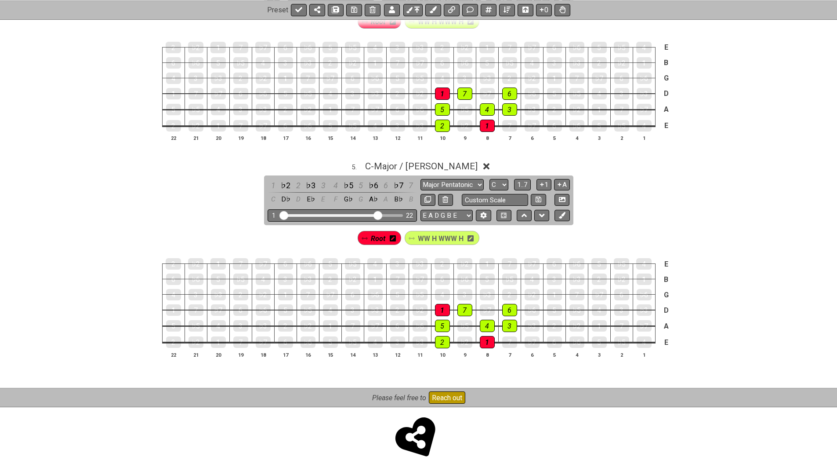
scroll to position [737, 0]
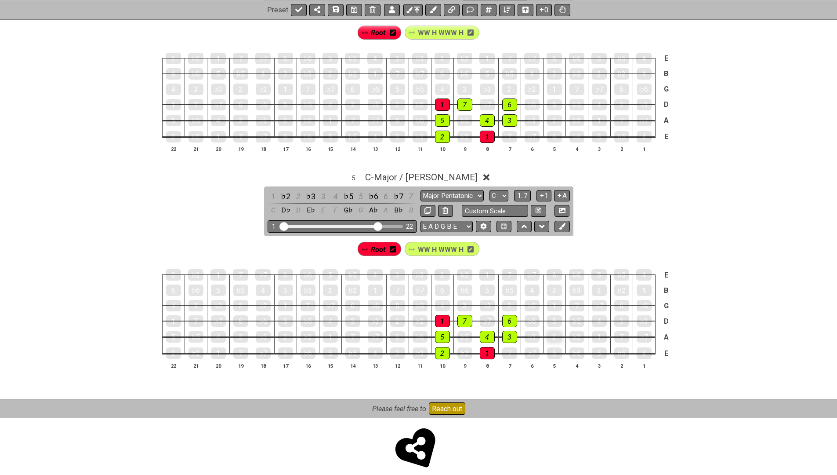
click at [553, 331] on div "2" at bounding box center [554, 336] width 15 height 11
click at [420, 243] on span "WW H WWW H" at bounding box center [441, 249] width 46 height 13
click at [552, 331] on div "2" at bounding box center [554, 336] width 15 height 11
click at [549, 315] on div "5" at bounding box center [554, 320] width 15 height 11
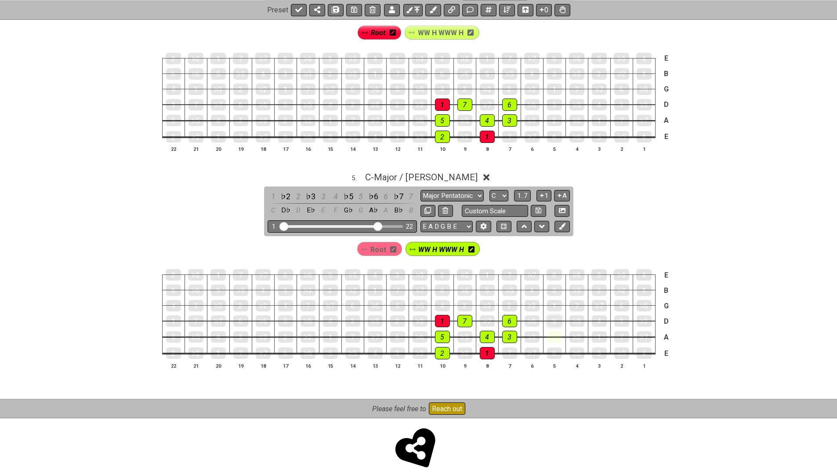
click at [549, 315] on div "5" at bounding box center [554, 320] width 15 height 11
click at [552, 331] on div "2" at bounding box center [554, 336] width 15 height 11
click at [427, 243] on span "WW H WWW H" at bounding box center [441, 249] width 46 height 13
click at [559, 330] on div "2" at bounding box center [554, 336] width 15 height 12
click at [551, 315] on div "5" at bounding box center [554, 321] width 15 height 12
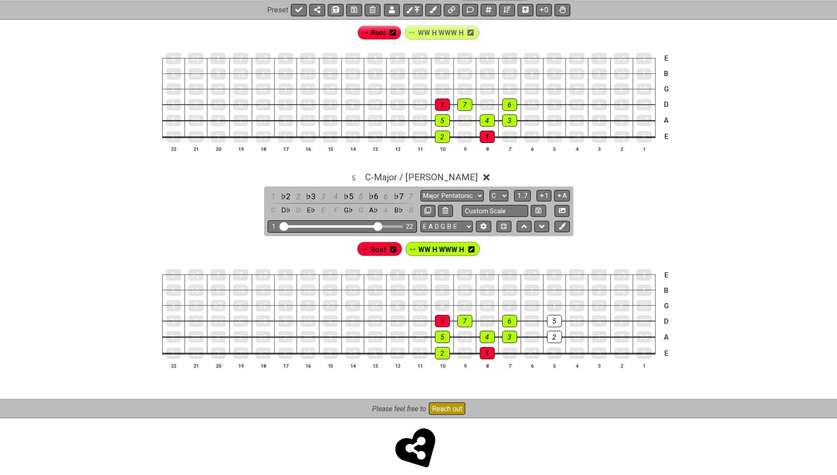
click at [438, 243] on span "WW H WWW H" at bounding box center [441, 249] width 46 height 13
click at [551, 330] on div "2" at bounding box center [554, 336] width 15 height 12
click at [551, 315] on div "5" at bounding box center [554, 321] width 15 height 12
click at [573, 300] on div "7" at bounding box center [577, 305] width 15 height 11
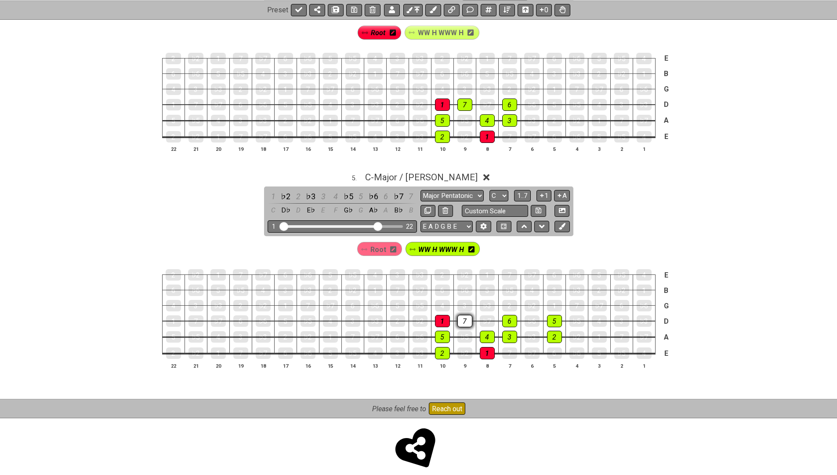
click at [465, 315] on div "7" at bounding box center [464, 321] width 15 height 12
click at [437, 316] on div "1" at bounding box center [442, 321] width 15 height 12
click at [439, 330] on div "5" at bounding box center [442, 336] width 15 height 12
click at [439, 347] on div "2" at bounding box center [442, 353] width 15 height 12
click at [440, 315] on div "1" at bounding box center [442, 321] width 15 height 12
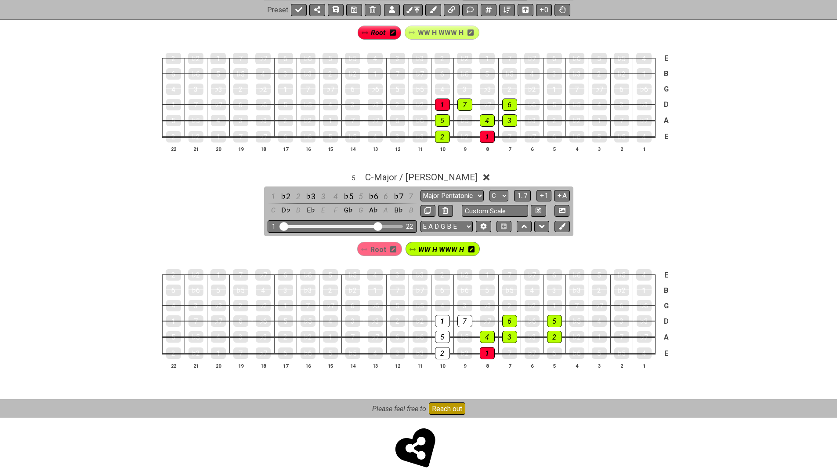
click at [438, 243] on span "WW H WWW H" at bounding box center [441, 249] width 46 height 13
click at [443, 315] on div "1" at bounding box center [442, 321] width 15 height 12
click at [444, 331] on div "5" at bounding box center [442, 336] width 15 height 11
click at [445, 347] on div "2" at bounding box center [442, 353] width 15 height 12
click at [462, 315] on div "7" at bounding box center [464, 321] width 15 height 12
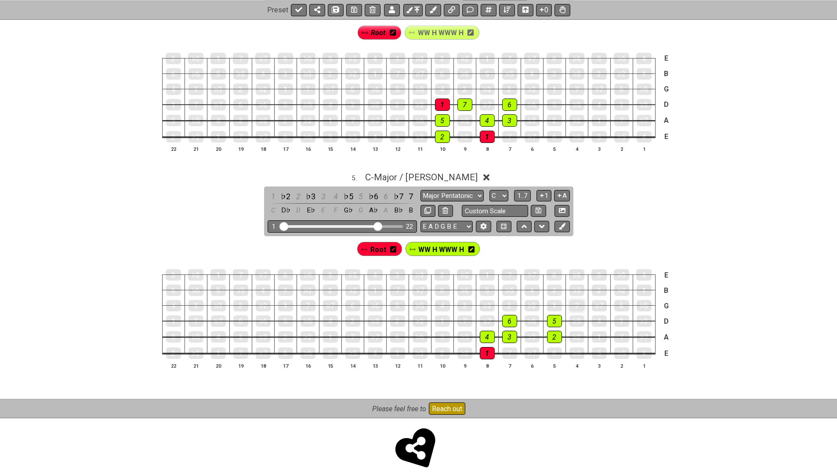
click at [581, 300] on div "7" at bounding box center [577, 305] width 15 height 11
click at [560, 299] on div "1" at bounding box center [554, 305] width 15 height 12
click at [380, 243] on span "Root" at bounding box center [378, 249] width 16 height 13
click at [549, 299] on div "1" at bounding box center [554, 305] width 15 height 12
click at [439, 243] on span "WW H WWW H" at bounding box center [441, 249] width 46 height 13
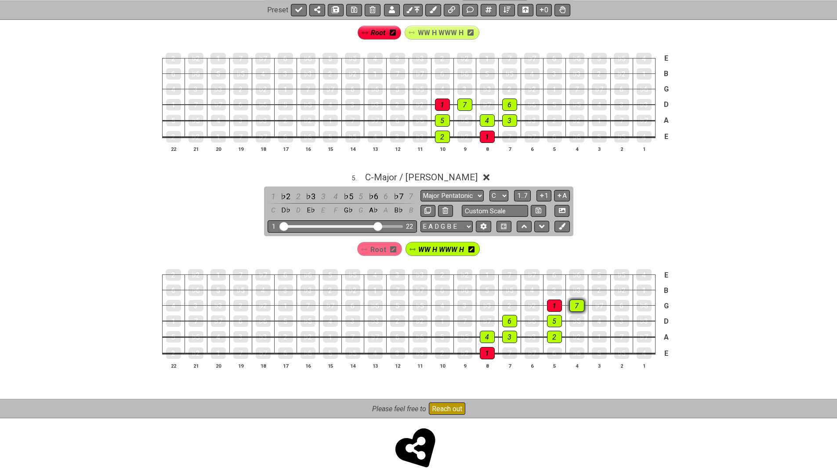
click at [573, 299] on div "7" at bounding box center [577, 305] width 15 height 12
click at [411, 172] on span "C - Major / Ionian" at bounding box center [421, 177] width 112 height 11
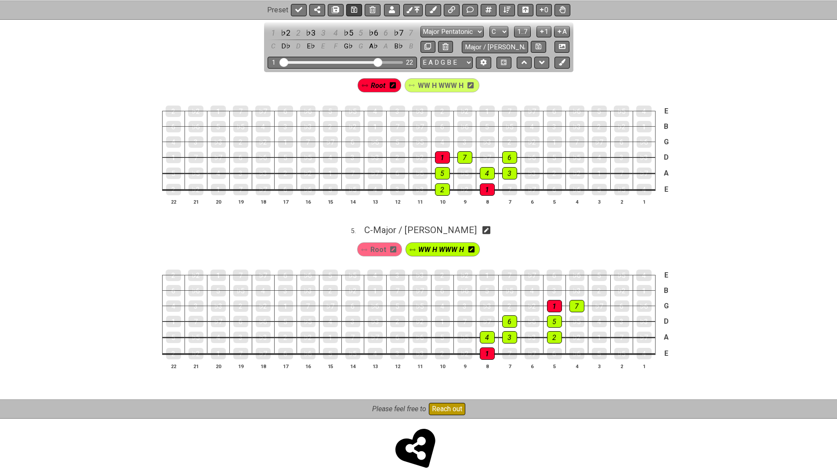
click at [352, 11] on icon at bounding box center [354, 10] width 6 height 6
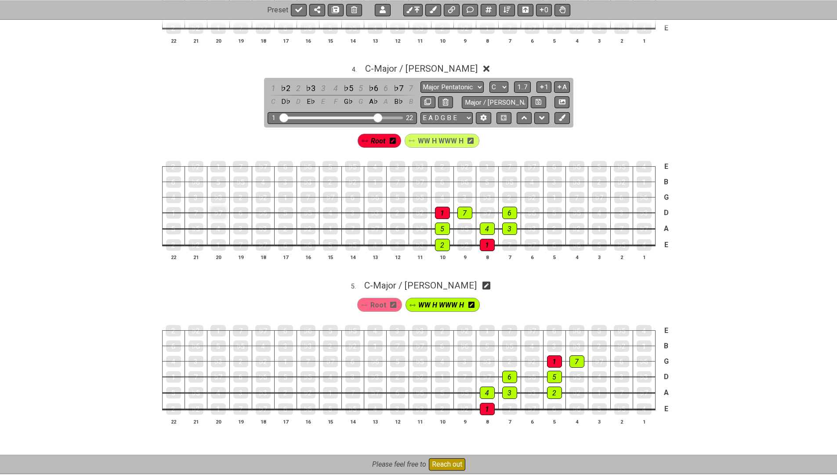
scroll to position [589, 0]
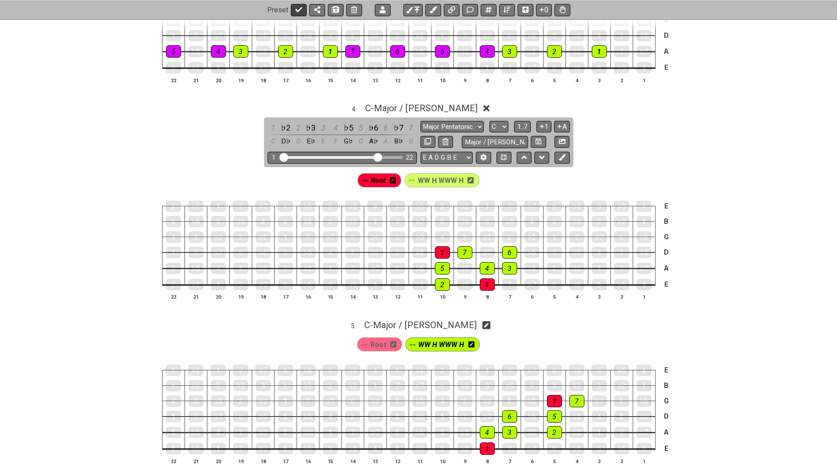
click at [298, 9] on icon at bounding box center [298, 9] width 7 height 7
select select "/022GXGEFG"
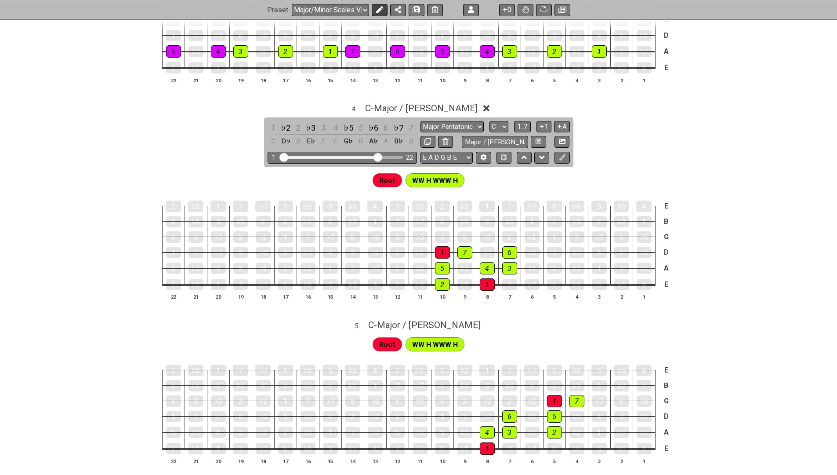
click at [383, 8] on button at bounding box center [380, 10] width 16 height 12
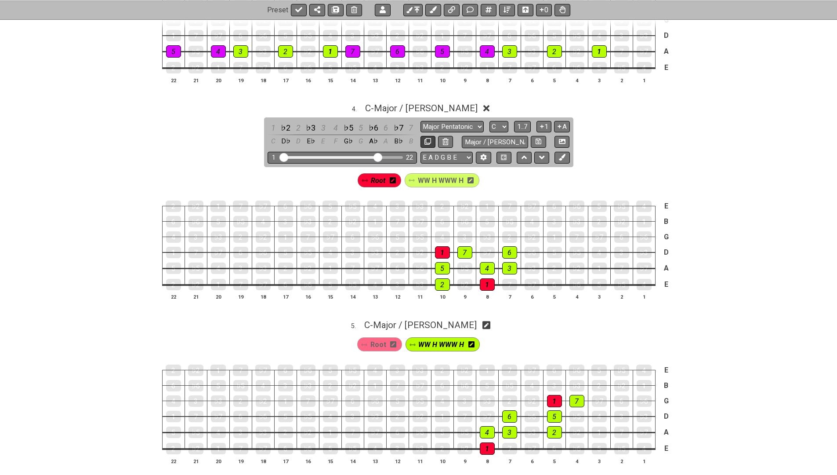
click at [426, 138] on icon at bounding box center [427, 141] width 7 height 7
select select "Major / Ionian"
select select "C"
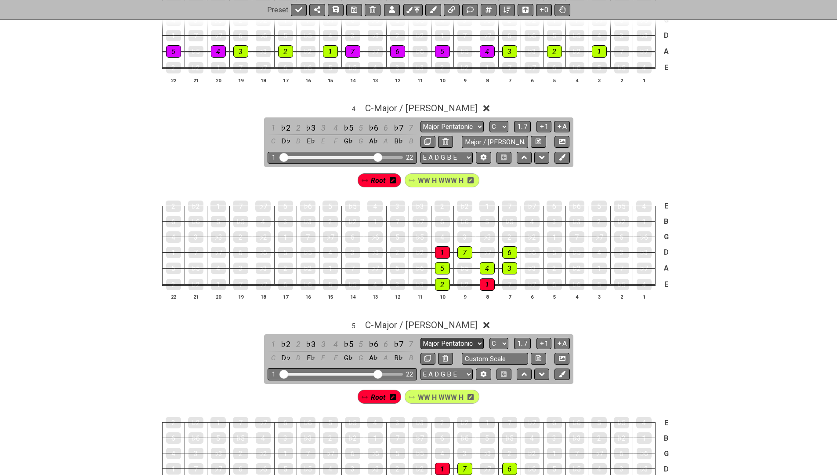
select select "Major / Ionian"
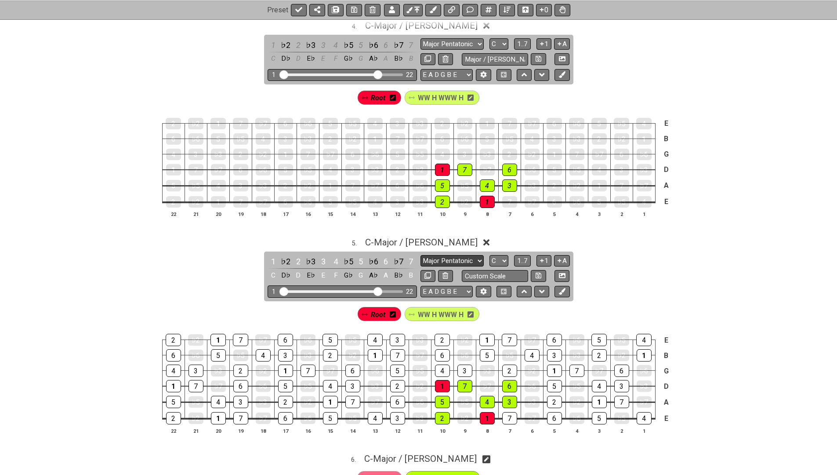
scroll to position [675, 0]
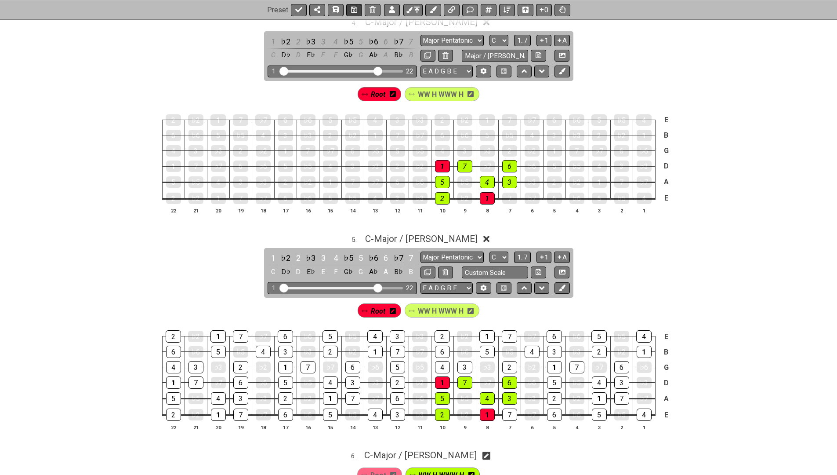
click at [351, 7] on icon at bounding box center [354, 10] width 6 height 6
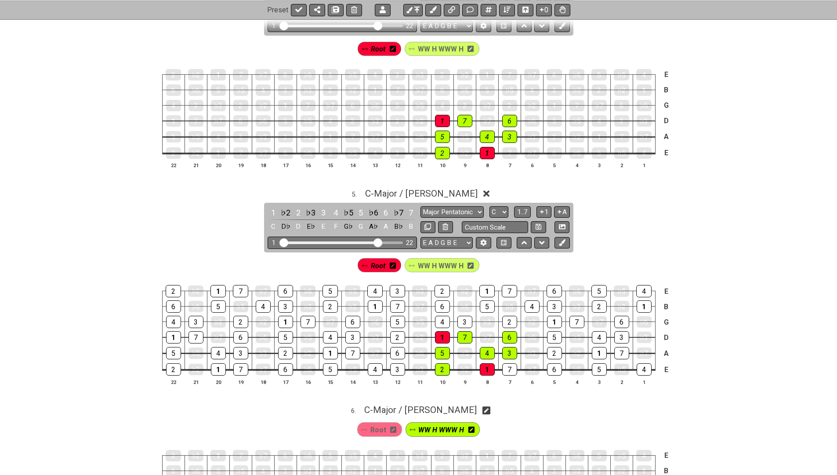
scroll to position [721, 0]
click at [405, 188] on span "C - Major / Ionian" at bounding box center [421, 193] width 112 height 11
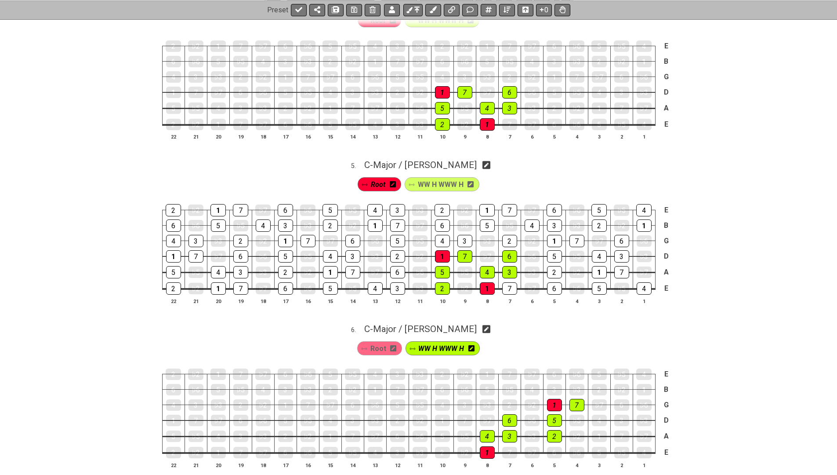
scroll to position [747, 0]
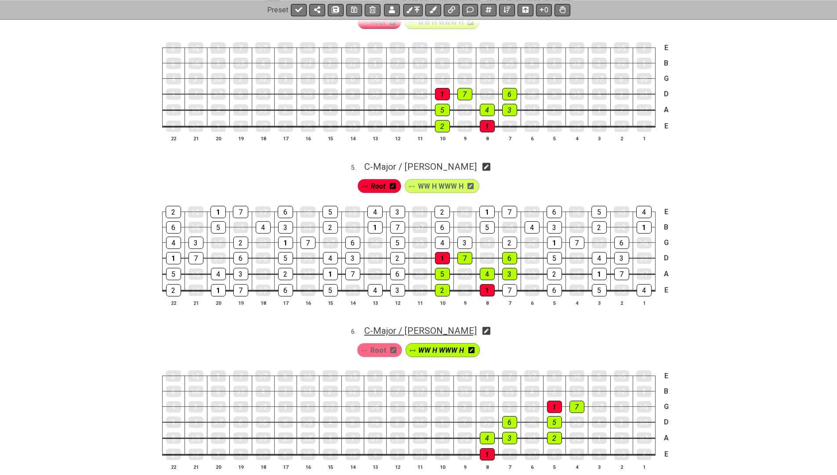
click at [397, 325] on span "C - Major / Ionian" at bounding box center [420, 330] width 112 height 11
select select "Major / Ionian"
select select "C"
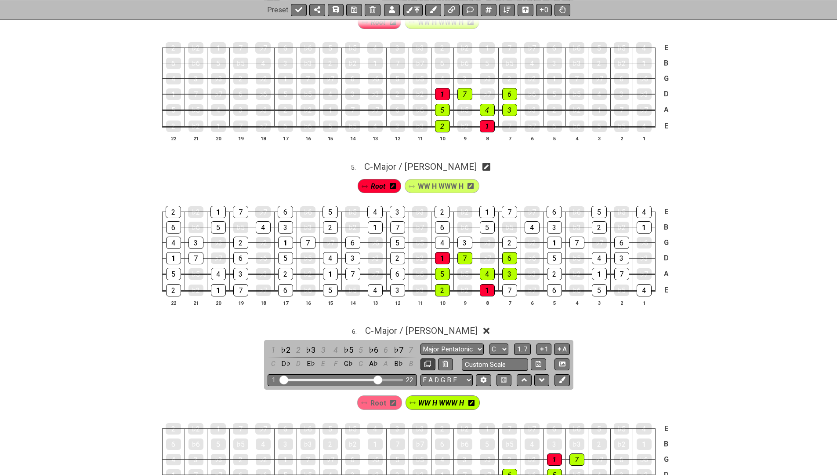
click at [424, 360] on icon at bounding box center [427, 363] width 7 height 7
select select "Major / Ionian"
select select "C"
click at [414, 325] on span "C - Major / Ionian" at bounding box center [421, 330] width 112 height 11
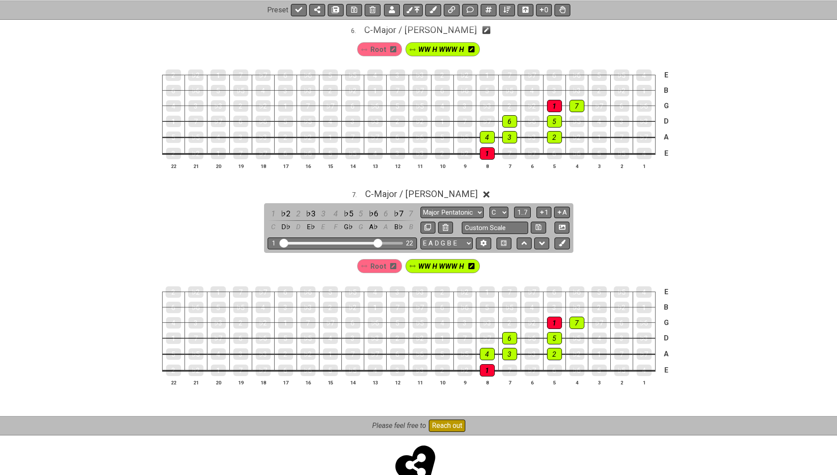
scroll to position [1050, 0]
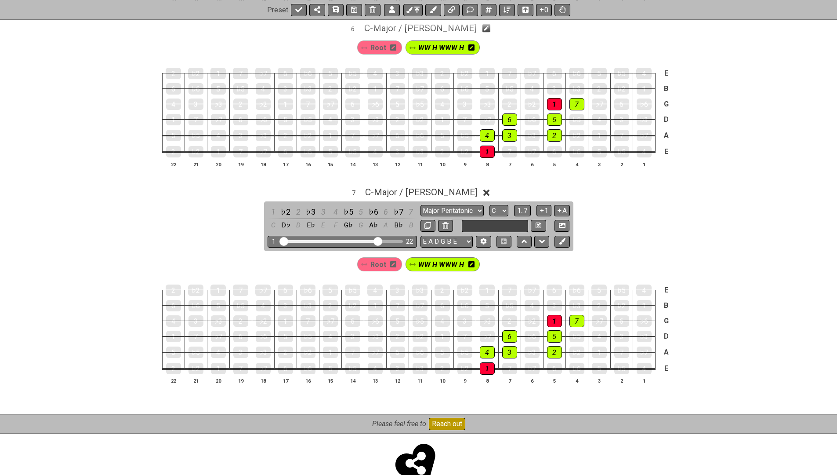
click at [470, 220] on input "text" at bounding box center [495, 226] width 67 height 12
type input "Custom Scale"
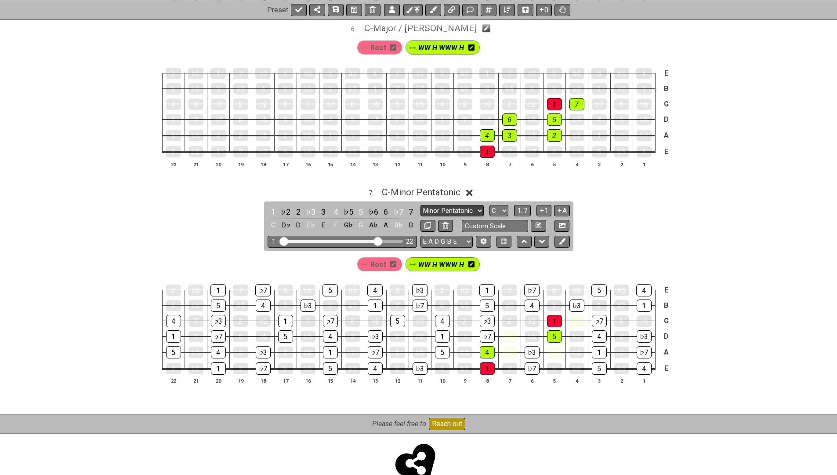
select select "Major / Ionian"
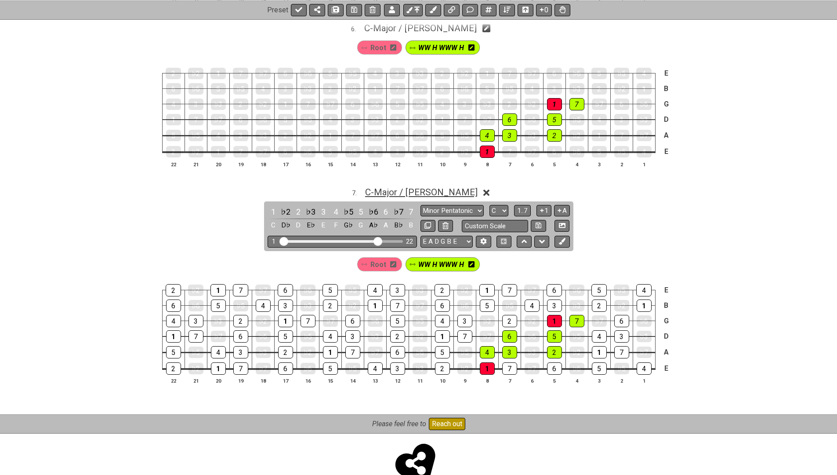
click at [448, 187] on span "C - Major / Ionian" at bounding box center [421, 192] width 112 height 11
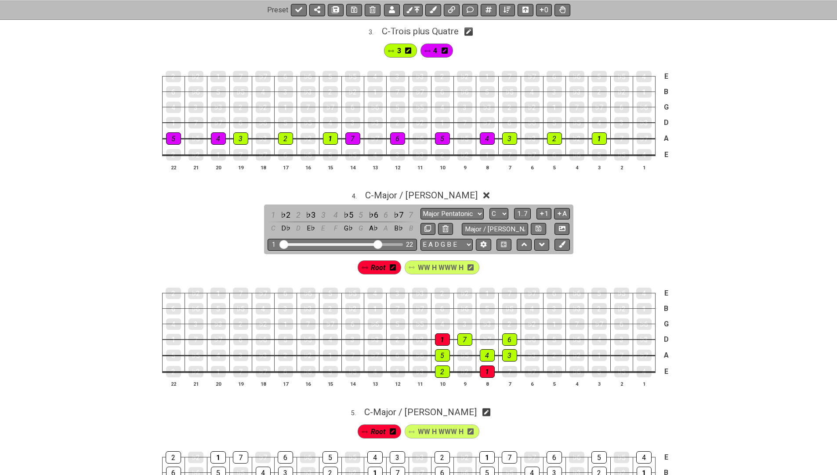
scroll to position [508, 0]
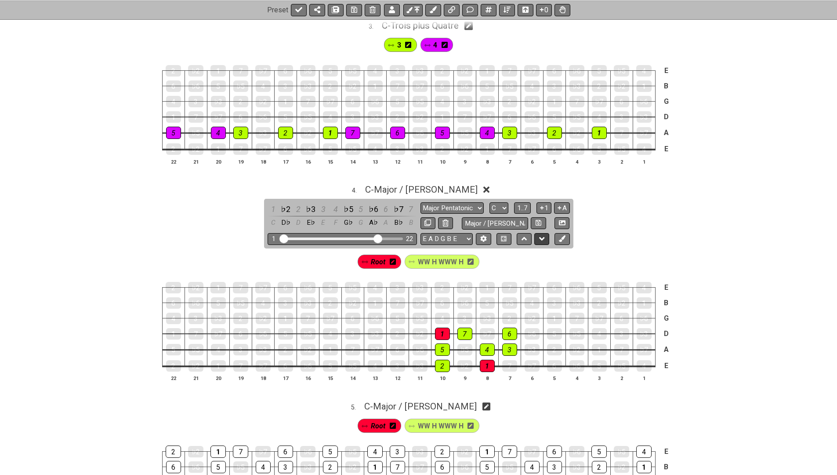
click at [542, 234] on icon at bounding box center [542, 238] width 6 height 9
select select "Major / Ionian"
select select "C"
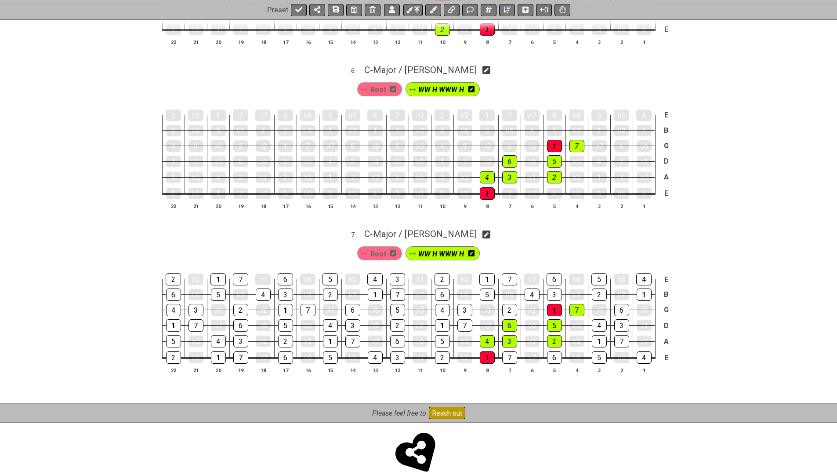
scroll to position [1008, 0]
click at [443, 65] on span "C - Major / Ionian" at bounding box center [420, 70] width 112 height 11
select select "Major / Ionian"
select select "C"
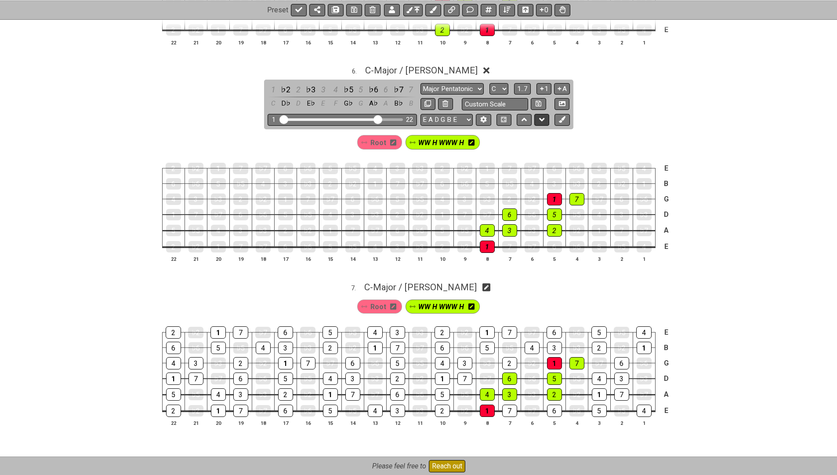
click at [544, 115] on icon at bounding box center [542, 119] width 6 height 9
select select "Major / Ionian"
select select "C"
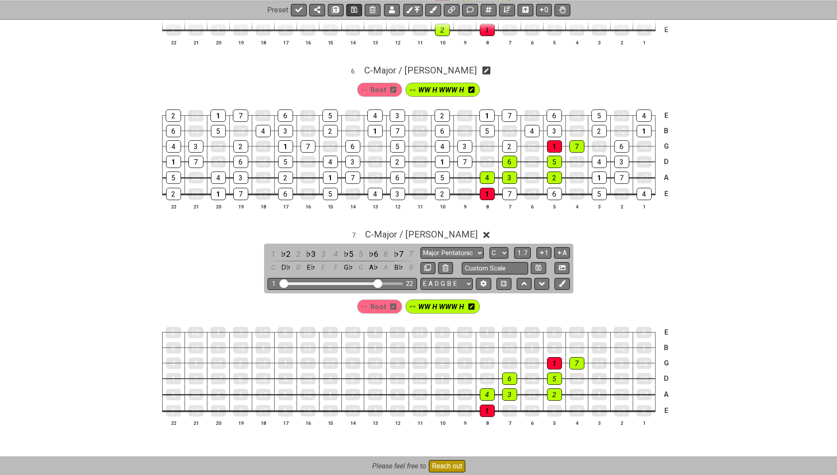
click at [353, 10] on icon at bounding box center [354, 9] width 6 height 7
click at [298, 11] on icon at bounding box center [298, 9] width 7 height 7
select select "/022GXGEFG"
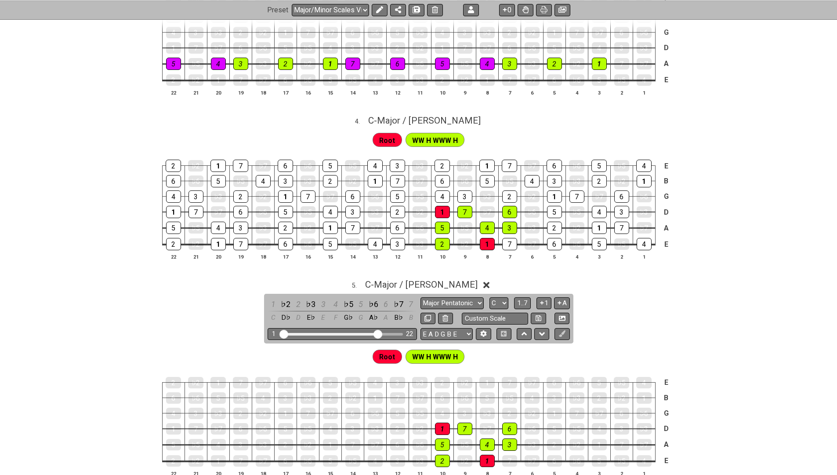
scroll to position [592, 0]
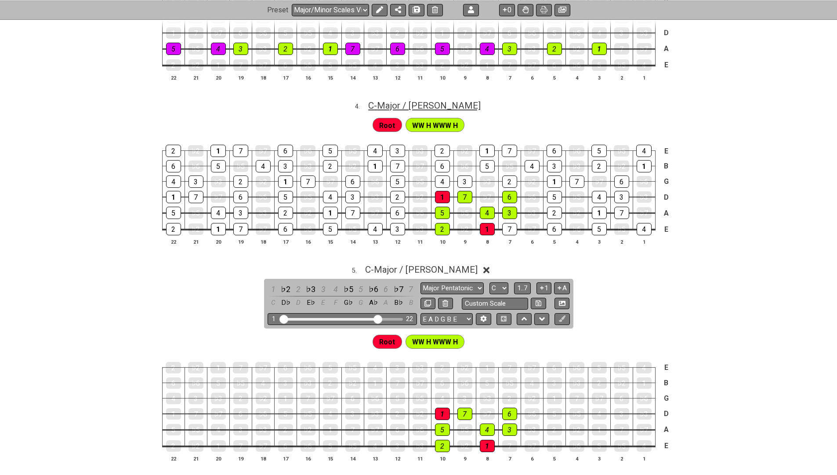
click at [427, 102] on span "C - Major / Ionian" at bounding box center [424, 105] width 112 height 11
select select "Major / Ionian"
select select "C"
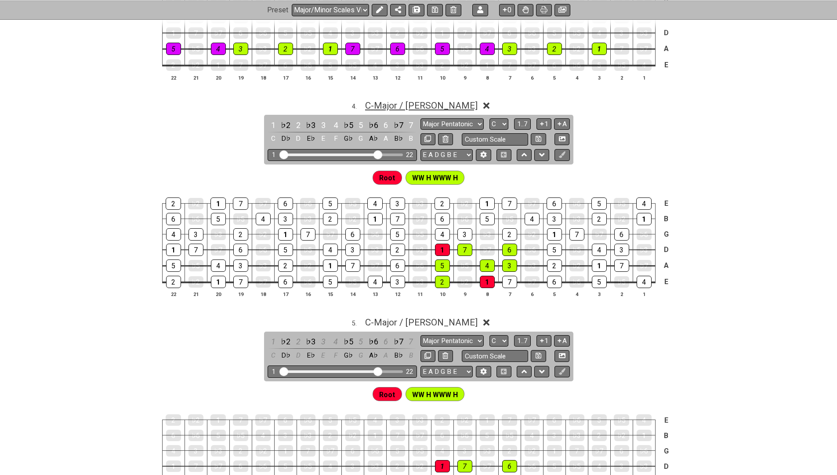
click at [410, 100] on span "C - Major / Ionian" at bounding box center [421, 105] width 112 height 11
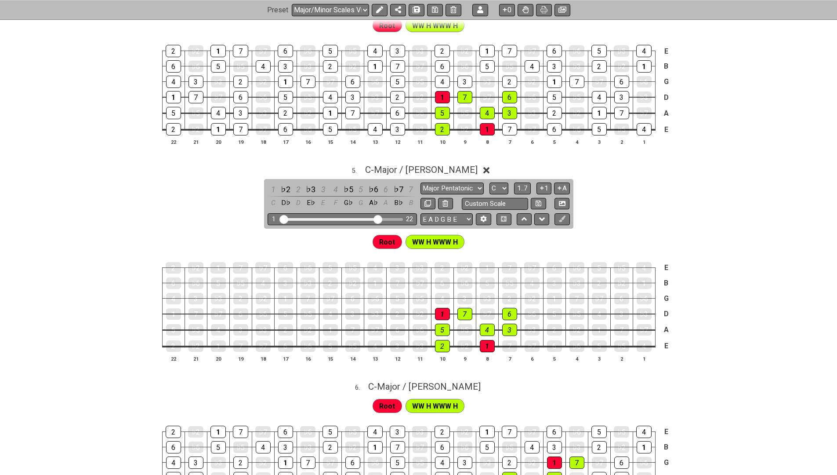
scroll to position [693, 0]
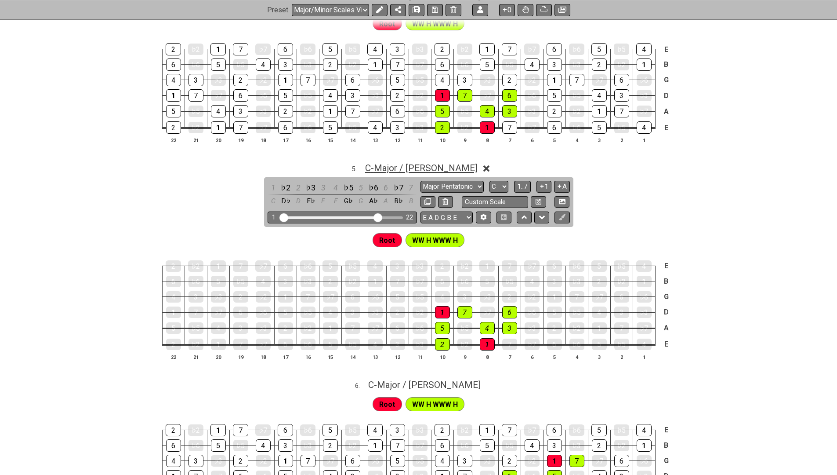
click at [421, 163] on span "C - Major / Ionian" at bounding box center [421, 168] width 112 height 11
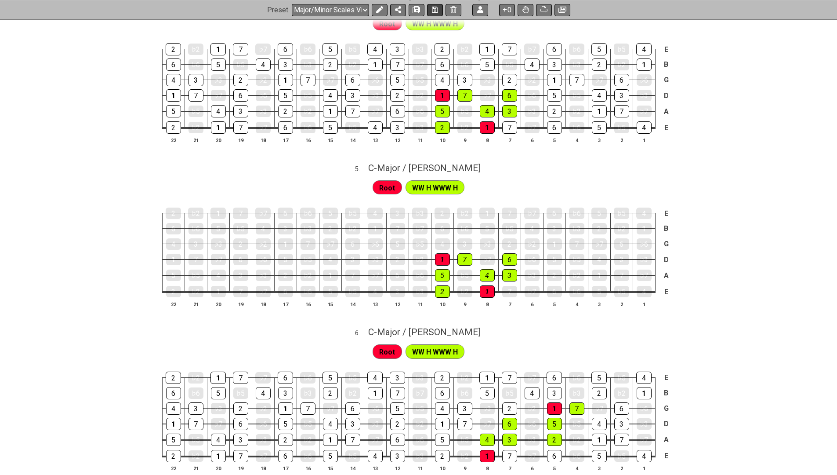
click at [432, 7] on icon at bounding box center [435, 10] width 6 height 6
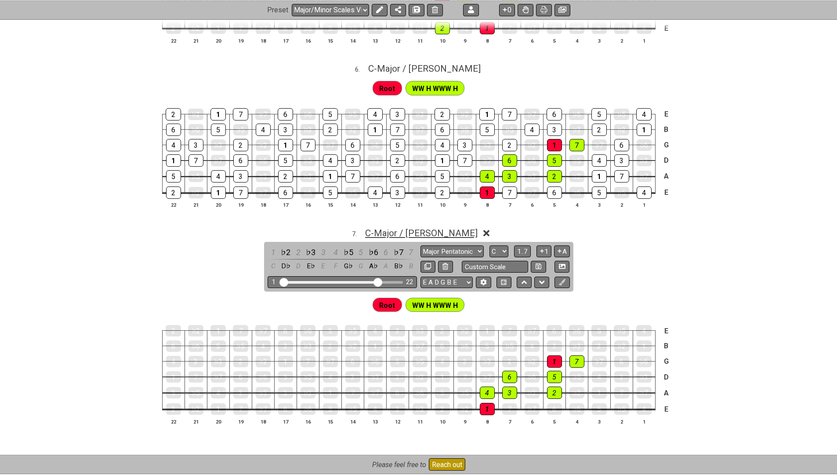
click at [409, 228] on span "C - Major / Ionian" at bounding box center [421, 233] width 112 height 11
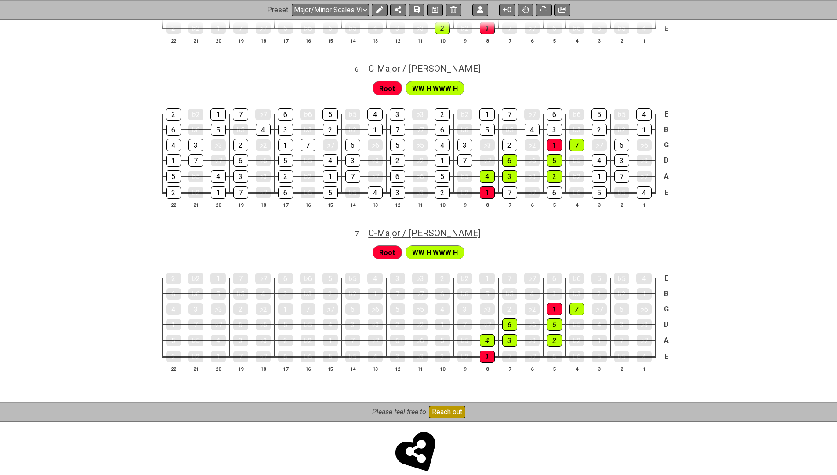
scroll to position [955, 0]
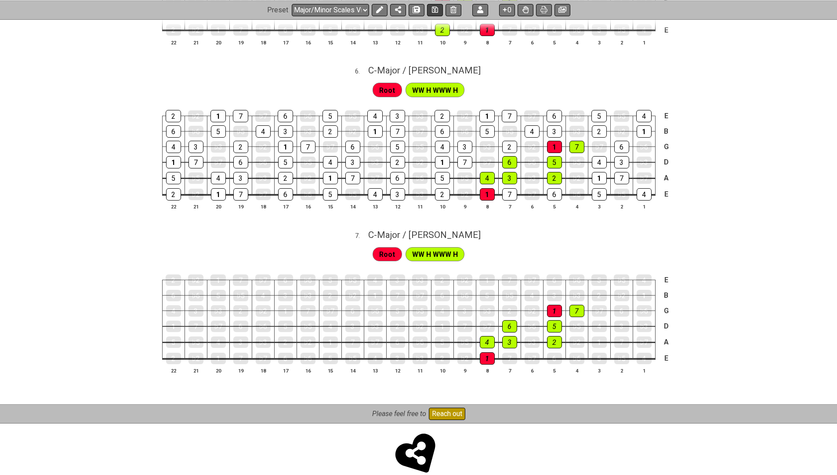
click at [436, 10] on icon at bounding box center [435, 9] width 6 height 7
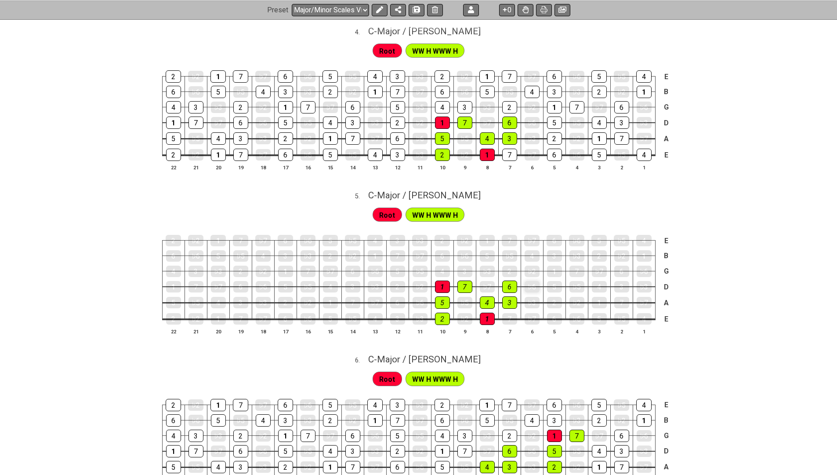
scroll to position [666, 0]
click at [439, 190] on span "C - Major / Ionian" at bounding box center [424, 195] width 112 height 11
select select "Major / Ionian"
select select "C"
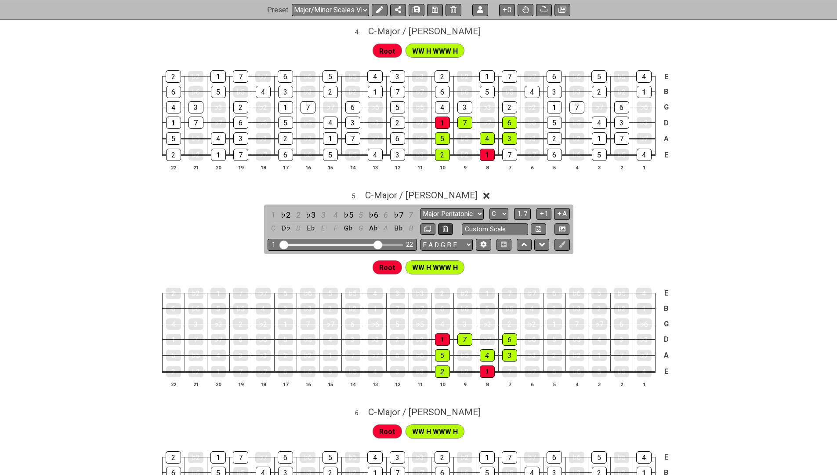
click at [443, 225] on icon at bounding box center [446, 228] width 6 height 7
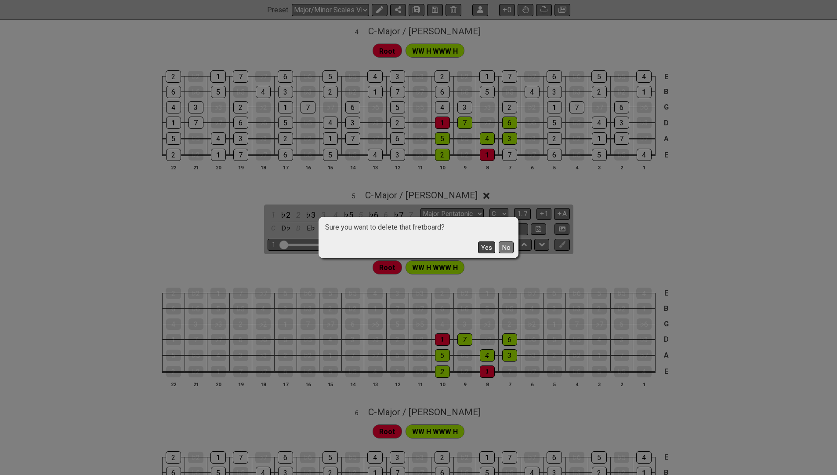
click at [484, 245] on button "Yes" at bounding box center [486, 247] width 17 height 12
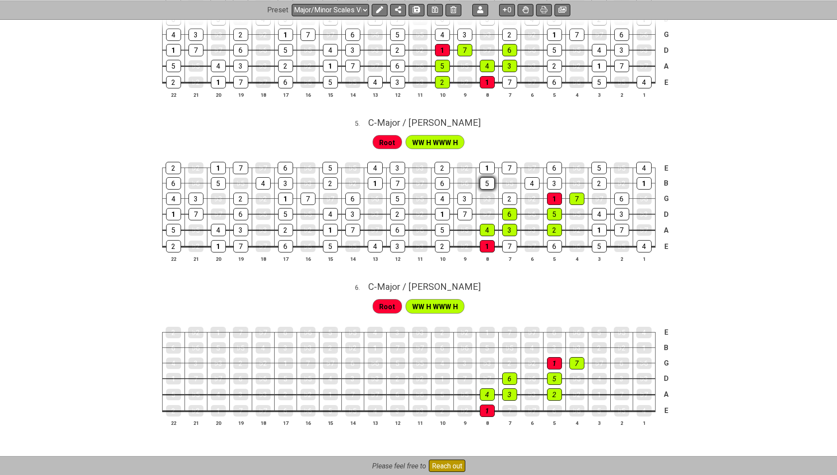
scroll to position [741, 0]
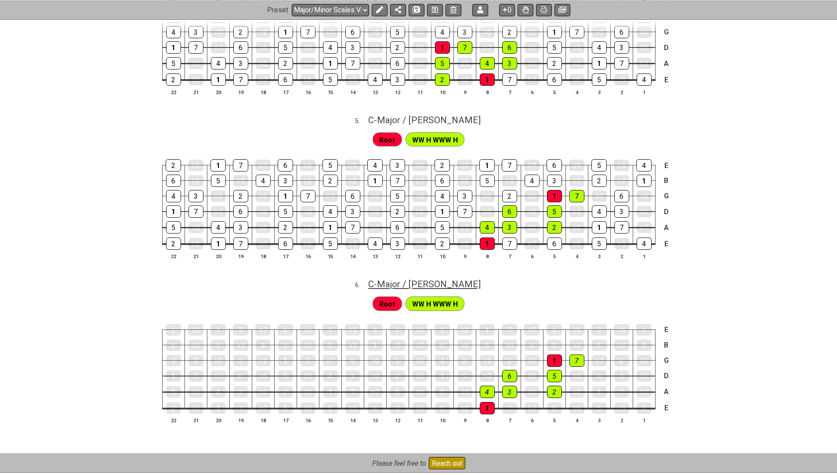
click at [433, 279] on span "C - Major / Ionian" at bounding box center [424, 284] width 112 height 11
select select "Major / Ionian"
select select "C"
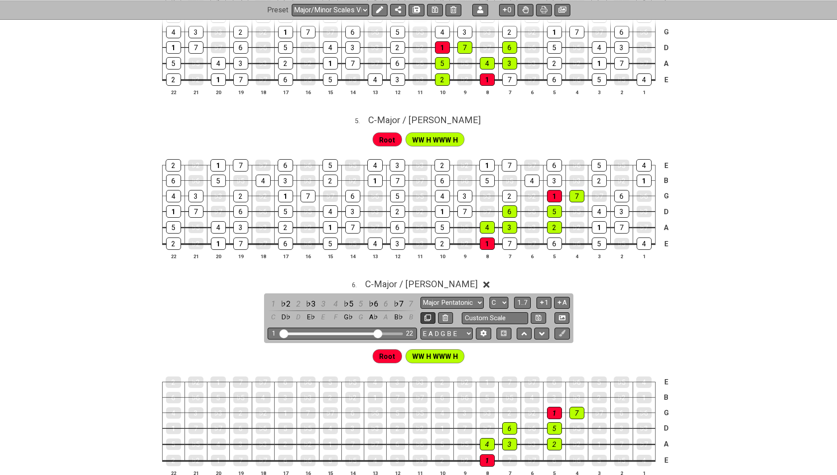
click at [431, 312] on button at bounding box center [428, 318] width 15 height 12
select select "Major / Ionian"
select select "C"
click at [439, 312] on button at bounding box center [445, 318] width 15 height 12
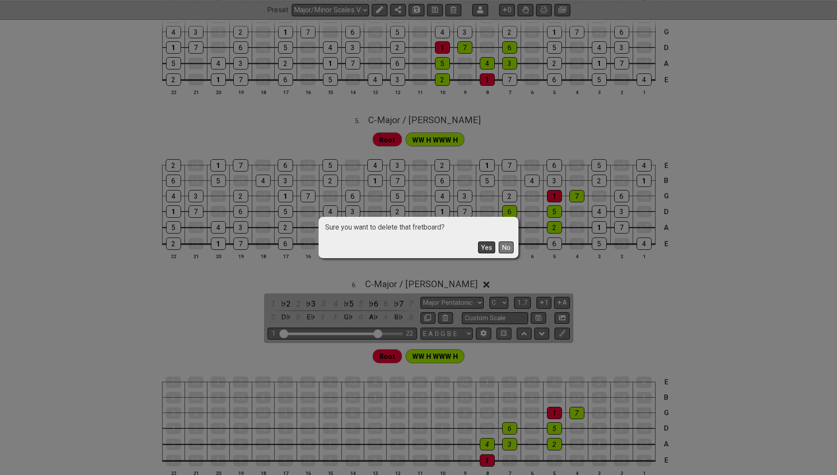
click at [487, 245] on button "Yes" at bounding box center [486, 247] width 17 height 12
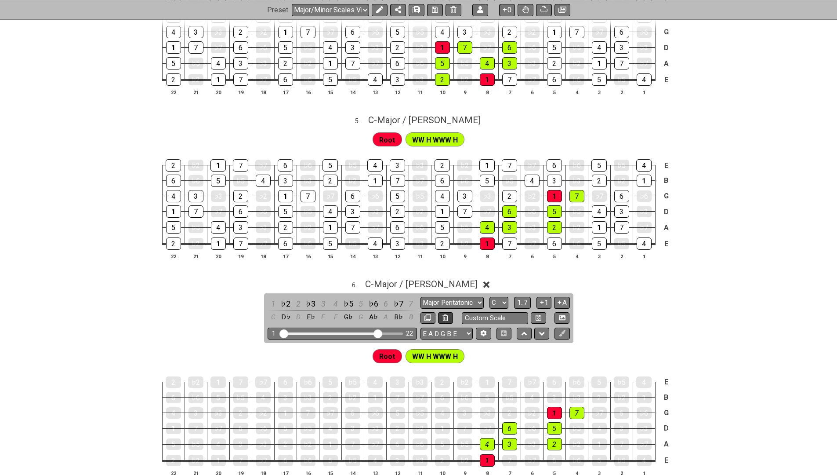
click at [443, 314] on icon at bounding box center [446, 317] width 6 height 7
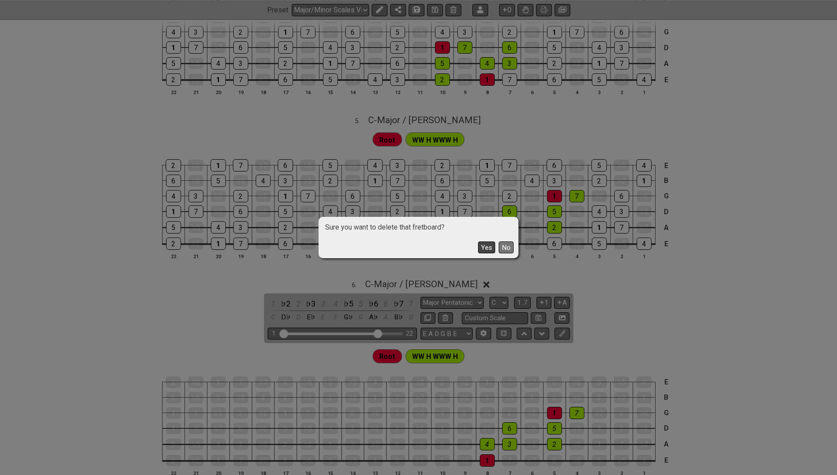
click at [488, 245] on button "Yes" at bounding box center [486, 247] width 17 height 12
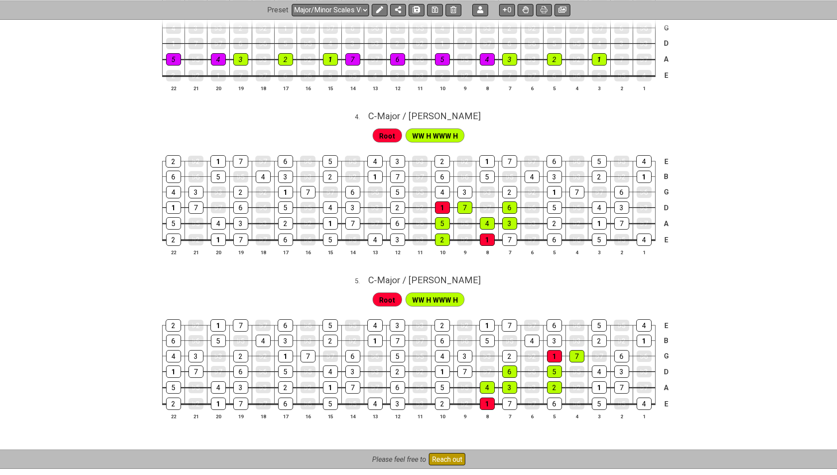
scroll to position [580, 0]
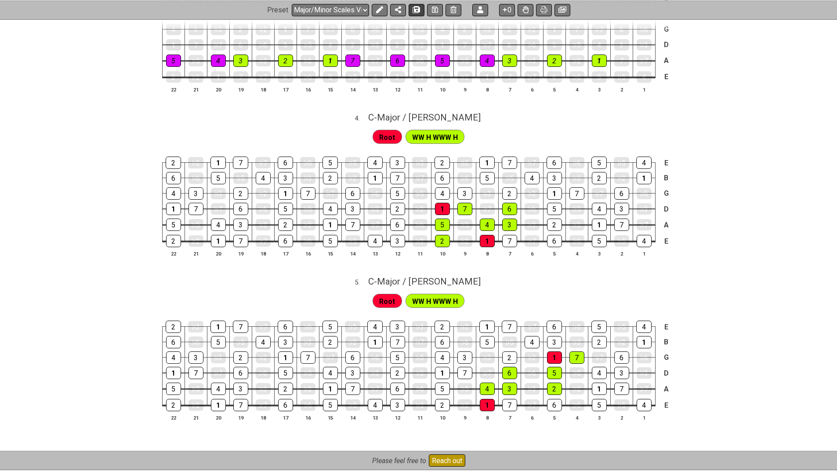
click at [414, 12] on icon at bounding box center [417, 9] width 6 height 7
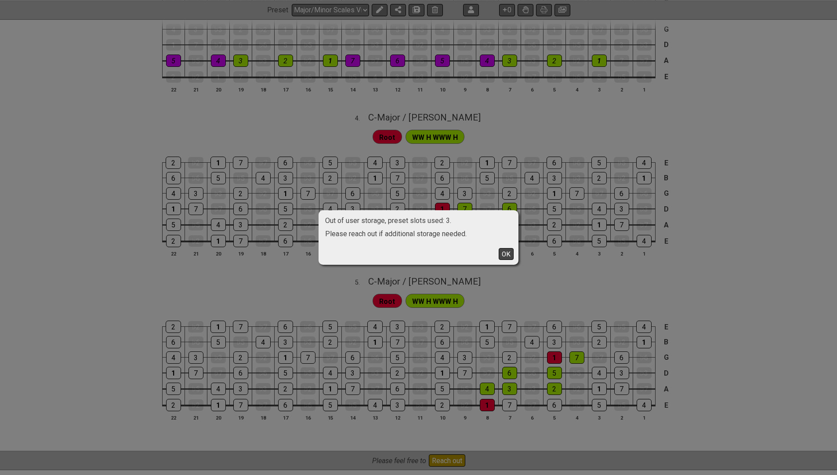
click at [507, 254] on button "OK" at bounding box center [506, 254] width 15 height 12
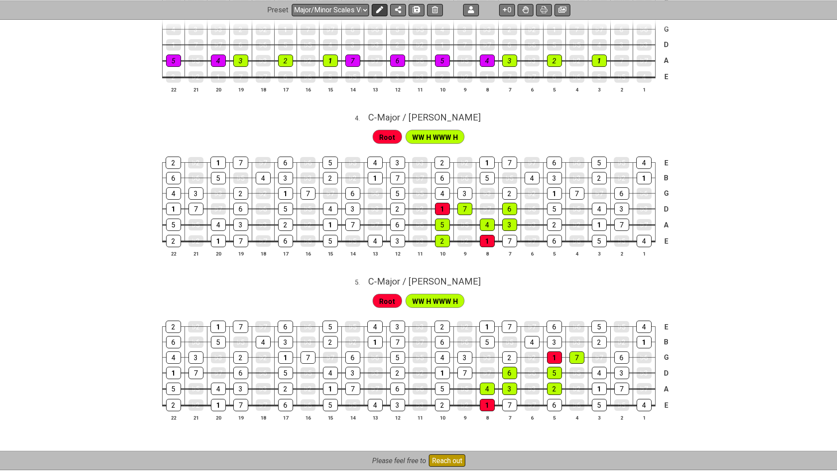
click at [380, 9] on icon at bounding box center [379, 9] width 7 height 7
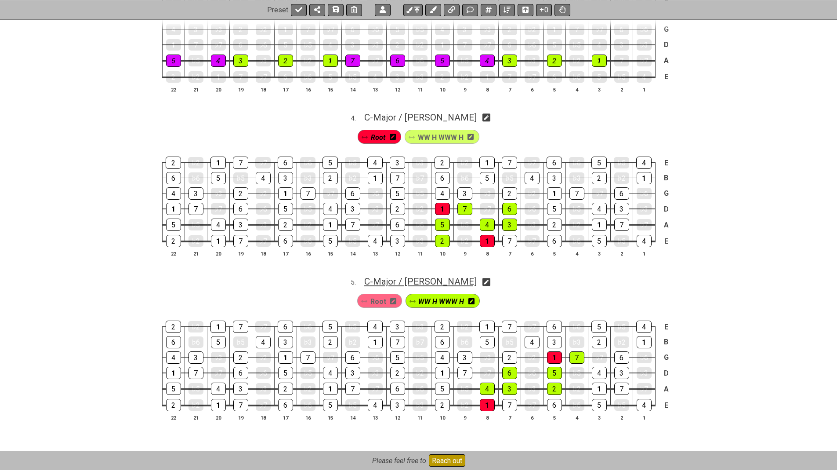
click at [421, 276] on span "C - Major / Ionian" at bounding box center [420, 281] width 112 height 11
select select "Major / Ionian"
select select "C"
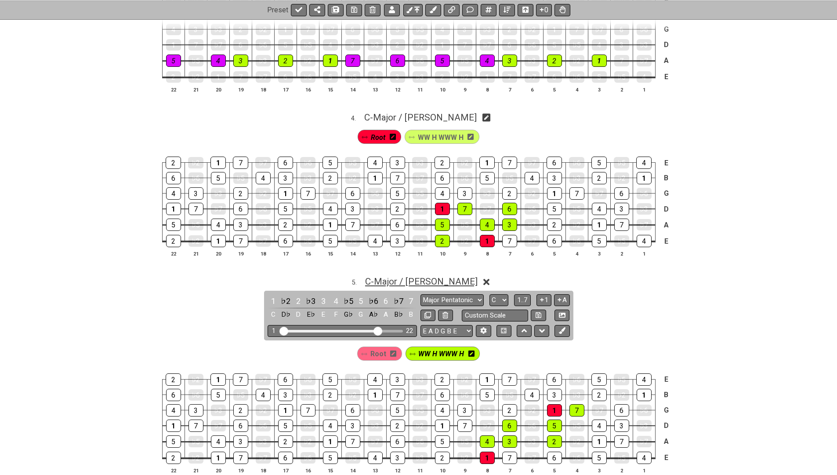
click at [421, 276] on span "C - Major / Ionian" at bounding box center [421, 281] width 112 height 11
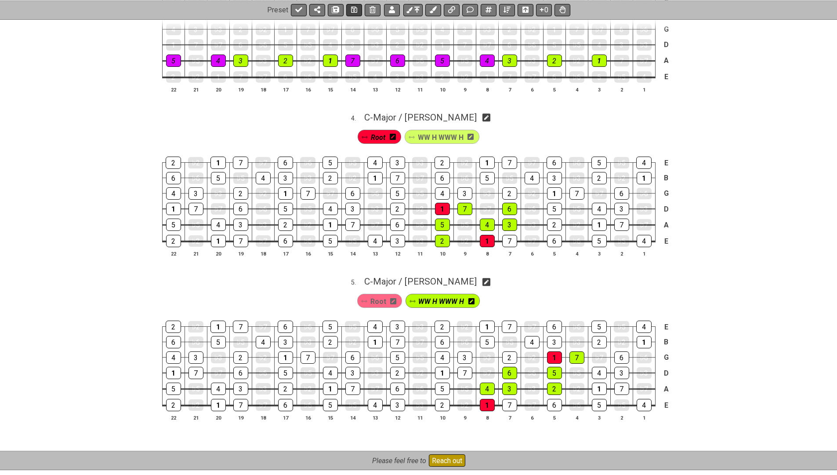
click at [352, 12] on icon at bounding box center [354, 10] width 6 height 6
click at [298, 7] on icon at bounding box center [298, 9] width 7 height 7
select select "/022GXGEFG"
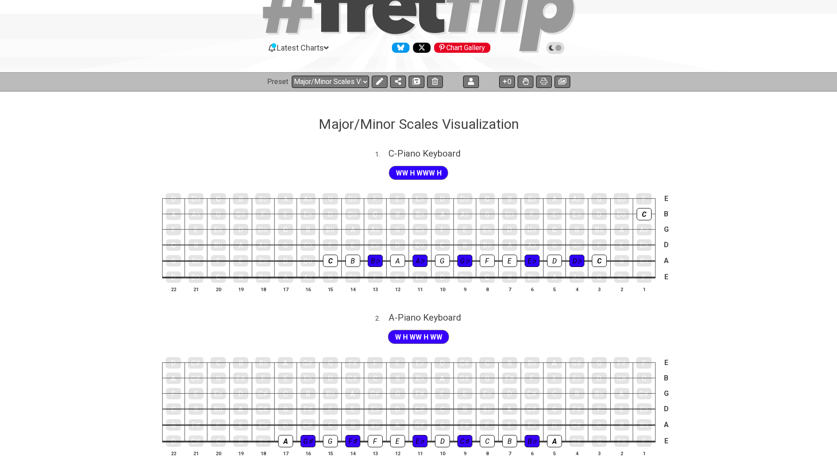
scroll to position [52, 0]
click at [427, 149] on span "C - Piano Keyboard" at bounding box center [424, 153] width 72 height 11
select select "Piano Keyboard"
select select "C"
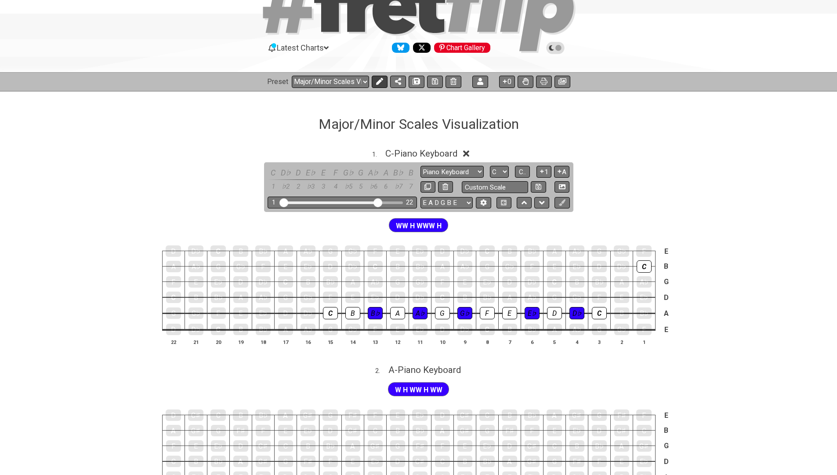
click at [378, 82] on icon at bounding box center [379, 81] width 7 height 7
click at [441, 153] on span "C - Piano Keyboard" at bounding box center [421, 153] width 72 height 11
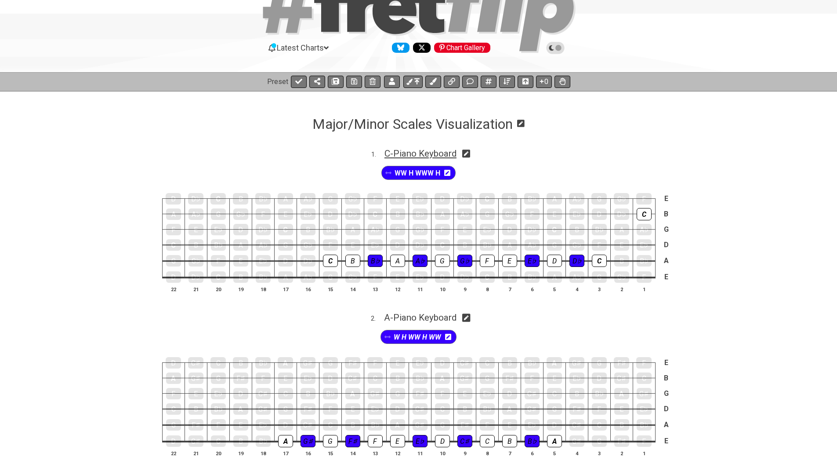
click at [440, 153] on span "C - Piano Keyboard" at bounding box center [421, 153] width 72 height 11
select select "Piano Keyboard"
select select "C"
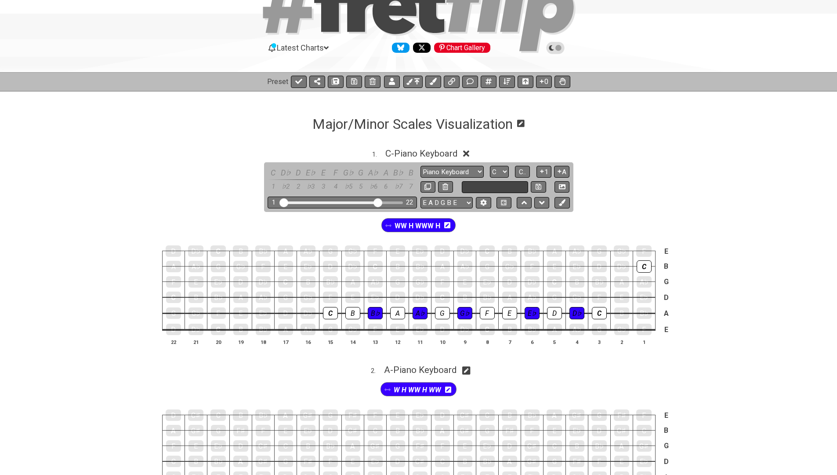
click at [470, 188] on input "text" at bounding box center [495, 187] width 67 height 12
type input "m"
type input "Major - Piano"
click at [538, 185] on icon at bounding box center [539, 186] width 6 height 7
select select "Major - Piano"
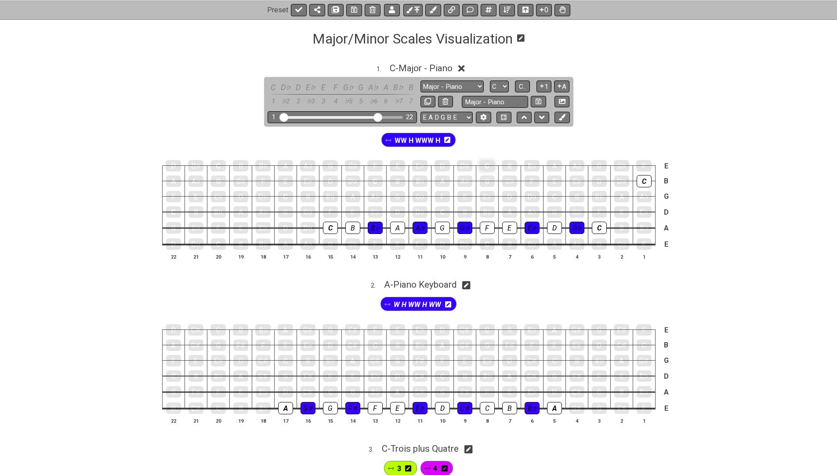
scroll to position [143, 0]
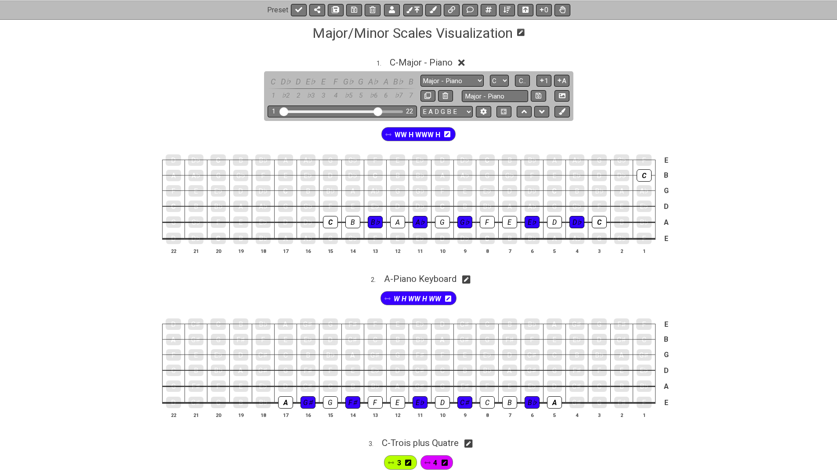
click at [469, 277] on icon at bounding box center [466, 279] width 8 height 9
select select "Piano Keyboard"
select select "A"
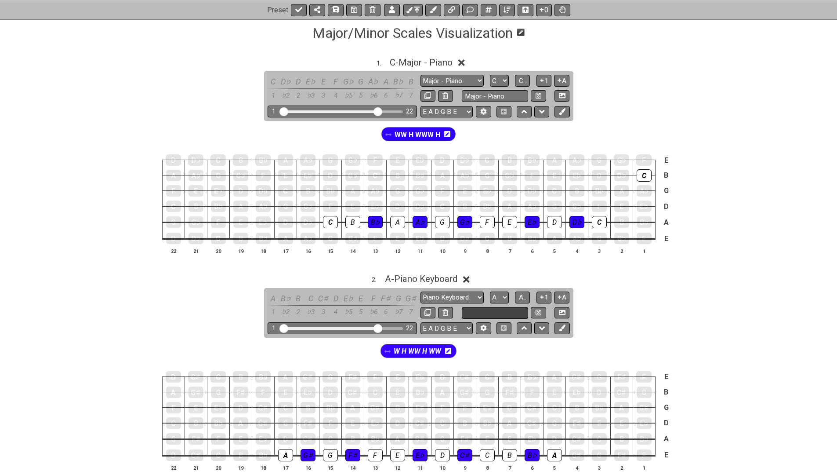
click at [480, 309] on input "text" at bounding box center [495, 313] width 67 height 12
paste input "Major - Piano"
type input "Minor - Piano"
click at [541, 309] on icon at bounding box center [539, 312] width 6 height 7
select select "Minor - Piano"
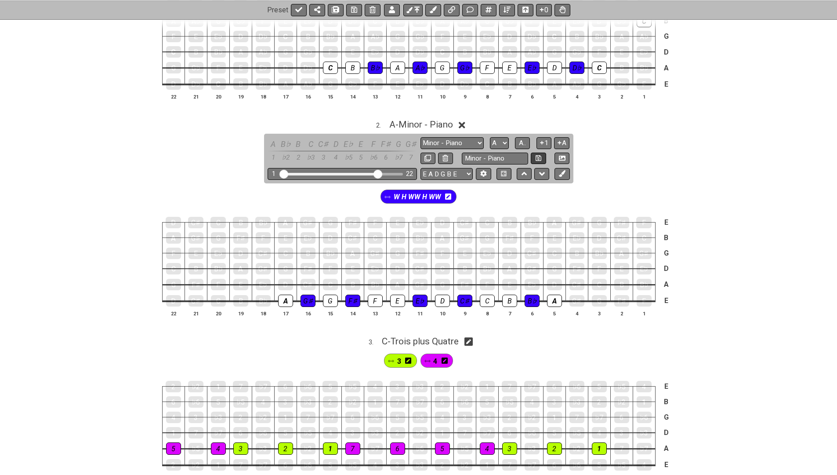
scroll to position [298, 0]
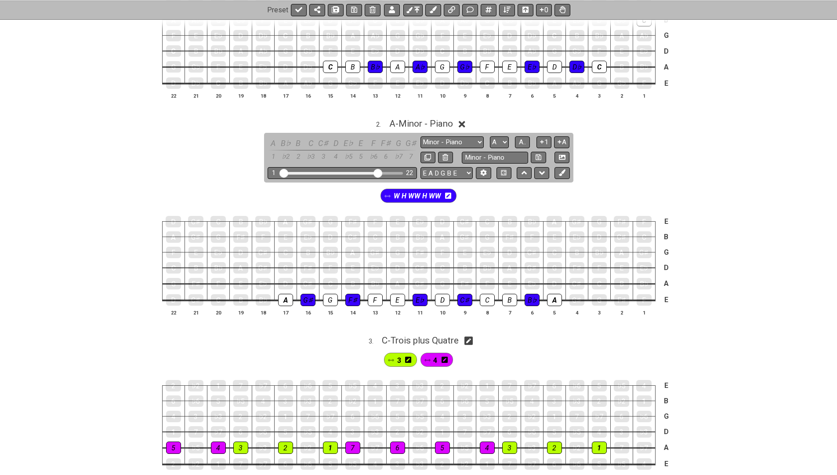
click at [473, 337] on icon at bounding box center [468, 341] width 8 height 8
select select "Trois plus Quatre"
select select "C"
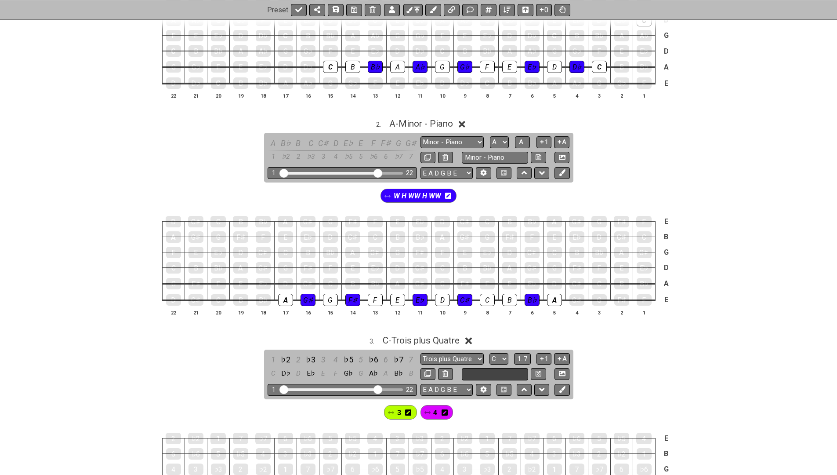
click at [477, 368] on input "text" at bounding box center [495, 374] width 67 height 12
type input "MAjor - 3 + 4"
click at [536, 370] on icon at bounding box center [539, 373] width 6 height 7
select select "MAjor - 3 + 4"
click at [472, 370] on input "MAjor - 3 + 4" at bounding box center [495, 374] width 67 height 12
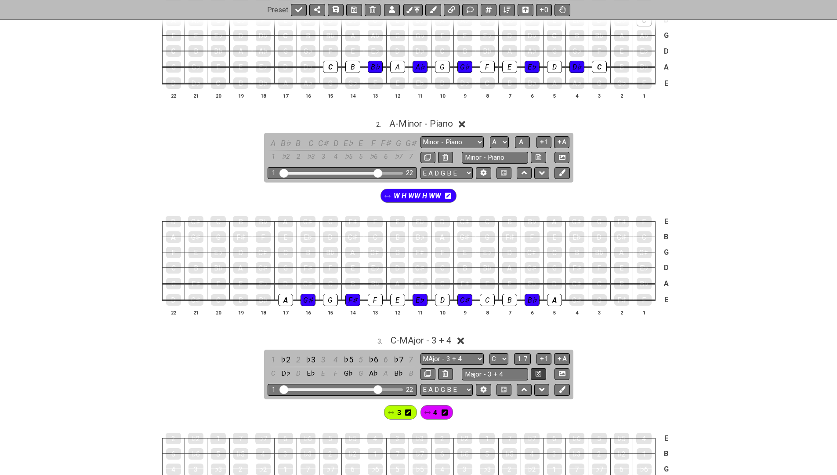
type input "Major - 3 + 4"
click at [537, 370] on icon at bounding box center [539, 373] width 6 height 7
select select "Major - 3 + 4"
click at [492, 368] on input "Major - 3 + 4" at bounding box center [495, 374] width 67 height 12
type input "Major - 3 plus 4"
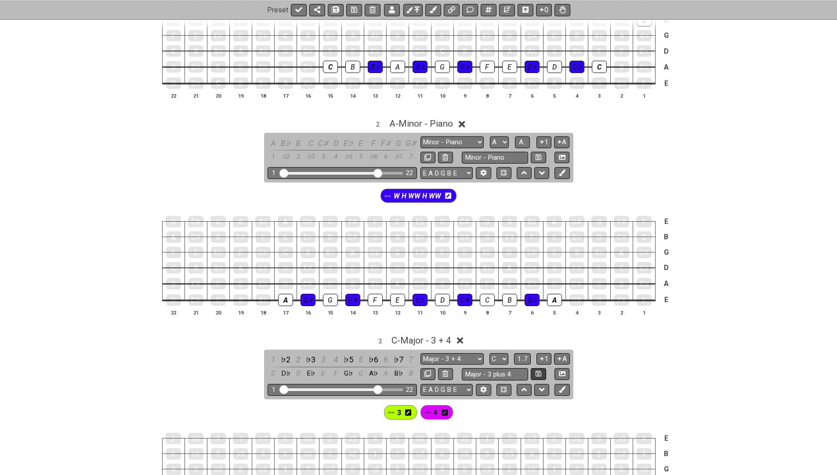
click at [539, 370] on icon at bounding box center [539, 373] width 6 height 6
select select "Major - 3 plus 4"
click at [444, 335] on span "C - Major - 3 plus 4" at bounding box center [421, 340] width 71 height 11
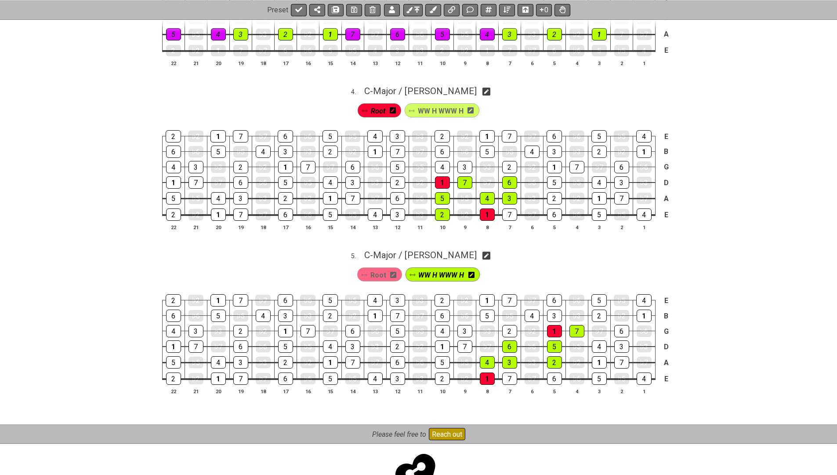
scroll to position [712, 0]
click at [282, 261] on div "Root WW H WWW H" at bounding box center [418, 272] width 837 height 22
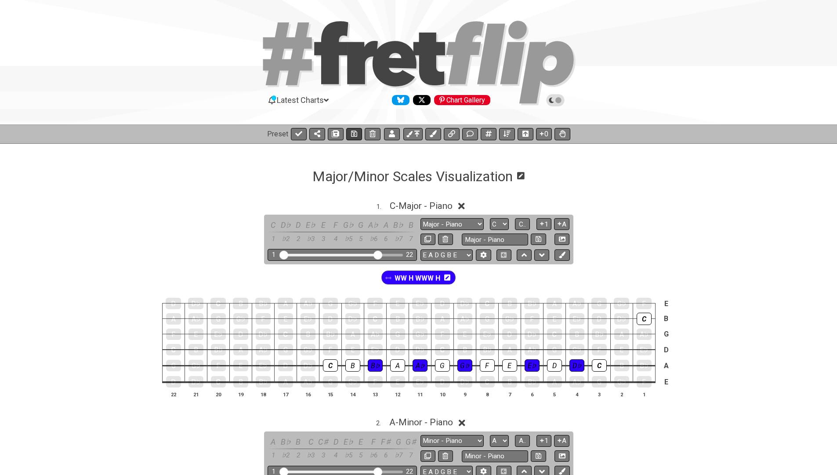
scroll to position [0, 0]
click at [352, 133] on icon at bounding box center [354, 133] width 6 height 7
click at [296, 132] on icon at bounding box center [298, 133] width 7 height 7
select select "/022GXGEFG"
click at [426, 207] on span "C - Major - Piano" at bounding box center [421, 205] width 63 height 11
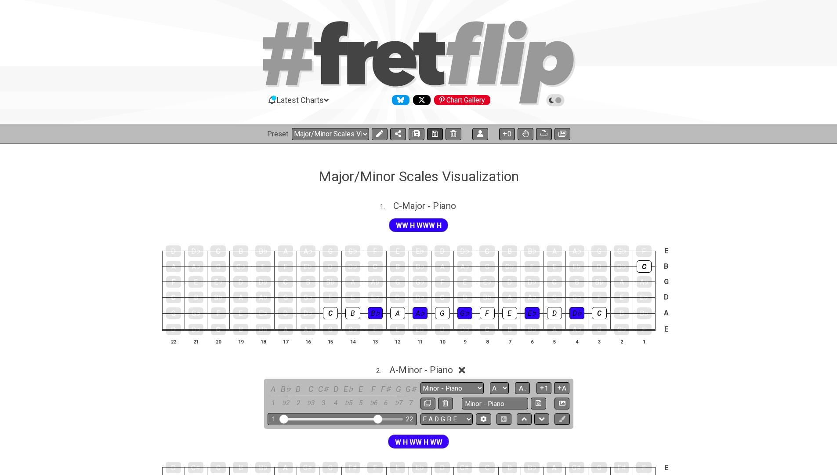
click at [435, 134] on icon at bounding box center [435, 134] width 6 height 6
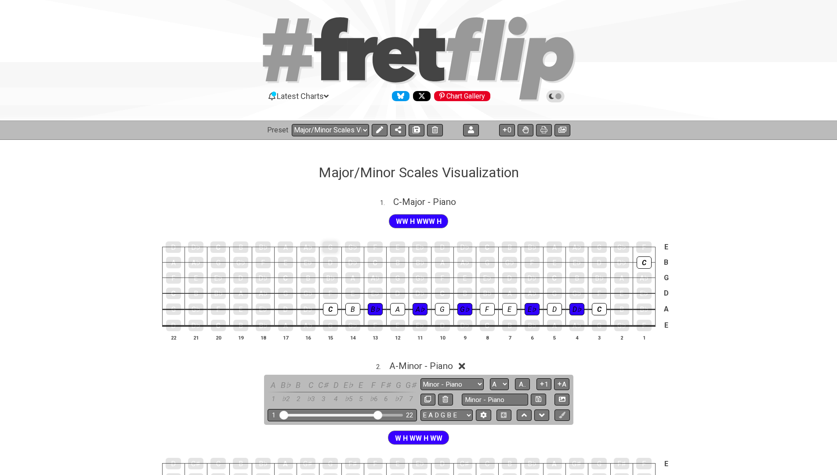
scroll to position [2, 0]
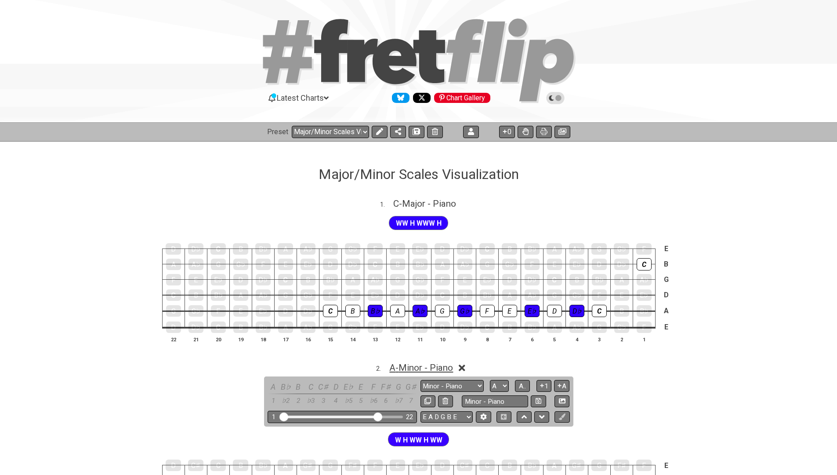
click at [403, 362] on span "A - Minor - Piano" at bounding box center [421, 367] width 64 height 11
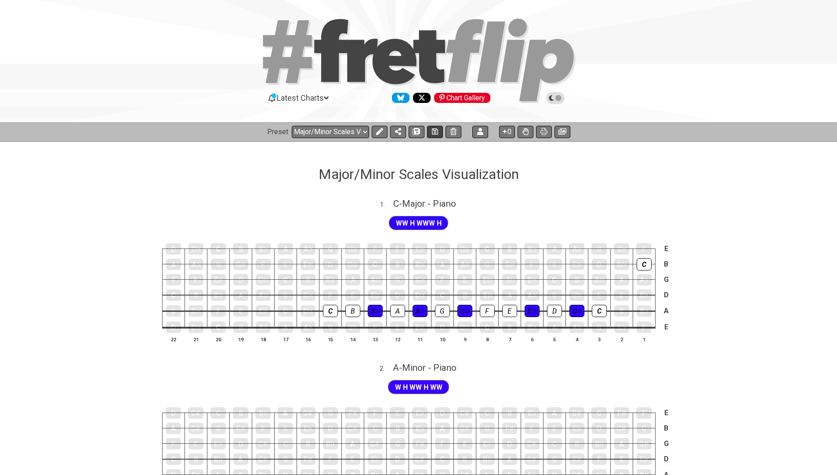
click at [434, 126] on button at bounding box center [435, 132] width 16 height 12
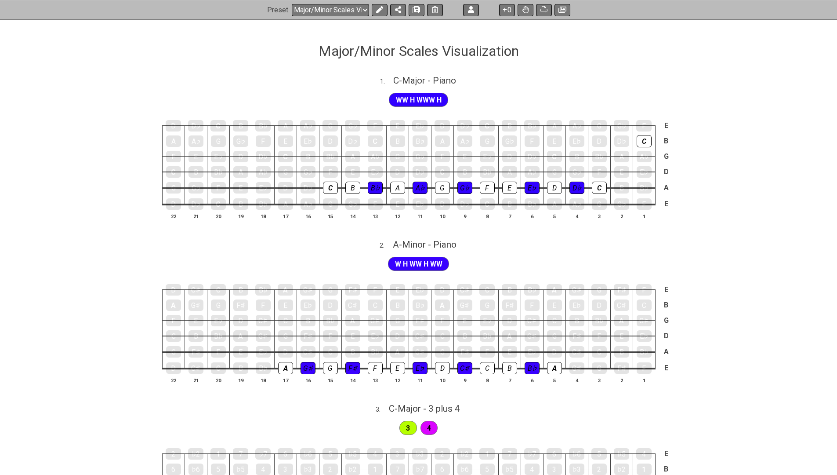
scroll to position [108, 0]
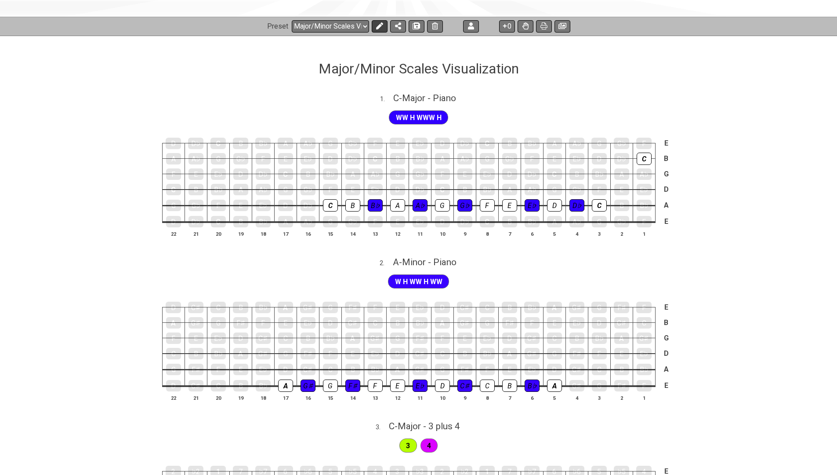
click at [379, 25] on icon at bounding box center [379, 25] width 7 height 7
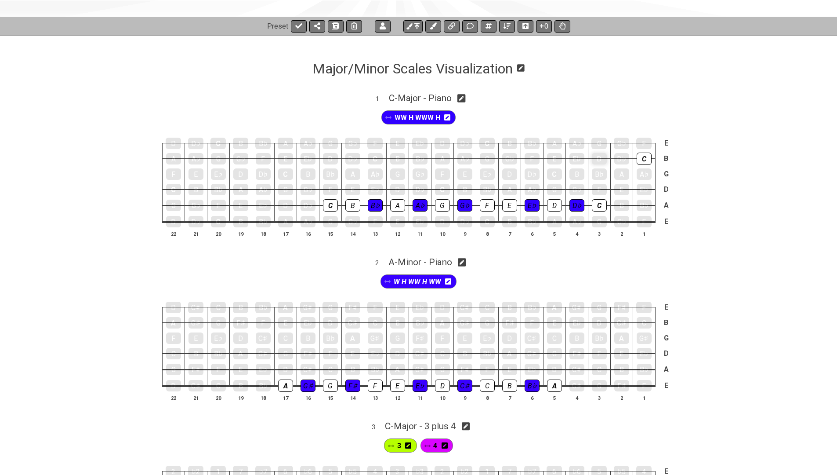
click at [598, 155] on div "D" at bounding box center [599, 158] width 15 height 11
click at [555, 155] on div "E" at bounding box center [554, 158] width 15 height 11
click at [576, 155] on div "E♭" at bounding box center [577, 158] width 15 height 12
click at [626, 158] on div "D♭" at bounding box center [621, 158] width 15 height 12
click at [534, 156] on div "F" at bounding box center [532, 158] width 15 height 11
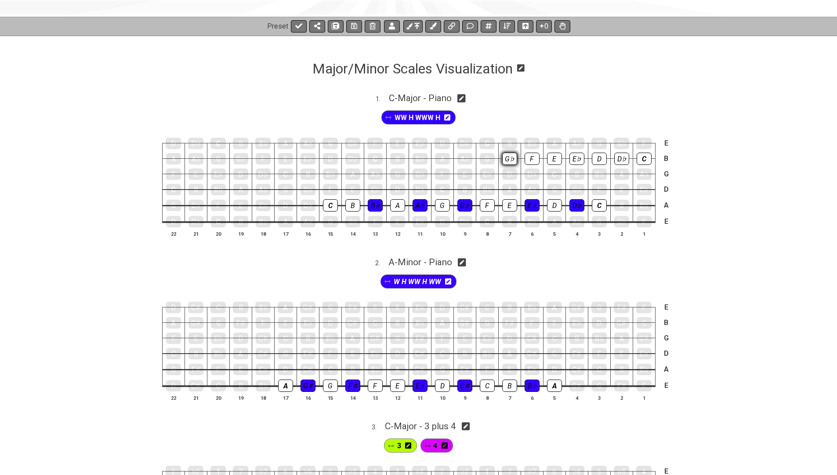
click at [512, 160] on div "G♭" at bounding box center [509, 158] width 15 height 12
click at [484, 157] on div "G" at bounding box center [487, 158] width 15 height 11
click at [459, 158] on div "A♭" at bounding box center [464, 158] width 15 height 11
click at [438, 160] on div "A" at bounding box center [442, 158] width 15 height 12
click at [415, 160] on div "B♭" at bounding box center [420, 158] width 15 height 12
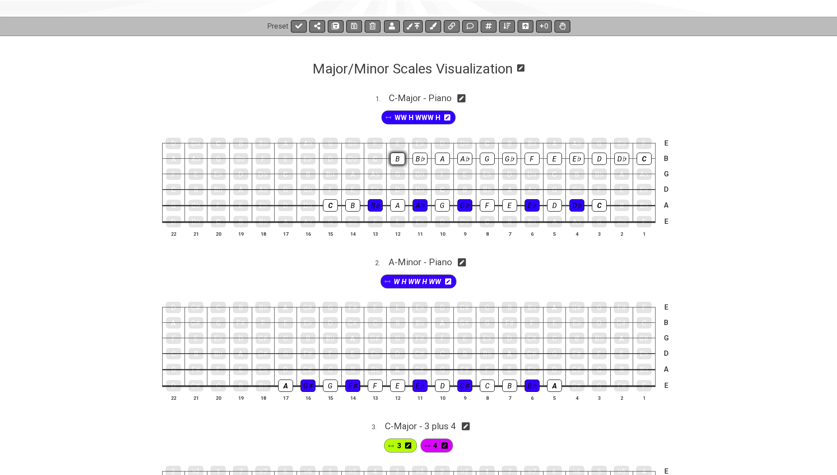
click at [391, 159] on div "B" at bounding box center [397, 158] width 15 height 12
click at [376, 159] on div "C" at bounding box center [375, 158] width 15 height 12
click at [430, 115] on span "WW H WWW H" at bounding box center [418, 117] width 46 height 13
click at [623, 155] on div "D♭" at bounding box center [621, 158] width 15 height 12
click at [576, 156] on div "E♭" at bounding box center [577, 158] width 15 height 12
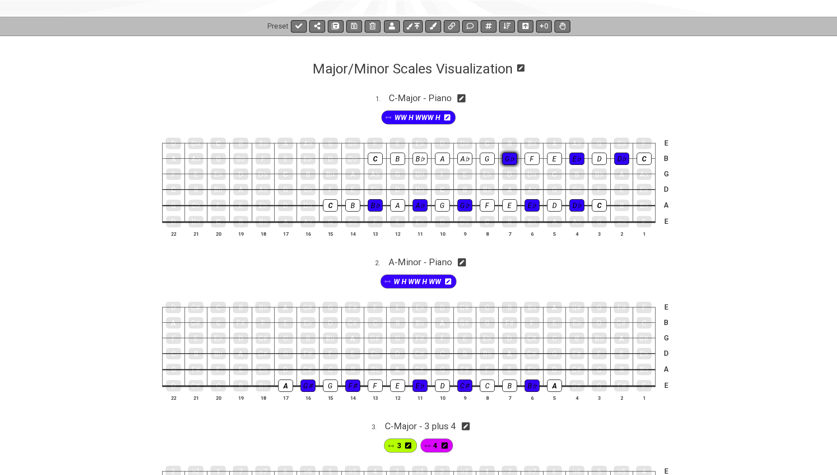
click at [508, 158] on div "G♭" at bounding box center [509, 158] width 15 height 12
click at [460, 159] on div "A♭" at bounding box center [464, 158] width 15 height 12
click at [414, 158] on div "B♭" at bounding box center [420, 158] width 15 height 12
click at [417, 118] on span "WW H WWW H" at bounding box center [418, 117] width 46 height 13
click at [417, 277] on span "W H WW H WW" at bounding box center [417, 281] width 47 height 13
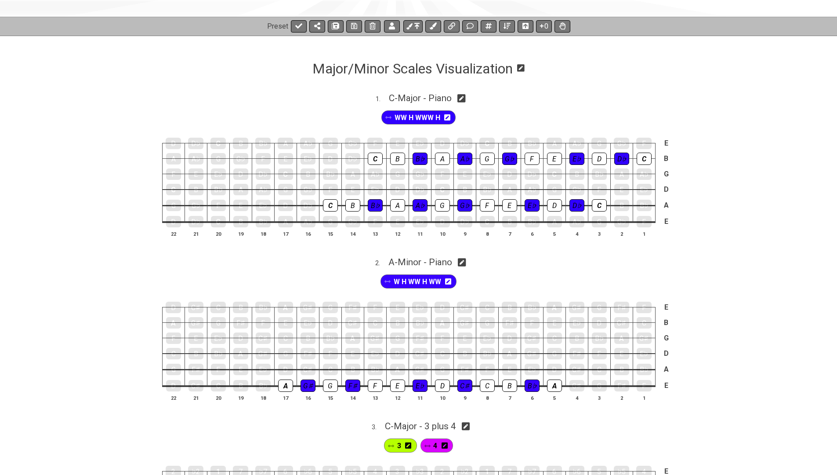
click at [417, 277] on span "W H WW H WW" at bounding box center [417, 281] width 47 height 13
click at [621, 336] on div "A" at bounding box center [621, 338] width 15 height 12
click at [576, 334] on div "B" at bounding box center [577, 337] width 15 height 11
click at [551, 333] on div "C" at bounding box center [554, 338] width 15 height 12
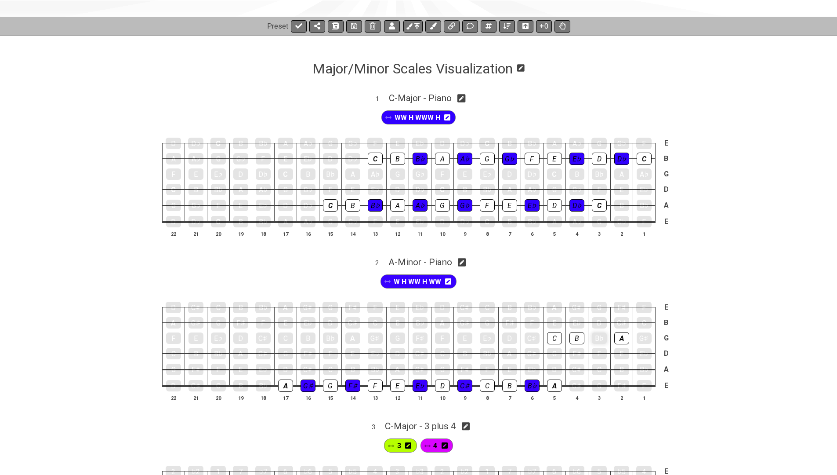
click at [601, 337] on div "B♭" at bounding box center [599, 337] width 15 height 11
click at [531, 334] on div "C♯" at bounding box center [532, 337] width 15 height 11
click at [512, 335] on div "D" at bounding box center [509, 337] width 15 height 11
click at [484, 334] on div "E♭" at bounding box center [487, 338] width 15 height 12
click at [463, 334] on div "E" at bounding box center [464, 338] width 15 height 12
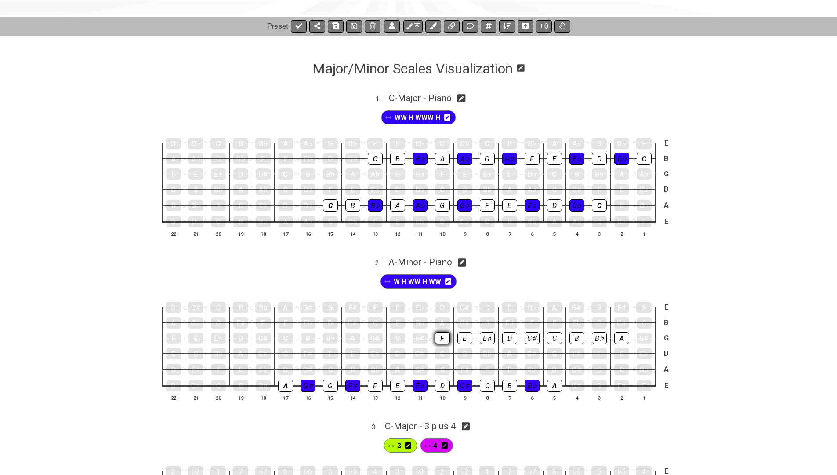
click at [439, 334] on div "F" at bounding box center [442, 338] width 15 height 12
click at [421, 334] on div "F♯" at bounding box center [420, 338] width 15 height 12
click at [396, 334] on div "G" at bounding box center [397, 337] width 15 height 11
click at [374, 333] on div "G♯" at bounding box center [375, 337] width 15 height 11
click at [353, 332] on div "A" at bounding box center [352, 338] width 15 height 12
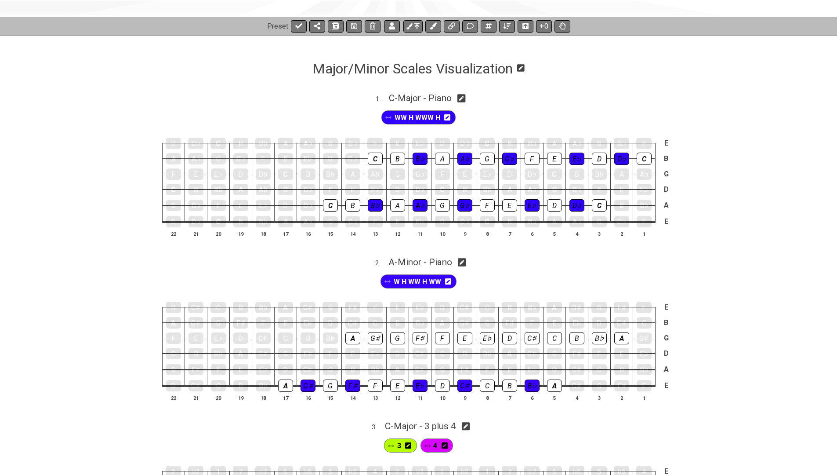
click at [414, 279] on span "W H WW H WW" at bounding box center [417, 281] width 47 height 13
click at [377, 334] on div "G♯" at bounding box center [375, 338] width 15 height 12
click at [375, 335] on div "G♯" at bounding box center [375, 338] width 15 height 12
click at [410, 281] on span "W H WW H WW" at bounding box center [417, 281] width 47 height 13
click at [462, 258] on icon at bounding box center [462, 262] width 8 height 8
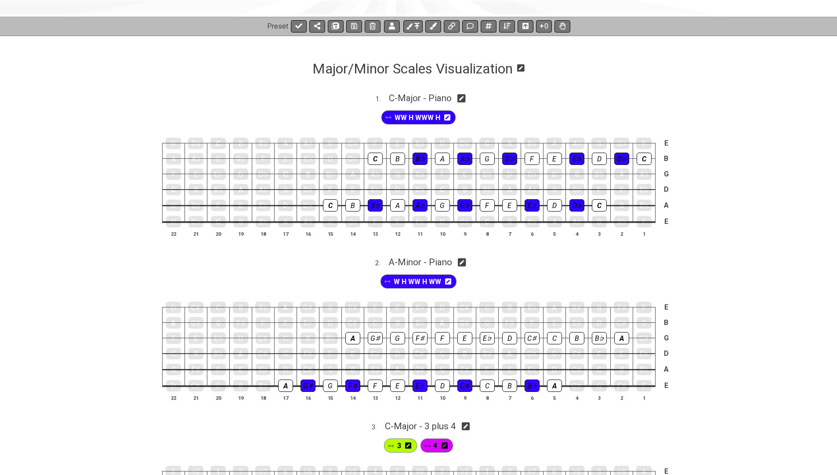
select select "Minor - Piano"
select select "A"
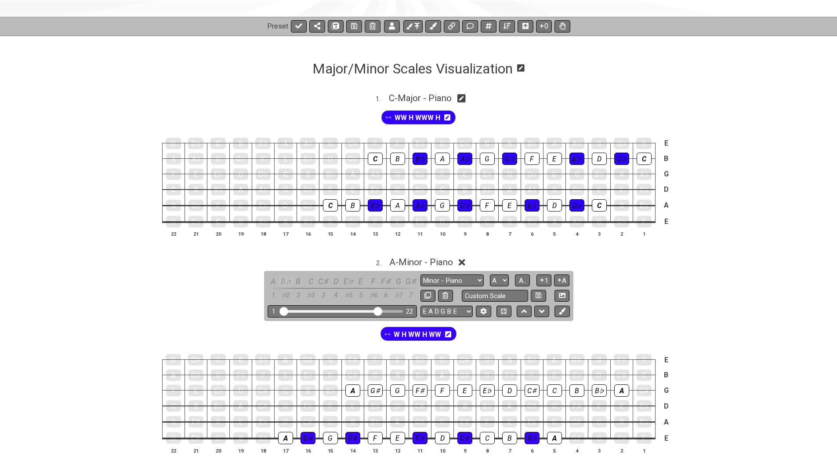
click at [285, 277] on div "B♭" at bounding box center [285, 281] width 11 height 12
click at [348, 276] on div "E♭" at bounding box center [348, 281] width 11 height 12
click at [423, 99] on span "C - Major - Piano" at bounding box center [420, 98] width 63 height 11
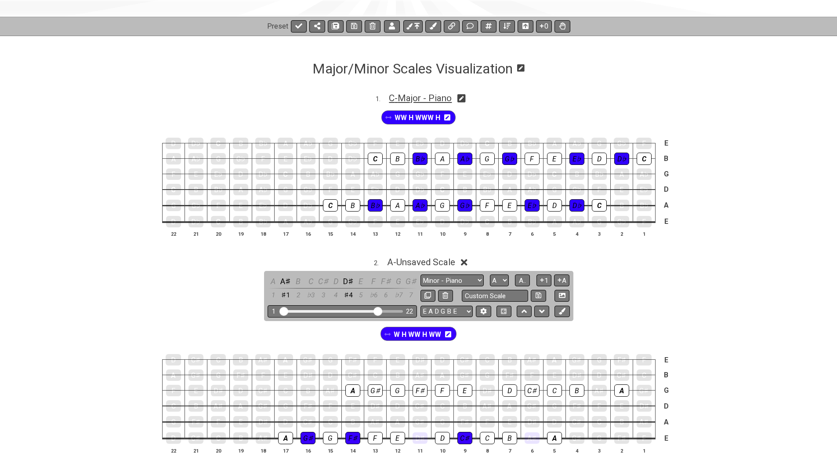
select select "Major - Piano"
select select "C"
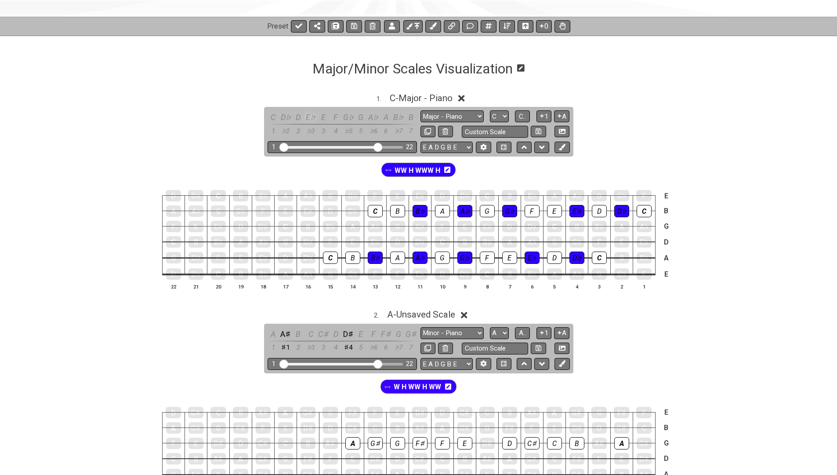
click at [312, 116] on div "E♭" at bounding box center [310, 117] width 11 height 12
click at [284, 117] on div "D♭" at bounding box center [285, 117] width 11 height 12
click at [348, 114] on div "G♭" at bounding box center [348, 117] width 11 height 12
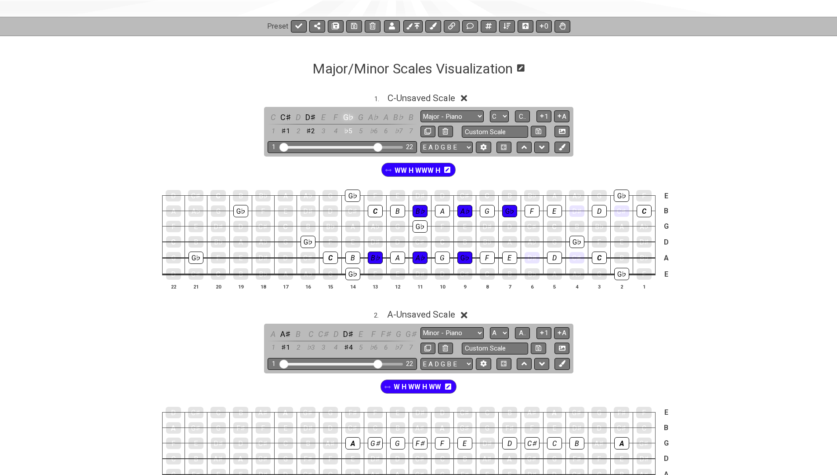
click at [348, 114] on div "G♭" at bounding box center [348, 117] width 11 height 12
click at [376, 117] on div "A♭" at bounding box center [373, 117] width 11 height 12
click at [397, 117] on div "B♭" at bounding box center [398, 117] width 11 height 12
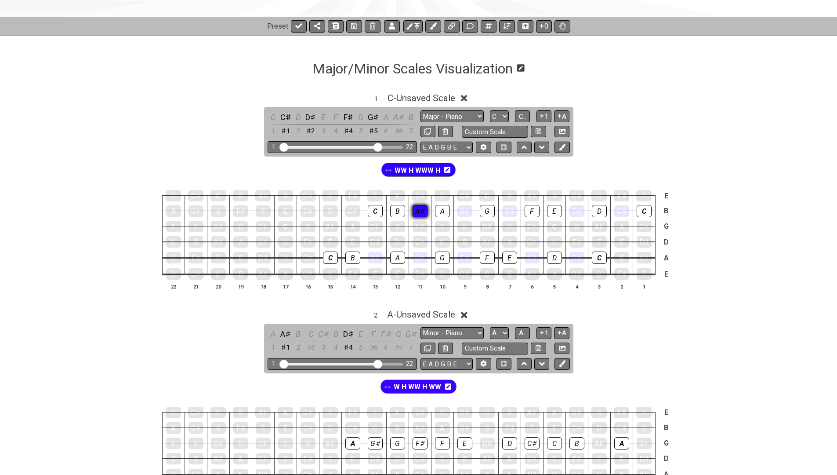
click at [420, 209] on div "A♯" at bounding box center [420, 211] width 15 height 12
click at [466, 210] on div "G♯" at bounding box center [464, 210] width 15 height 11
click at [512, 207] on div "F♯" at bounding box center [509, 211] width 15 height 12
click at [578, 210] on div "D♯" at bounding box center [577, 210] width 15 height 11
click at [620, 209] on div "C♯" at bounding box center [621, 210] width 15 height 11
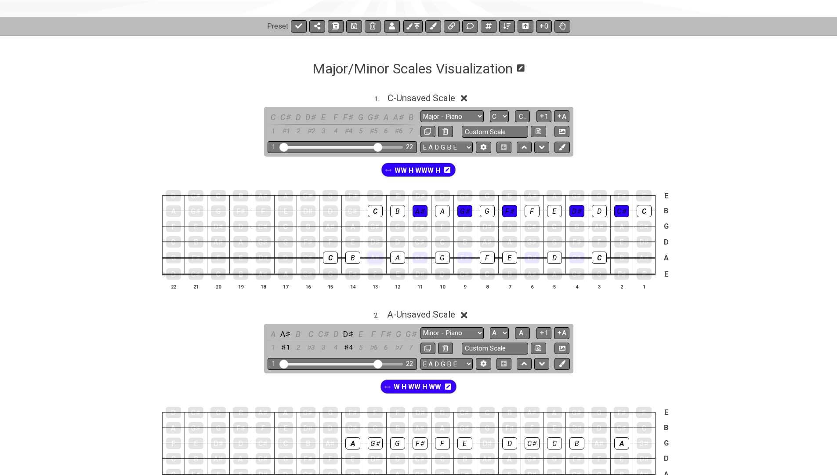
click at [378, 259] on div "A♯" at bounding box center [375, 257] width 15 height 11
click at [422, 260] on div "G♯" at bounding box center [420, 257] width 15 height 11
click at [471, 255] on div "F♯" at bounding box center [464, 257] width 15 height 12
click at [529, 256] on div "D♯" at bounding box center [532, 257] width 15 height 11
click at [577, 253] on div "C♯" at bounding box center [577, 257] width 15 height 11
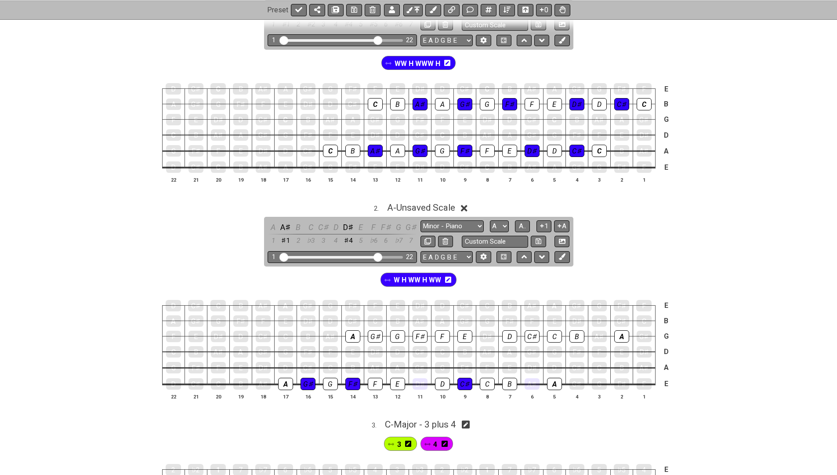
scroll to position [220, 0]
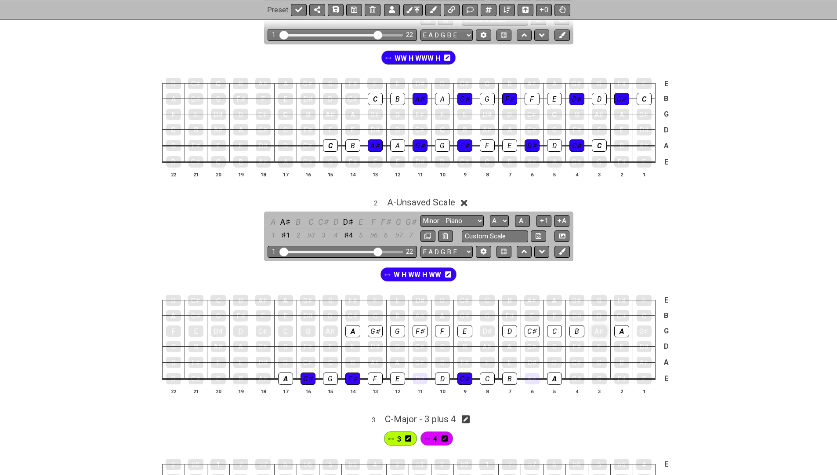
click at [599, 329] on div "A♯" at bounding box center [599, 330] width 15 height 11
click at [488, 328] on div "D♯" at bounding box center [487, 330] width 15 height 11
click at [423, 270] on span "W H WW H WW" at bounding box center [417, 274] width 47 height 13
click at [602, 326] on div "A♯" at bounding box center [599, 331] width 15 height 12
click at [528, 327] on div "C♯" at bounding box center [532, 331] width 15 height 12
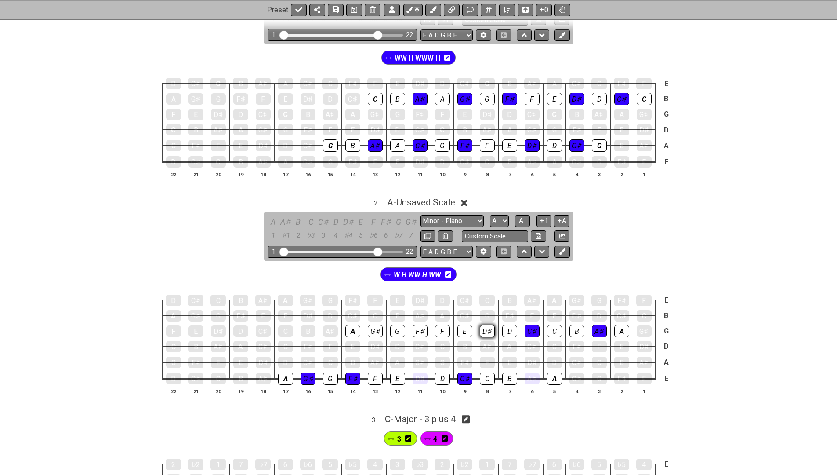
click at [486, 326] on div "D♯" at bounding box center [487, 331] width 15 height 12
click at [422, 326] on div "F♯" at bounding box center [420, 331] width 15 height 12
click at [374, 327] on div "G♯" at bounding box center [375, 331] width 15 height 12
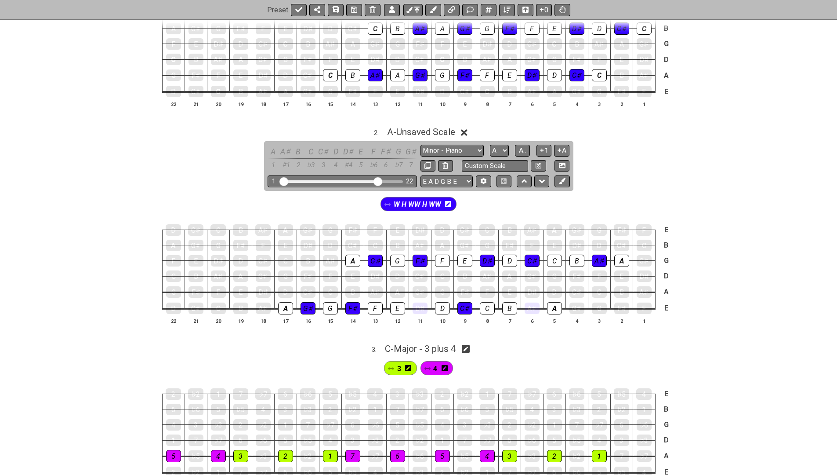
scroll to position [291, 0]
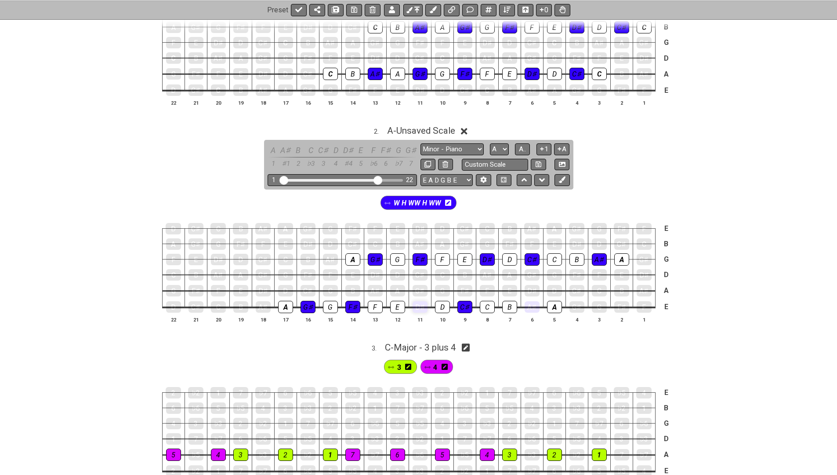
click at [421, 301] on div "D♯" at bounding box center [420, 306] width 15 height 11
click at [424, 302] on div "D♯" at bounding box center [420, 306] width 15 height 11
click at [428, 206] on span "W H WW H WW" at bounding box center [417, 202] width 47 height 13
click at [425, 302] on div "D♯" at bounding box center [420, 307] width 15 height 12
click at [531, 301] on div "A♯" at bounding box center [532, 307] width 15 height 12
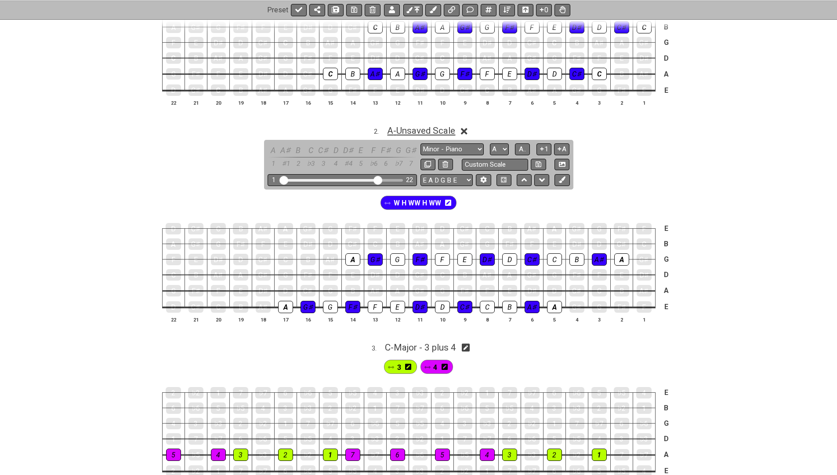
click at [411, 128] on span "A - Unsaved Scale" at bounding box center [421, 130] width 68 height 11
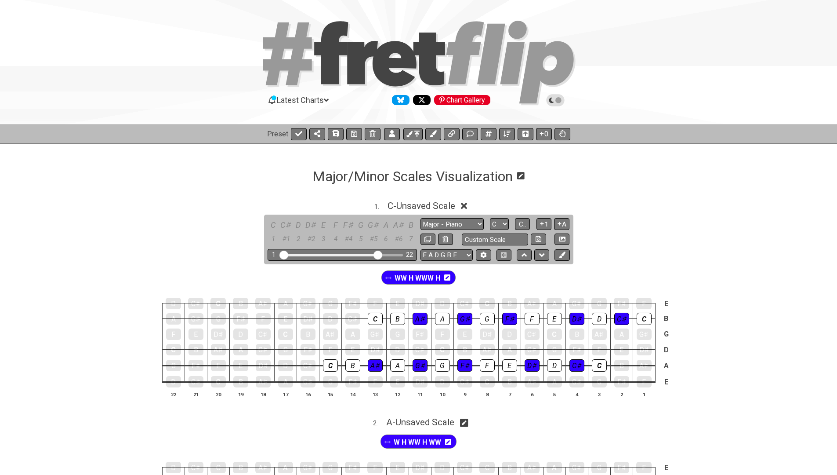
scroll to position [0, 0]
click at [406, 203] on span "C - Unsaved Scale" at bounding box center [422, 205] width 68 height 11
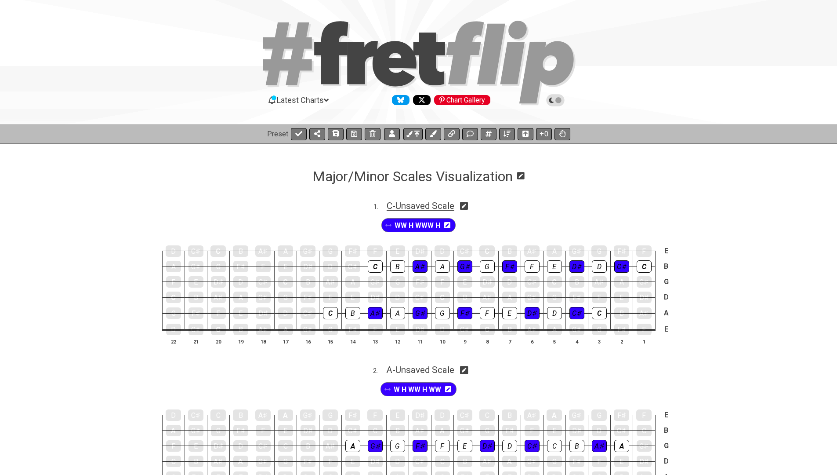
click at [406, 203] on span "C - Unsaved Scale" at bounding box center [421, 205] width 68 height 11
select select "Major - Piano"
select select "C"
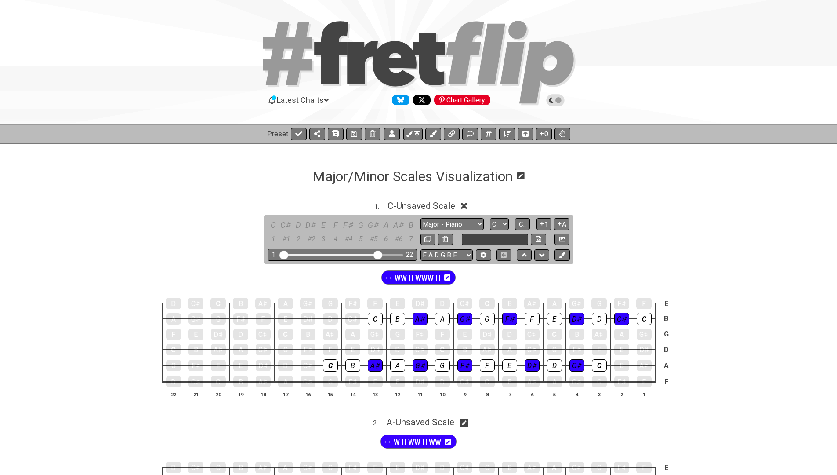
click at [475, 236] on input "text" at bounding box center [495, 239] width 67 height 12
type input "Major - Piano"
click at [536, 239] on icon at bounding box center [539, 239] width 6 height 7
click at [439, 205] on span "C - Major - Piano" at bounding box center [421, 205] width 63 height 11
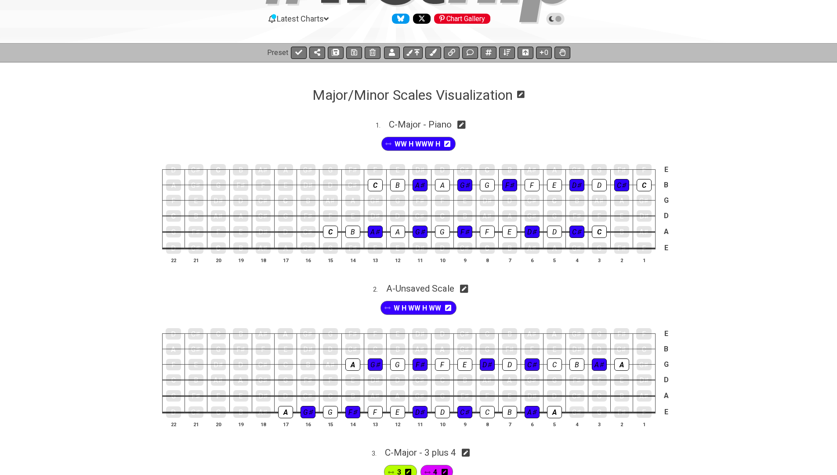
scroll to position [89, 0]
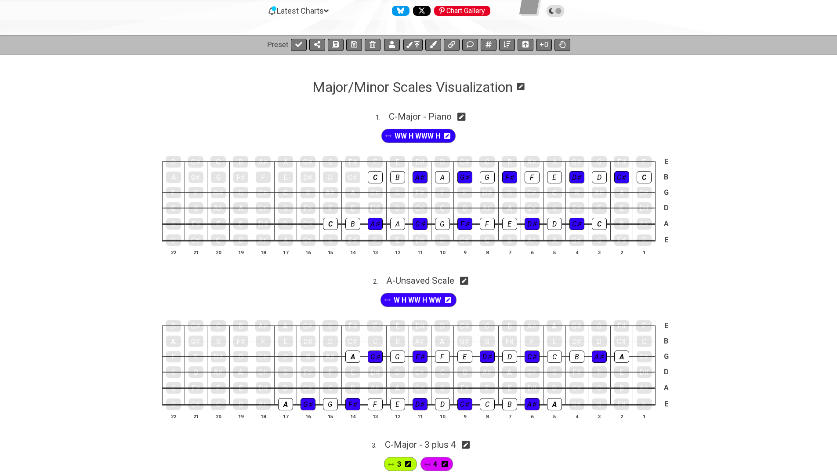
click at [464, 282] on icon at bounding box center [464, 280] width 8 height 8
select select "Minor - Piano"
select select "A"
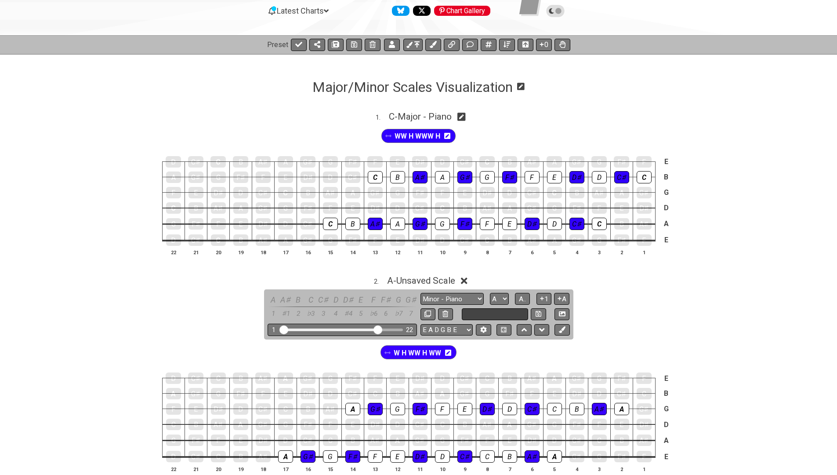
click at [478, 309] on input "text" at bounding box center [495, 314] width 67 height 12
type input "Minor - Piano"
click at [539, 310] on icon at bounding box center [539, 313] width 6 height 7
click at [441, 278] on span "A - Minor - Piano" at bounding box center [421, 280] width 64 height 11
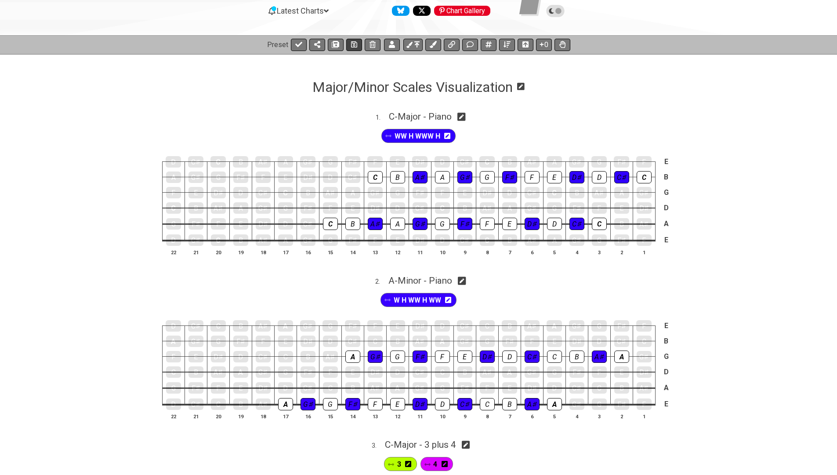
click at [354, 46] on icon at bounding box center [354, 44] width 6 height 7
click at [297, 40] on button at bounding box center [299, 45] width 16 height 12
select select "/022GXGEFG"
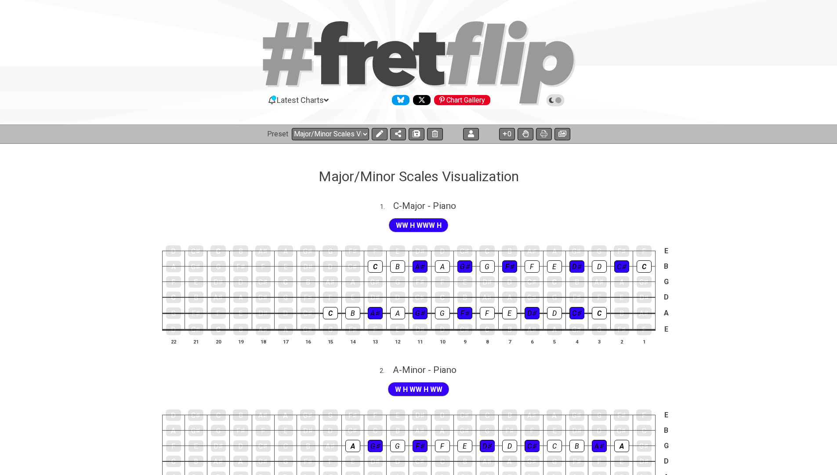
click at [552, 127] on div "Preset Welcome to #fretflip! Pentatonic Scales Visualization Custom Preset Stre…" at bounding box center [418, 133] width 837 height 19
click at [548, 129] on button at bounding box center [544, 134] width 16 height 12
click at [564, 131] on icon at bounding box center [563, 134] width 8 height 6
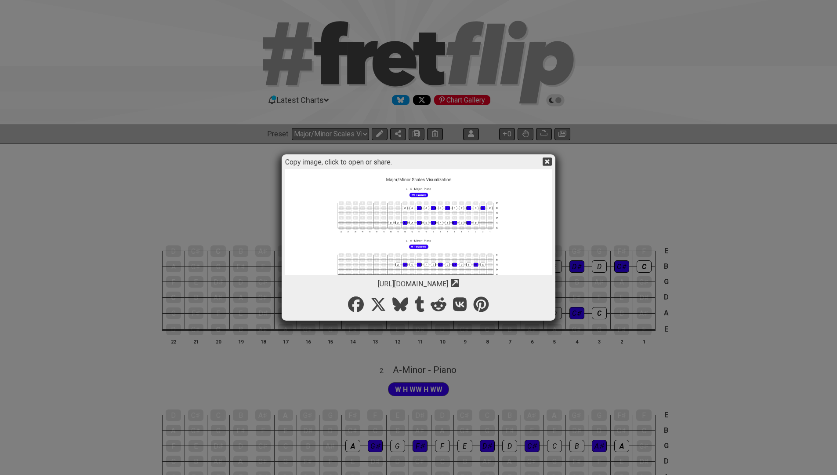
click at [368, 198] on img at bounding box center [418, 309] width 267 height 280
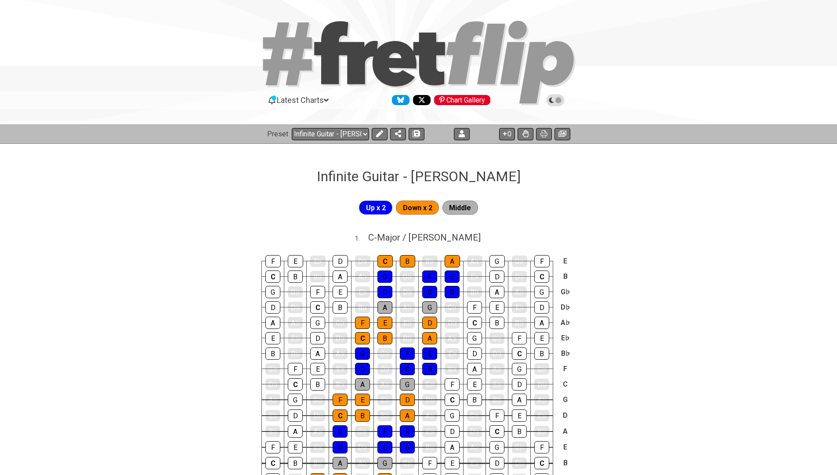
select select "/024H5T7JZ"
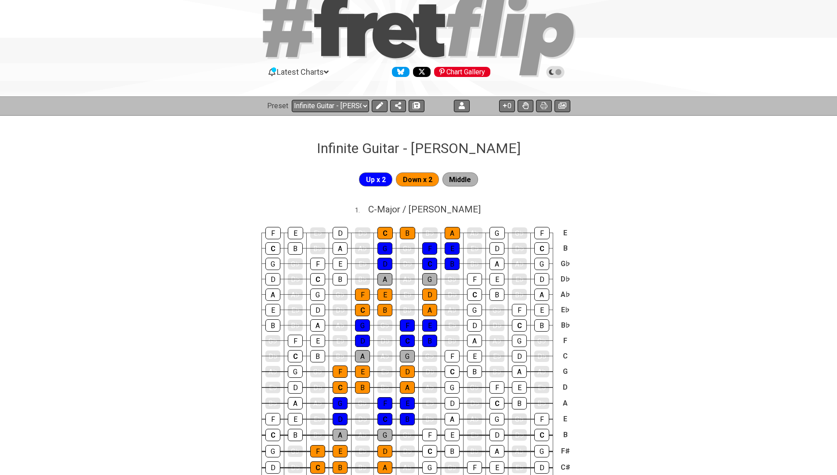
scroll to position [28, 0]
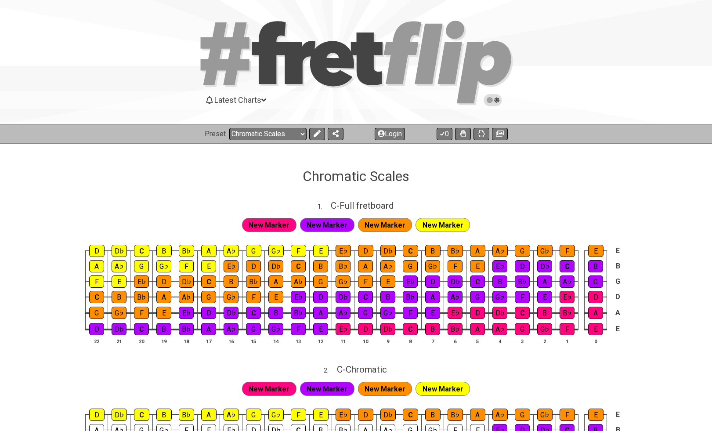
select select "/027DGCBJ"
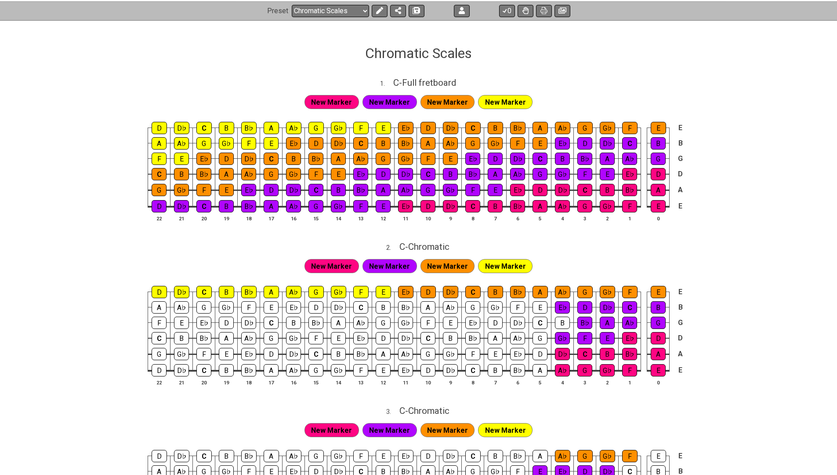
scroll to position [-15, 0]
